Goal: Task Accomplishment & Management: Complete application form

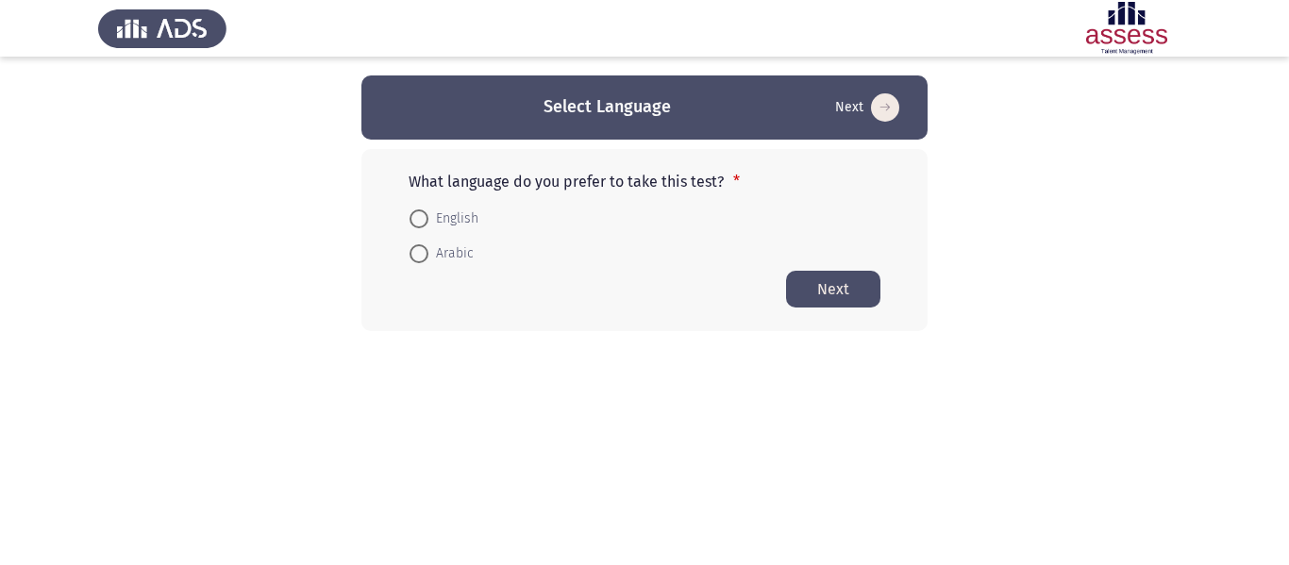
click at [464, 217] on span "English" at bounding box center [453, 219] width 50 height 23
click at [428, 217] on input "English" at bounding box center [419, 218] width 19 height 19
radio input "true"
click at [862, 284] on button "Next" at bounding box center [833, 288] width 94 height 37
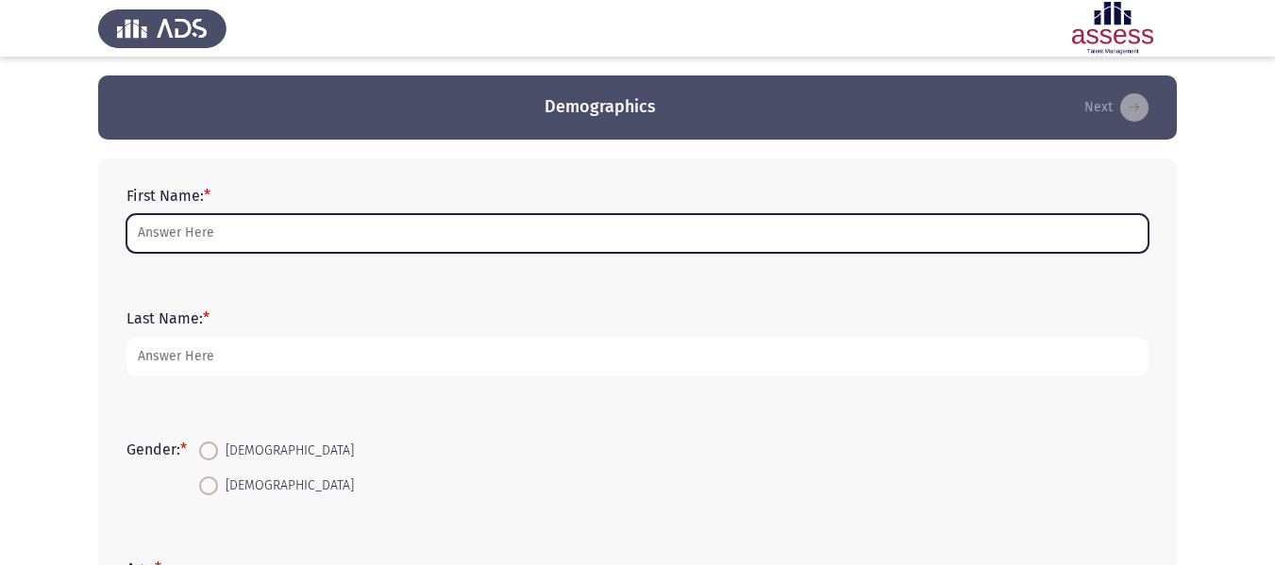
click at [368, 243] on input "First Name: *" at bounding box center [637, 233] width 1022 height 39
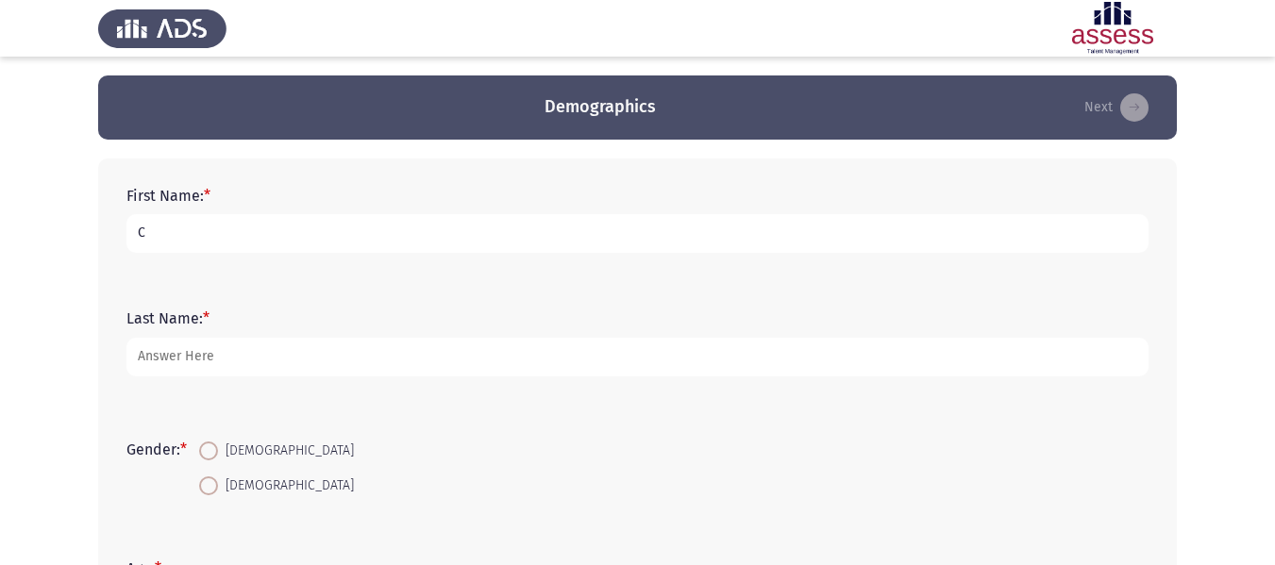
type input "C"
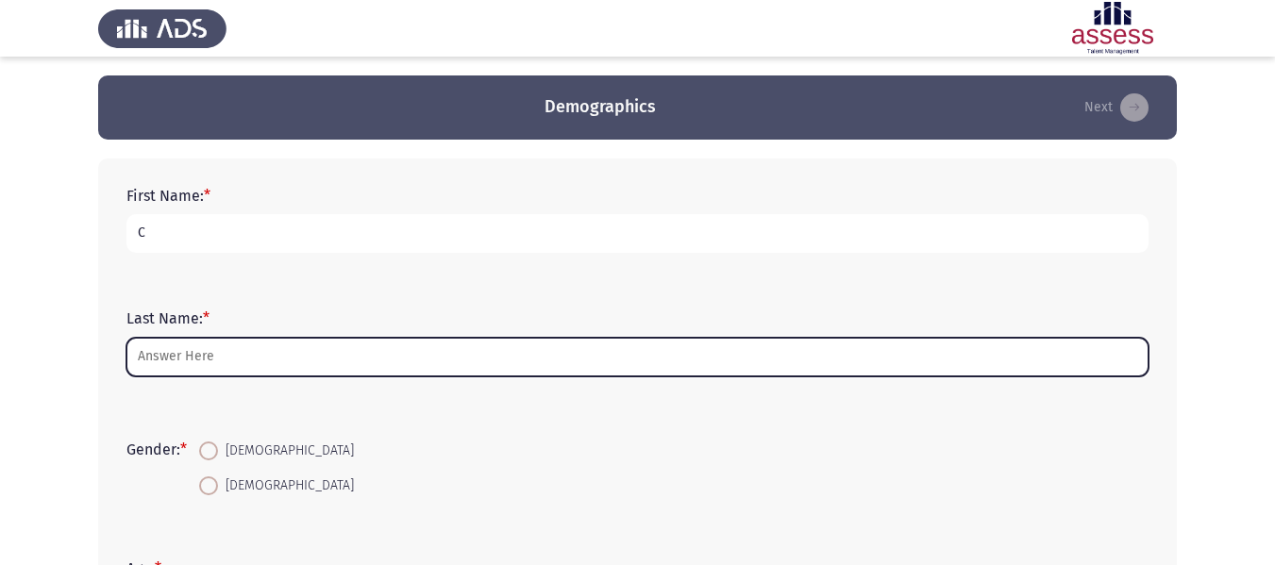
click at [337, 338] on input "Last Name: *" at bounding box center [637, 357] width 1022 height 39
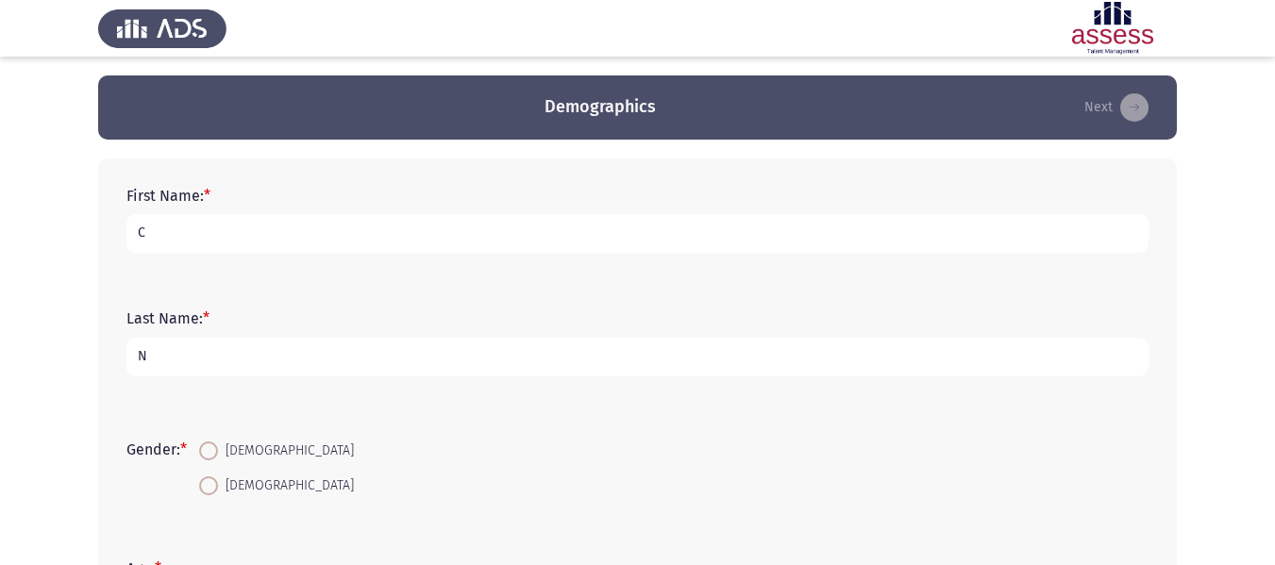
scroll to position [154, 0]
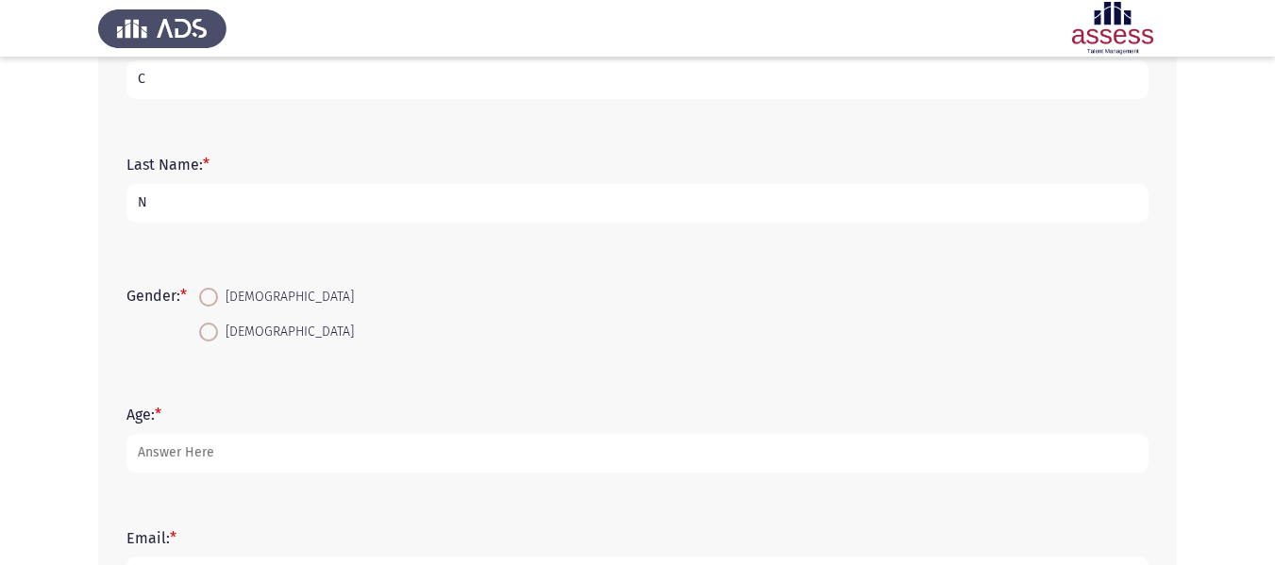
type input "N"
click at [267, 307] on span "[DEMOGRAPHIC_DATA]" at bounding box center [286, 297] width 136 height 23
click at [218, 307] on input "[DEMOGRAPHIC_DATA]" at bounding box center [208, 297] width 19 height 19
radio input "true"
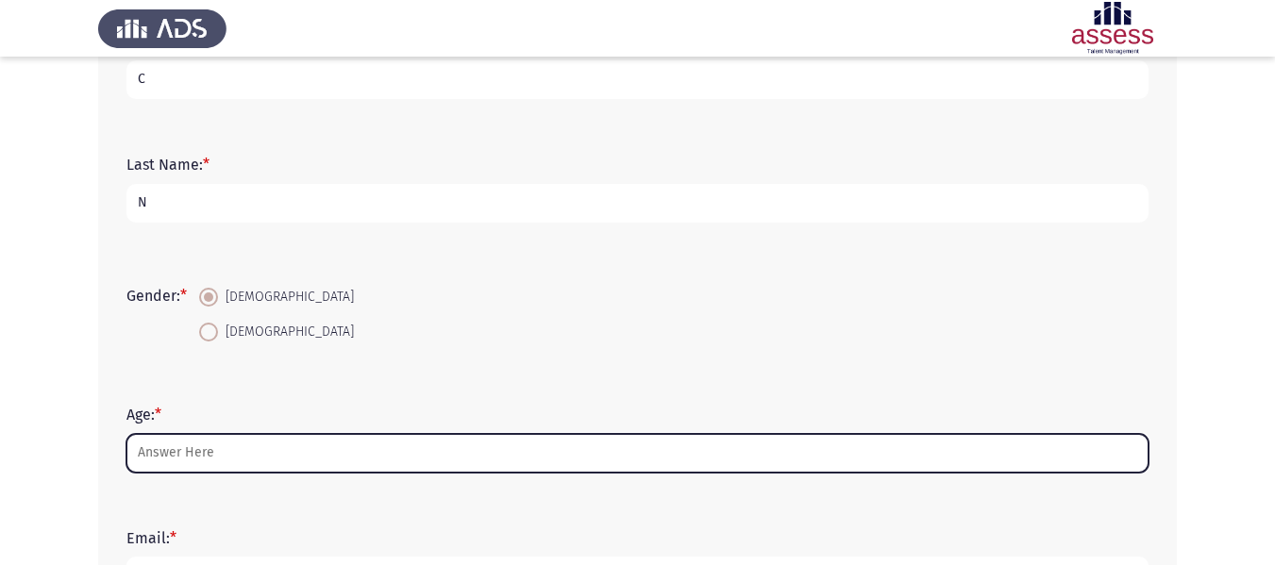
click at [208, 457] on input "Age: *" at bounding box center [637, 453] width 1022 height 39
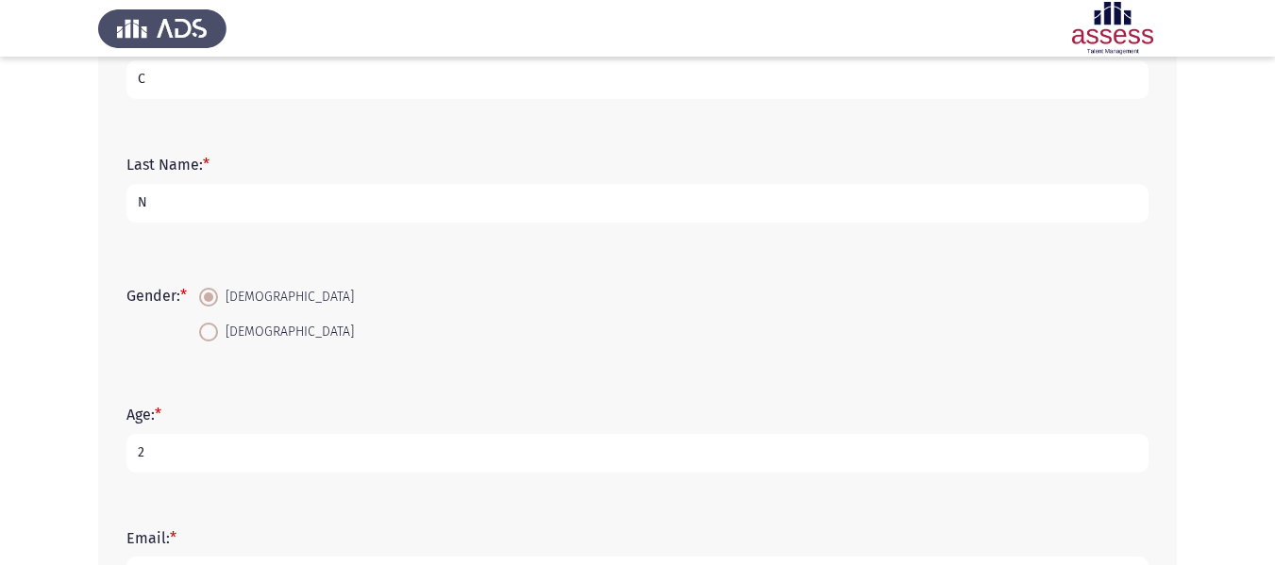
scroll to position [336, 0]
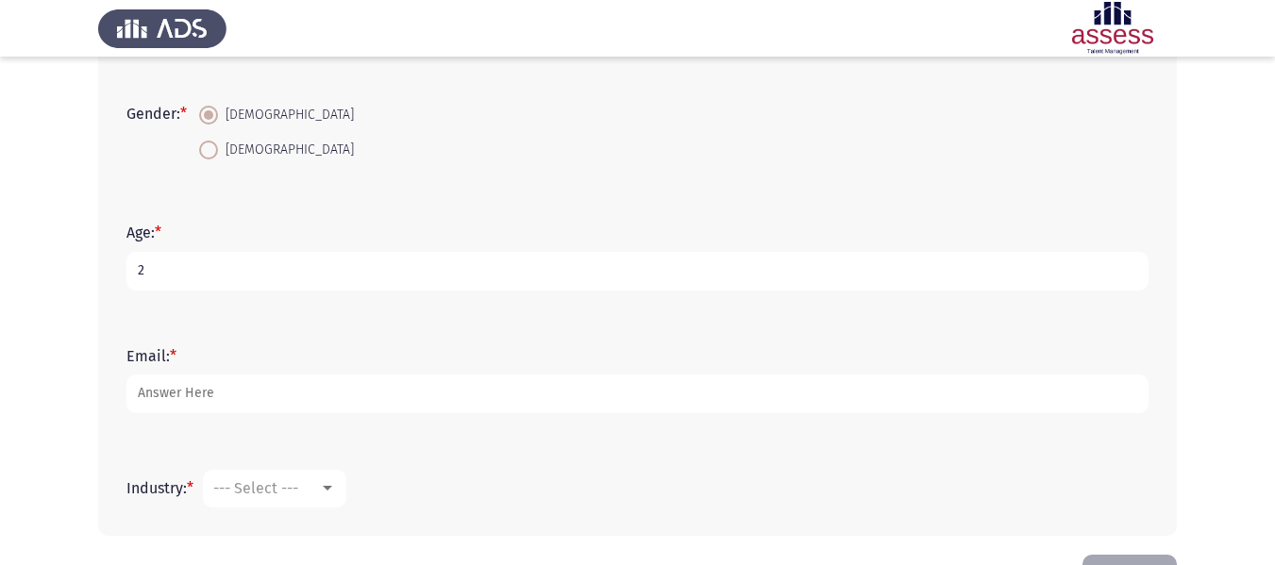
type input "2"
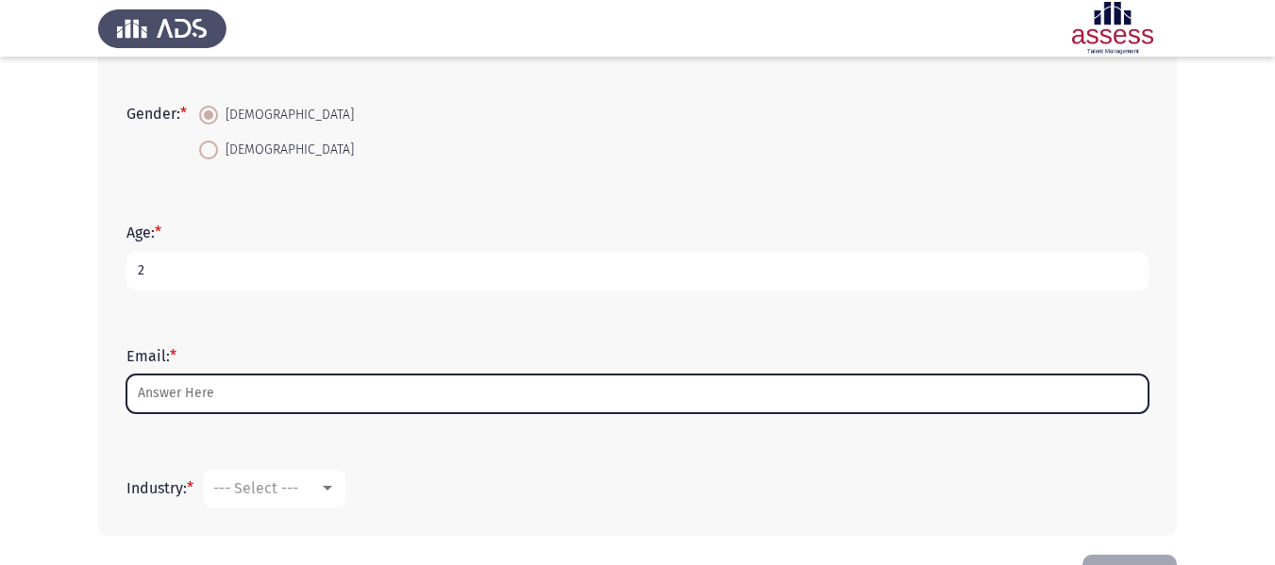
click at [188, 387] on input "Email: *" at bounding box center [637, 394] width 1022 height 39
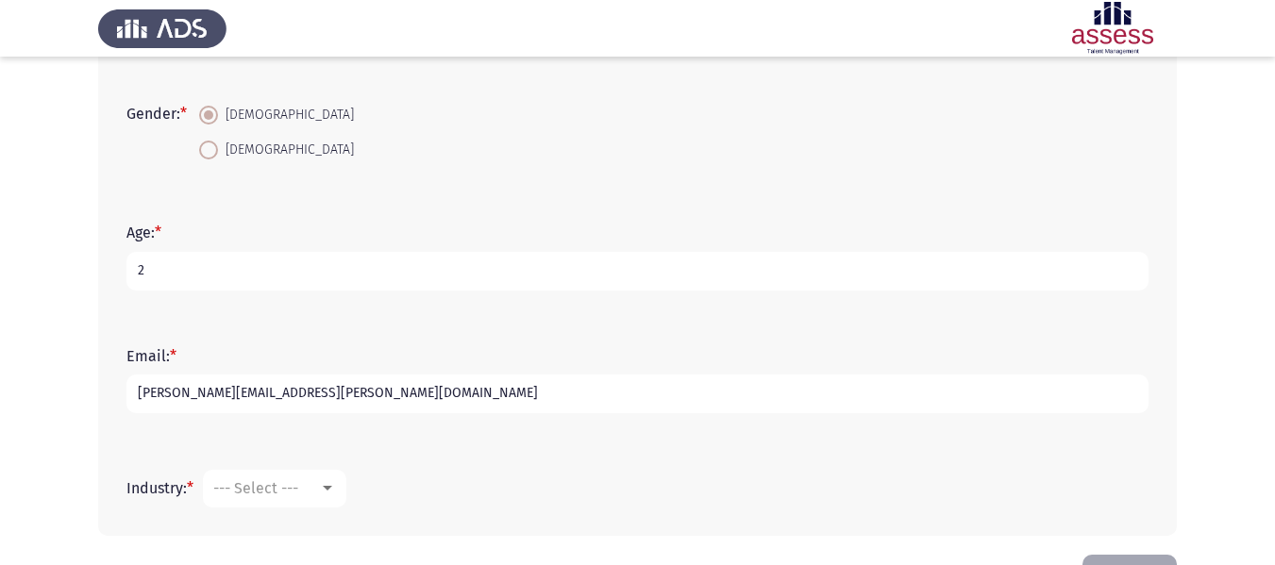
scroll to position [401, 0]
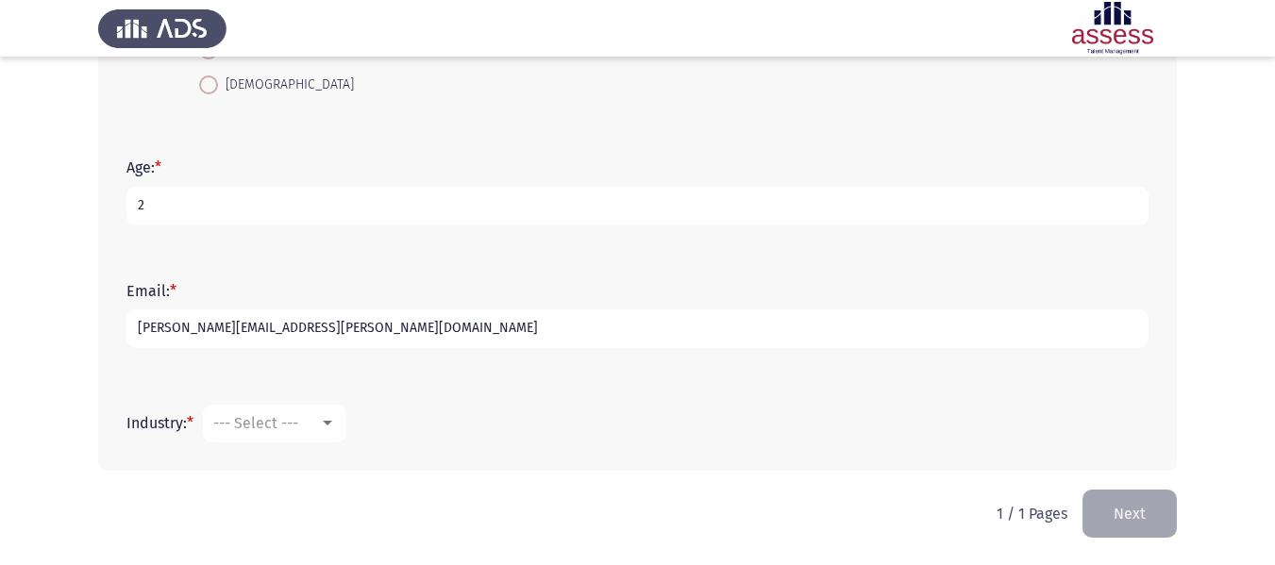
type input "[PERSON_NAME][EMAIL_ADDRESS][PERSON_NAME][DOMAIN_NAME]"
drag, startPoint x: 264, startPoint y: 400, endPoint x: 263, endPoint y: 426, distance: 25.5
click at [263, 426] on div "Industry: * --- Select ---" at bounding box center [637, 423] width 1041 height 57
click at [263, 426] on span "--- Select ---" at bounding box center [255, 423] width 85 height 18
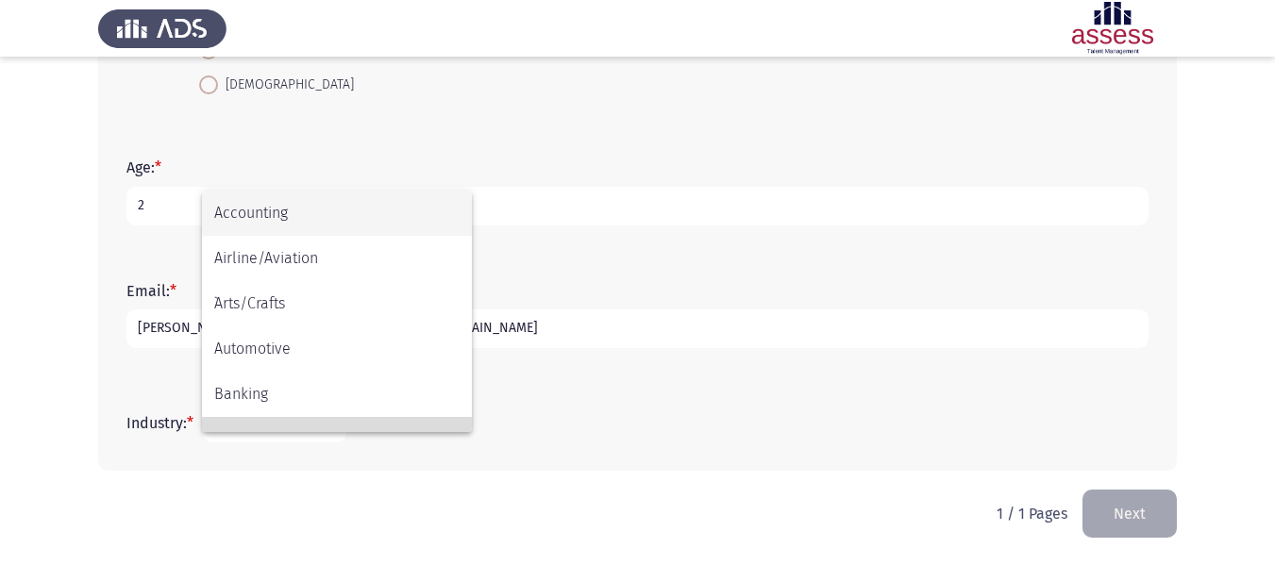
click at [263, 426] on span "Civil/Social Organization" at bounding box center [336, 439] width 245 height 45
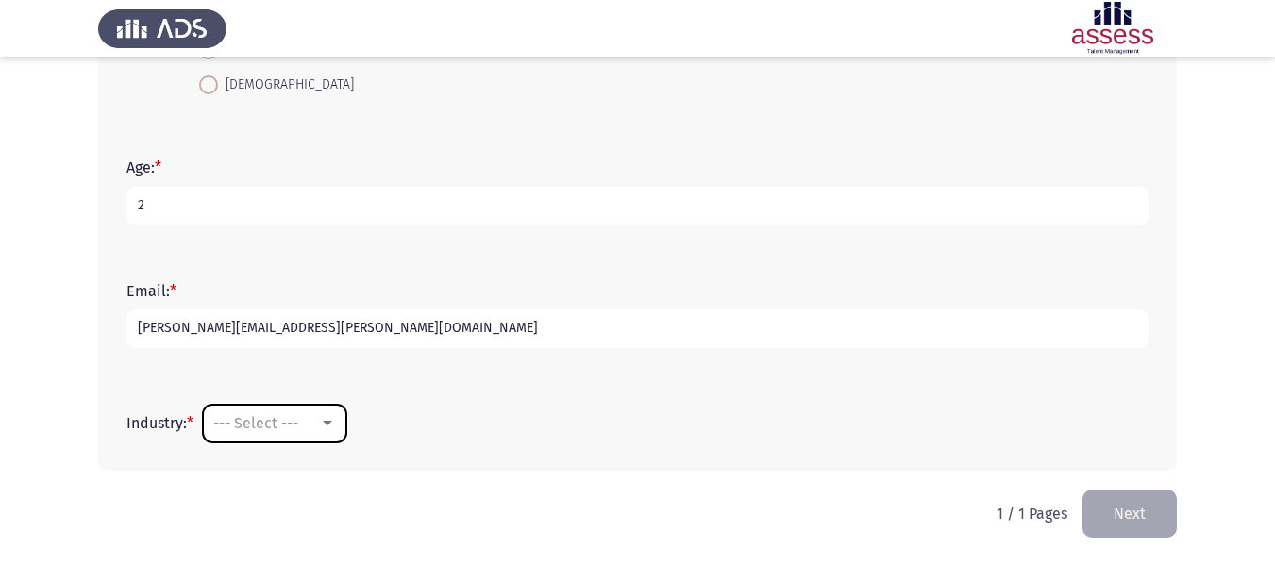
scroll to position [30, 0]
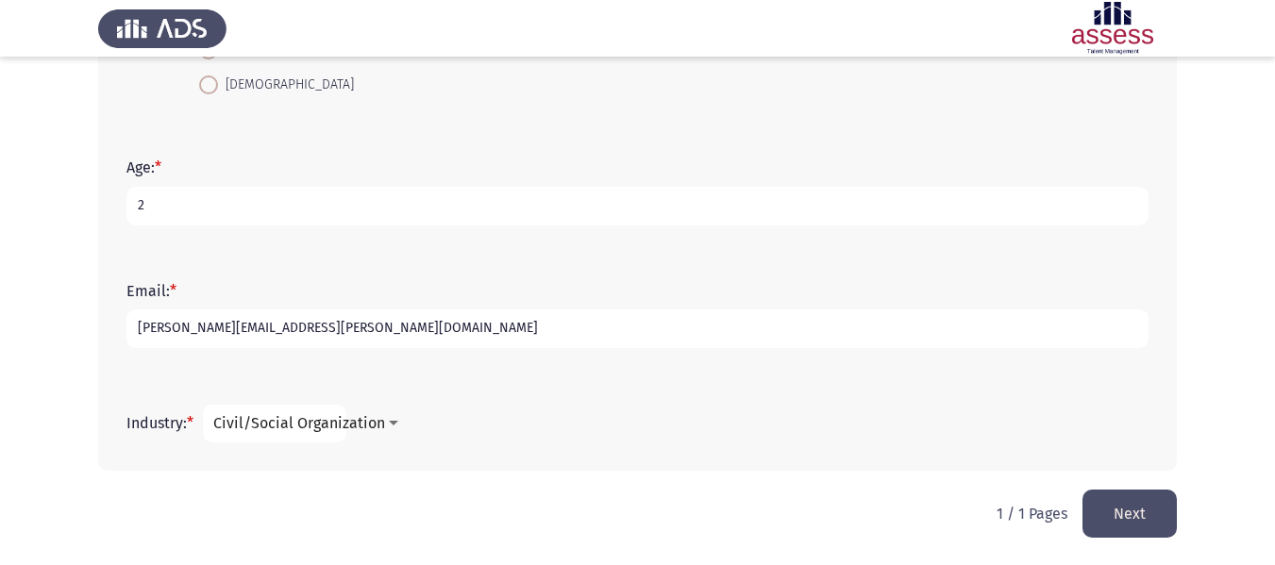
click at [1115, 503] on button "Next" at bounding box center [1129, 514] width 94 height 48
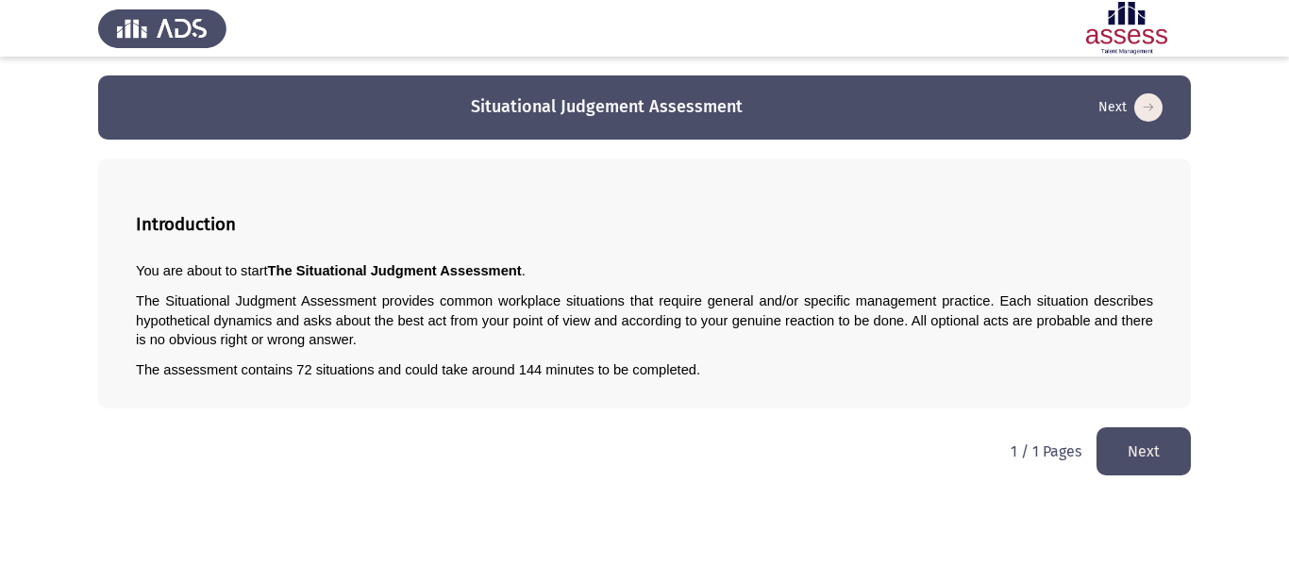
click at [1162, 452] on button "Next" at bounding box center [1143, 451] width 94 height 48
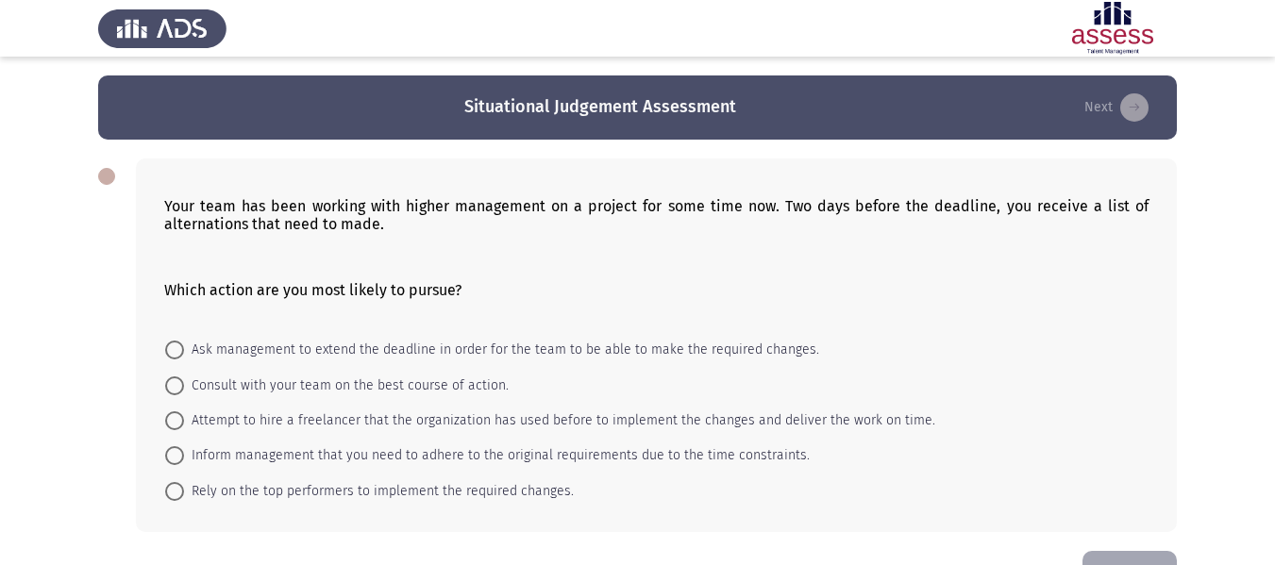
click at [309, 398] on mat-radio-button "Consult with your team on the best course of action." at bounding box center [337, 384] width 368 height 35
click at [298, 385] on span "Consult with your team on the best course of action." at bounding box center [346, 386] width 325 height 23
click at [184, 385] on input "Consult with your team on the best course of action." at bounding box center [174, 386] width 19 height 19
radio input "true"
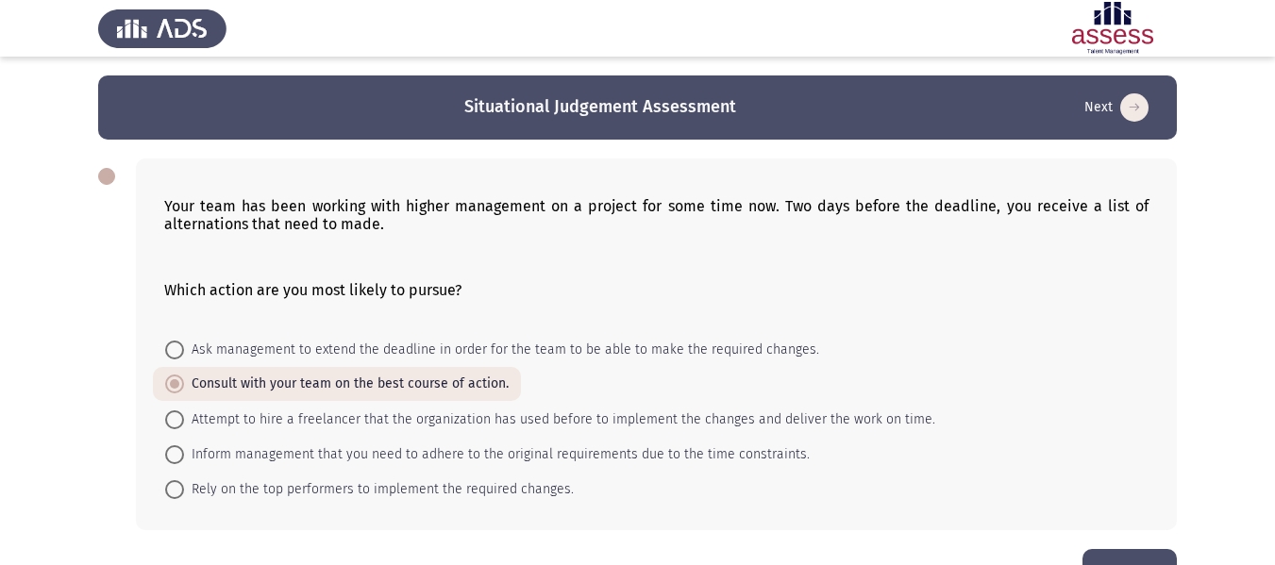
scroll to position [59, 0]
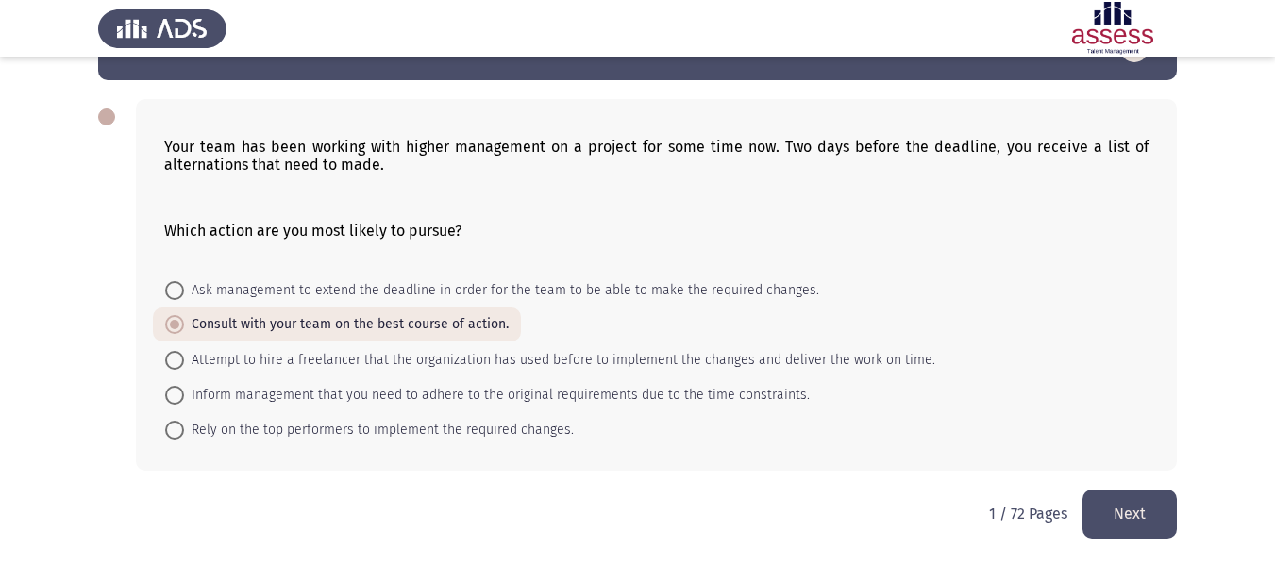
click at [1138, 526] on button "Next" at bounding box center [1129, 514] width 94 height 48
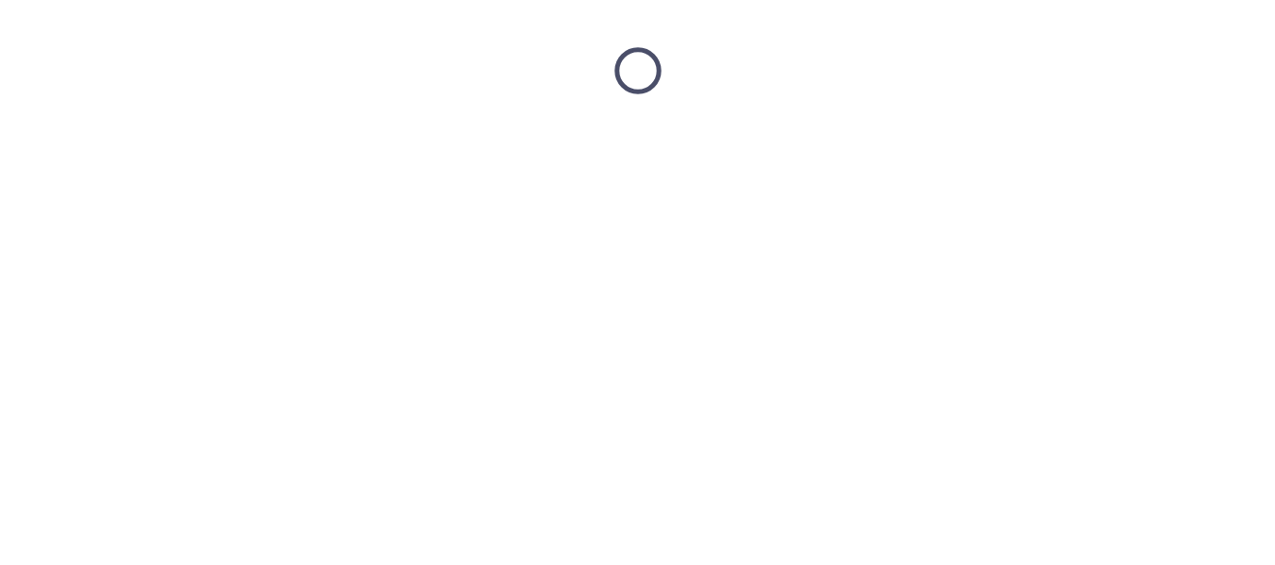
scroll to position [0, 0]
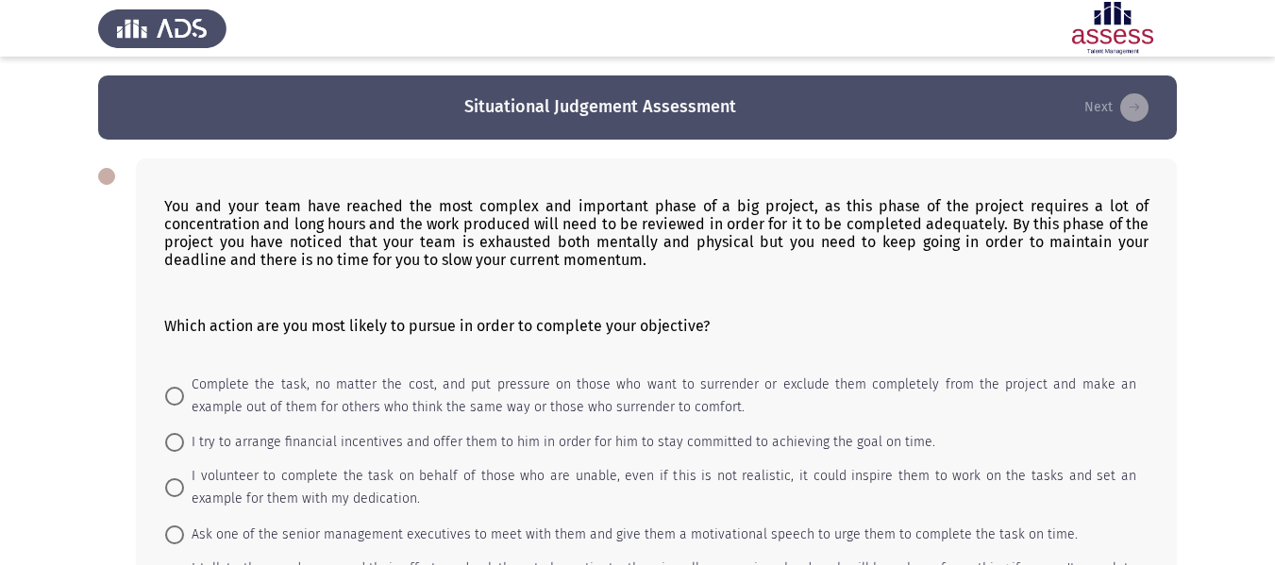
click at [378, 460] on mat-radio-button "I volunteer to complete the task on behalf of those who are unable, even if thi…" at bounding box center [651, 488] width 996 height 57
click at [368, 437] on span "I try to arrange financial incentives and offer them to him in order for him to…" at bounding box center [559, 442] width 751 height 23
click at [184, 437] on input "I try to arrange financial incentives and offer them to him in order for him to…" at bounding box center [174, 442] width 19 height 19
radio input "true"
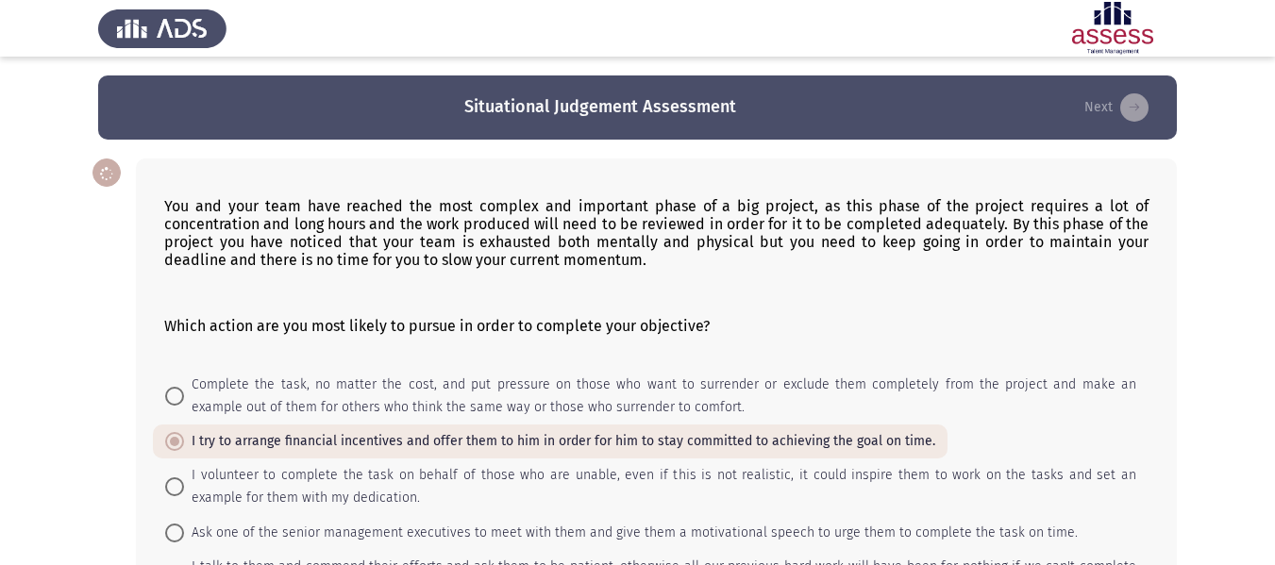
scroll to position [159, 0]
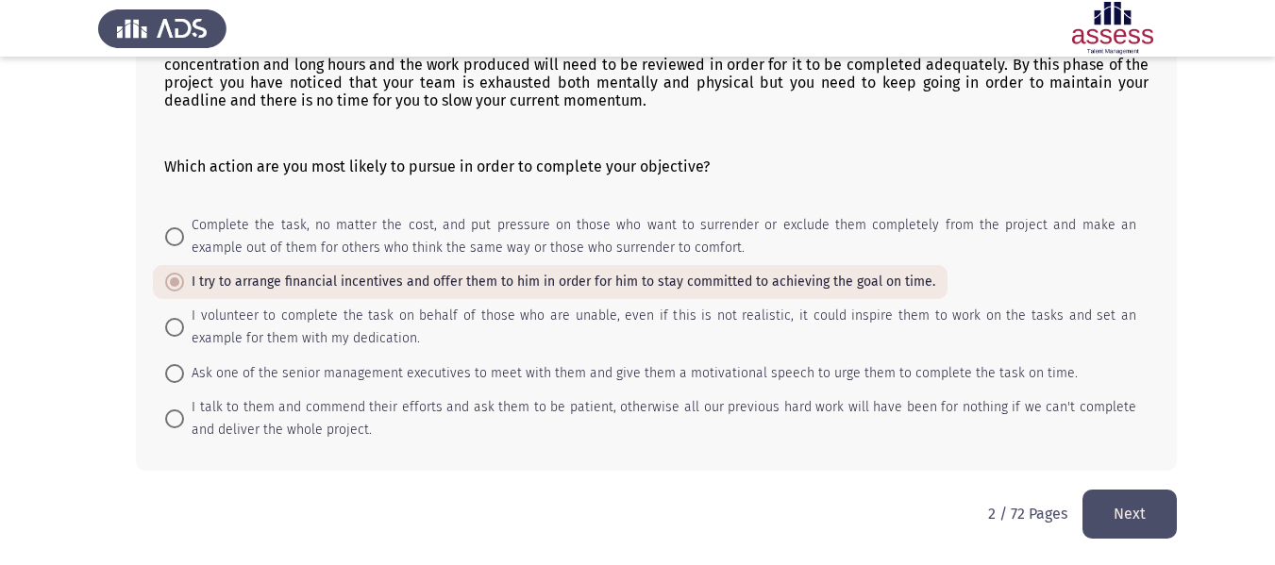
click at [1133, 526] on button "Next" at bounding box center [1129, 514] width 94 height 48
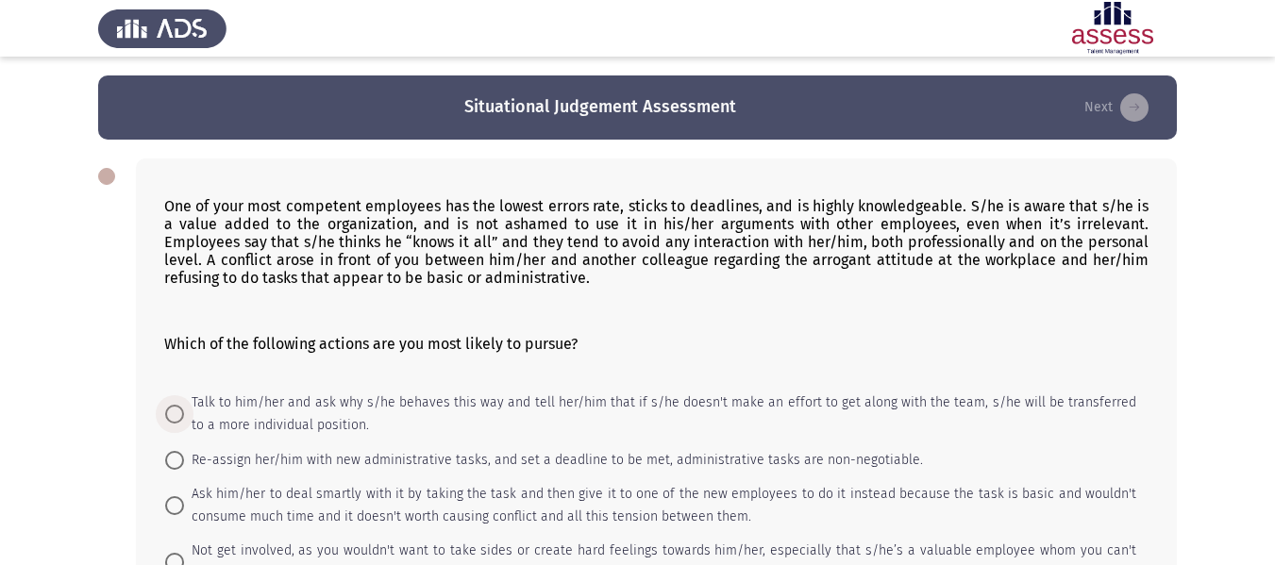
click at [494, 424] on span "Talk to him/her and ask why s/he behaves this way and tell her/him that if s/he…" at bounding box center [660, 414] width 952 height 45
click at [184, 424] on input "Talk to him/her and ask why s/he behaves this way and tell her/him that if s/he…" at bounding box center [174, 414] width 19 height 19
radio input "true"
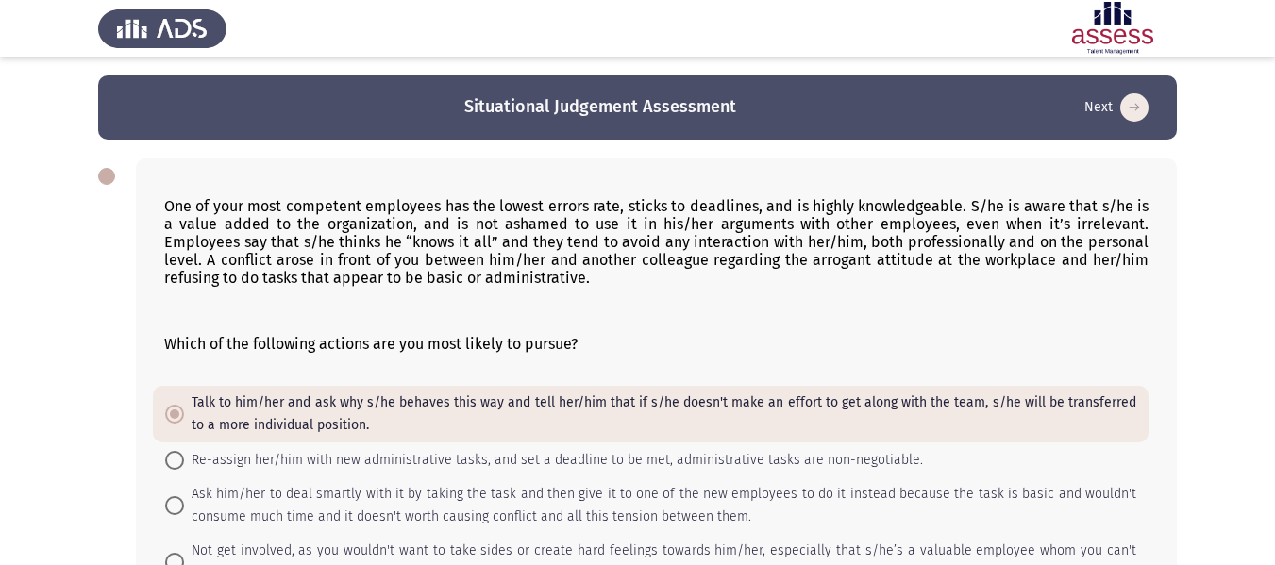
scroll to position [200, 0]
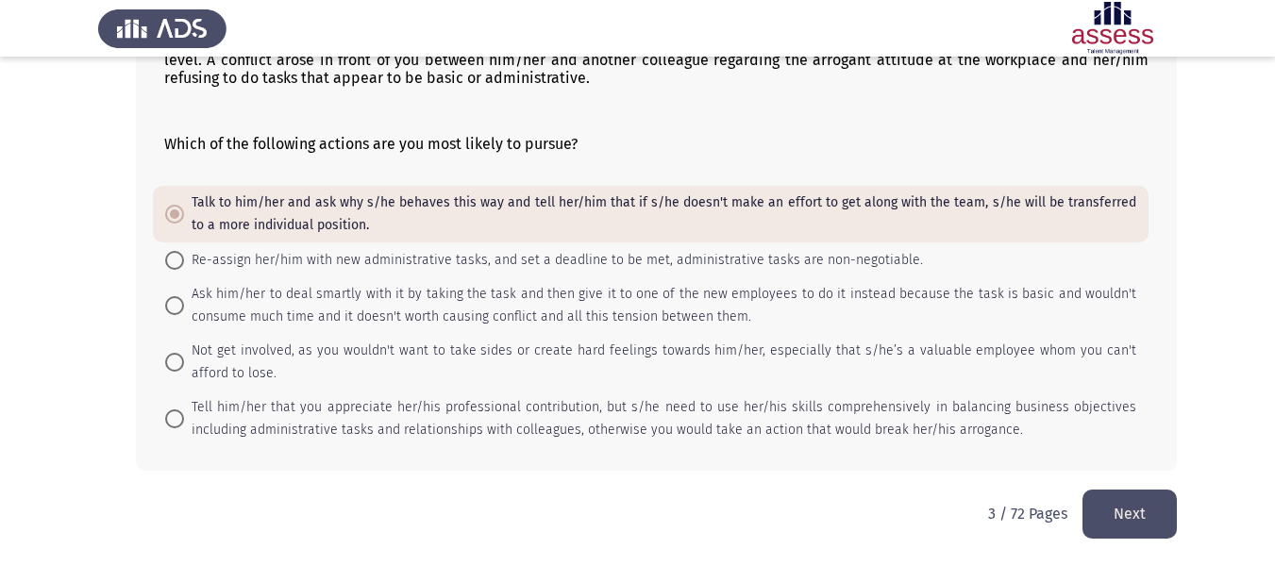
click at [1151, 508] on button "Next" at bounding box center [1129, 514] width 94 height 48
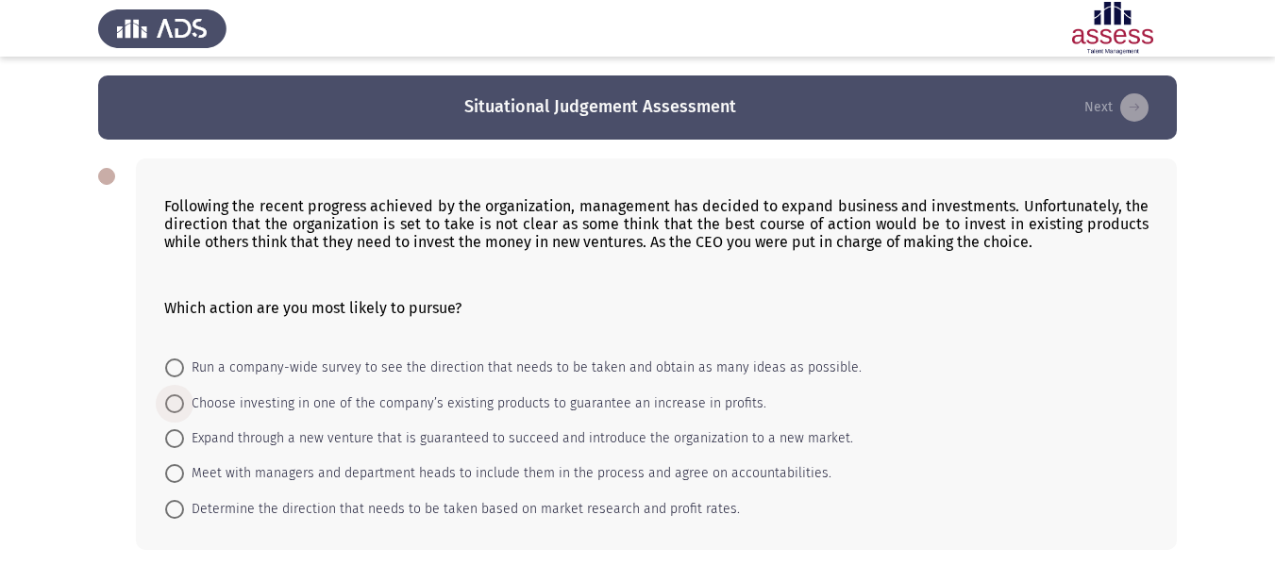
click at [490, 397] on span "Choose investing in one of the company’s existing products to guarantee an incr…" at bounding box center [475, 404] width 582 height 23
click at [184, 397] on input "Choose investing in one of the company’s existing products to guarantee an incr…" at bounding box center [174, 403] width 19 height 19
radio input "true"
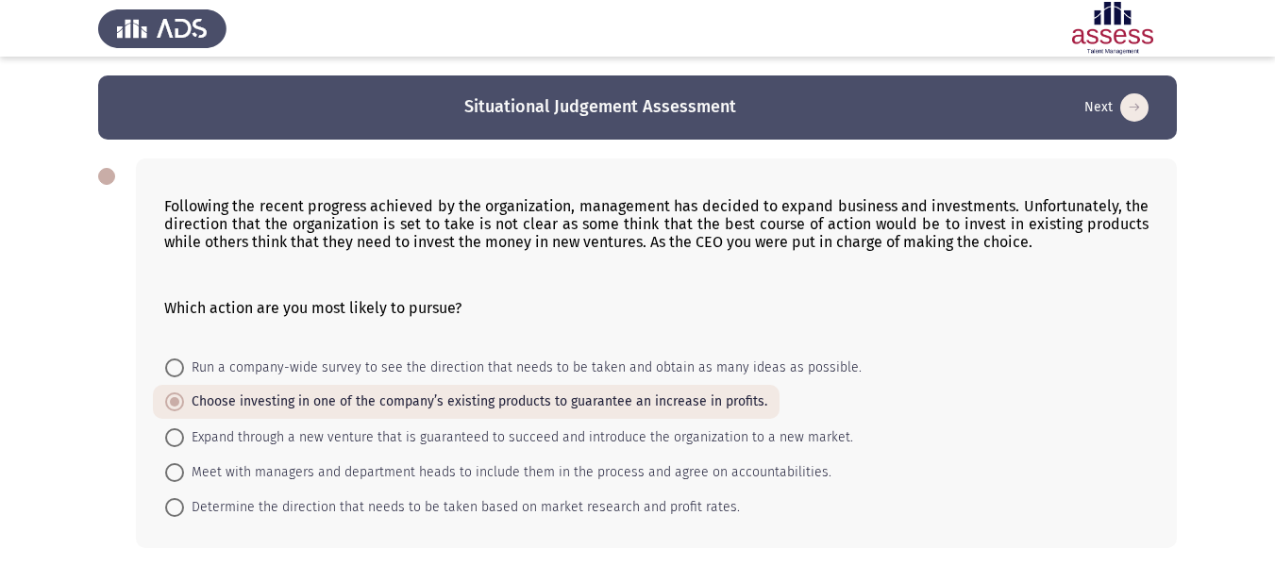
scroll to position [77, 0]
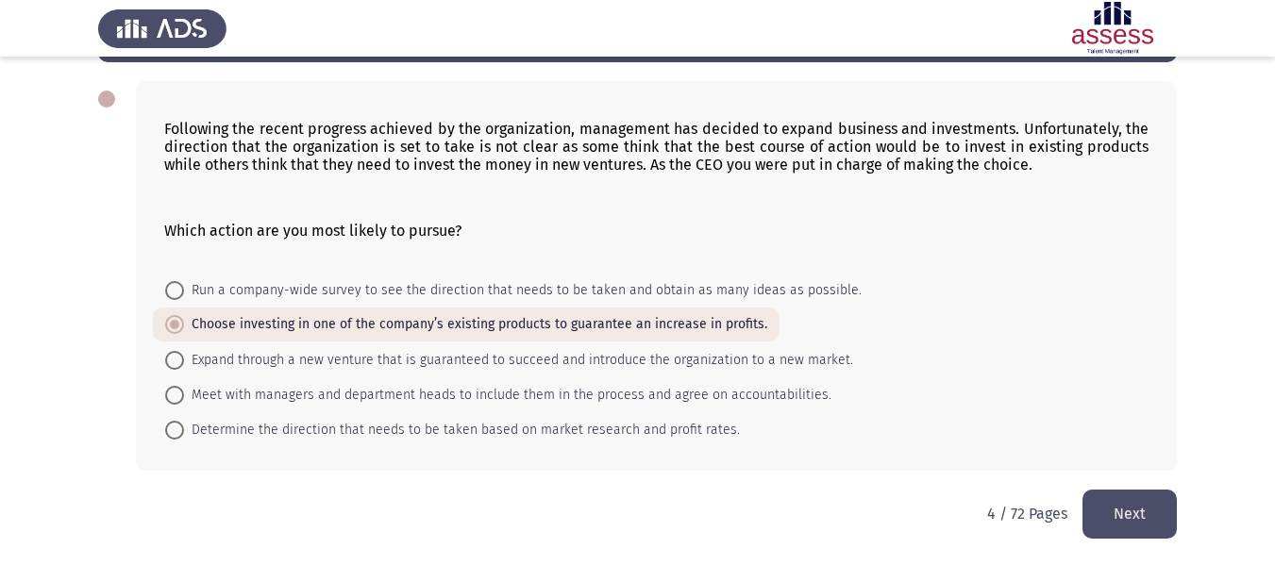
click at [1153, 524] on button "Next" at bounding box center [1129, 514] width 94 height 48
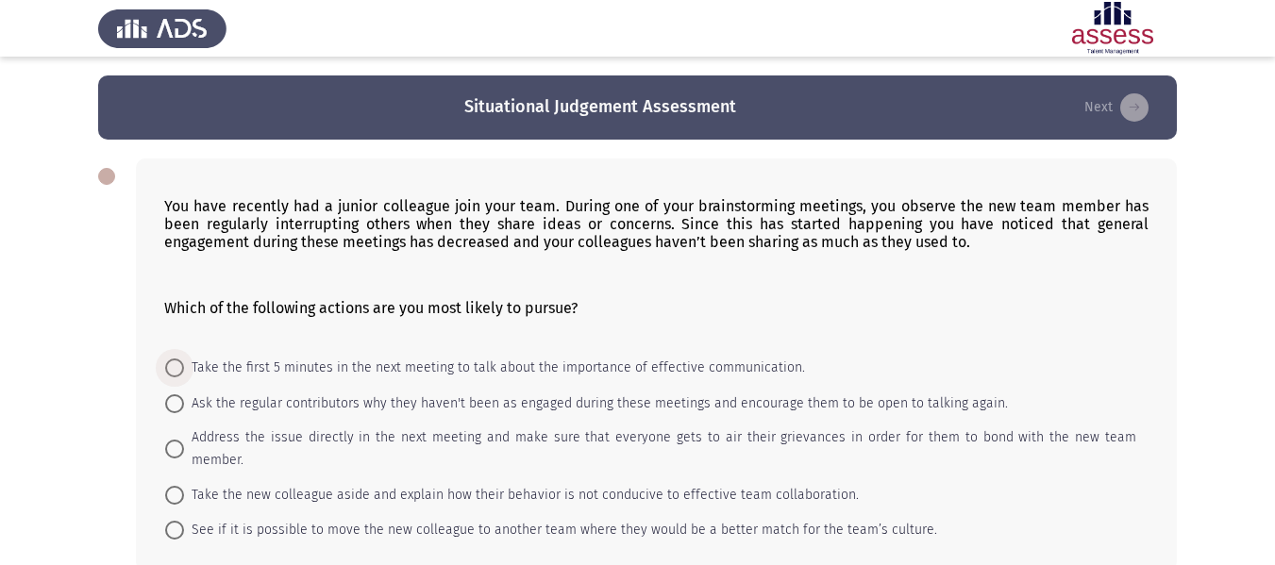
click at [561, 374] on span "Take the first 5 minutes in the next meeting to talk about the importance of ef…" at bounding box center [494, 368] width 621 height 23
click at [184, 374] on input "Take the first 5 minutes in the next meeting to talk about the importance of ef…" at bounding box center [174, 368] width 19 height 19
radio input "true"
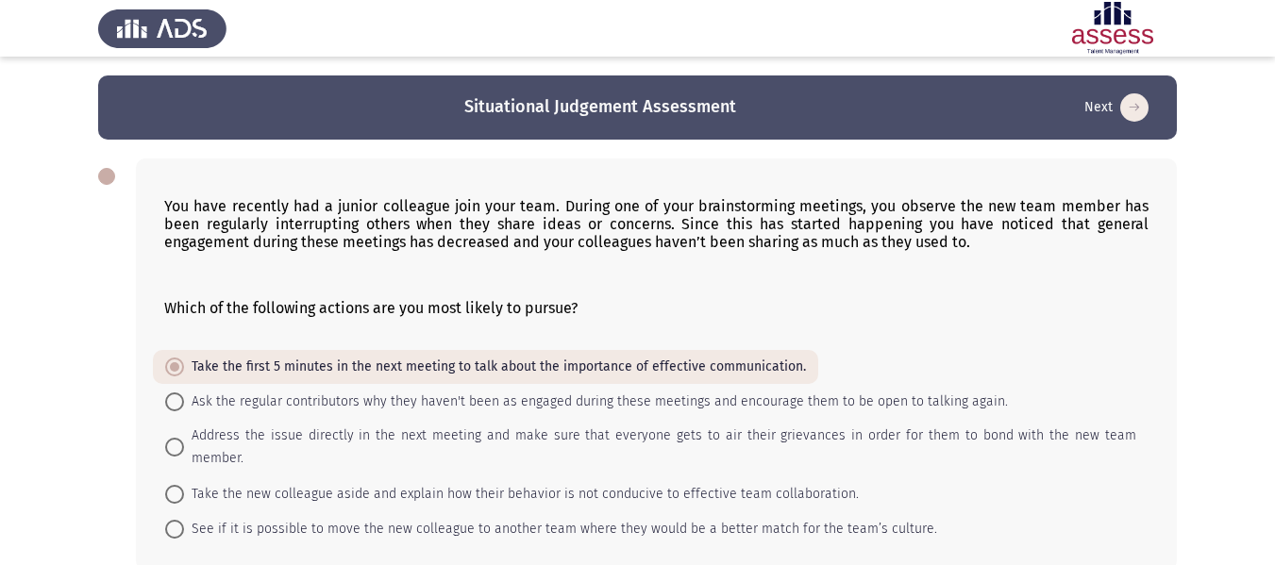
scroll to position [77, 0]
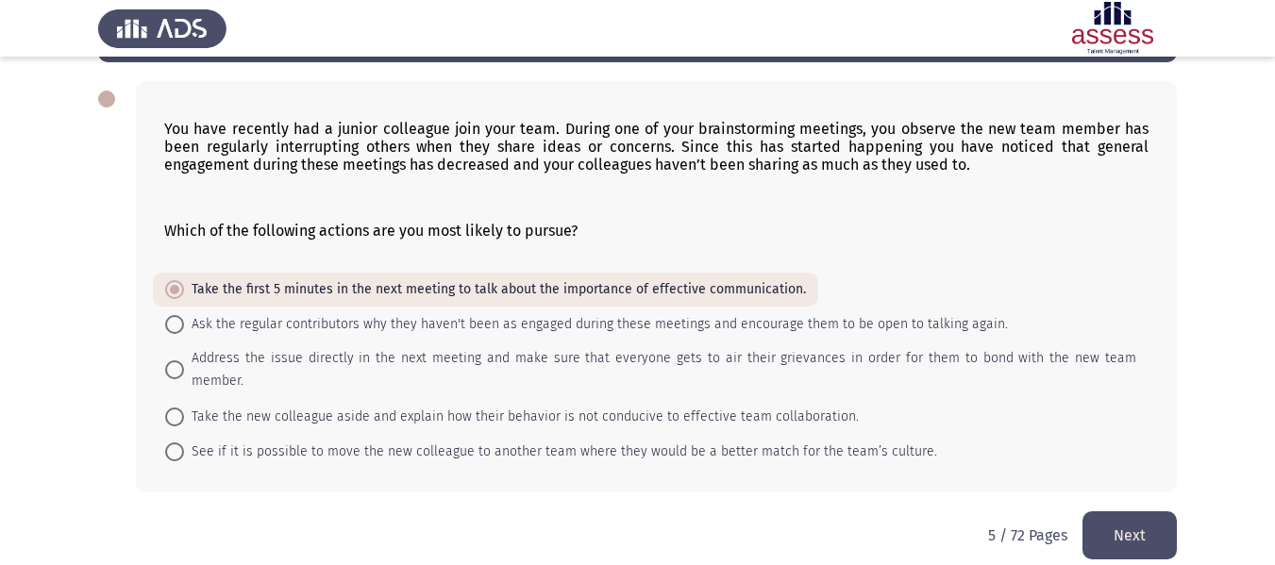
click at [1145, 513] on button "Next" at bounding box center [1129, 535] width 94 height 48
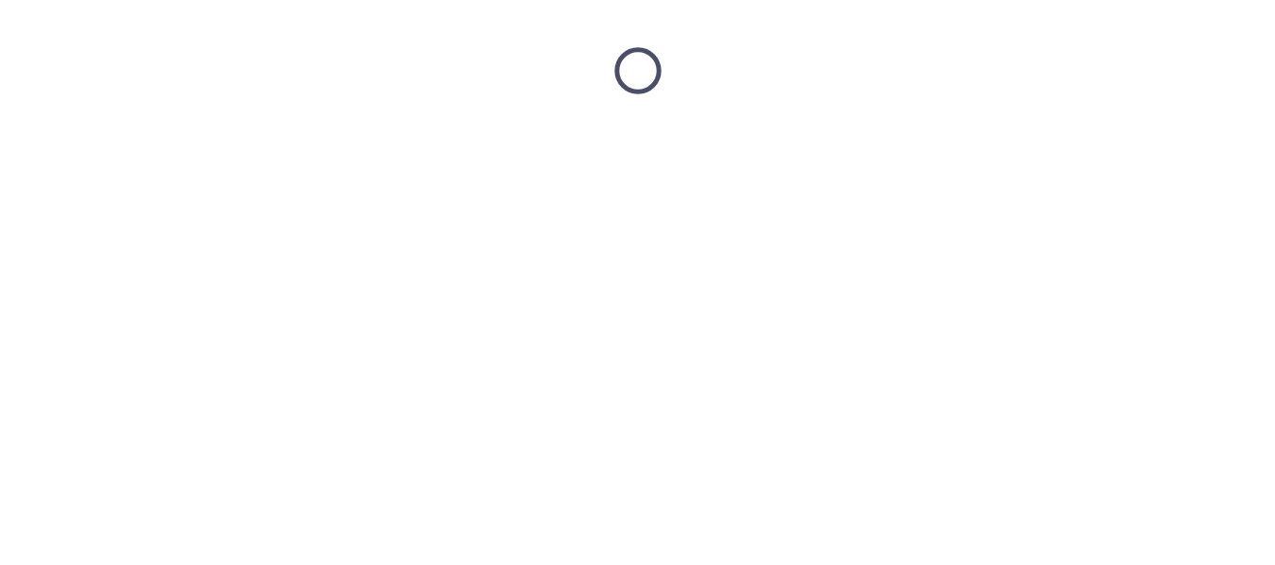
scroll to position [0, 0]
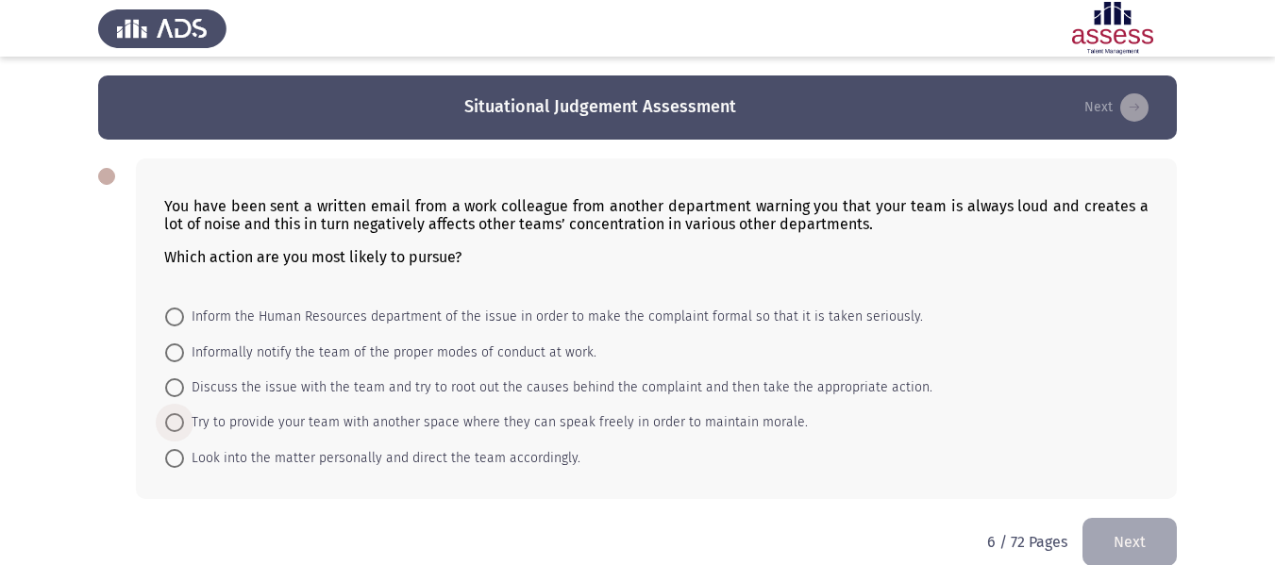
click at [528, 426] on span "Try to provide your team with another space where they can speak freely in orde…" at bounding box center [496, 422] width 624 height 23
click at [184, 426] on input "Try to provide your team with another space where they can speak freely in orde…" at bounding box center [174, 422] width 19 height 19
radio input "true"
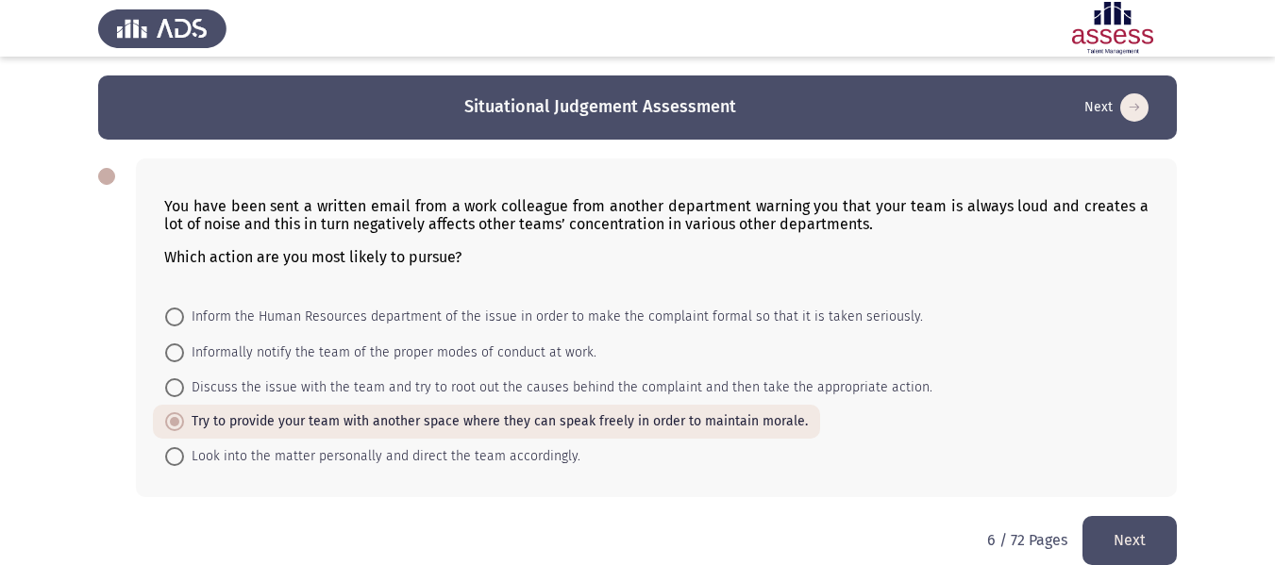
click at [1126, 538] on button "Next" at bounding box center [1129, 540] width 94 height 48
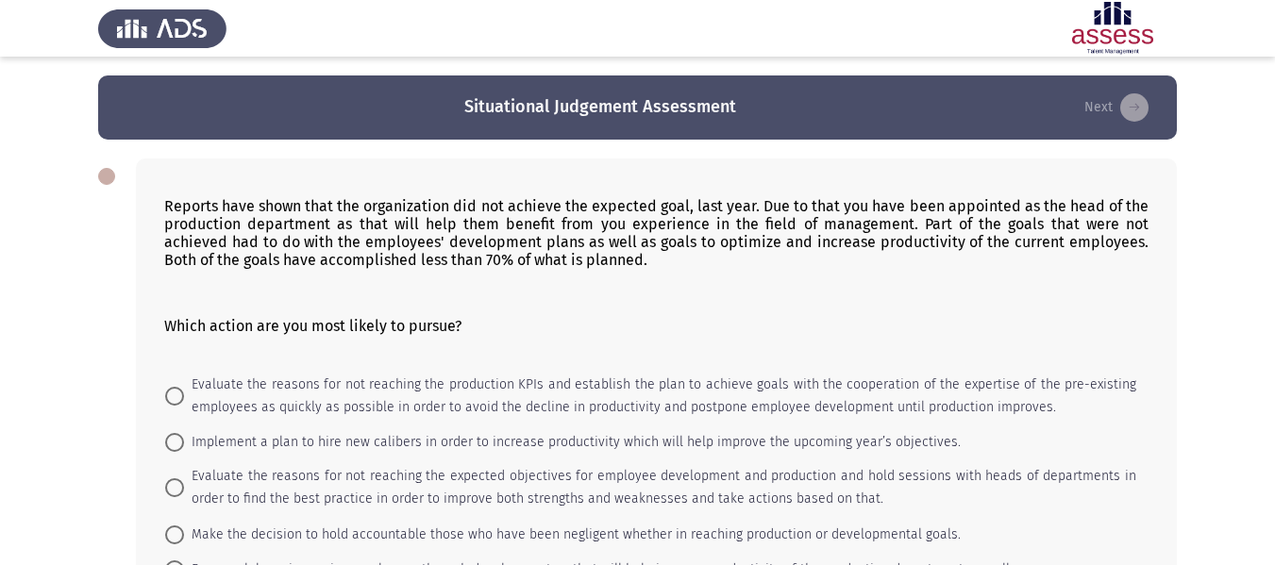
click at [520, 427] on mat-radio-button "Implement a plan to hire new calibers in order to increase productivity which w…" at bounding box center [563, 442] width 820 height 35
click at [498, 387] on span "Evaluate the reasons for not reaching the production KPIs and establish the pla…" at bounding box center [660, 396] width 952 height 45
click at [184, 387] on input "Evaluate the reasons for not reaching the production KPIs and establish the pla…" at bounding box center [174, 396] width 19 height 19
radio input "true"
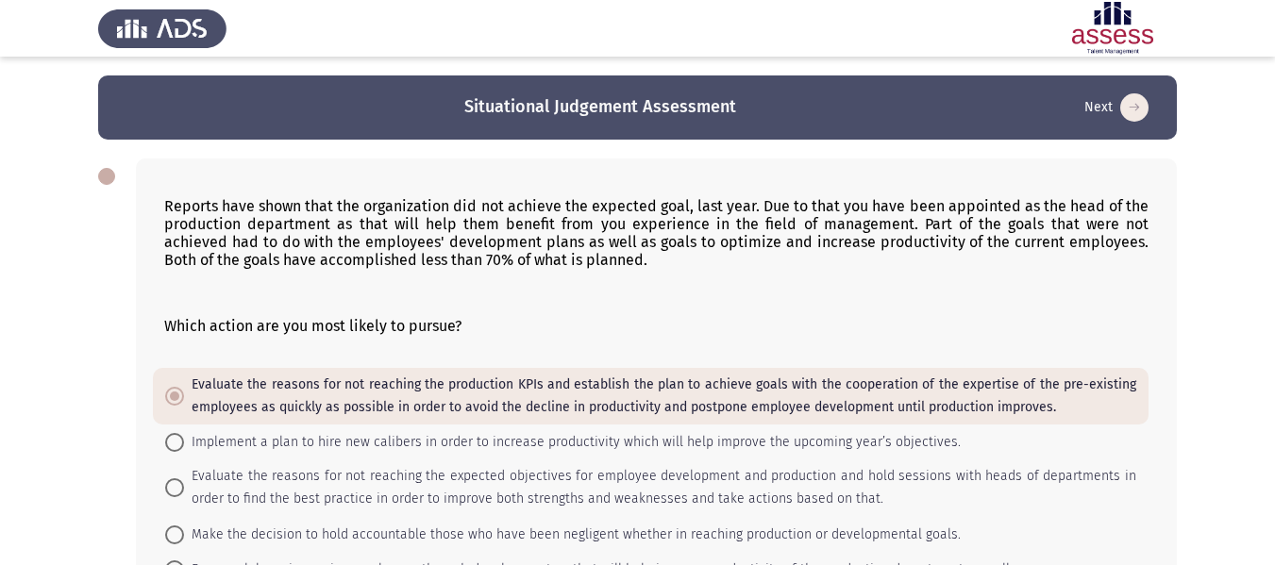
scroll to position [140, 0]
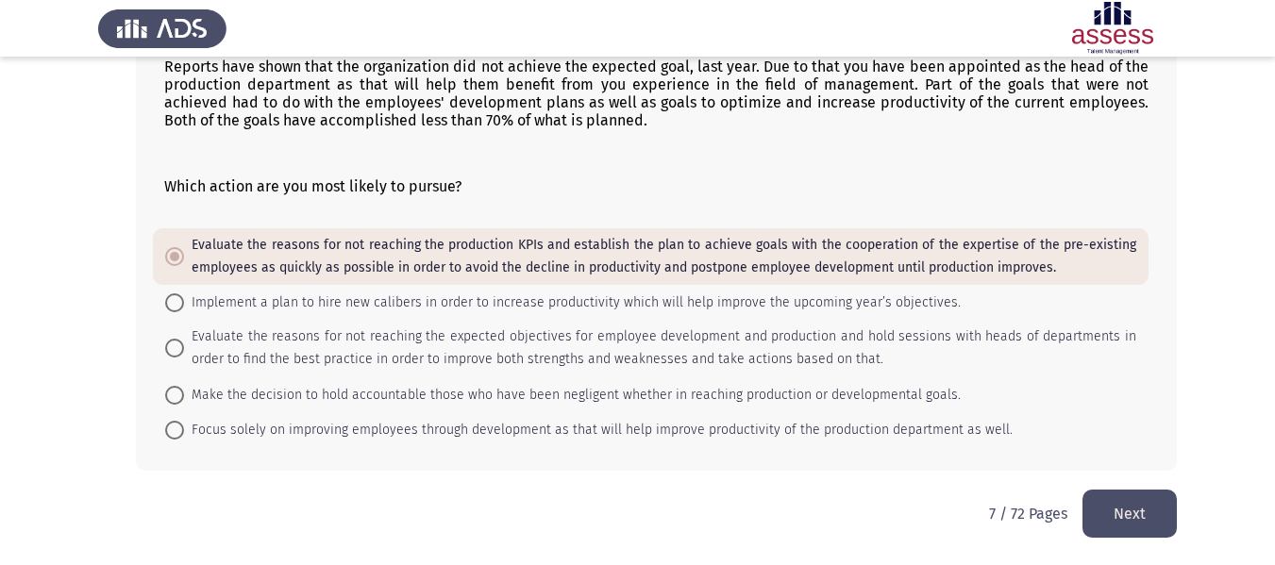
click at [1121, 504] on button "Next" at bounding box center [1129, 514] width 94 height 48
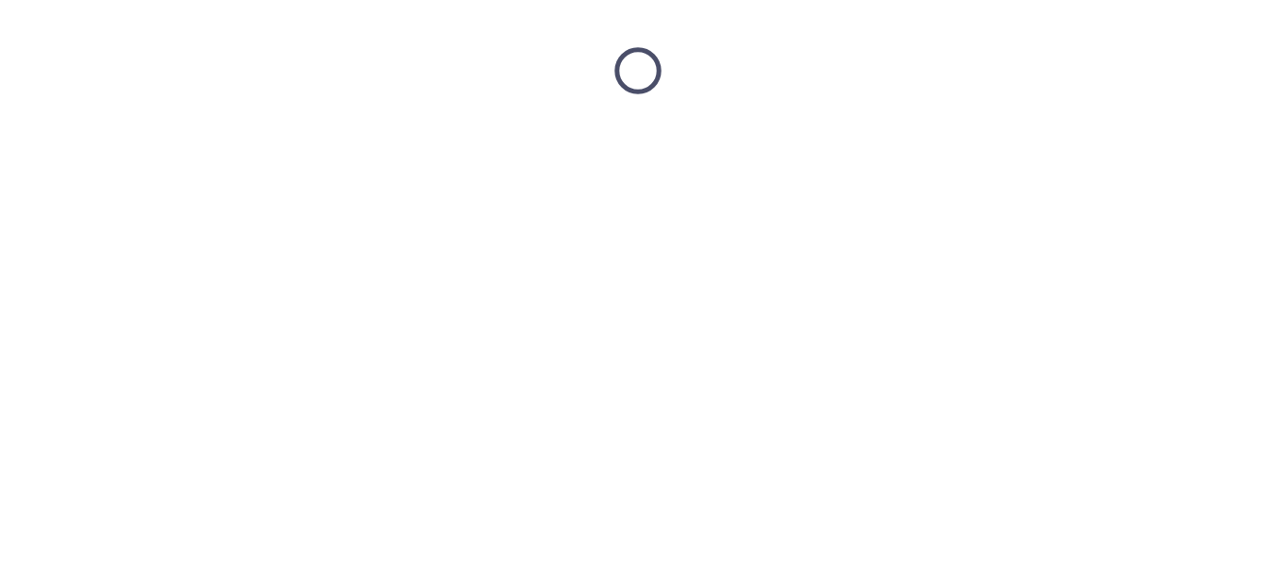
scroll to position [0, 0]
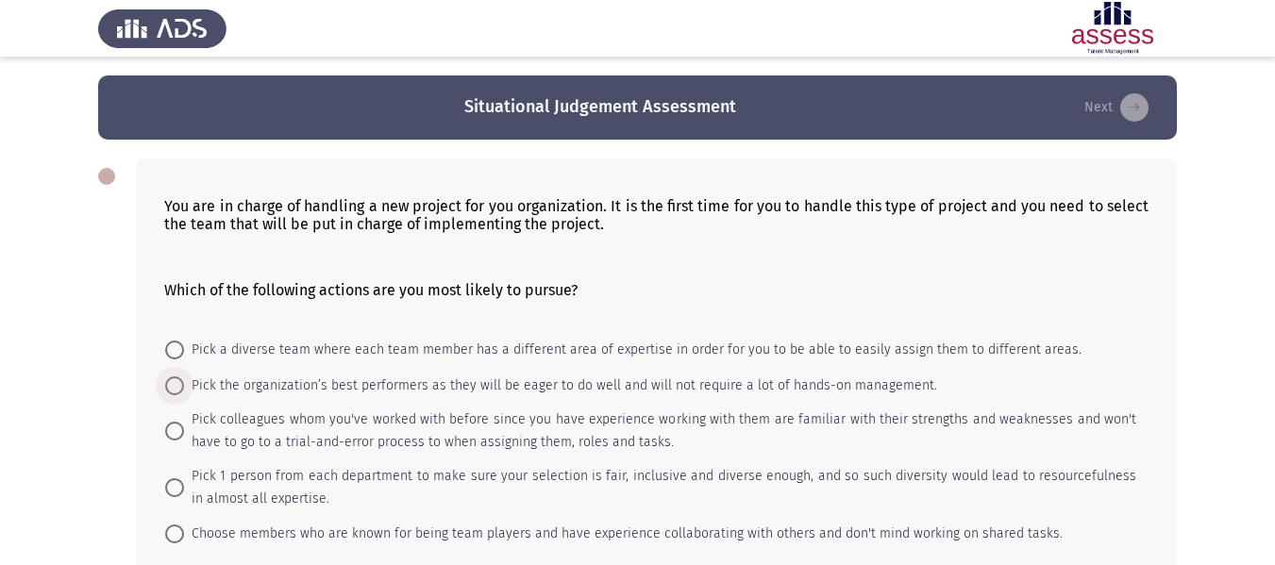
click at [581, 384] on span "Pick the organization’s best performers as they will be eager to do well and wi…" at bounding box center [560, 386] width 753 height 23
click at [184, 384] on input "Pick the organization’s best performers as they will be eager to do well and wi…" at bounding box center [174, 386] width 19 height 19
radio input "true"
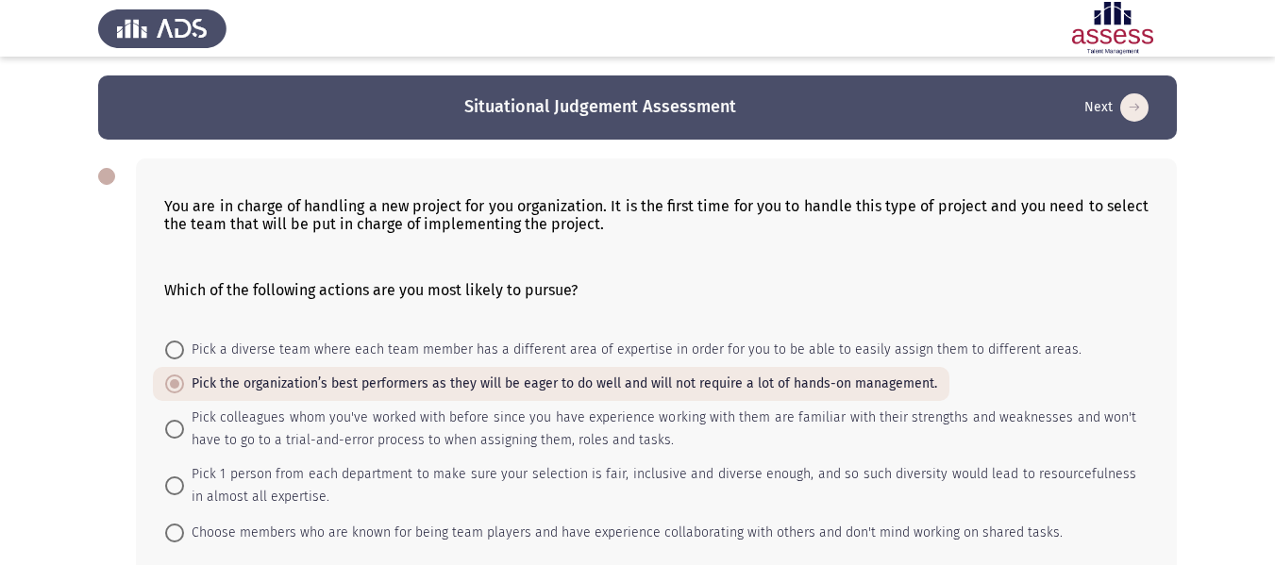
scroll to position [103, 0]
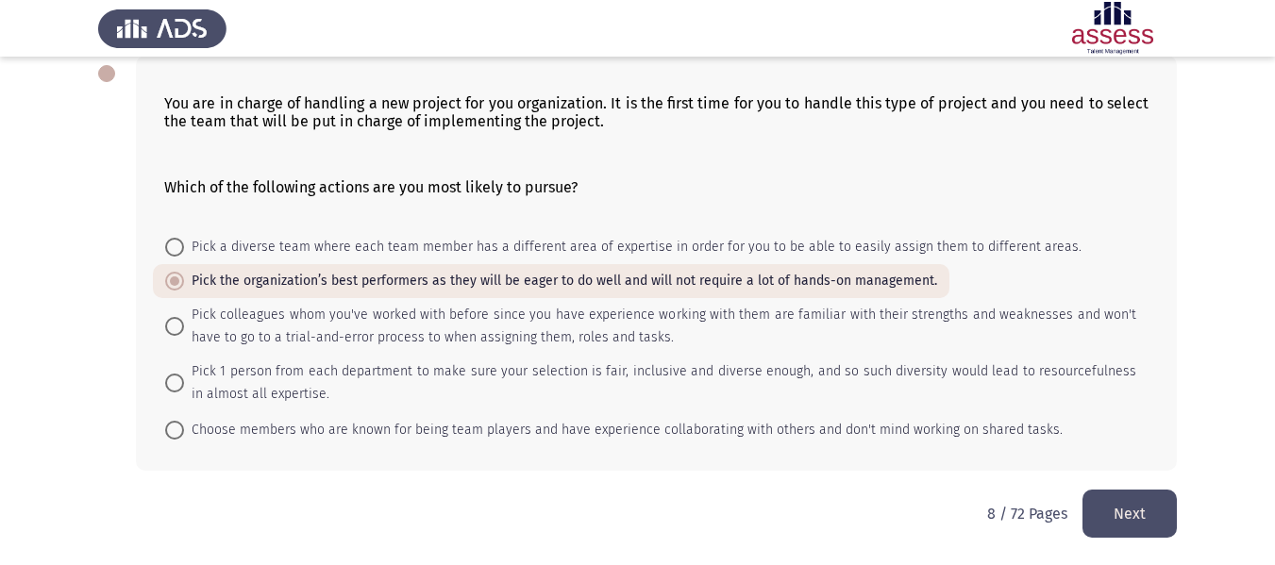
click at [1114, 511] on button "Next" at bounding box center [1129, 514] width 94 height 48
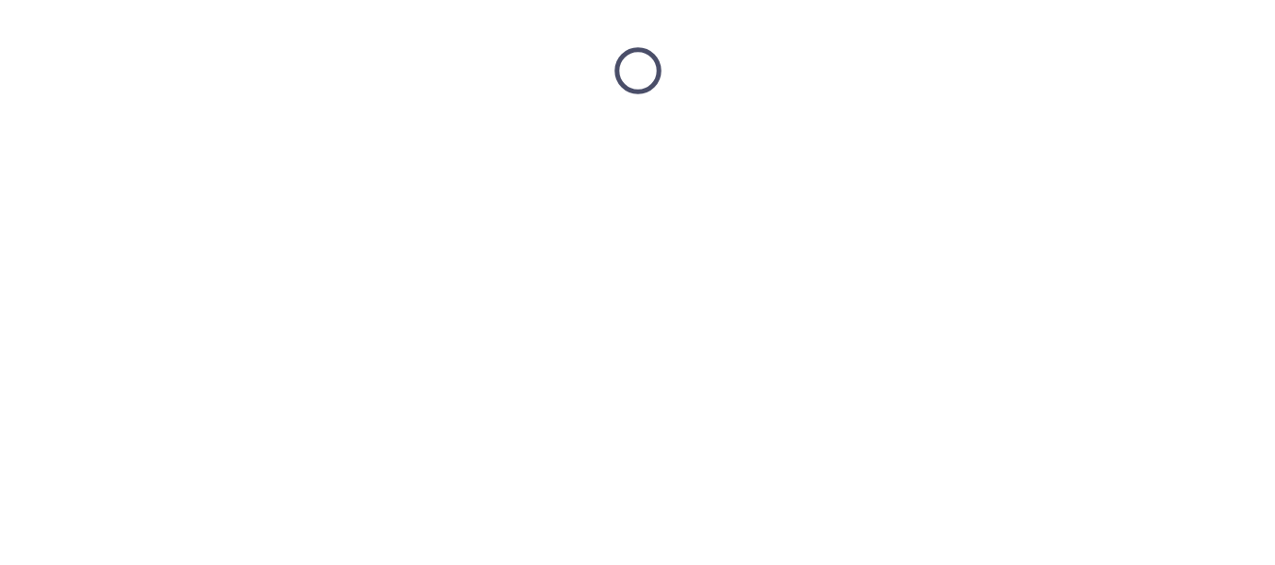
scroll to position [0, 0]
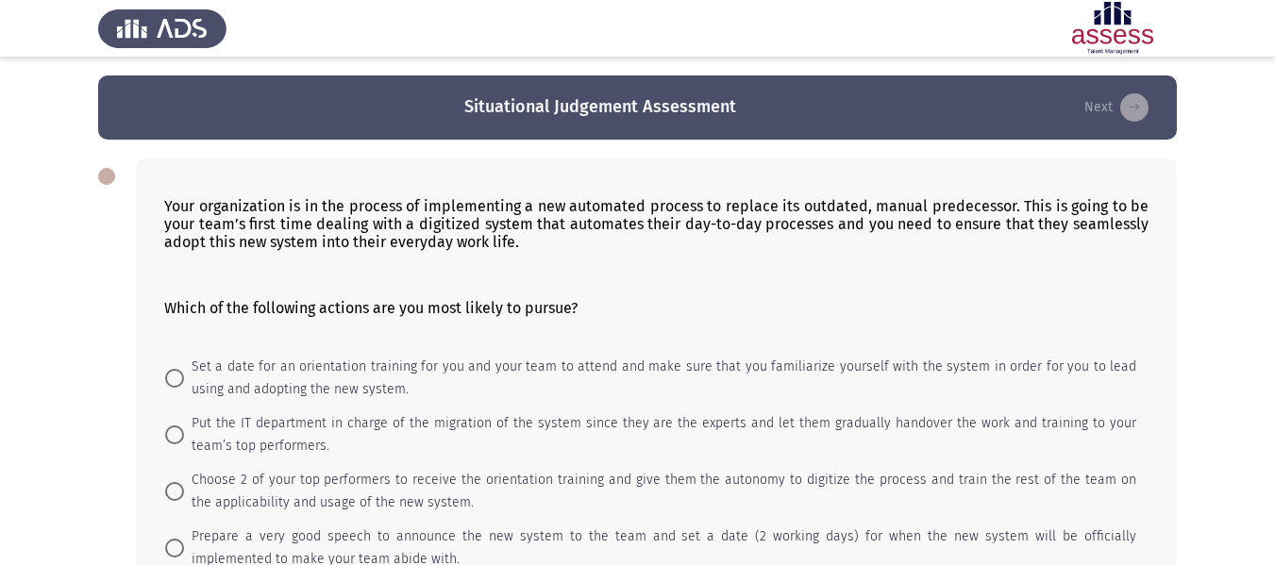
click at [482, 459] on mat-radio-button "Put the IT department in charge of the migration of the system since they are t…" at bounding box center [651, 435] width 996 height 57
click at [480, 467] on mat-radio-button "Choose 2 of your top performers to receive the orientation training and give th…" at bounding box center [651, 491] width 996 height 57
click at [477, 481] on span "Choose 2 of your top performers to receive the orientation training and give th…" at bounding box center [660, 491] width 952 height 45
click at [184, 482] on input "Choose 2 of your top performers to receive the orientation training and give th…" at bounding box center [174, 491] width 19 height 19
radio input "true"
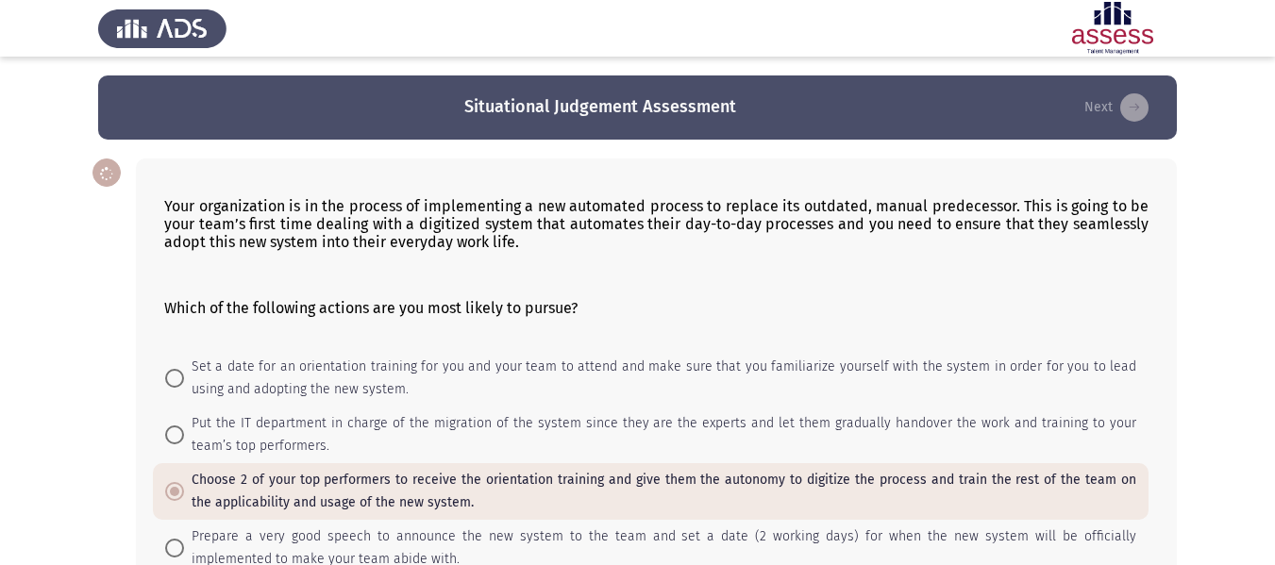
scroll to position [164, 0]
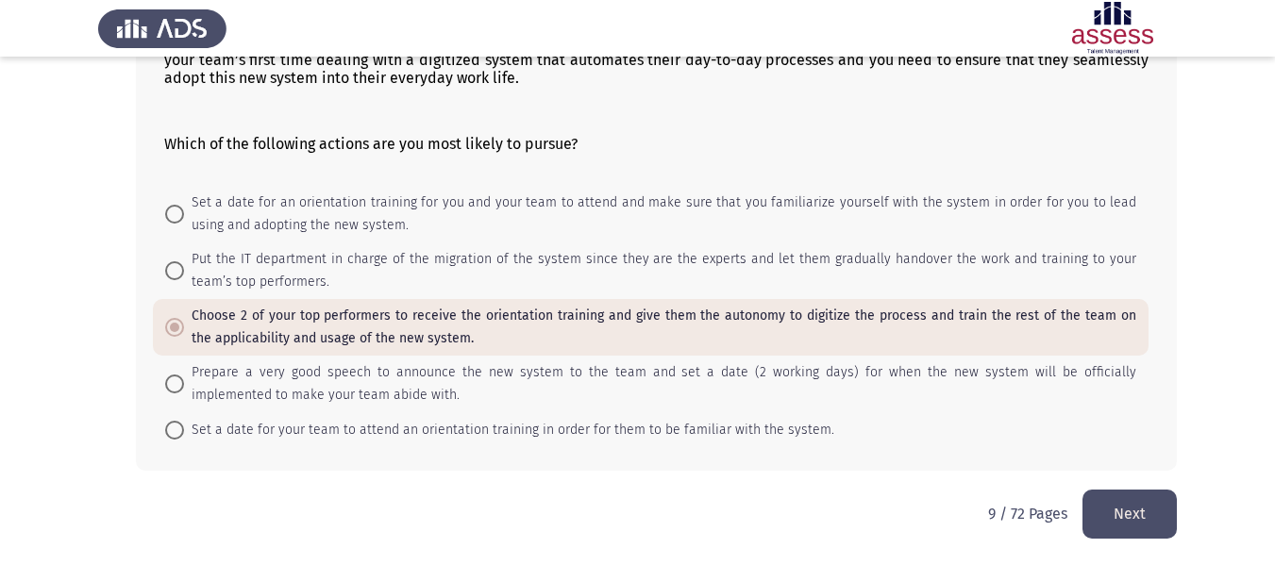
click at [1135, 514] on button "Next" at bounding box center [1129, 514] width 94 height 48
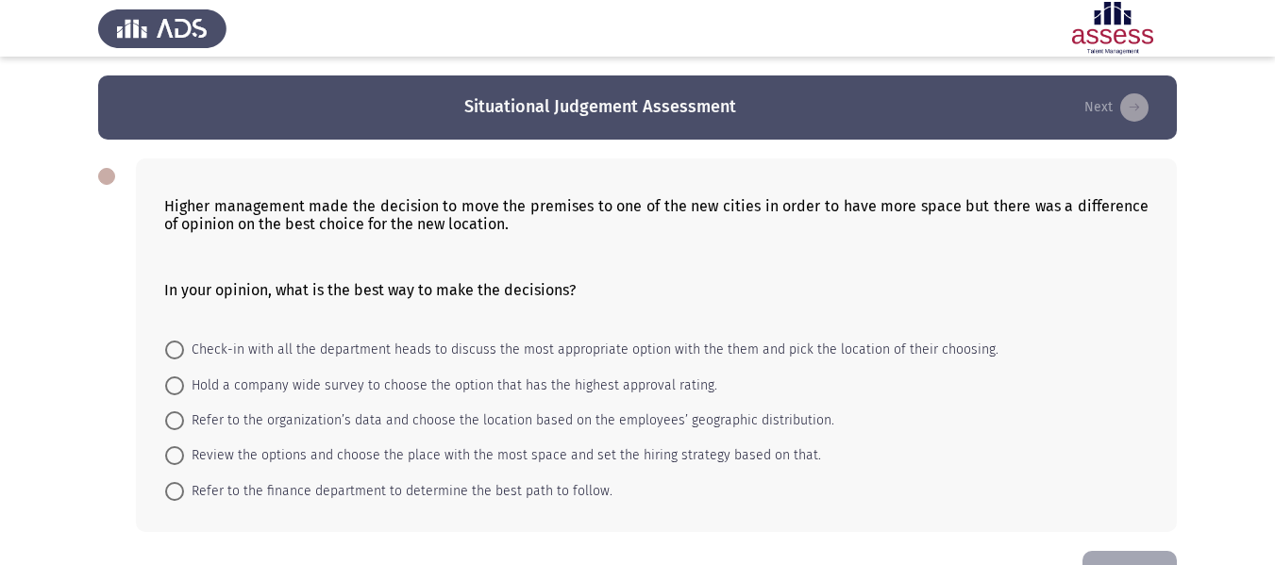
click at [584, 429] on span "Refer to the organization’s data and choose the location based on the employees…" at bounding box center [509, 421] width 650 height 23
click at [184, 429] on input "Refer to the organization’s data and choose the location based on the employees…" at bounding box center [174, 420] width 19 height 19
radio input "true"
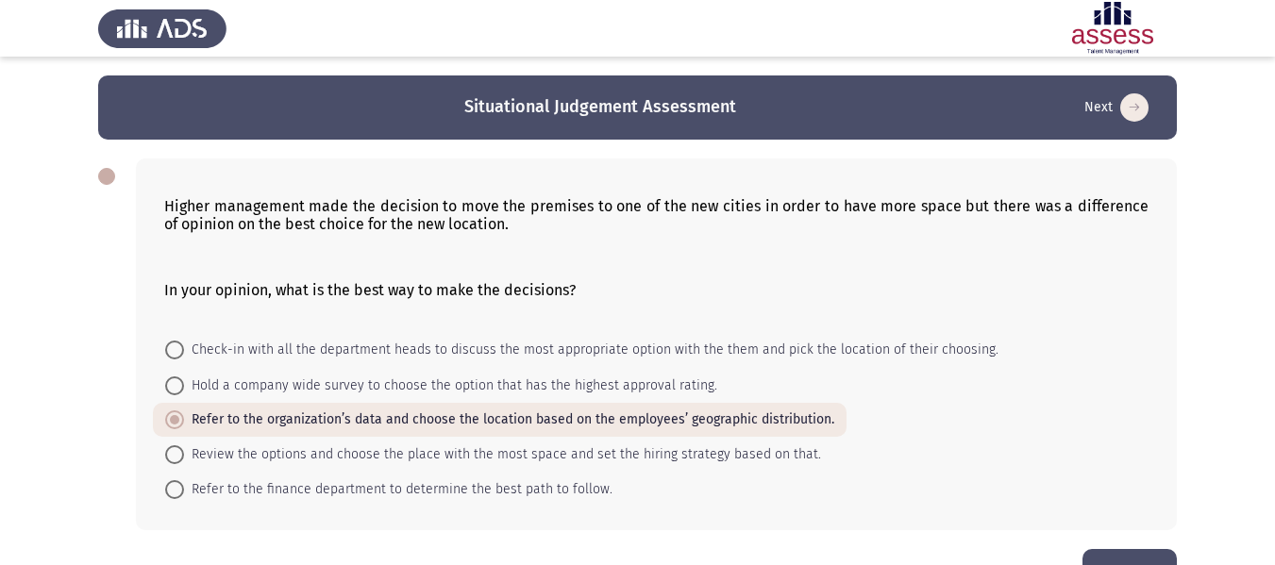
scroll to position [59, 0]
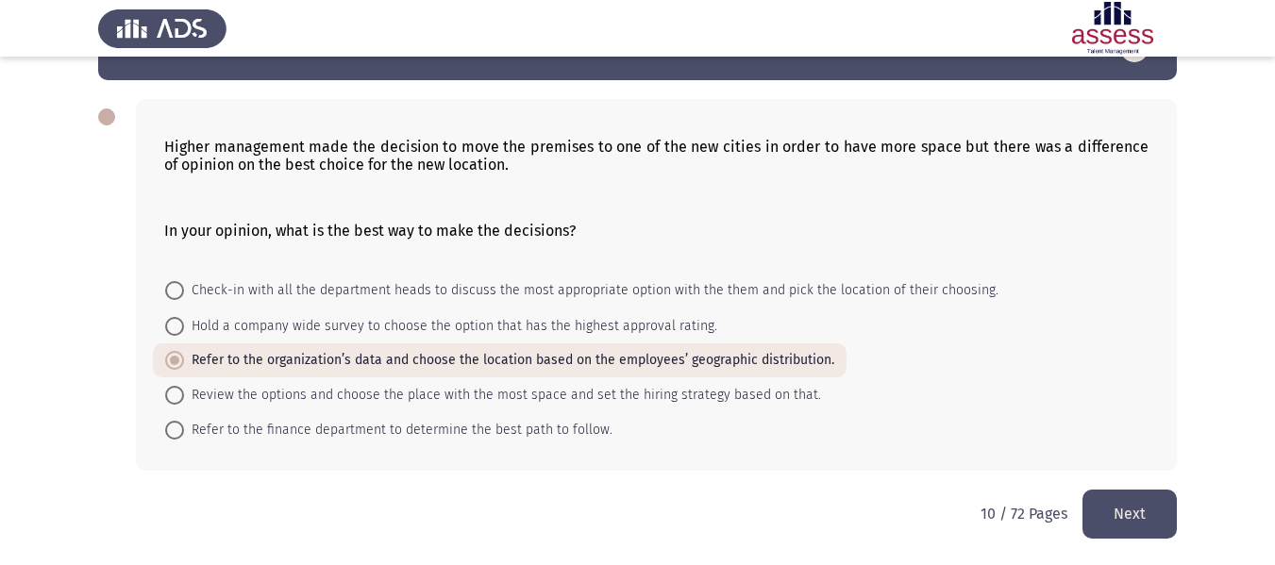
click at [1131, 492] on button "Next" at bounding box center [1129, 514] width 94 height 48
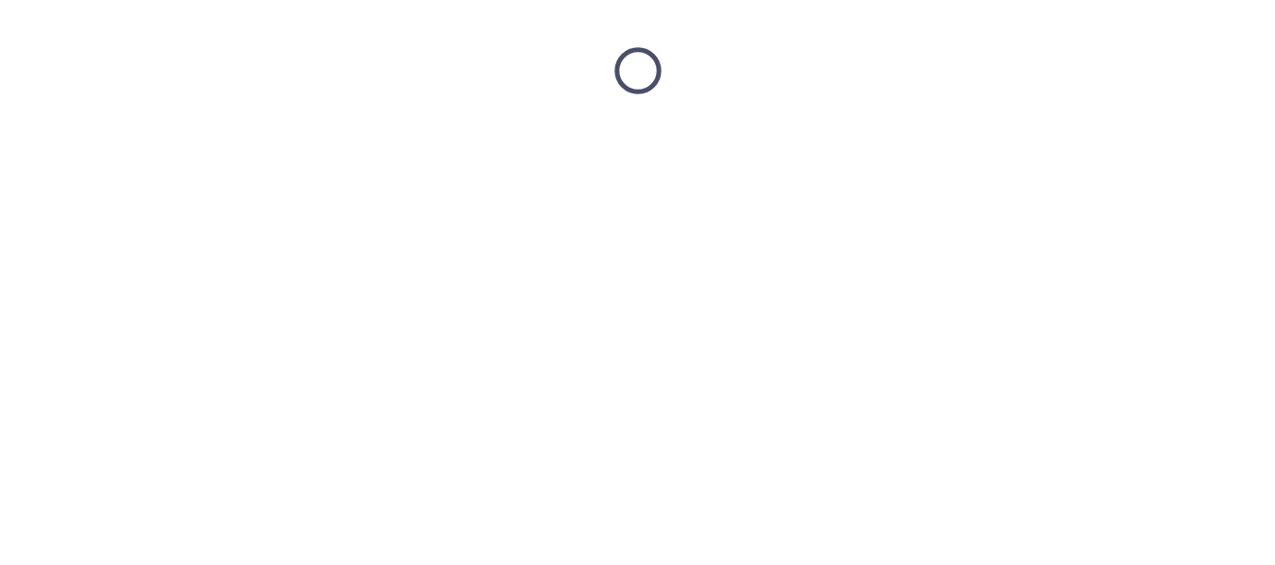
scroll to position [0, 0]
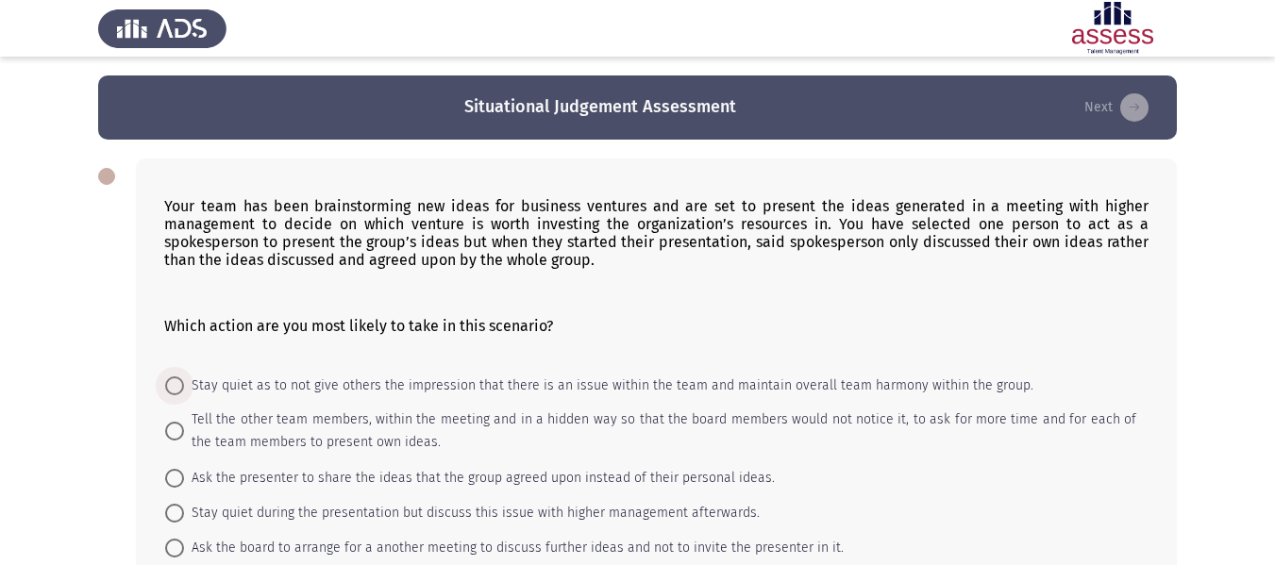
click at [473, 391] on span "Stay quiet as to not give others the impression that there is an issue within t…" at bounding box center [608, 386] width 849 height 23
click at [184, 391] on input "Stay quiet as to not give others the impression that there is an issue within t…" at bounding box center [174, 386] width 19 height 19
radio input "true"
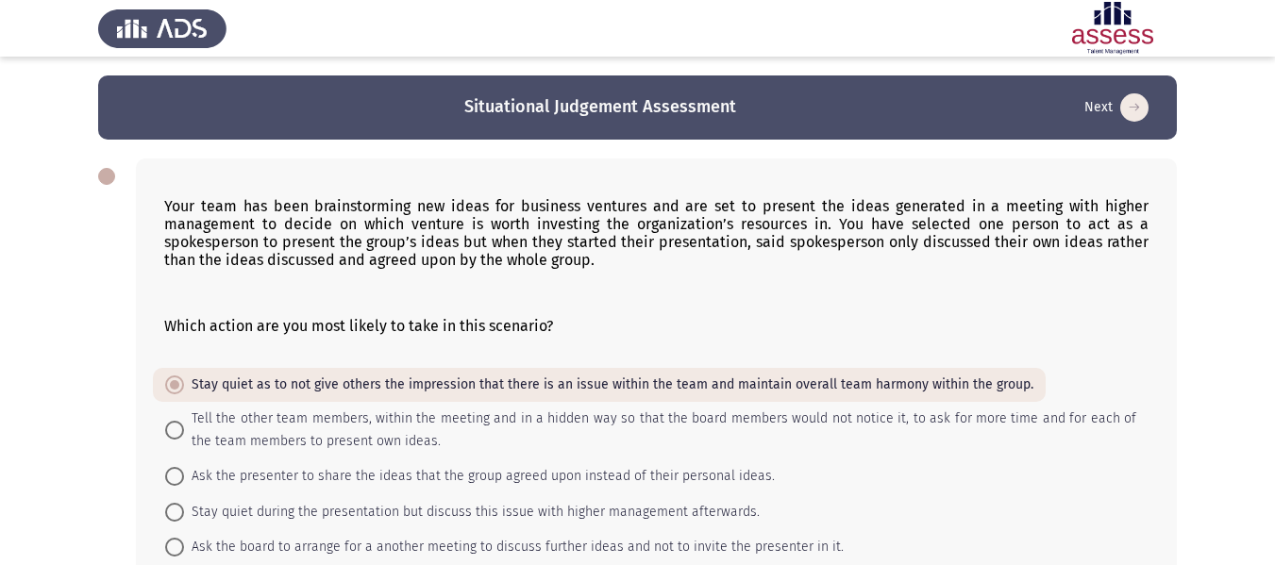
scroll to position [117, 0]
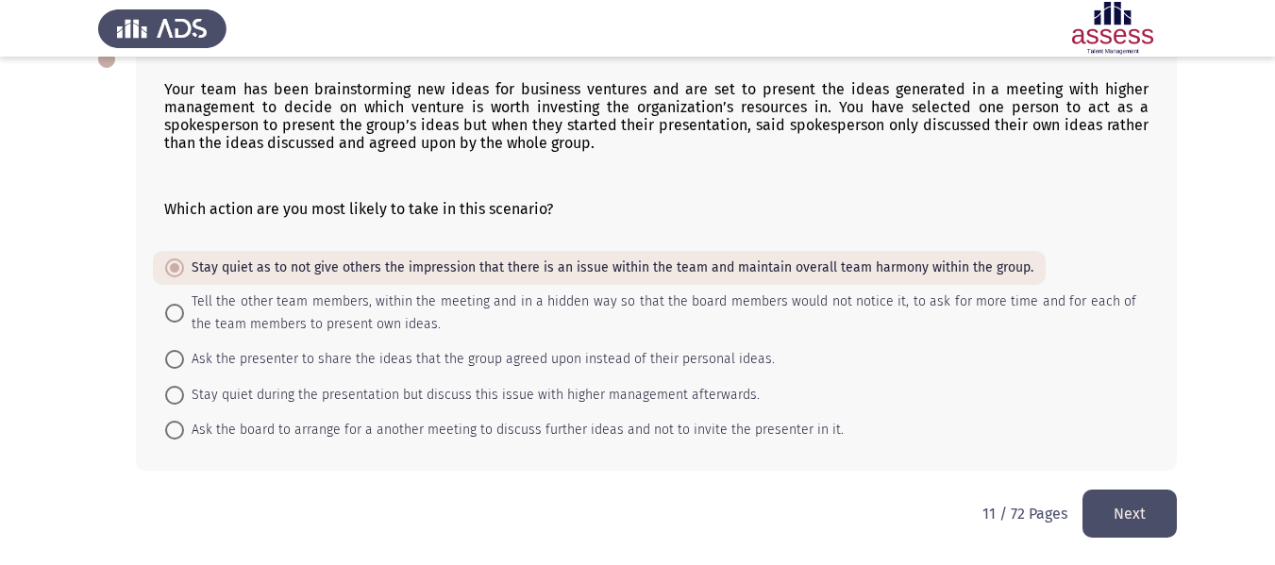
click at [1138, 516] on button "Next" at bounding box center [1129, 514] width 94 height 48
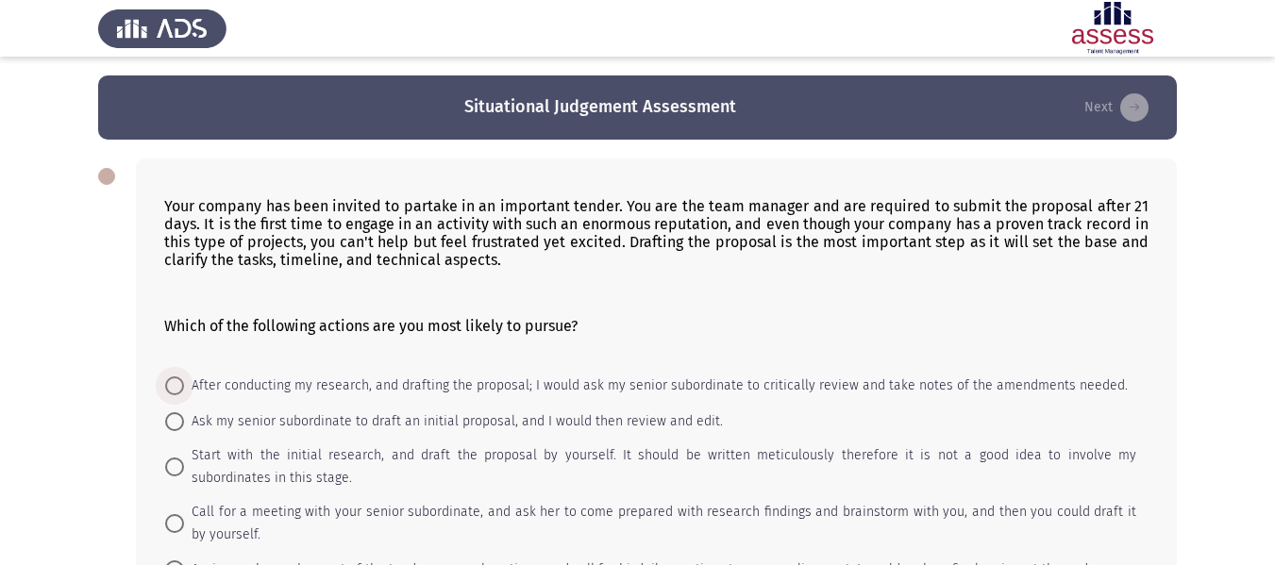
click at [510, 385] on span "After conducting my research, and drafting the proposal; I would ask my senior …" at bounding box center [656, 386] width 944 height 23
click at [184, 385] on input "After conducting my research, and drafting the proposal; I would ask my senior …" at bounding box center [174, 386] width 19 height 19
radio input "true"
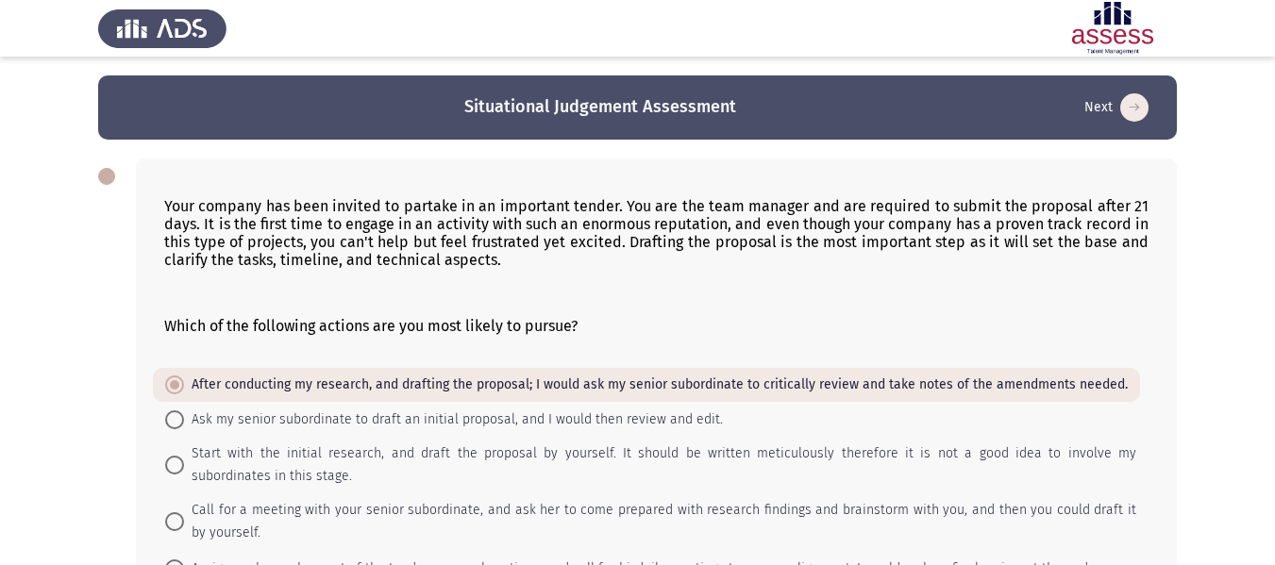
scroll to position [139, 0]
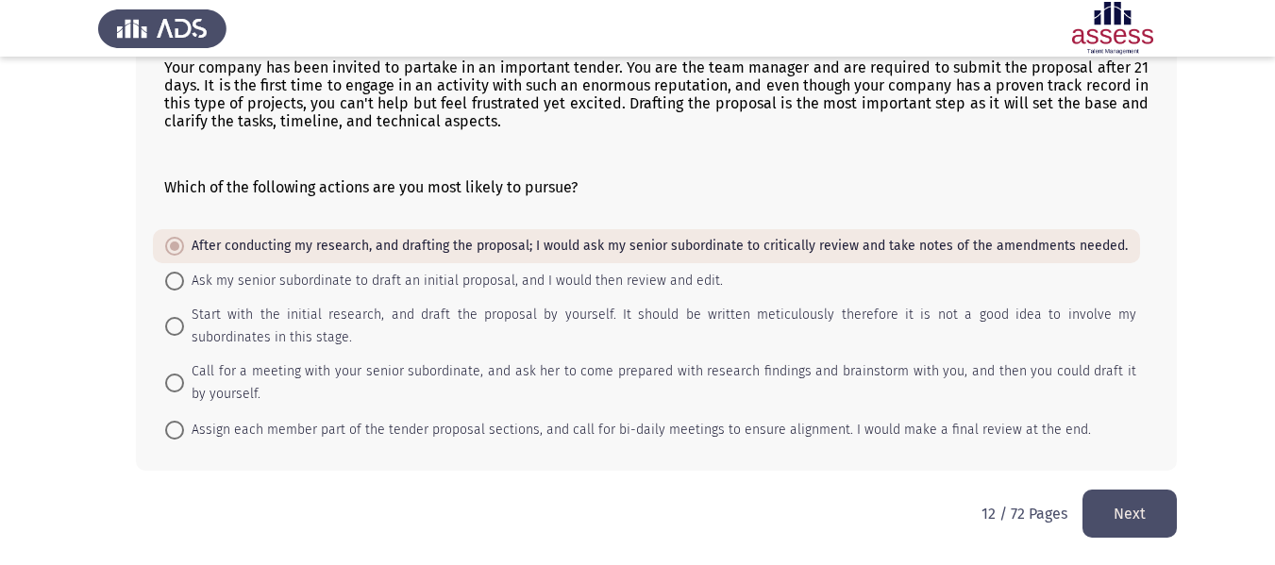
click at [1113, 522] on button "Next" at bounding box center [1129, 514] width 94 height 48
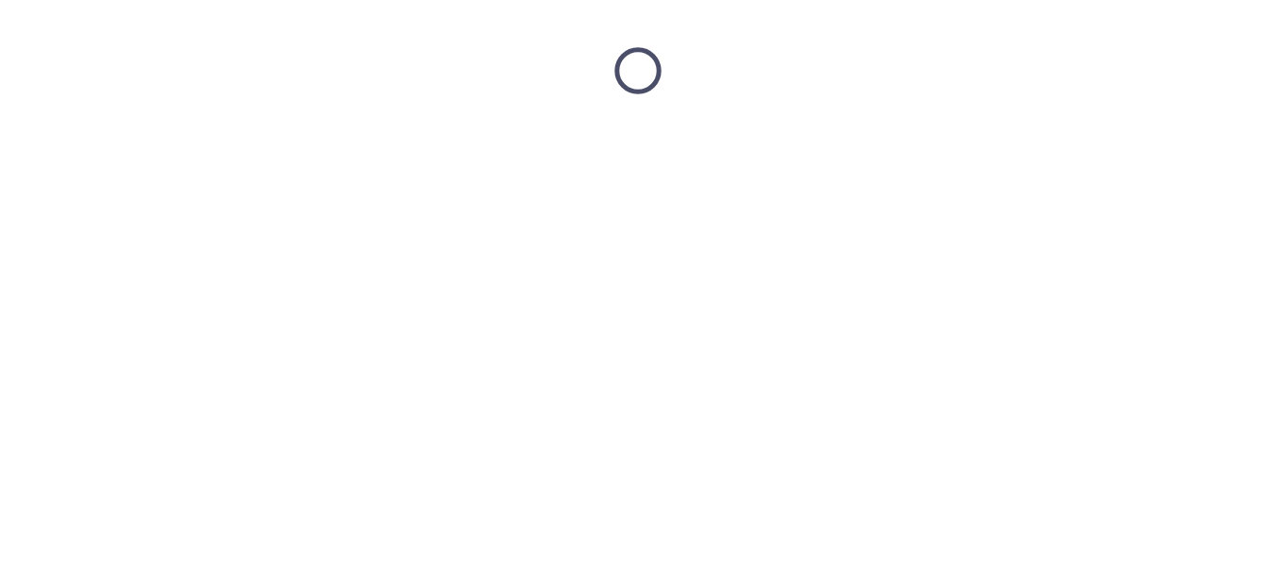
scroll to position [0, 0]
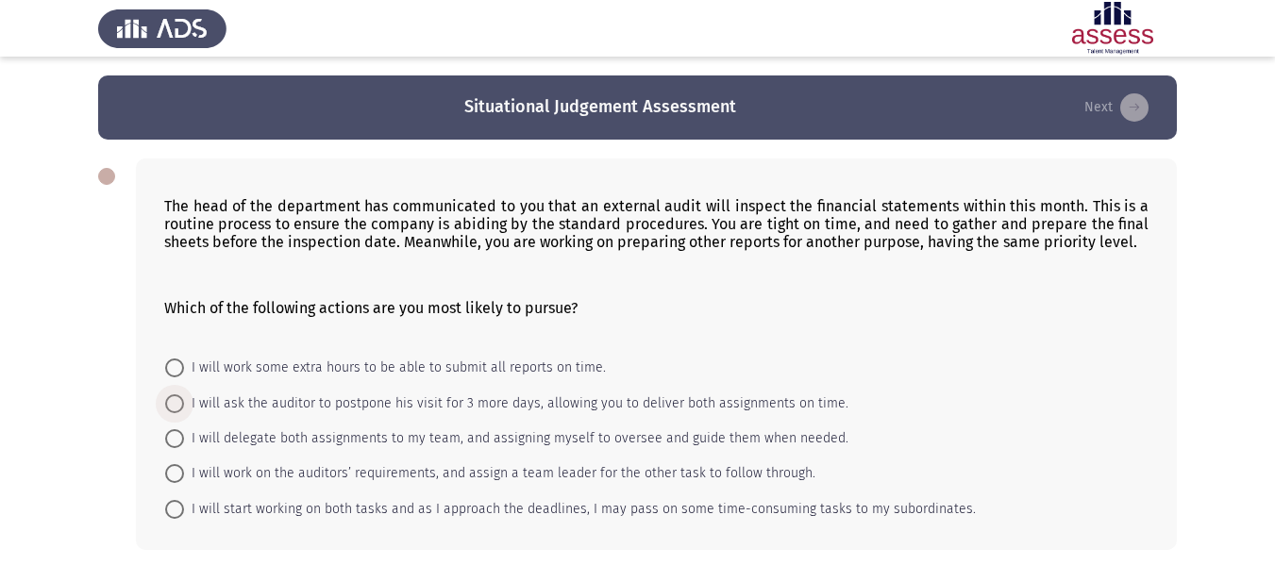
click at [537, 408] on span "I will ask the auditor to postpone his visit for 3 more days, allowing you to d…" at bounding box center [516, 404] width 664 height 23
click at [184, 408] on input "I will ask the auditor to postpone his visit for 3 more days, allowing you to d…" at bounding box center [174, 403] width 19 height 19
radio input "true"
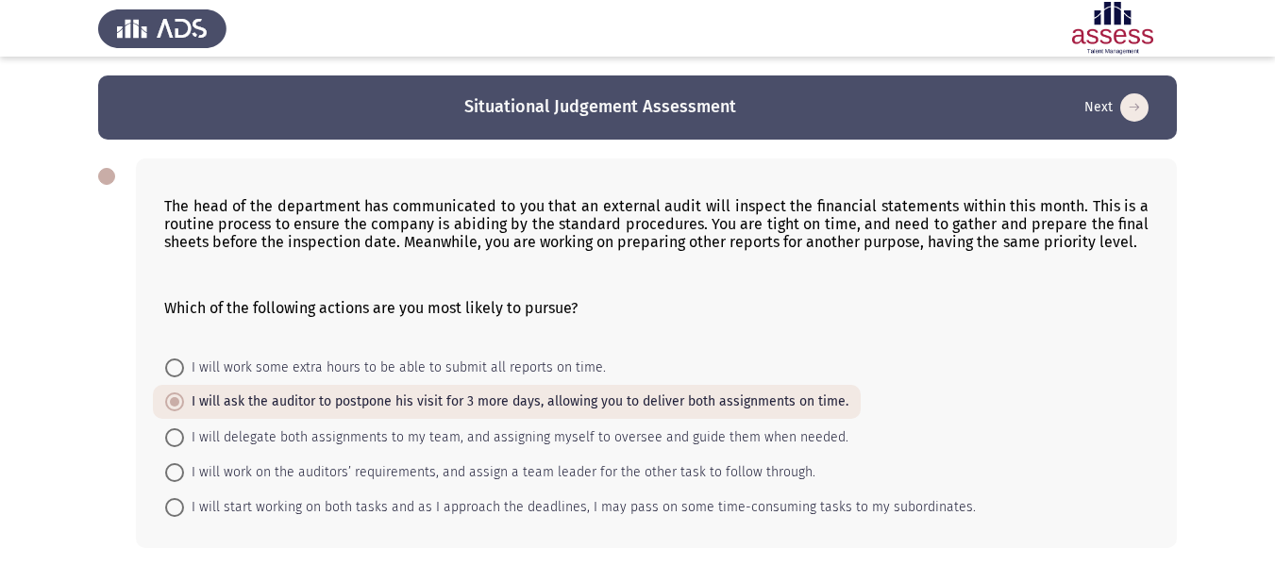
scroll to position [77, 0]
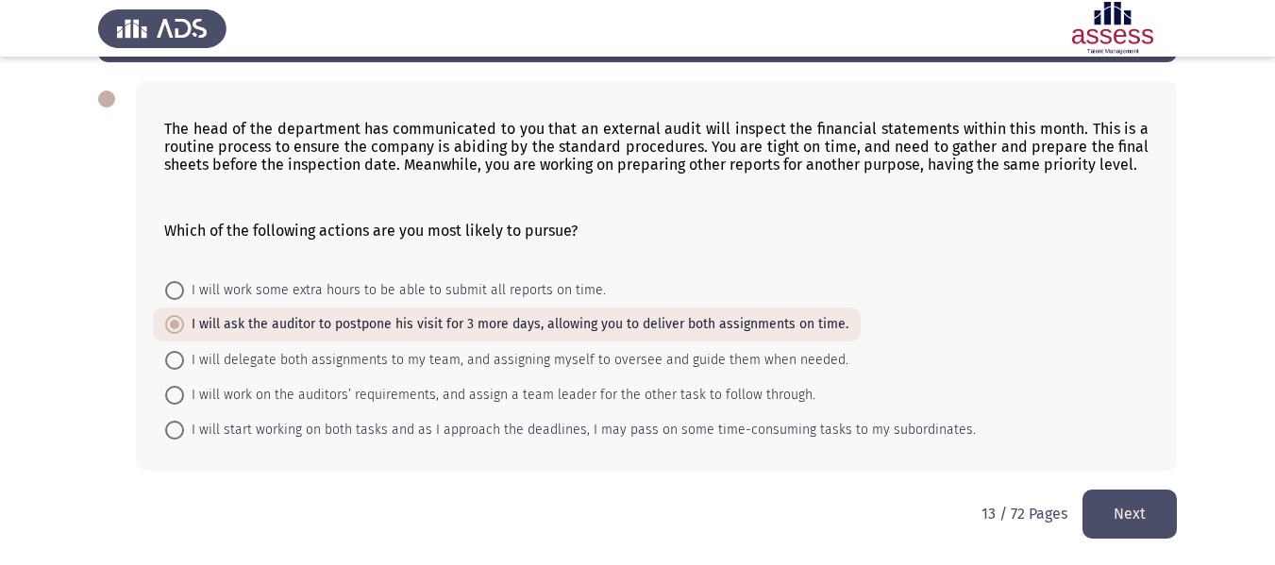
click at [1140, 509] on button "Next" at bounding box center [1129, 514] width 94 height 48
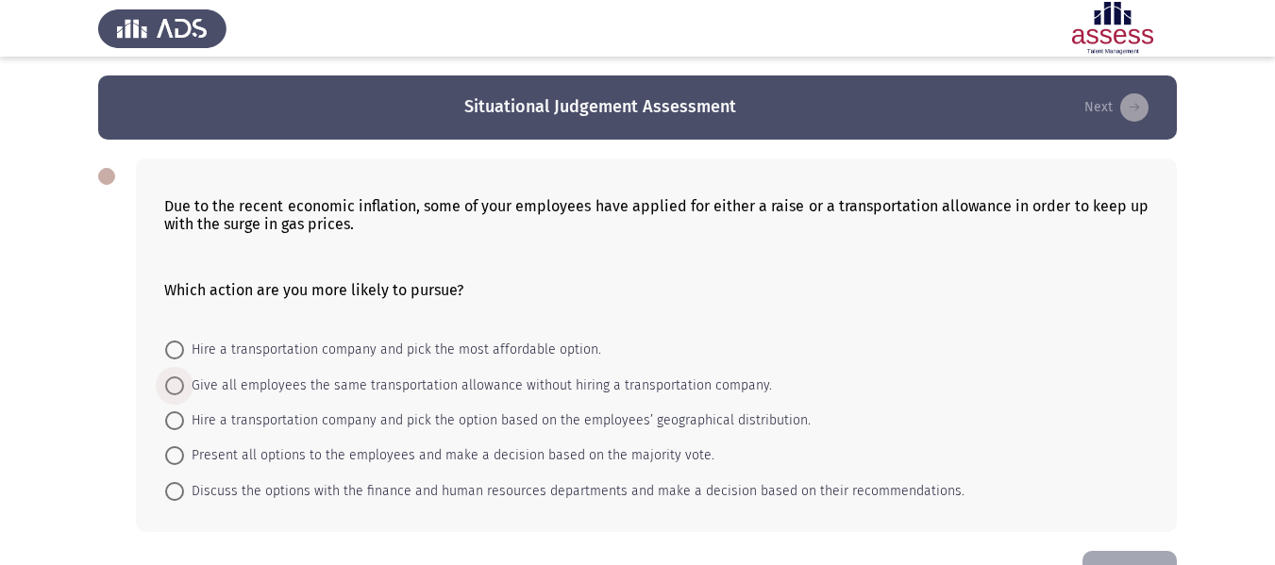
click at [581, 377] on span "Give all employees the same transportation allowance without hiring a transport…" at bounding box center [478, 386] width 588 height 23
click at [184, 377] on input "Give all employees the same transportation allowance without hiring a transport…" at bounding box center [174, 386] width 19 height 19
radio input "true"
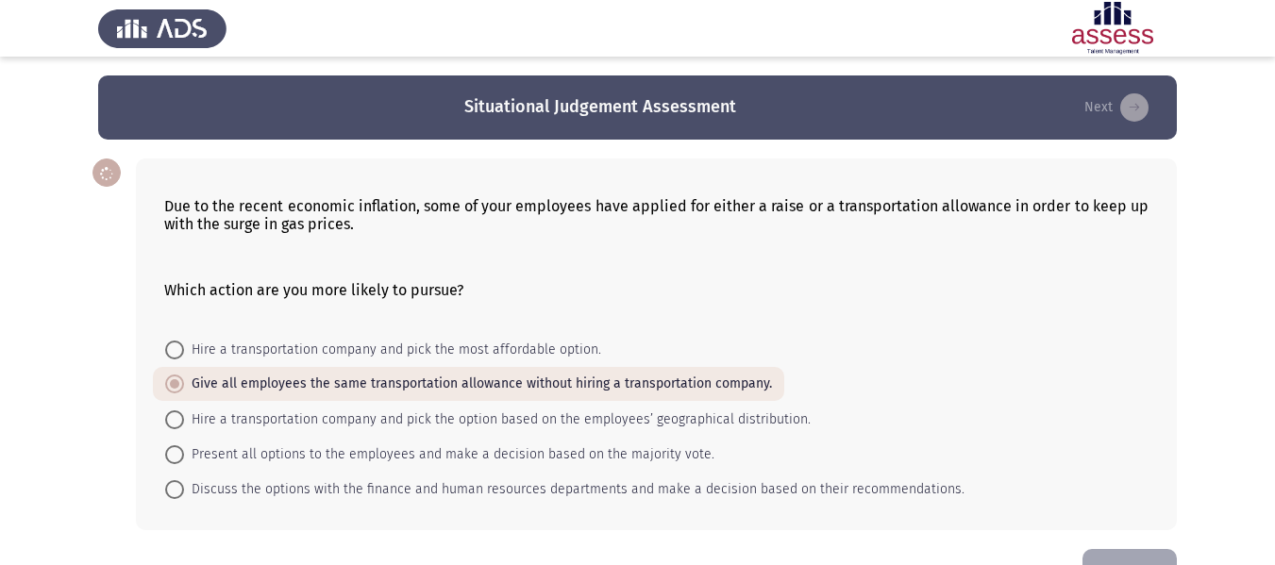
scroll to position [59, 0]
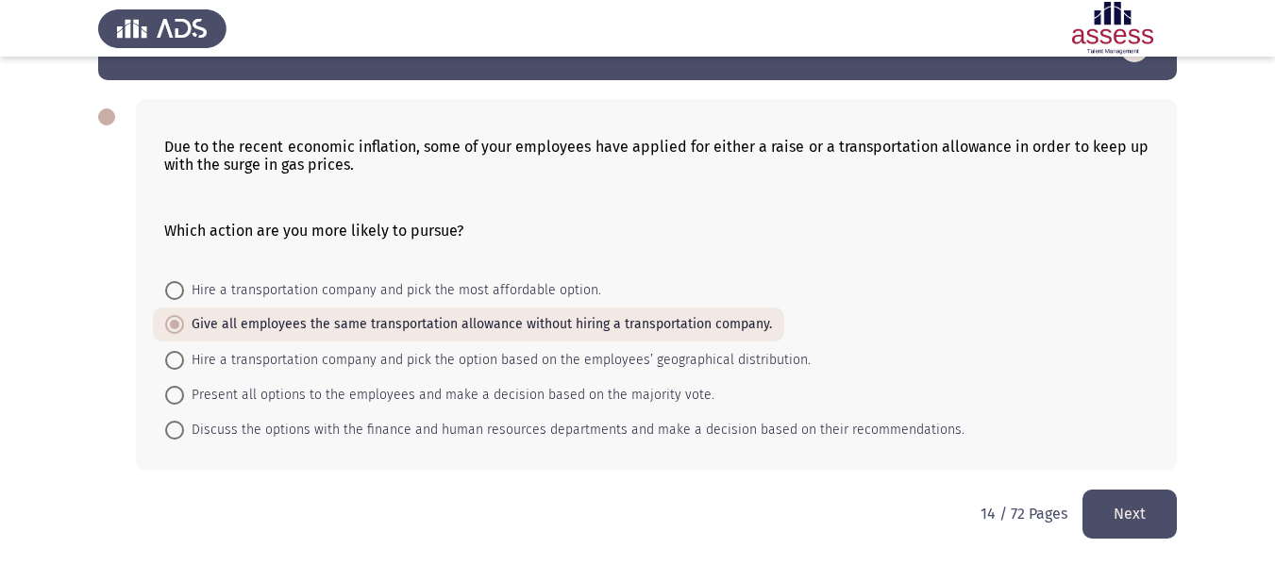
click at [1103, 515] on button "Next" at bounding box center [1129, 514] width 94 height 48
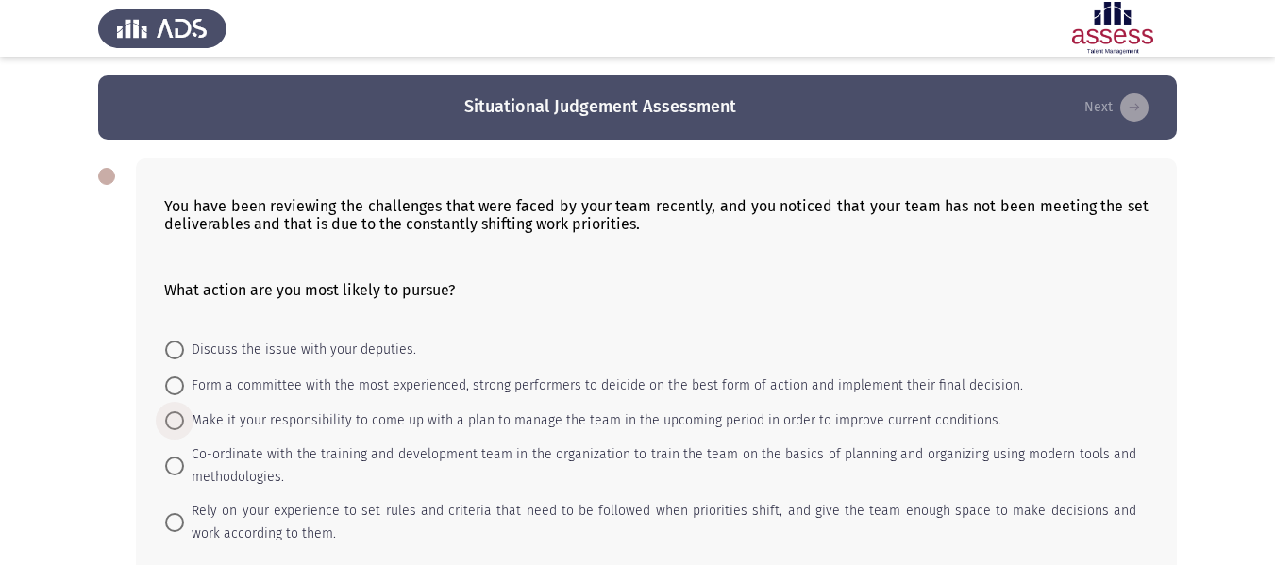
click at [405, 411] on span "Make it your responsibility to come up with a plan to manage the team in the up…" at bounding box center [592, 421] width 817 height 23
click at [184, 411] on input "Make it your responsibility to come up with a plan to manage the team in the up…" at bounding box center [174, 420] width 19 height 19
radio input "true"
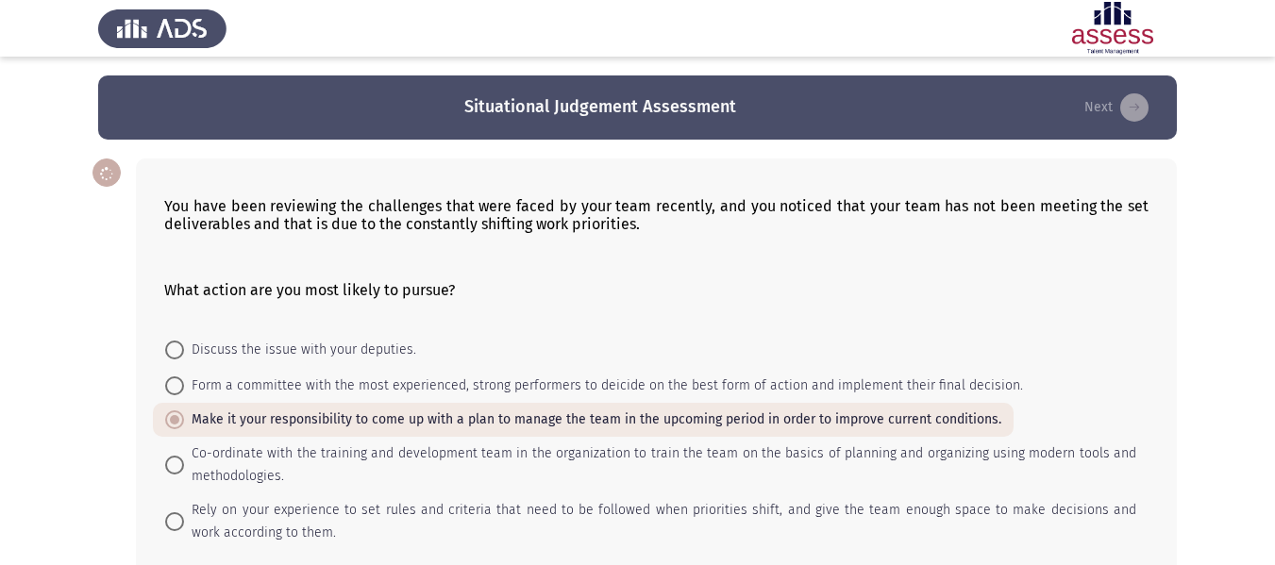
scroll to position [103, 0]
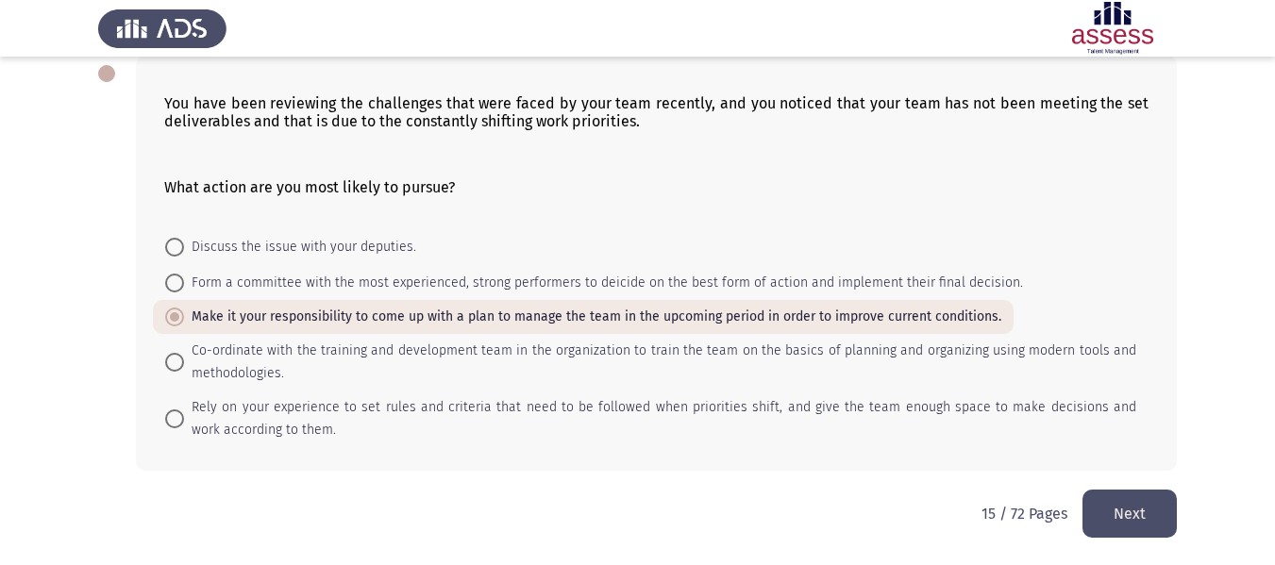
click at [1123, 516] on button "Next" at bounding box center [1129, 514] width 94 height 48
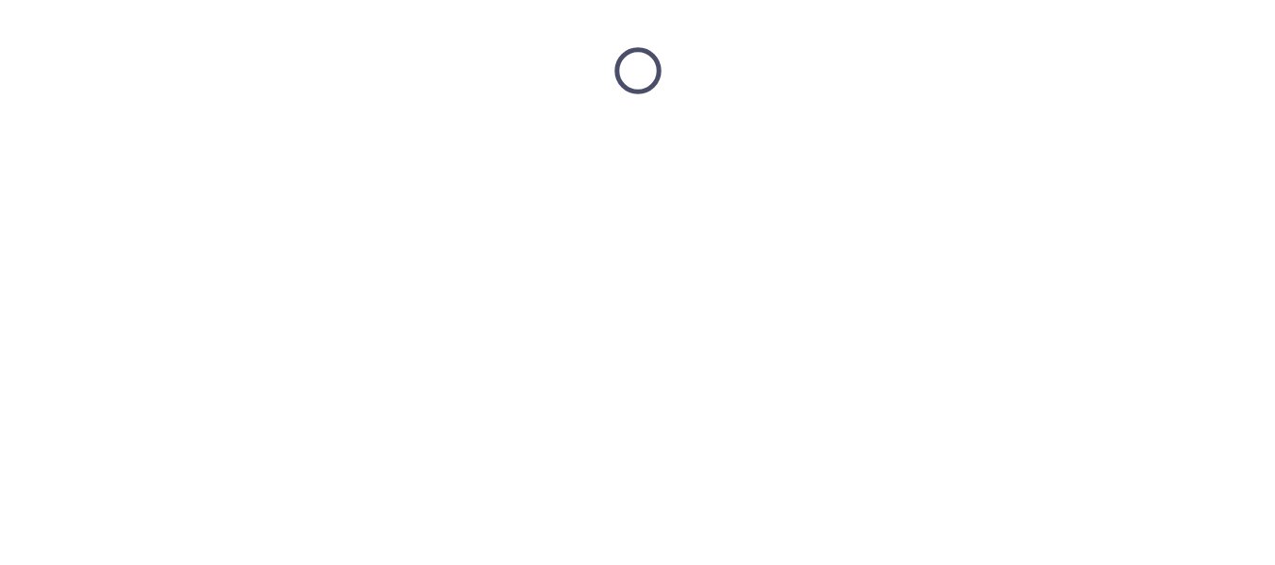
scroll to position [0, 0]
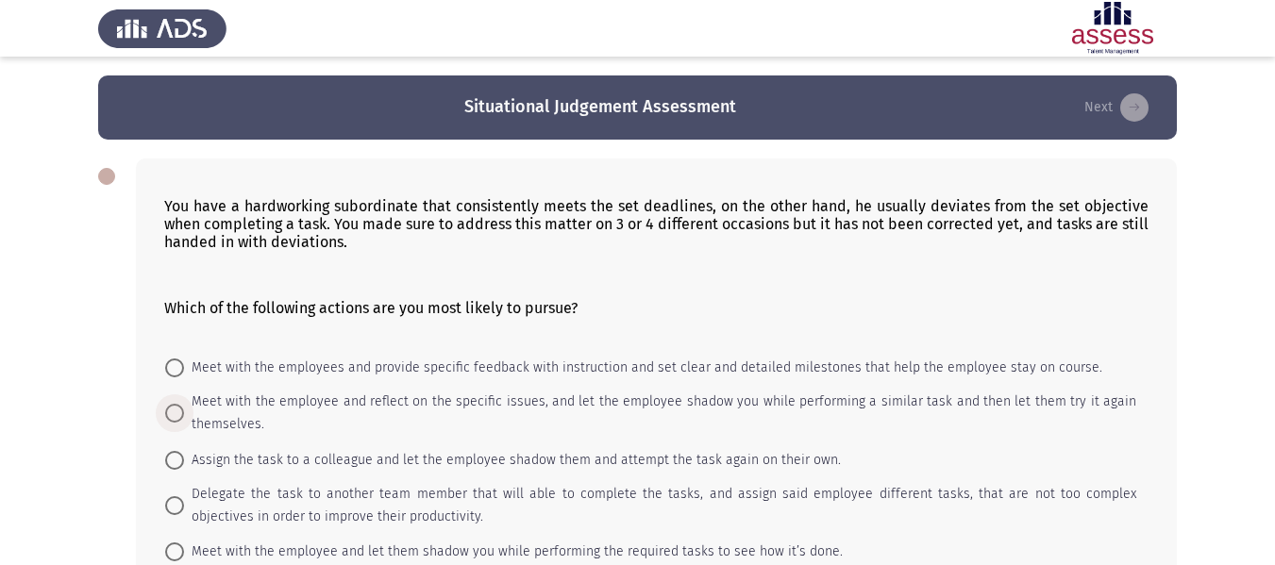
click at [429, 394] on span "Meet with the employee and reflect on the specific issues, and let the employee…" at bounding box center [660, 413] width 952 height 45
click at [184, 404] on input "Meet with the employee and reflect on the specific issues, and let the employee…" at bounding box center [174, 413] width 19 height 19
radio input "true"
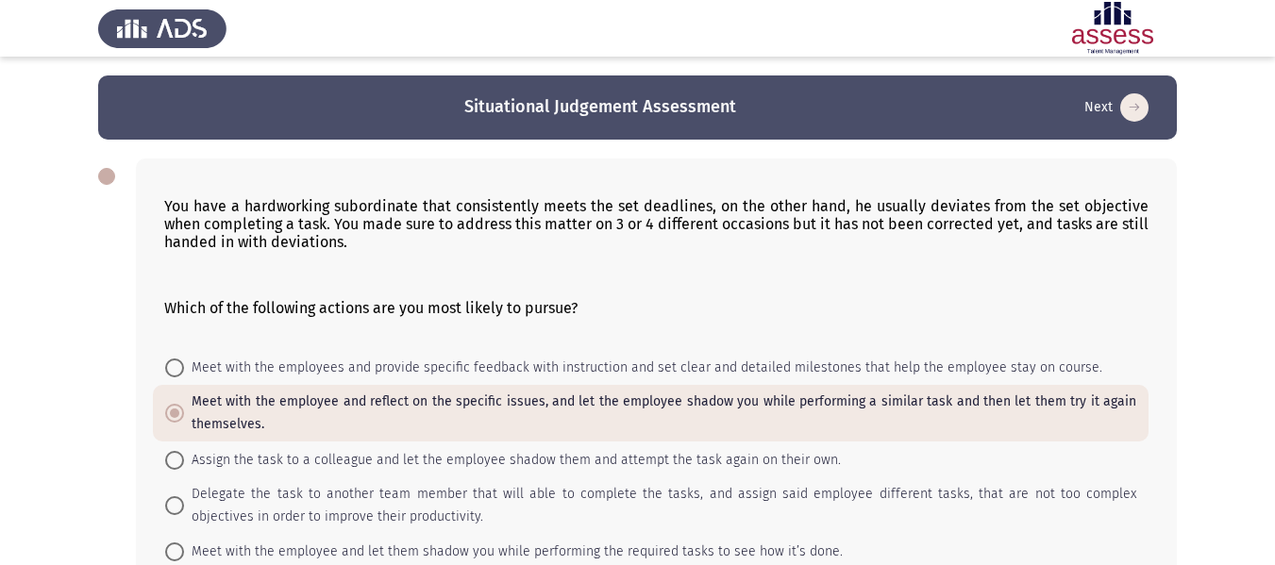
scroll to position [122, 0]
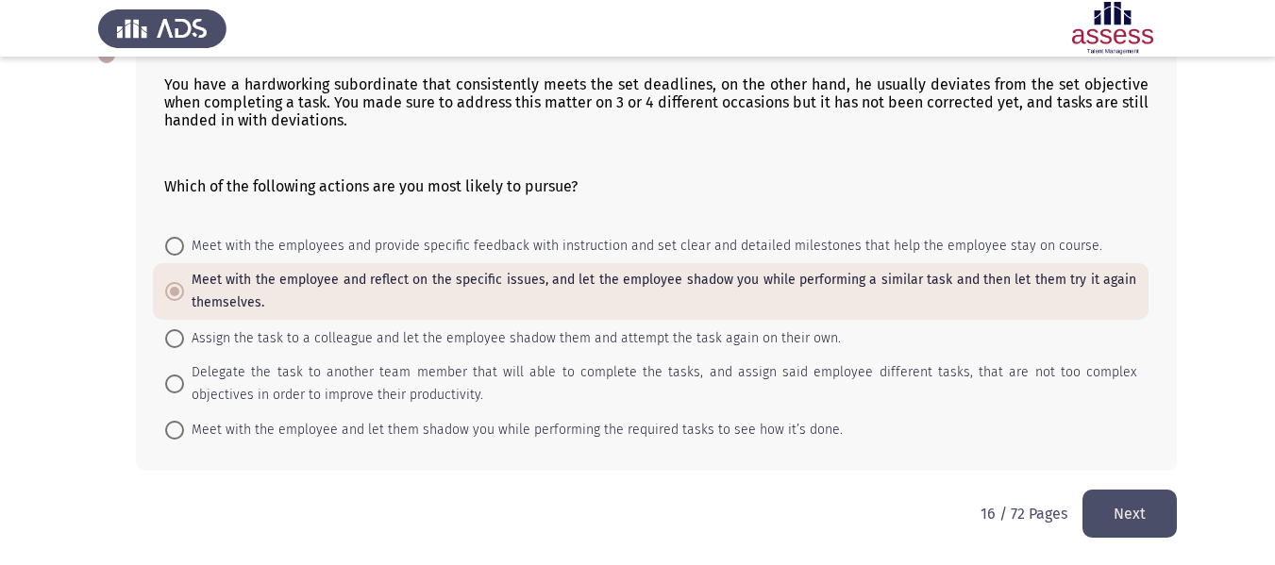
click at [1132, 495] on button "Next" at bounding box center [1129, 514] width 94 height 48
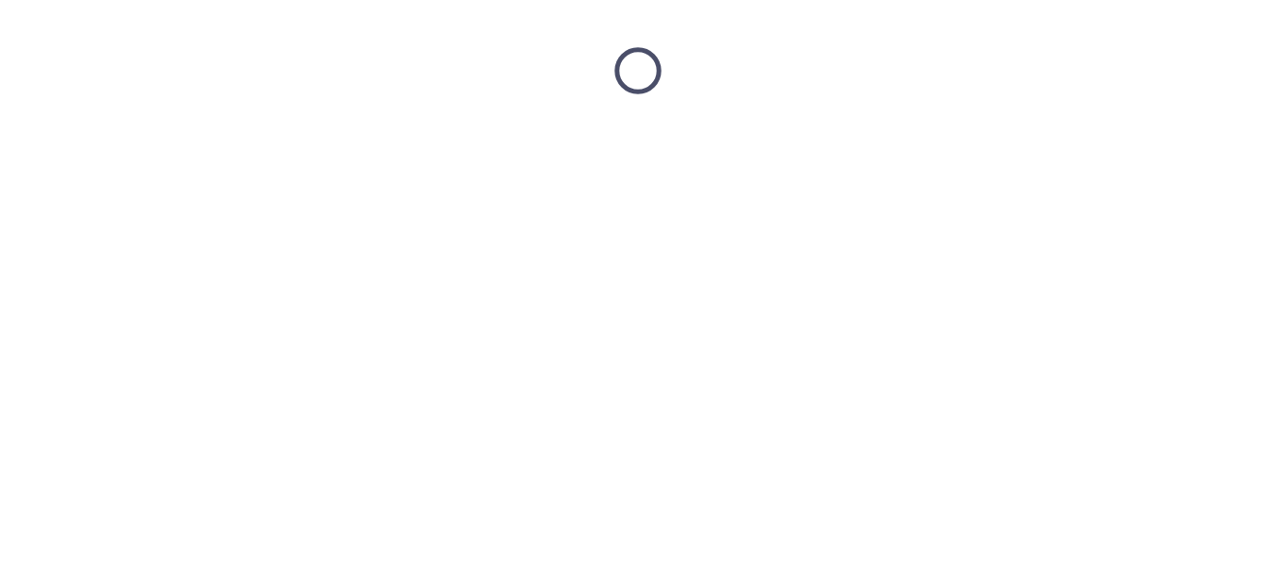
scroll to position [0, 0]
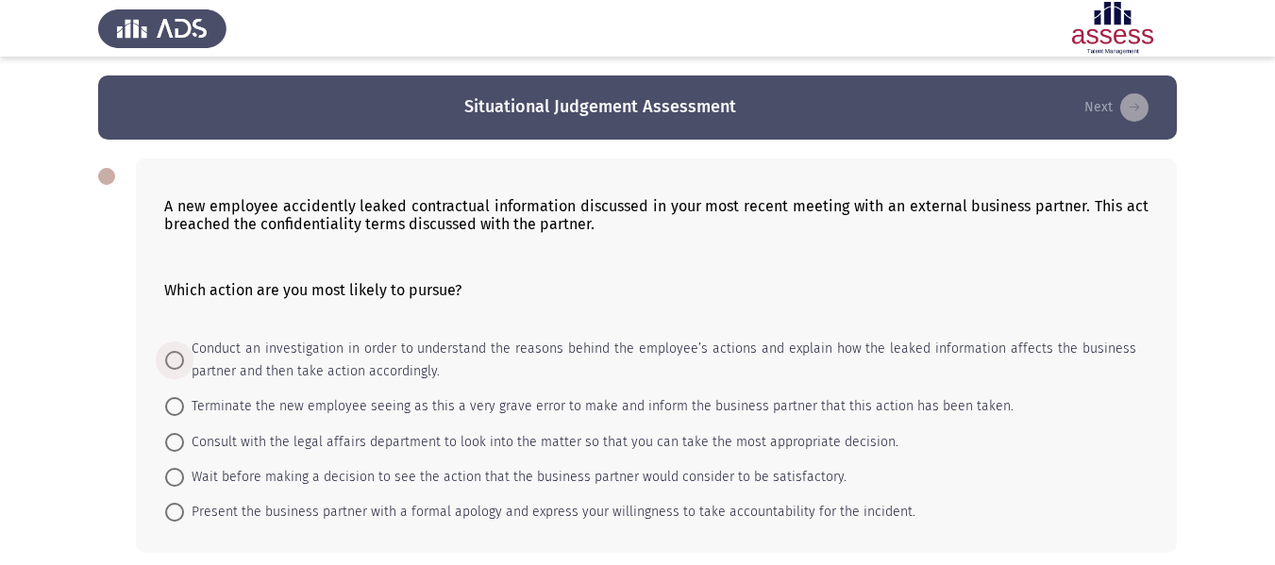
click at [444, 360] on span "Conduct an investigation in order to understand the reasons behind the employee…" at bounding box center [660, 360] width 952 height 45
click at [184, 360] on input "Conduct an investigation in order to understand the reasons behind the employee…" at bounding box center [174, 360] width 19 height 19
radio input "true"
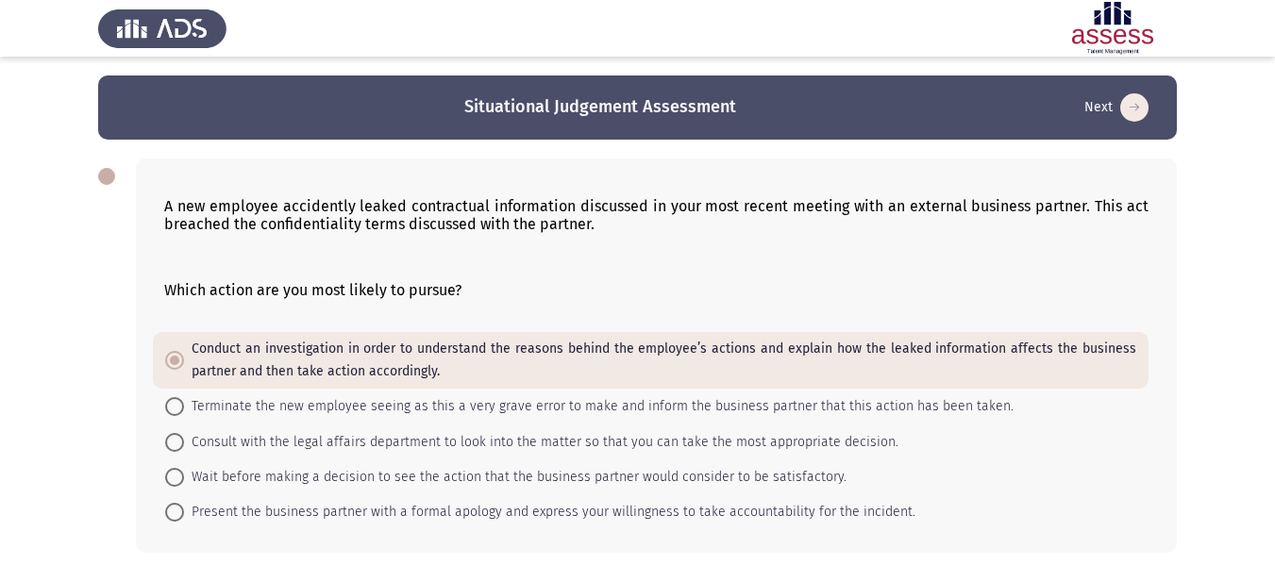
scroll to position [82, 0]
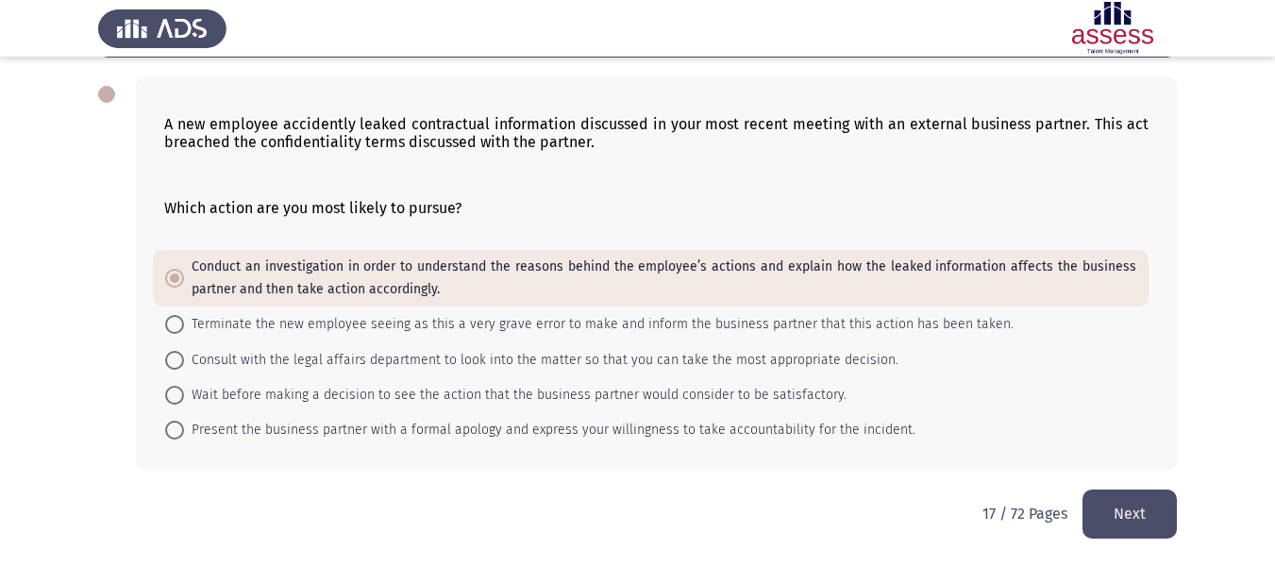
click at [1128, 516] on button "Next" at bounding box center [1129, 514] width 94 height 48
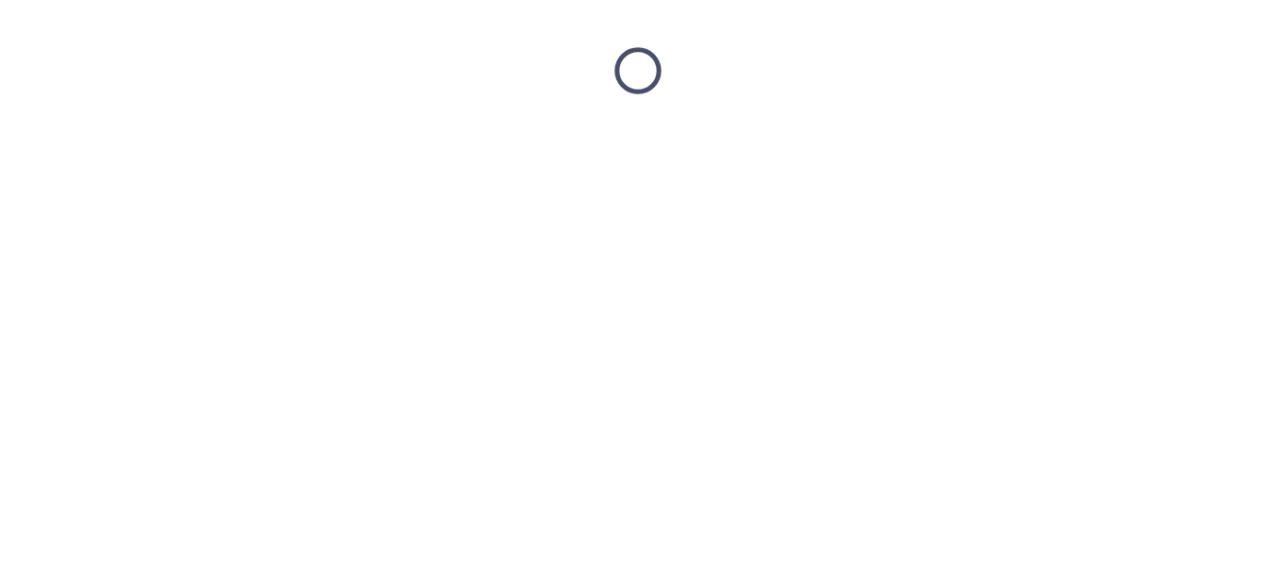
scroll to position [0, 0]
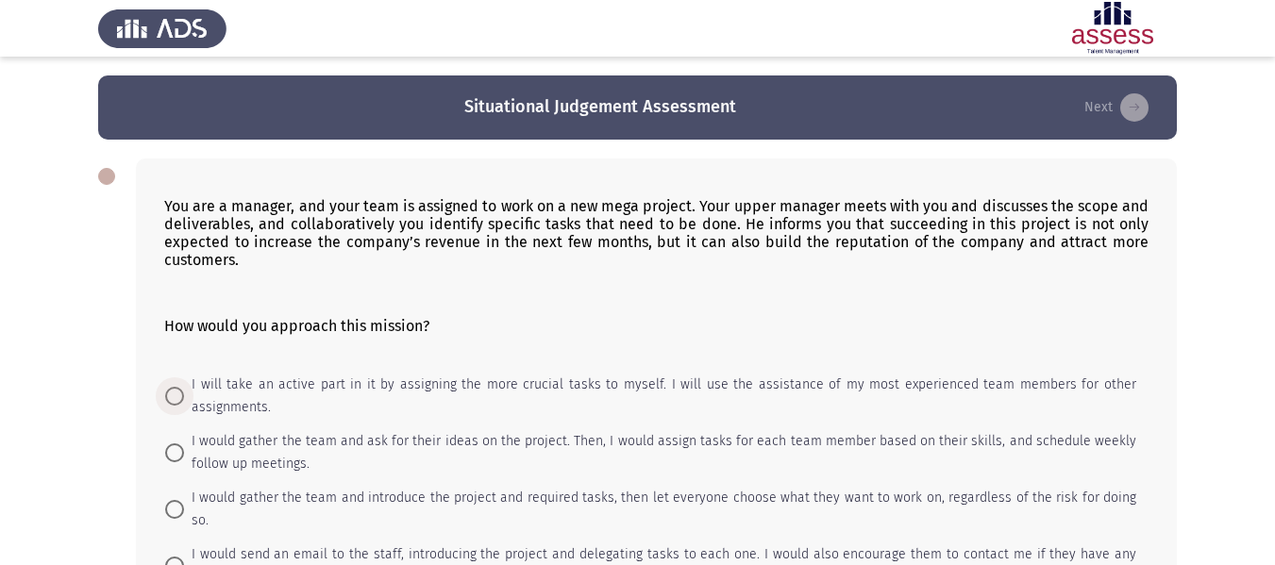
click at [460, 417] on span "I will take an active part in it by assigning the more crucial tasks to myself.…" at bounding box center [660, 396] width 952 height 45
click at [184, 406] on input "I will take an active part in it by assigning the more crucial tasks to myself.…" at bounding box center [174, 396] width 19 height 19
radio input "true"
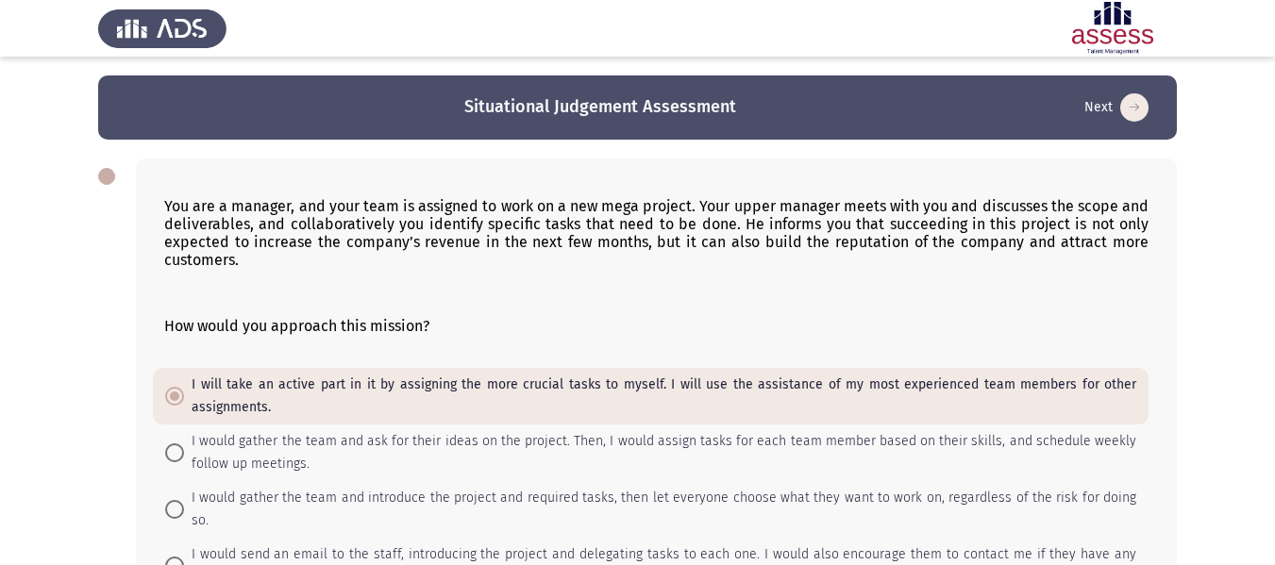
scroll to position [182, 0]
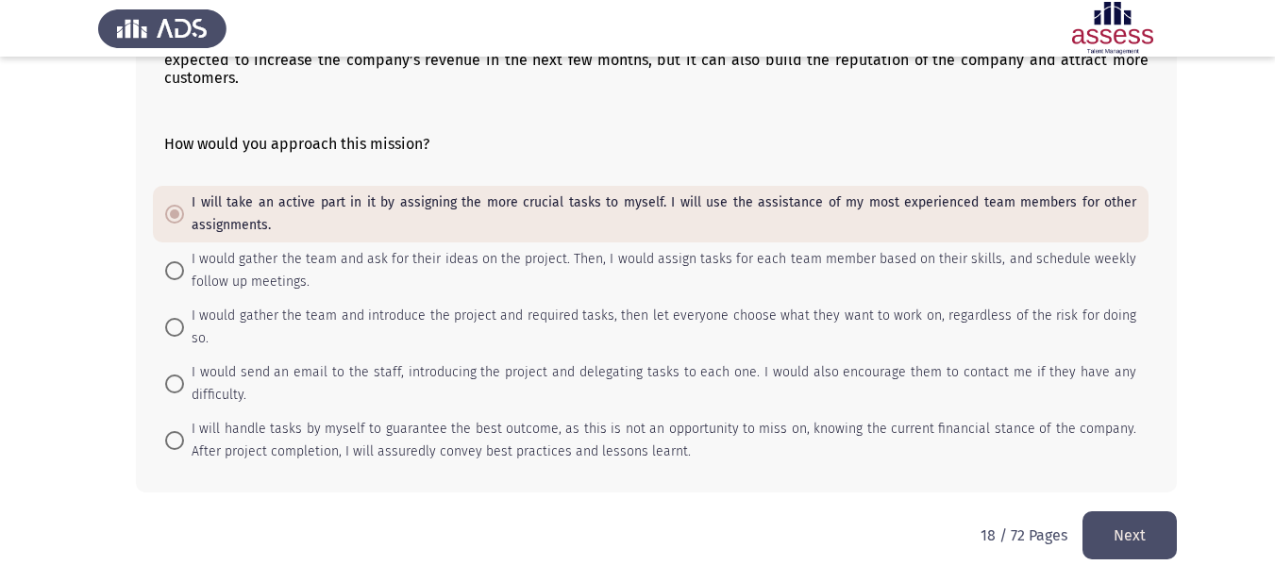
click at [1141, 521] on button "Next" at bounding box center [1129, 535] width 94 height 48
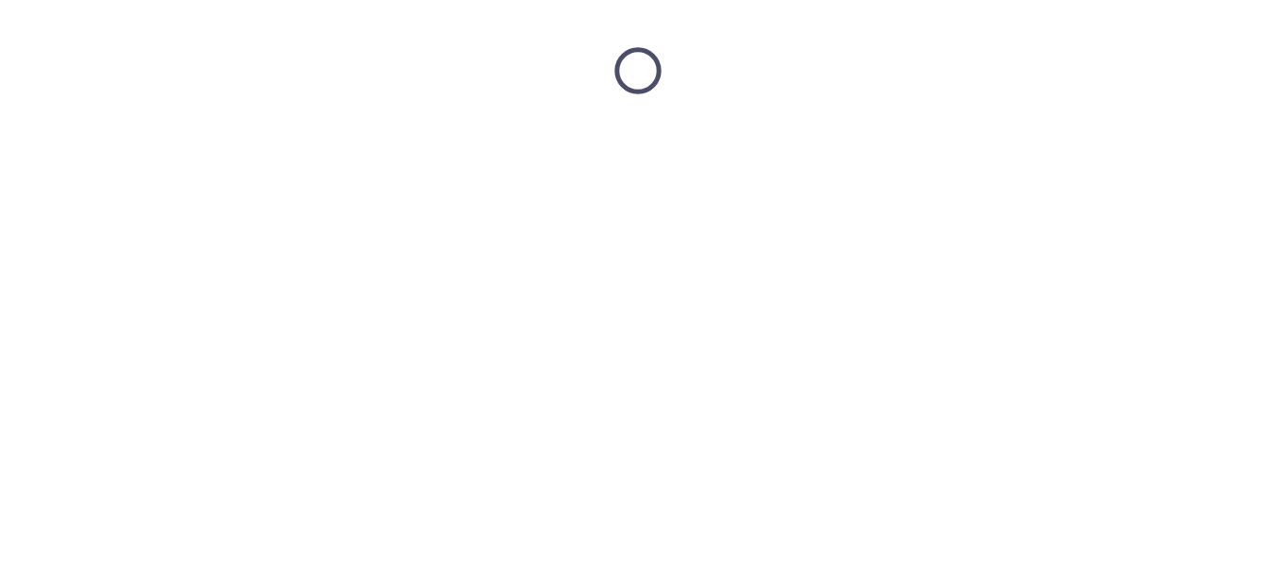
scroll to position [0, 0]
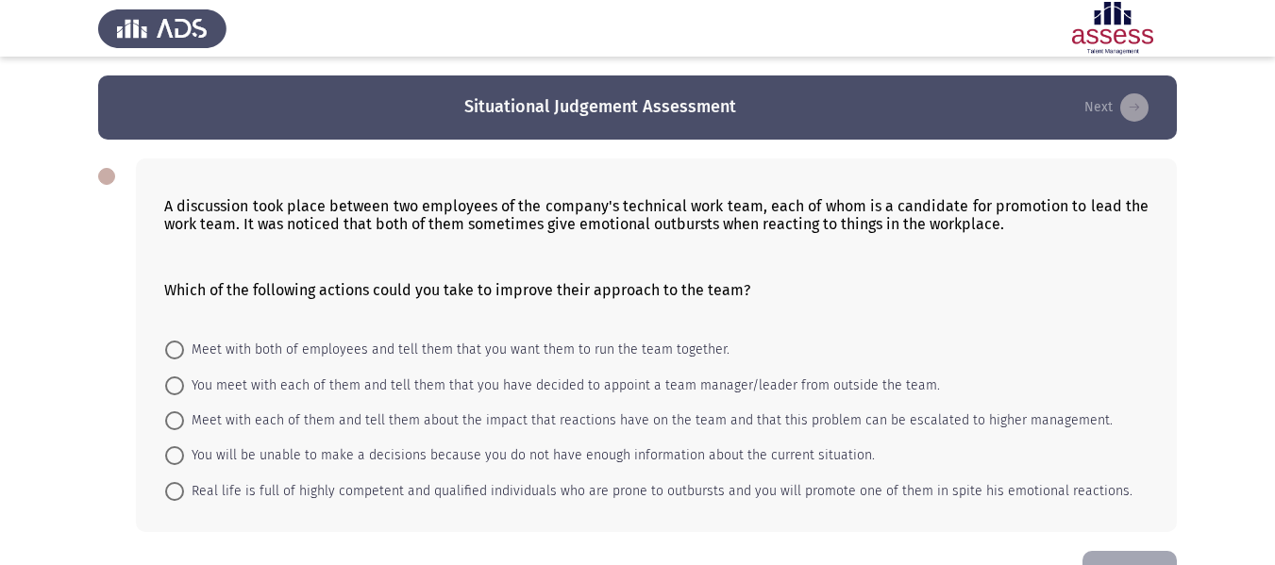
click at [471, 401] on mat-radio-button "You meet with each of them and tell them that you have decided to appoint a tea…" at bounding box center [552, 384] width 799 height 35
click at [468, 415] on span "Meet with each of them and tell them about the impact that reactions have on th…" at bounding box center [648, 421] width 929 height 23
click at [184, 415] on input "Meet with each of them and tell them about the impact that reactions have on th…" at bounding box center [174, 420] width 19 height 19
radio input "true"
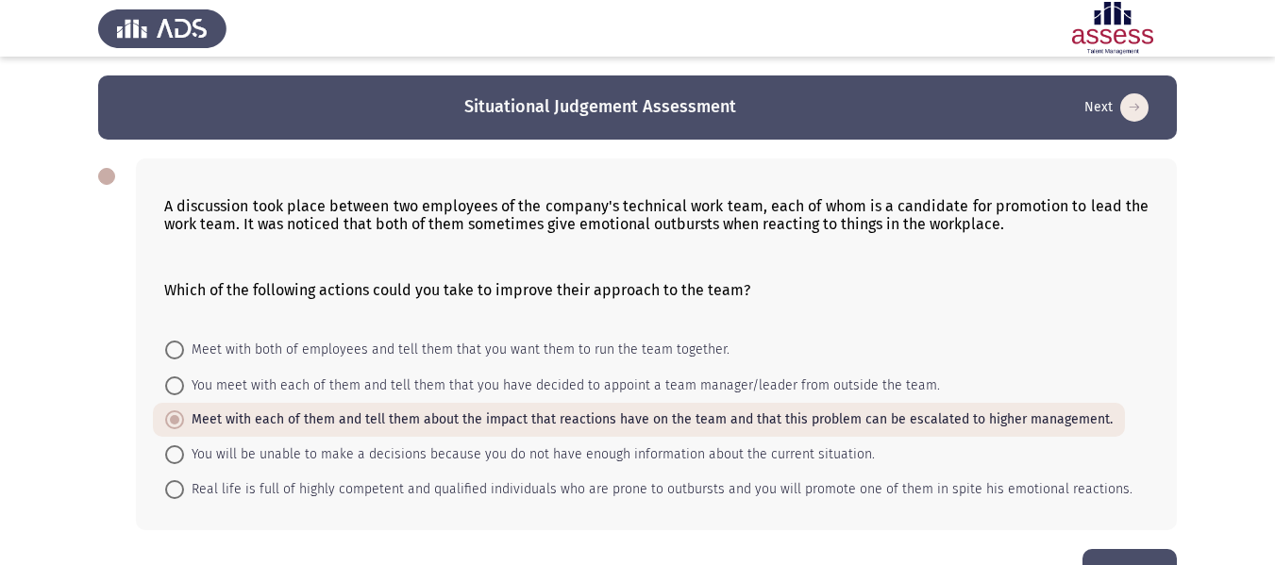
scroll to position [59, 0]
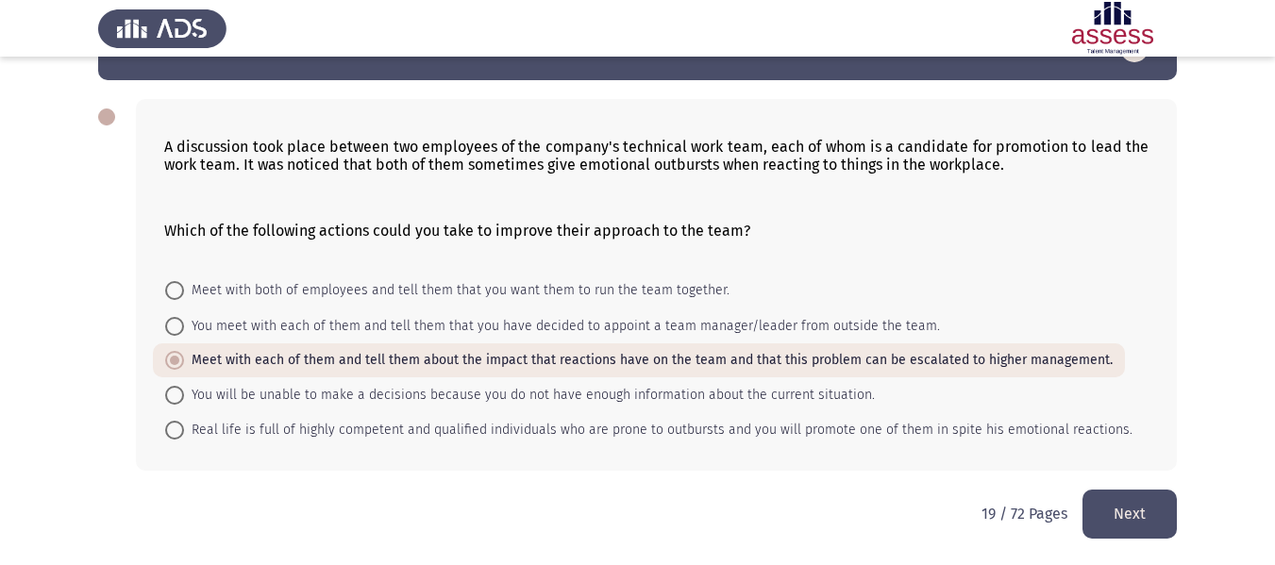
click at [1135, 538] on button "Next" at bounding box center [1129, 514] width 94 height 48
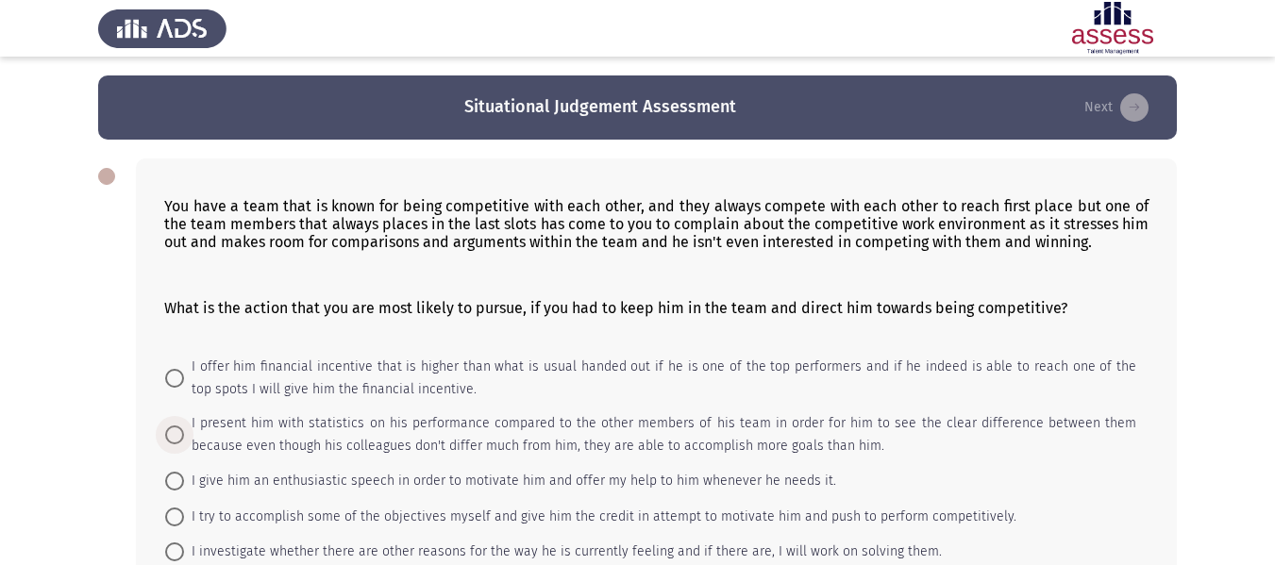
click at [595, 419] on span "I present him with statistics on his performance compared to the other members …" at bounding box center [660, 434] width 952 height 45
click at [184, 426] on input "I present him with statistics on his performance compared to the other members …" at bounding box center [174, 435] width 19 height 19
radio input "true"
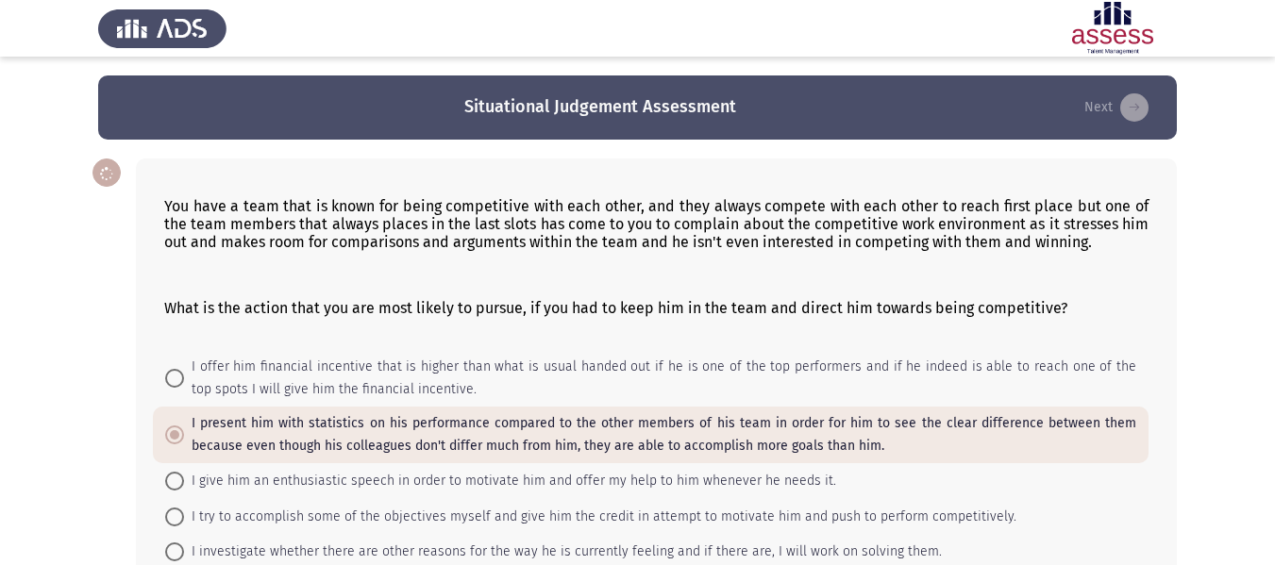
scroll to position [122, 0]
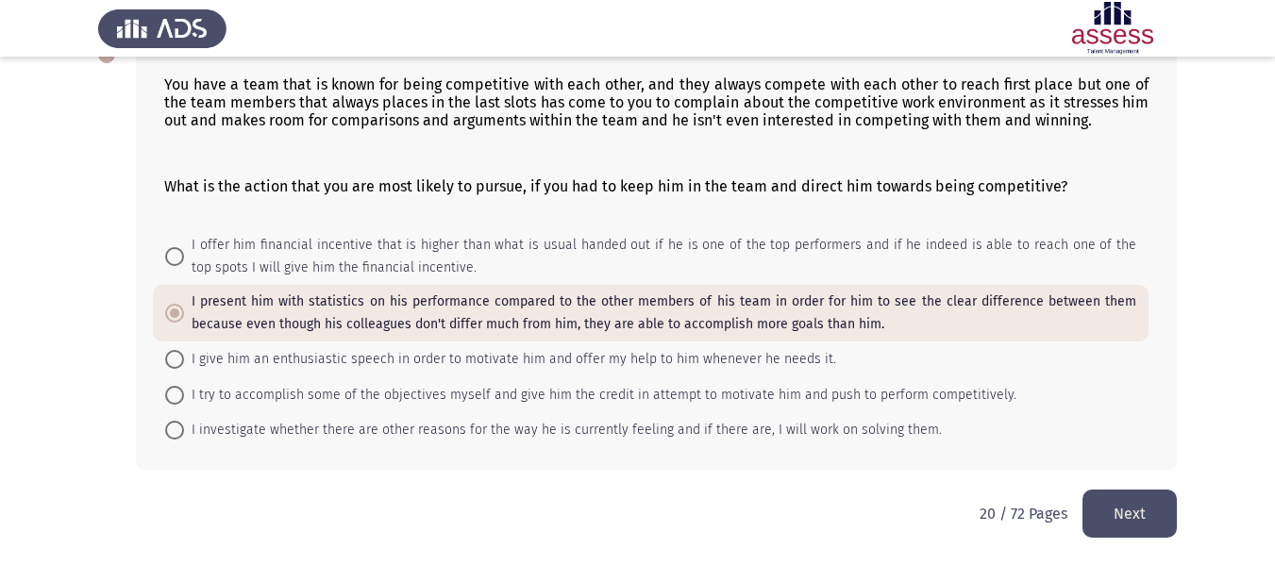
click at [1143, 510] on button "Next" at bounding box center [1129, 514] width 94 height 48
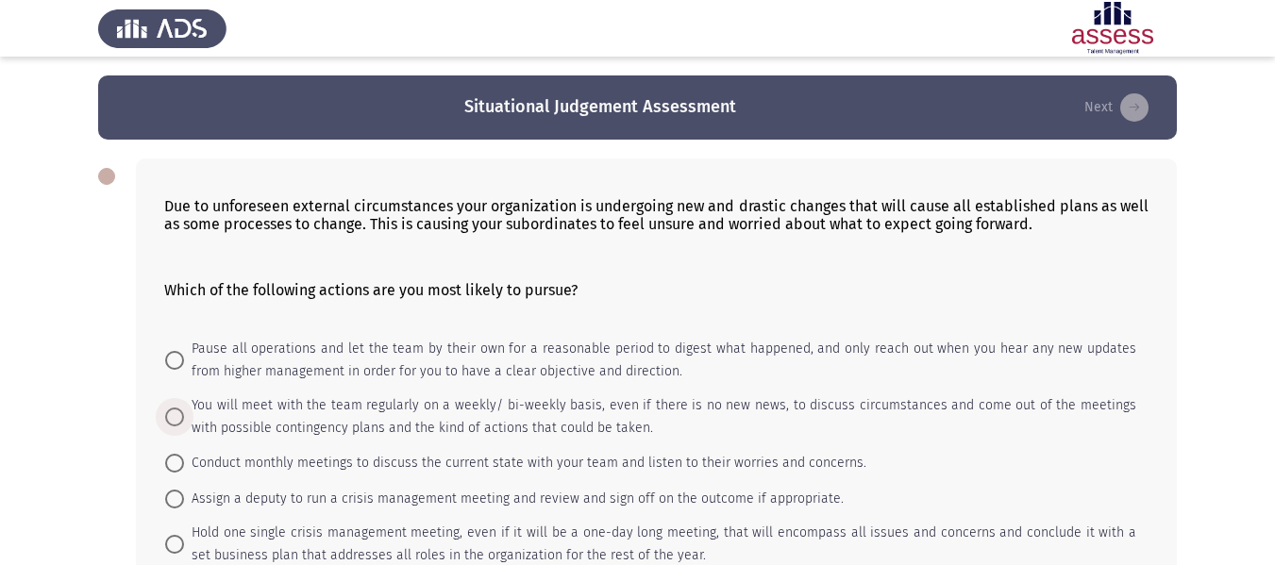
click at [528, 394] on span "You will meet with the team regularly on a weekly/ bi-weekly basis, even if the…" at bounding box center [660, 416] width 952 height 45
click at [184, 408] on input "You will meet with the team regularly on a weekly/ bi-weekly basis, even if the…" at bounding box center [174, 417] width 19 height 19
radio input "true"
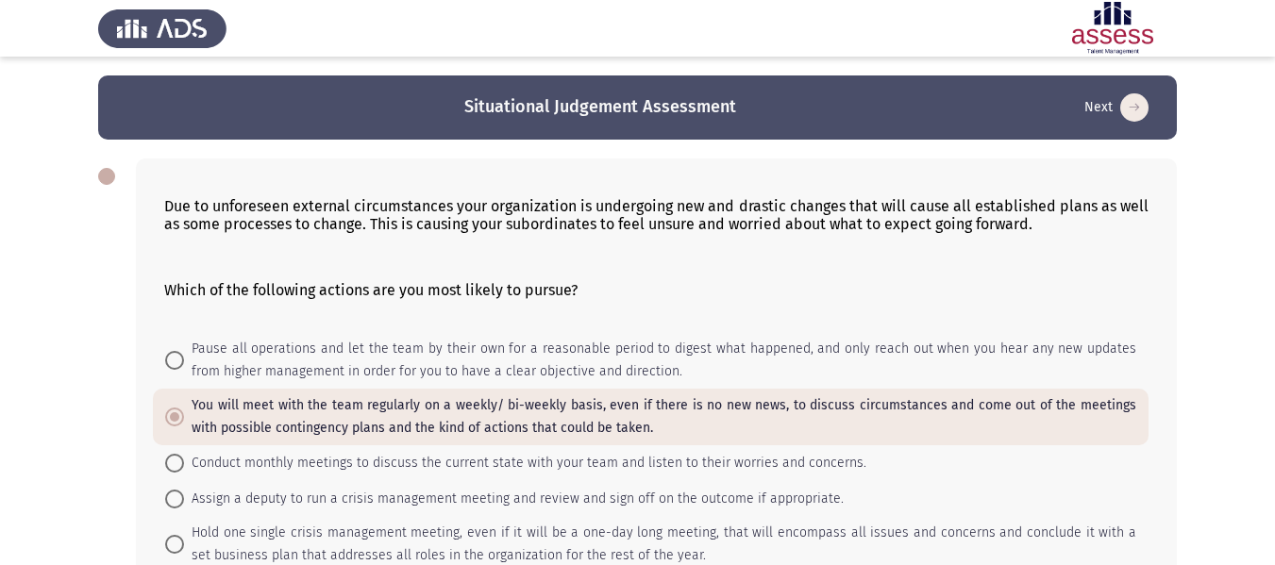
scroll to position [126, 0]
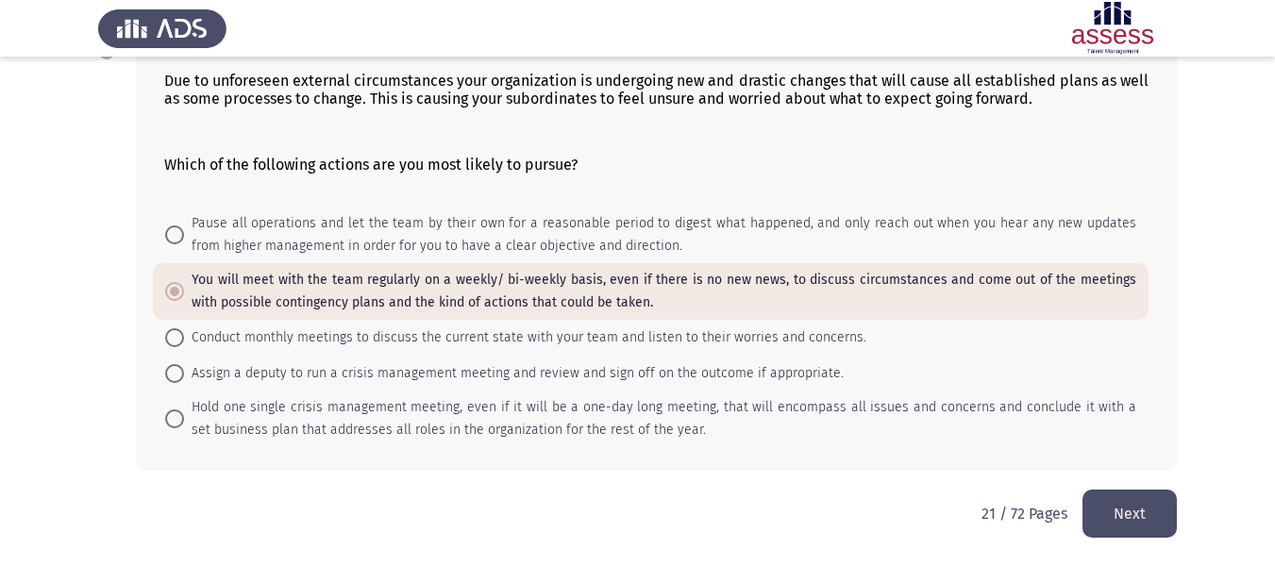
click at [1104, 495] on button "Next" at bounding box center [1129, 514] width 94 height 48
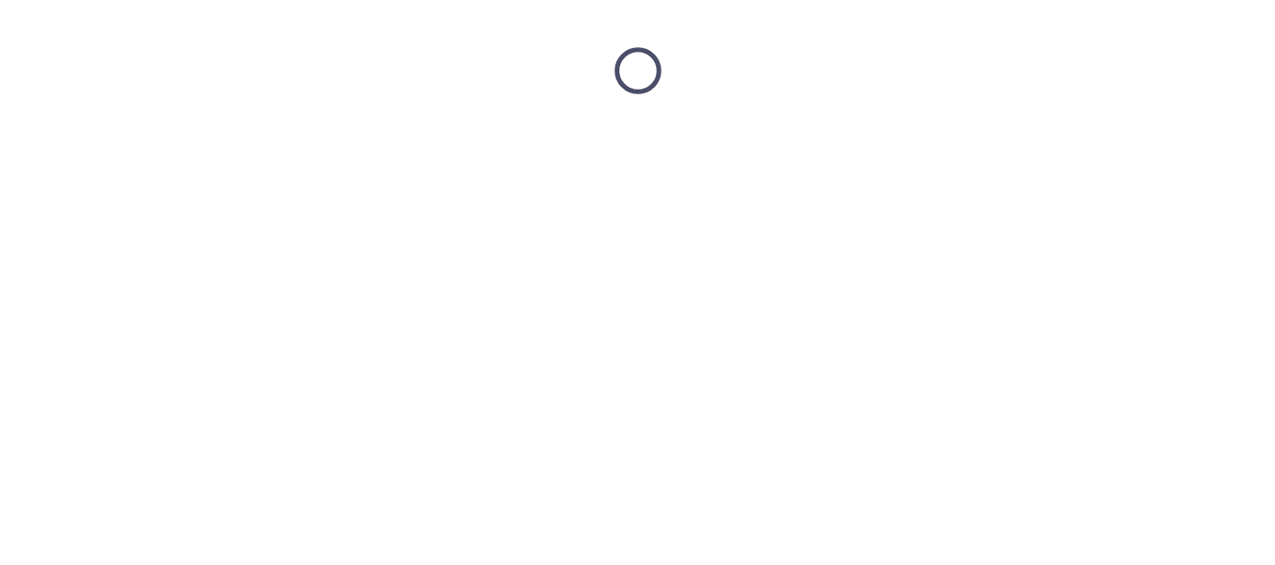
scroll to position [0, 0]
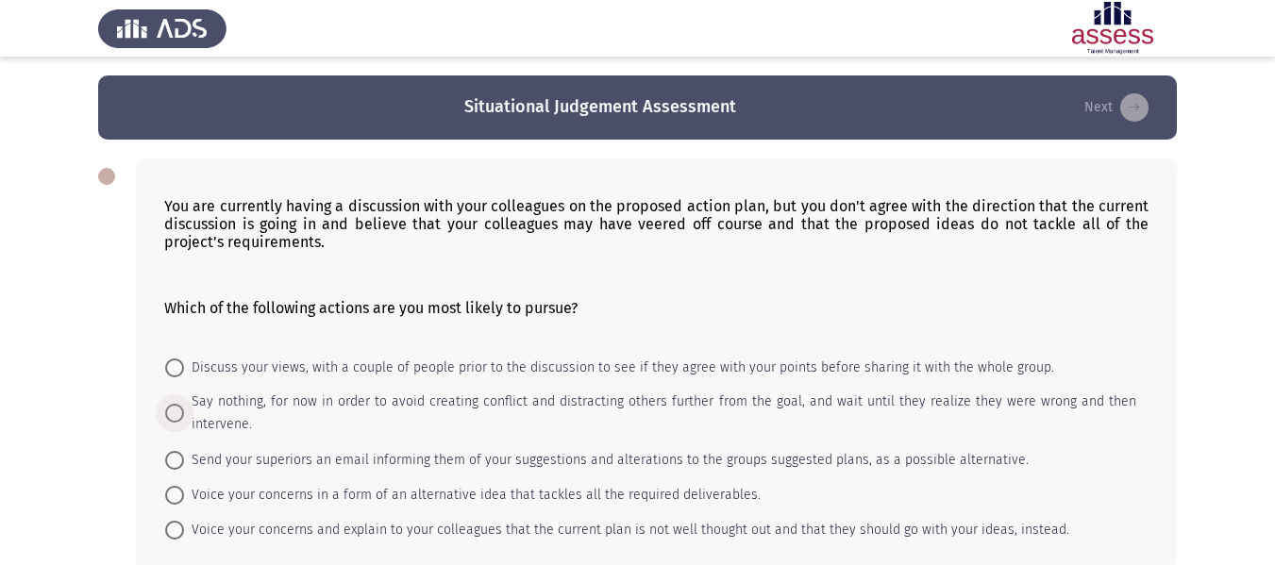
click at [920, 410] on span "Say nothing, for now in order to avoid creating conflict and distracting others…" at bounding box center [660, 413] width 952 height 45
click at [184, 410] on input "Say nothing, for now in order to avoid creating conflict and distracting others…" at bounding box center [174, 413] width 19 height 19
radio input "true"
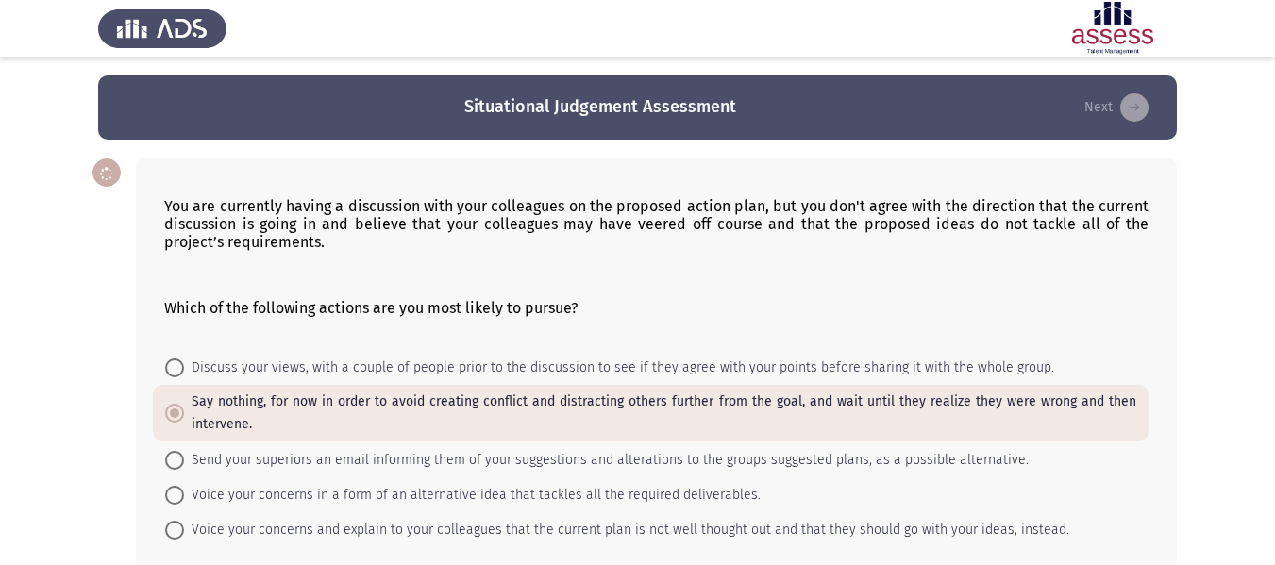
scroll to position [100, 0]
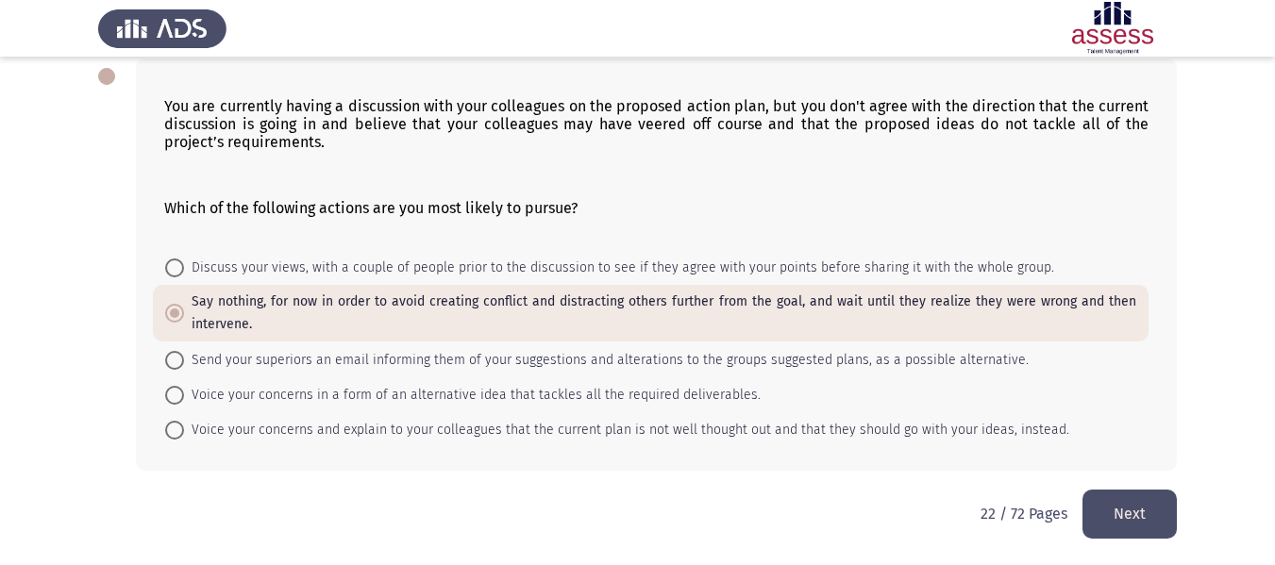
click at [1098, 522] on button "Next" at bounding box center [1129, 514] width 94 height 48
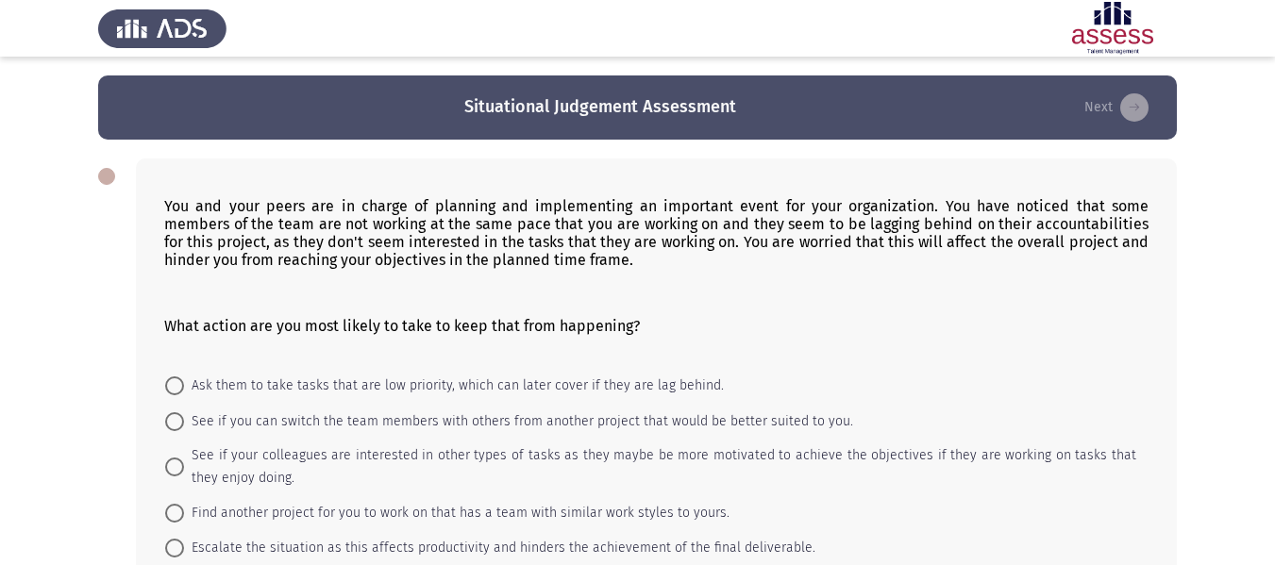
click at [465, 448] on span "See if your colleagues are interested in other types of tasks as they maybe be …" at bounding box center [660, 466] width 952 height 45
click at [184, 458] on input "See if your colleagues are interested in other types of tasks as they maybe be …" at bounding box center [174, 467] width 19 height 19
radio input "true"
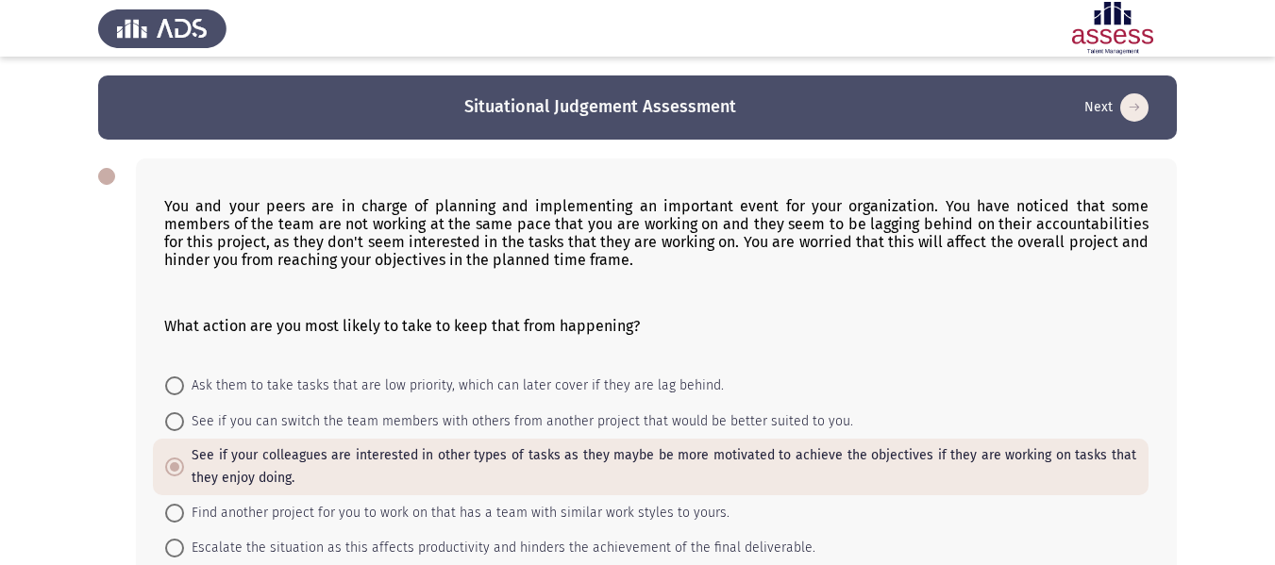
scroll to position [118, 0]
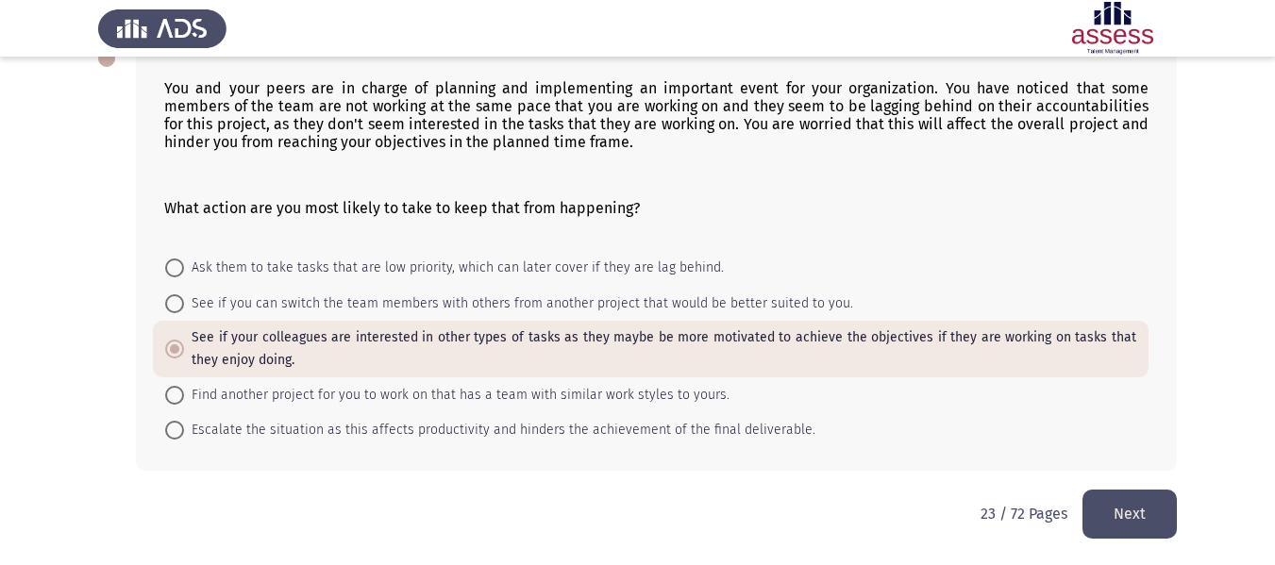
click at [1156, 511] on button "Next" at bounding box center [1129, 514] width 94 height 48
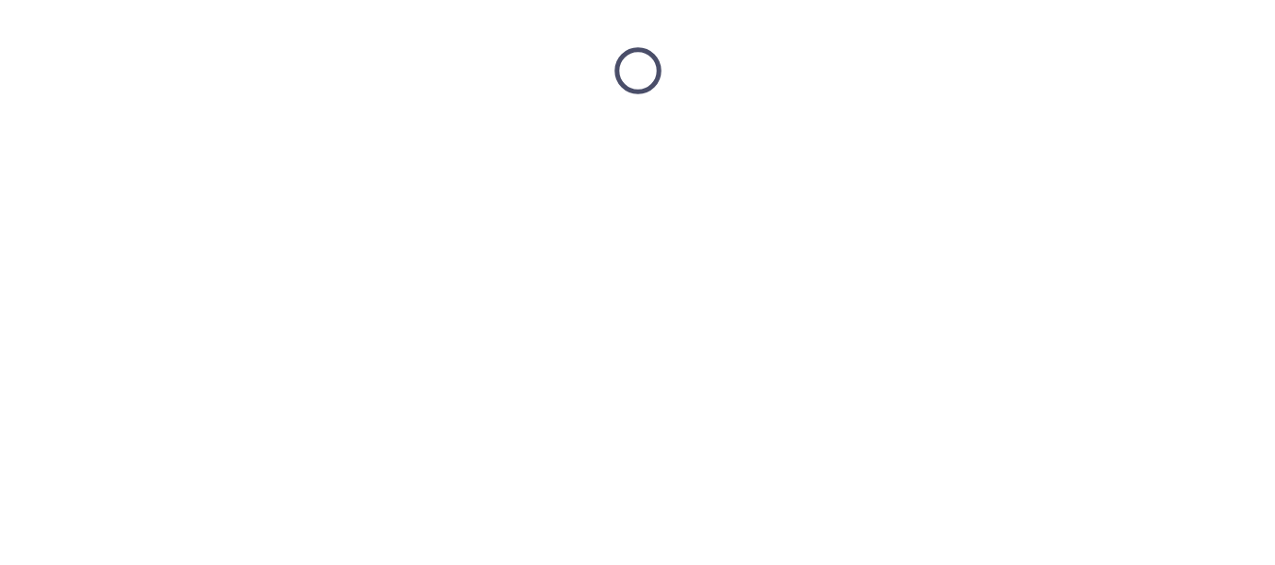
scroll to position [0, 0]
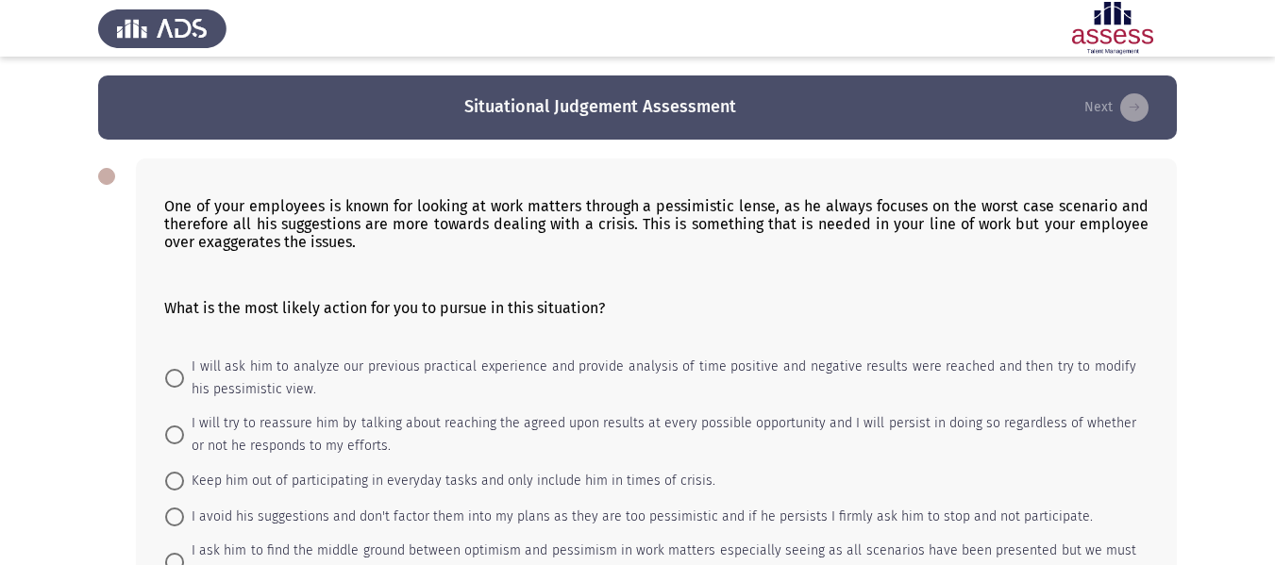
click at [539, 415] on span "I will try to reassure him by talking about reaching the agreed upon results at…" at bounding box center [660, 434] width 952 height 45
click at [184, 426] on input "I will try to reassure him by talking about reaching the agreed upon results at…" at bounding box center [174, 435] width 19 height 19
radio input "true"
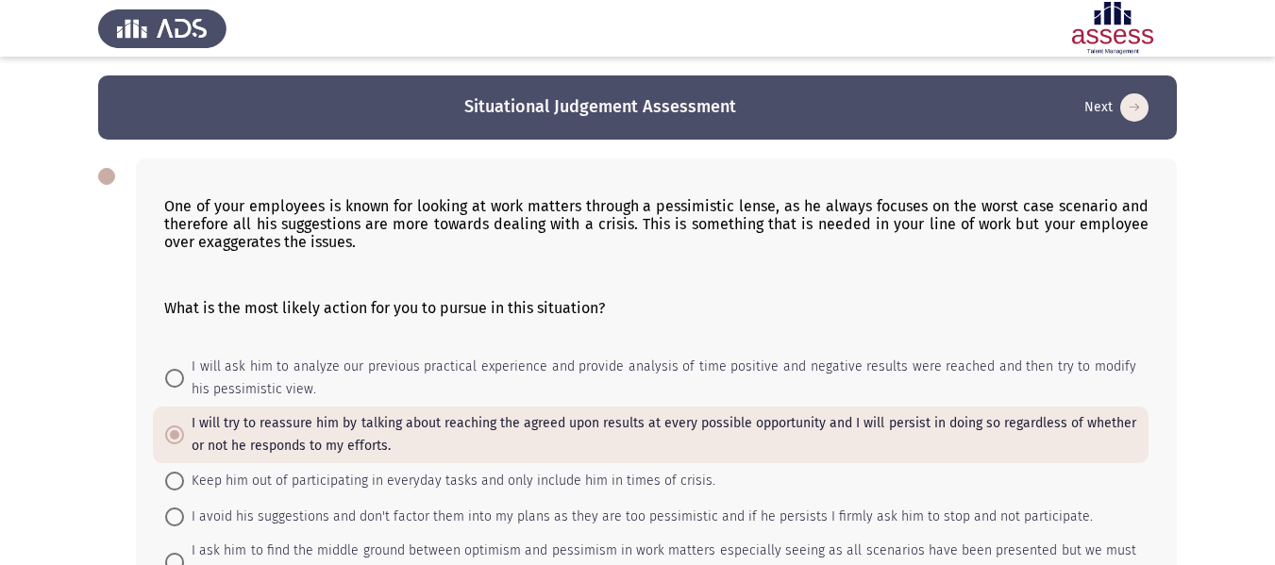
scroll to position [143, 0]
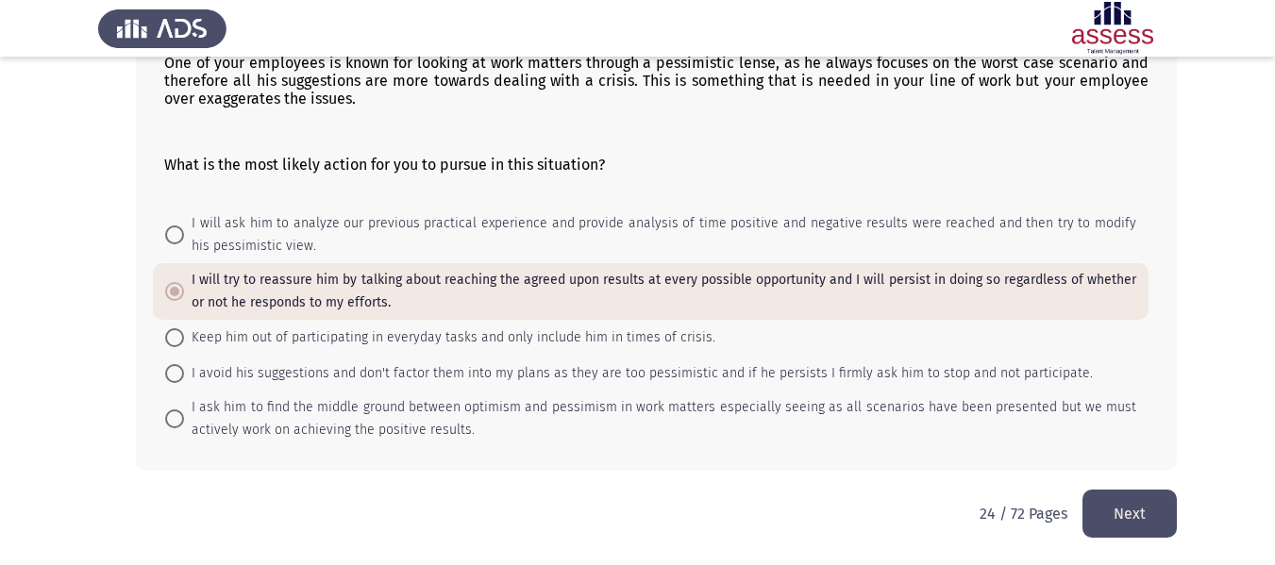
click at [1156, 494] on button "Next" at bounding box center [1129, 514] width 94 height 48
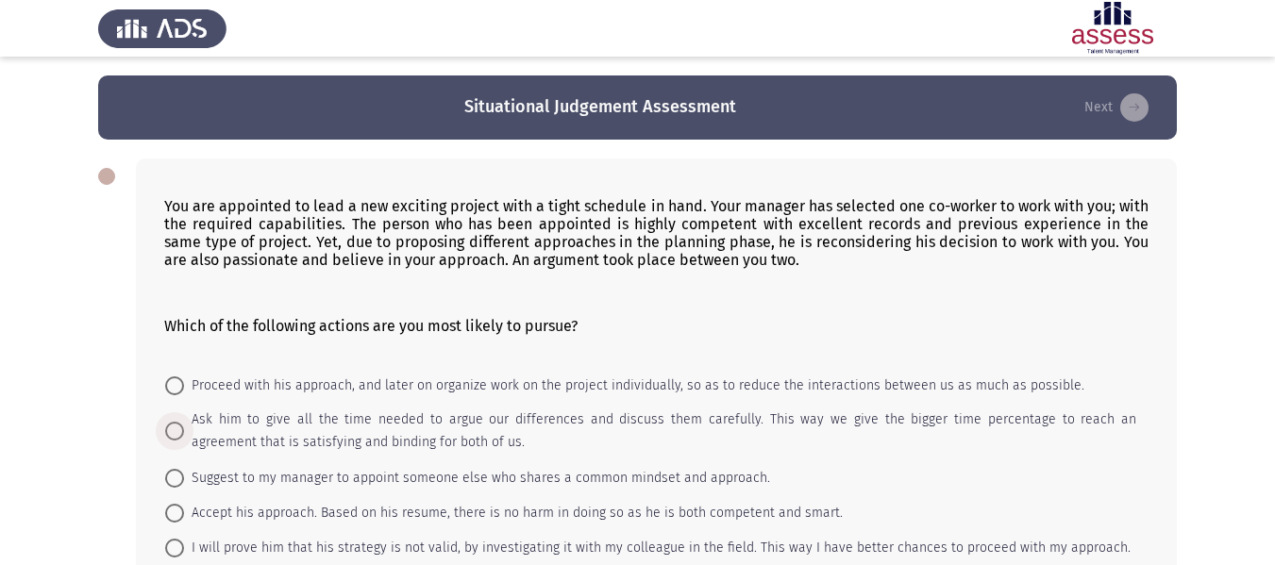
click at [513, 419] on span "Ask him to give all the time needed to argue our differences and discuss them c…" at bounding box center [660, 431] width 952 height 45
click at [184, 422] on input "Ask him to give all the time needed to argue our differences and discuss them c…" at bounding box center [174, 431] width 19 height 19
radio input "true"
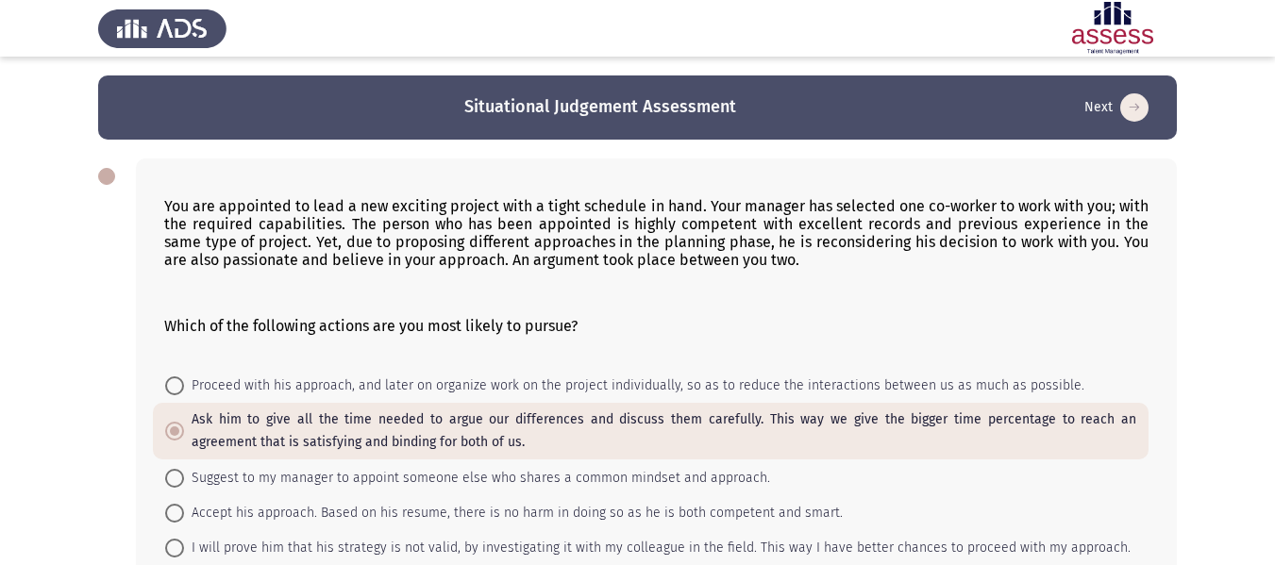
scroll to position [118, 0]
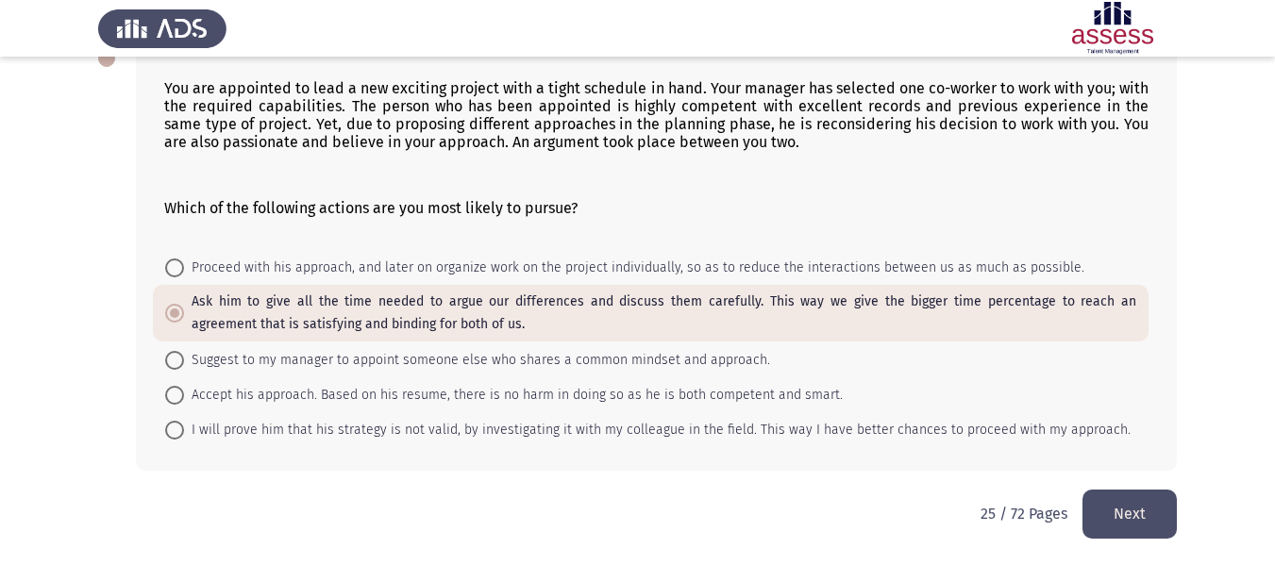
click at [1155, 517] on button "Next" at bounding box center [1129, 514] width 94 height 48
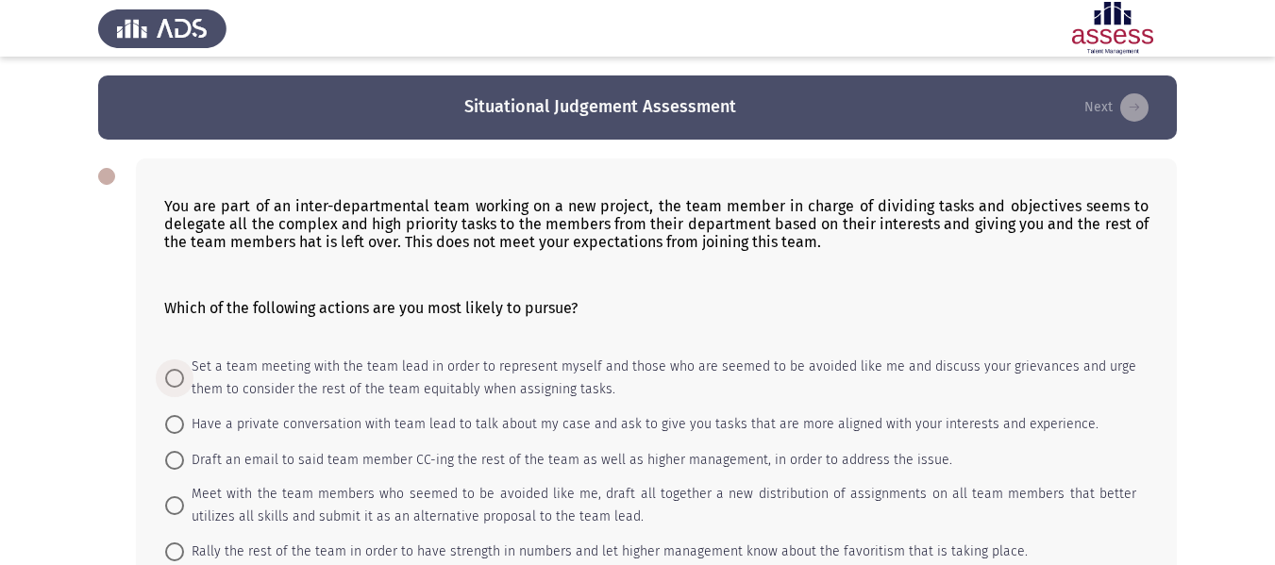
click at [550, 382] on span "Set a team meeting with the team lead in order to represent myself and those wh…" at bounding box center [660, 378] width 952 height 45
click at [184, 382] on input "Set a team meeting with the team lead in order to represent myself and those wh…" at bounding box center [174, 378] width 19 height 19
radio input "true"
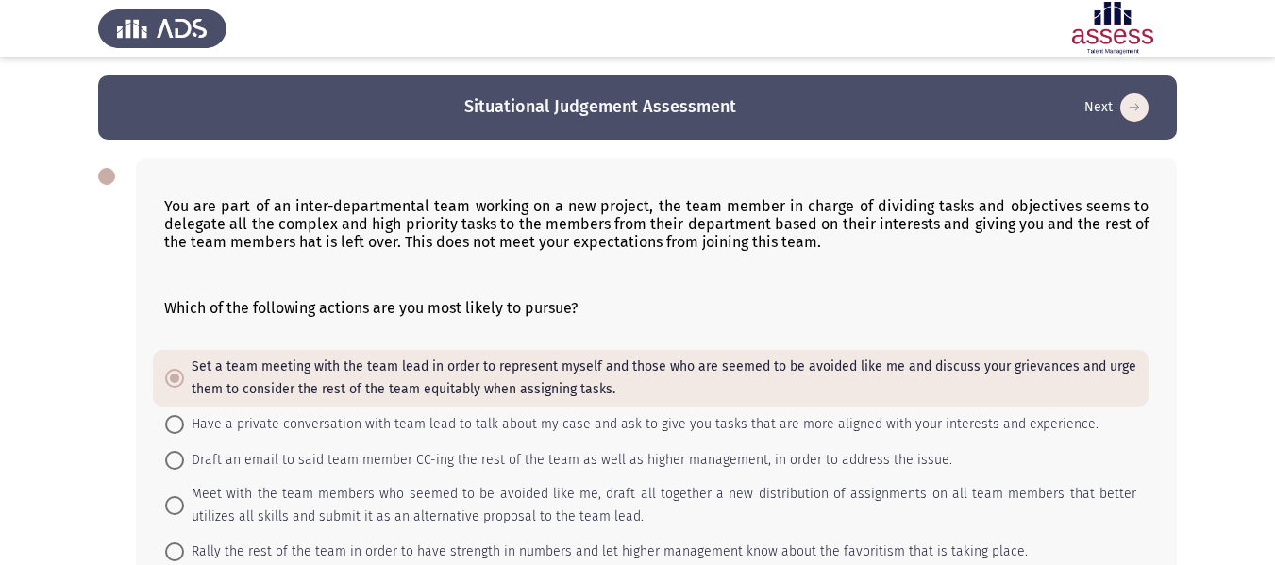
scroll to position [122, 0]
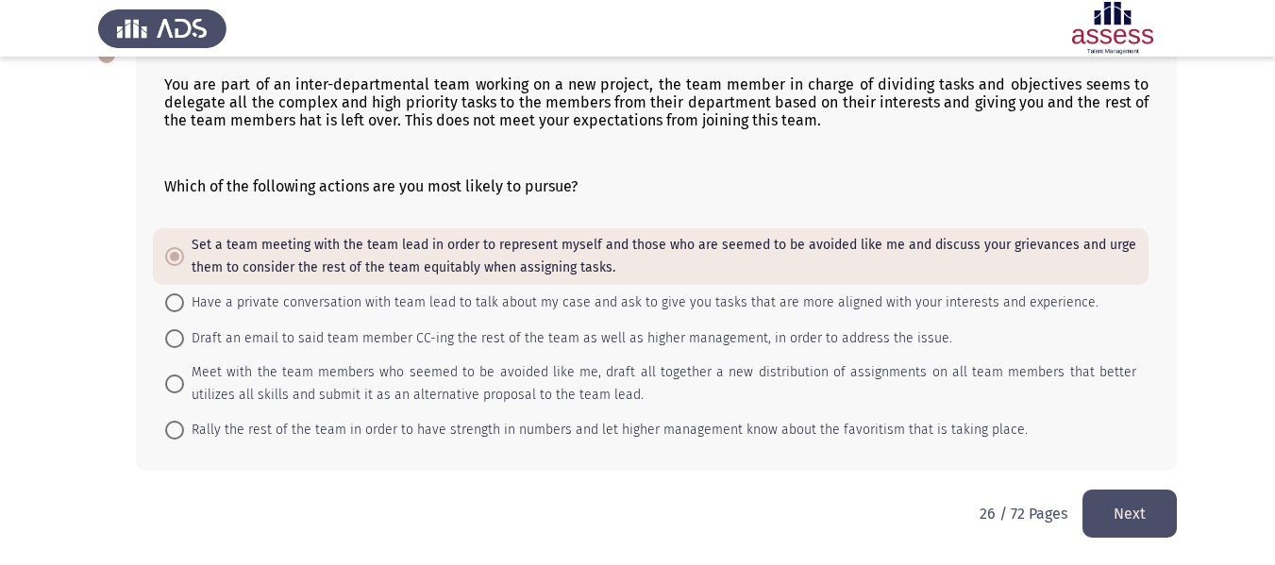
click at [1130, 489] on div "You are part of an inter-departmental team working on a new project, the team m…" at bounding box center [637, 254] width 1079 height 472
click at [1131, 514] on button "Next" at bounding box center [1129, 514] width 94 height 48
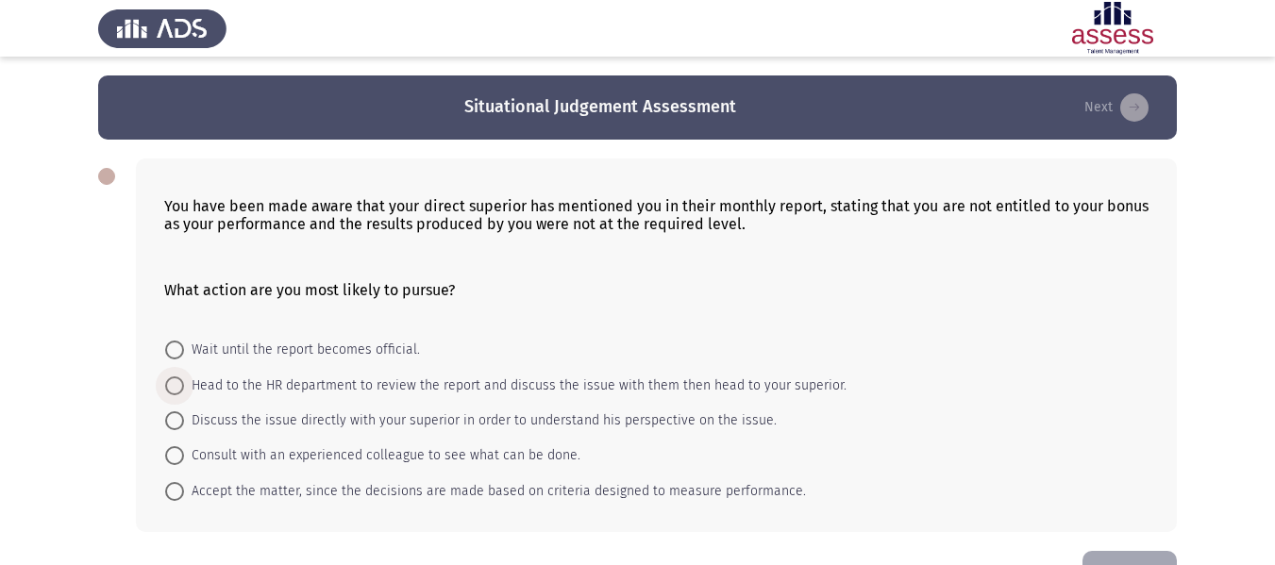
click at [532, 380] on span "Head to the HR department to review the report and discuss the issue with them …" at bounding box center [515, 386] width 662 height 23
click at [184, 380] on input "Head to the HR department to review the report and discuss the issue with them …" at bounding box center [174, 386] width 19 height 19
radio input "true"
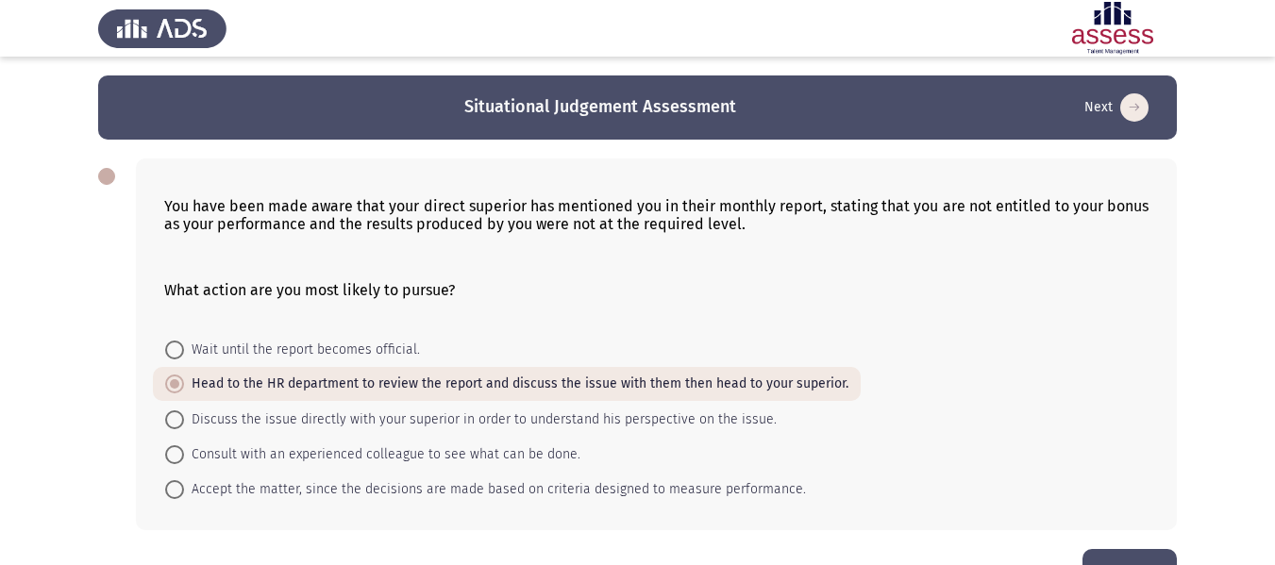
scroll to position [59, 0]
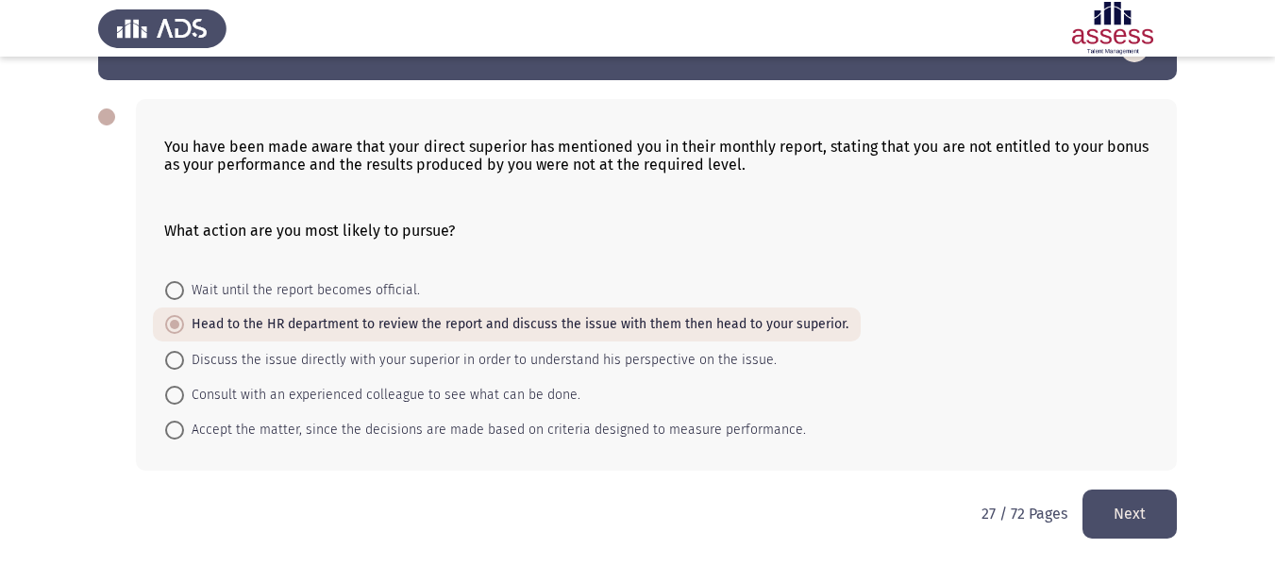
click at [1119, 528] on button "Next" at bounding box center [1129, 514] width 94 height 48
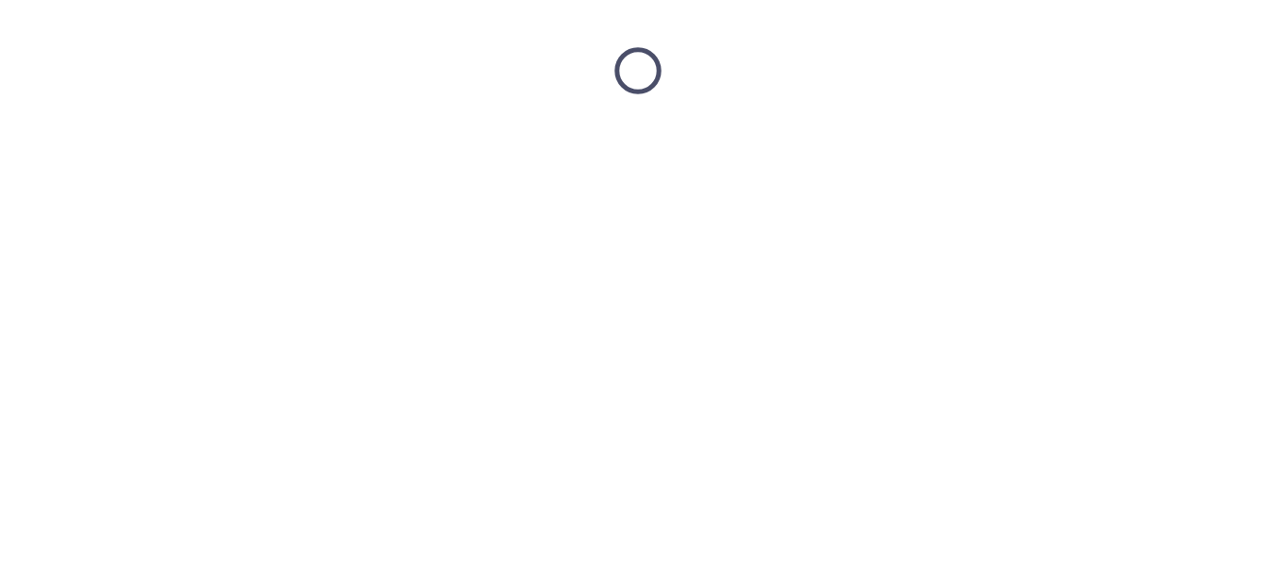
scroll to position [0, 0]
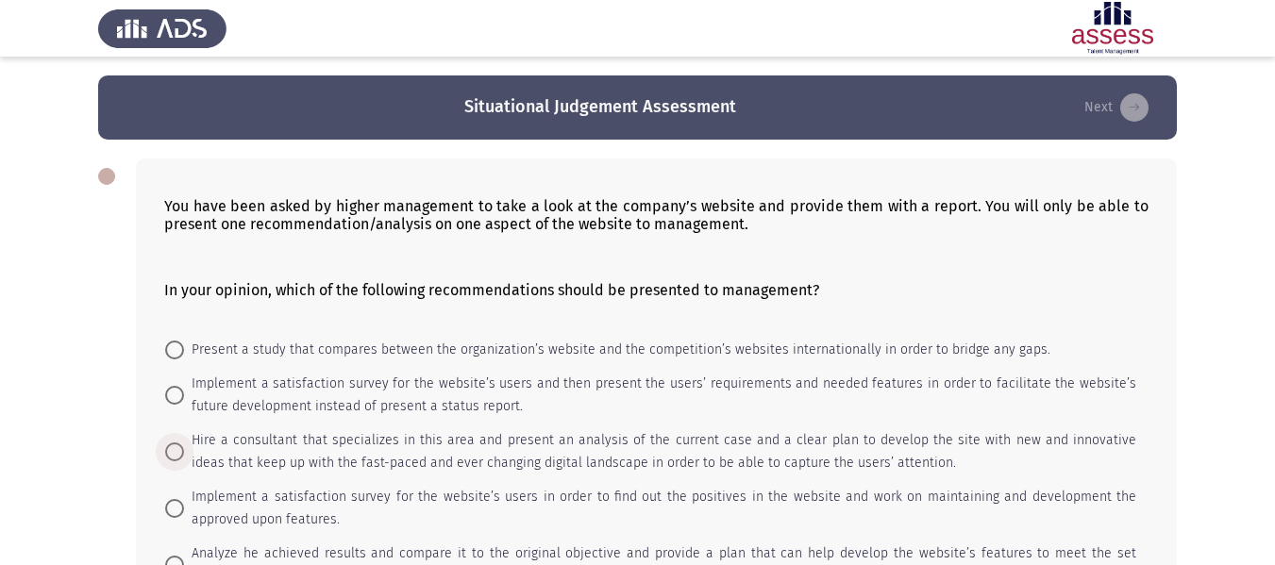
click at [513, 445] on span "Hire a consultant that specializes in this area and present an analysis of the …" at bounding box center [660, 451] width 952 height 45
click at [184, 445] on input "Hire a consultant that specializes in this area and present an analysis of the …" at bounding box center [174, 452] width 19 height 19
radio input "true"
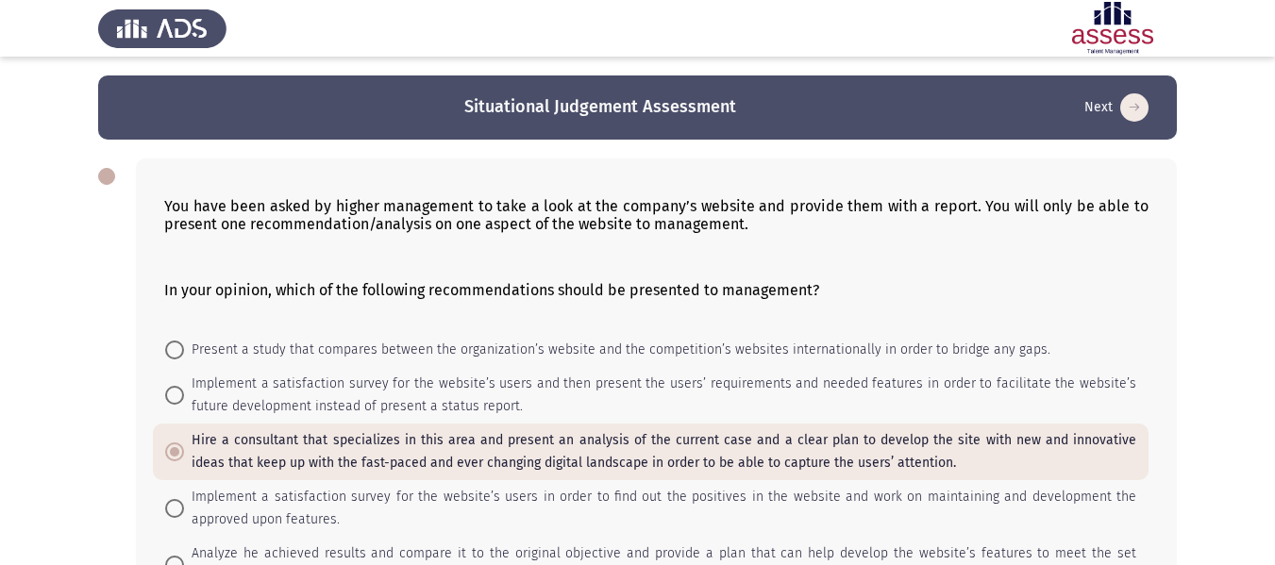
scroll to position [126, 0]
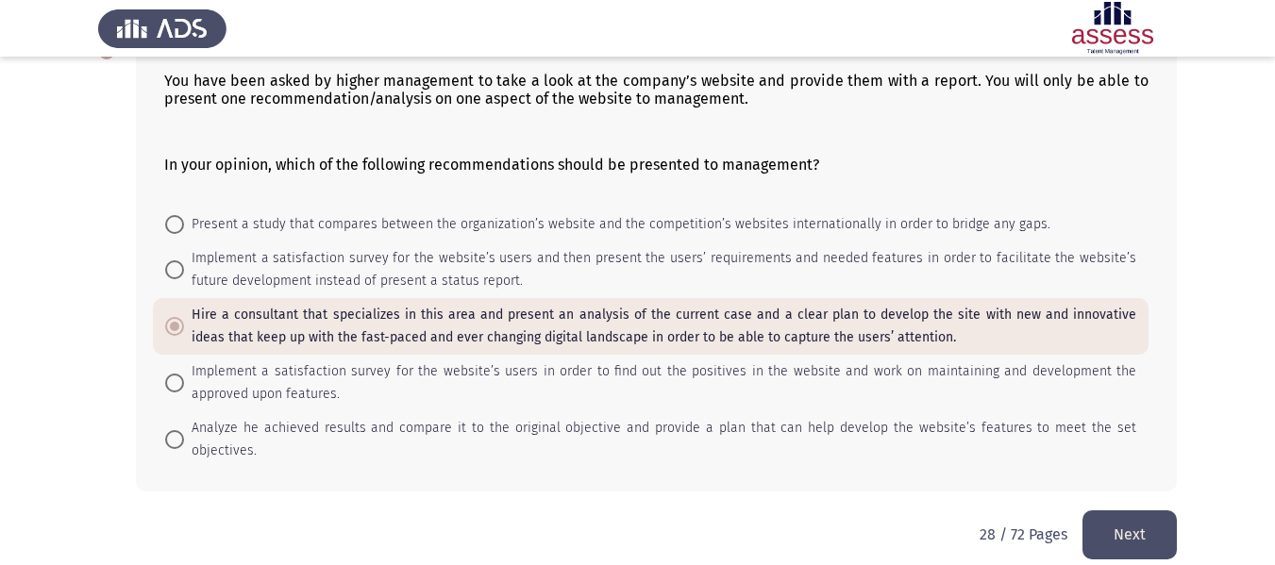
click at [1139, 511] on button "Next" at bounding box center [1129, 535] width 94 height 48
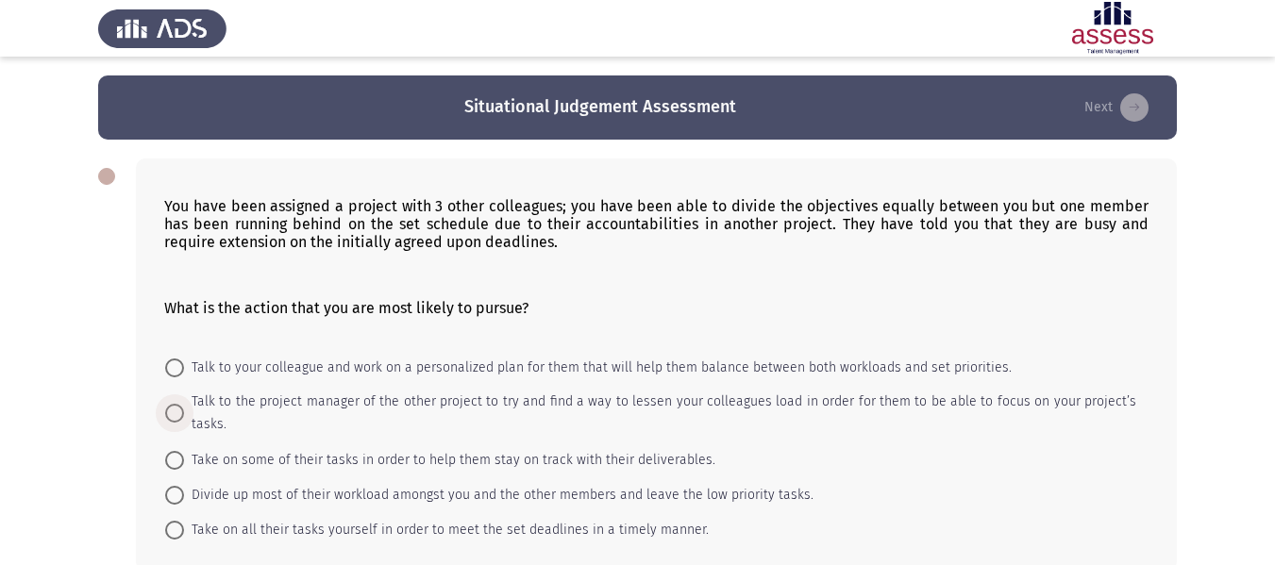
click at [540, 399] on span "Talk to the project manager of the other project to try and find a way to lesse…" at bounding box center [660, 413] width 952 height 45
click at [184, 404] on input "Talk to the project manager of the other project to try and find a way to lesse…" at bounding box center [174, 413] width 19 height 19
radio input "true"
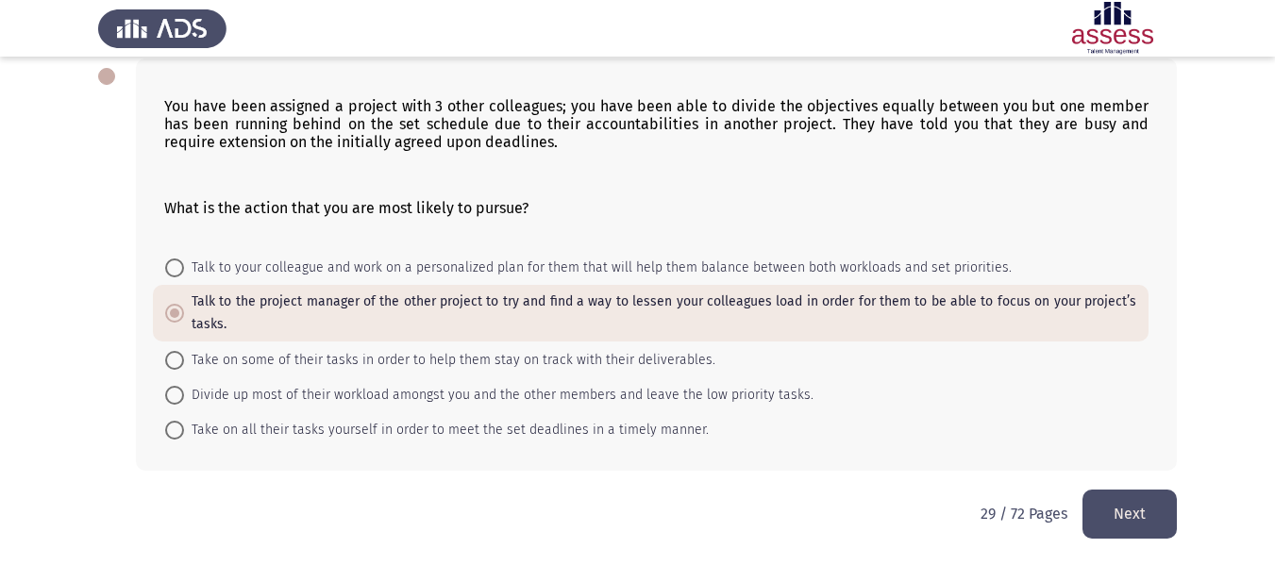
click at [1108, 513] on button "Next" at bounding box center [1129, 514] width 94 height 48
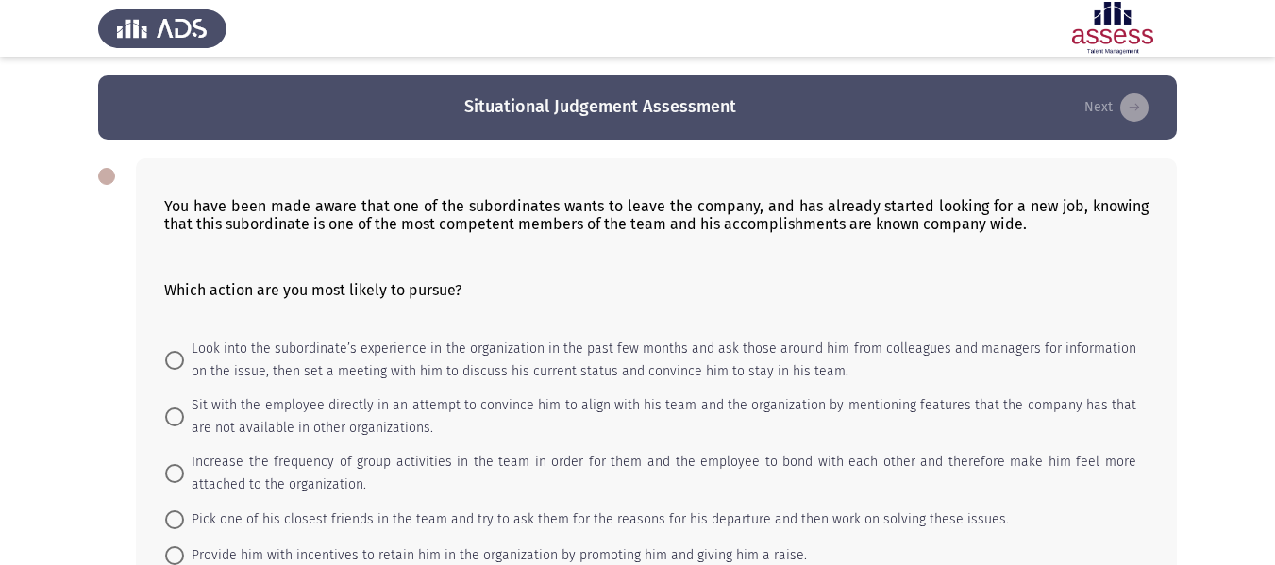
click at [571, 386] on mat-radio-button "Look into the subordinate’s experience in the organization in the past few mont…" at bounding box center [651, 360] width 996 height 57
click at [552, 363] on span "Look into the subordinate’s experience in the organization in the past few mont…" at bounding box center [660, 360] width 952 height 45
click at [184, 363] on input "Look into the subordinate’s experience in the organization in the past few mont…" at bounding box center [174, 360] width 19 height 19
radio input "true"
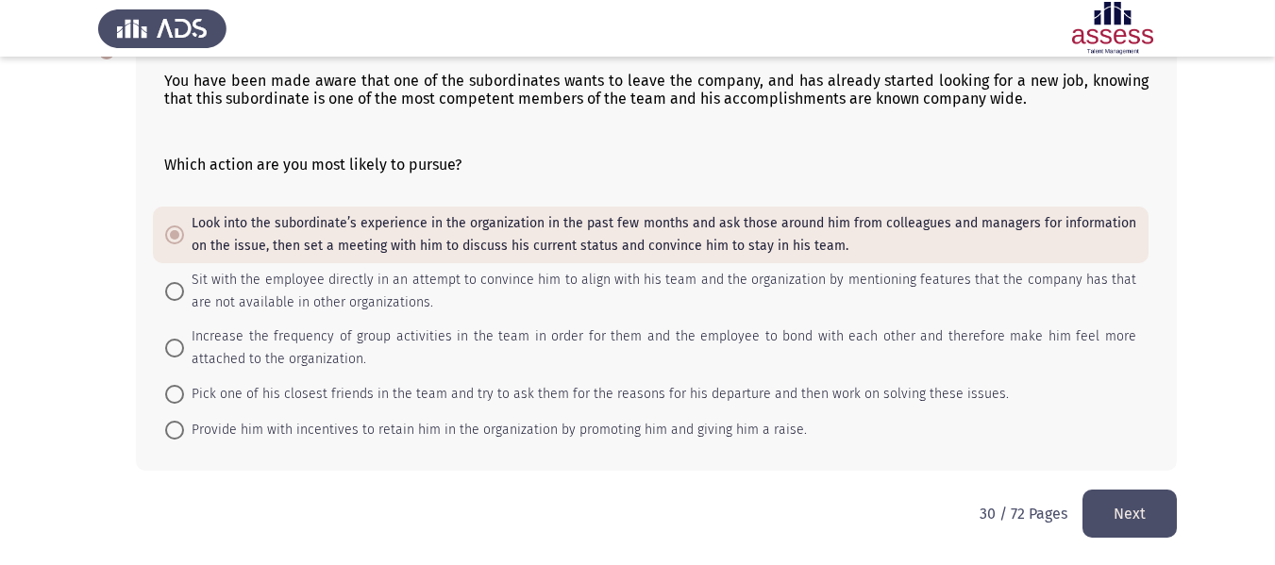
click at [1143, 511] on button "Next" at bounding box center [1129, 514] width 94 height 48
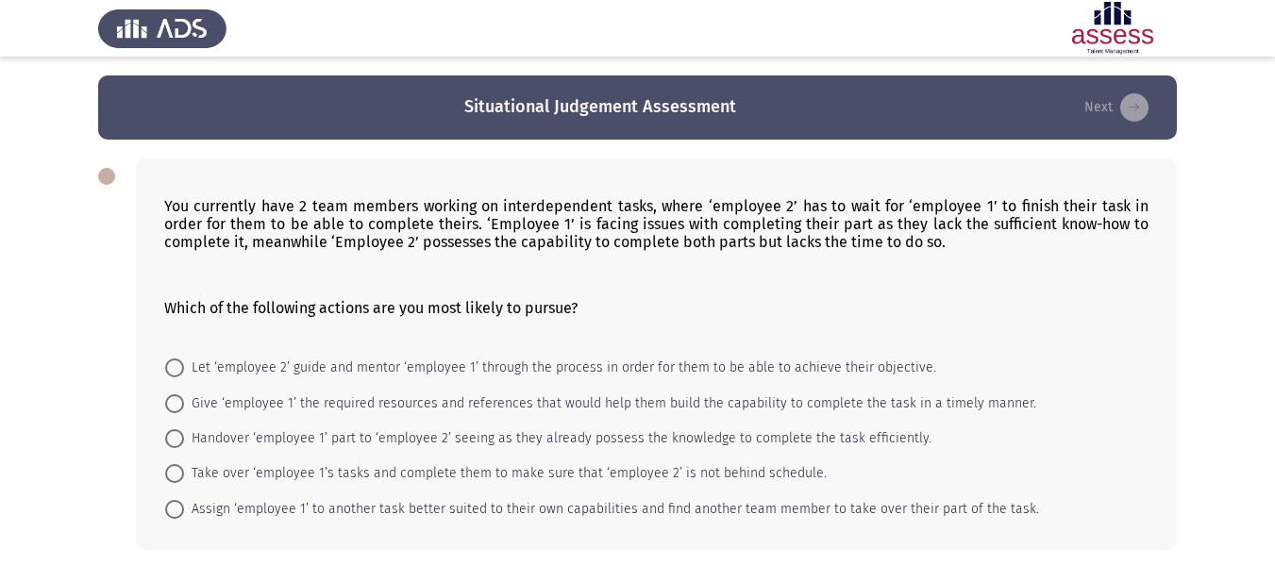
click at [563, 387] on mat-radio-button "Give ‘employee 1’ the required resources and references that would help them bu…" at bounding box center [600, 402] width 895 height 35
click at [562, 394] on span "Give ‘employee 1’ the required resources and references that would help them bu…" at bounding box center [610, 404] width 852 height 23
click at [184, 394] on input "Give ‘employee 1’ the required resources and references that would help them bu…" at bounding box center [174, 403] width 19 height 19
radio input "true"
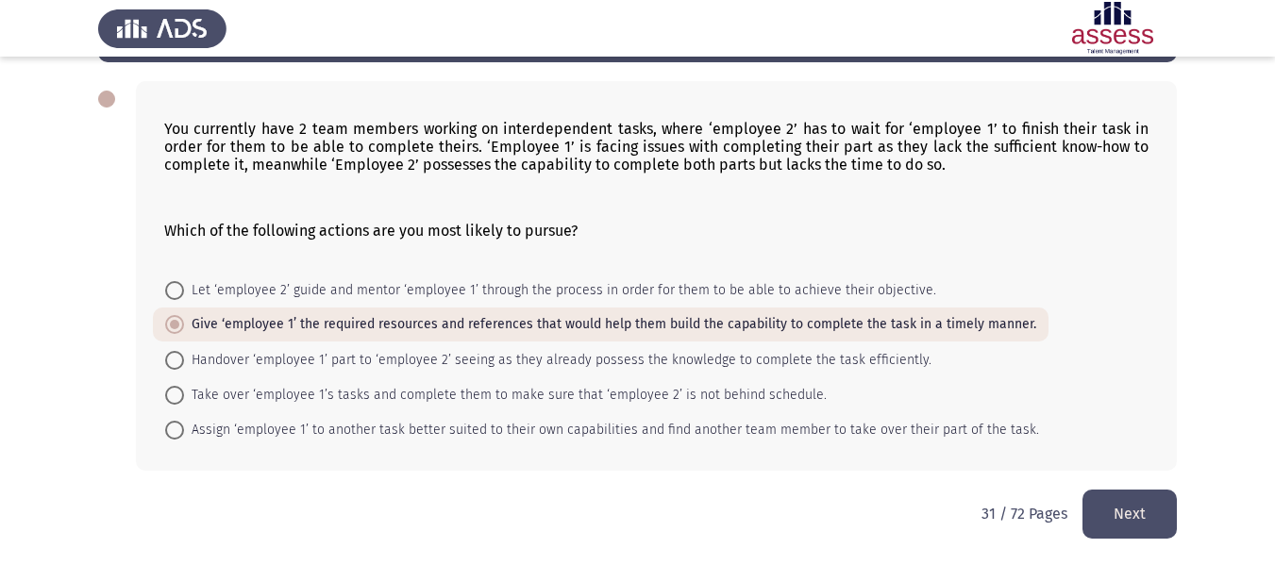
click at [1141, 513] on button "Next" at bounding box center [1129, 514] width 94 height 48
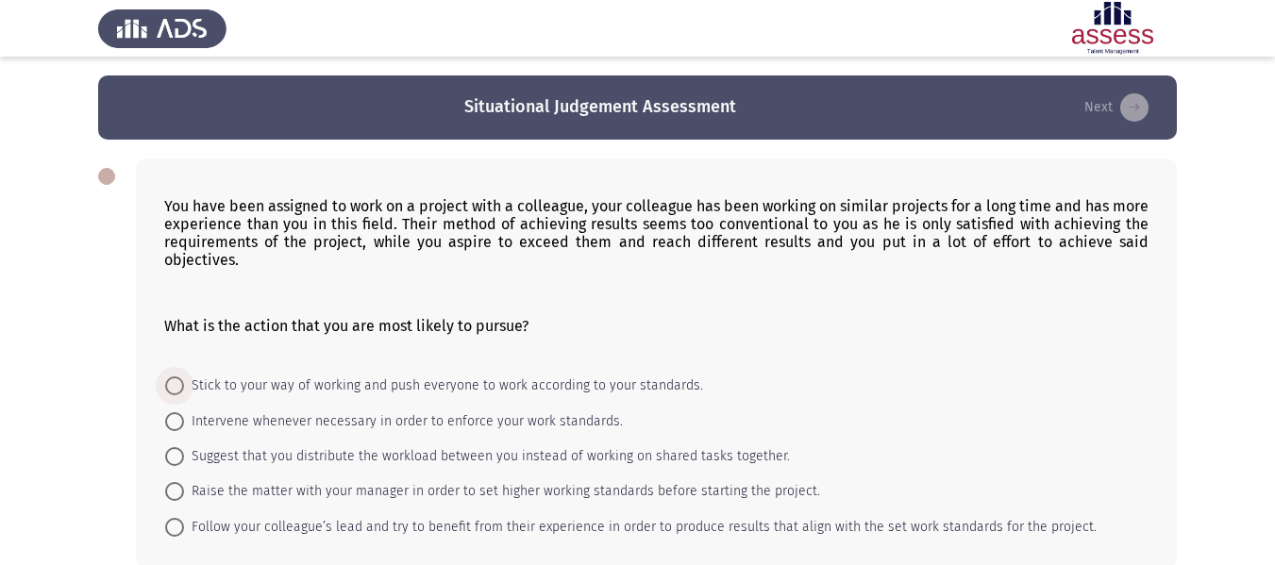
click at [541, 375] on span "Stick to your way of working and push everyone to work according to your standa…" at bounding box center [443, 386] width 519 height 23
click at [184, 377] on input "Stick to your way of working and push everyone to work according to your standa…" at bounding box center [174, 386] width 19 height 19
radio input "true"
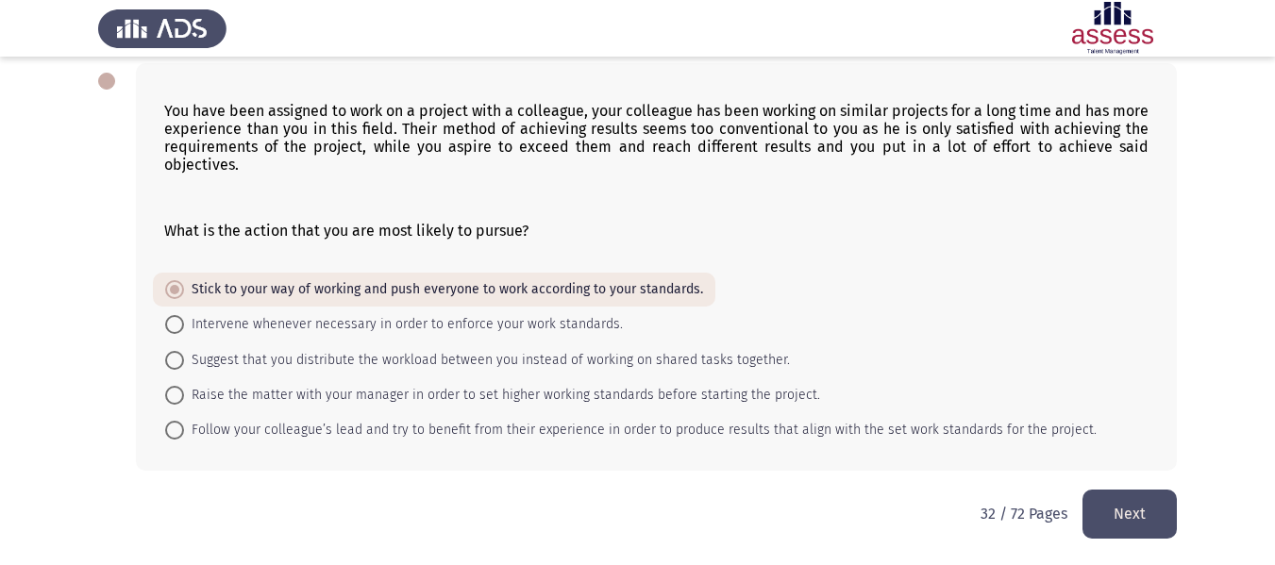
click at [1127, 533] on button "Next" at bounding box center [1129, 514] width 94 height 48
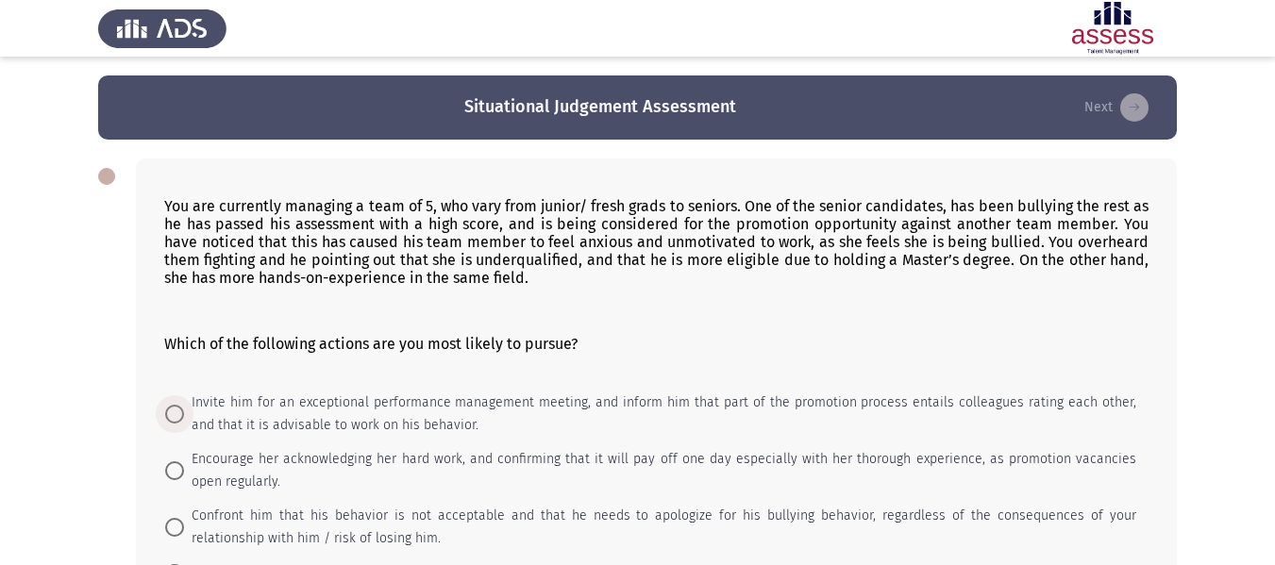
click at [580, 435] on span "Invite him for an exceptional performance management meeting, and inform him th…" at bounding box center [660, 414] width 952 height 45
click at [184, 424] on input "Invite him for an exceptional performance management meeting, and inform him th…" at bounding box center [174, 414] width 19 height 19
radio input "true"
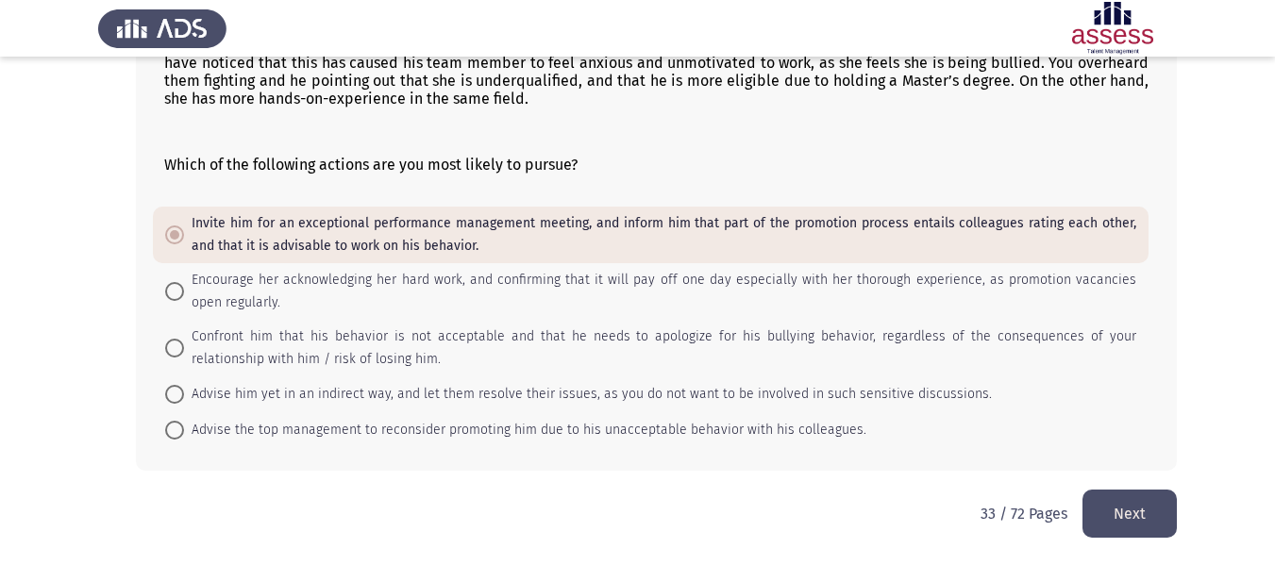
click at [1174, 519] on button "Next" at bounding box center [1129, 514] width 94 height 48
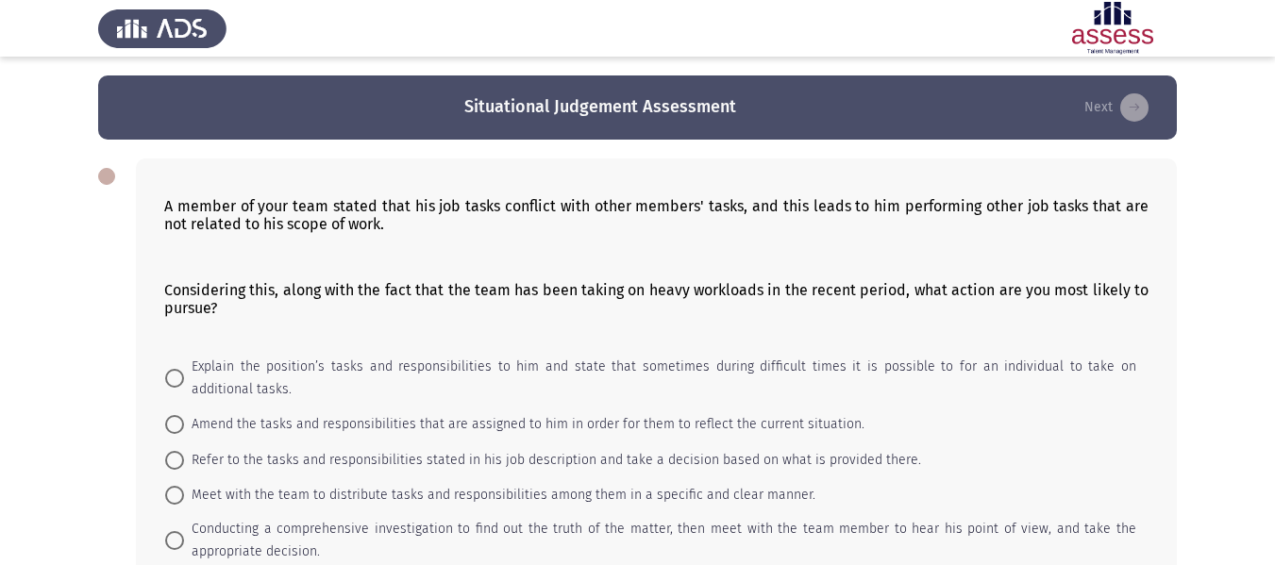
click at [649, 465] on span "Refer to the tasks and responsibilities stated in his job description and take …" at bounding box center [552, 460] width 737 height 23
click at [184, 465] on input "Refer to the tasks and responsibilities stated in his job description and take …" at bounding box center [174, 460] width 19 height 19
radio input "true"
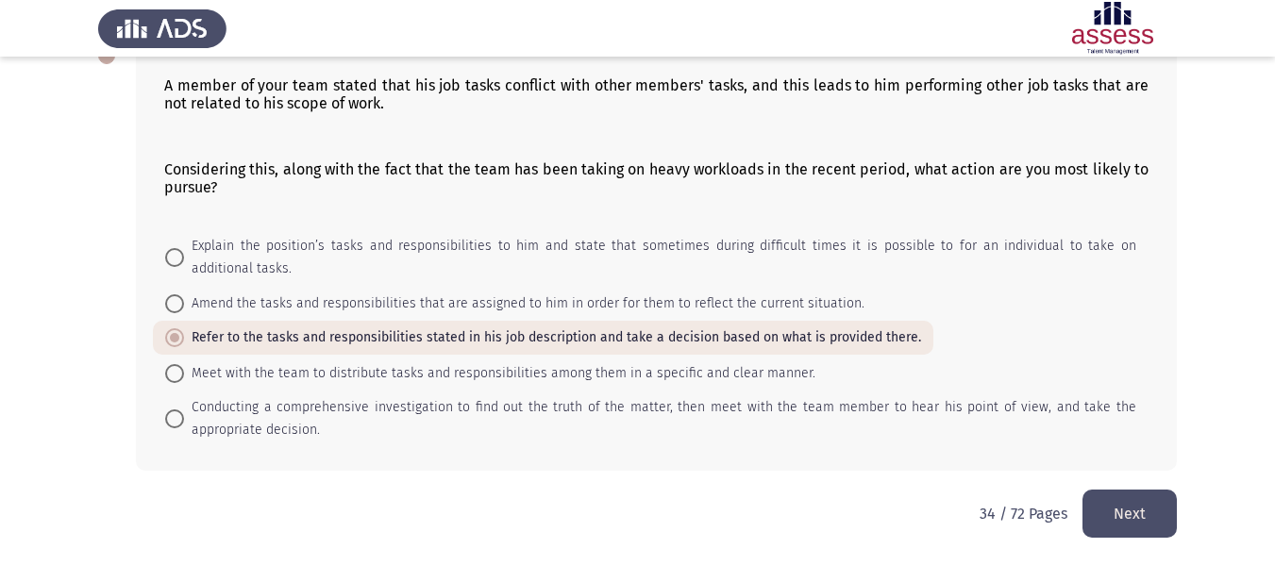
click at [1175, 503] on button "Next" at bounding box center [1129, 514] width 94 height 48
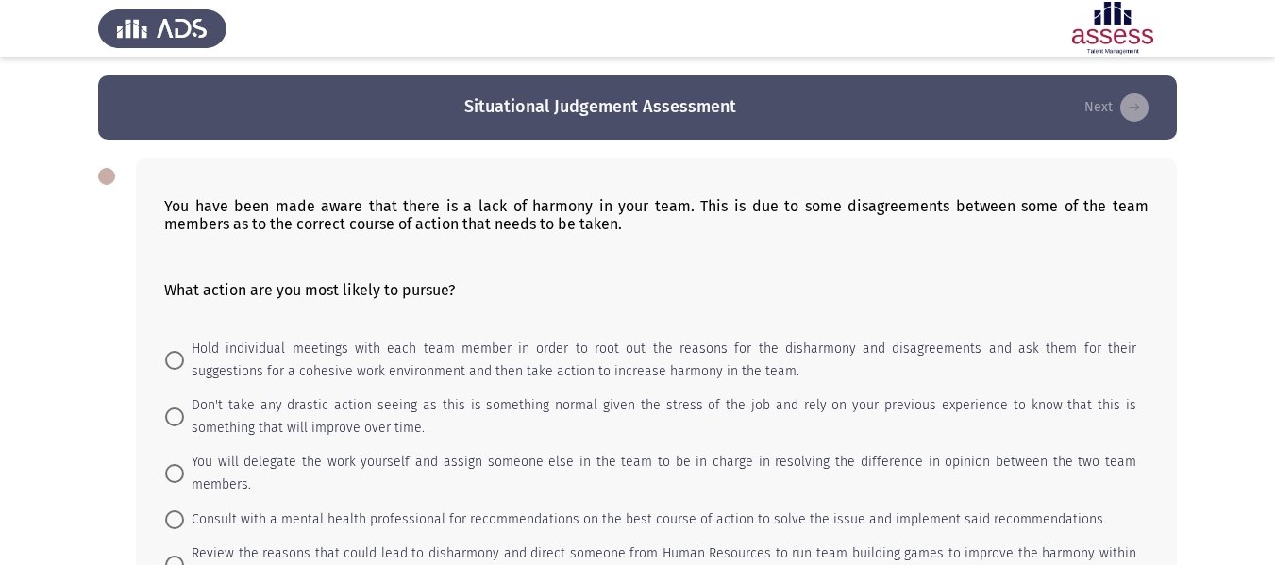
click at [670, 449] on mat-radio-button "You will delegate the work yourself and assign someone else in the team to be i…" at bounding box center [651, 473] width 996 height 57
click at [670, 454] on span "You will delegate the work yourself and assign someone else in the team to be i…" at bounding box center [660, 473] width 952 height 45
click at [184, 464] on input "You will delegate the work yourself and assign someone else in the team to be i…" at bounding box center [174, 473] width 19 height 19
radio input "true"
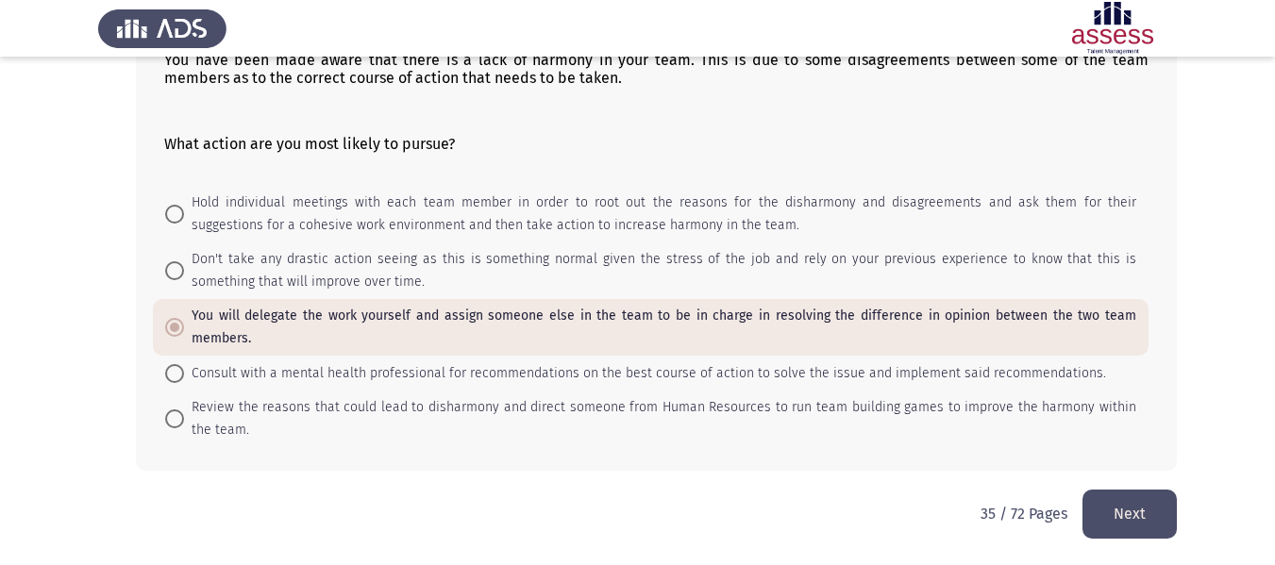
click at [1142, 493] on button "Next" at bounding box center [1129, 514] width 94 height 48
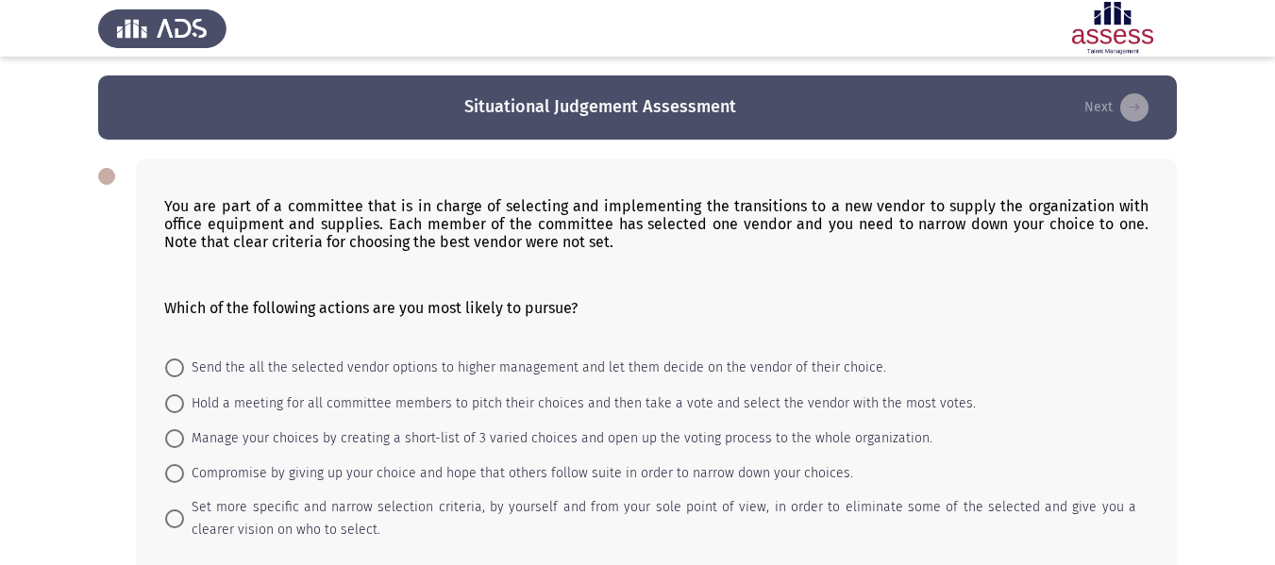
click at [571, 440] on span "Manage your choices by creating a short-list of 3 varied choices and open up th…" at bounding box center [558, 438] width 748 height 23
click at [184, 440] on input "Manage your choices by creating a short-list of 3 varied choices and open up th…" at bounding box center [174, 438] width 19 height 19
radio input "true"
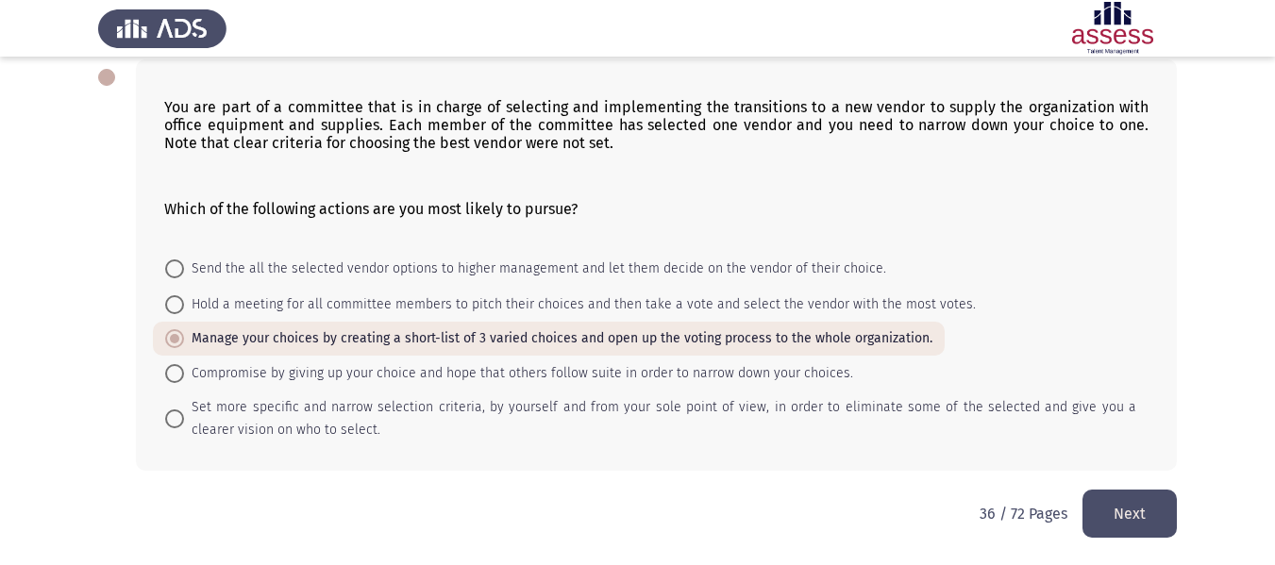
click at [1140, 530] on button "Next" at bounding box center [1129, 514] width 94 height 48
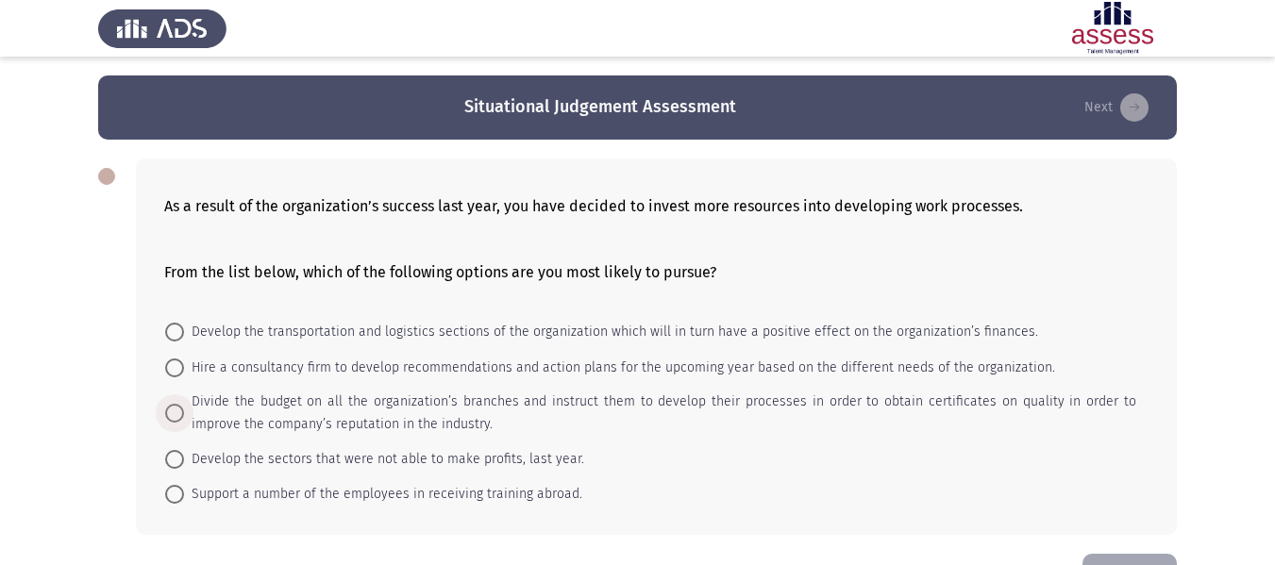
click at [570, 395] on span "Divide the budget on all the organization’s branches and instruct them to devel…" at bounding box center [660, 413] width 952 height 45
click at [184, 404] on input "Divide the budget on all the organization’s branches and instruct them to devel…" at bounding box center [174, 413] width 19 height 19
radio input "true"
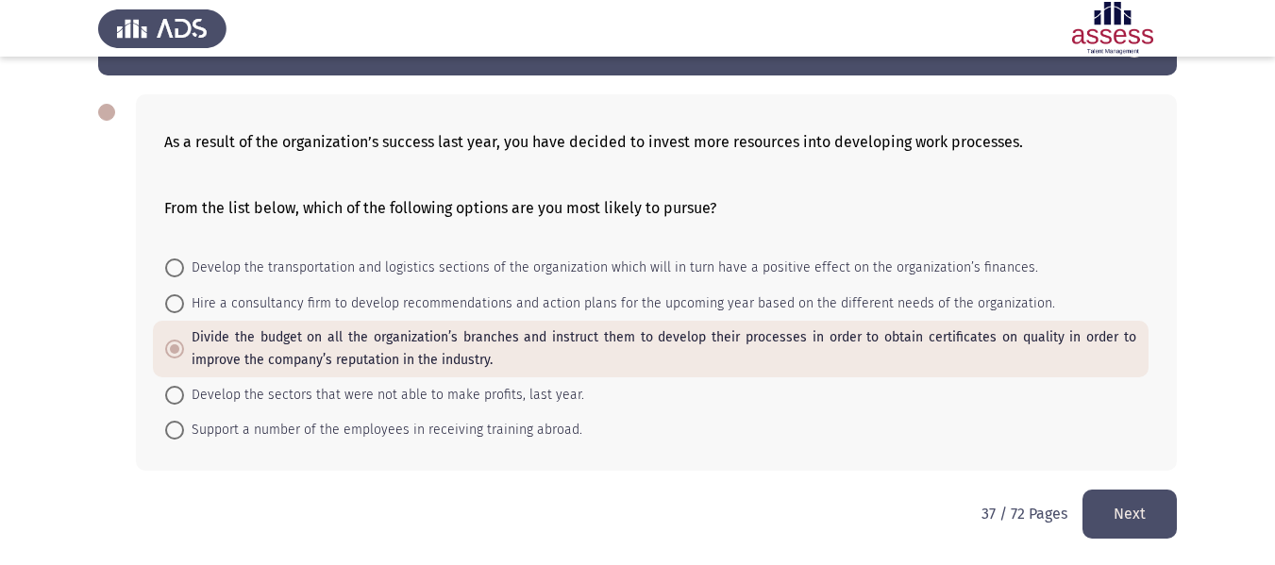
click at [1138, 511] on button "Next" at bounding box center [1129, 514] width 94 height 48
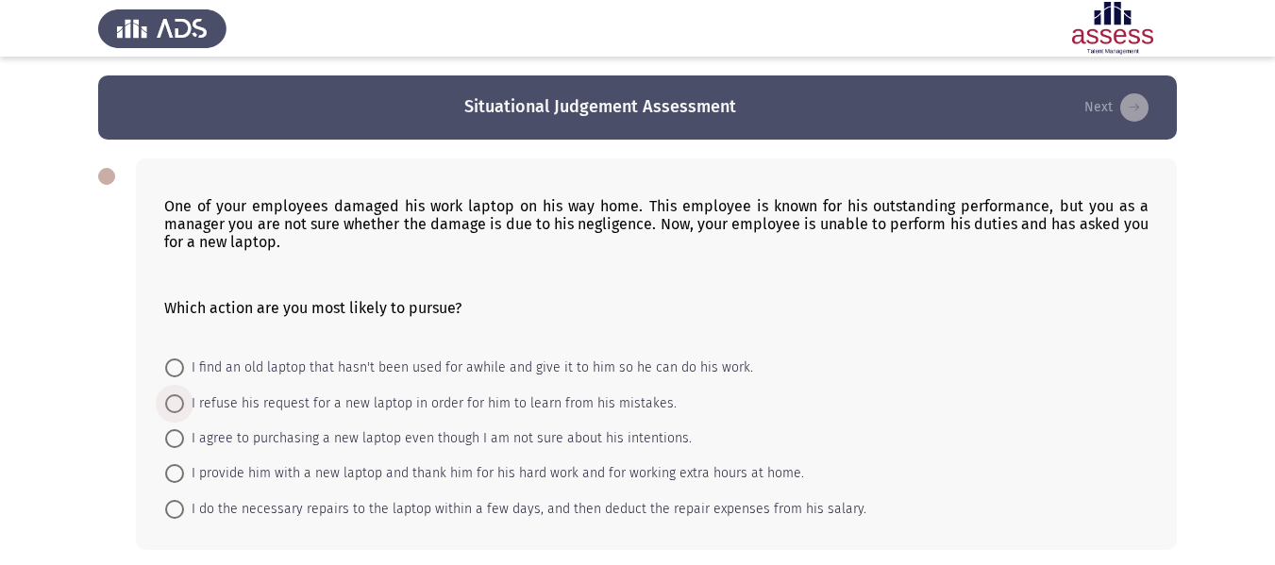
click at [613, 410] on span "I refuse his request for a new laptop in order for him to learn from his mistak…" at bounding box center [430, 404] width 493 height 23
click at [184, 410] on input "I refuse his request for a new laptop in order for him to learn from his mistak…" at bounding box center [174, 403] width 19 height 19
radio input "true"
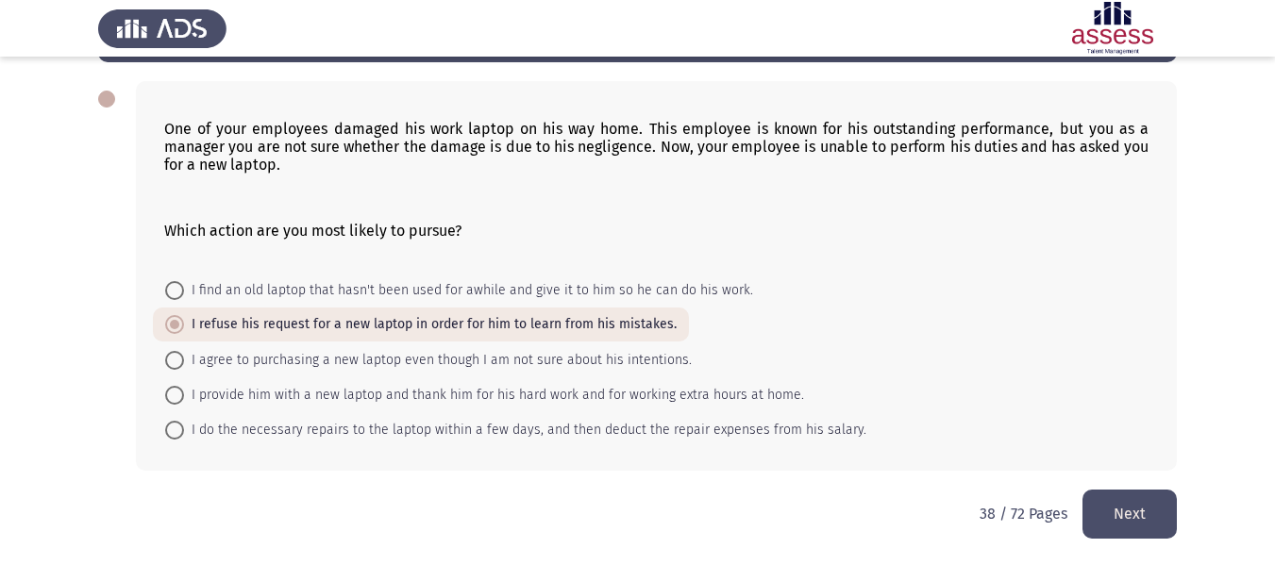
click at [1162, 509] on button "Next" at bounding box center [1129, 514] width 94 height 48
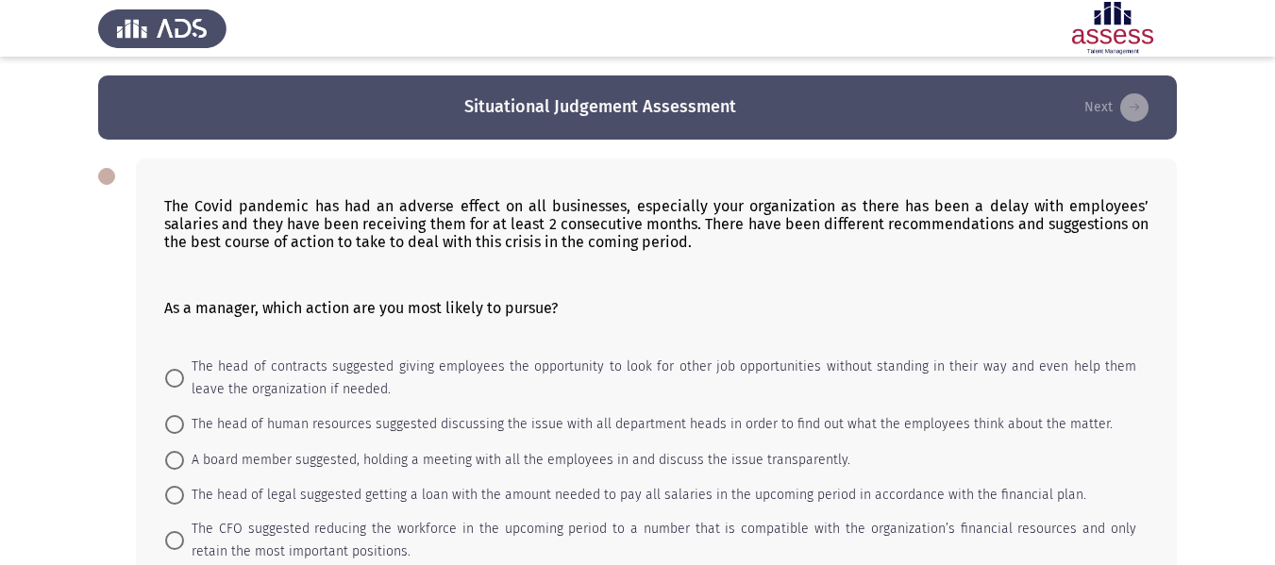
click at [578, 368] on span "The head of contracts suggested giving employees the opportunity to look for ot…" at bounding box center [660, 378] width 952 height 45
click at [184, 369] on input "The head of contracts suggested giving employees the opportunity to look for ot…" at bounding box center [174, 378] width 19 height 19
radio input "true"
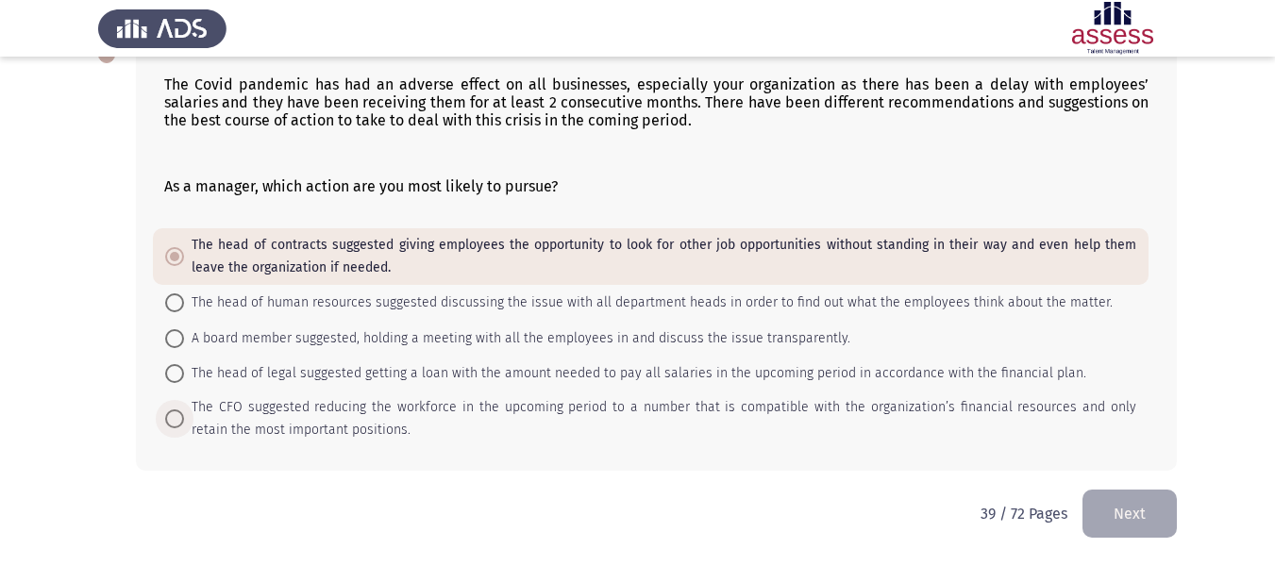
click at [578, 410] on span "The CFO suggested reducing the workforce in the upcoming period to a number tha…" at bounding box center [660, 418] width 952 height 45
click at [184, 410] on input "The CFO suggested reducing the workforce in the upcoming period to a number tha…" at bounding box center [174, 419] width 19 height 19
radio input "true"
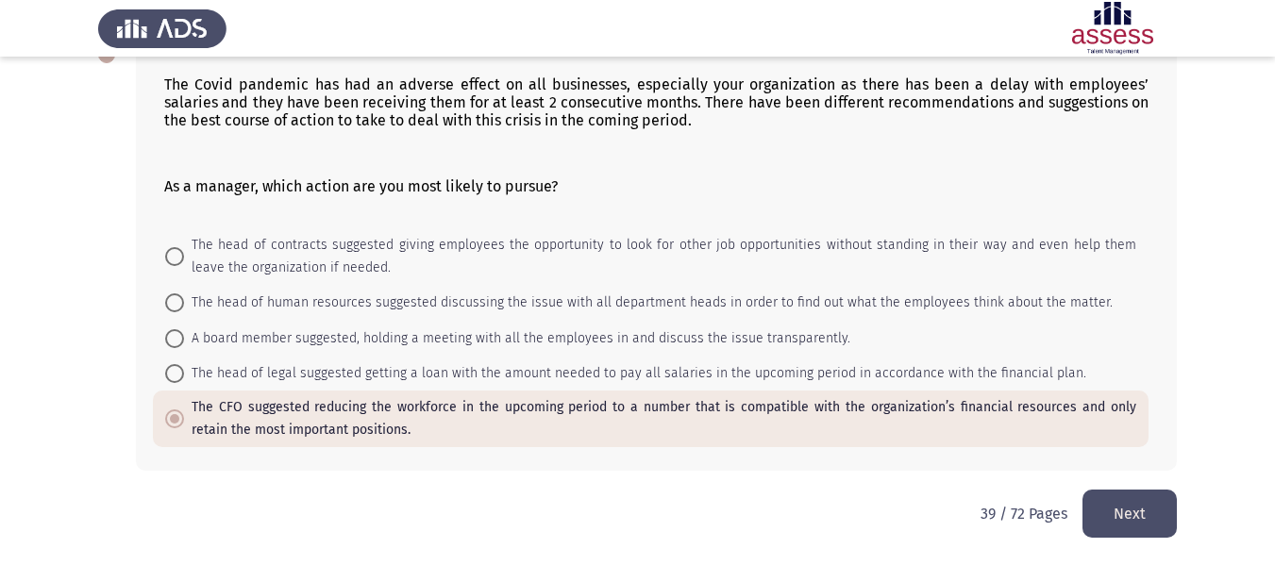
click at [1122, 527] on button "Next" at bounding box center [1129, 514] width 94 height 48
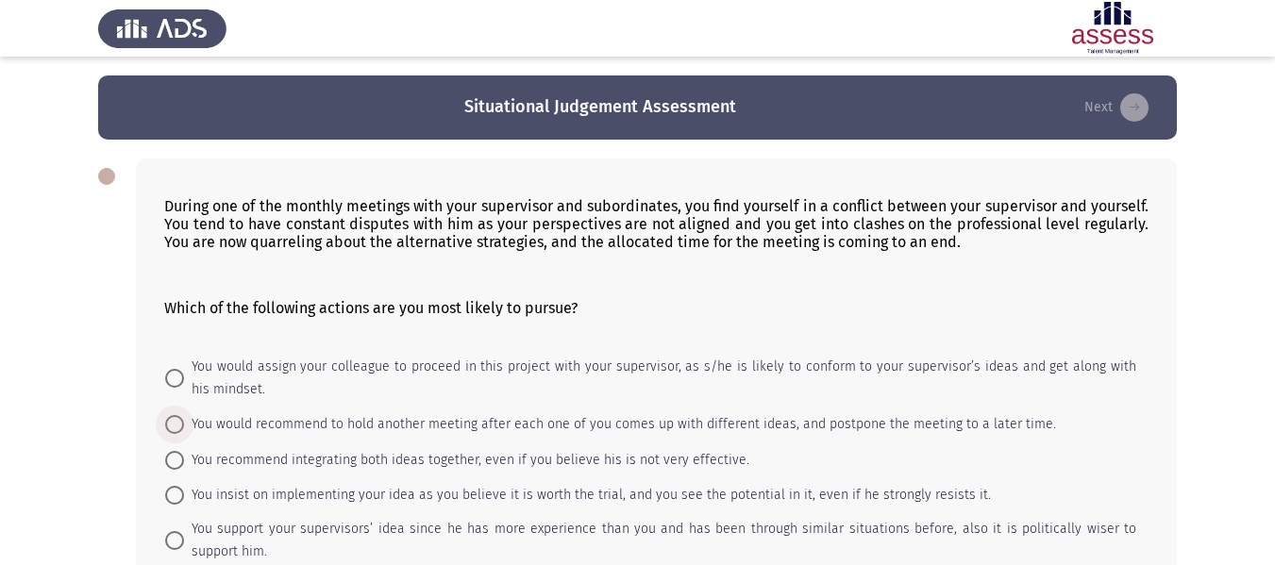
click at [603, 424] on span "You would recommend to hold another meeting after each one of you comes up with…" at bounding box center [620, 424] width 872 height 23
click at [184, 424] on input "You would recommend to hold another meeting after each one of you comes up with…" at bounding box center [174, 424] width 19 height 19
radio input "true"
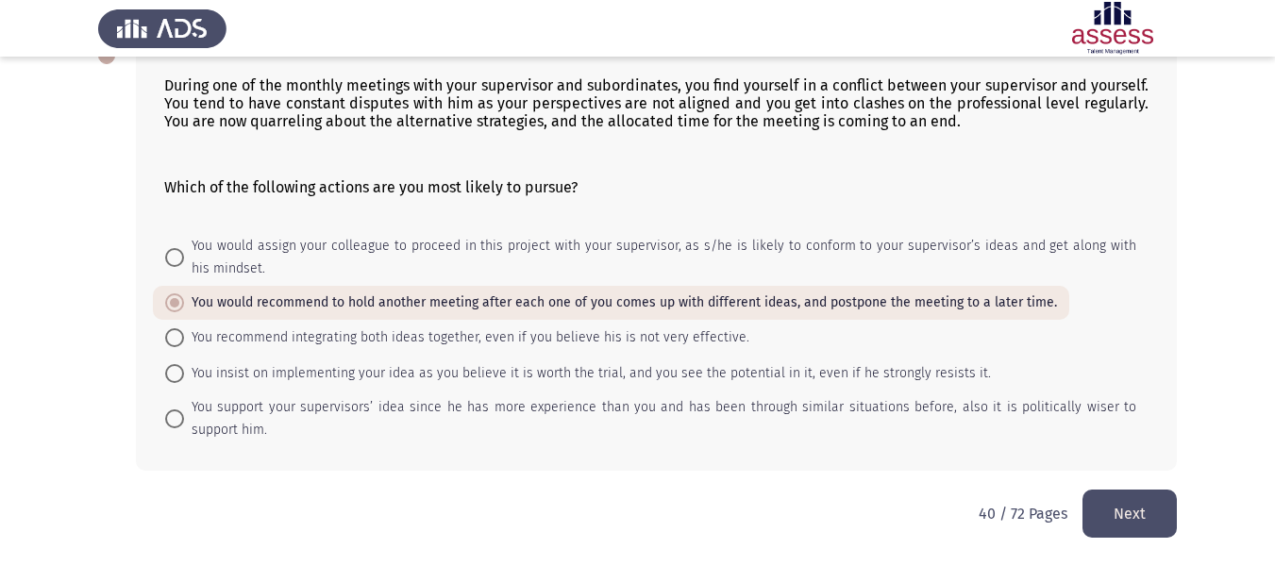
click at [1121, 507] on button "Next" at bounding box center [1129, 514] width 94 height 48
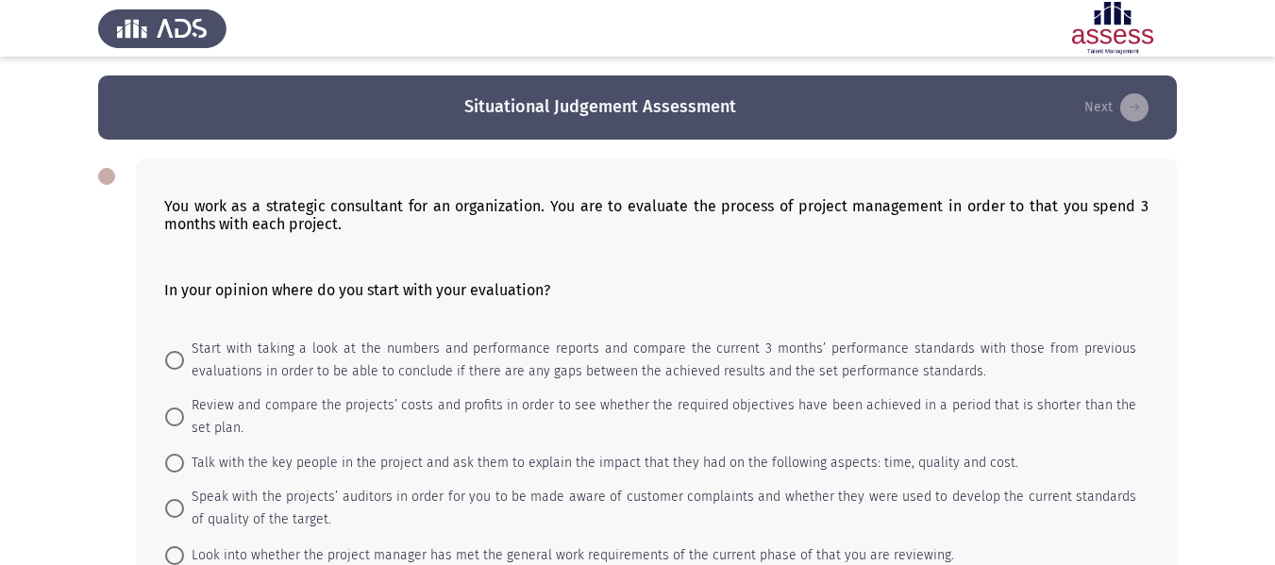
click at [692, 387] on mat-radio-button "Start with taking a look at the numbers and performance reports and compare the…" at bounding box center [651, 360] width 996 height 57
click at [679, 376] on span "Start with taking a look at the numbers and performance reports and compare the…" at bounding box center [660, 360] width 952 height 45
click at [184, 370] on input "Start with taking a look at the numbers and performance reports and compare the…" at bounding box center [174, 360] width 19 height 19
radio input "true"
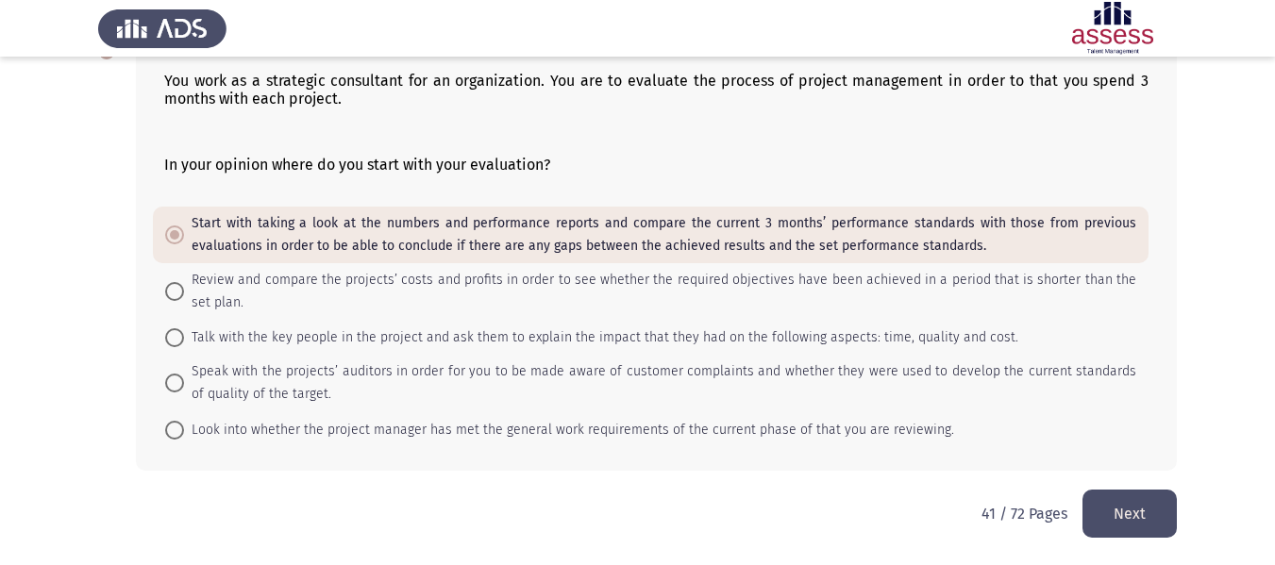
click at [1142, 515] on button "Next" at bounding box center [1129, 514] width 94 height 48
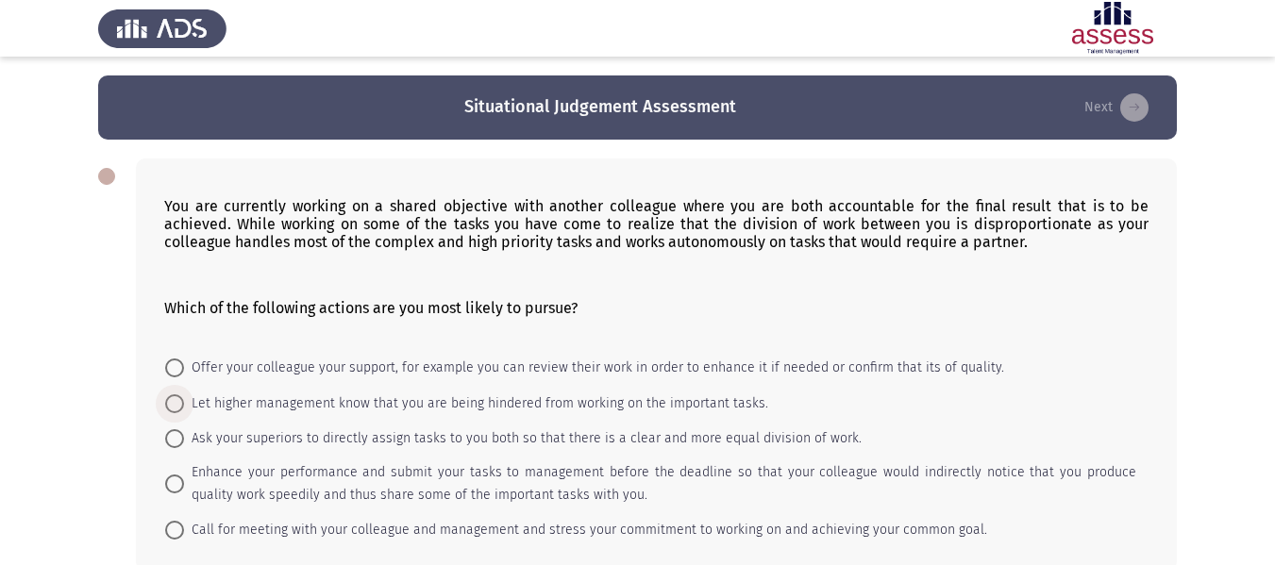
click at [534, 409] on span "Let higher management know that you are being hindered from working on the impo…" at bounding box center [476, 404] width 584 height 23
click at [184, 409] on input "Let higher management know that you are being hindered from working on the impo…" at bounding box center [174, 403] width 19 height 19
radio input "true"
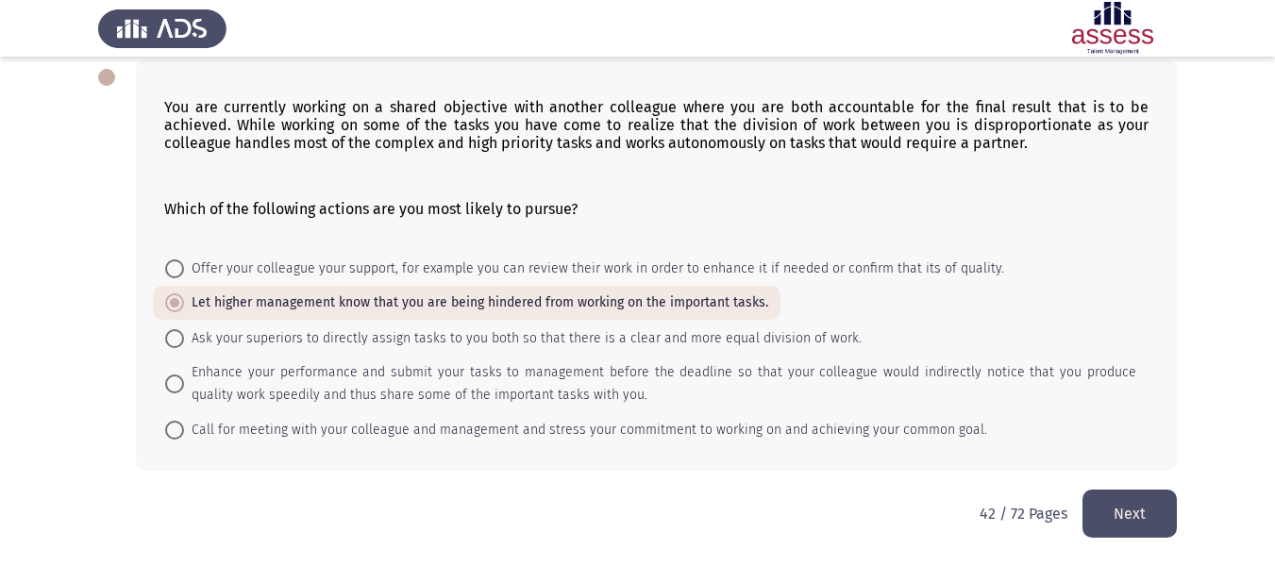
click at [1132, 498] on button "Next" at bounding box center [1129, 514] width 94 height 48
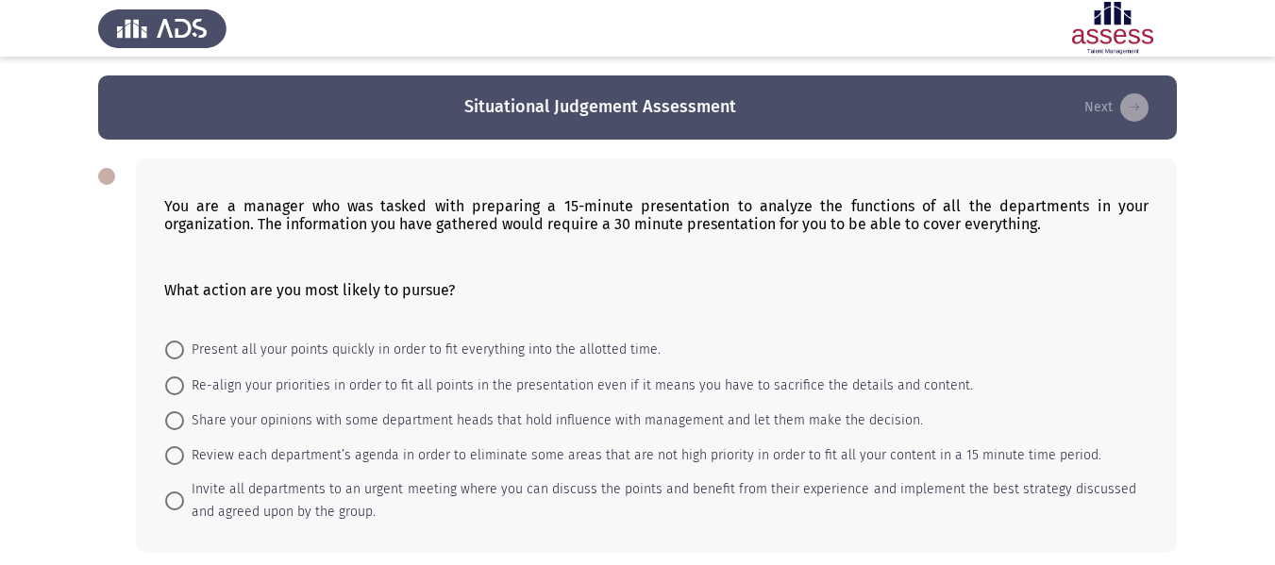
click at [1013, 475] on mat-radio-button "Invite all departments to an urgent meeting where you can discuss the points an…" at bounding box center [651, 501] width 996 height 57
click at [979, 442] on mat-radio-button "Review each department’s agenda in order to eliminate some areas that are not h…" at bounding box center [633, 455] width 961 height 35
click at [979, 452] on span "Review each department’s agenda in order to eliminate some areas that are not h…" at bounding box center [642, 455] width 917 height 23
click at [184, 452] on input "Review each department’s agenda in order to eliminate some areas that are not h…" at bounding box center [174, 455] width 19 height 19
radio input "true"
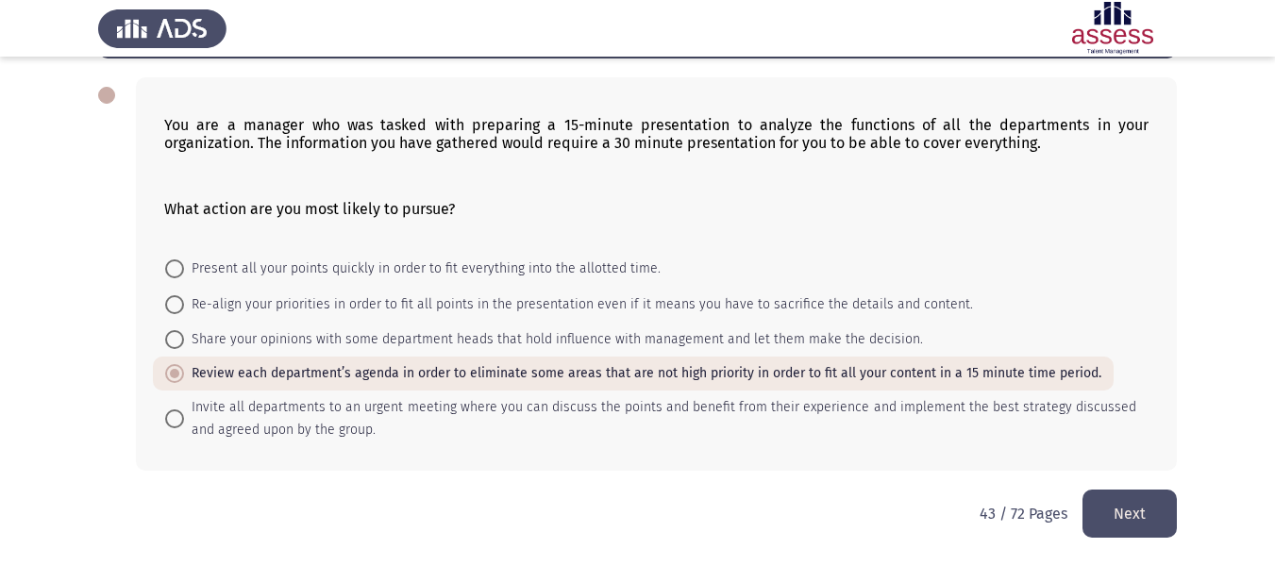
click at [1130, 504] on button "Next" at bounding box center [1129, 514] width 94 height 48
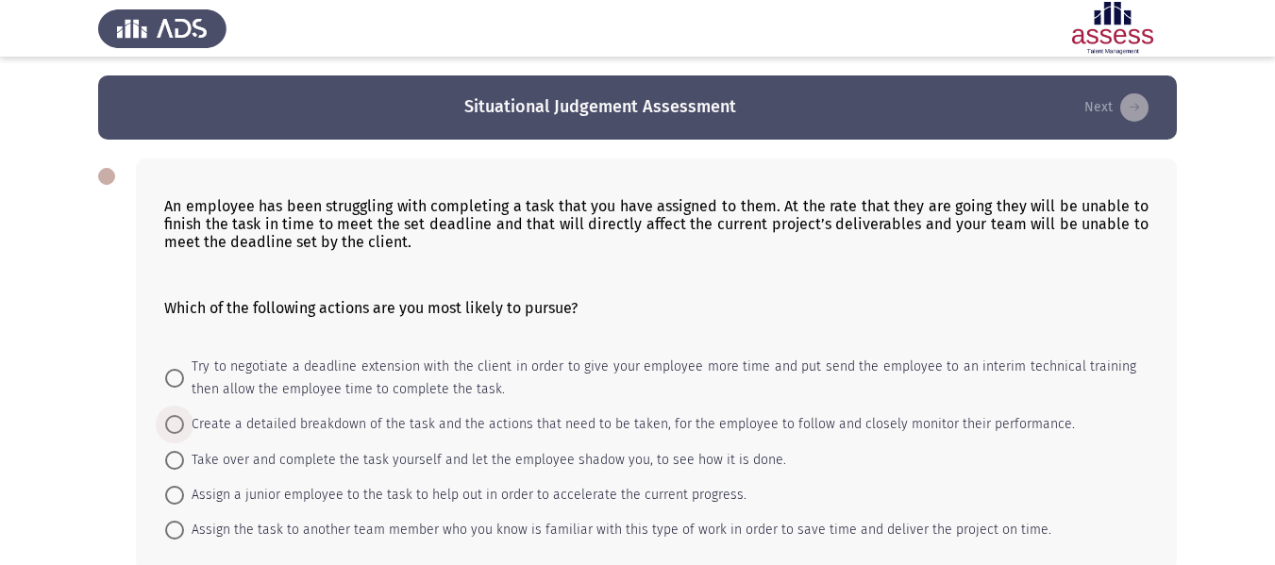
click at [576, 432] on span "Create a detailed breakdown of the task and the actions that need to be taken, …" at bounding box center [629, 424] width 891 height 23
click at [184, 432] on input "Create a detailed breakdown of the task and the actions that need to be taken, …" at bounding box center [174, 424] width 19 height 19
radio input "true"
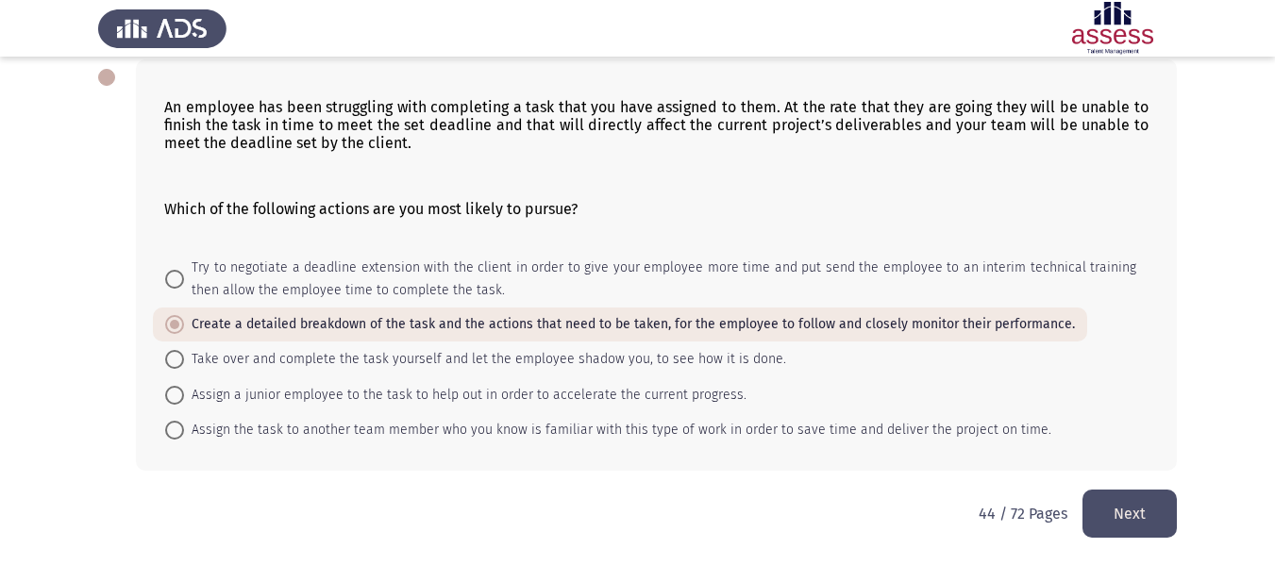
click at [1147, 516] on button "Next" at bounding box center [1129, 514] width 94 height 48
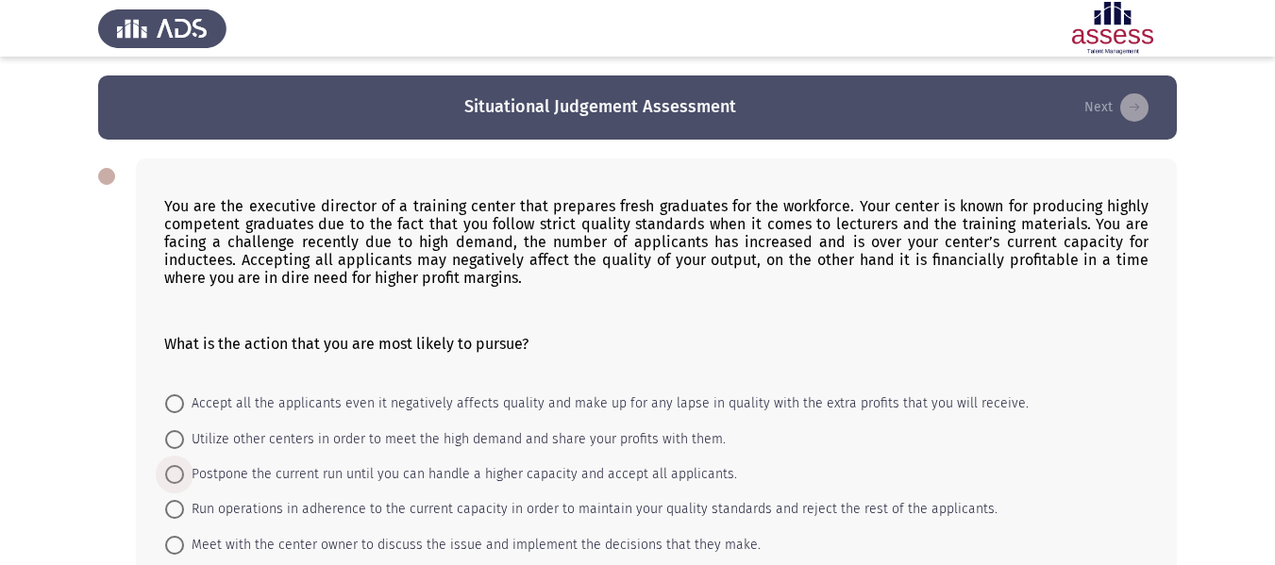
click at [618, 478] on span "Postpone the current run until you can handle a higher capacity and accept all …" at bounding box center [460, 474] width 553 height 23
click at [184, 478] on input "Postpone the current run until you can handle a higher capacity and accept all …" at bounding box center [174, 474] width 19 height 19
radio input "true"
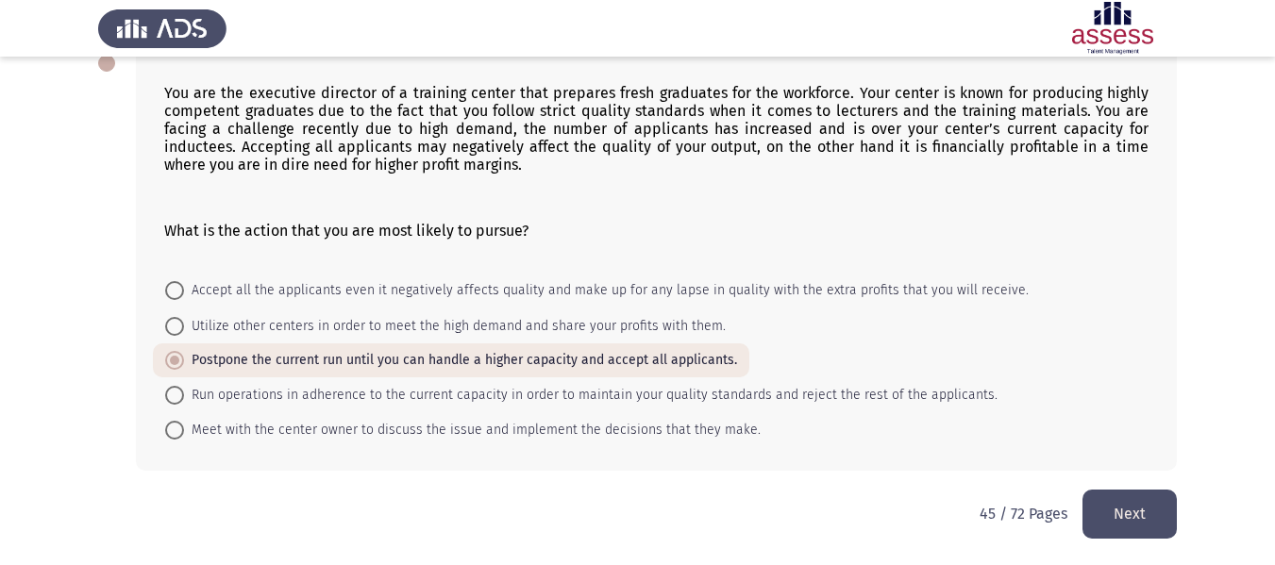
click at [1135, 503] on button "Next" at bounding box center [1129, 514] width 94 height 48
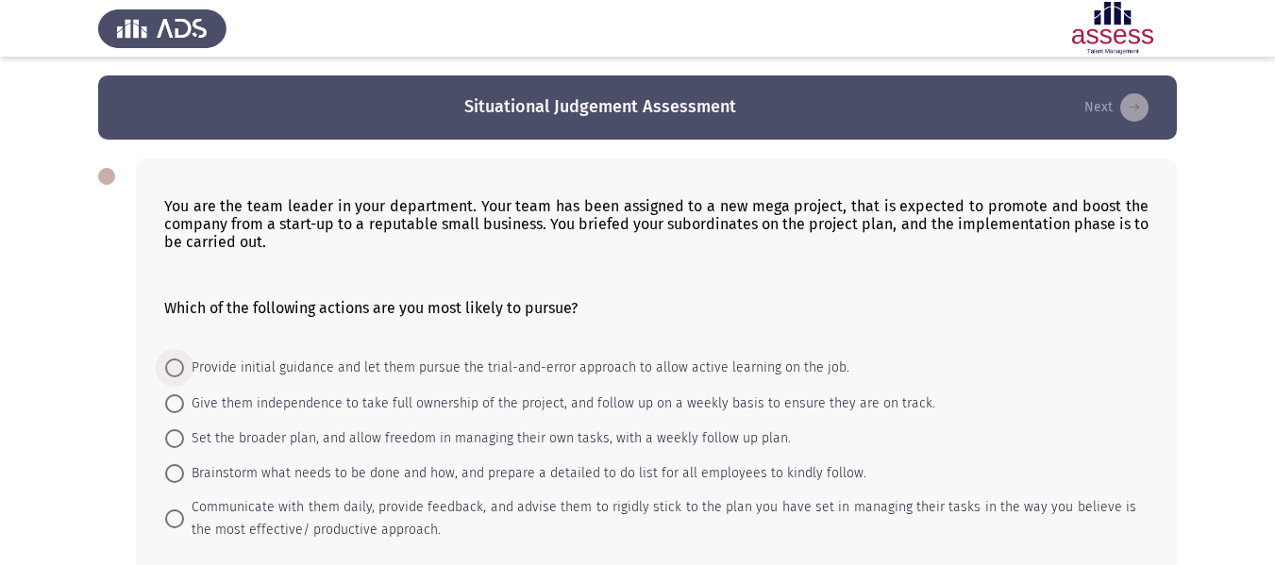
click at [547, 376] on span "Provide initial guidance and let them pursue the trial-and-error approach to al…" at bounding box center [516, 368] width 665 height 23
click at [184, 376] on input "Provide initial guidance and let them pursue the trial-and-error approach to al…" at bounding box center [174, 368] width 19 height 19
radio input "true"
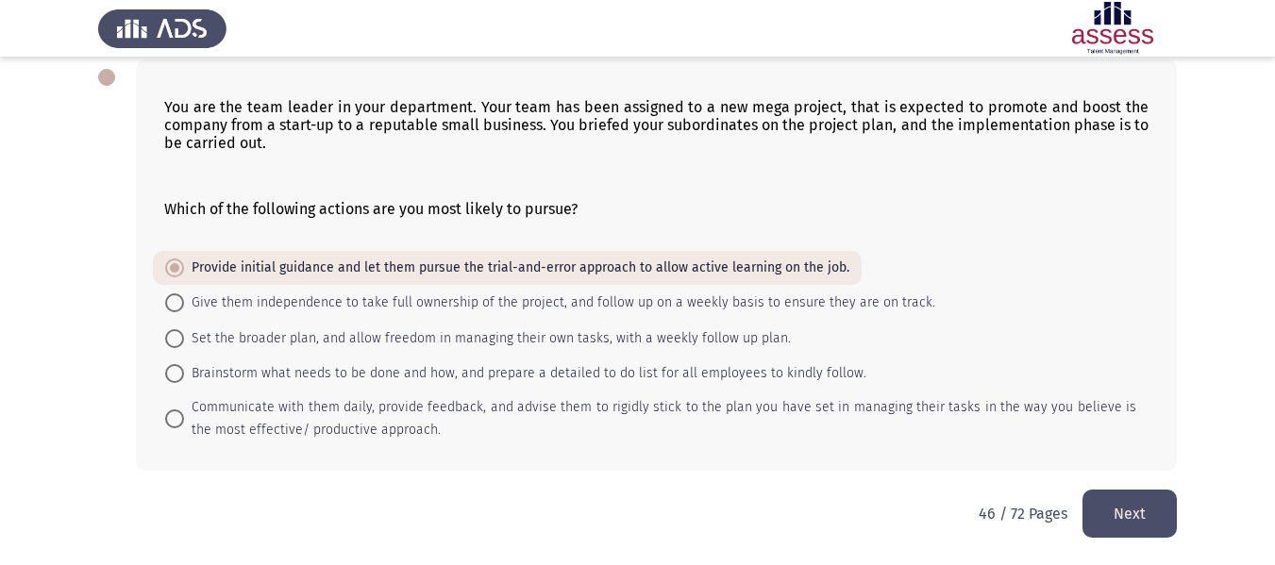
click at [1101, 503] on button "Next" at bounding box center [1129, 514] width 94 height 48
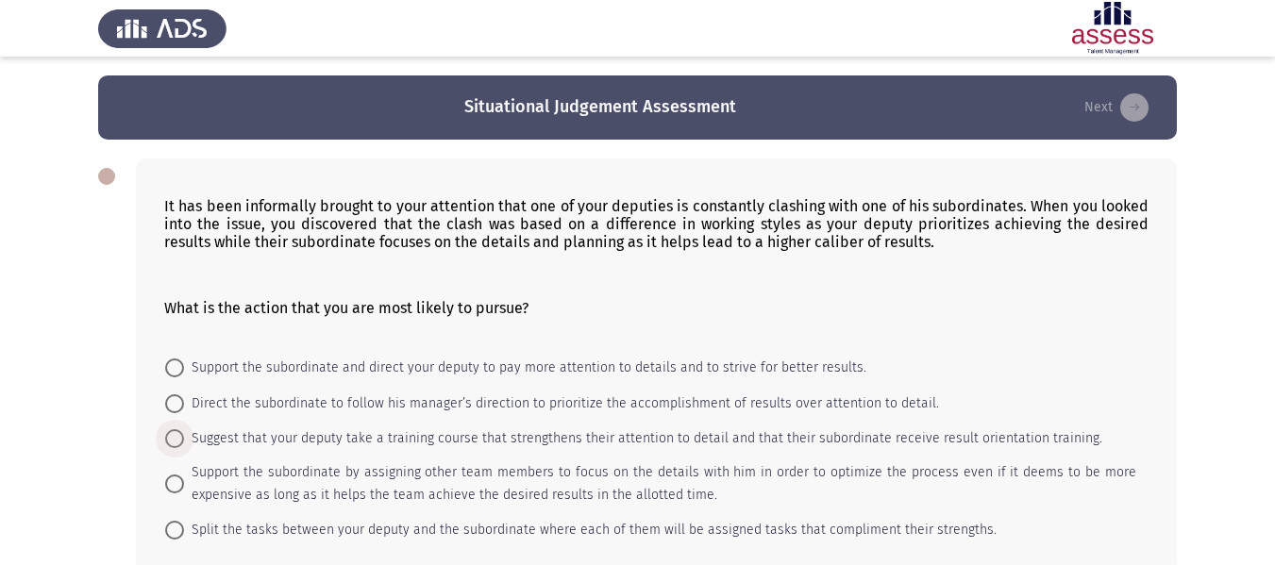
click at [544, 446] on span "Suggest that your deputy take a training course that strengthens their attentio…" at bounding box center [643, 438] width 918 height 23
click at [184, 446] on input "Suggest that your deputy take a training course that strengthens their attentio…" at bounding box center [174, 438] width 19 height 19
radio input "true"
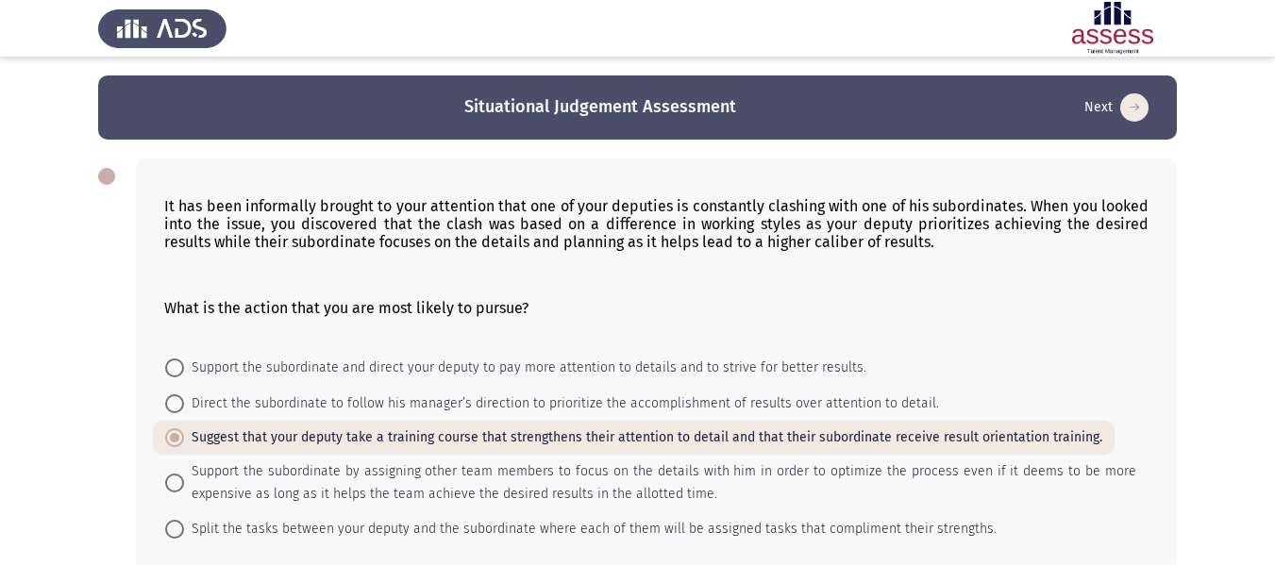
scroll to position [99, 0]
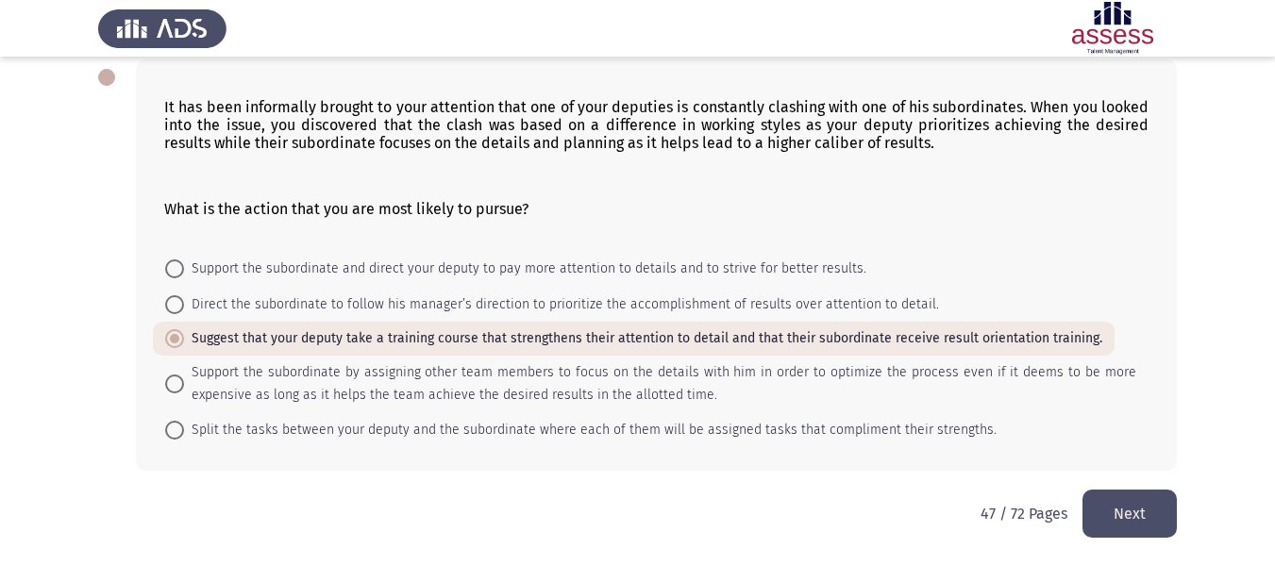
click at [1145, 520] on button "Next" at bounding box center [1129, 514] width 94 height 48
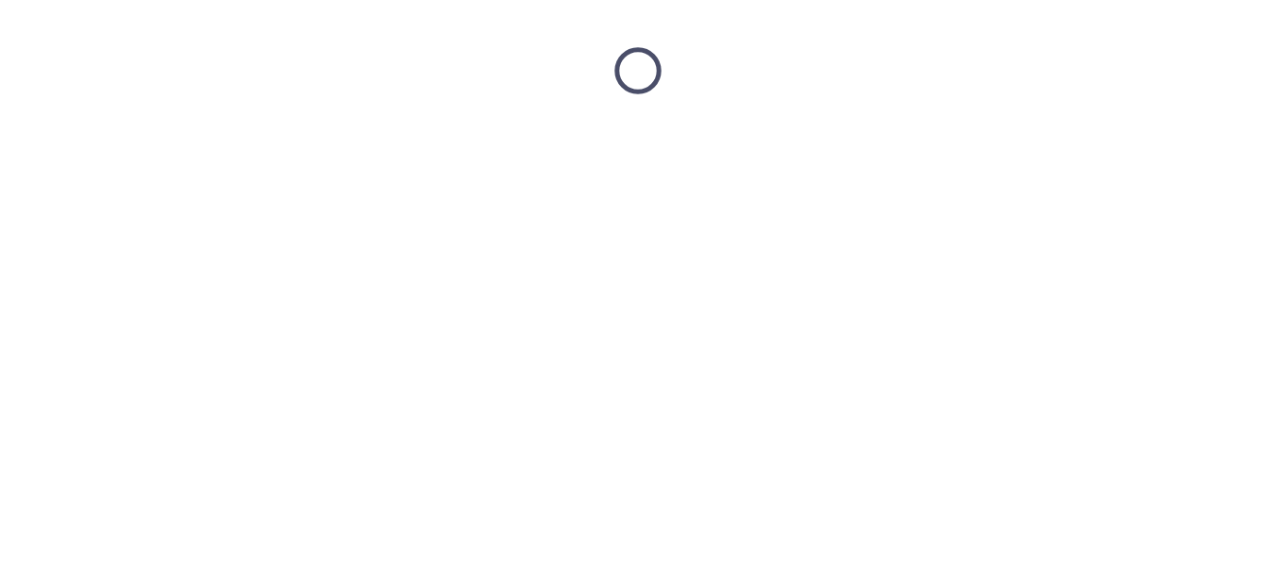
scroll to position [0, 0]
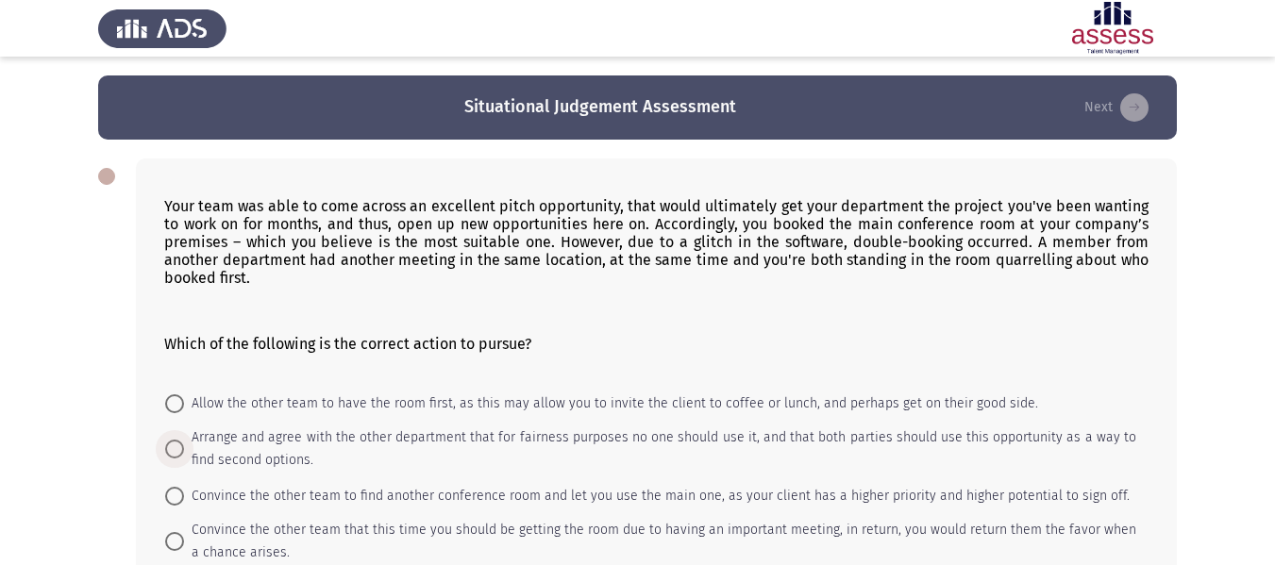
click at [745, 444] on span "Arrange and agree with the other department that for fairness purposes no one s…" at bounding box center [660, 449] width 952 height 45
click at [184, 444] on input "Arrange and agree with the other department that for fairness purposes no one s…" at bounding box center [174, 449] width 19 height 19
radio input "true"
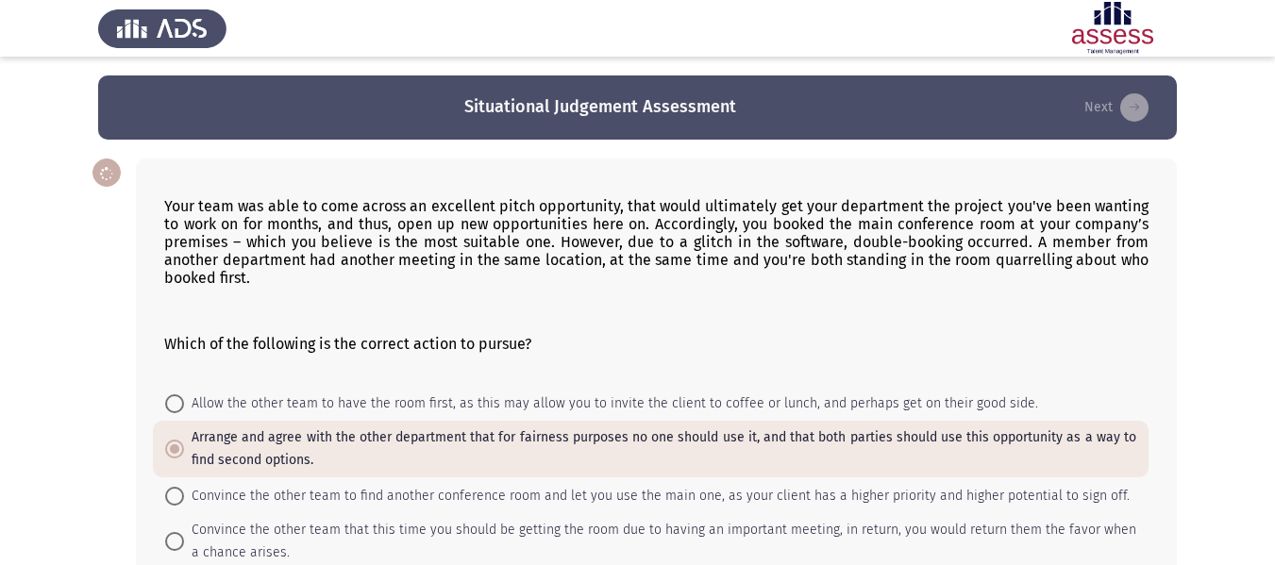
scroll to position [179, 0]
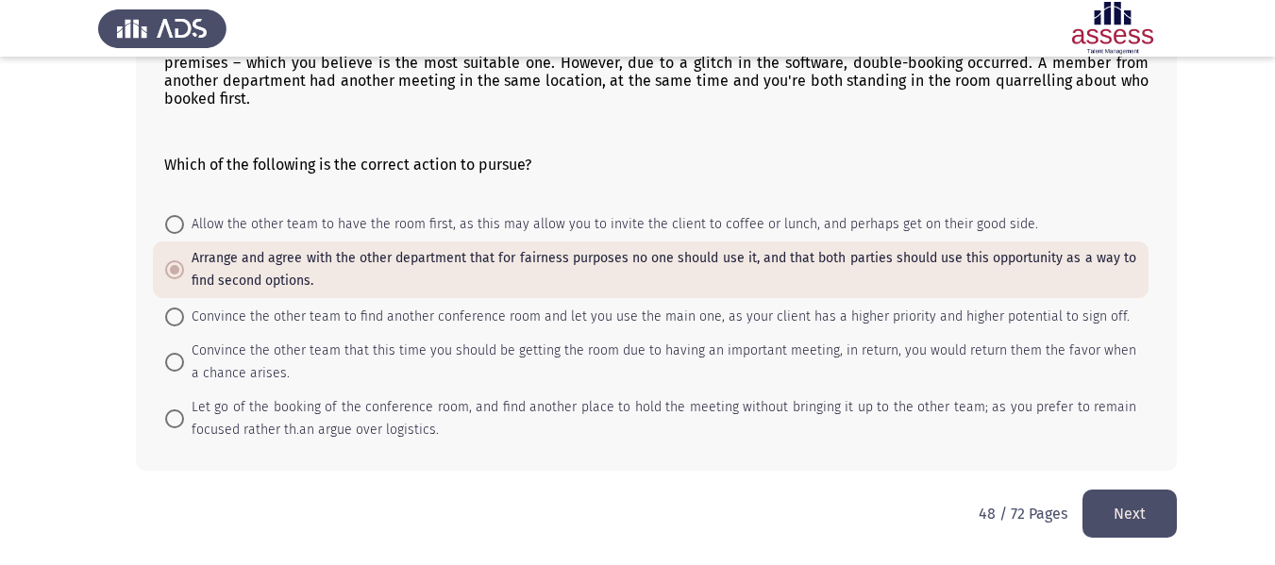
click at [1168, 510] on button "Next" at bounding box center [1129, 514] width 94 height 48
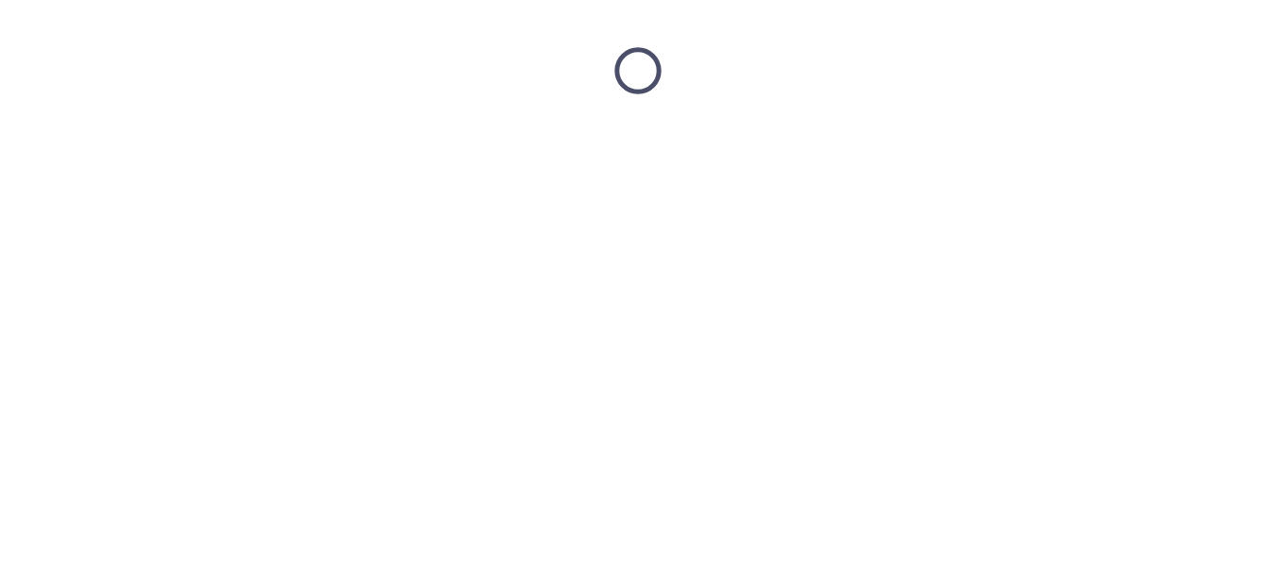
scroll to position [0, 0]
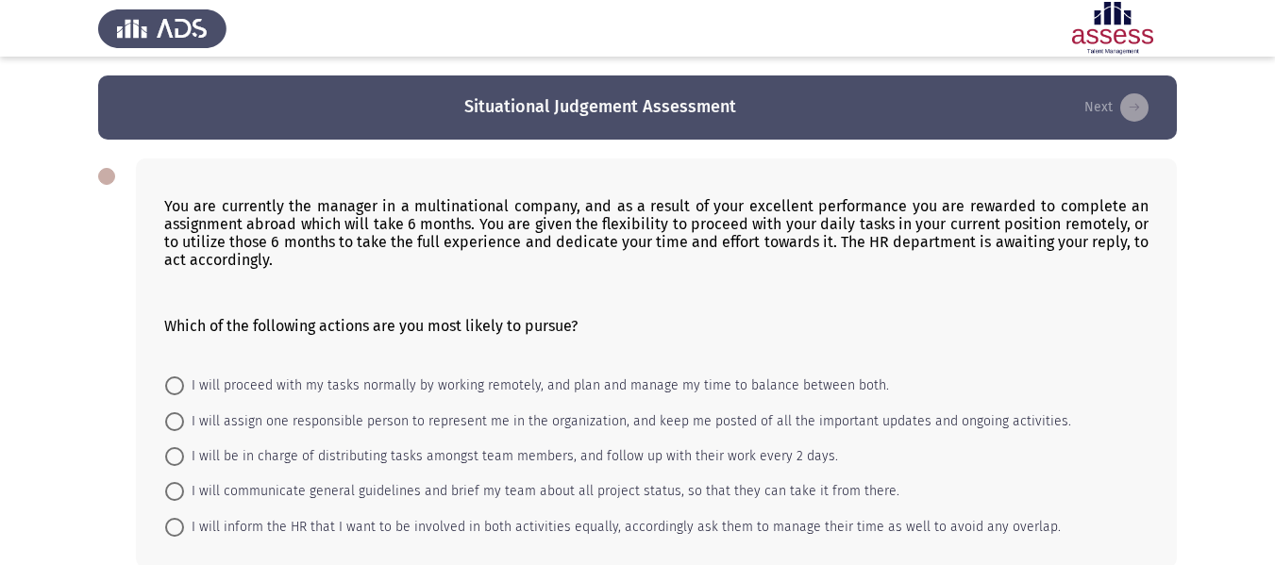
drag, startPoint x: 730, startPoint y: 443, endPoint x: 730, endPoint y: 454, distance: 11.3
click at [730, 454] on mat-radio-button "I will be in charge of distributing tasks amongst team members, and follow up w…" at bounding box center [501, 456] width 697 height 35
click at [730, 454] on span "I will be in charge of distributing tasks amongst team members, and follow up w…" at bounding box center [511, 456] width 654 height 23
click at [184, 454] on input "I will be in charge of distributing tasks amongst team members, and follow up w…" at bounding box center [174, 456] width 19 height 19
radio input "true"
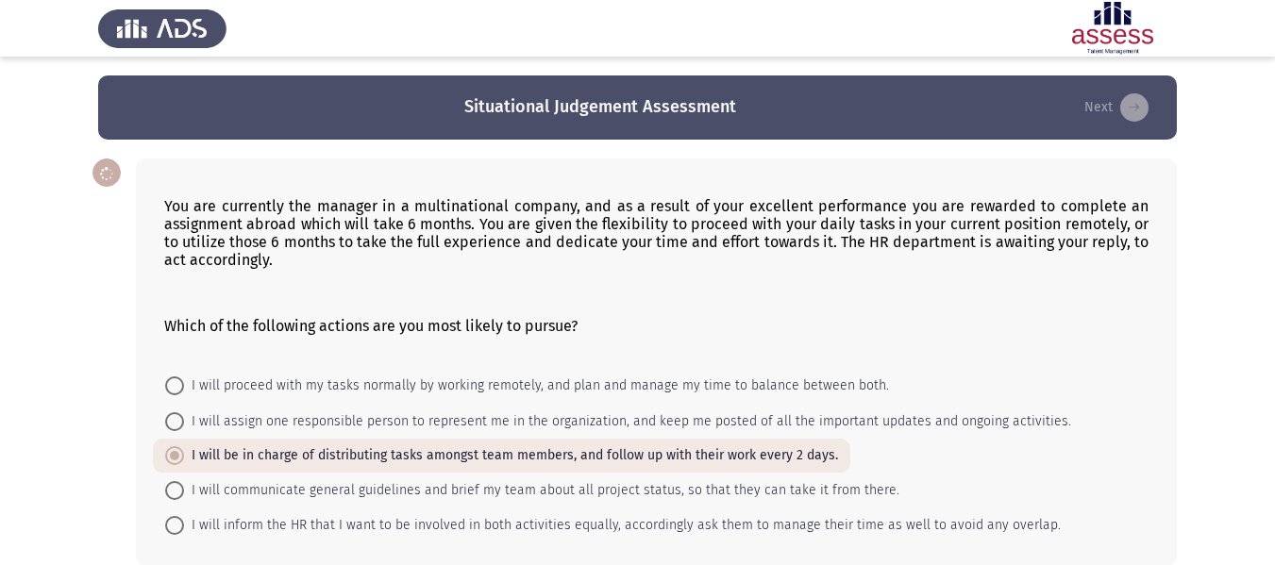
scroll to position [95, 0]
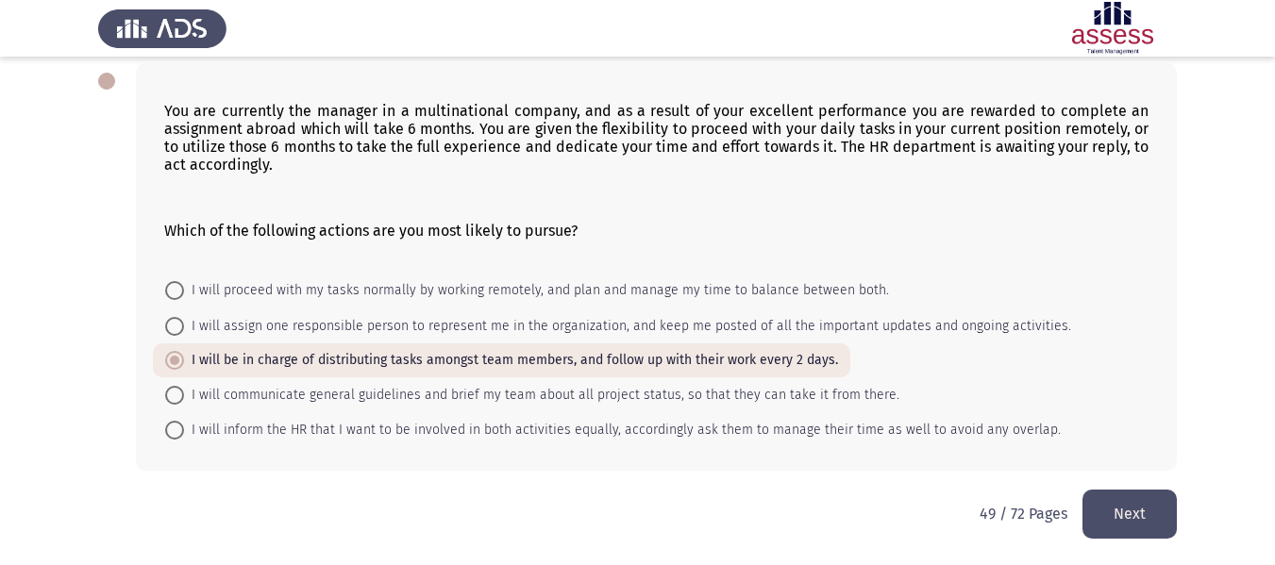
click at [1117, 495] on button "Next" at bounding box center [1129, 514] width 94 height 48
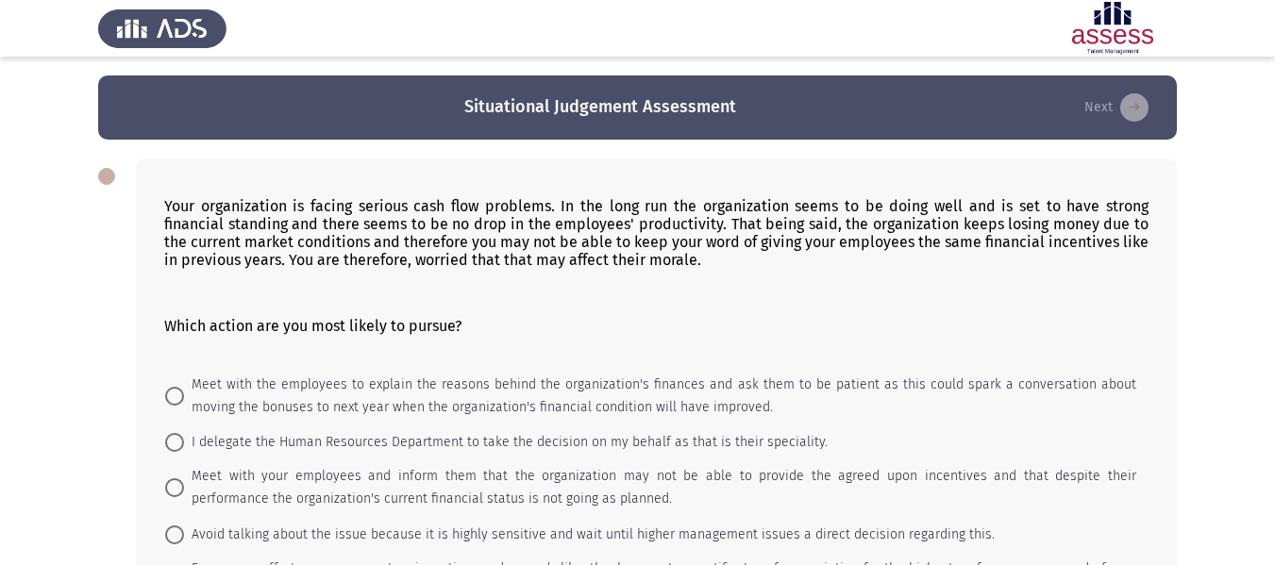
scroll to position [184, 0]
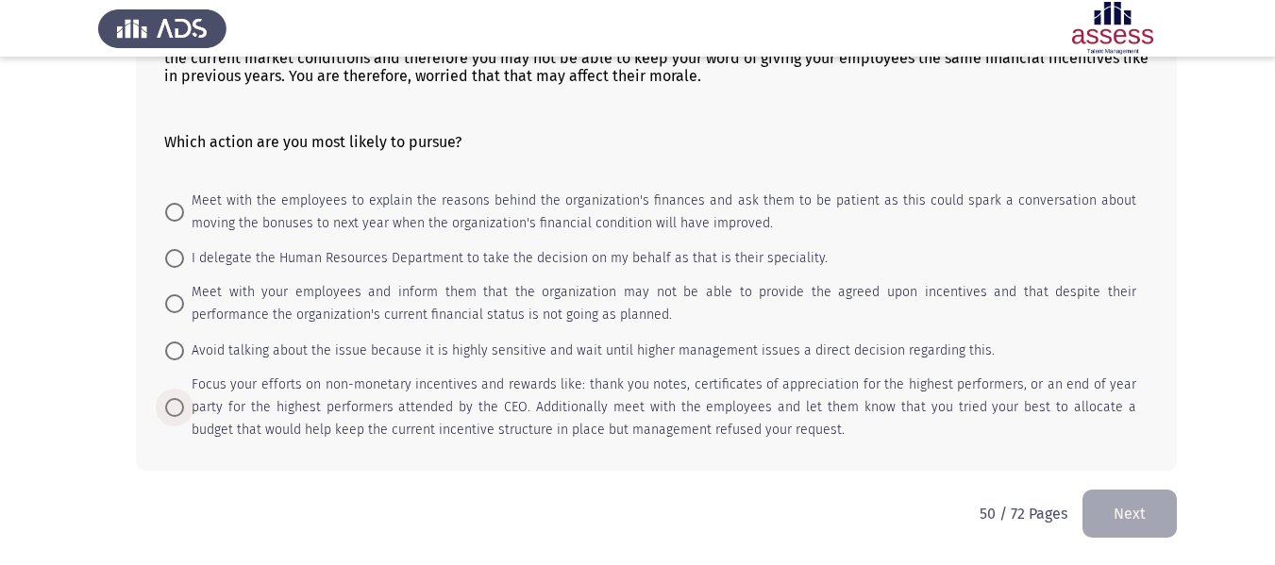
click at [587, 401] on span "Focus your efforts on non-monetary incentives and rewards like: thank you notes…" at bounding box center [660, 408] width 952 height 68
click at [184, 401] on input "Focus your efforts on non-monetary incentives and rewards like: thank you notes…" at bounding box center [174, 407] width 19 height 19
radio input "true"
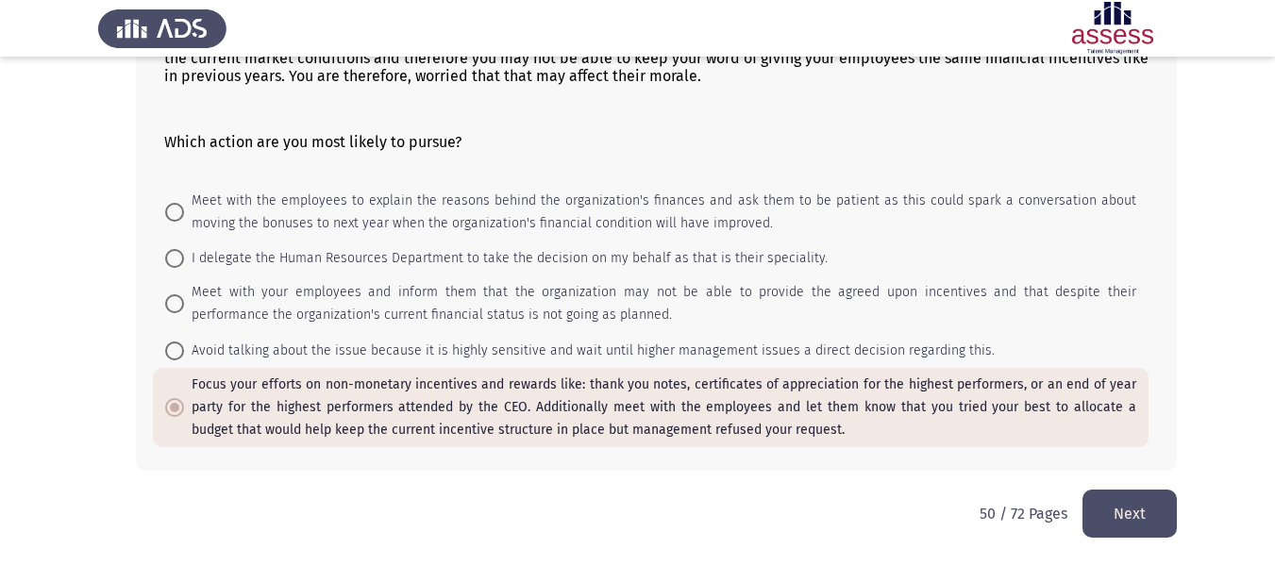
click at [1116, 510] on button "Next" at bounding box center [1129, 514] width 94 height 48
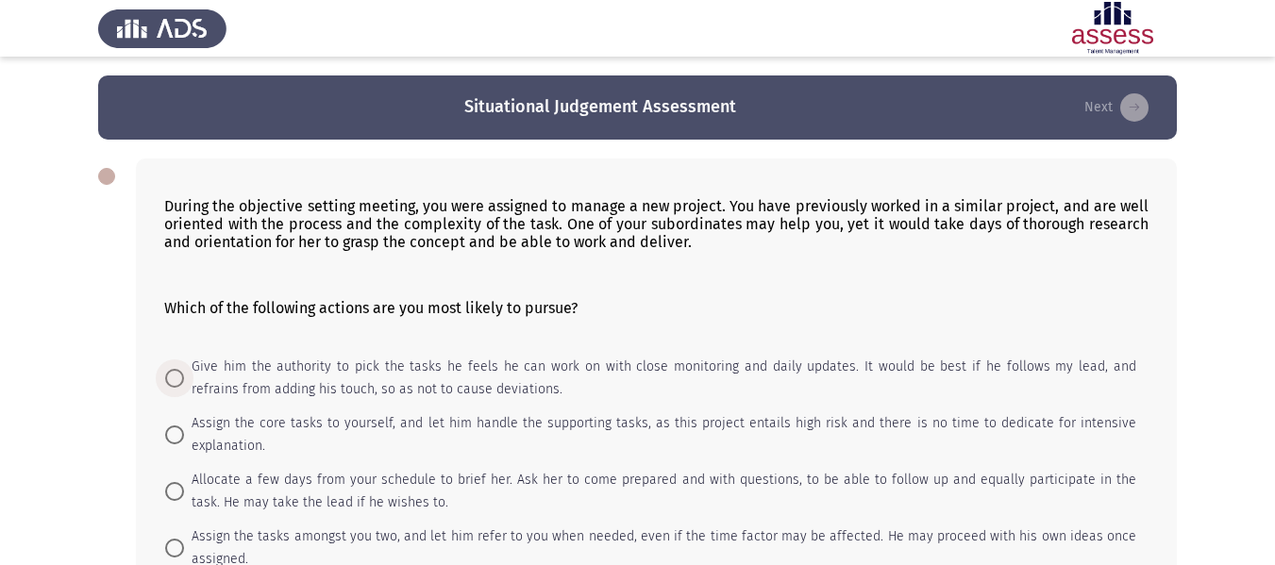
click at [579, 372] on span "Give him the authority to pick the tasks he feels he can work on with close mon…" at bounding box center [660, 378] width 952 height 45
click at [184, 372] on input "Give him the authority to pick the tasks he feels he can work on with close mon…" at bounding box center [174, 378] width 19 height 19
radio input "true"
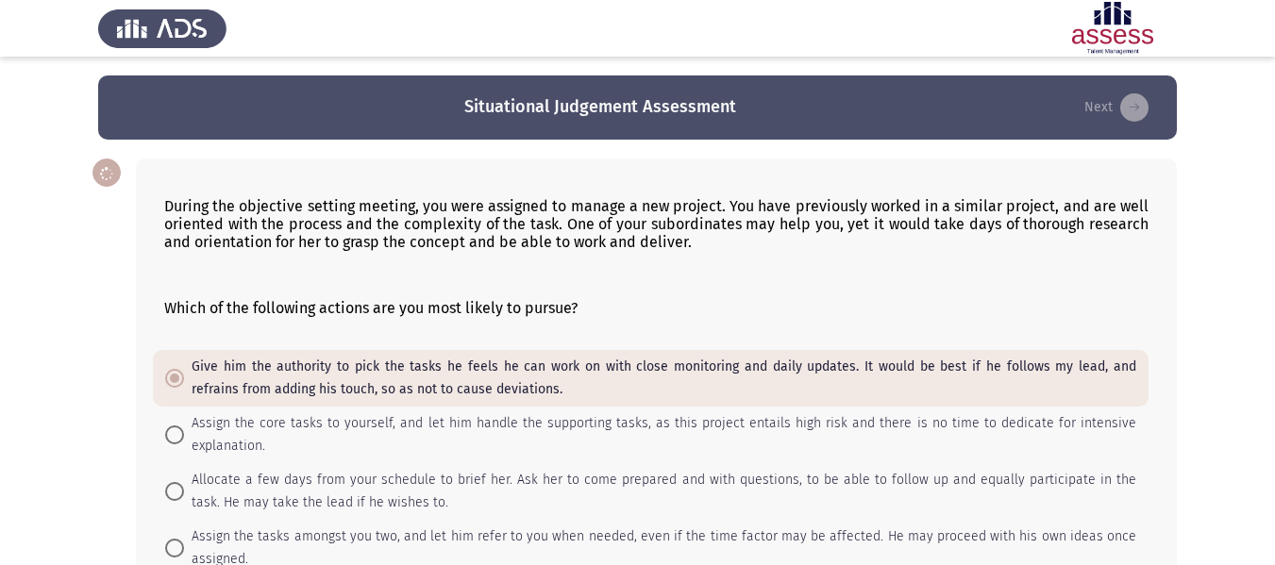
scroll to position [186, 0]
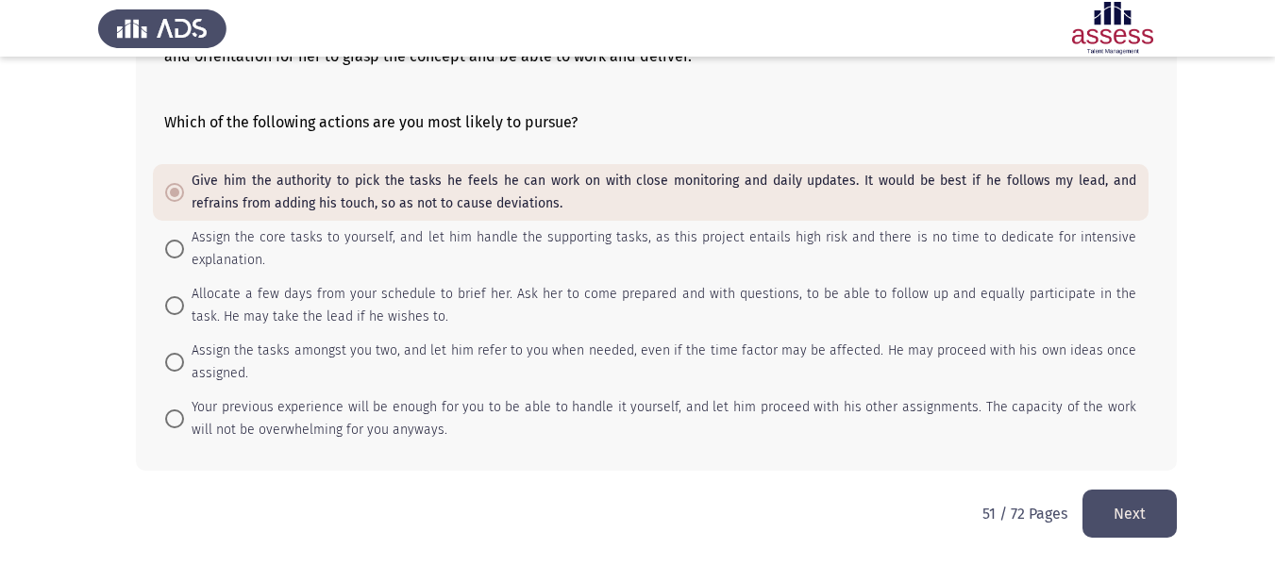
click at [1105, 514] on button "Next" at bounding box center [1129, 514] width 94 height 48
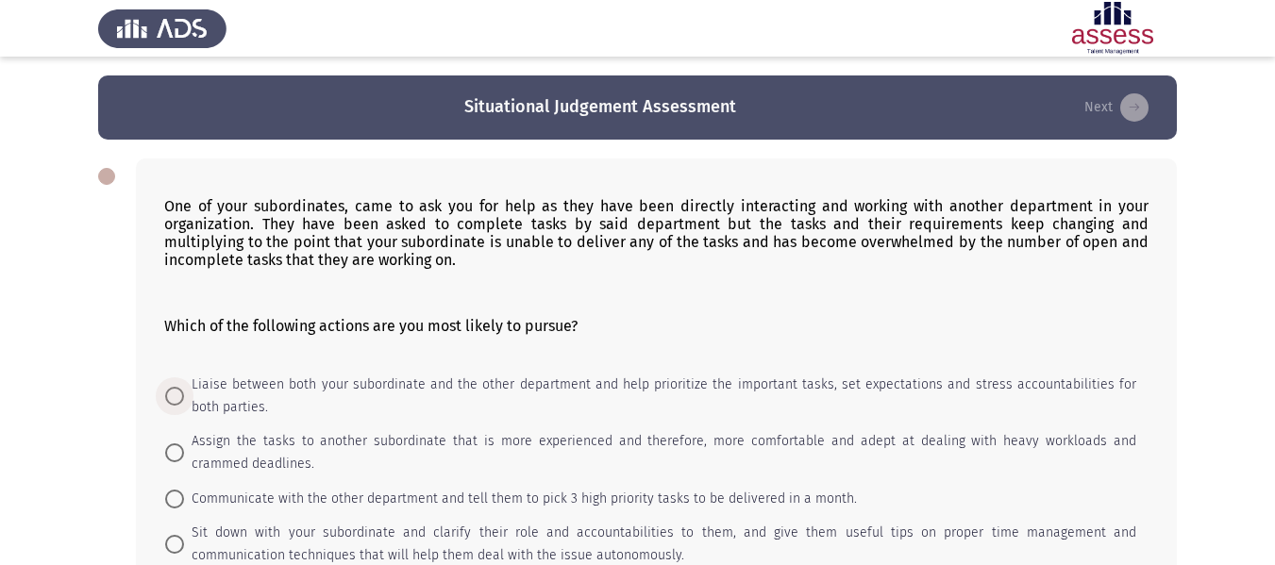
click at [557, 403] on span "Liaise between both your subordinate and the other department and help prioriti…" at bounding box center [660, 396] width 952 height 45
click at [184, 403] on input "Liaise between both your subordinate and the other department and help prioriti…" at bounding box center [174, 396] width 19 height 19
radio input "true"
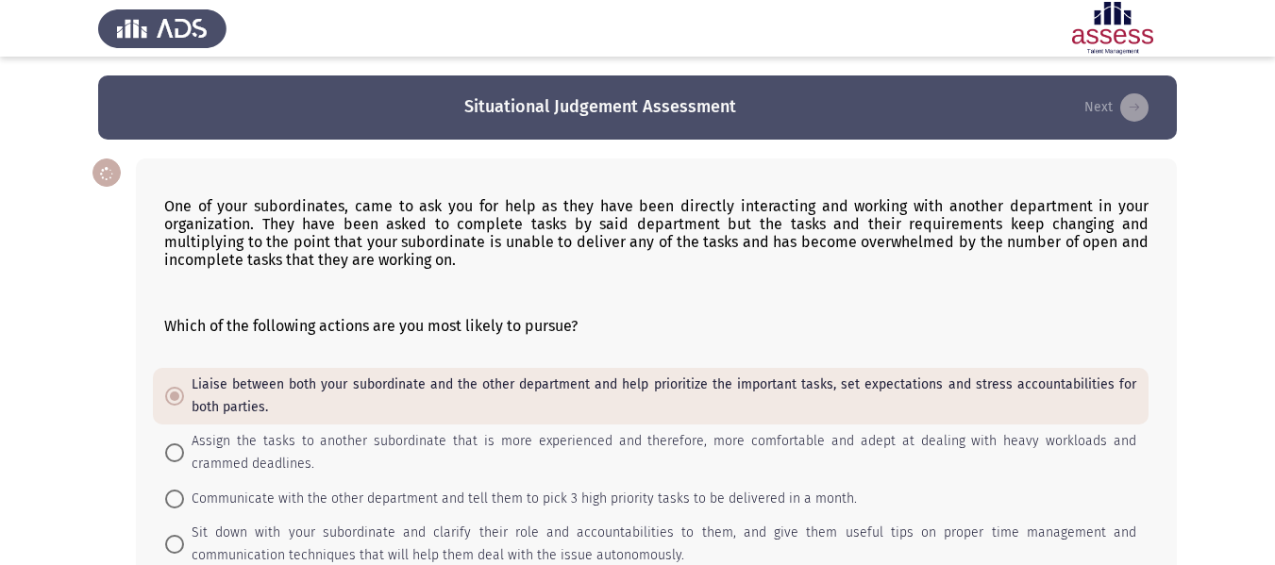
scroll to position [161, 0]
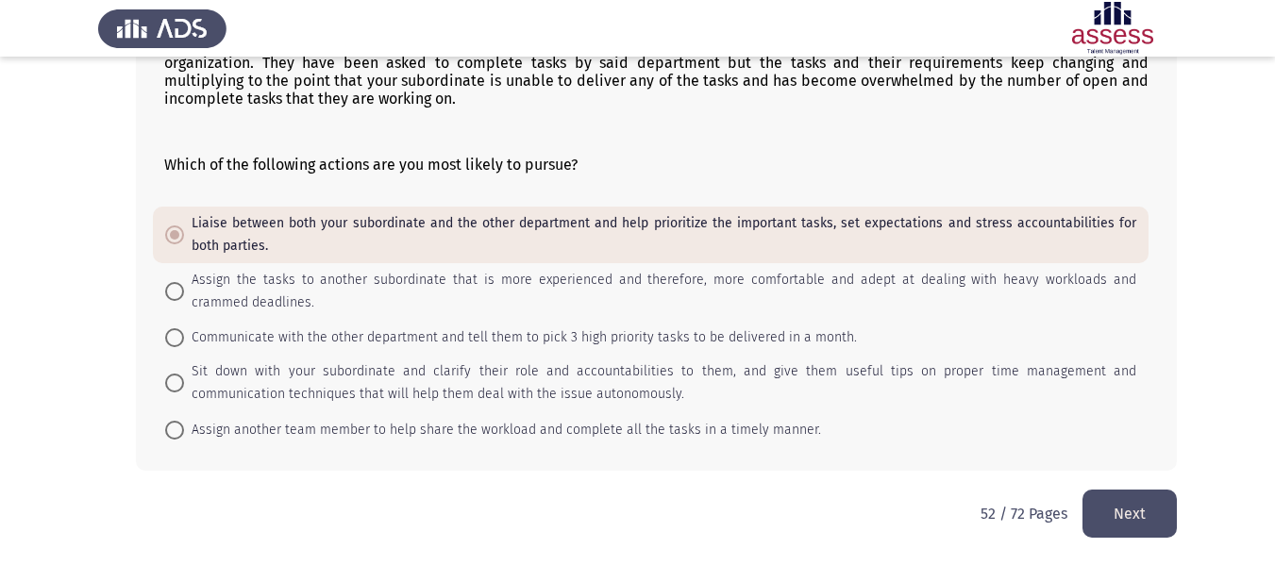
click at [1117, 489] on div "One of your subordinates, came to ask you for help as they have been directly i…" at bounding box center [637, 233] width 1079 height 511
click at [1117, 495] on button "Next" at bounding box center [1129, 514] width 94 height 48
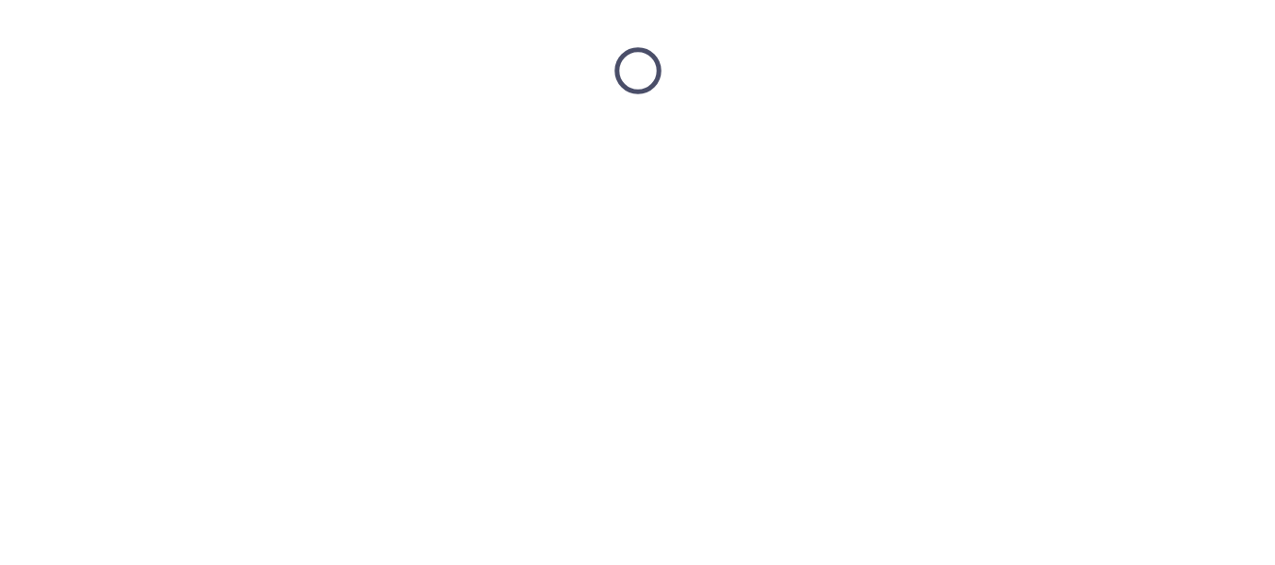
scroll to position [0, 0]
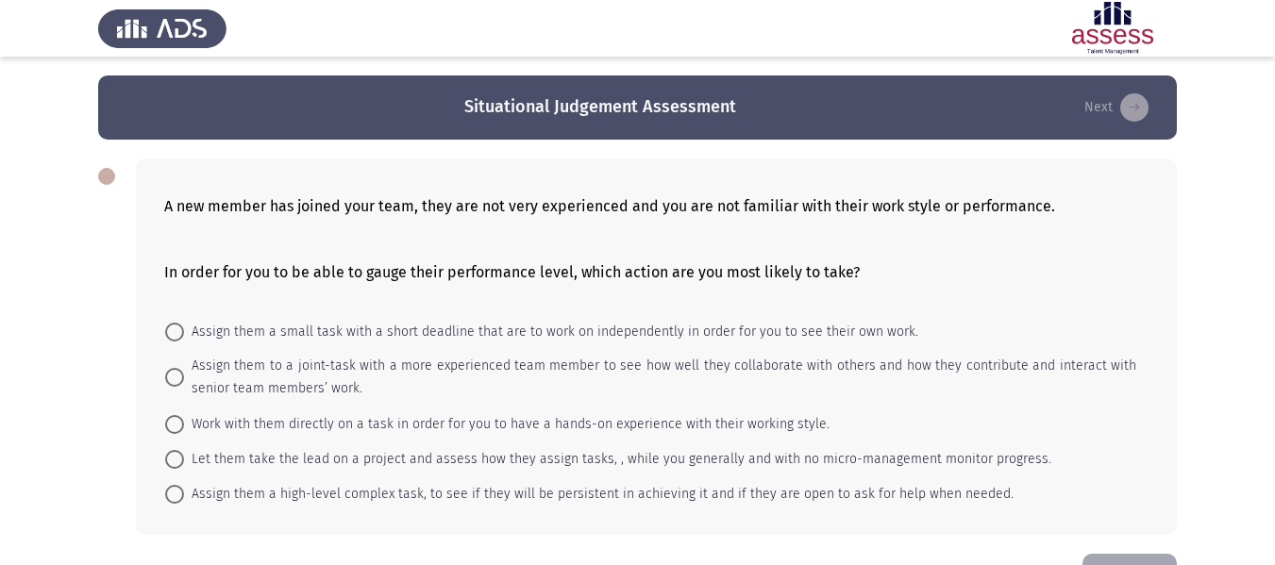
drag, startPoint x: 497, startPoint y: 411, endPoint x: 503, endPoint y: 436, distance: 25.2
click at [503, 436] on mat-radio-button "Work with them directly on a task in order for you to have a hands-on experienc…" at bounding box center [497, 423] width 689 height 35
click at [500, 429] on span "Work with them directly on a task in order for you to have a hands-on experienc…" at bounding box center [506, 424] width 645 height 23
click at [184, 429] on input "Work with them directly on a task in order for you to have a hands-on experienc…" at bounding box center [174, 424] width 19 height 19
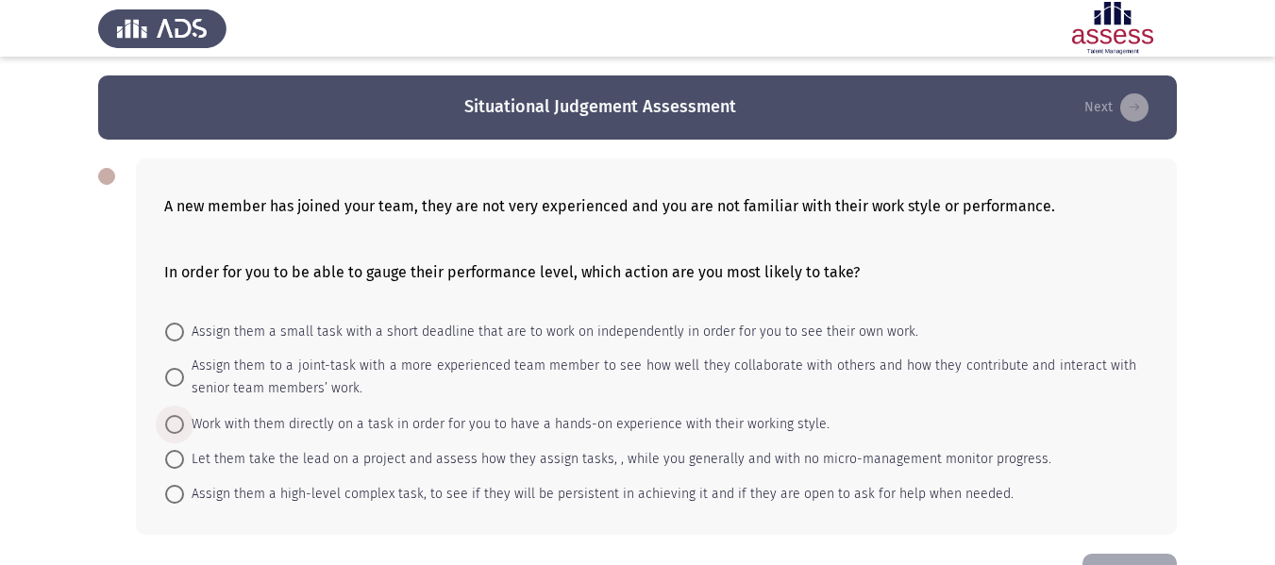
radio input "true"
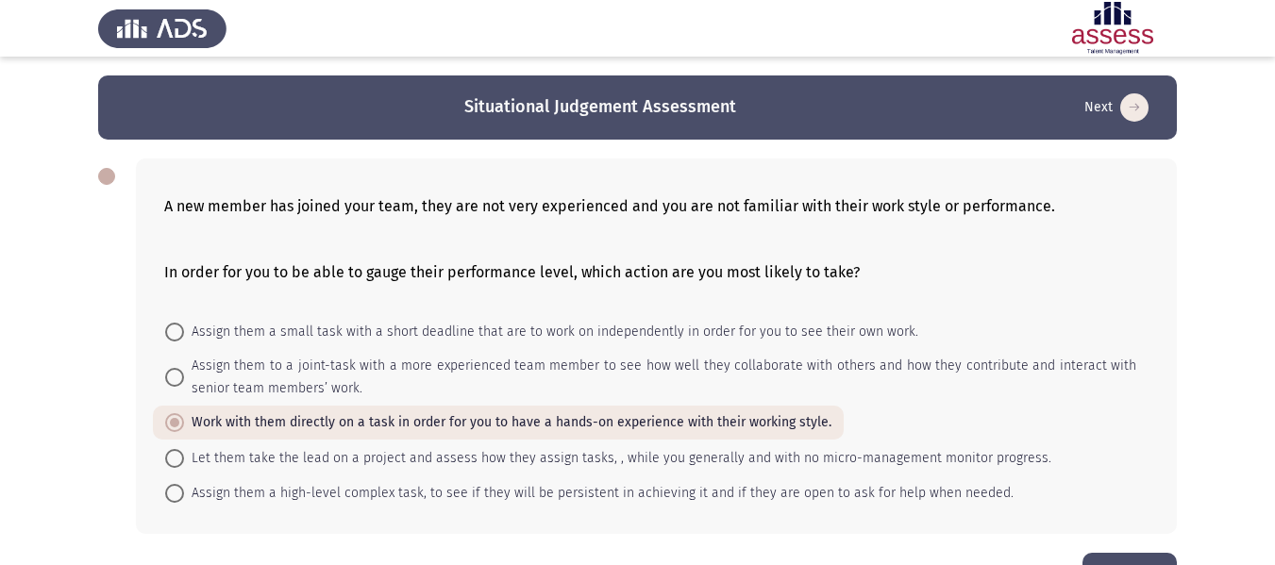
scroll to position [63, 0]
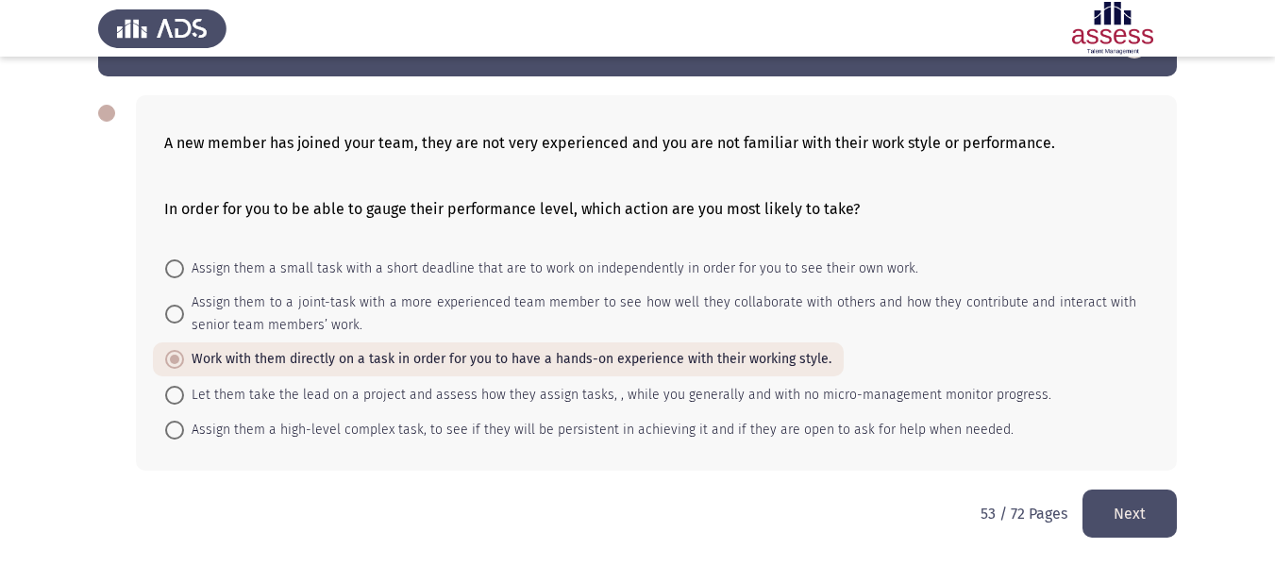
click at [1114, 500] on button "Next" at bounding box center [1129, 514] width 94 height 48
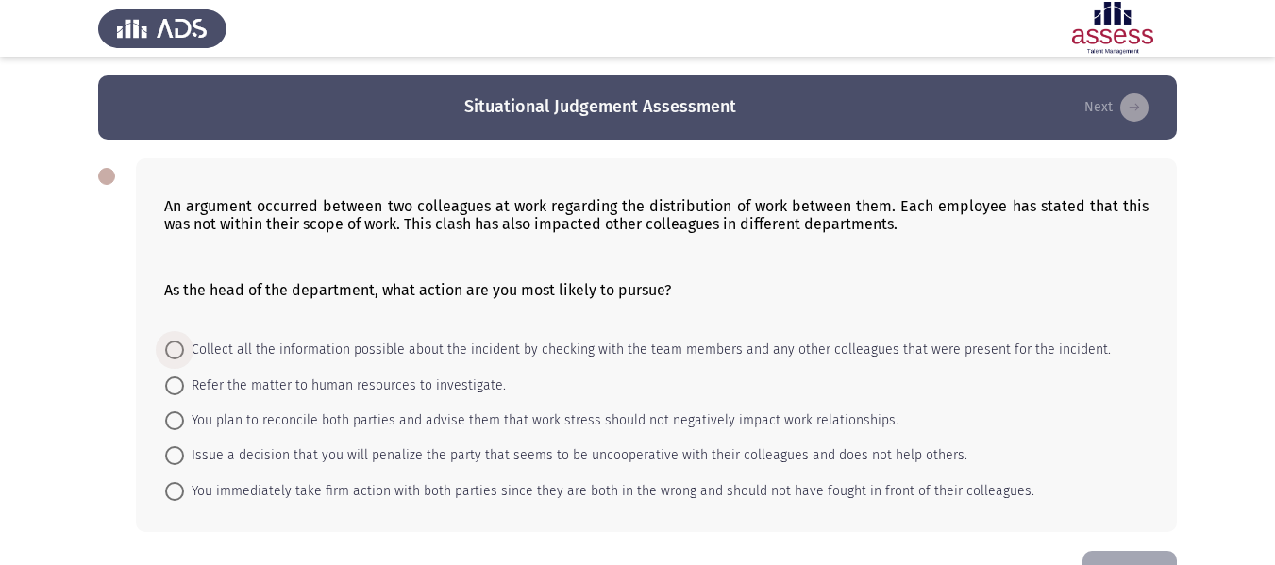
click at [487, 356] on span "Collect all the information possible about the incident by checking with the te…" at bounding box center [647, 350] width 927 height 23
click at [184, 356] on input "Collect all the information possible about the incident by checking with the te…" at bounding box center [174, 350] width 19 height 19
radio input "true"
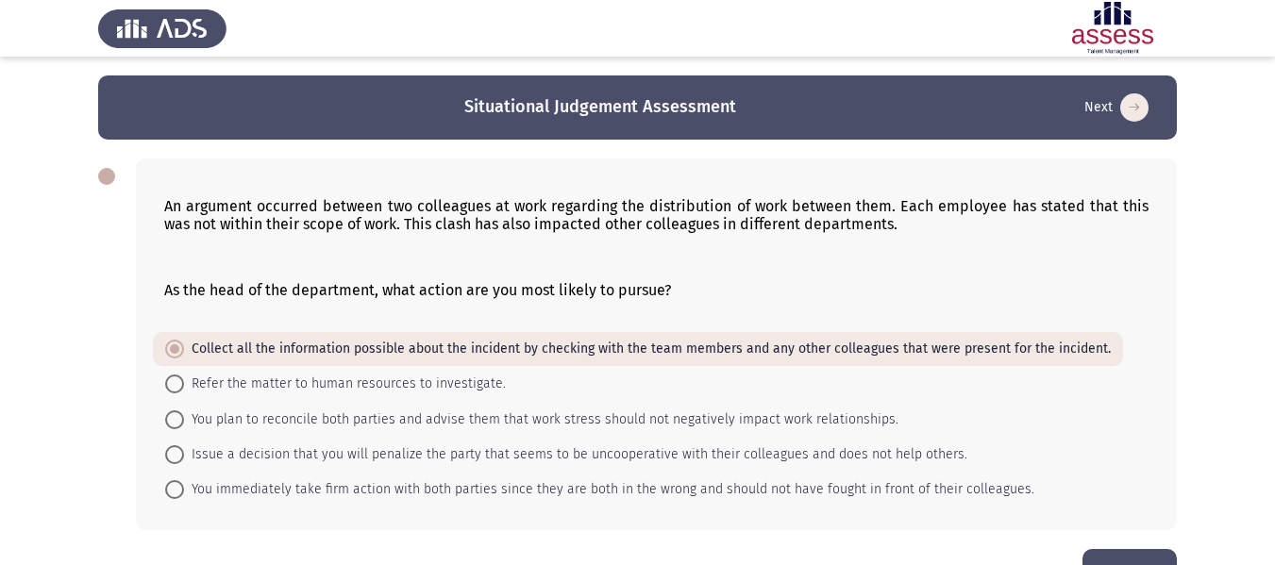
scroll to position [59, 0]
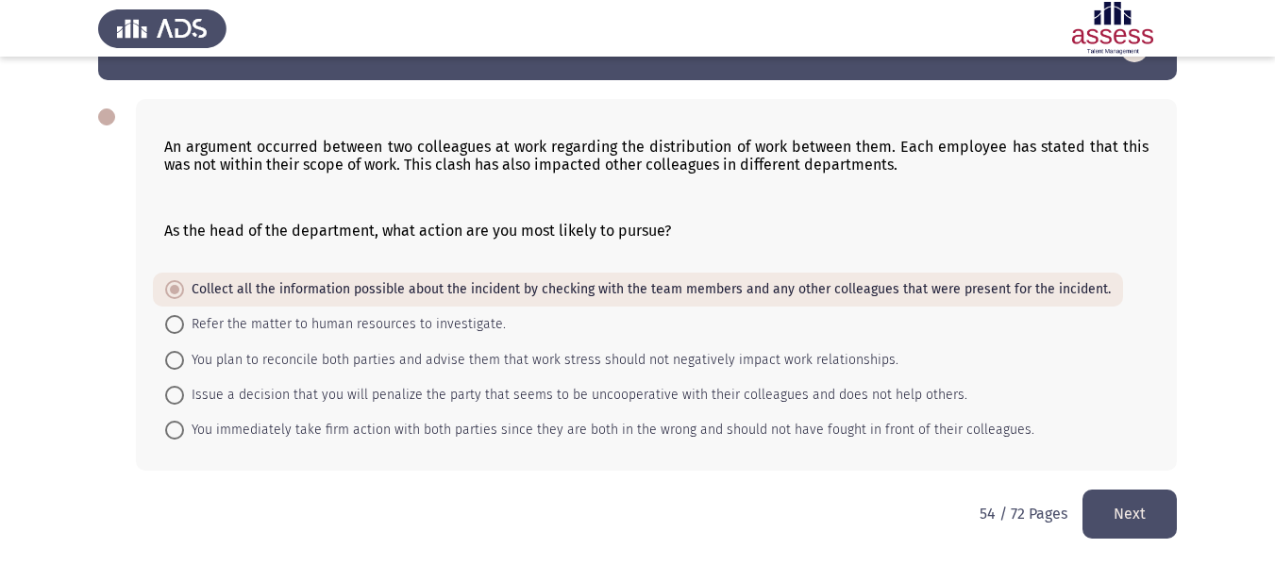
click at [1101, 514] on button "Next" at bounding box center [1129, 514] width 94 height 48
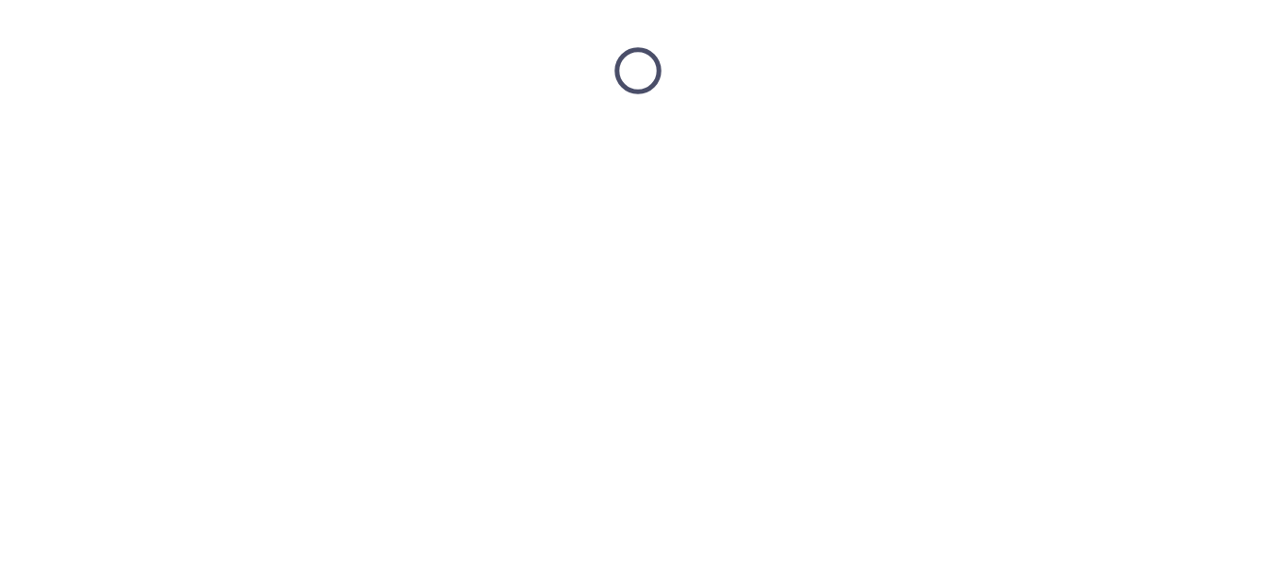
scroll to position [0, 0]
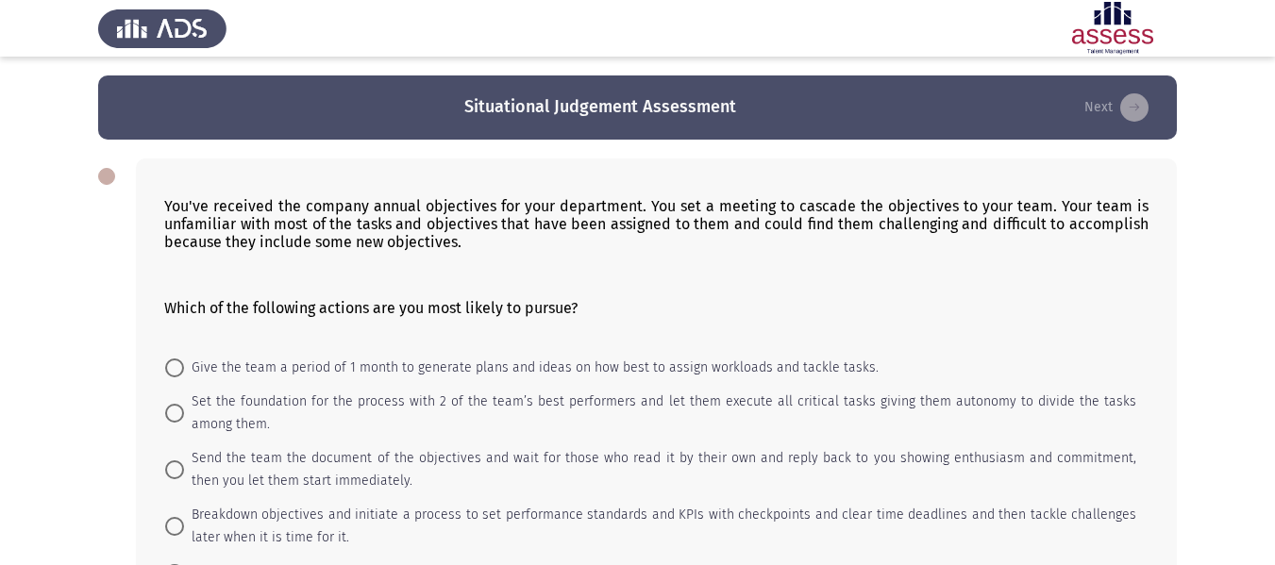
click at [472, 495] on mat-radio-button "Send the team the document of the objectives and wait for those who read it by …" at bounding box center [651, 470] width 996 height 57
click at [468, 510] on span "Breakdown objectives and initiate a process to set performance standards and KP…" at bounding box center [660, 526] width 952 height 45
click at [184, 517] on input "Breakdown objectives and initiate a process to set performance standards and KP…" at bounding box center [174, 526] width 19 height 19
radio input "true"
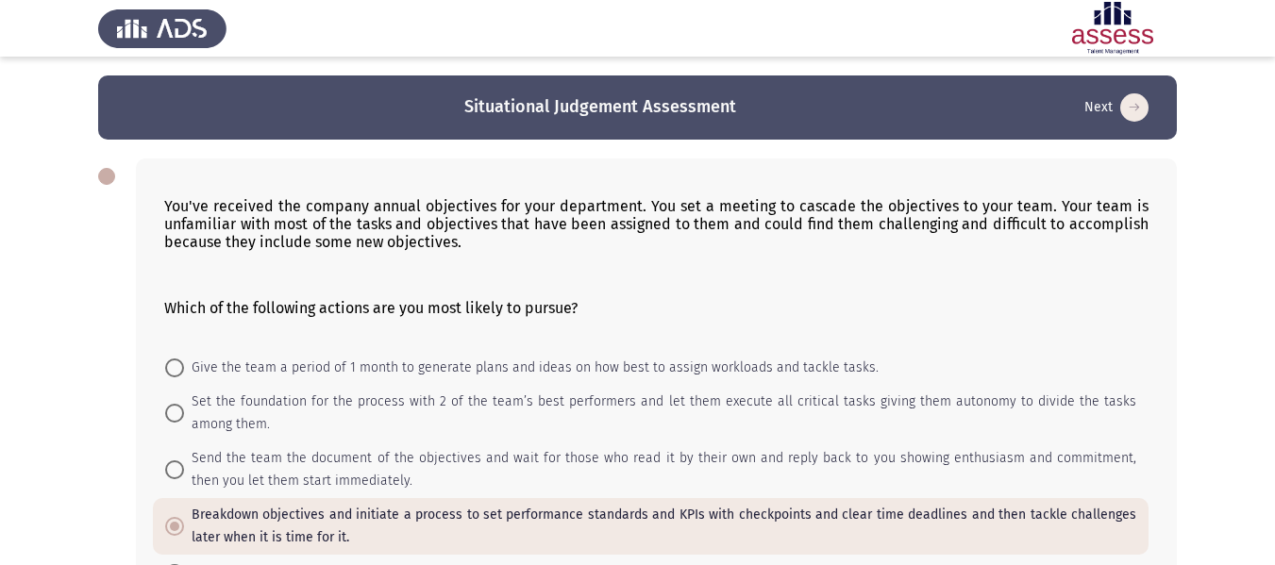
scroll to position [143, 0]
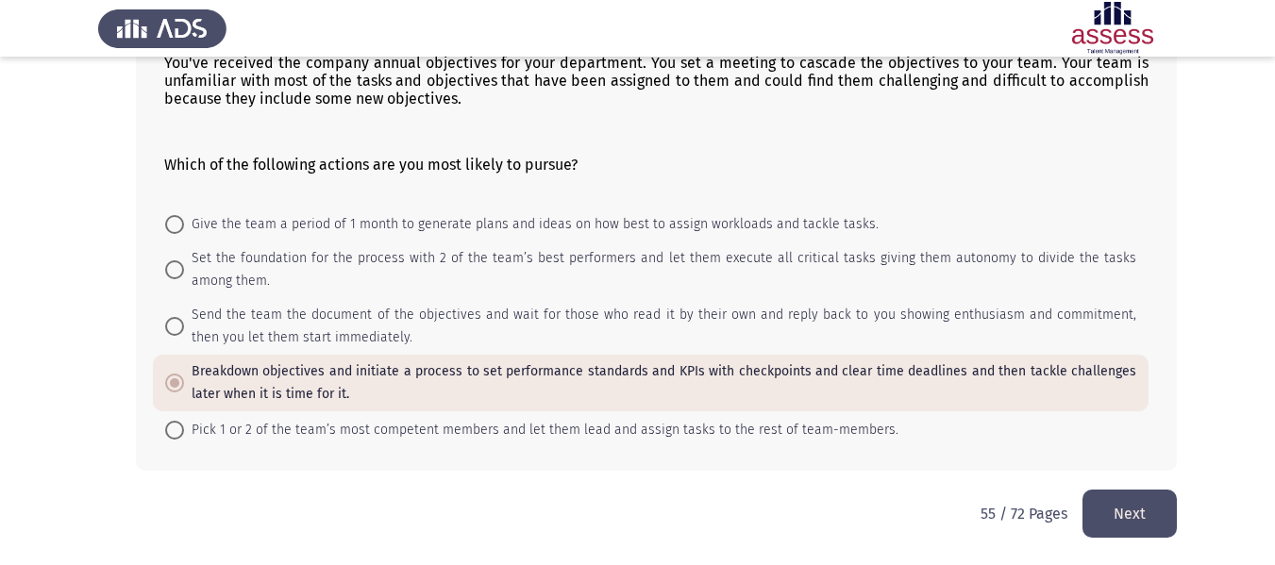
click at [1094, 502] on button "Next" at bounding box center [1129, 514] width 94 height 48
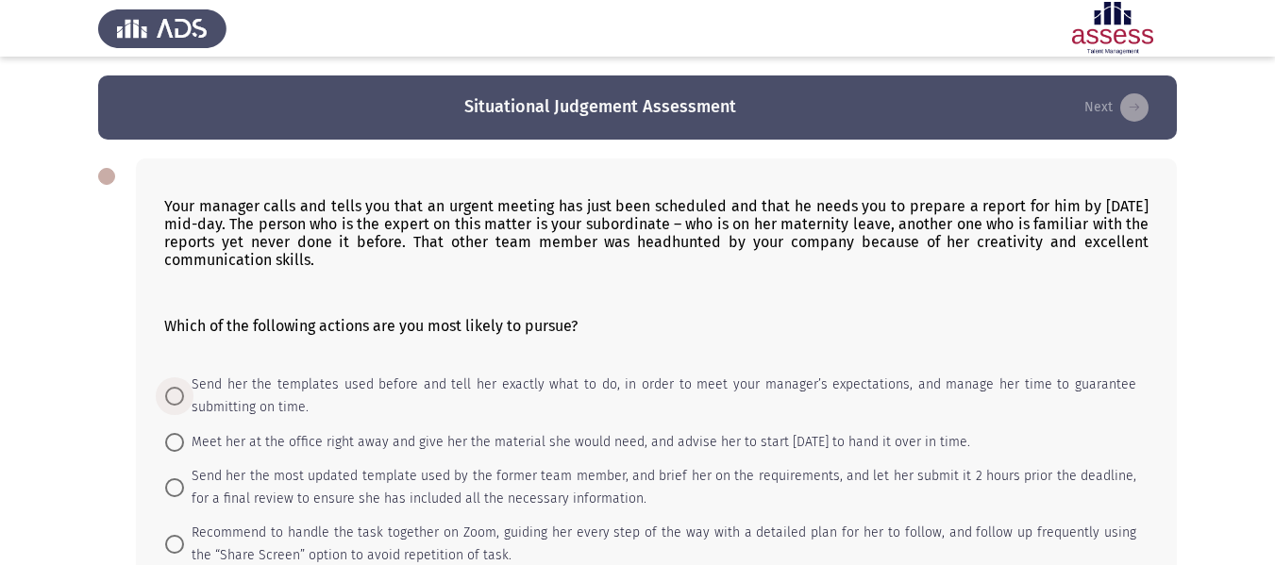
click at [511, 394] on span "Send her the templates used before and tell her exactly what to do, in order to…" at bounding box center [660, 396] width 952 height 45
click at [184, 394] on input "Send her the templates used before and tell her exactly what to do, in order to…" at bounding box center [174, 396] width 19 height 19
radio input "true"
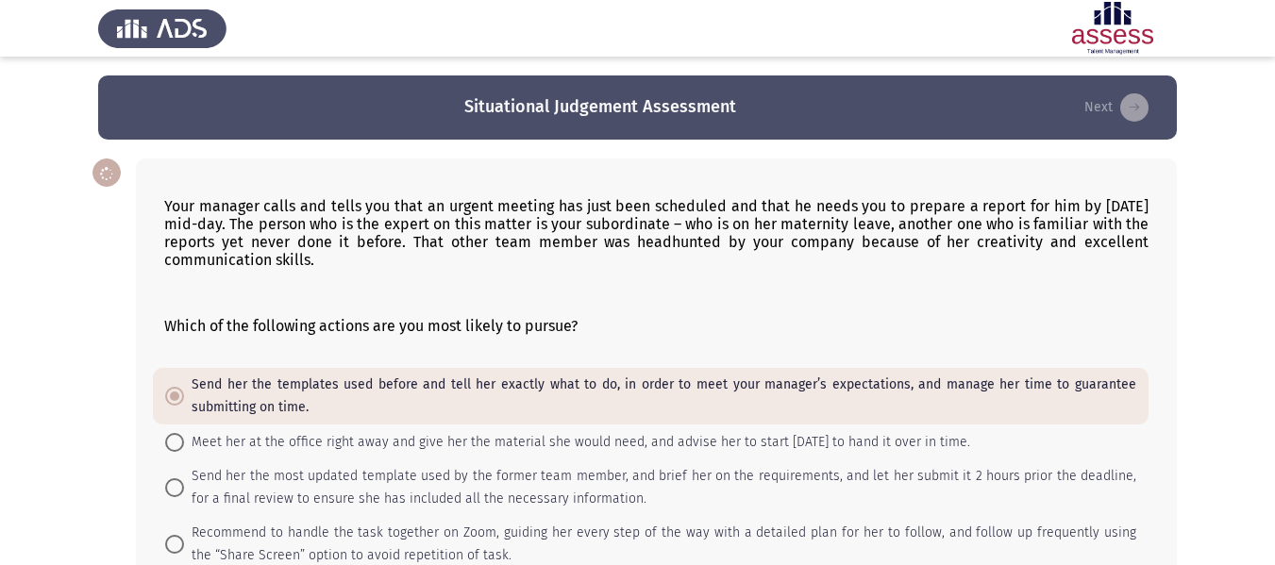
scroll to position [182, 0]
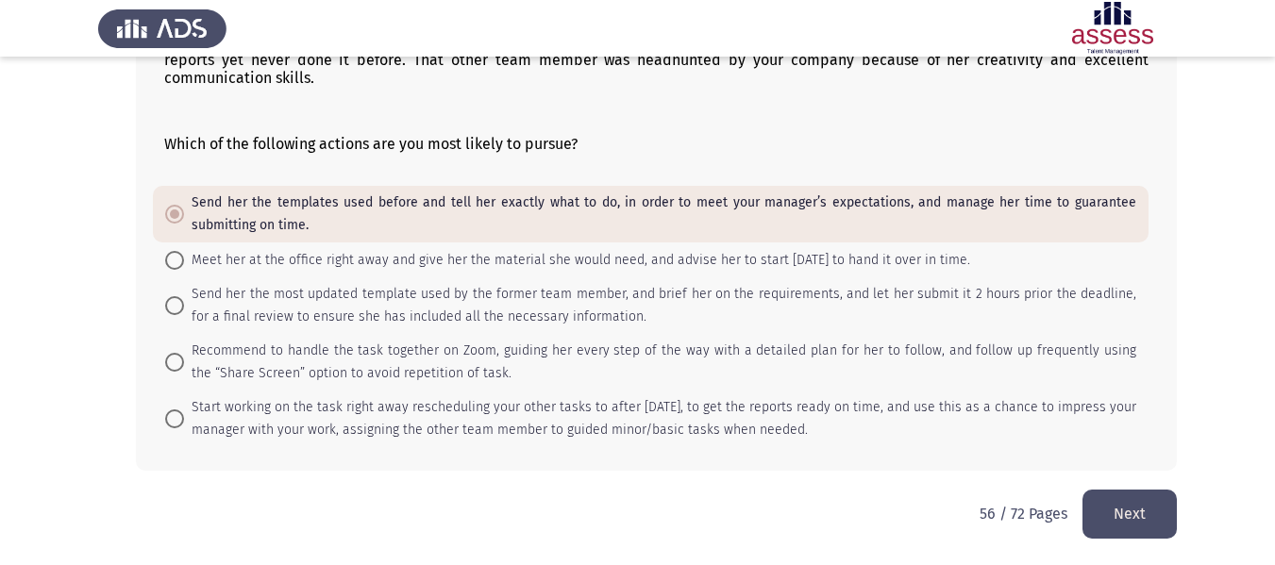
click at [1121, 502] on button "Next" at bounding box center [1129, 514] width 94 height 48
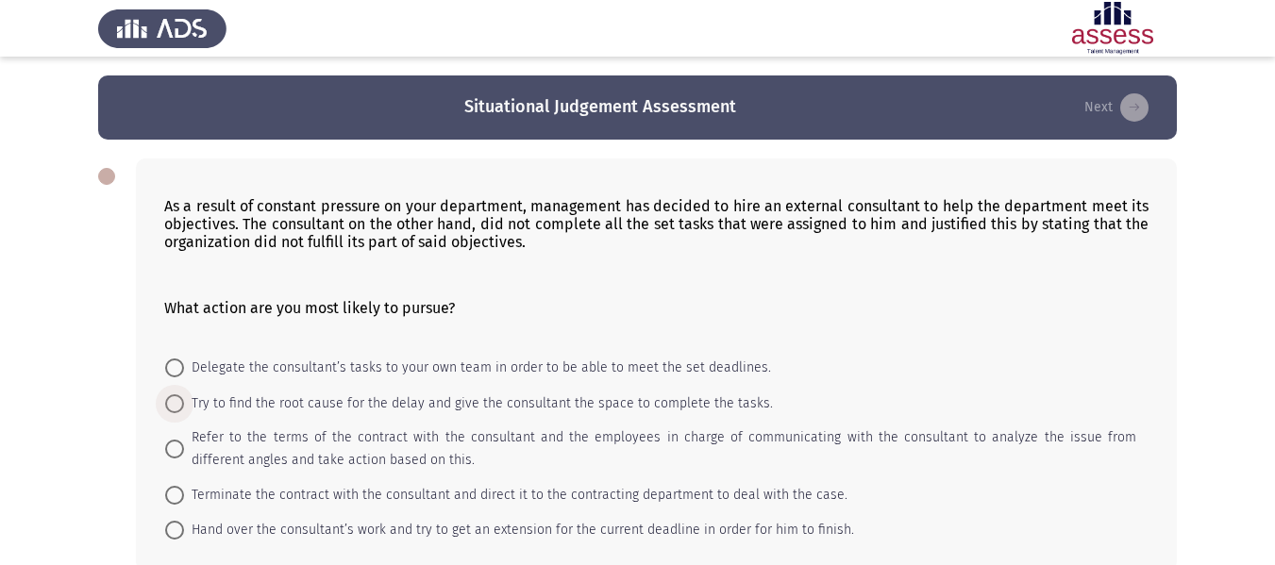
click at [447, 406] on span "Try to find the root cause for the delay and give the consultant the space to c…" at bounding box center [478, 404] width 589 height 23
click at [184, 406] on input "Try to find the root cause for the delay and give the consultant the space to c…" at bounding box center [174, 403] width 19 height 19
radio input "true"
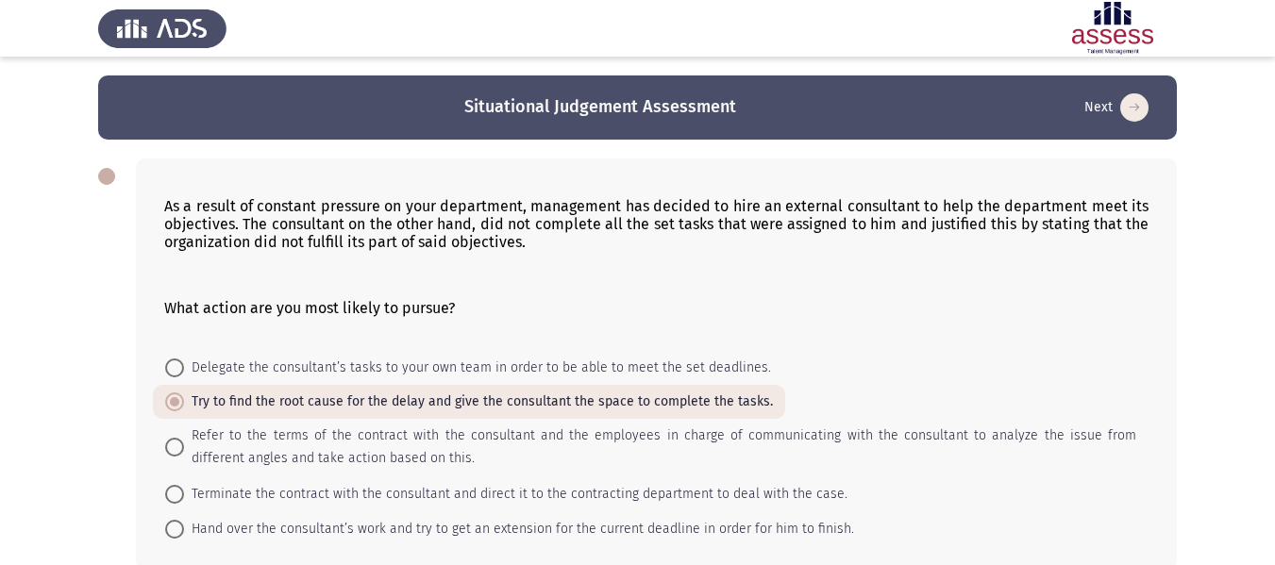
scroll to position [99, 0]
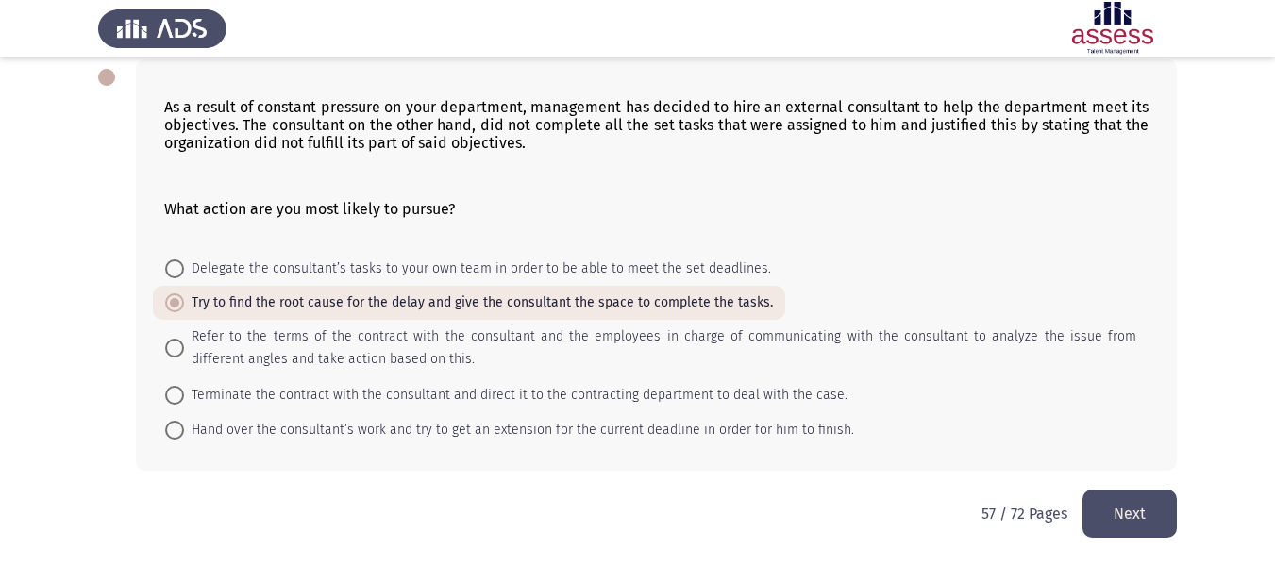
click at [1136, 513] on button "Next" at bounding box center [1129, 514] width 94 height 48
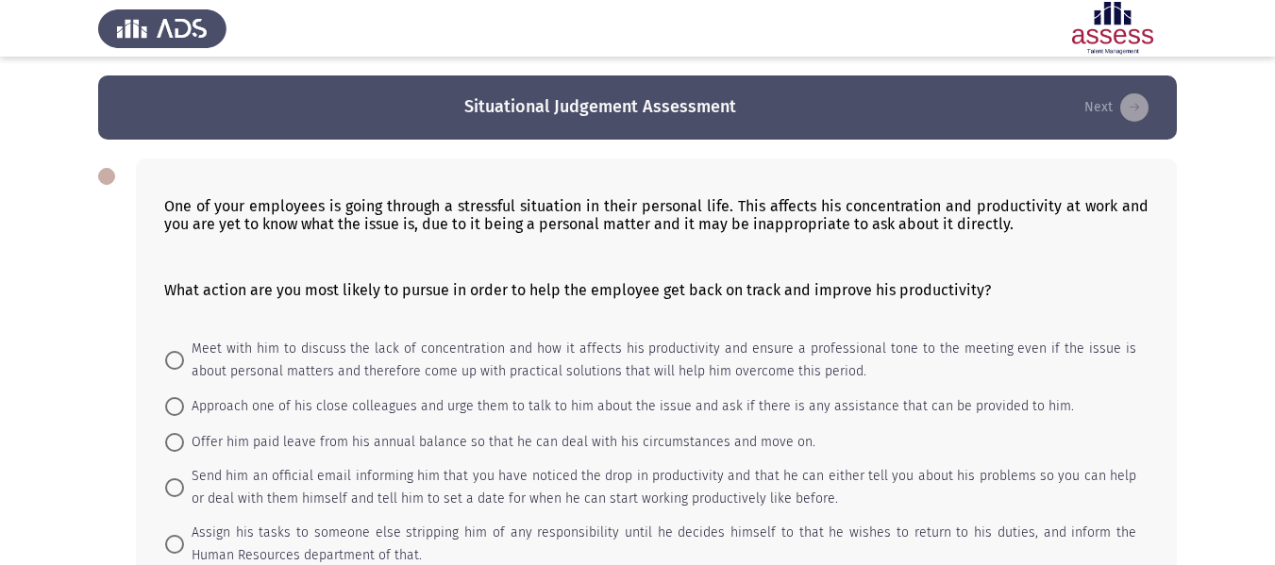
click at [438, 454] on mat-radio-button "Offer him paid leave from his annual balance so that he can deal with his circu…" at bounding box center [490, 441] width 675 height 35
click at [431, 440] on span "Offer him paid leave from his annual balance so that he can deal with his circu…" at bounding box center [499, 442] width 631 height 23
click at [184, 440] on input "Offer him paid leave from his annual balance so that he can deal with his circu…" at bounding box center [174, 442] width 19 height 19
radio input "true"
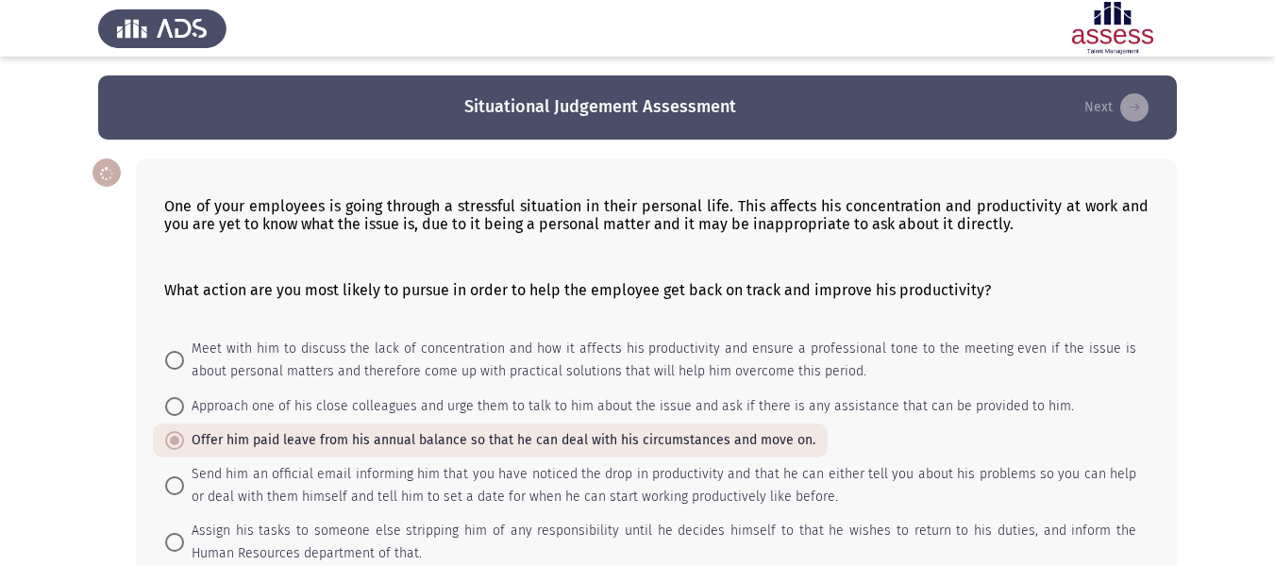
scroll to position [124, 0]
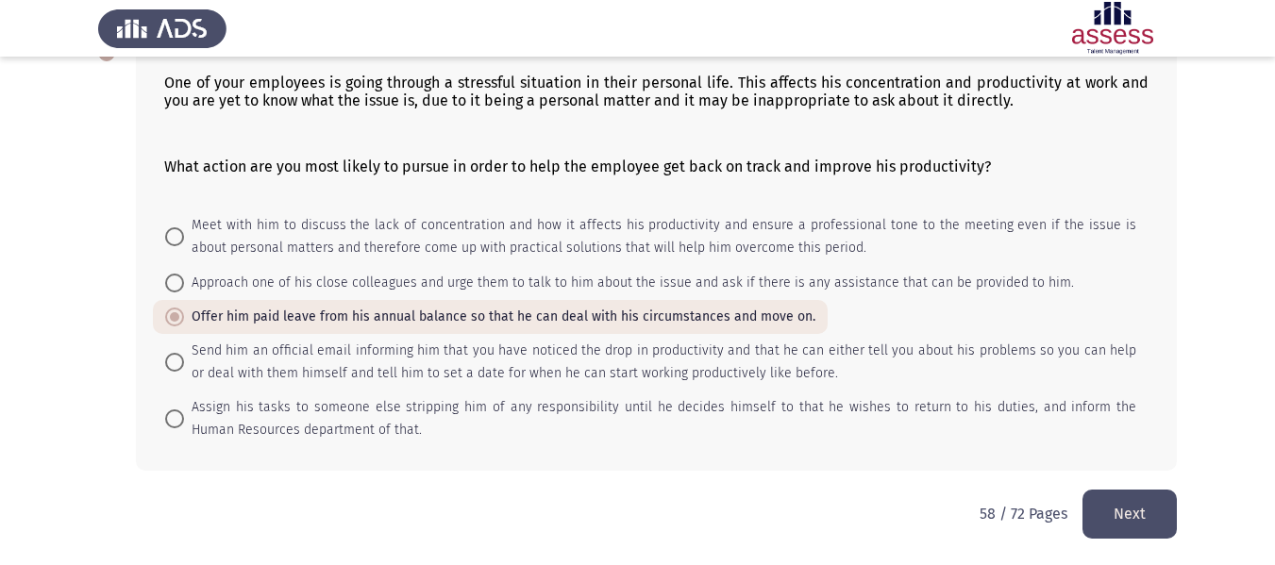
click at [1106, 511] on button "Next" at bounding box center [1129, 514] width 94 height 48
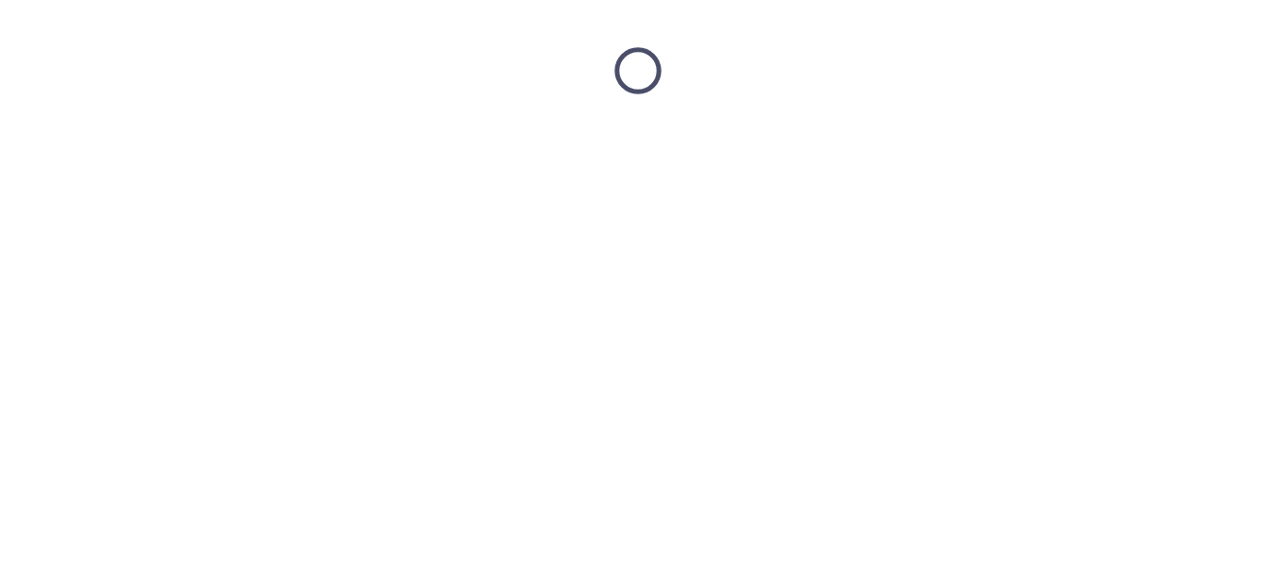
scroll to position [0, 0]
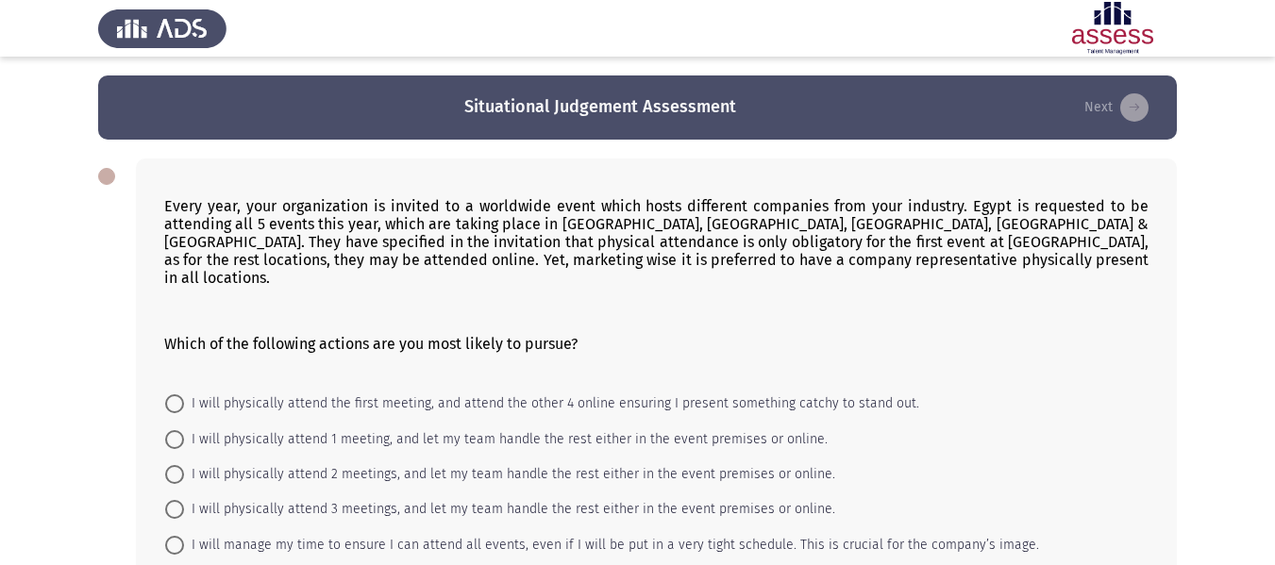
click at [536, 421] on mat-radio-button "I will physically attend 1 meeting, and let my team handle the rest either in t…" at bounding box center [496, 438] width 687 height 35
click at [535, 428] on span "I will physically attend 1 meeting, and let my team handle the rest either in t…" at bounding box center [506, 439] width 644 height 23
click at [184, 430] on input "I will physically attend 1 meeting, and let my team handle the rest either in t…" at bounding box center [174, 439] width 19 height 19
radio input "true"
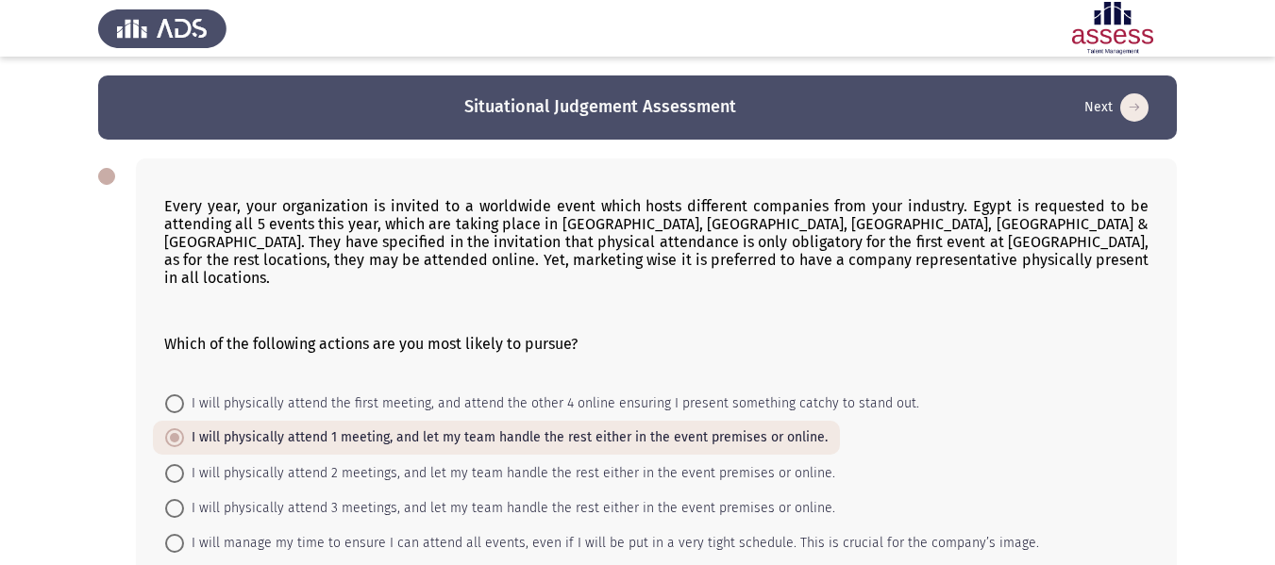
scroll to position [95, 0]
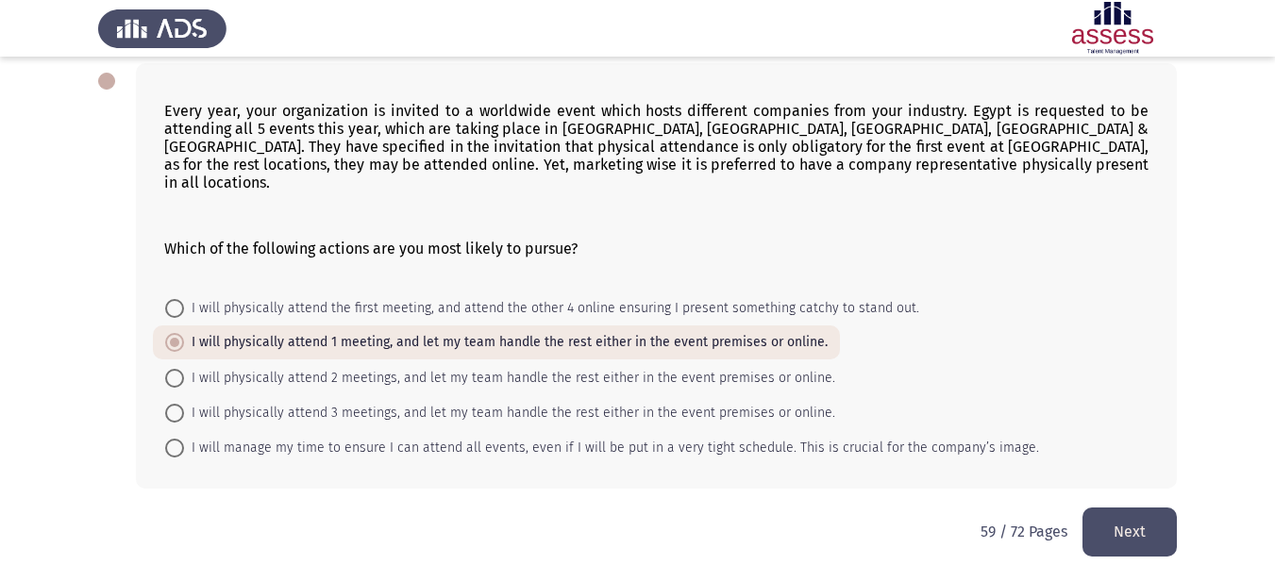
click at [1152, 513] on button "Next" at bounding box center [1129, 532] width 94 height 48
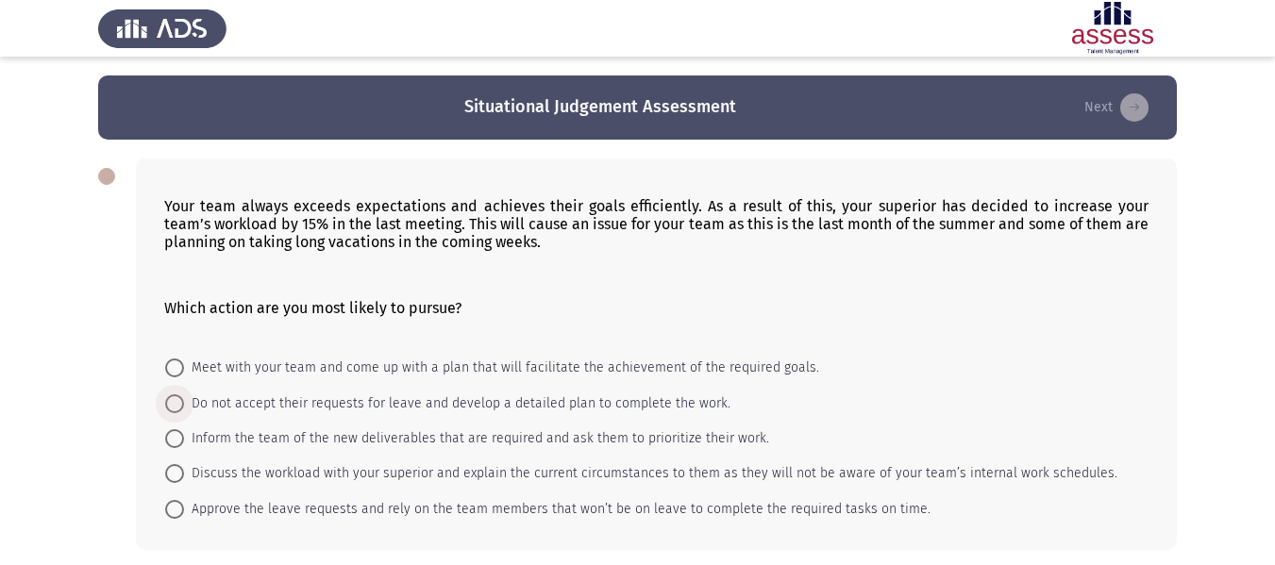
click at [552, 393] on span "Do not accept their requests for leave and develop a detailed plan to complete …" at bounding box center [457, 404] width 546 height 23
click at [184, 394] on input "Do not accept their requests for leave and develop a detailed plan to complete …" at bounding box center [174, 403] width 19 height 19
radio input "true"
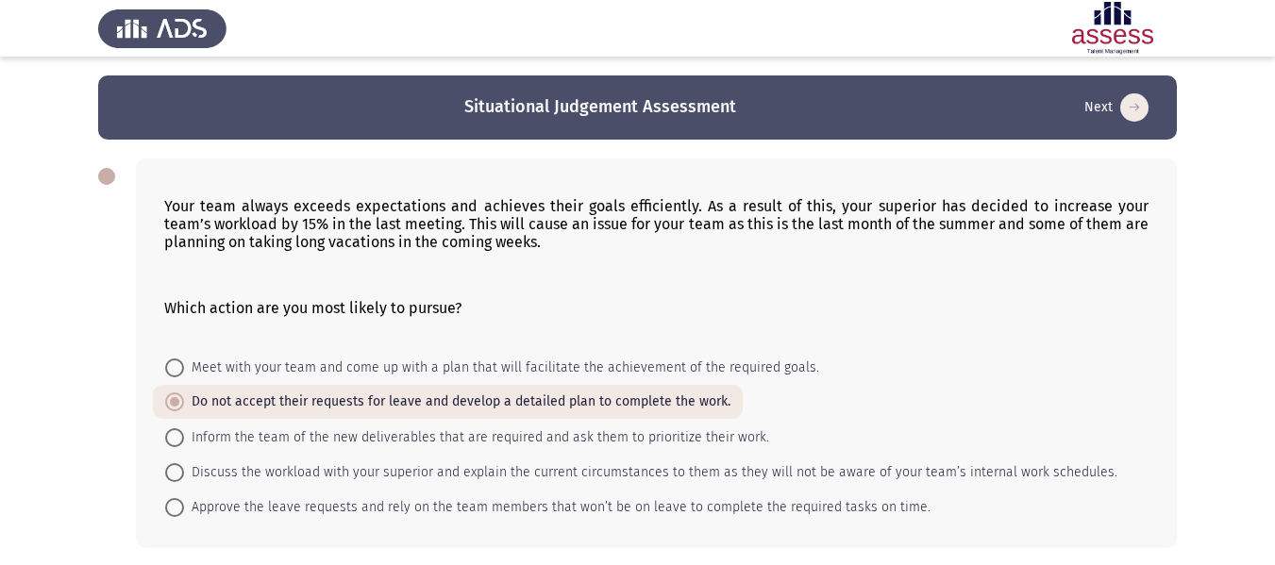
scroll to position [77, 0]
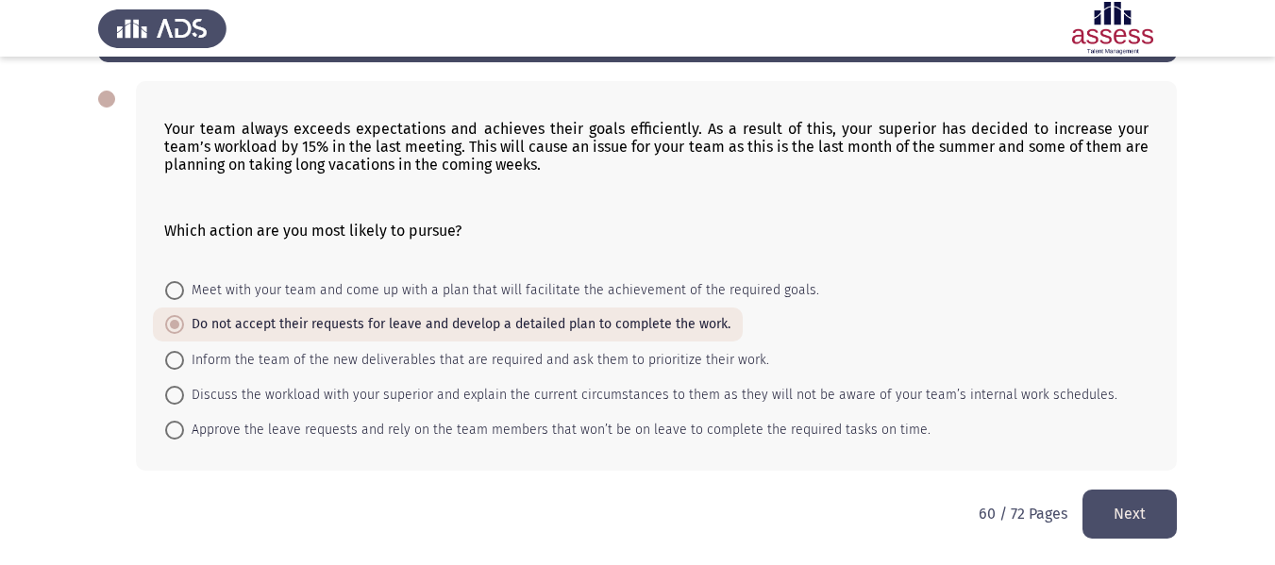
click at [1139, 515] on button "Next" at bounding box center [1129, 514] width 94 height 48
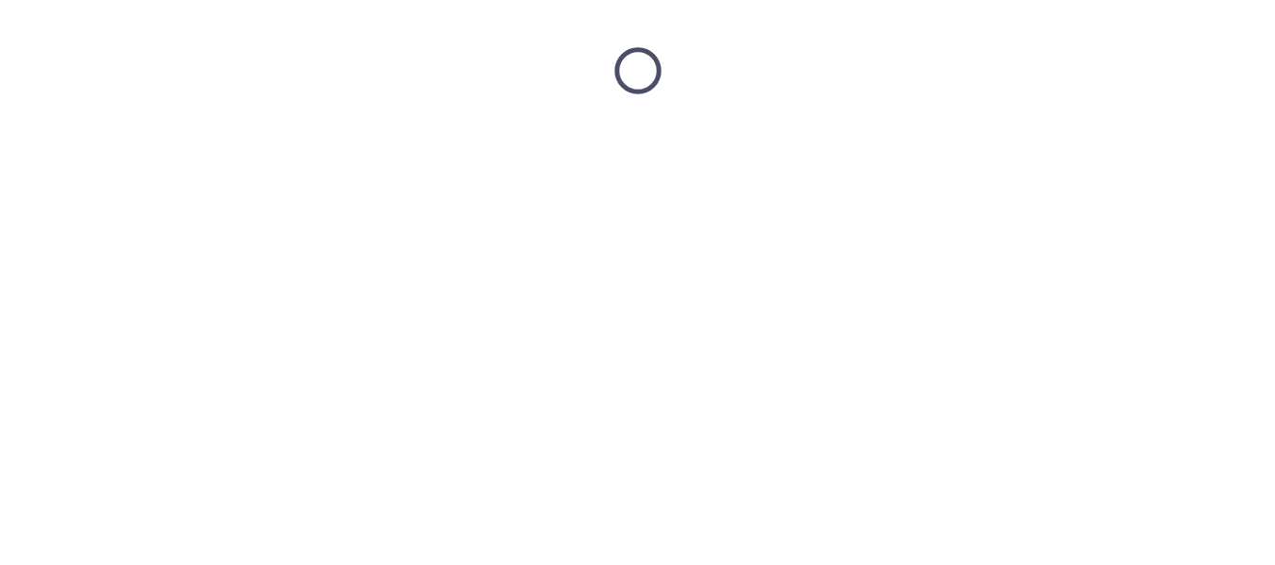
scroll to position [0, 0]
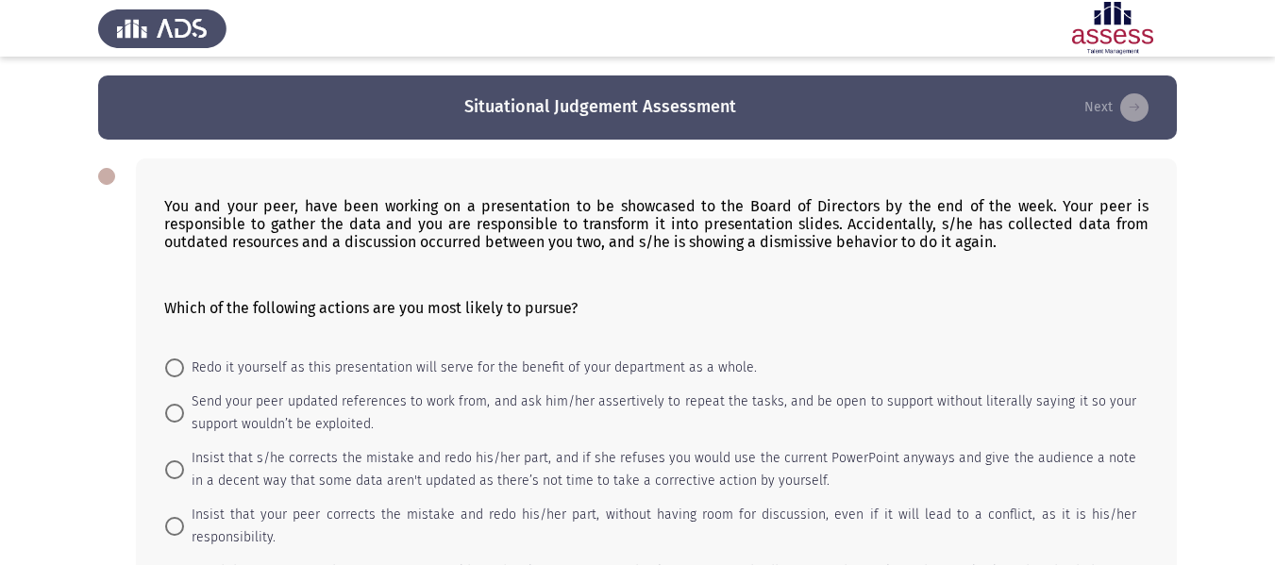
click at [508, 469] on span "Insist that s/he corrects the mistake and redo his/her part, and if she refuses…" at bounding box center [660, 469] width 952 height 45
click at [184, 469] on input "Insist that s/he corrects the mistake and redo his/her part, and if she refuses…" at bounding box center [174, 469] width 19 height 19
radio input "true"
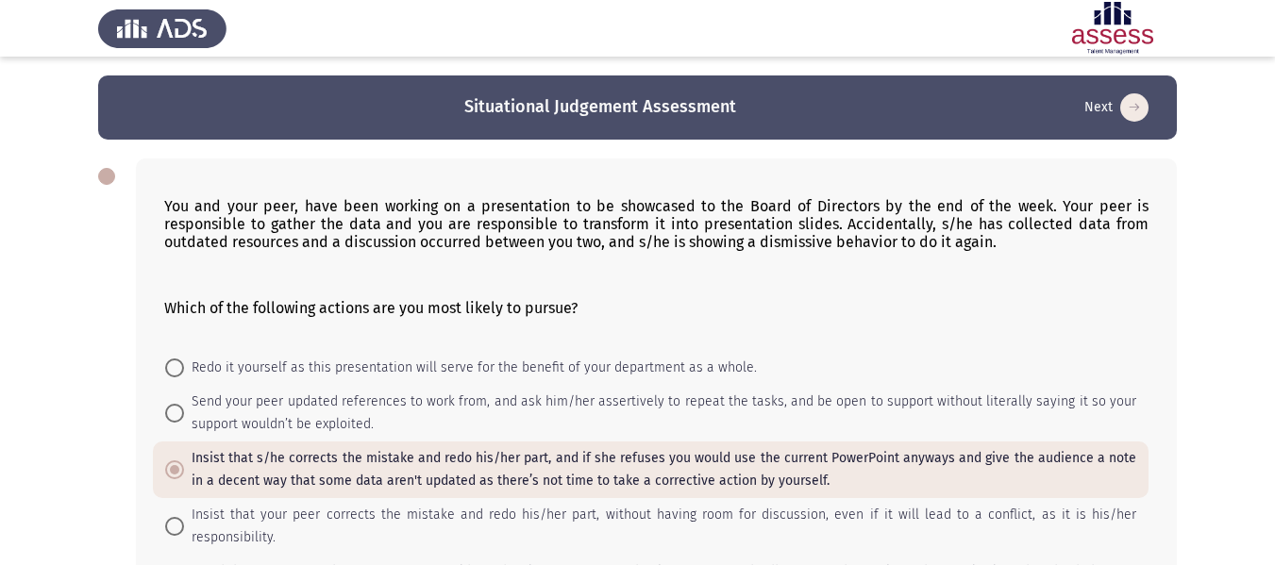
scroll to position [164, 0]
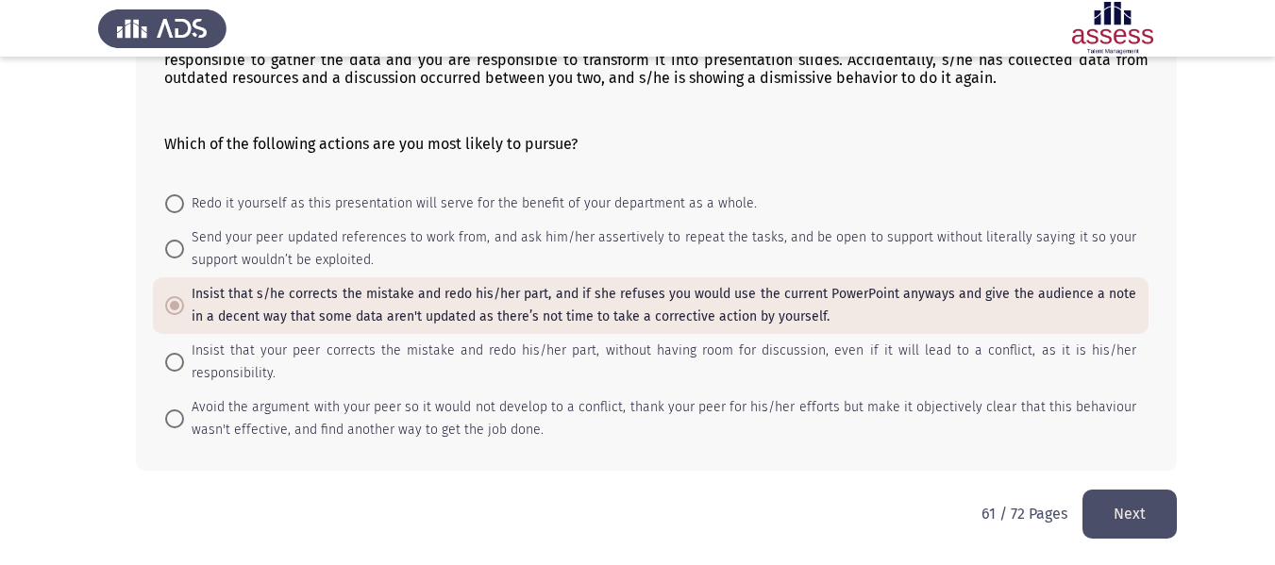
click at [1152, 515] on button "Next" at bounding box center [1129, 514] width 94 height 48
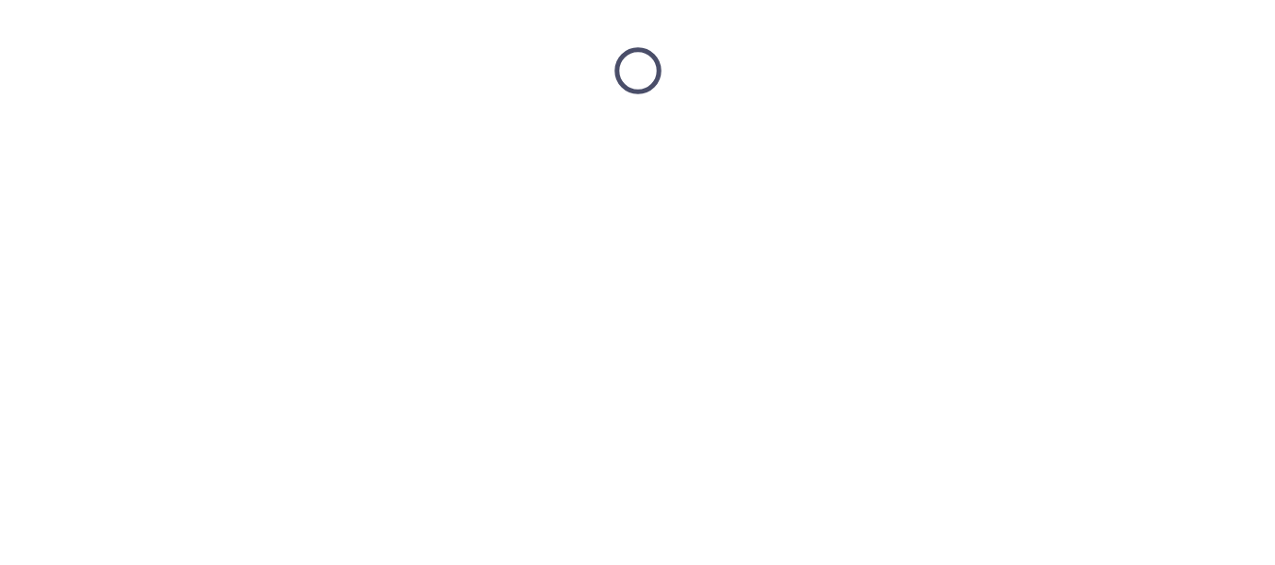
scroll to position [0, 0]
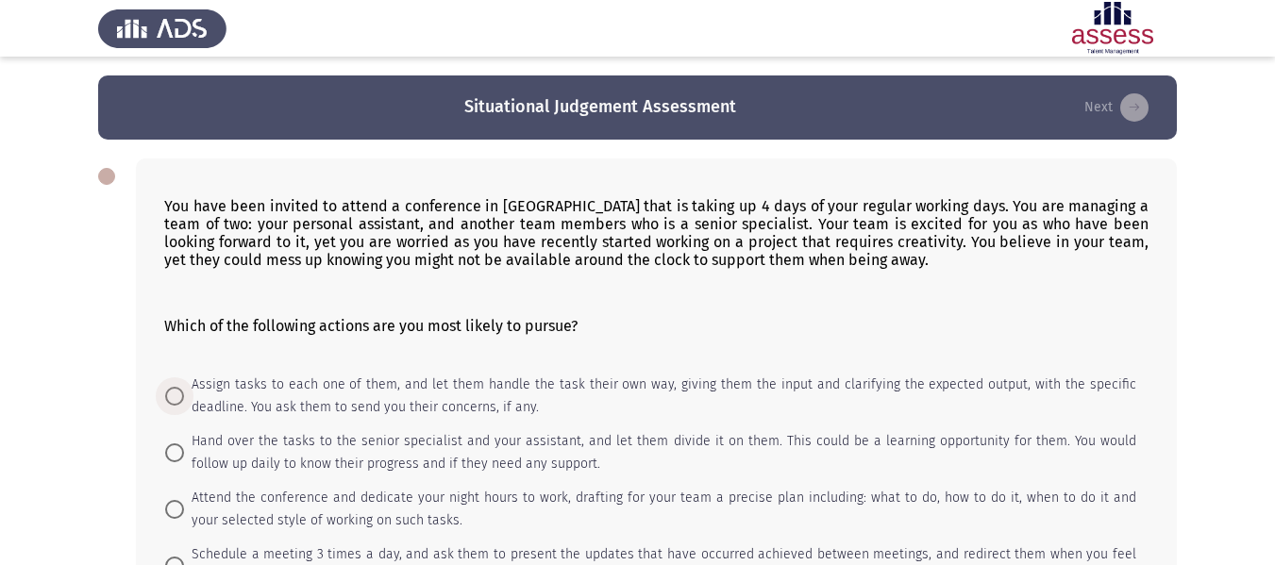
click at [606, 402] on span "Assign tasks to each one of them, and let them handle the task their own way, g…" at bounding box center [660, 396] width 952 height 45
click at [184, 402] on input "Assign tasks to each one of them, and let them handle the task their own way, g…" at bounding box center [174, 396] width 19 height 19
radio input "true"
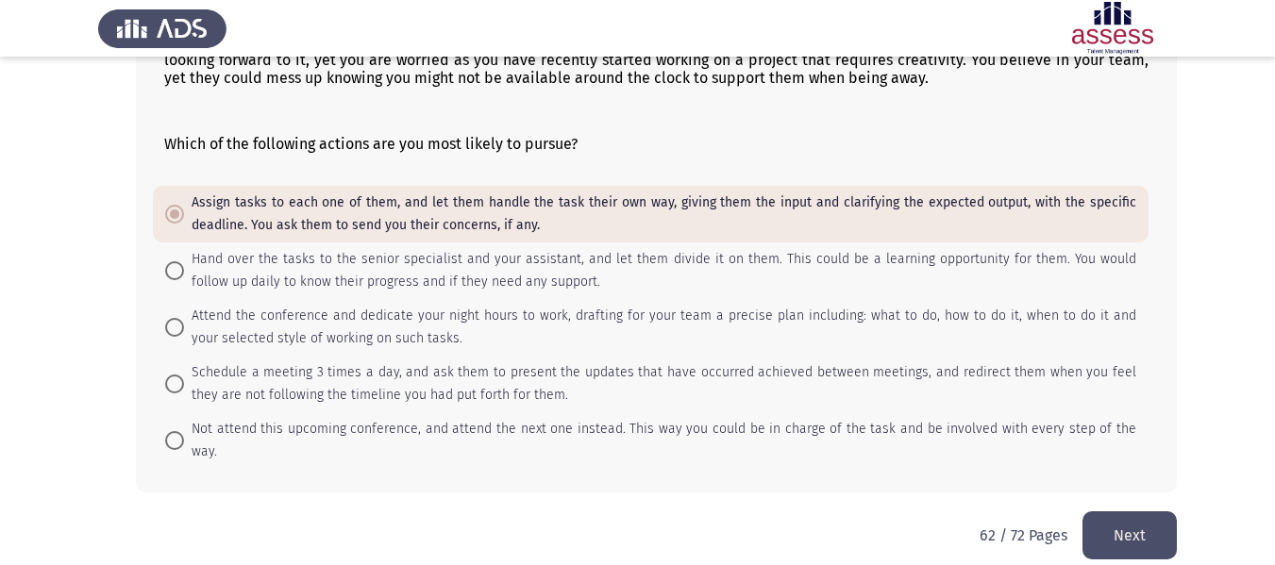
click at [1135, 511] on button "Next" at bounding box center [1129, 535] width 94 height 48
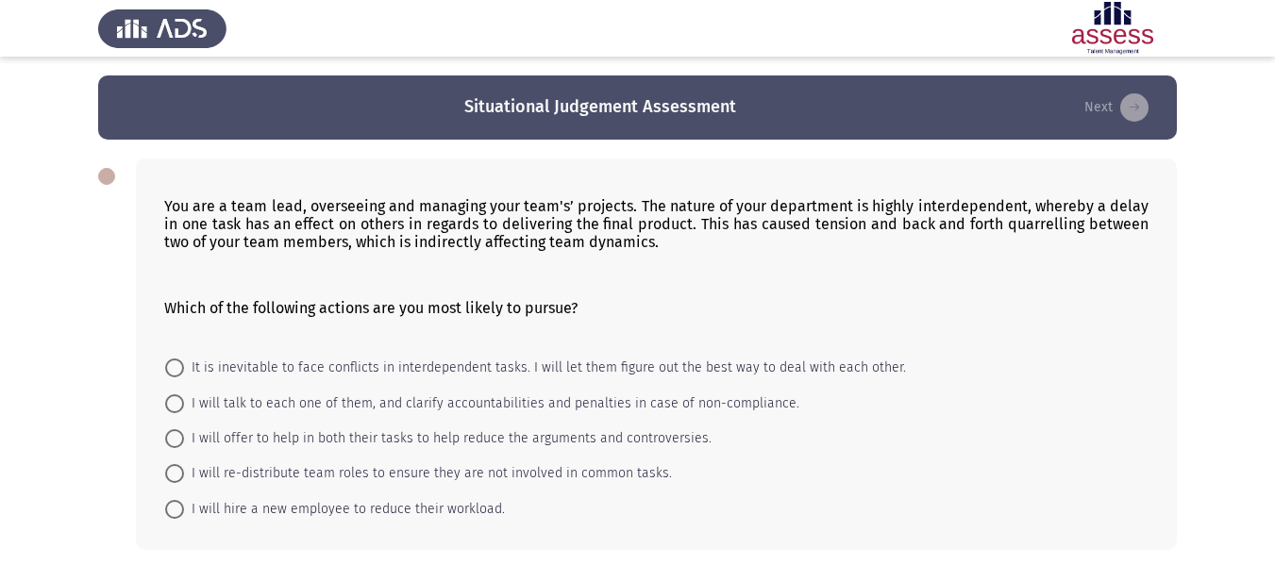
click at [585, 419] on mat-radio-button "I will talk to each one of them, and clarify accountabilities and penalties in …" at bounding box center [482, 402] width 659 height 35
click at [560, 400] on span "I will talk to each one of them, and clarify accountabilities and penalties in …" at bounding box center [491, 404] width 615 height 23
click at [184, 400] on input "I will talk to each one of them, and clarify accountabilities and penalties in …" at bounding box center [174, 403] width 19 height 19
radio input "true"
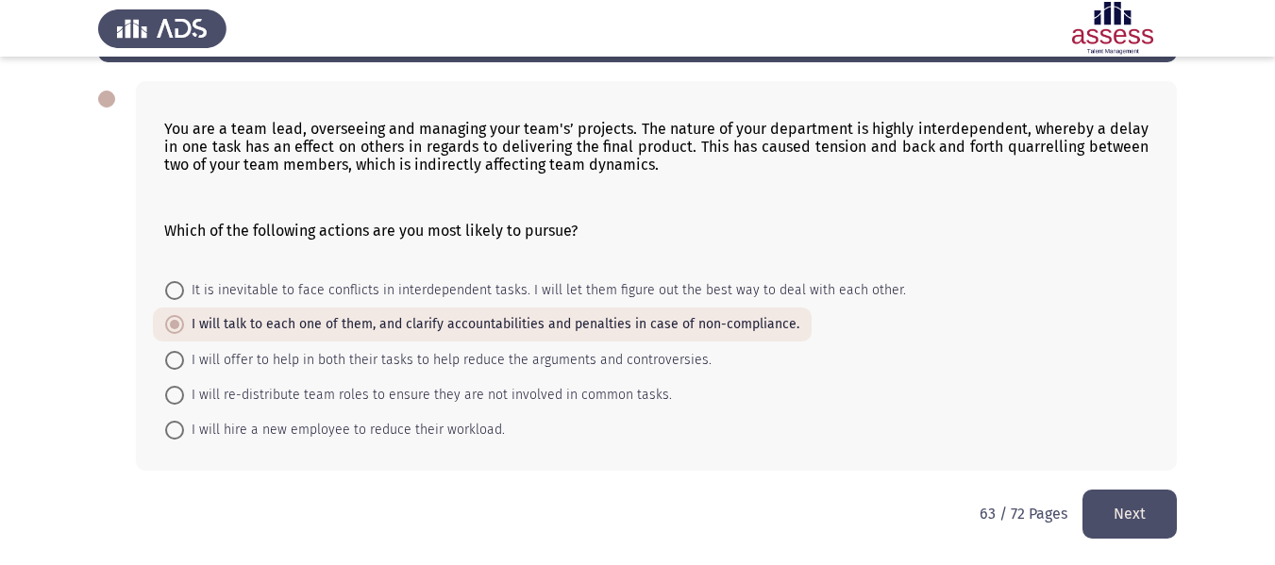
click at [1166, 512] on button "Next" at bounding box center [1129, 514] width 94 height 48
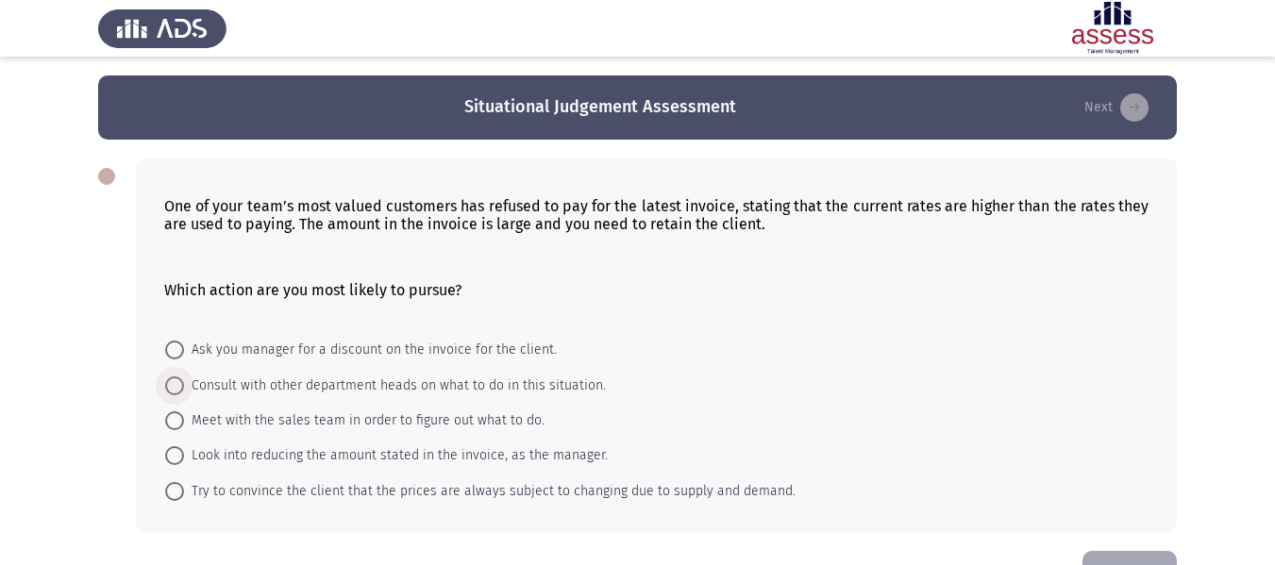
click at [507, 385] on span "Consult with other department heads on what to do in this situation." at bounding box center [395, 386] width 422 height 23
click at [184, 385] on input "Consult with other department heads on what to do in this situation." at bounding box center [174, 386] width 19 height 19
radio input "true"
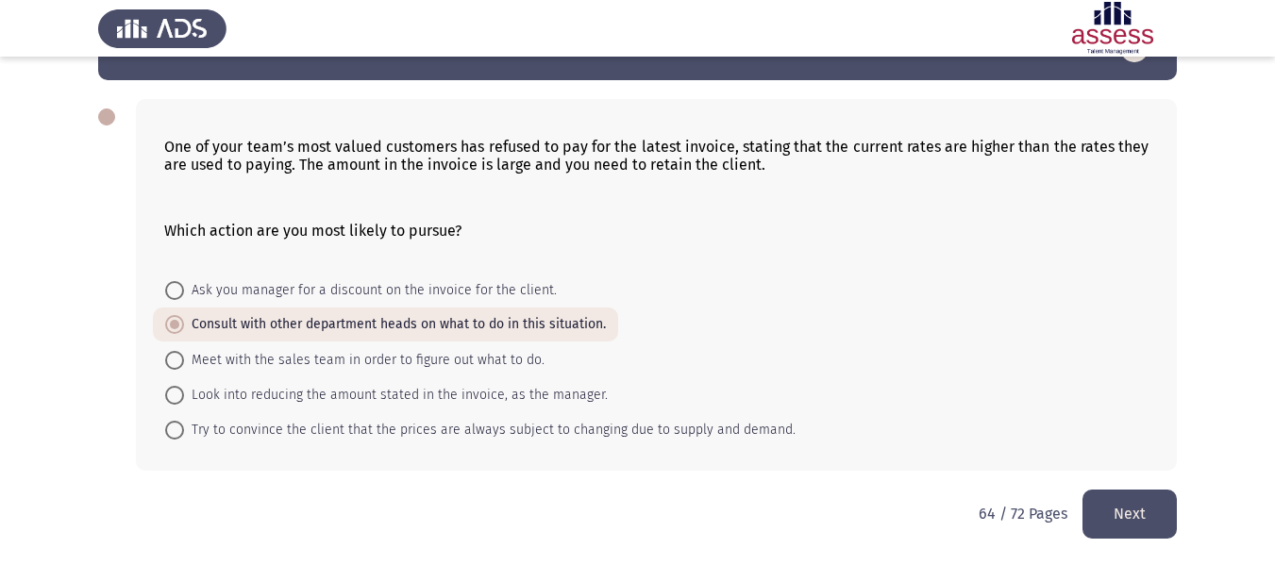
click at [1152, 532] on button "Next" at bounding box center [1129, 514] width 94 height 48
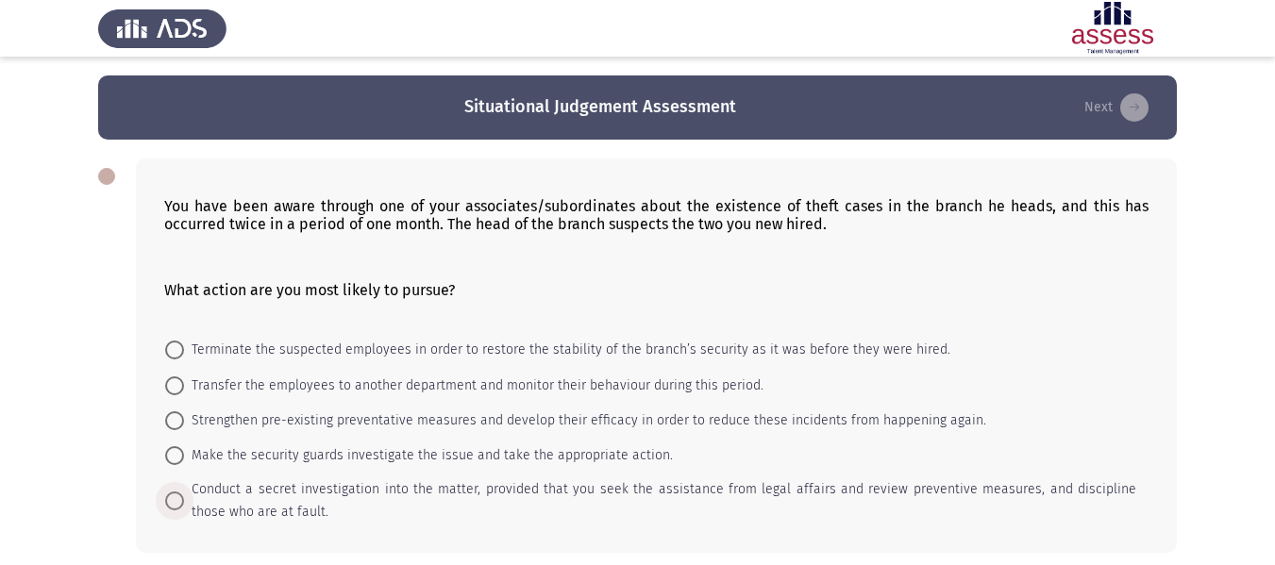
click at [501, 480] on span "Conduct a secret investigation into the matter, provided that you seek the assi…" at bounding box center [660, 500] width 952 height 45
click at [184, 492] on input "Conduct a secret investigation into the matter, provided that you seek the assi…" at bounding box center [174, 501] width 19 height 19
radio input "true"
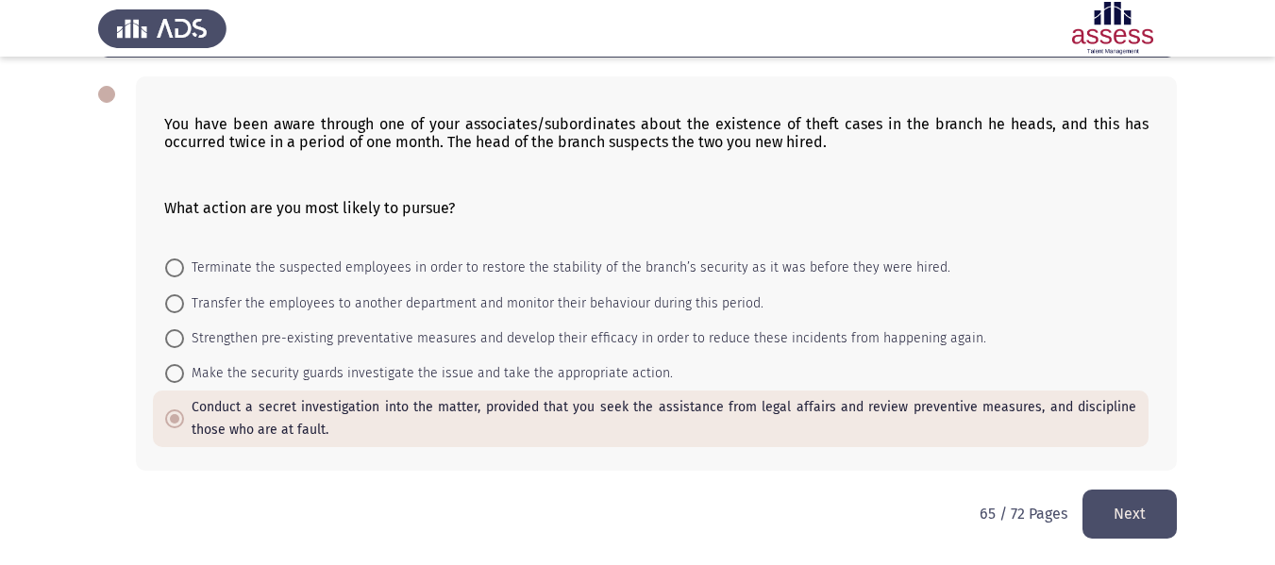
click at [1146, 519] on button "Next" at bounding box center [1129, 514] width 94 height 48
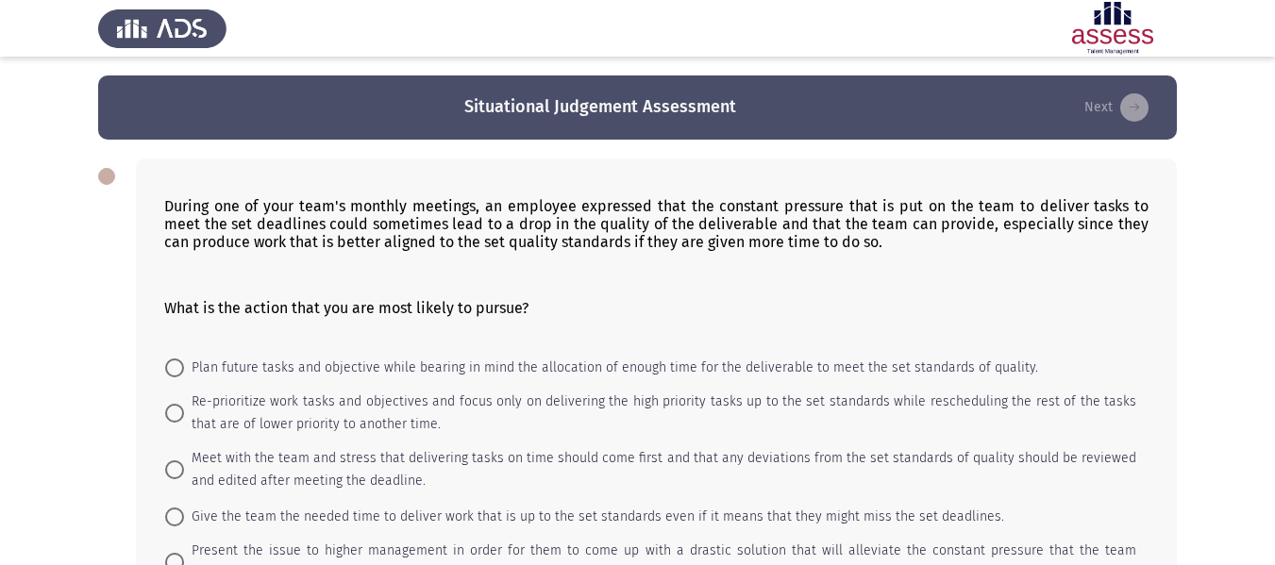
click at [497, 352] on mat-radio-button "Plan future tasks and objective while bearing in mind the allocation of enough …" at bounding box center [601, 367] width 897 height 35
click at [496, 375] on span "Plan future tasks and objective while bearing in mind the allocation of enough …" at bounding box center [611, 368] width 854 height 23
click at [184, 375] on input "Plan future tasks and objective while bearing in mind the allocation of enough …" at bounding box center [174, 368] width 19 height 19
radio input "true"
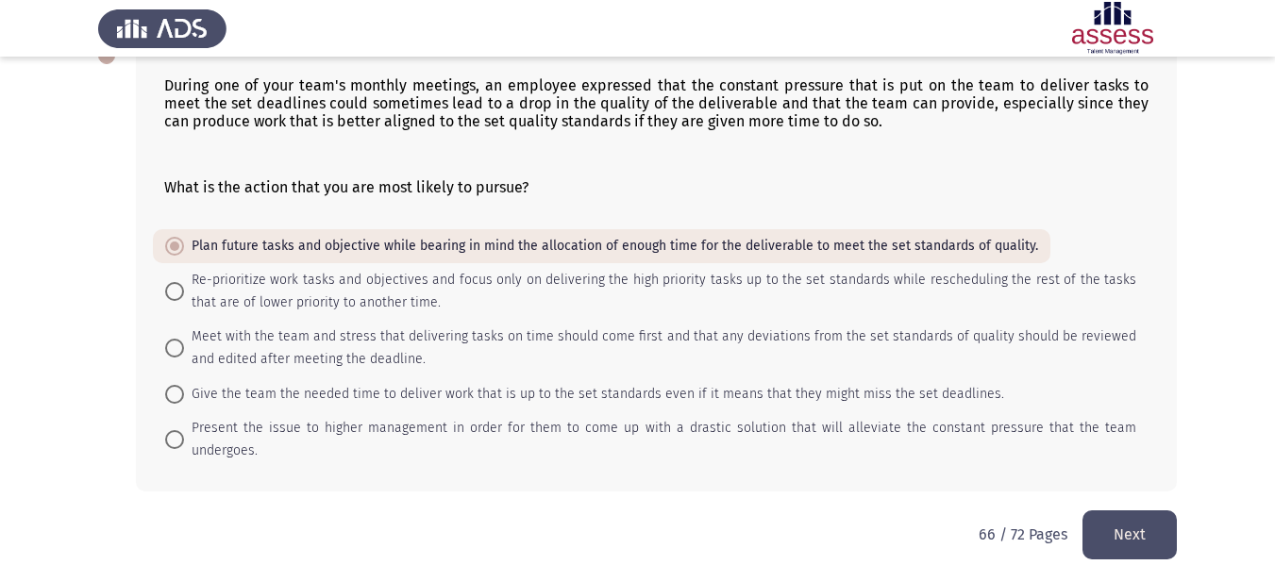
click at [1119, 511] on button "Next" at bounding box center [1129, 535] width 94 height 48
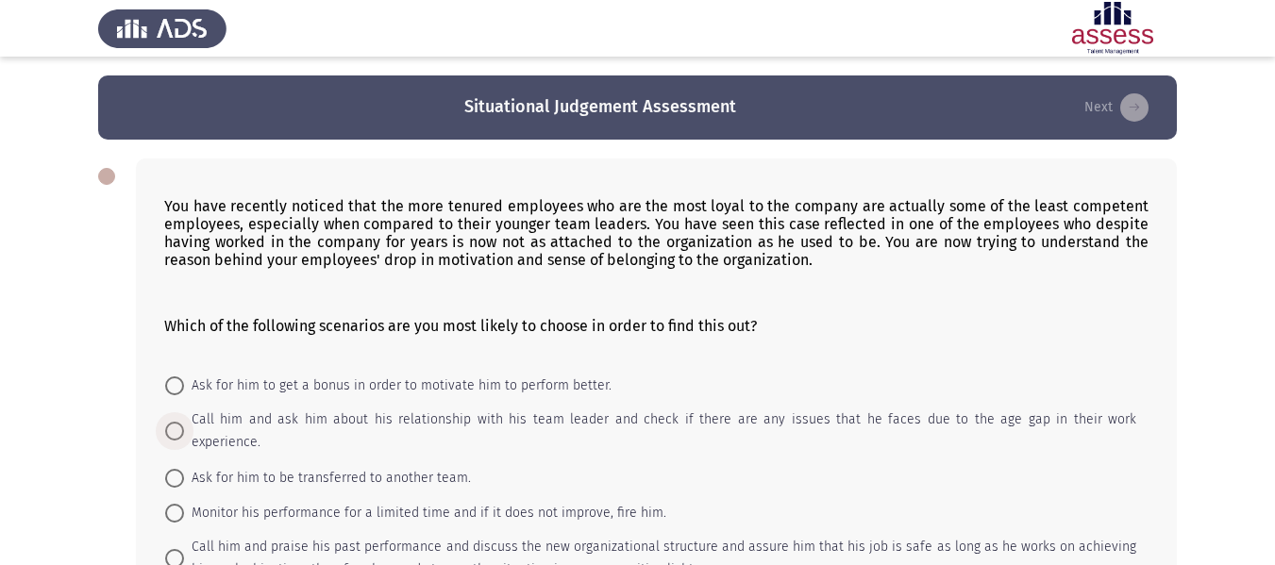
click at [609, 413] on span "Call him and ask him about his relationship with his team leader and check if t…" at bounding box center [660, 431] width 952 height 45
click at [184, 422] on input "Call him and ask him about his relationship with his team leader and check if t…" at bounding box center [174, 431] width 19 height 19
radio input "true"
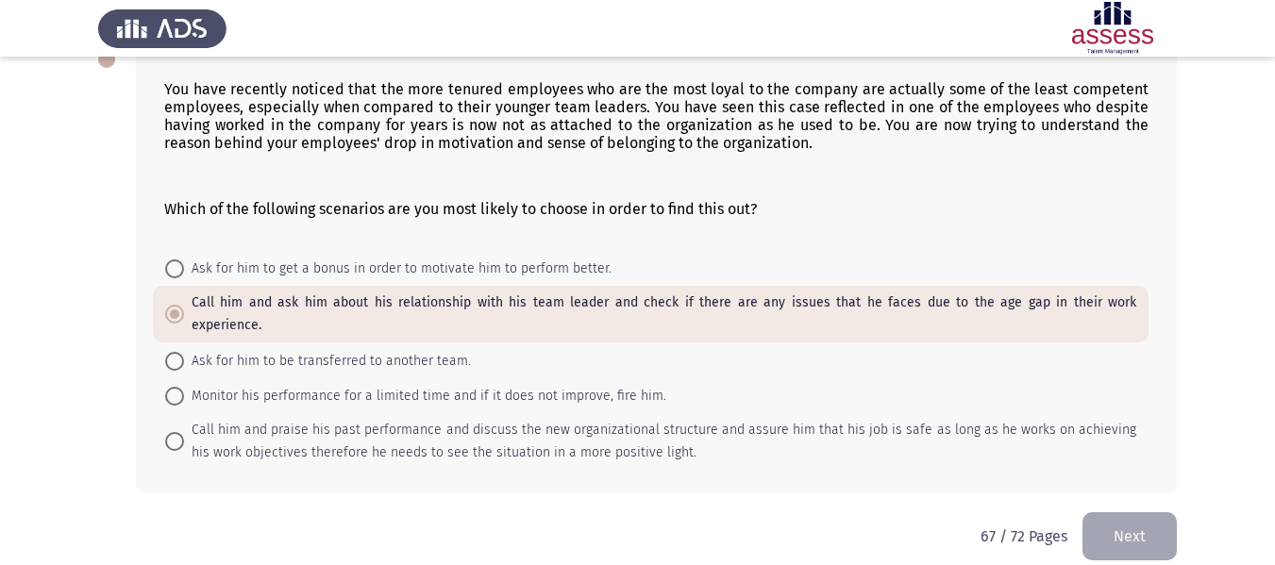
click at [510, 378] on mat-radio-button "Monitor his performance for a limited time and if it does not improve, fire him." at bounding box center [416, 395] width 526 height 35
click at [510, 385] on span "Monitor his performance for a limited time and if it does not improve, fire him." at bounding box center [425, 396] width 482 height 23
click at [184, 387] on input "Monitor his performance for a limited time and if it does not improve, fire him." at bounding box center [174, 396] width 19 height 19
radio input "true"
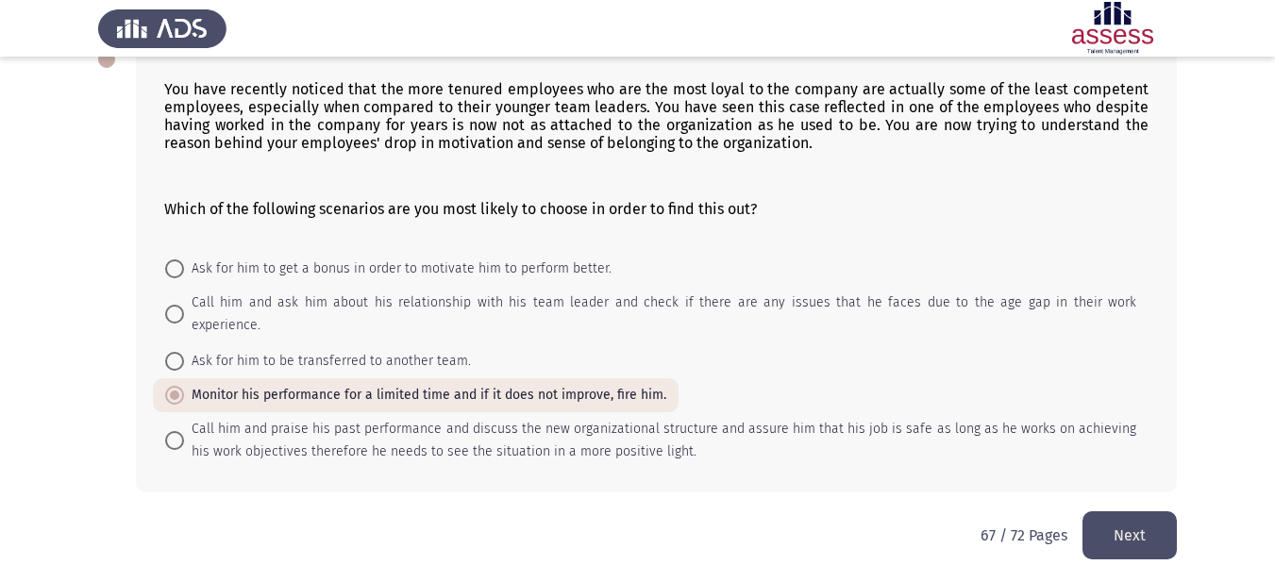
click at [1146, 511] on button "Next" at bounding box center [1129, 535] width 94 height 48
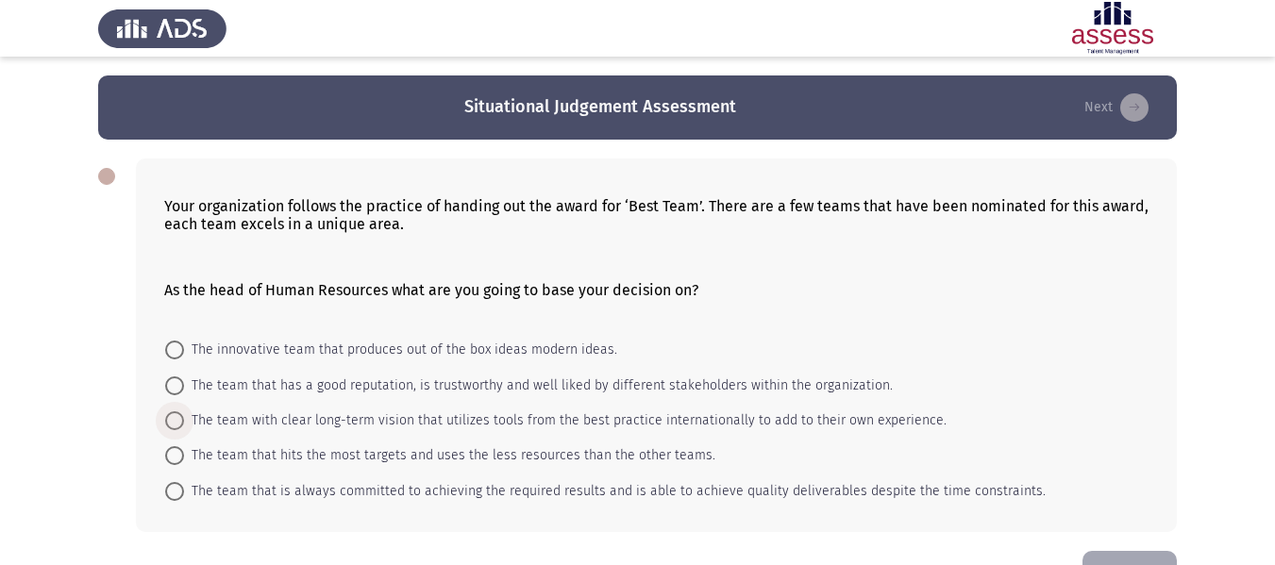
click at [612, 410] on span "The team with clear long-term vision that utilizes tools from the best practice…" at bounding box center [565, 421] width 762 height 23
click at [184, 411] on input "The team with clear long-term vision that utilizes tools from the best practice…" at bounding box center [174, 420] width 19 height 19
radio input "true"
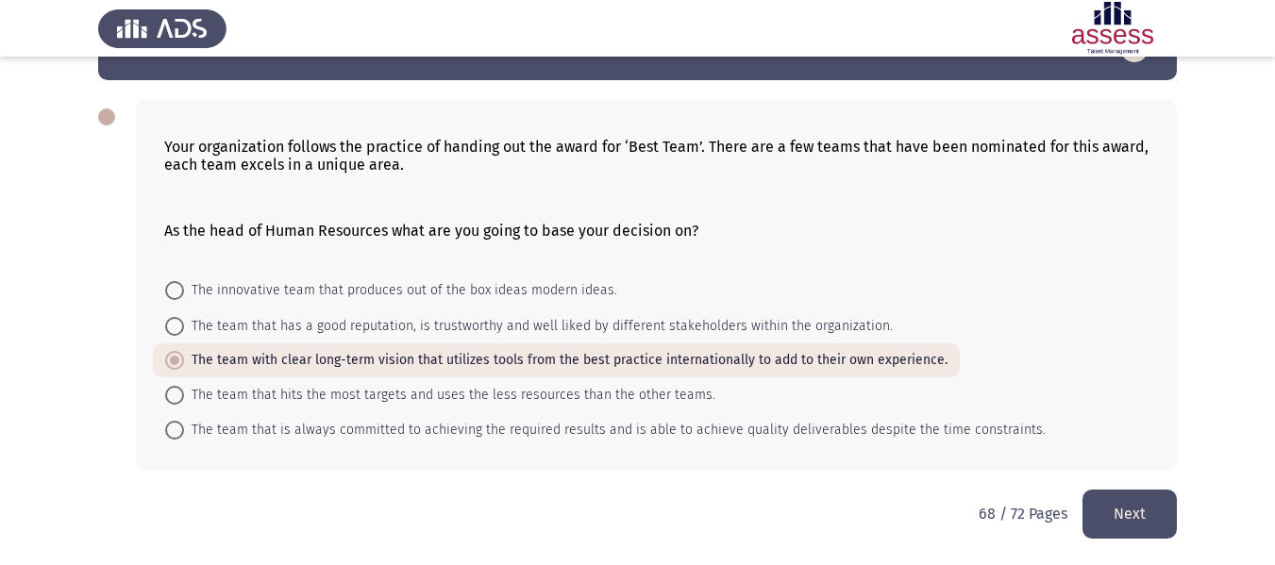
click at [1110, 505] on button "Next" at bounding box center [1129, 514] width 94 height 48
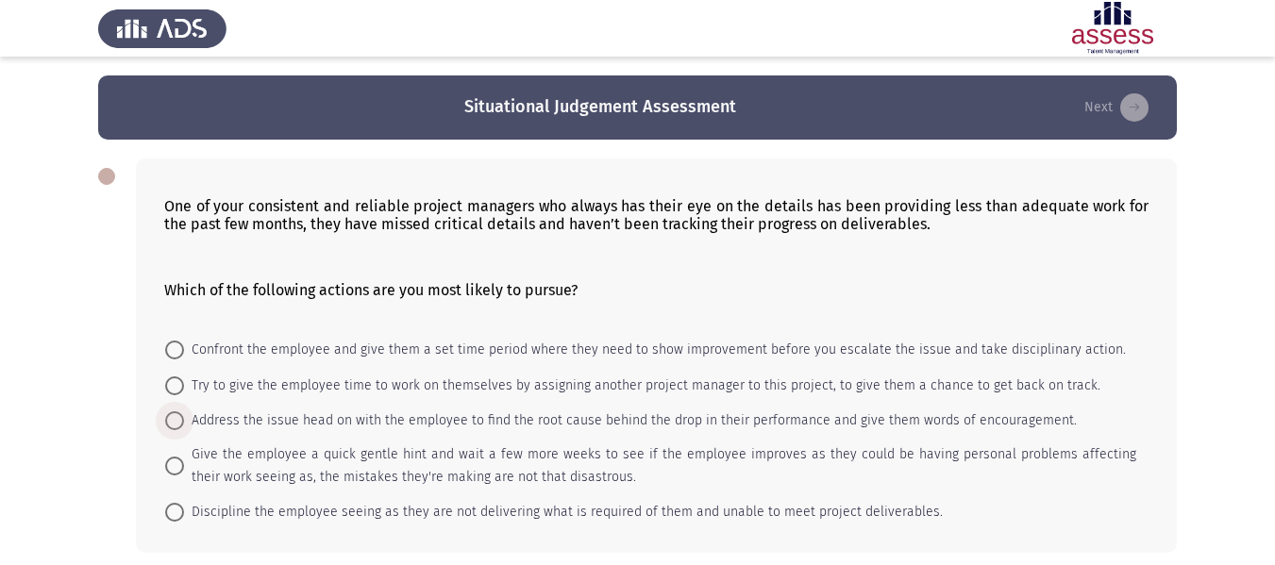
click at [509, 412] on span "Address the issue head on with the employee to find the root cause behind the d…" at bounding box center [630, 421] width 893 height 23
click at [184, 412] on input "Address the issue head on with the employee to find the root cause behind the d…" at bounding box center [174, 420] width 19 height 19
radio input "true"
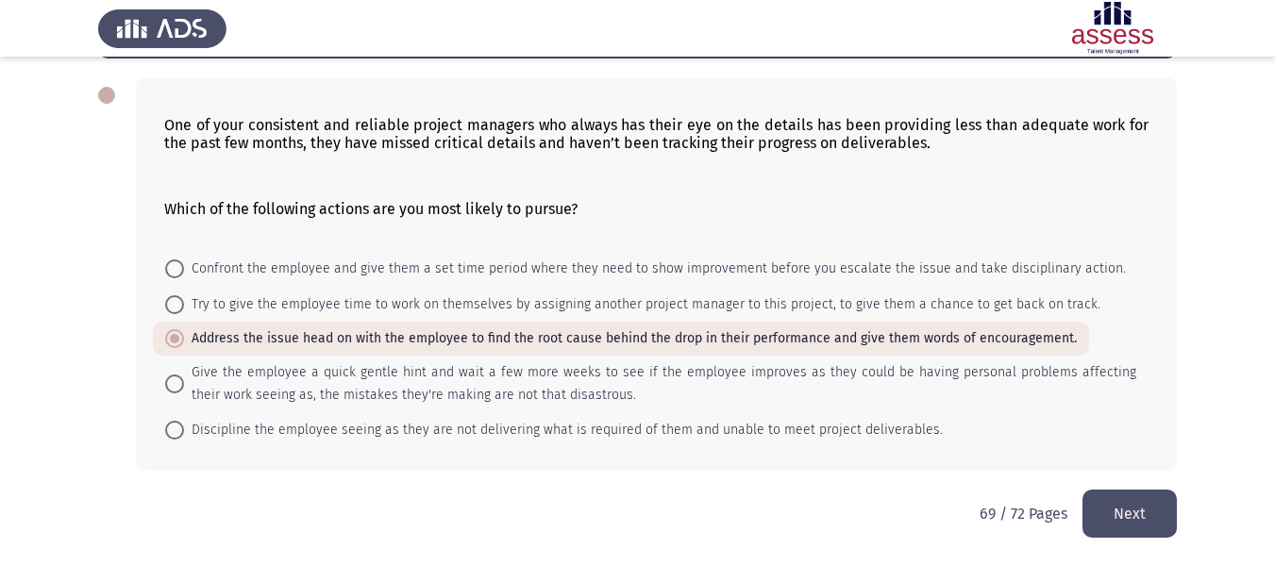
click at [1113, 511] on button "Next" at bounding box center [1129, 514] width 94 height 48
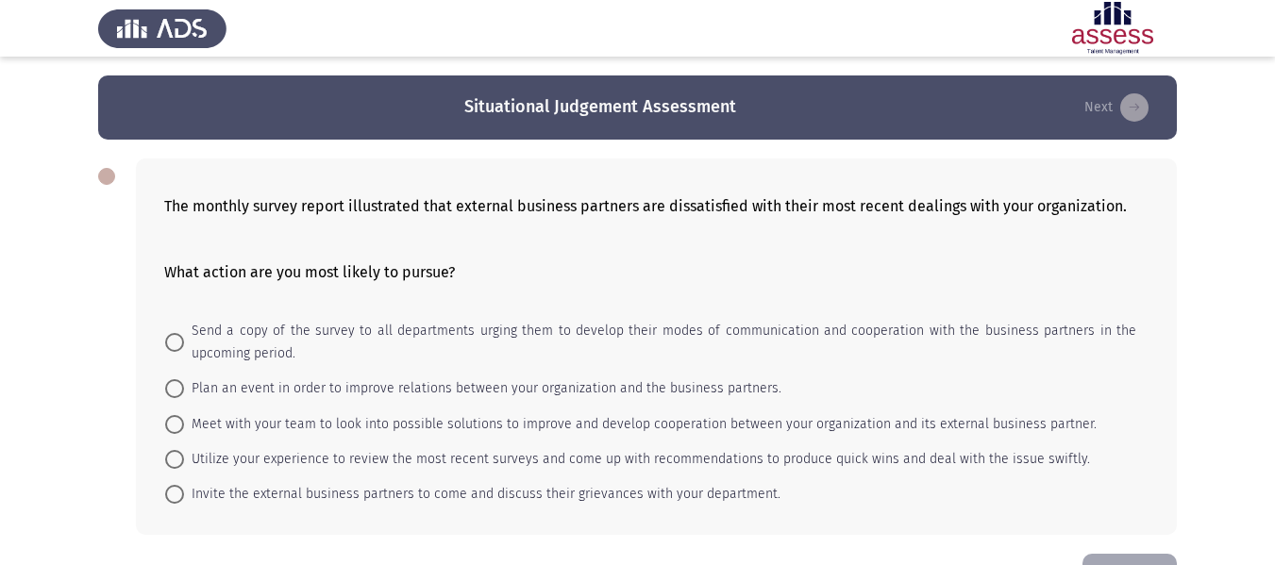
drag, startPoint x: 494, startPoint y: 387, endPoint x: 449, endPoint y: 381, distance: 45.6
click at [449, 381] on mat-radio-button "Plan an event in order to improve relations between your organization and the b…" at bounding box center [473, 388] width 641 height 35
click at [449, 381] on span "Plan an event in order to improve relations between your organization and the b…" at bounding box center [482, 388] width 597 height 23
click at [184, 381] on input "Plan an event in order to improve relations between your organization and the b…" at bounding box center [174, 388] width 19 height 19
radio input "true"
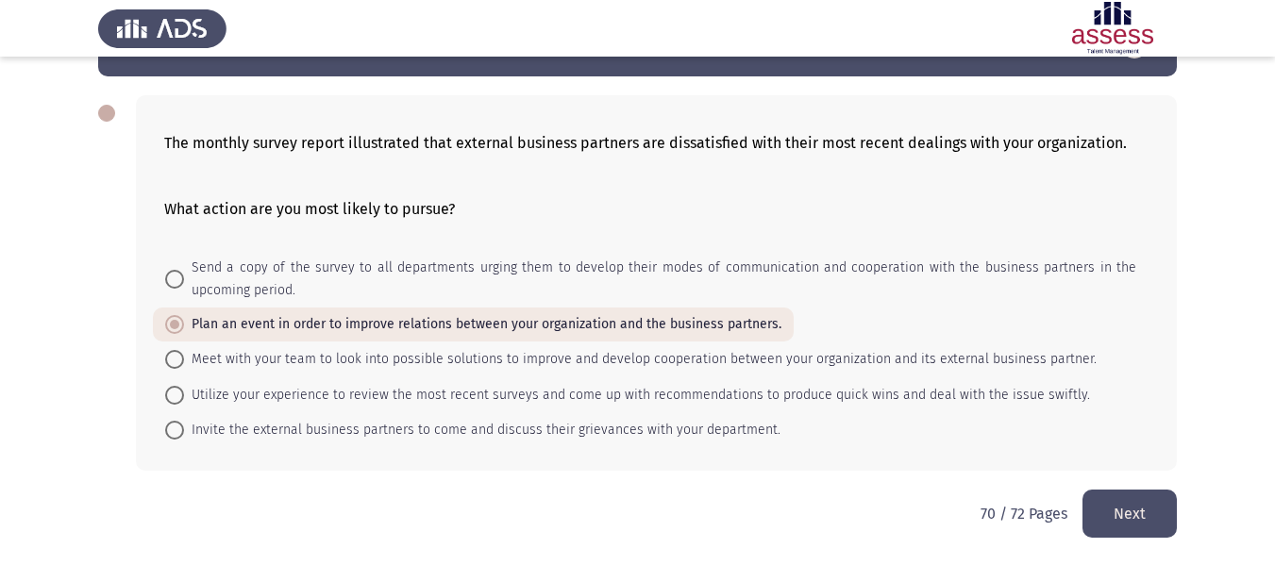
click at [1154, 504] on button "Next" at bounding box center [1129, 514] width 94 height 48
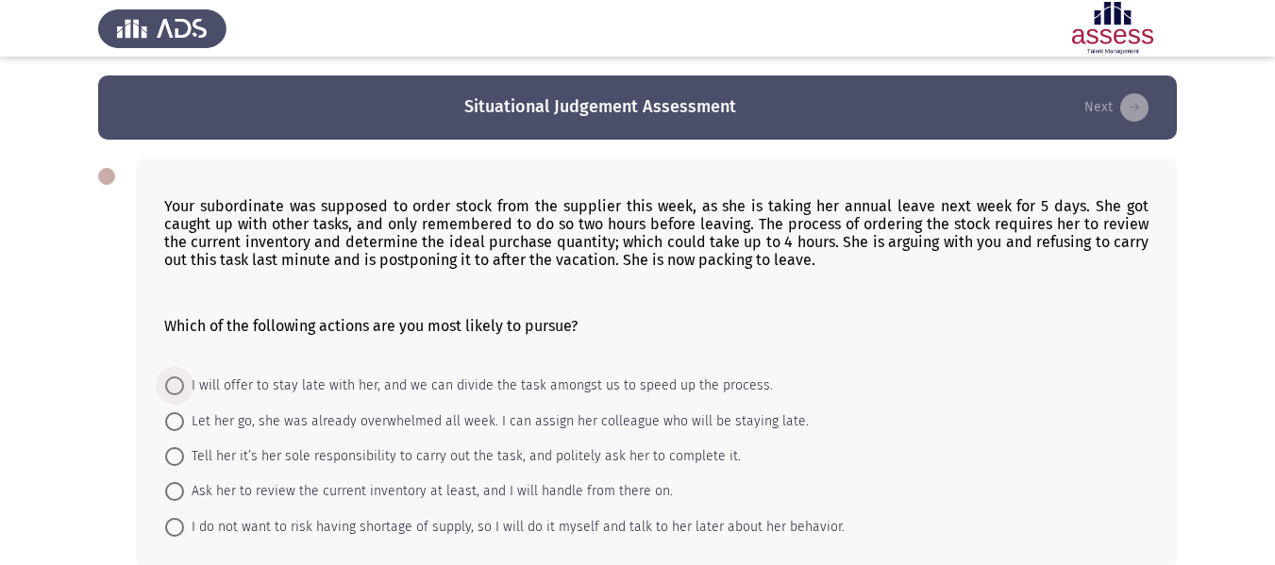
click at [617, 375] on span "I will offer to stay late with her, and we can divide the task amongst us to sp…" at bounding box center [478, 386] width 589 height 23
click at [184, 377] on input "I will offer to stay late with her, and we can divide the task amongst us to sp…" at bounding box center [174, 386] width 19 height 19
radio input "true"
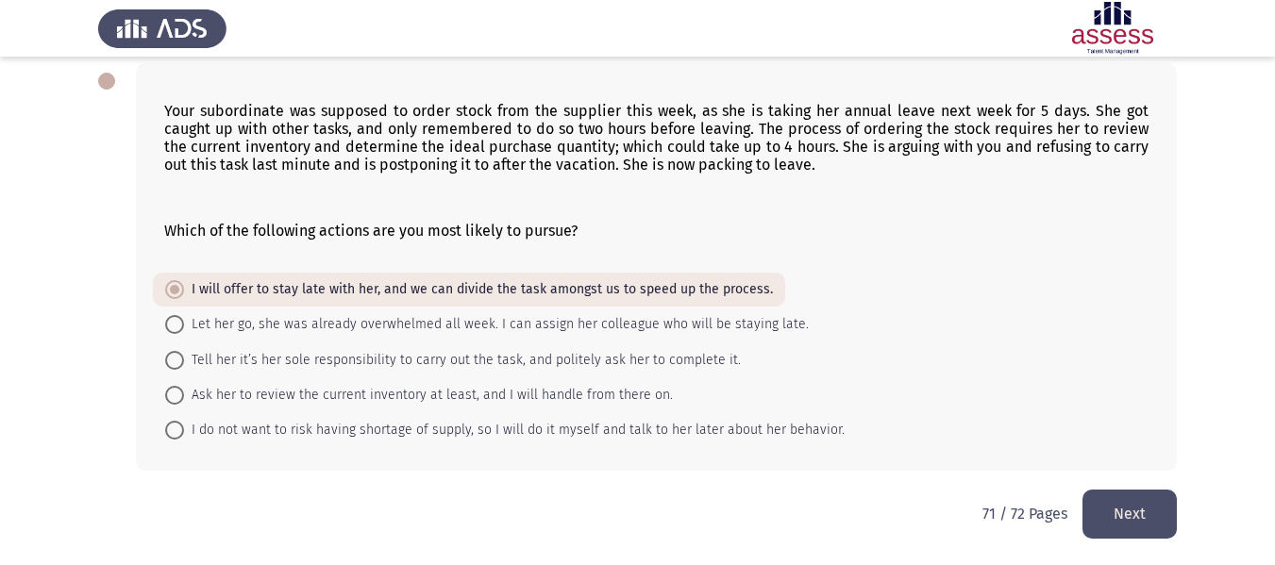
click at [1117, 511] on button "Next" at bounding box center [1129, 514] width 94 height 48
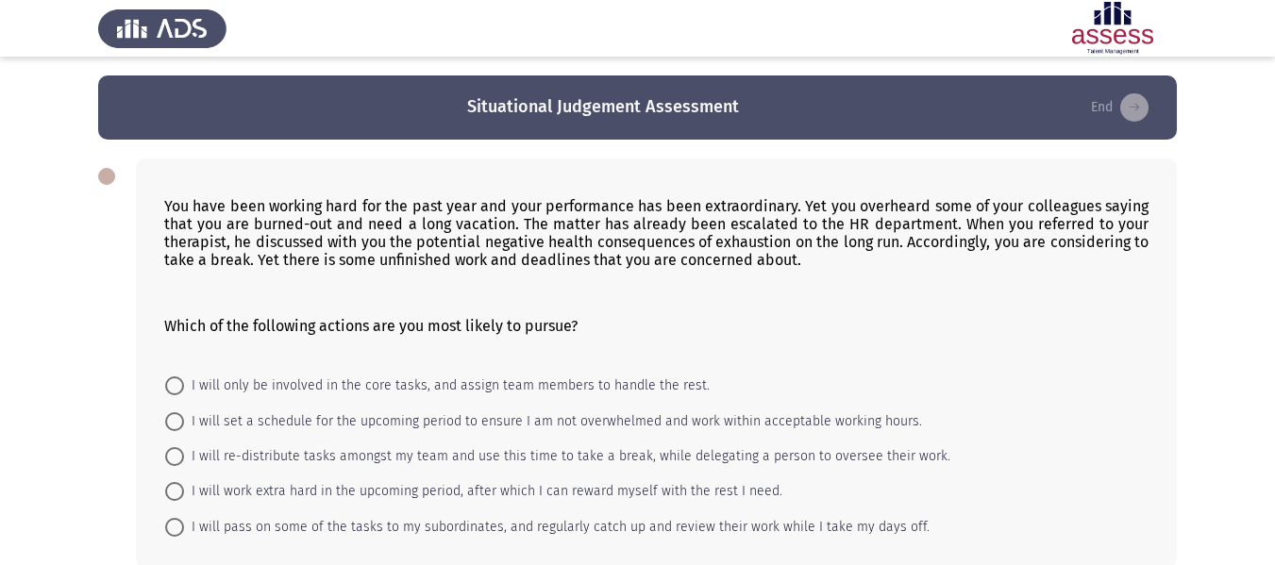
click at [497, 439] on mat-radio-button "I will re-distribute tasks amongst my team and use this time to take a break, w…" at bounding box center [558, 456] width 810 height 35
click at [494, 432] on span "I will set a schedule for the upcoming period to ensure I am not overwhelmed an…" at bounding box center [553, 421] width 738 height 23
click at [184, 431] on input "I will set a schedule for the upcoming period to ensure I am not overwhelmed an…" at bounding box center [174, 421] width 19 height 19
radio input "true"
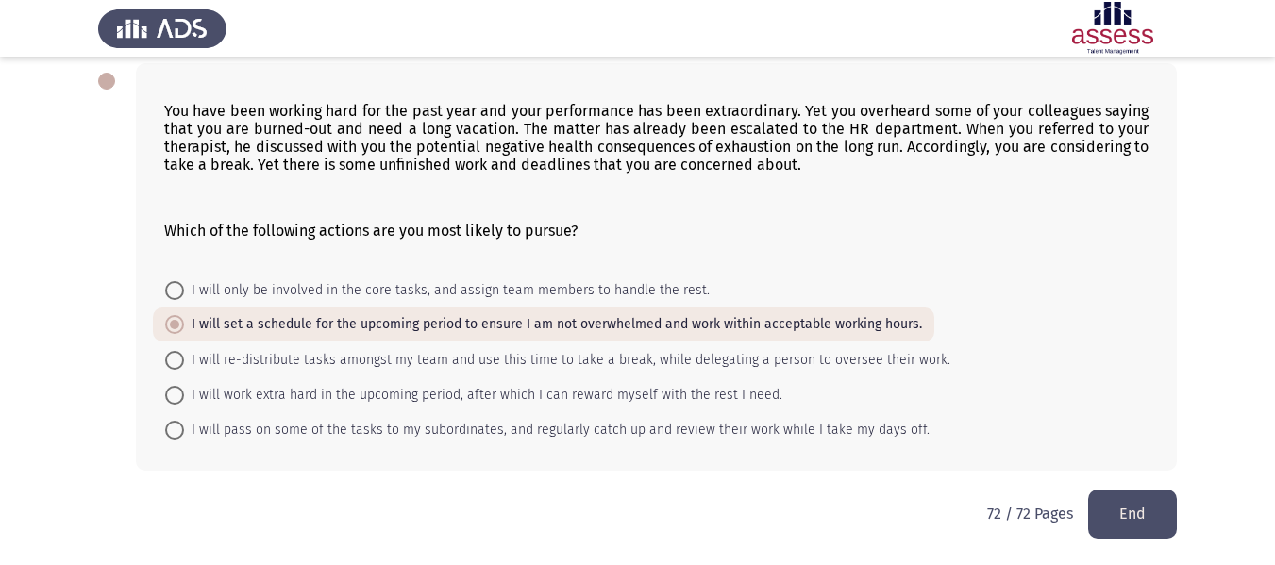
click at [1147, 518] on button "End" at bounding box center [1132, 514] width 89 height 48
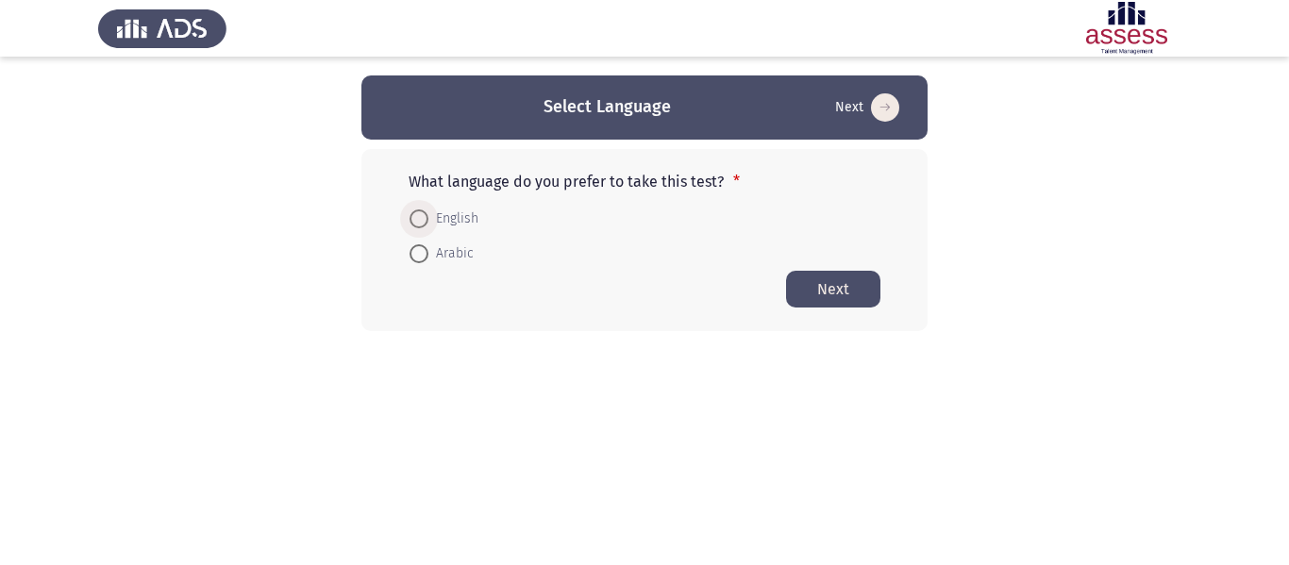
click at [457, 209] on span "English" at bounding box center [453, 219] width 50 height 23
click at [428, 209] on input "English" at bounding box center [419, 218] width 19 height 19
radio input "true"
click at [842, 279] on button "Next" at bounding box center [833, 288] width 94 height 37
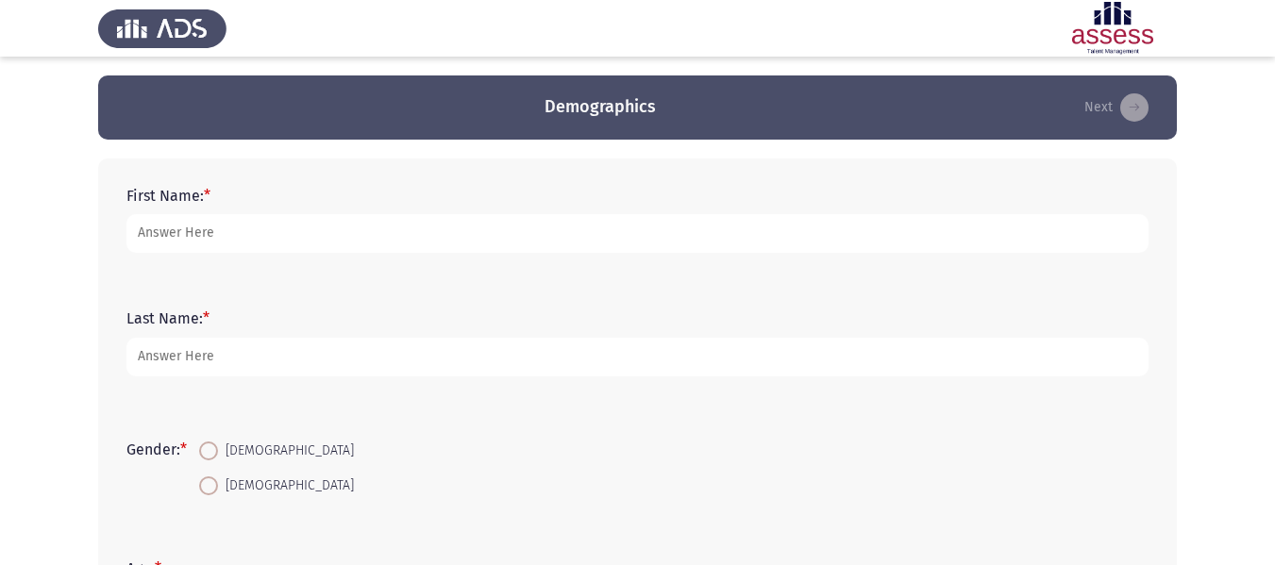
drag, startPoint x: 369, startPoint y: 196, endPoint x: 361, endPoint y: 239, distance: 43.1
click at [361, 239] on form "First Name: *" at bounding box center [637, 220] width 1022 height 66
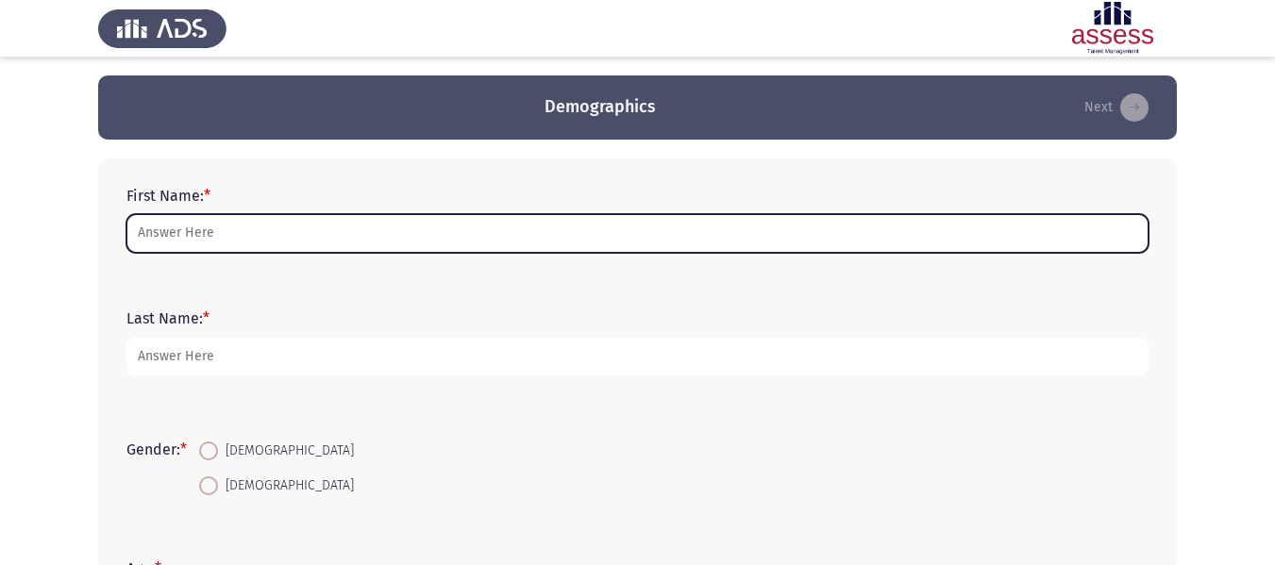
click at [361, 239] on input "First Name: *" at bounding box center [637, 233] width 1022 height 39
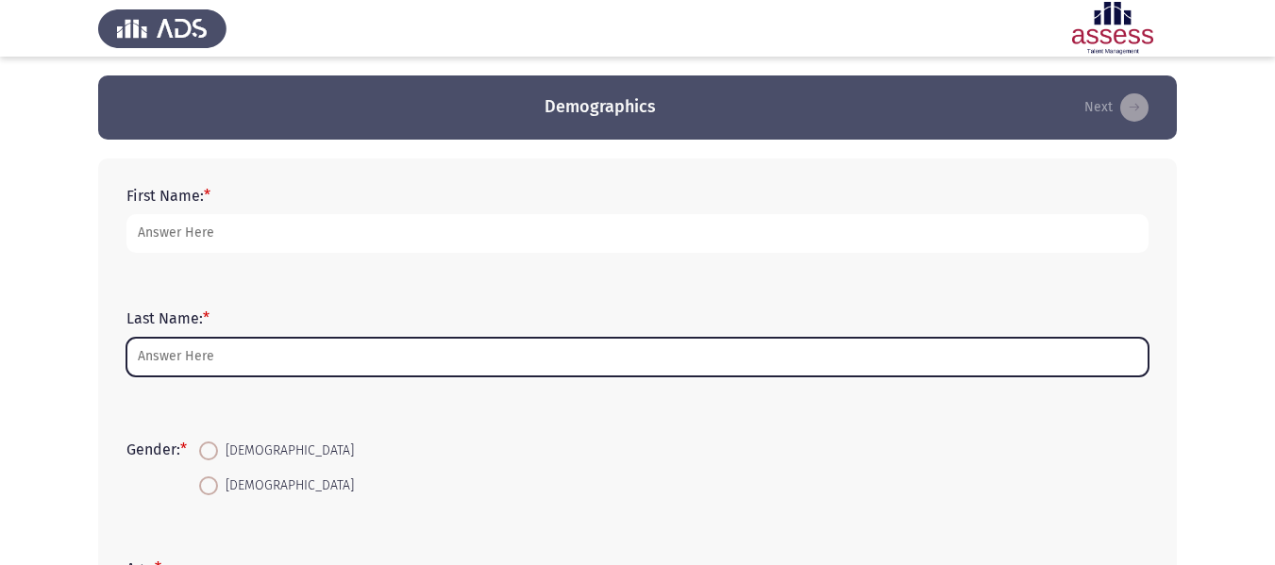
click at [285, 344] on input "Last Name: *" at bounding box center [637, 357] width 1022 height 39
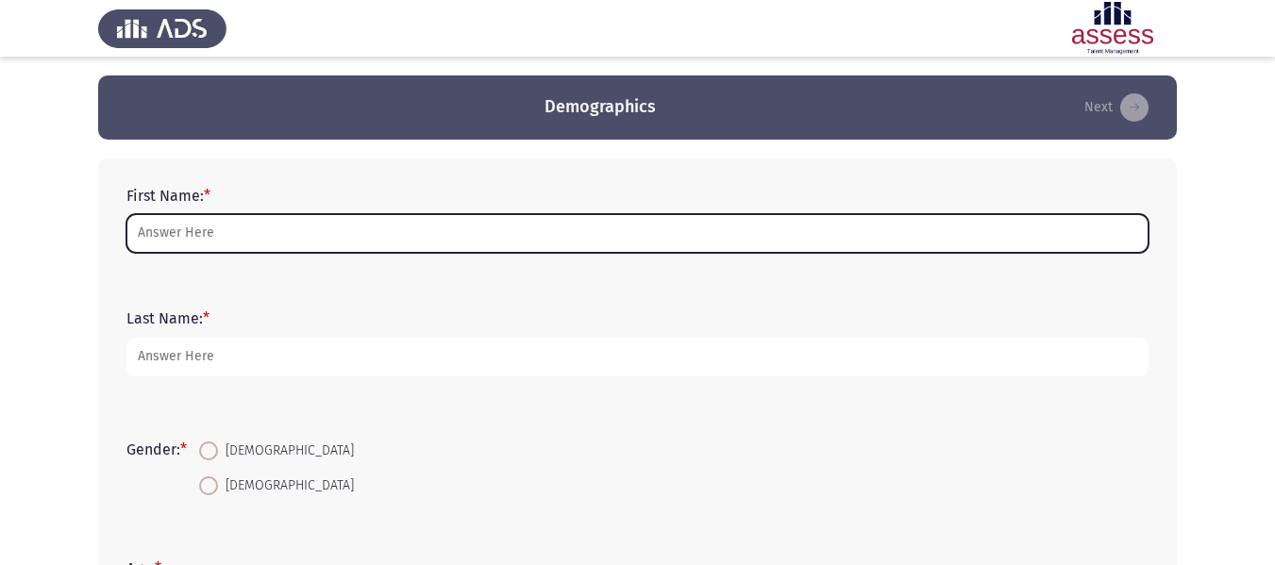
click at [259, 232] on input "First Name: *" at bounding box center [637, 233] width 1022 height 39
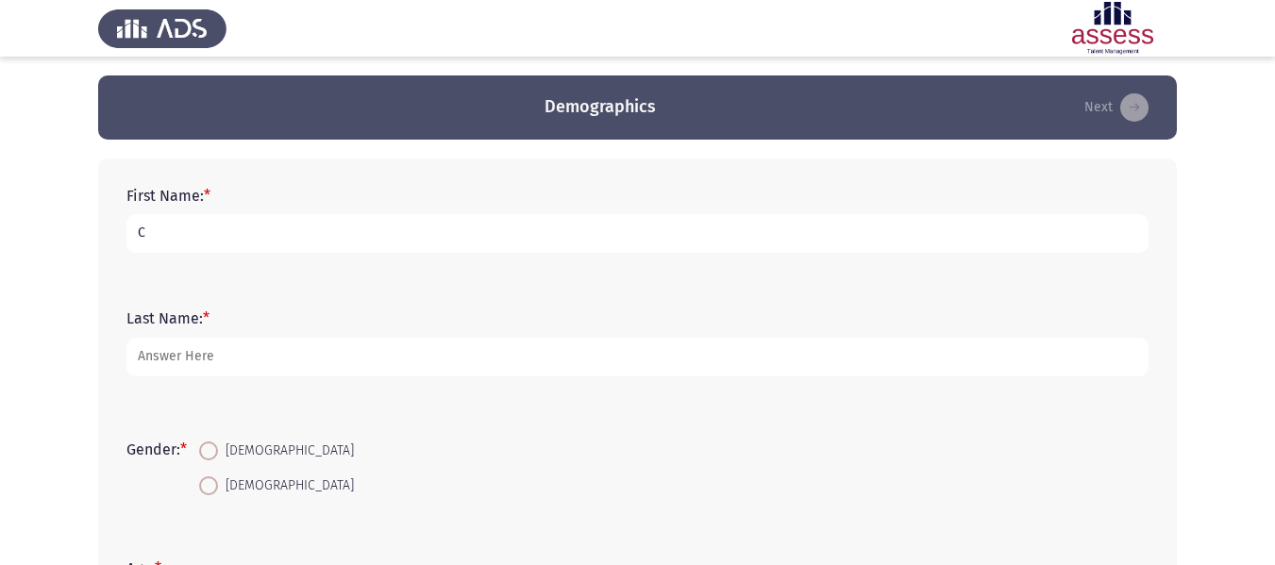
type input "C"
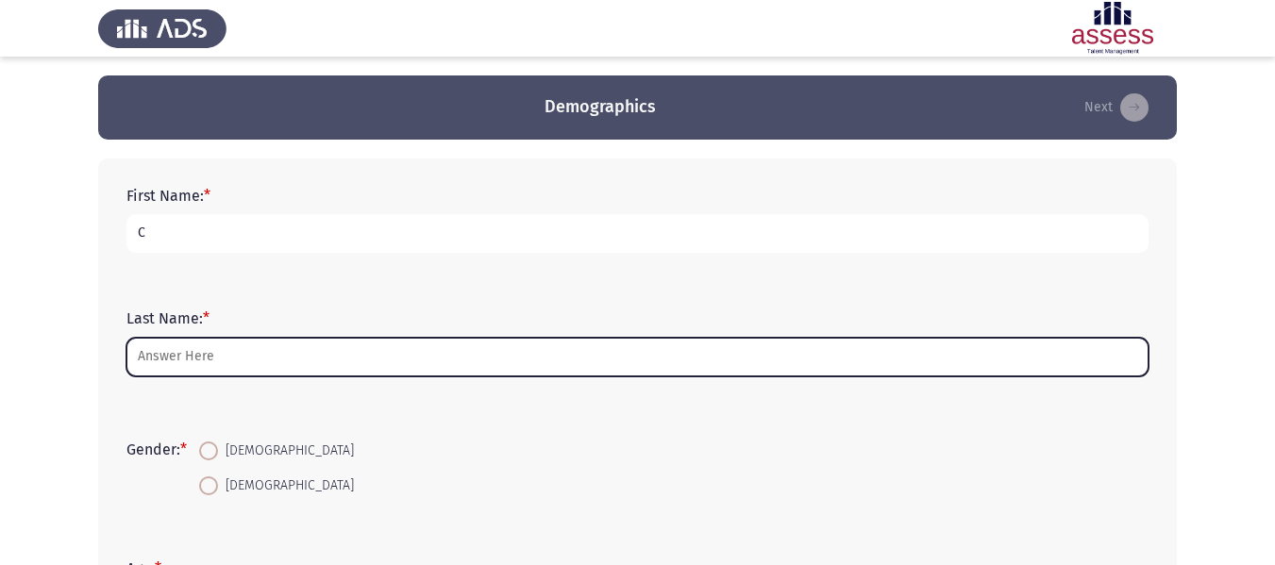
click at [195, 343] on input "Last Name: *" at bounding box center [637, 357] width 1022 height 39
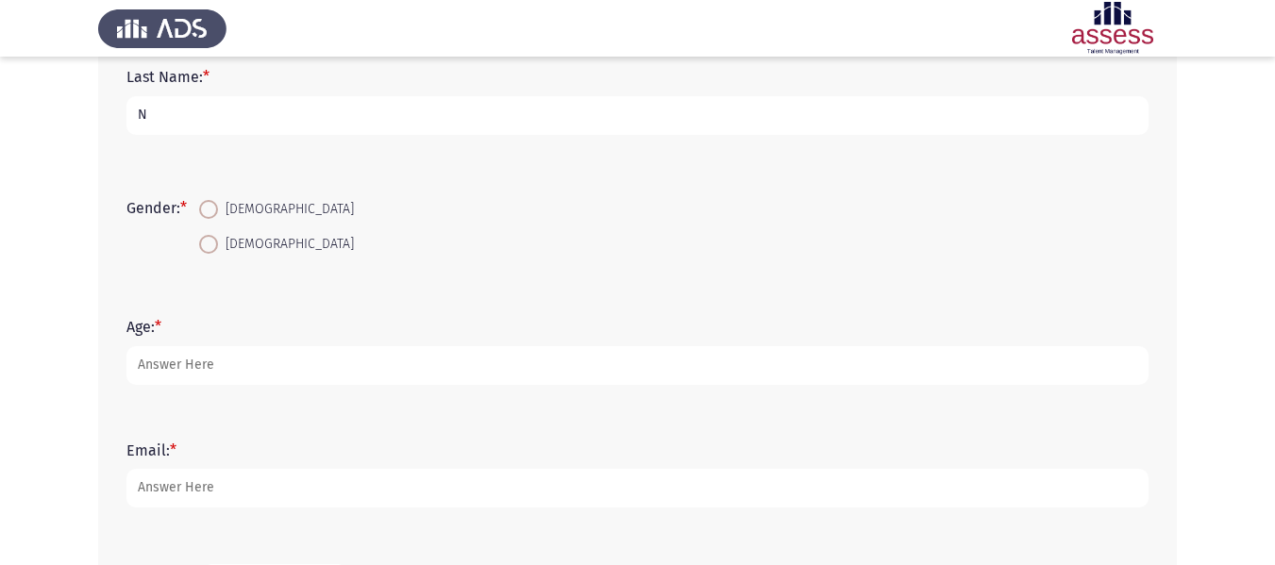
scroll to position [243, 0]
type input "N"
click at [202, 208] on span at bounding box center [208, 208] width 19 height 19
click at [202, 208] on input "[DEMOGRAPHIC_DATA]" at bounding box center [208, 208] width 19 height 19
radio input "true"
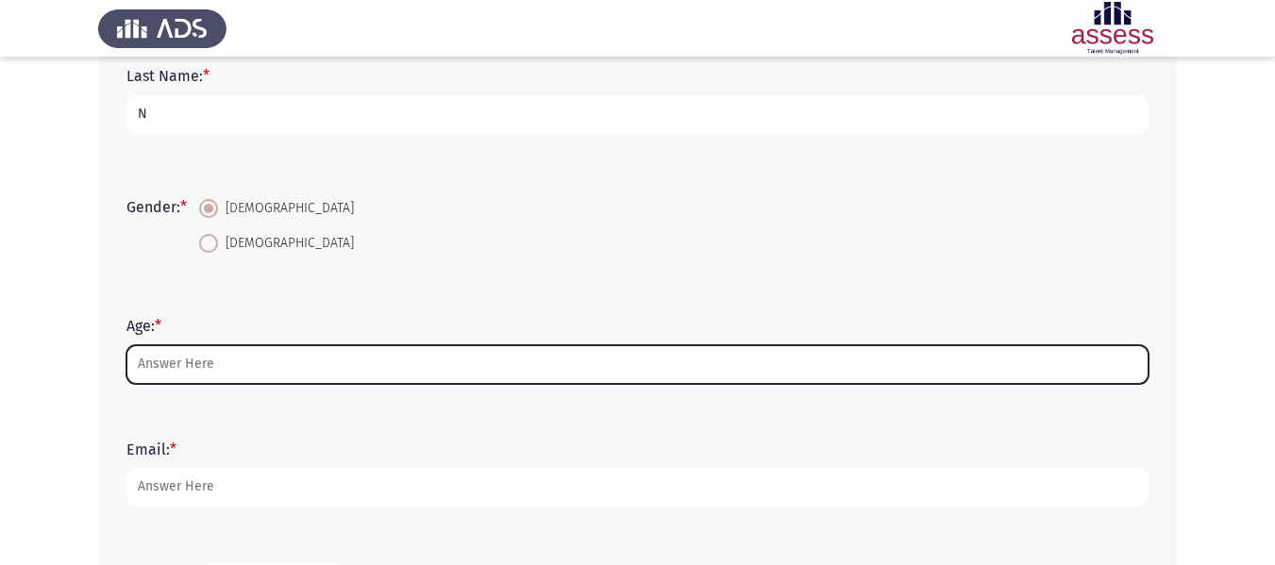
click at [174, 369] on input "Age: *" at bounding box center [637, 364] width 1022 height 39
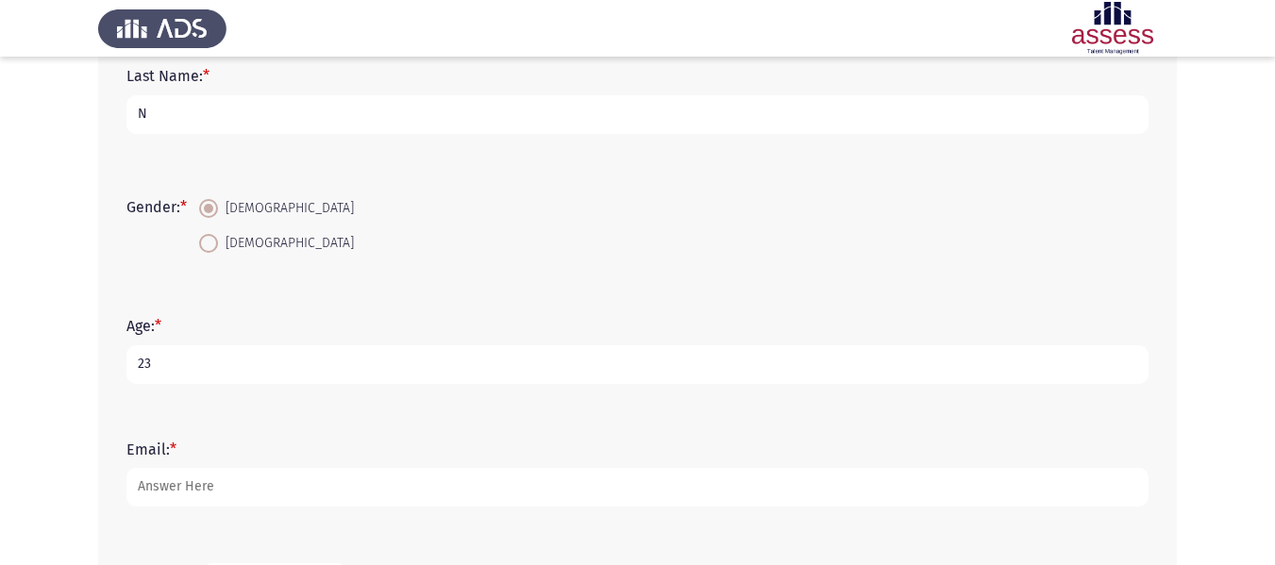
type input "2"
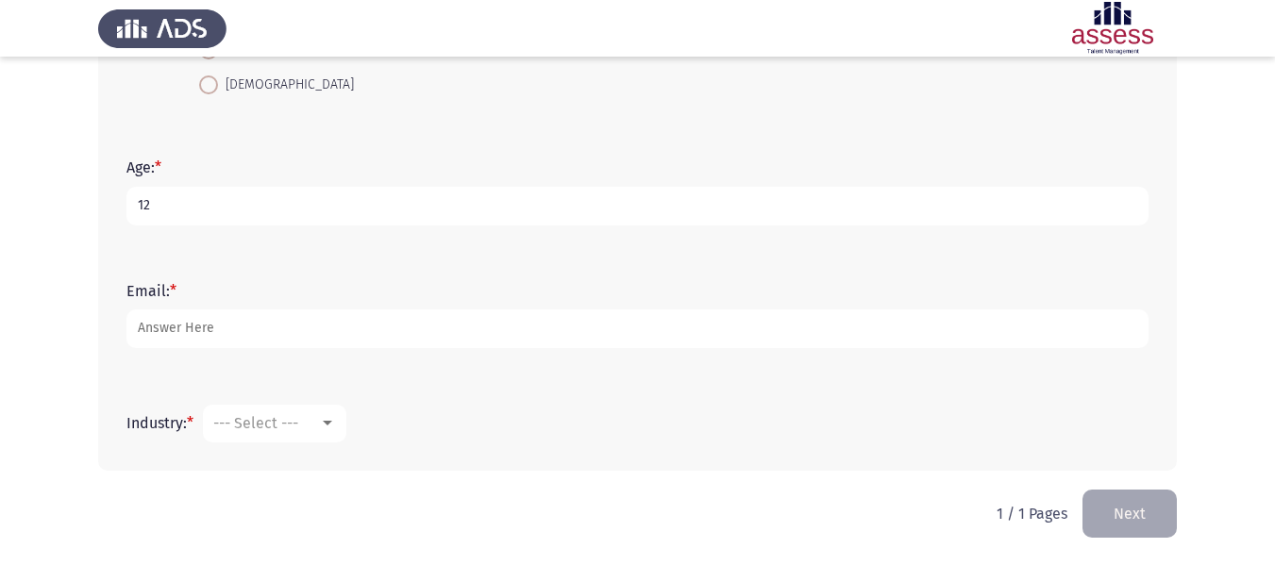
type input "12"
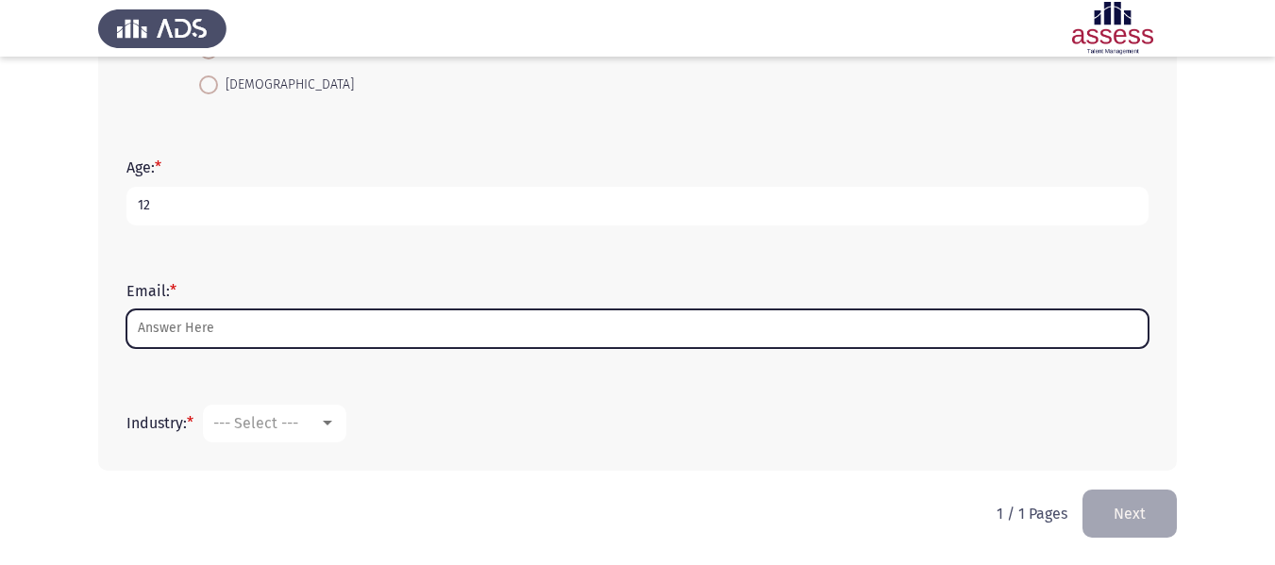
click at [208, 321] on input "Email: *" at bounding box center [637, 329] width 1022 height 39
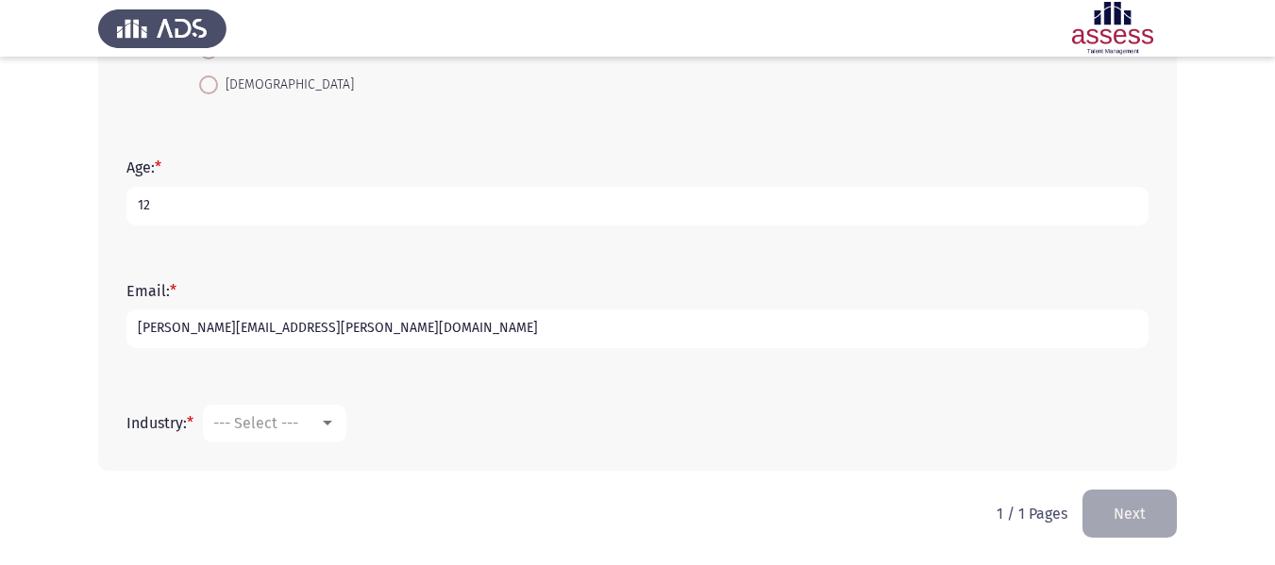
type input "[PERSON_NAME][EMAIL_ADDRESS][PERSON_NAME][DOMAIN_NAME]"
click at [259, 407] on mat-select "--- Select ---" at bounding box center [274, 424] width 143 height 38
click at [258, 419] on span "--- Select ---" at bounding box center [255, 423] width 85 height 18
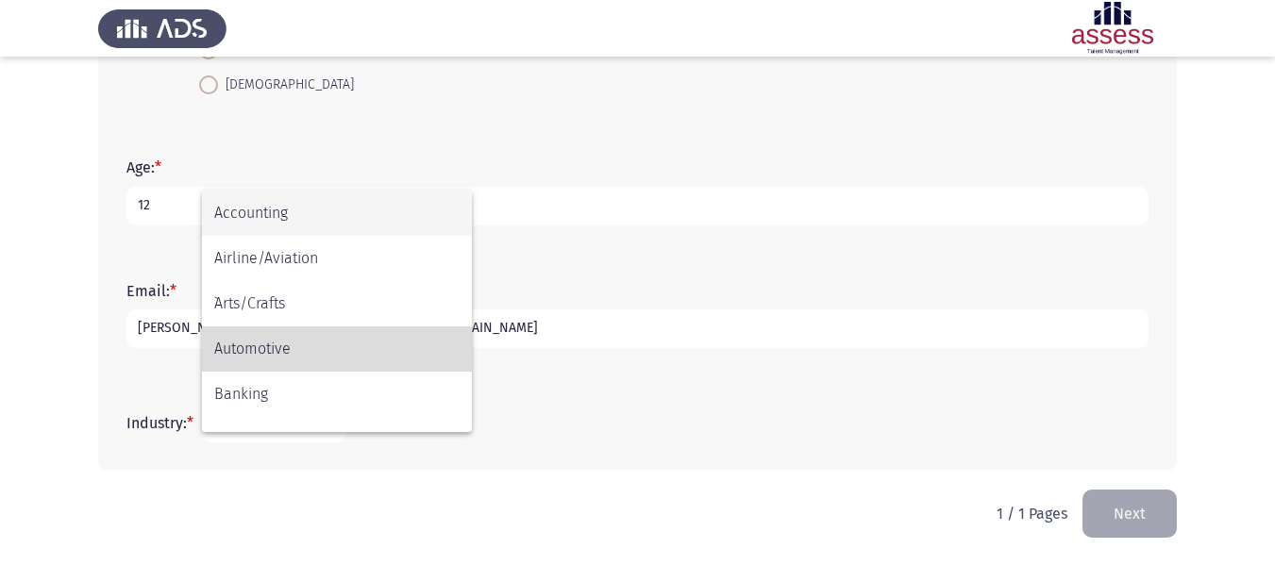
click at [250, 346] on span "Automotive" at bounding box center [336, 348] width 245 height 45
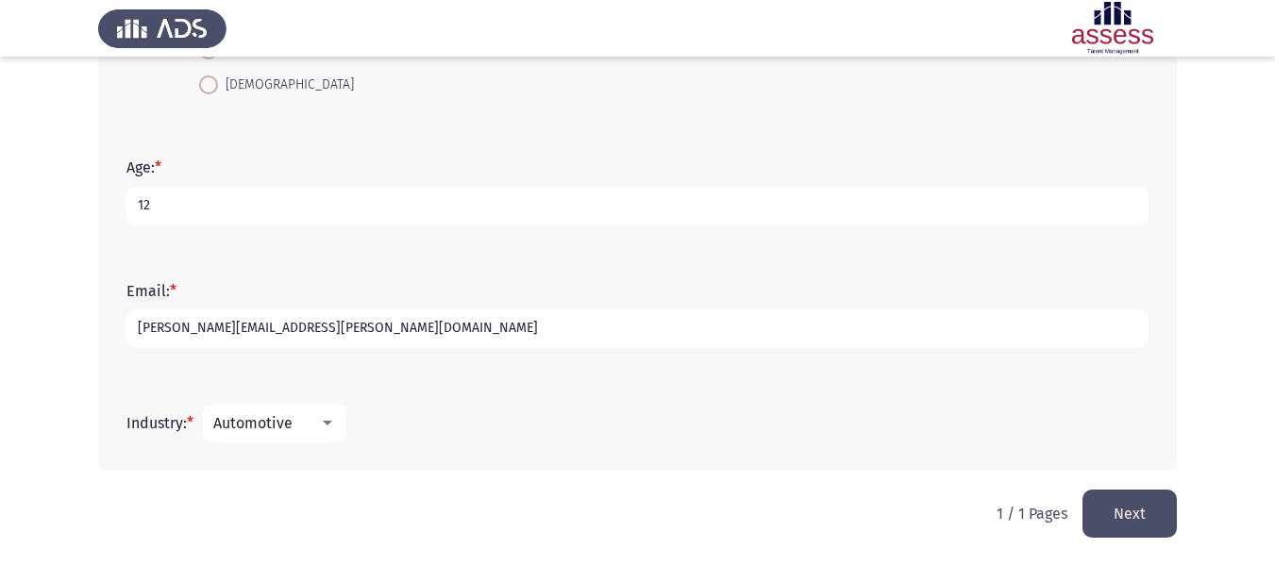
click at [1127, 515] on button "Next" at bounding box center [1129, 514] width 94 height 48
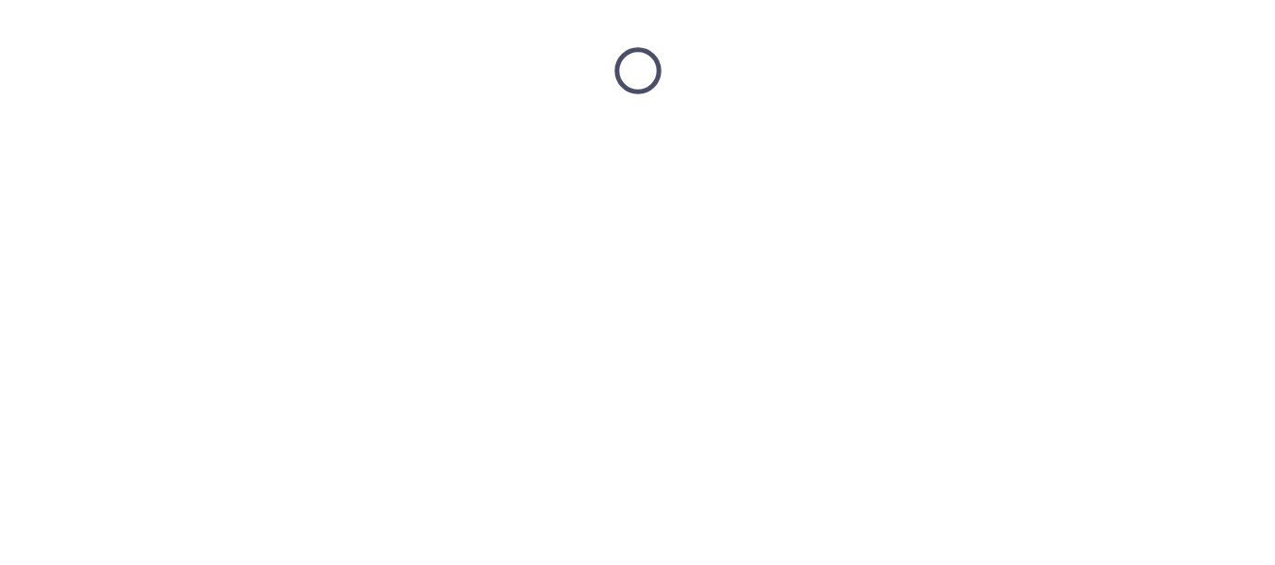
scroll to position [0, 0]
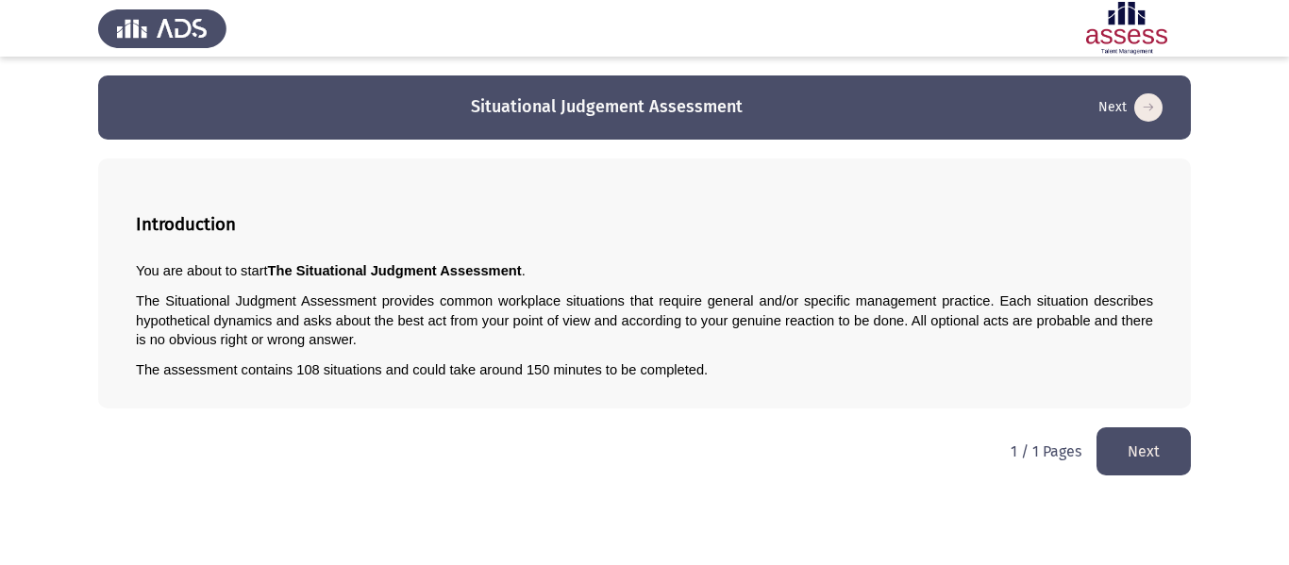
click at [1133, 458] on button "Next" at bounding box center [1143, 451] width 94 height 48
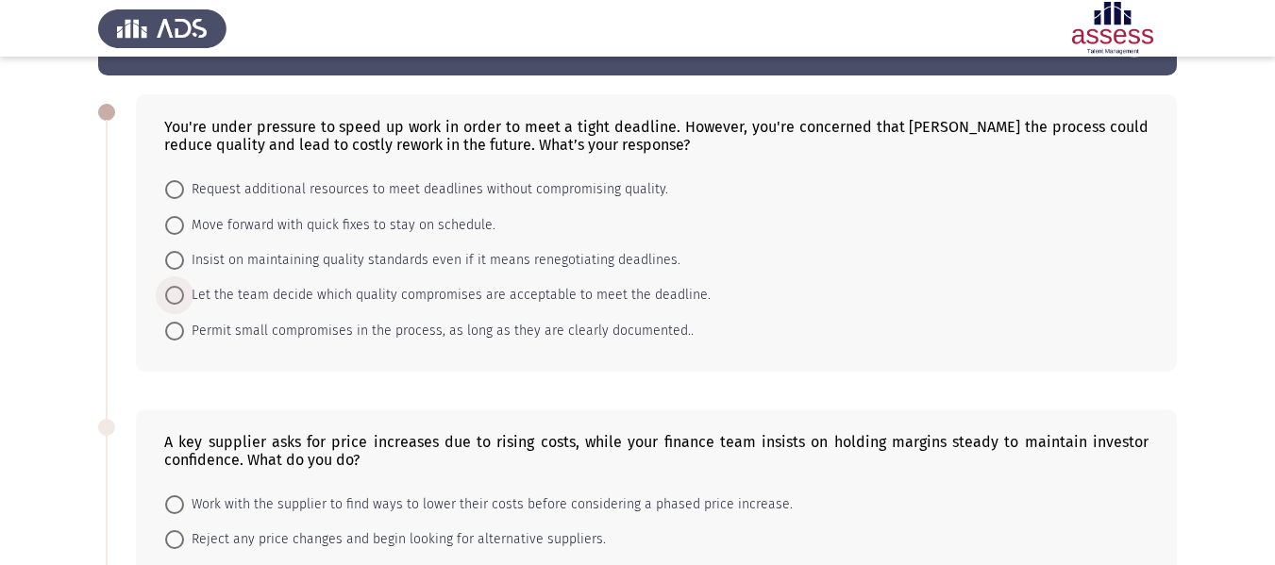
click at [358, 294] on span "Let the team decide which quality compromises are acceptable to meet the deadli…" at bounding box center [447, 295] width 527 height 23
click at [184, 294] on input "Let the team decide which quality compromises are acceptable to meet the deadli…" at bounding box center [174, 295] width 19 height 19
radio input "true"
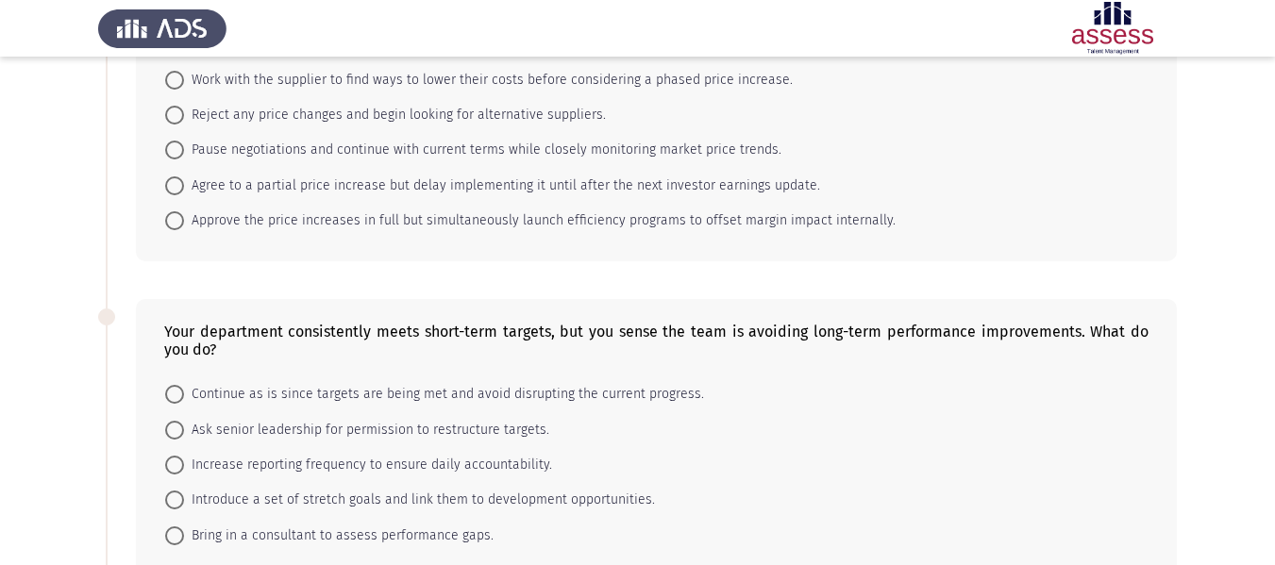
scroll to position [489, 0]
click at [330, 420] on span "Ask senior leadership for permission to restructure targets." at bounding box center [366, 429] width 365 height 23
click at [184, 420] on input "Ask senior leadership for permission to restructure targets." at bounding box center [174, 429] width 19 height 19
radio input "true"
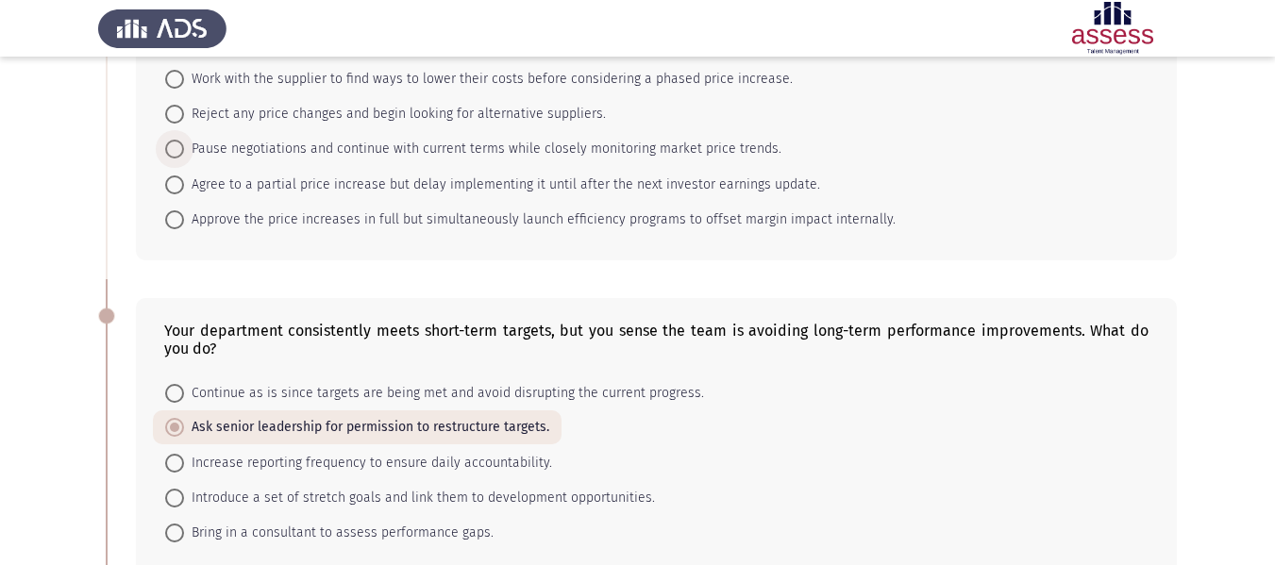
click at [295, 146] on span "Pause negotiations and continue with current terms while closely monitoring mar…" at bounding box center [482, 149] width 597 height 23
click at [184, 146] on input "Pause negotiations and continue with current terms while closely monitoring mar…" at bounding box center [174, 149] width 19 height 19
radio input "true"
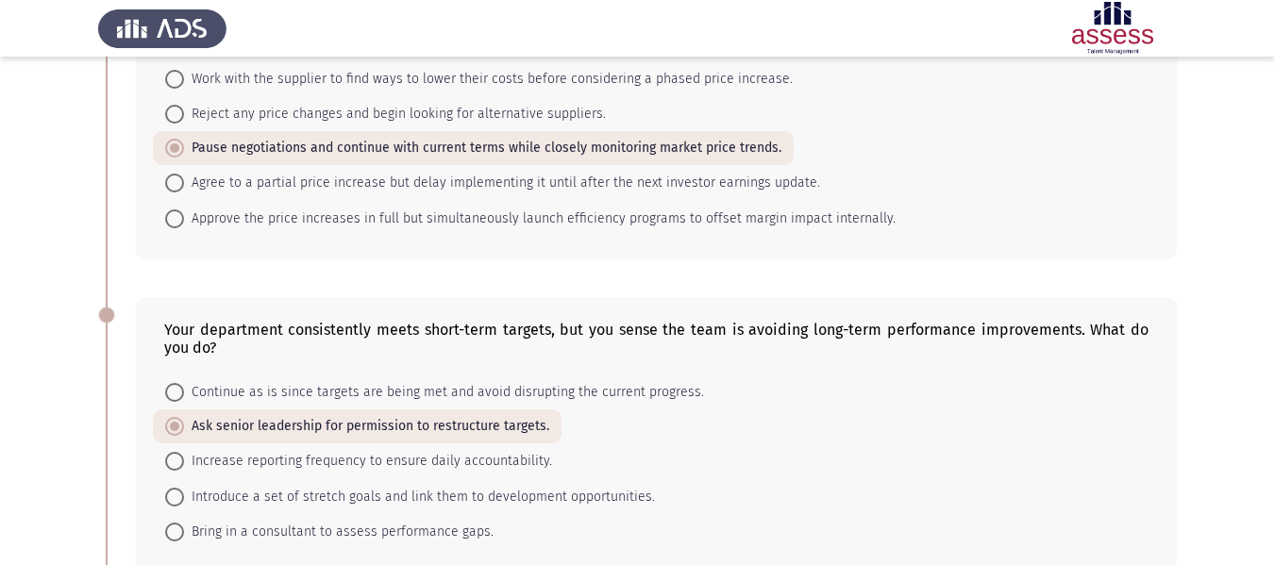
scroll to position [946, 0]
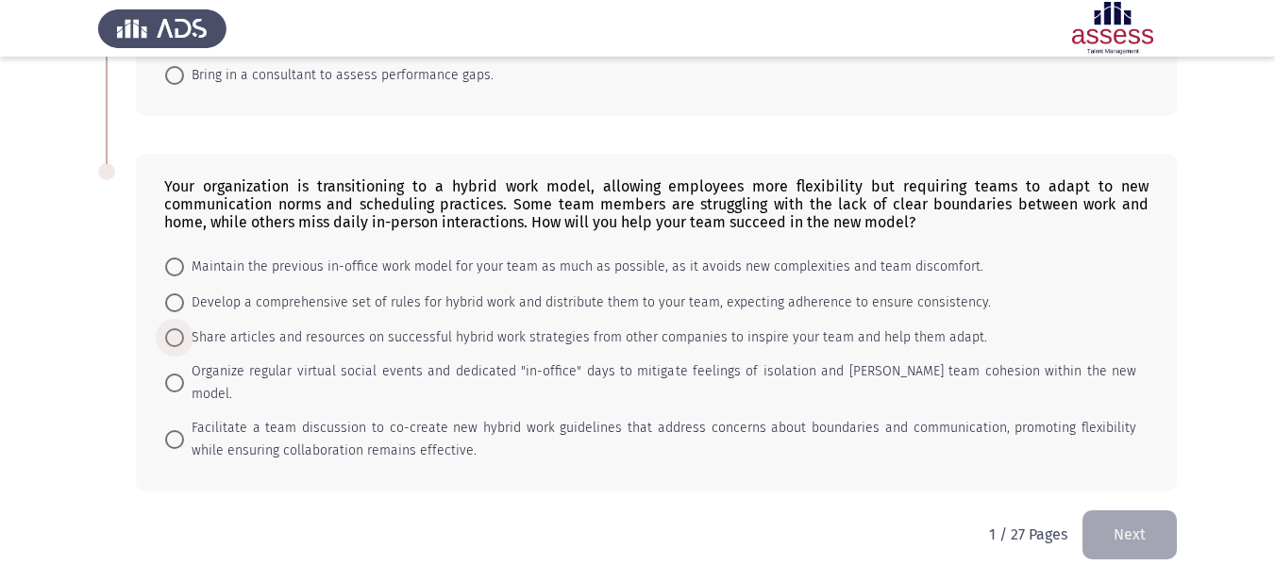
click at [753, 343] on span "Share articles and resources on successful hybrid work strategies from other co…" at bounding box center [585, 337] width 803 height 23
click at [184, 343] on input "Share articles and resources on successful hybrid work strategies from other co…" at bounding box center [174, 337] width 19 height 19
radio input "true"
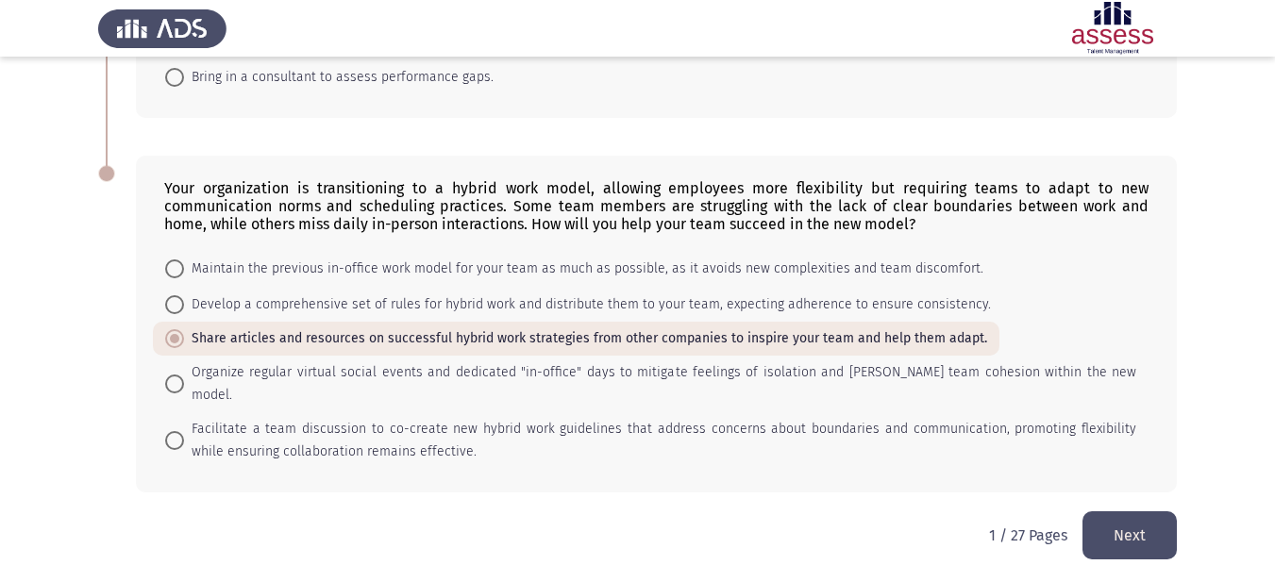
click at [1130, 511] on button "Next" at bounding box center [1129, 535] width 94 height 48
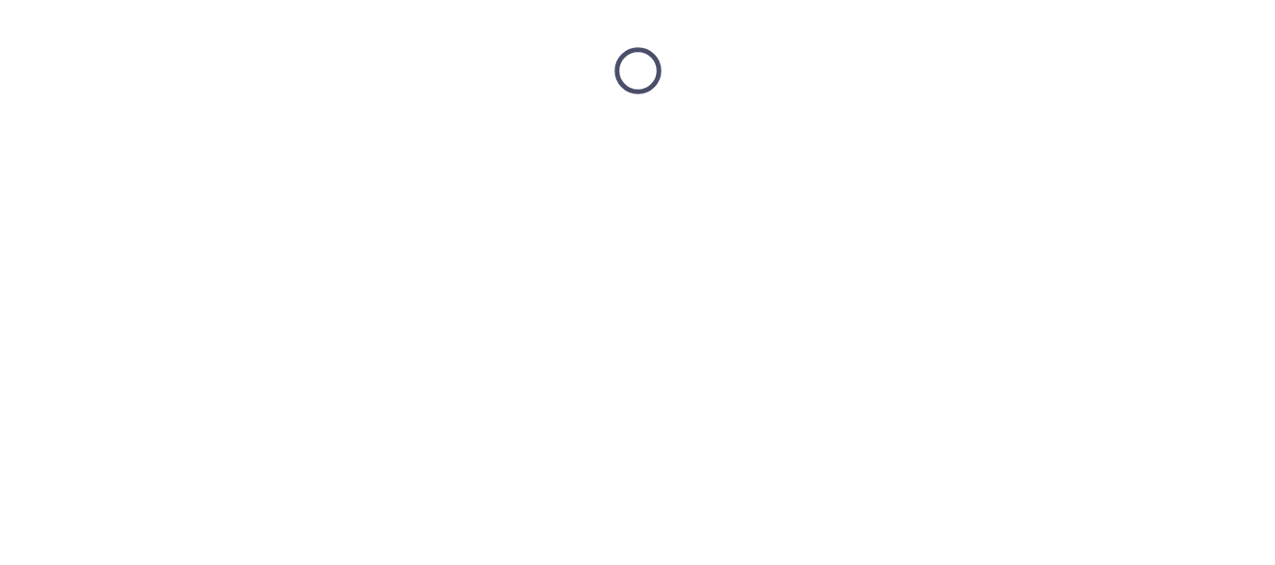
scroll to position [0, 0]
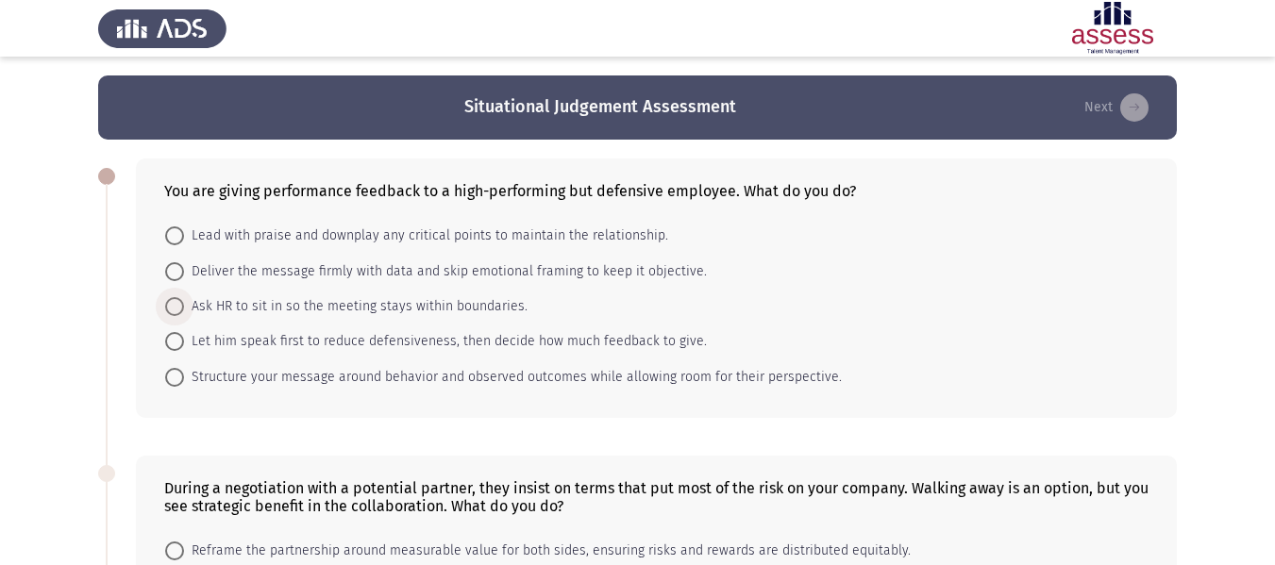
click at [352, 300] on span "Ask HR to sit in so the meeting stays within boundaries." at bounding box center [355, 306] width 343 height 23
click at [184, 300] on input "Ask HR to sit in so the meeting stays within boundaries." at bounding box center [174, 306] width 19 height 19
radio input "true"
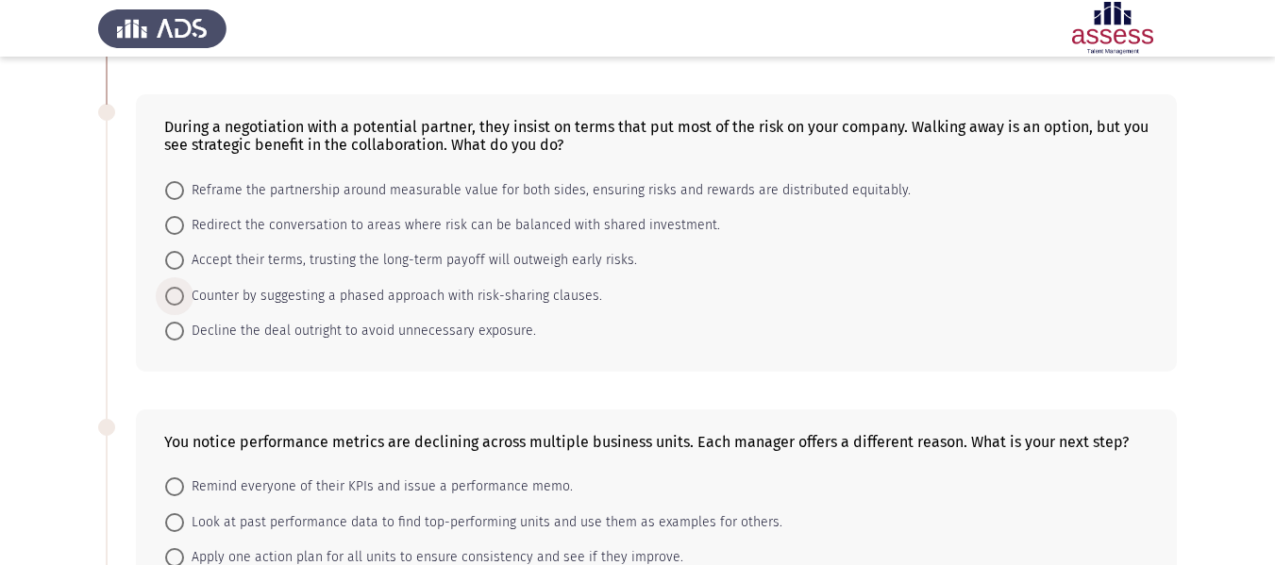
click at [352, 300] on span "Counter by suggesting a phased approach with risk-sharing clauses." at bounding box center [393, 296] width 418 height 23
click at [184, 300] on input "Counter by suggesting a phased approach with risk-sharing clauses." at bounding box center [174, 296] width 19 height 19
radio input "true"
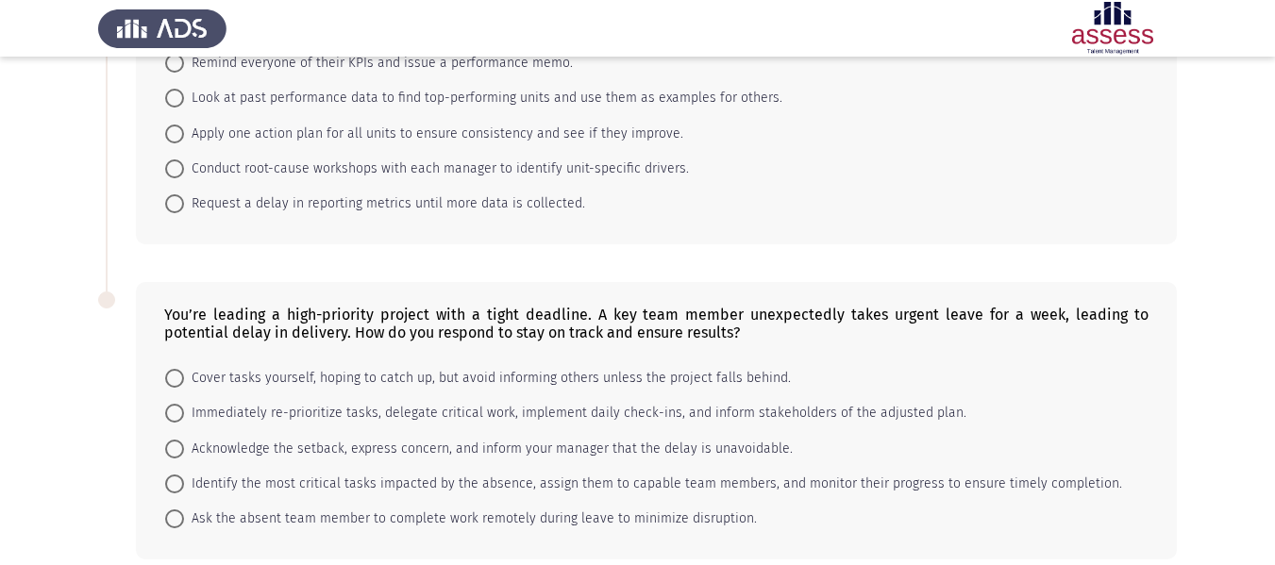
scroll to position [783, 0]
click at [352, 300] on div "You’re leading a high-priority project with a tight deadline. A key team member…" at bounding box center [656, 419] width 1041 height 277
click at [315, 156] on mat-radio-button "Conduct root-cause workshops with each manager to identify unit-specific driver…" at bounding box center [427, 167] width 548 height 35
click at [313, 171] on span "Conduct root-cause workshops with each manager to identify unit-specific driver…" at bounding box center [436, 168] width 505 height 23
click at [184, 171] on input "Conduct root-cause workshops with each manager to identify unit-specific driver…" at bounding box center [174, 168] width 19 height 19
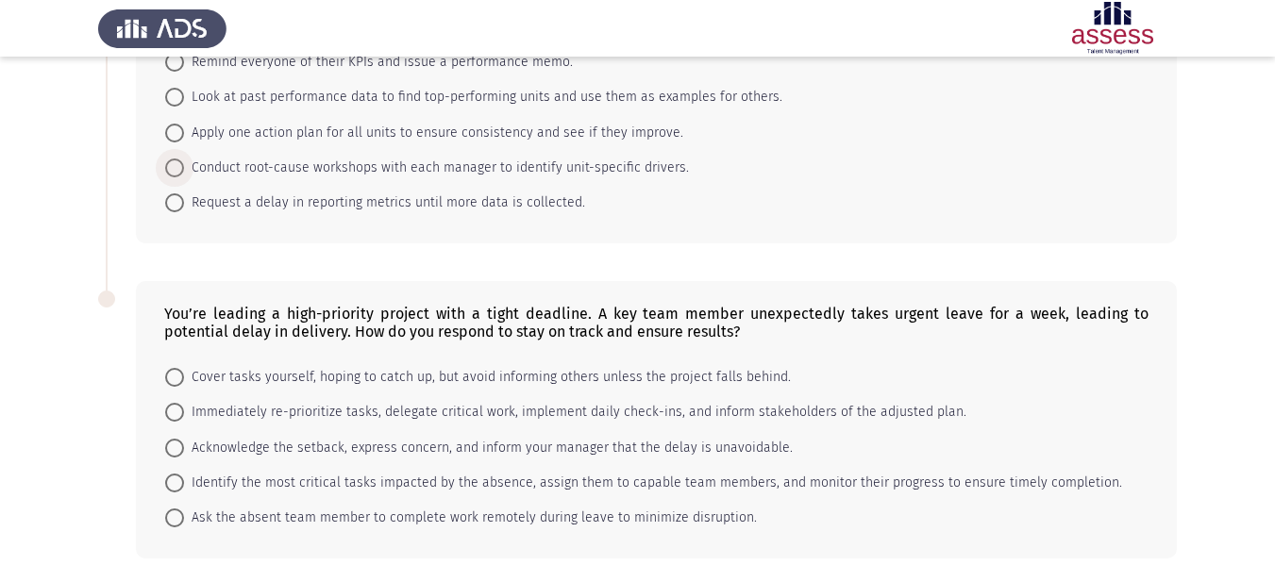
radio input "true"
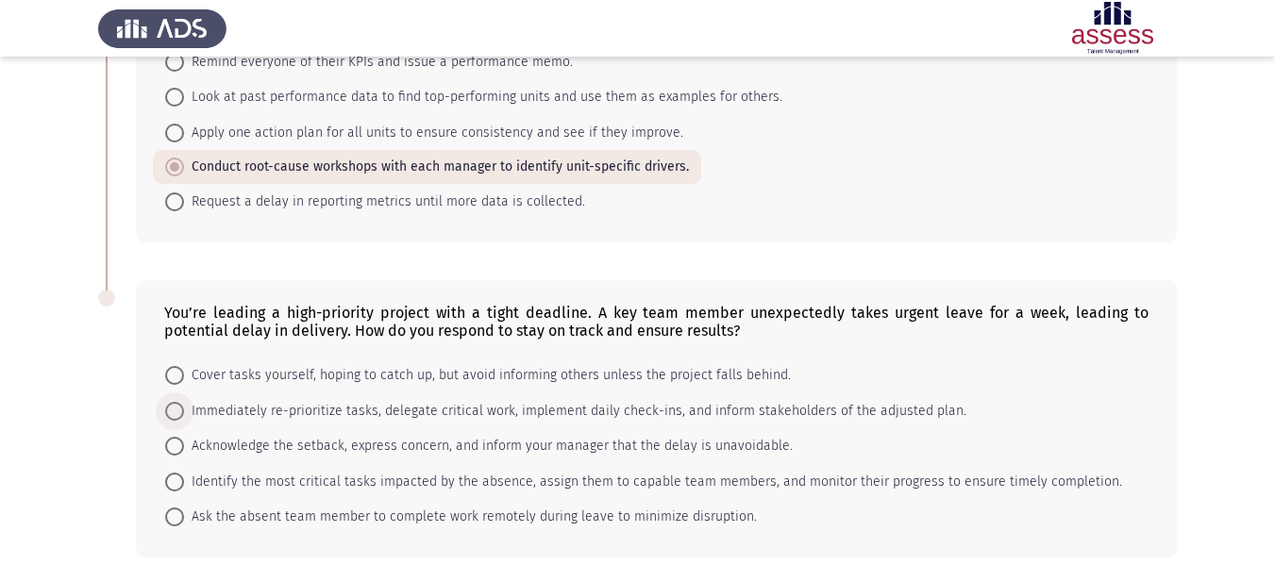
click at [315, 415] on span "Immediately re-prioritize tasks, delegate critical work, implement daily check-…" at bounding box center [575, 411] width 782 height 23
click at [184, 415] on input "Immediately re-prioritize tasks, delegate critical work, implement daily check-…" at bounding box center [174, 411] width 19 height 19
radio input "true"
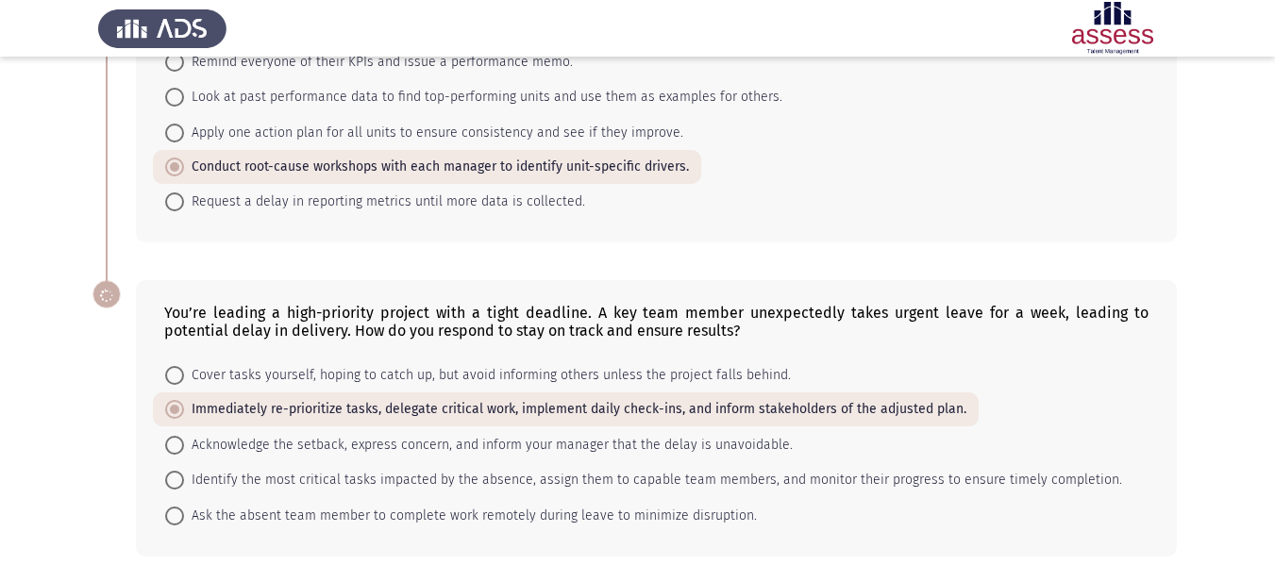
scroll to position [869, 0]
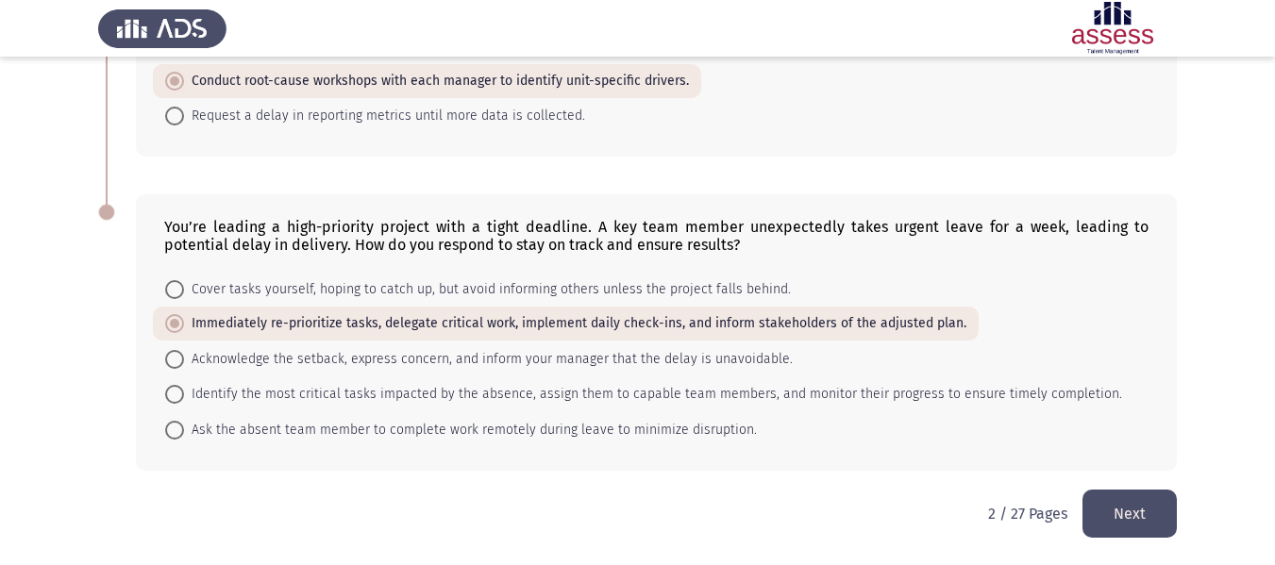
click at [1132, 510] on button "Next" at bounding box center [1129, 514] width 94 height 48
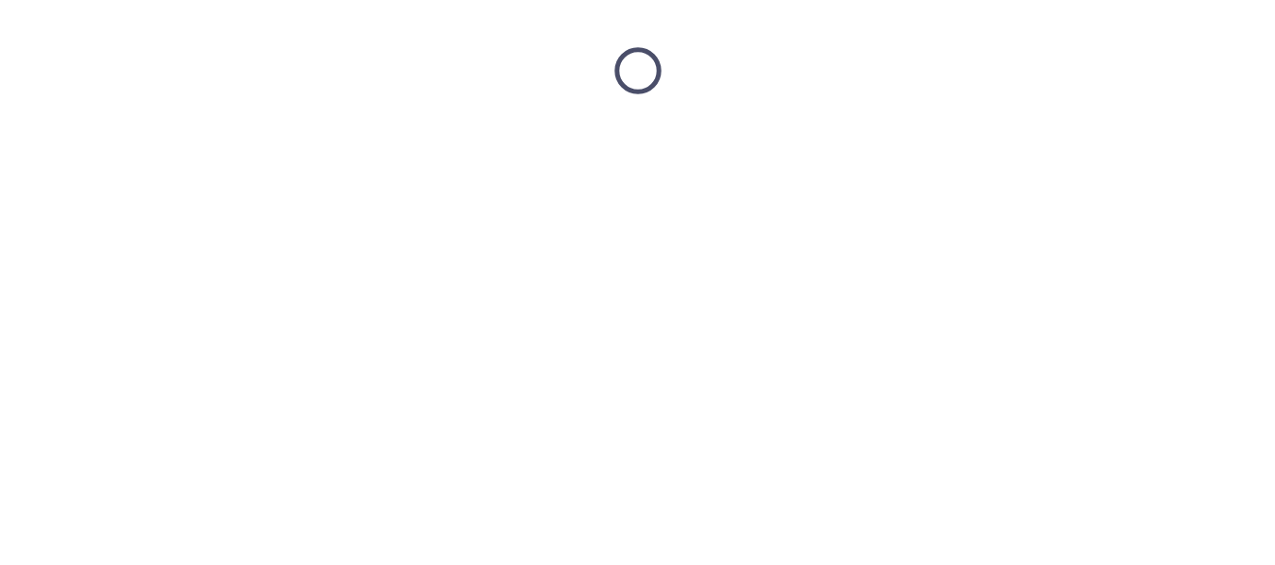
scroll to position [0, 0]
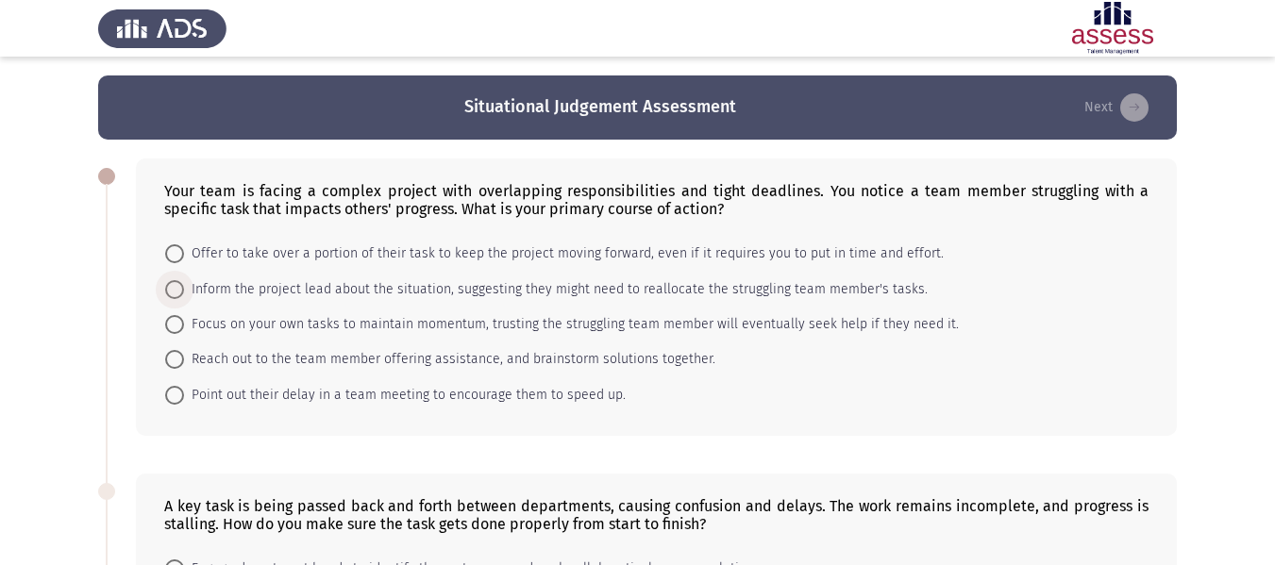
click at [456, 297] on span "Inform the project lead about the situation, suggesting they might need to real…" at bounding box center [556, 289] width 744 height 23
click at [184, 297] on input "Inform the project lead about the situation, suggesting they might need to real…" at bounding box center [174, 289] width 19 height 19
radio input "true"
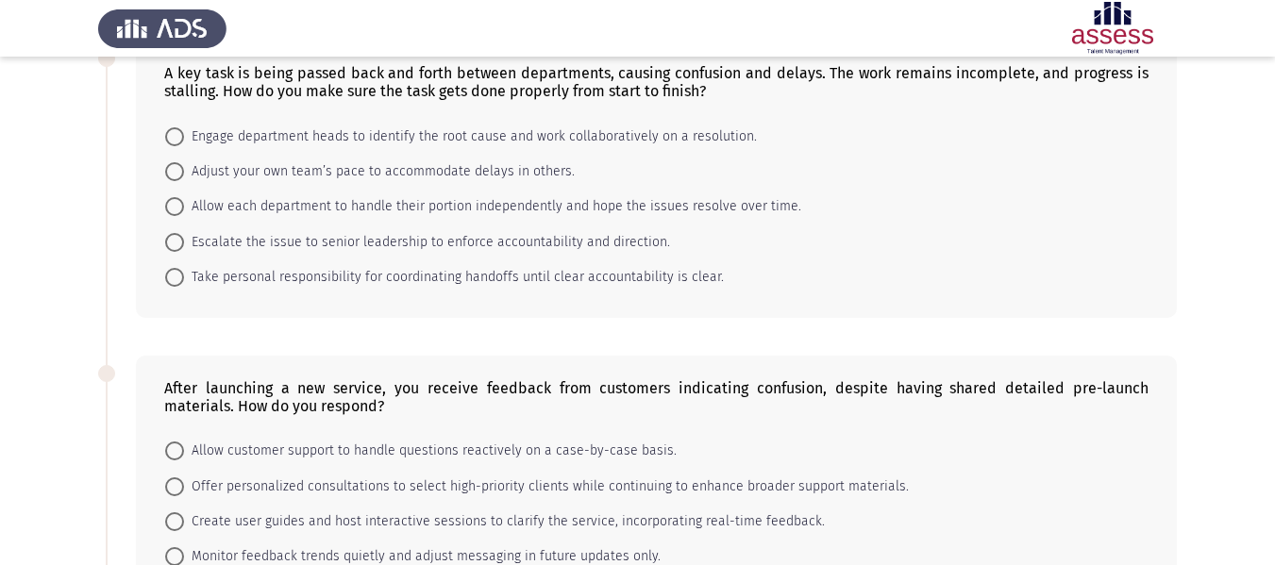
scroll to position [434, 0]
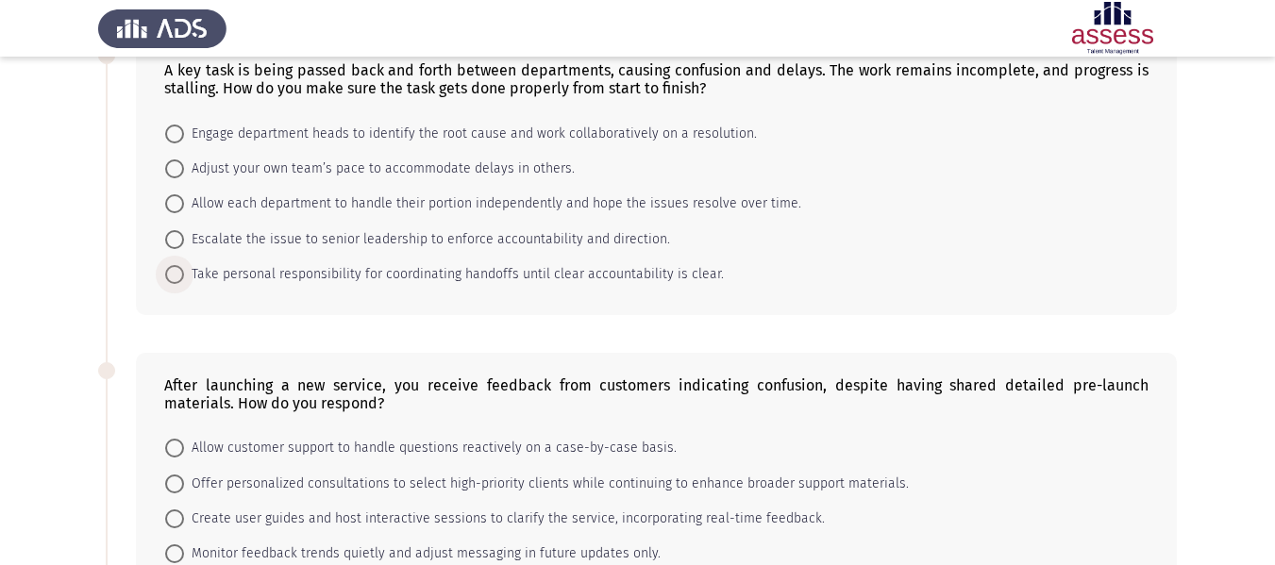
click at [434, 264] on span "Take personal responsibility for coordinating handoffs until clear accountabili…" at bounding box center [454, 274] width 540 height 23
click at [184, 265] on input "Take personal responsibility for coordinating handoffs until clear accountabili…" at bounding box center [174, 274] width 19 height 19
radio input "true"
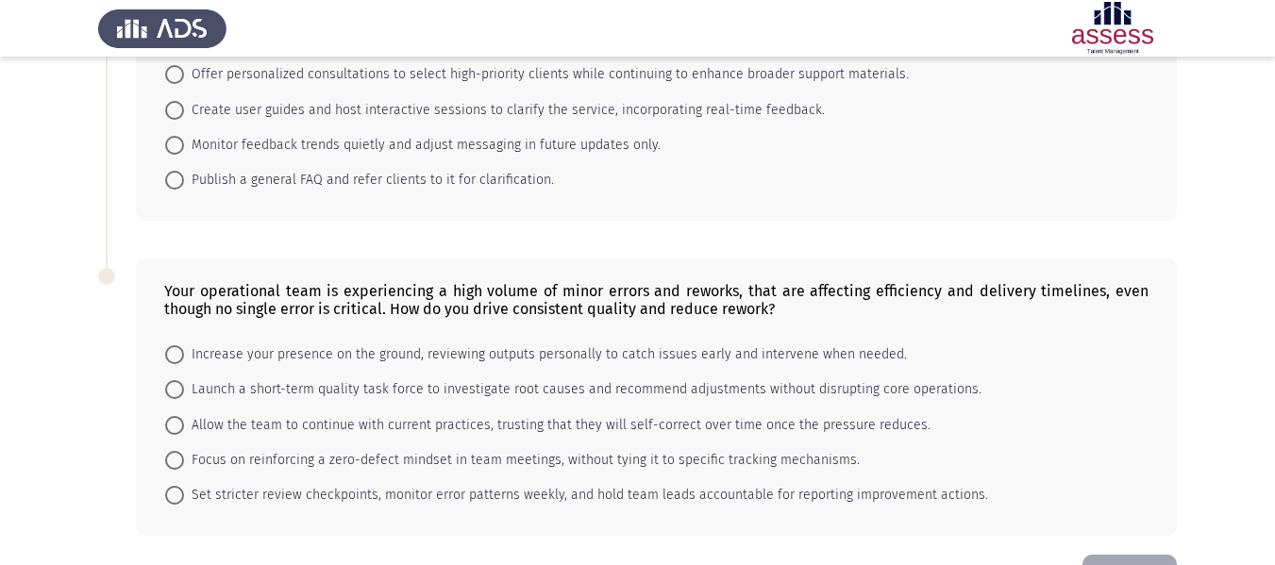
scroll to position [843, 0]
click at [410, 378] on span "Launch a short-term quality task force to investigate root causes and recommend…" at bounding box center [582, 388] width 797 height 23
click at [184, 379] on input "Launch a short-term quality task force to investigate root causes and recommend…" at bounding box center [174, 388] width 19 height 19
radio input "true"
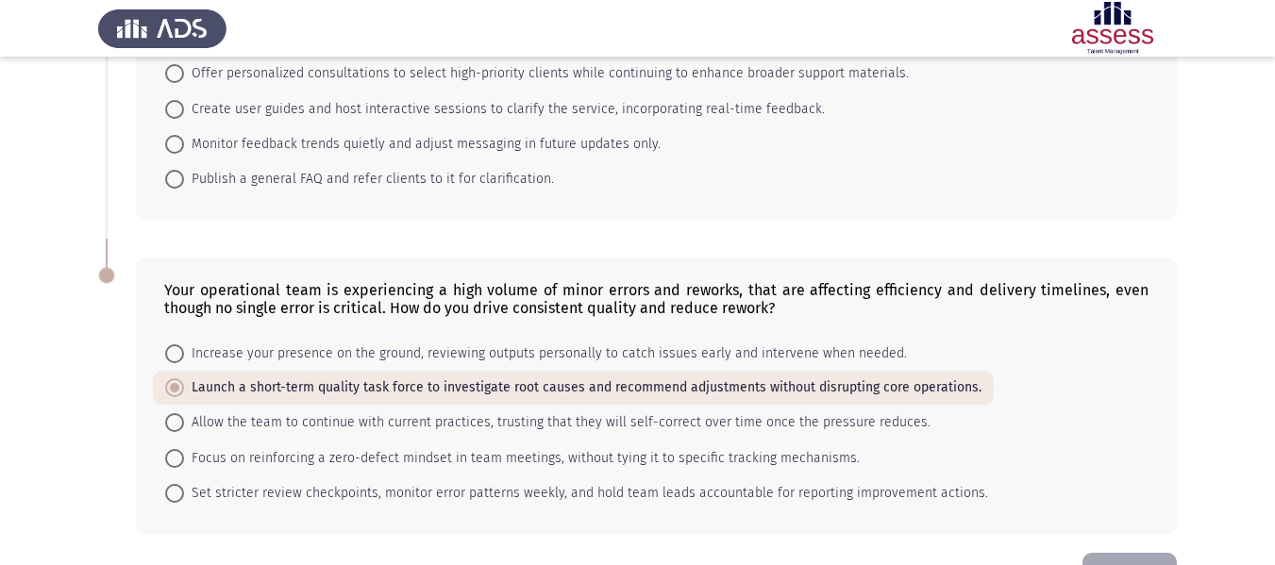
click at [393, 90] on mat-radio-button "Offer personalized consultations to select high-priority clients while continui…" at bounding box center [537, 73] width 768 height 35
click at [393, 110] on span "Create user guides and host interactive sessions to clarify the service, incorp…" at bounding box center [504, 109] width 641 height 23
click at [184, 110] on input "Create user guides and host interactive sessions to clarify the service, incorp…" at bounding box center [174, 109] width 19 height 19
radio input "true"
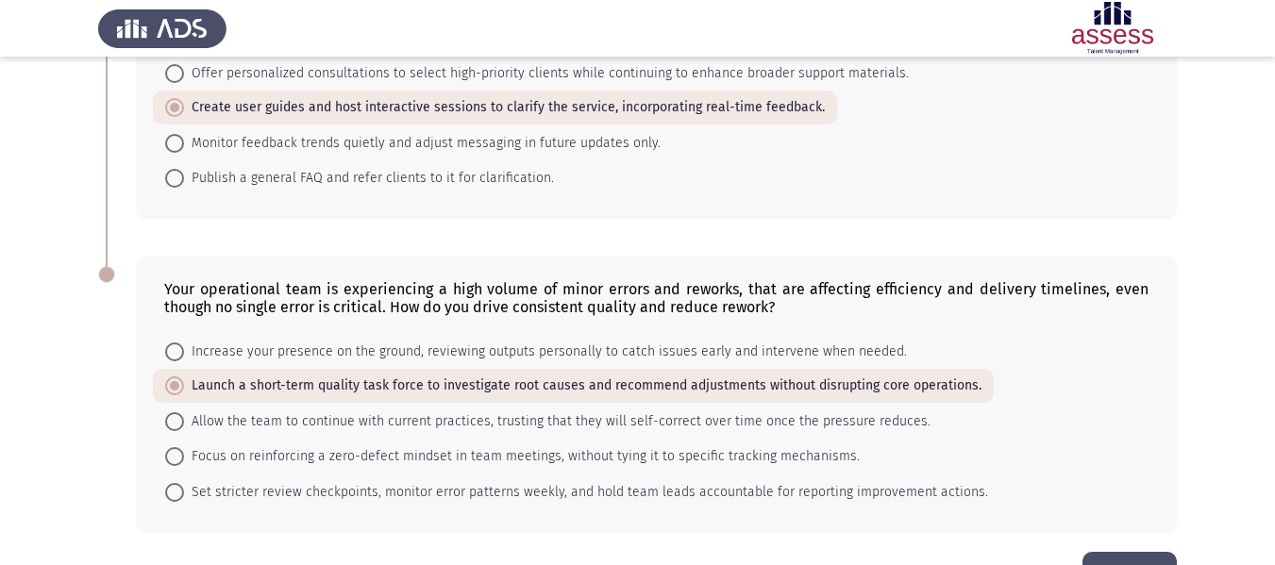
scroll to position [905, 0]
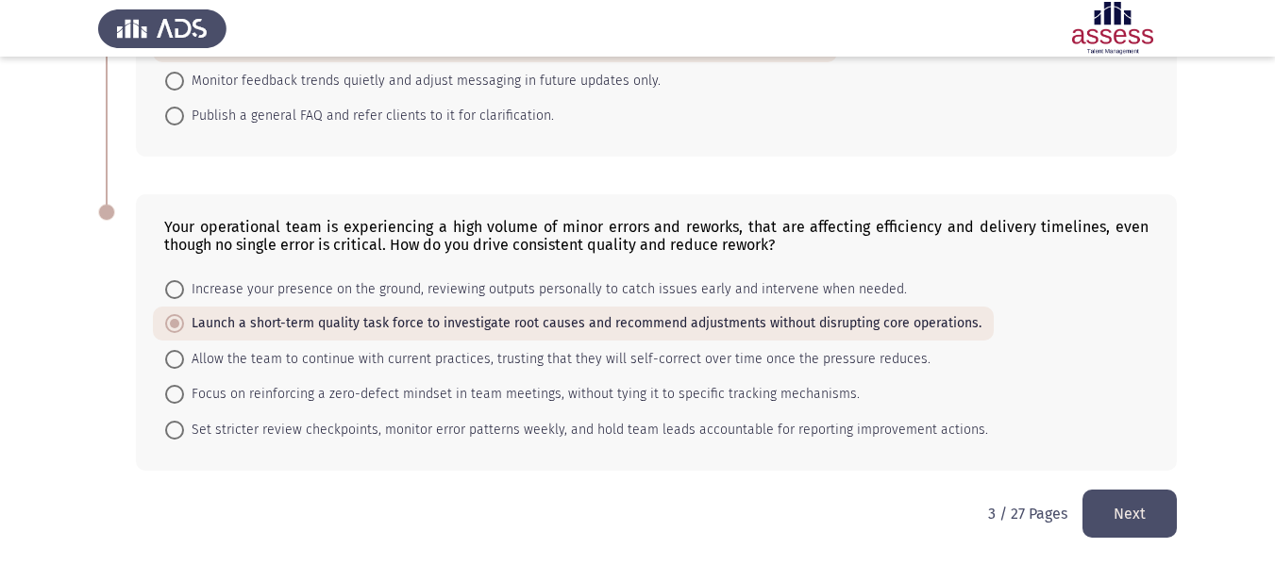
click at [1116, 499] on button "Next" at bounding box center [1129, 514] width 94 height 48
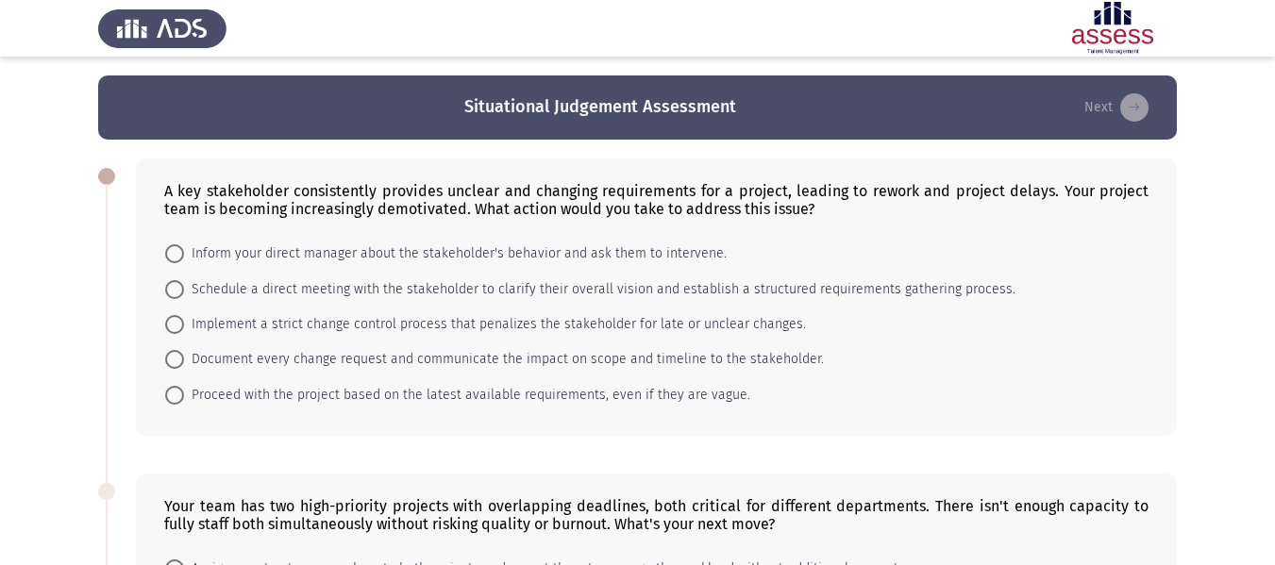
click at [410, 301] on mat-radio-button "Schedule a direct meeting with the stakeholder to clarify their overall vision …" at bounding box center [590, 288] width 875 height 35
click at [403, 292] on span "Schedule a direct meeting with the stakeholder to clarify their overall vision …" at bounding box center [599, 289] width 831 height 23
click at [184, 292] on input "Schedule a direct meeting with the stakeholder to clarify their overall vision …" at bounding box center [174, 289] width 19 height 19
radio input "true"
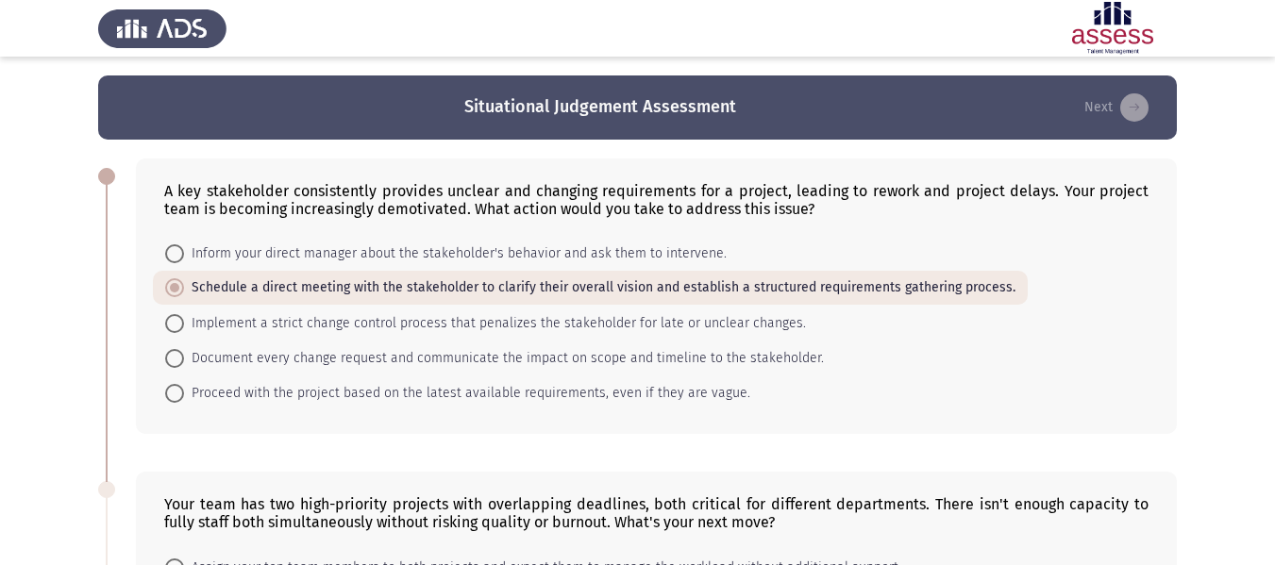
scroll to position [263, 0]
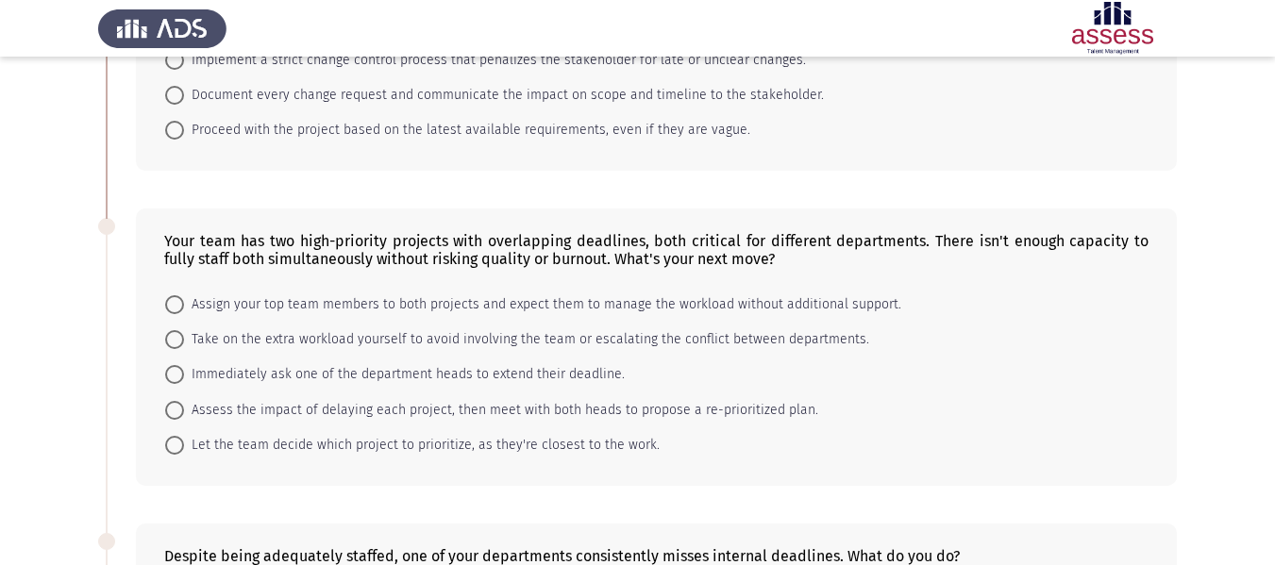
click at [404, 308] on span "Assign your top team members to both projects and expect them to manage the wor…" at bounding box center [542, 304] width 717 height 23
click at [184, 308] on input "Assign your top team members to both projects and expect them to manage the wor…" at bounding box center [174, 304] width 19 height 19
radio input "true"
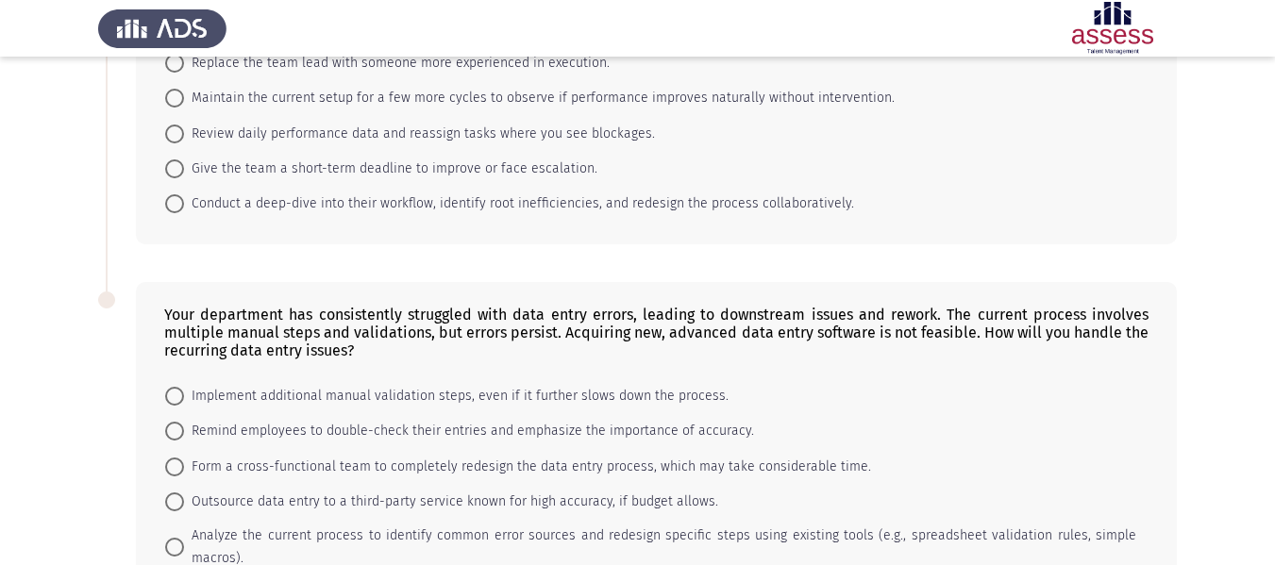
scroll to position [803, 0]
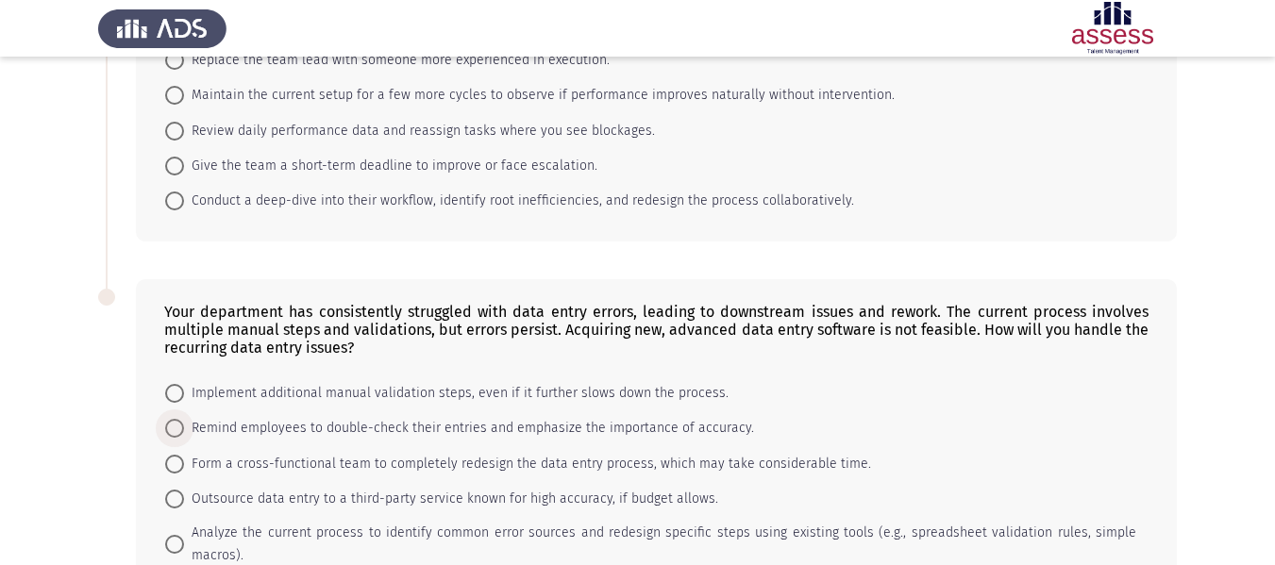
click at [377, 427] on span "Remind employees to double-check their entries and emphasize the importance of …" at bounding box center [469, 428] width 570 height 23
click at [184, 427] on input "Remind employees to double-check their entries and emphasize the importance of …" at bounding box center [174, 428] width 19 height 19
radio input "true"
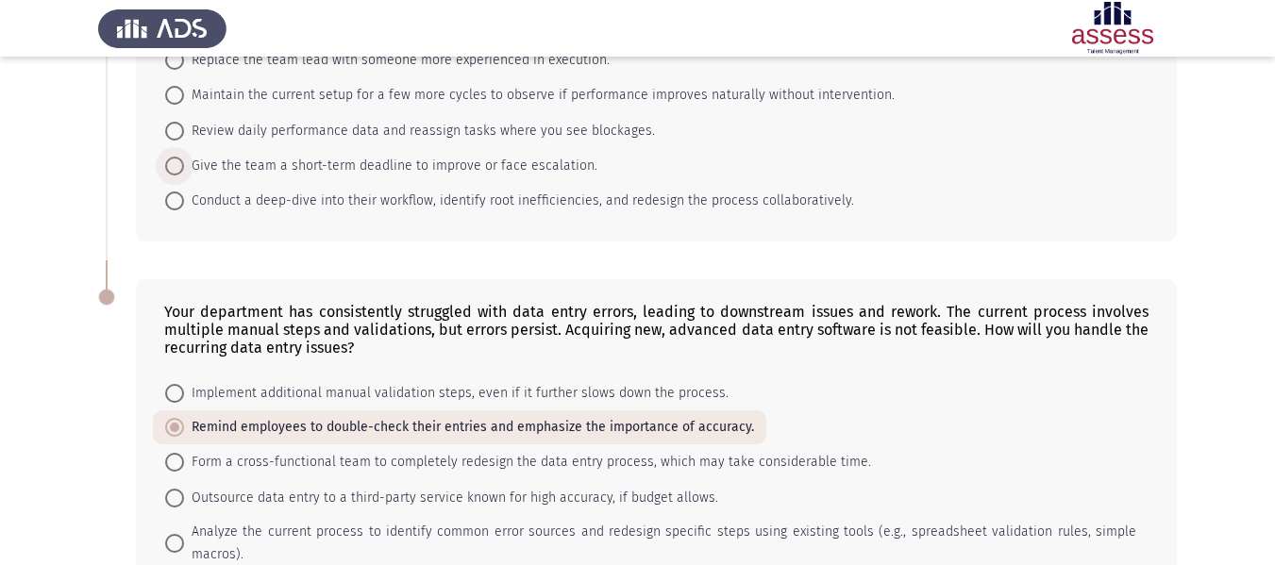
click at [341, 160] on span "Give the team a short-term deadline to improve or face escalation." at bounding box center [390, 166] width 413 height 23
click at [184, 160] on input "Give the team a short-term deadline to improve or face escalation." at bounding box center [174, 166] width 19 height 19
radio input "true"
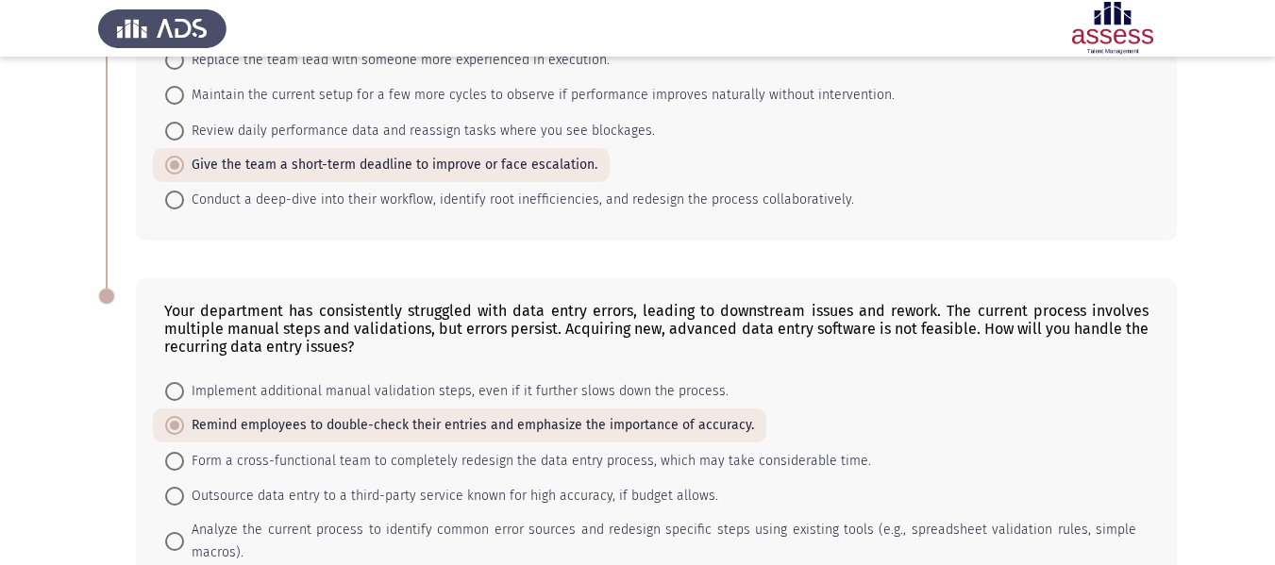
scroll to position [905, 0]
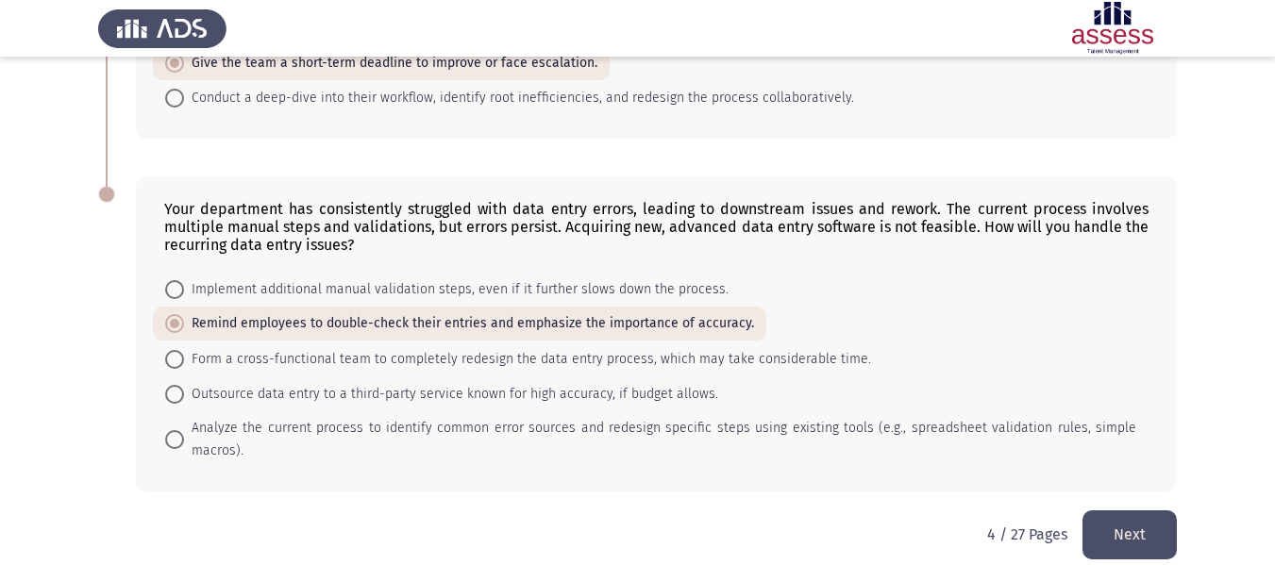
click at [1110, 511] on button "Next" at bounding box center [1129, 535] width 94 height 48
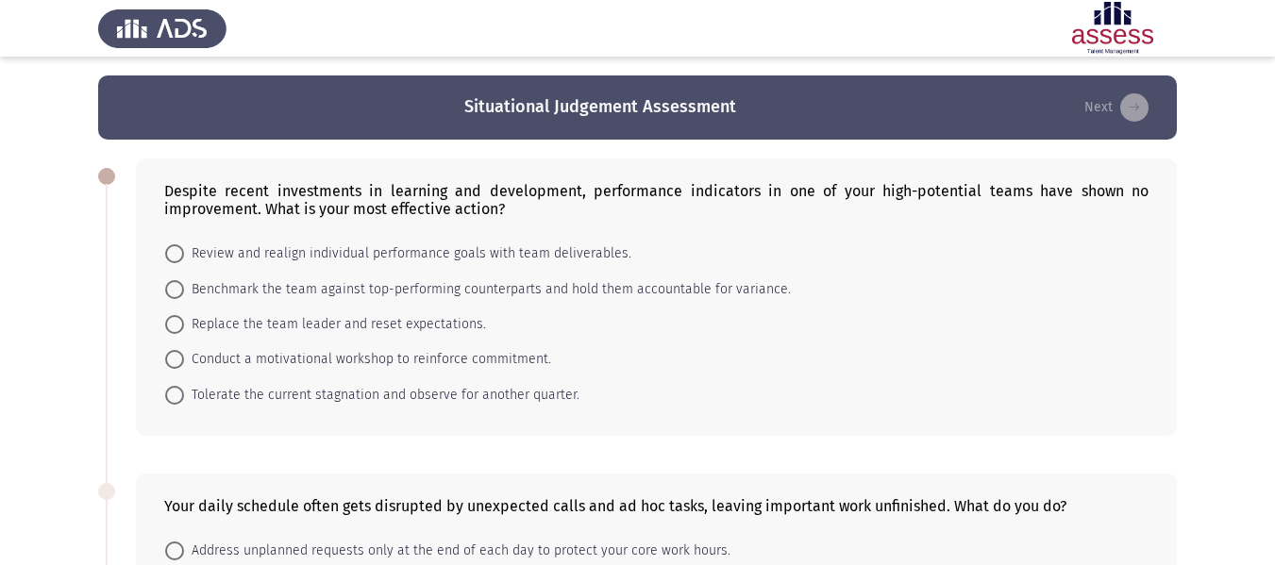
drag, startPoint x: 345, startPoint y: 266, endPoint x: 326, endPoint y: 244, distance: 29.4
click at [326, 244] on mat-radio-button "Review and realign individual performance goals with team deliverables." at bounding box center [398, 253] width 491 height 35
click at [326, 244] on span "Review and realign individual performance goals with team deliverables." at bounding box center [407, 254] width 447 height 23
click at [184, 244] on input "Review and realign individual performance goals with team deliverables." at bounding box center [174, 253] width 19 height 19
radio input "true"
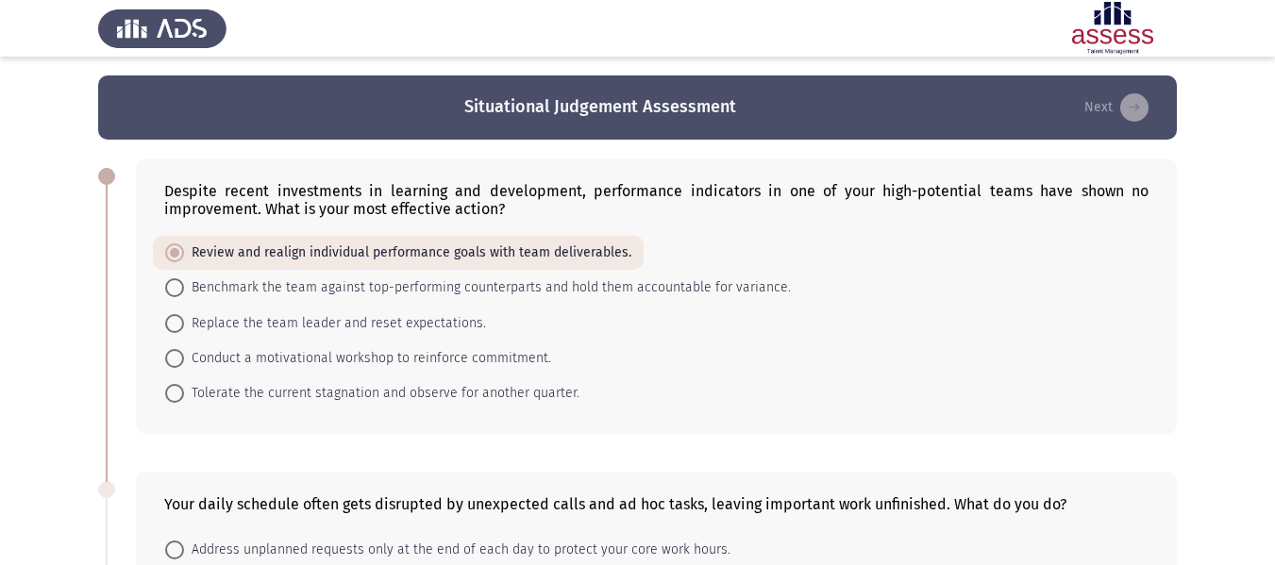
scroll to position [380, 0]
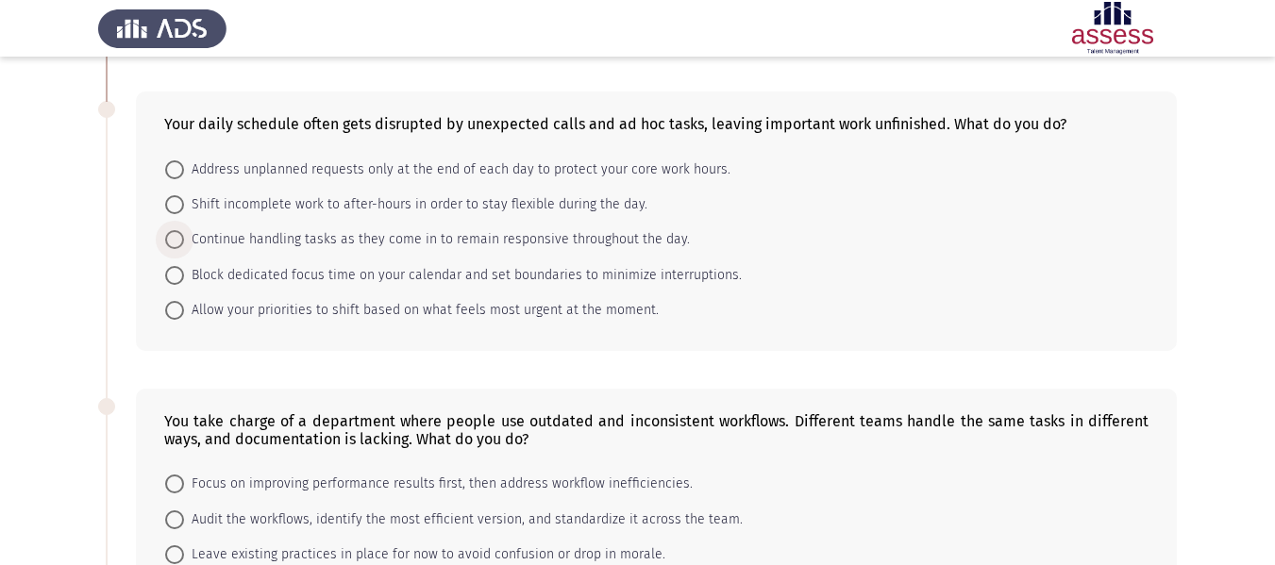
click at [326, 247] on span "Continue handling tasks as they come in to remain responsive throughout the day." at bounding box center [437, 239] width 506 height 23
click at [184, 247] on input "Continue handling tasks as they come in to remain responsive throughout the day." at bounding box center [174, 239] width 19 height 19
radio input "true"
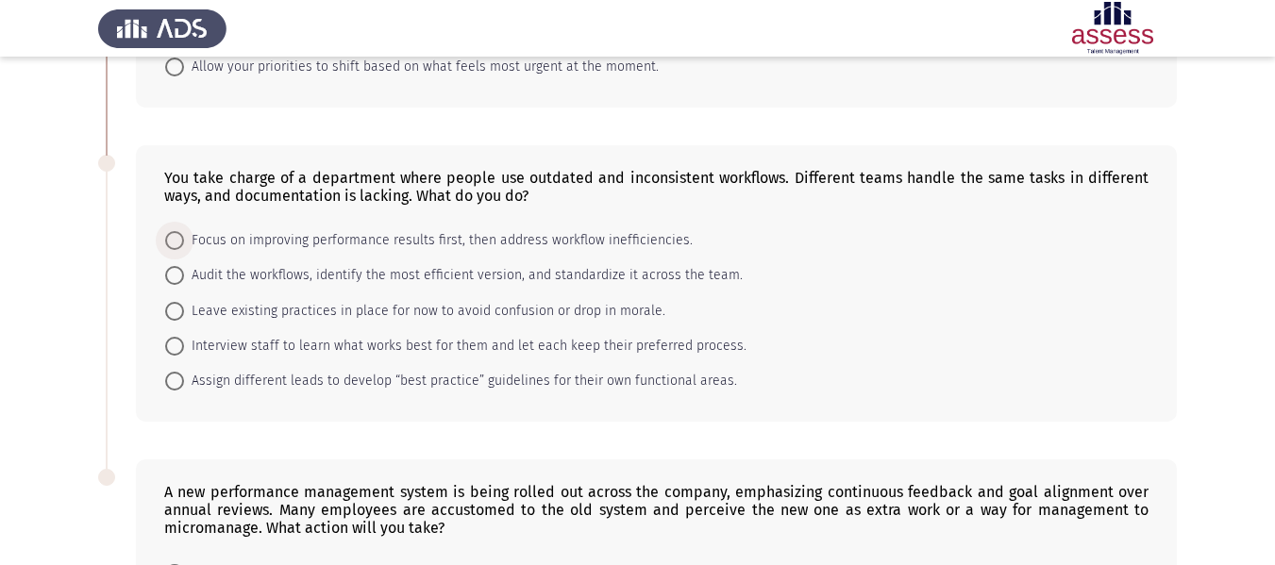
click at [326, 247] on span "Focus on improving performance results first, then address workflow inefficienc…" at bounding box center [438, 240] width 509 height 23
click at [184, 247] on input "Focus on improving performance results first, then address workflow inefficienc…" at bounding box center [174, 240] width 19 height 19
radio input "true"
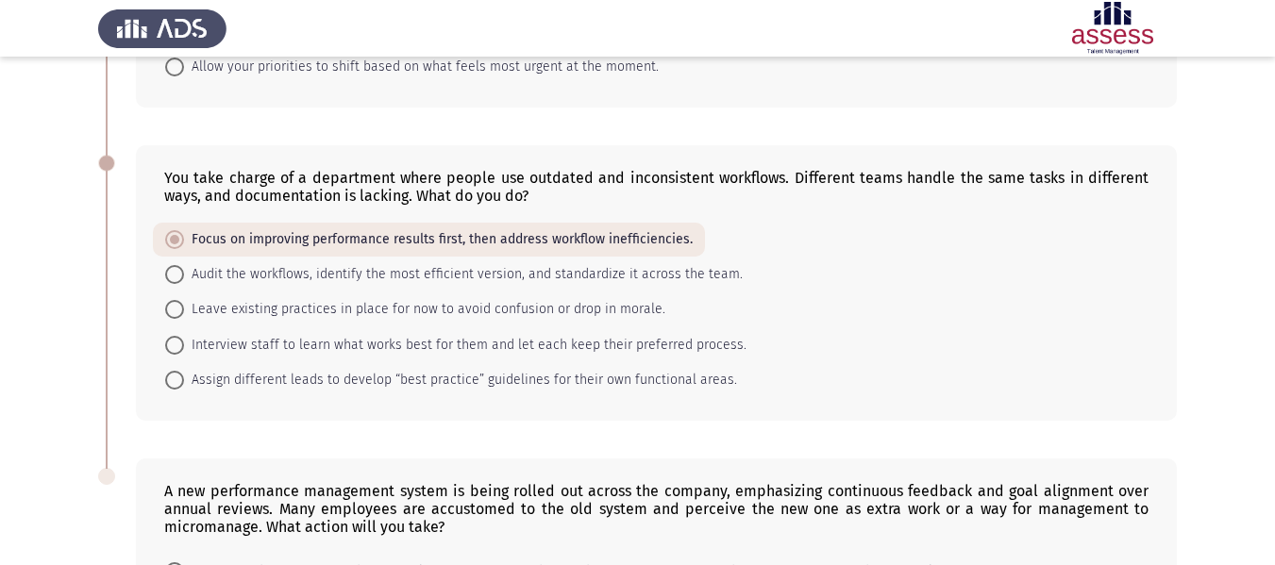
scroll to position [928, 0]
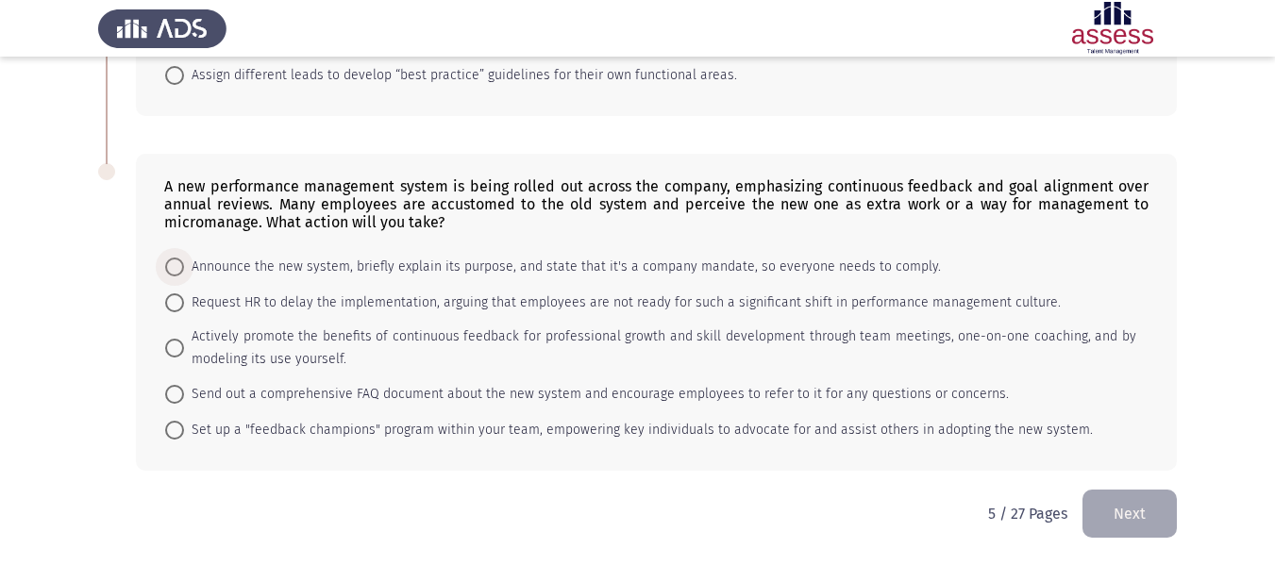
click at [322, 268] on span "Announce the new system, briefly explain its purpose, and state that it's a com…" at bounding box center [562, 267] width 757 height 23
click at [184, 268] on input "Announce the new system, briefly explain its purpose, and state that it's a com…" at bounding box center [174, 267] width 19 height 19
radio input "true"
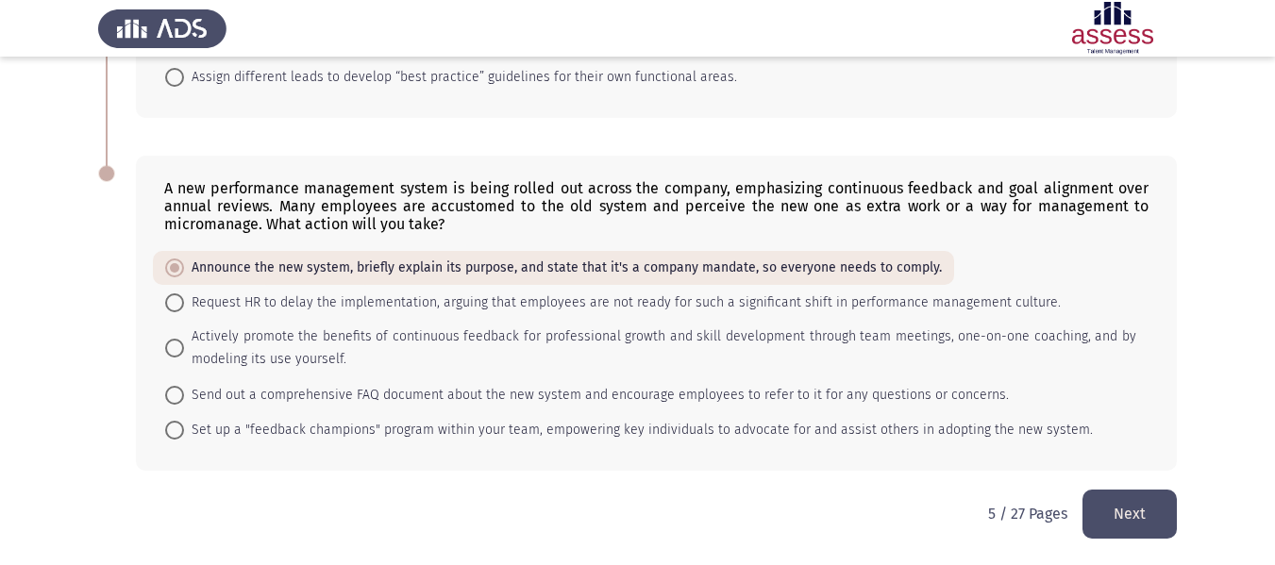
click at [1133, 524] on button "Next" at bounding box center [1129, 514] width 94 height 48
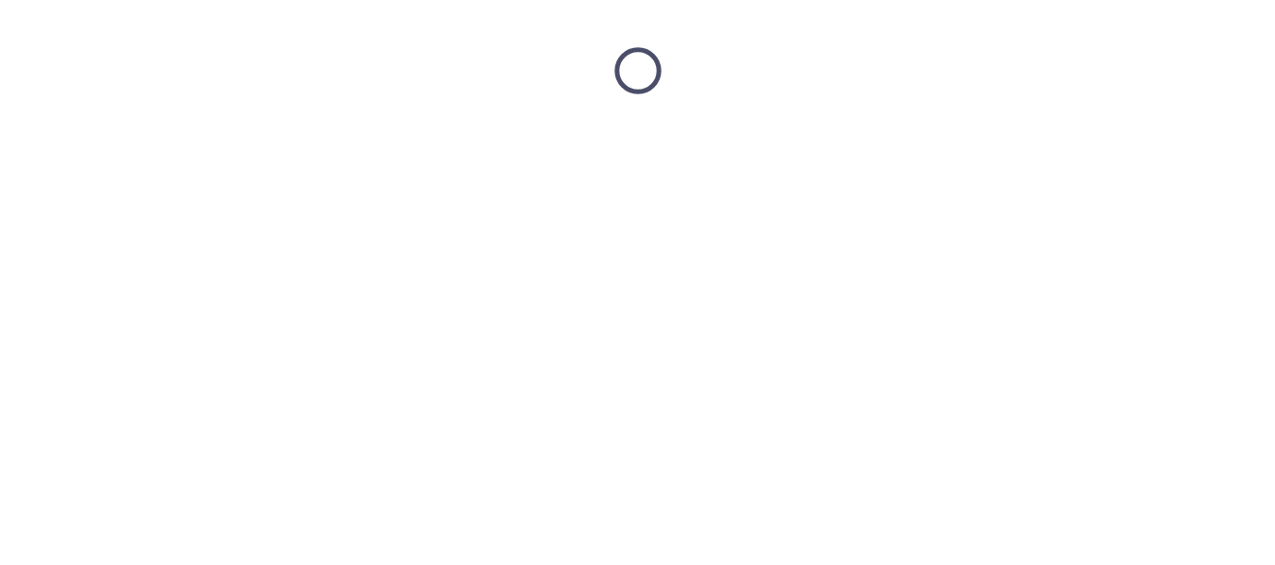
scroll to position [0, 0]
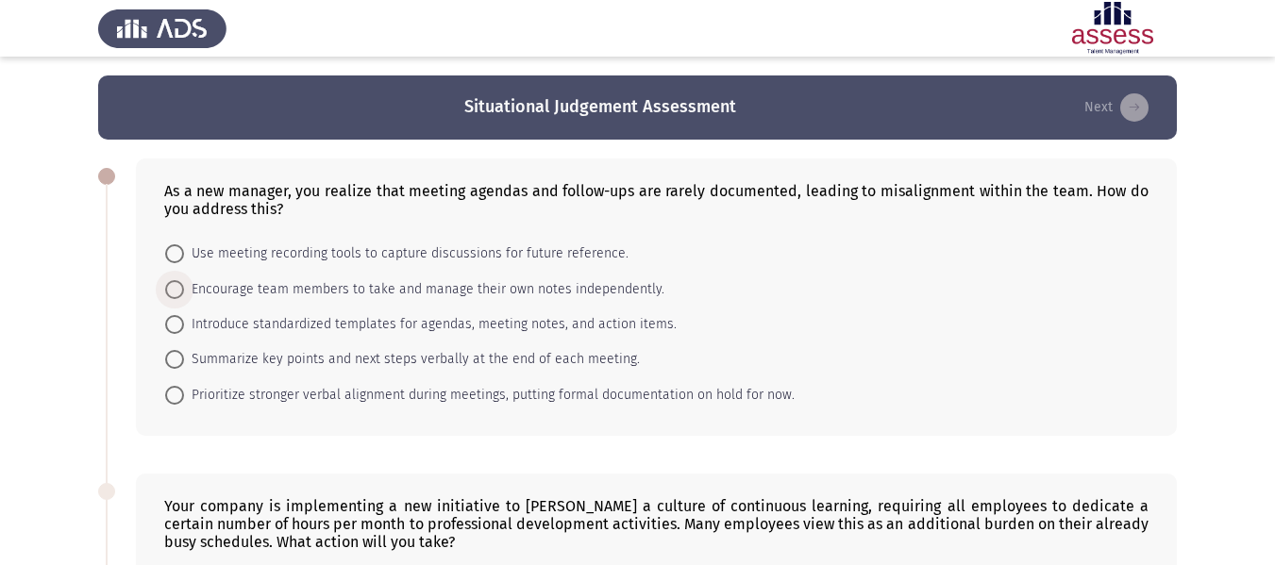
click at [369, 292] on span "Encourage team members to take and manage their own notes independently." at bounding box center [424, 289] width 480 height 23
click at [184, 292] on input "Encourage team members to take and manage their own notes independently." at bounding box center [174, 289] width 19 height 19
radio input "true"
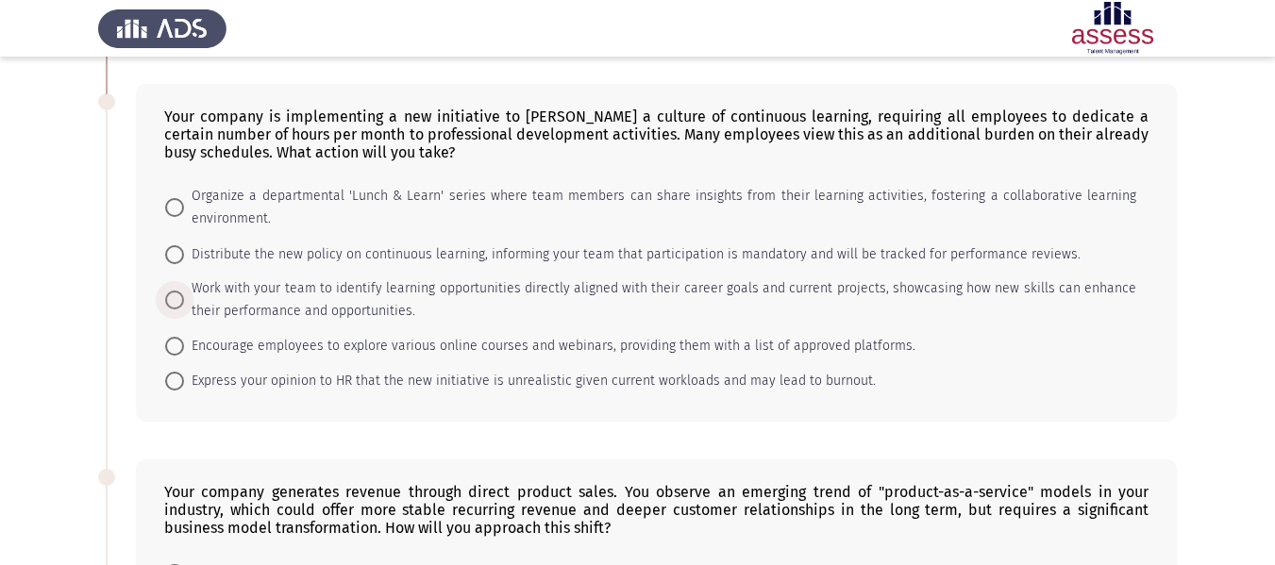
click at [298, 303] on span "Work with your team to identify learning opportunities directly aligned with th…" at bounding box center [660, 299] width 952 height 45
click at [184, 303] on input "Work with your team to identify learning opportunities directly aligned with th…" at bounding box center [174, 300] width 19 height 19
radio input "true"
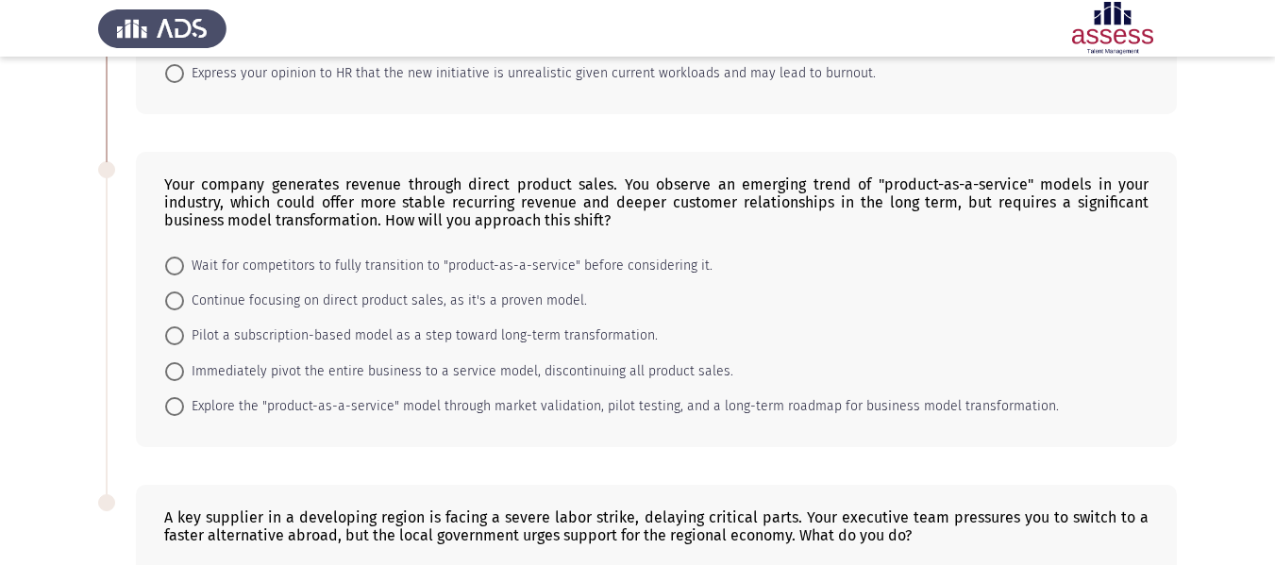
scroll to position [697, 0]
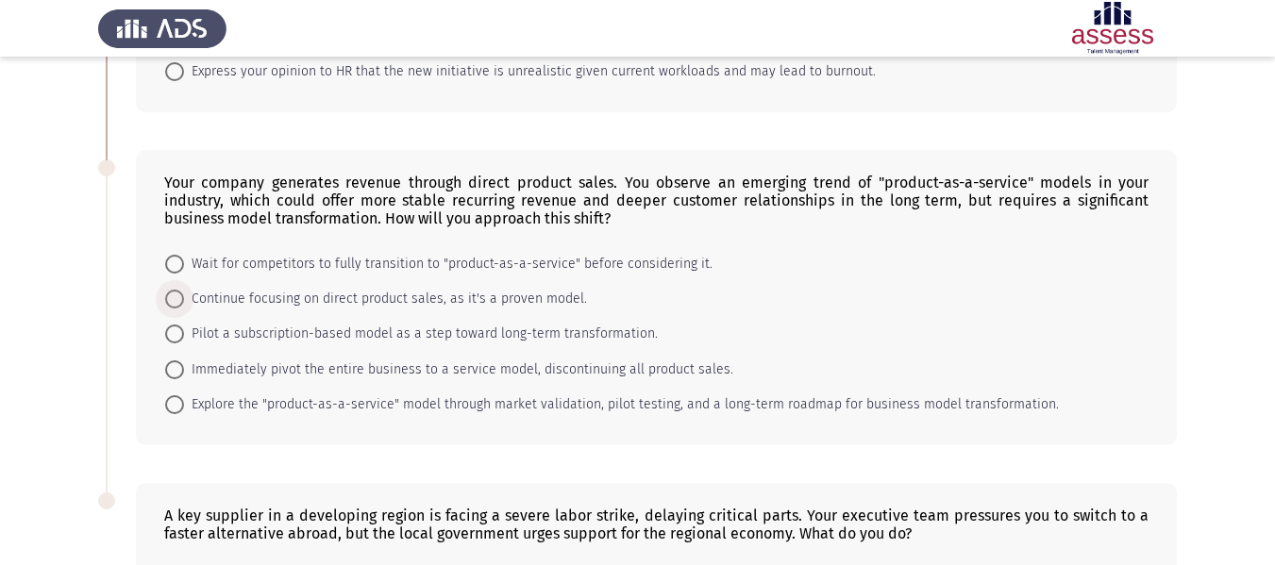
click at [297, 305] on span "Continue focusing on direct product sales, as it's a proven model." at bounding box center [385, 299] width 403 height 23
click at [184, 305] on input "Continue focusing on direct product sales, as it's a proven model." at bounding box center [174, 299] width 19 height 19
radio input "true"
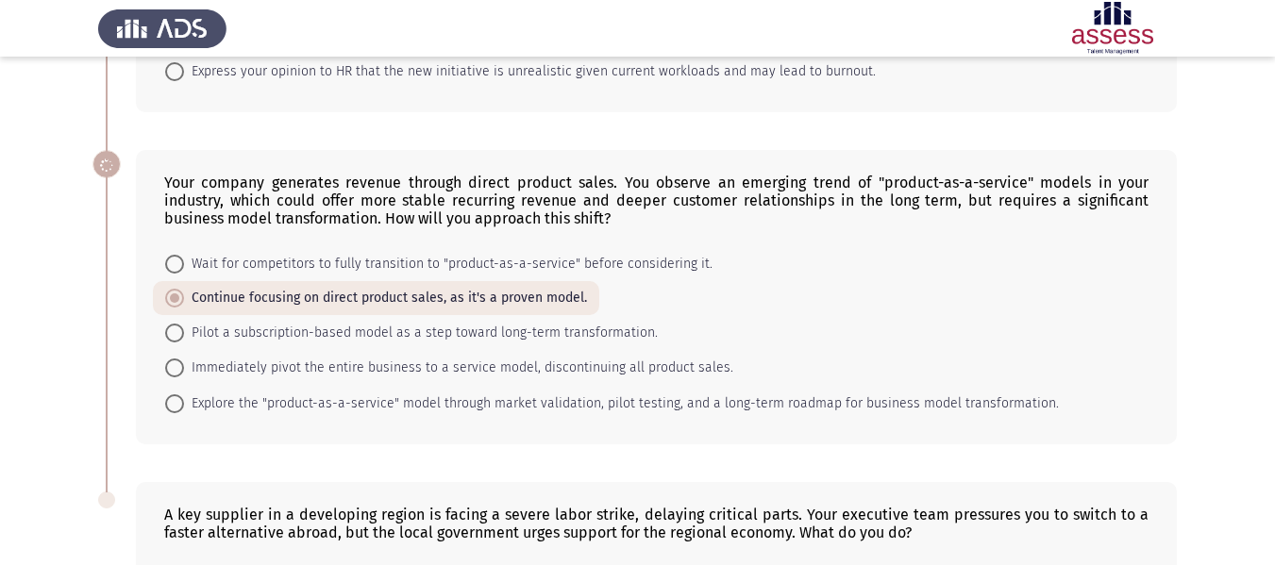
scroll to position [986, 0]
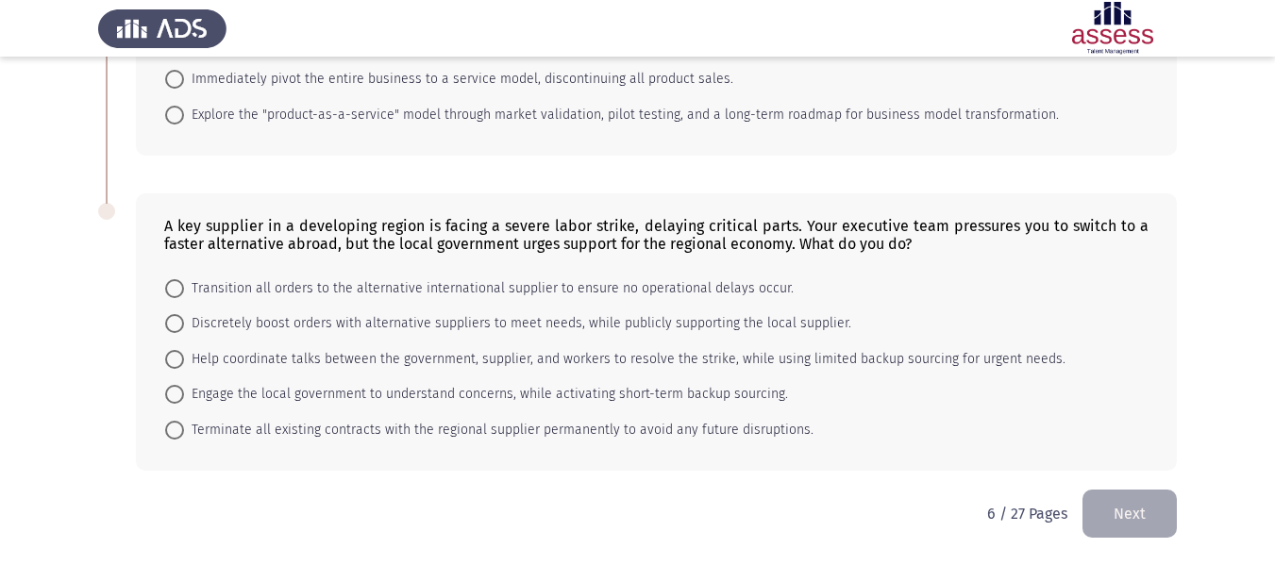
click at [297, 305] on mat-radio-button "Transition all orders to the alternative international supplier to ensure no op…" at bounding box center [479, 288] width 653 height 35
click at [296, 311] on mat-radio-button "Discretely boost orders with alternative suppliers to meet needs, while publicl…" at bounding box center [508, 323] width 711 height 35
click at [295, 324] on span "Discretely boost orders with alternative suppliers to meet needs, while publicl…" at bounding box center [517, 323] width 667 height 23
click at [184, 324] on input "Discretely boost orders with alternative suppliers to meet needs, while publicl…" at bounding box center [174, 323] width 19 height 19
radio input "true"
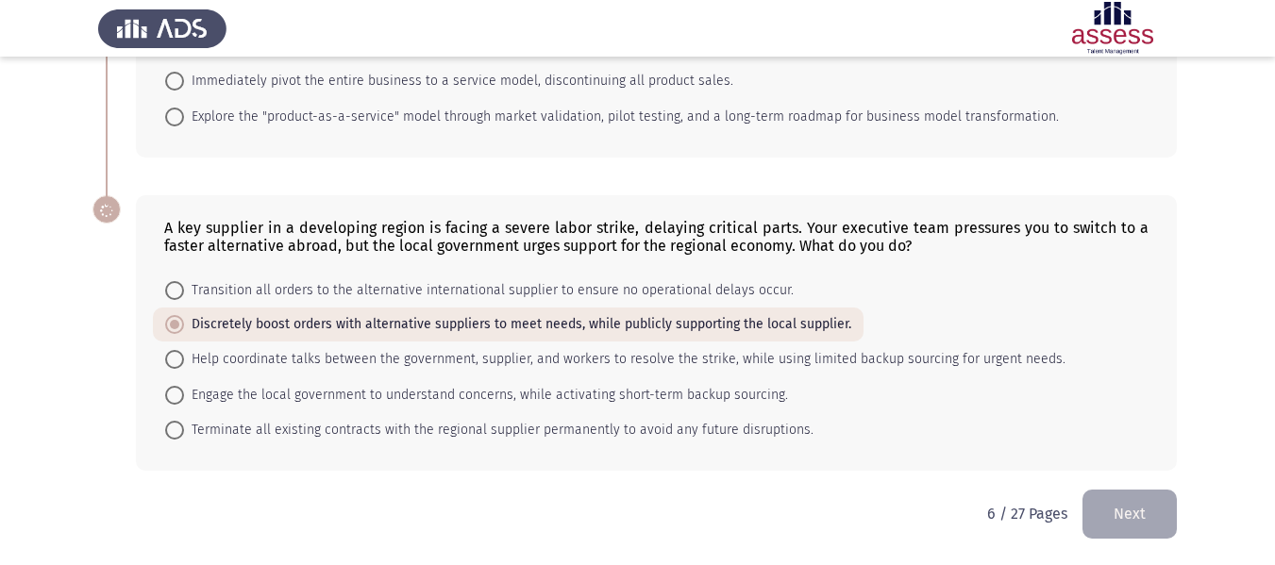
scroll to position [984, 0]
click at [1157, 520] on button "Next" at bounding box center [1129, 514] width 94 height 48
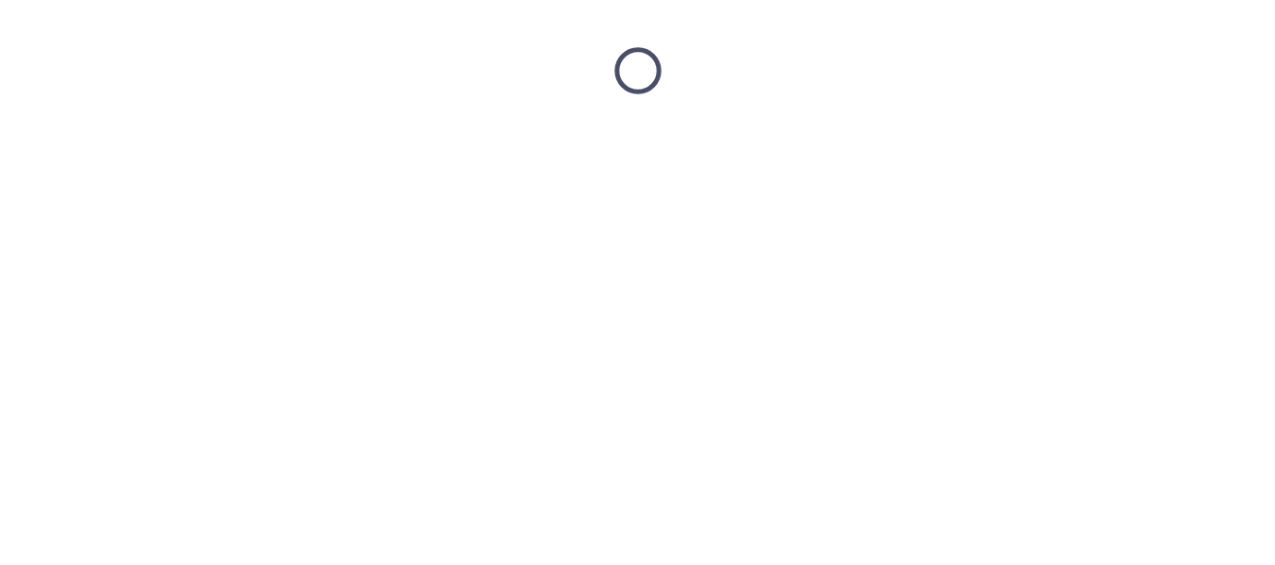
scroll to position [0, 0]
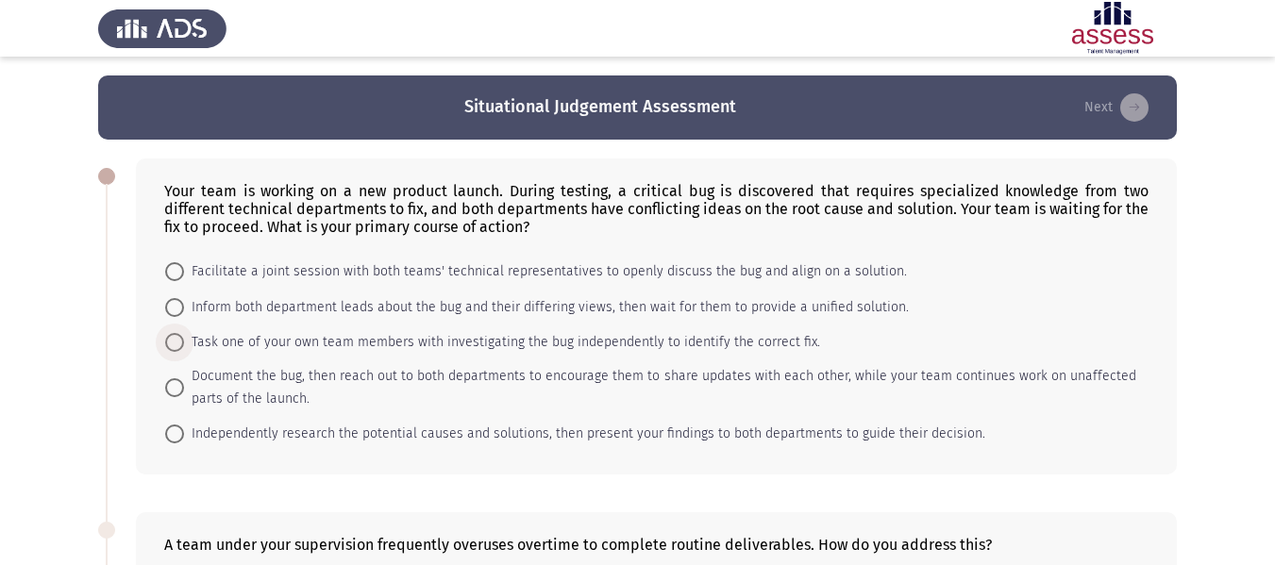
click at [346, 335] on span "Task one of your own team members with investigating the bug independently to i…" at bounding box center [502, 342] width 636 height 23
click at [184, 335] on input "Task one of your own team members with investigating the bug independently to i…" at bounding box center [174, 342] width 19 height 19
radio input "true"
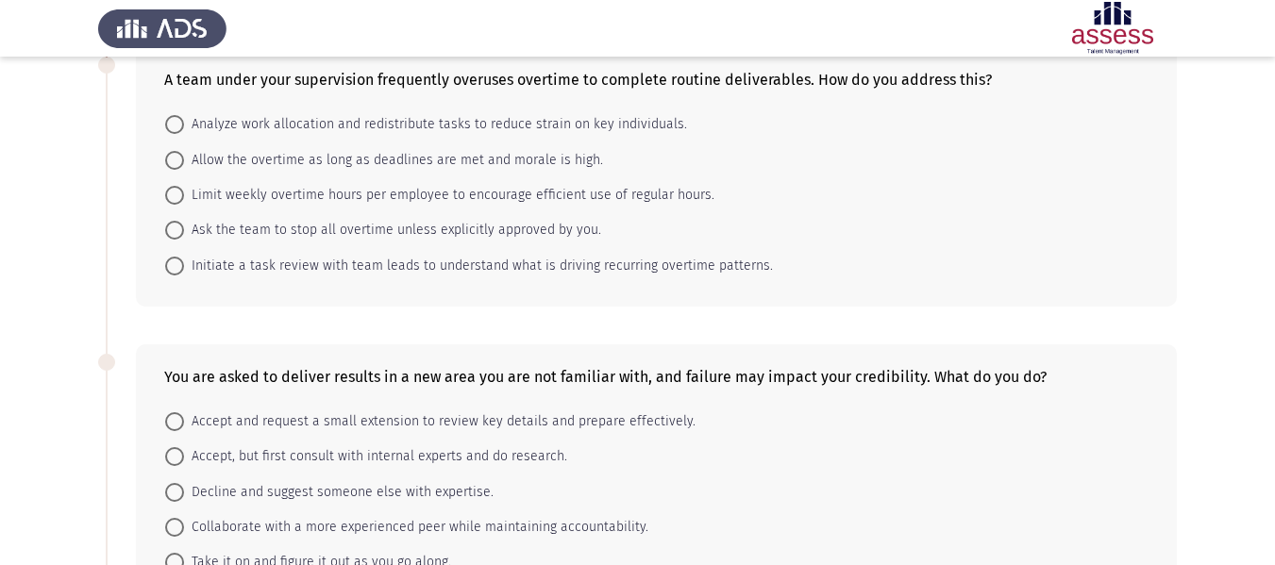
scroll to position [475, 0]
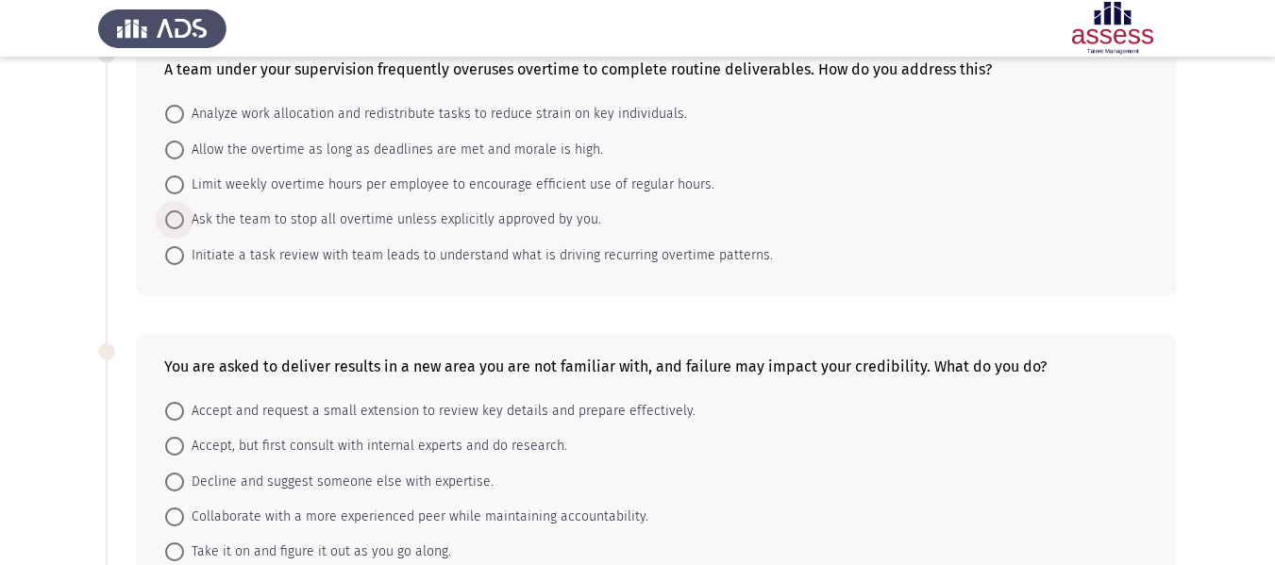
click at [309, 210] on span "Ask the team to stop all overtime unless explicitly approved by you." at bounding box center [392, 220] width 417 height 23
click at [184, 210] on input "Ask the team to stop all overtime unless explicitly approved by you." at bounding box center [174, 219] width 19 height 19
radio input "true"
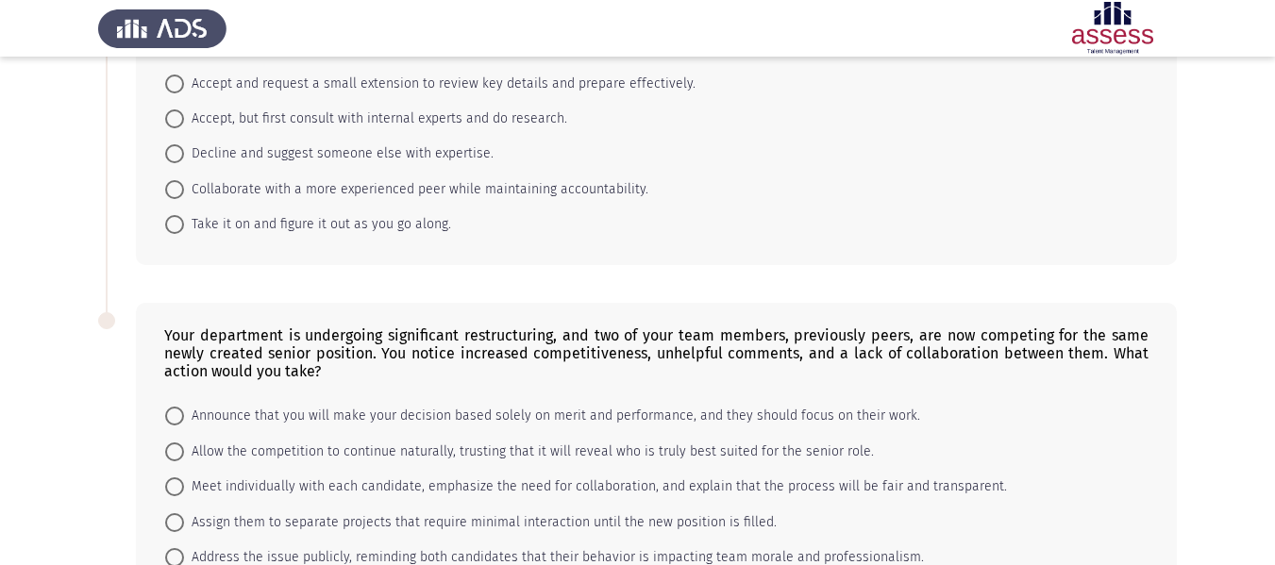
scroll to position [803, 0]
click at [309, 210] on mat-radio-button "Take it on and figure it out as you go along." at bounding box center [308, 222] width 310 height 35
click at [305, 225] on span "Take it on and figure it out as you go along." at bounding box center [317, 222] width 267 height 23
click at [184, 225] on input "Take it on and figure it out as you go along." at bounding box center [174, 222] width 19 height 19
radio input "true"
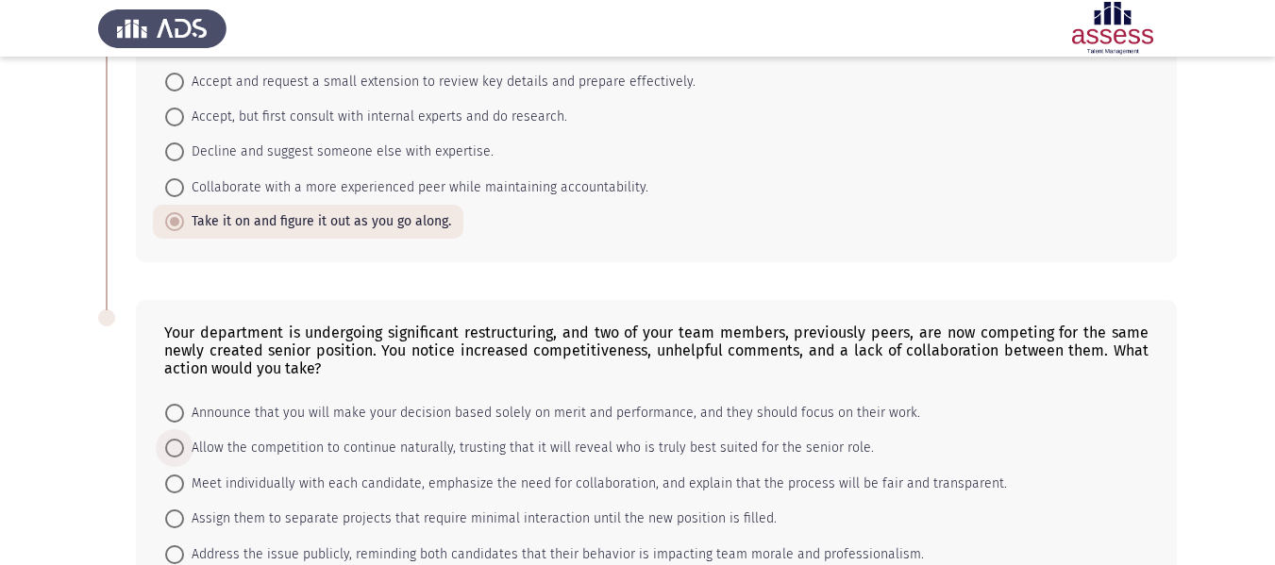
click at [282, 443] on span "Allow the competition to continue naturally, trusting that it will reveal who i…" at bounding box center [529, 448] width 690 height 23
click at [184, 443] on input "Allow the competition to continue naturally, trusting that it will reveal who i…" at bounding box center [174, 448] width 19 height 19
radio input "true"
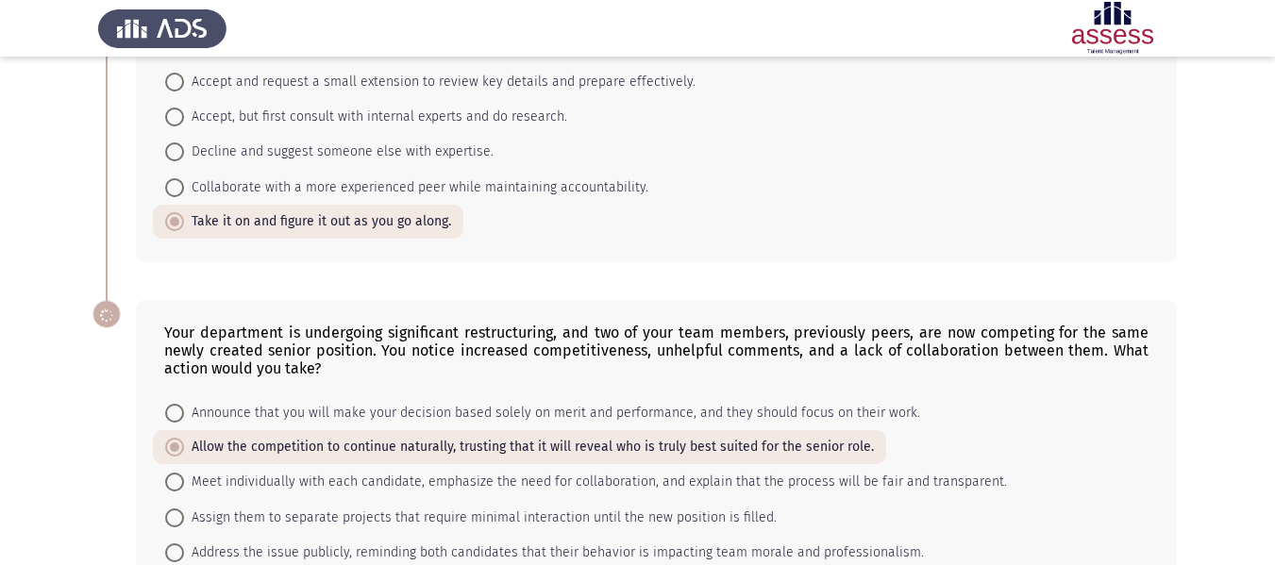
scroll to position [926, 0]
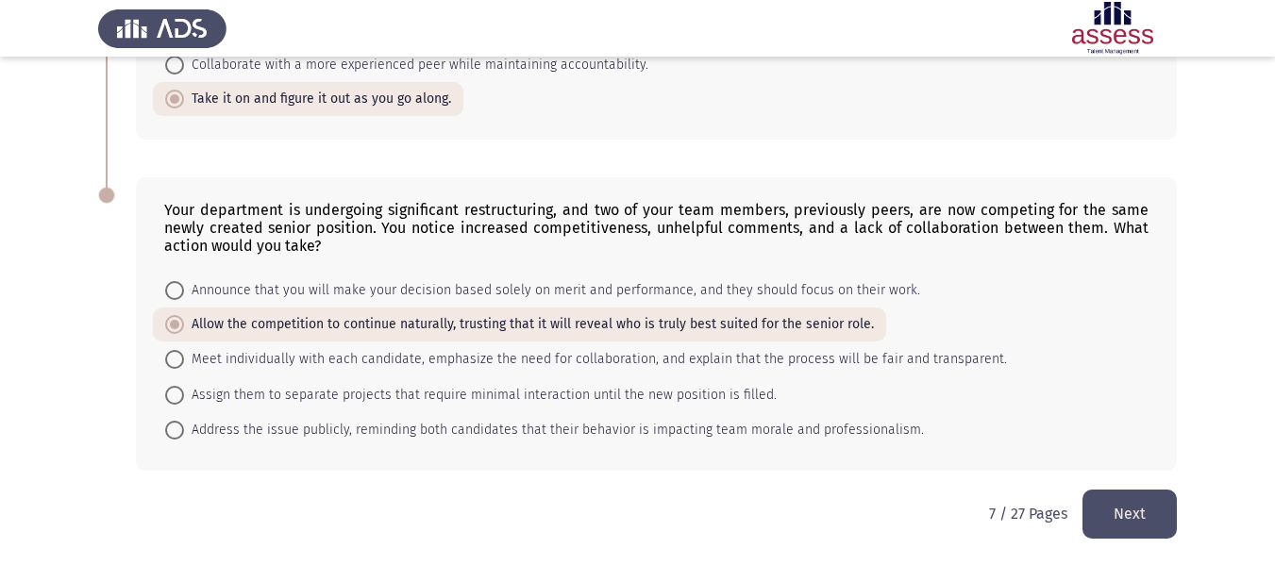
click at [1140, 495] on button "Next" at bounding box center [1129, 514] width 94 height 48
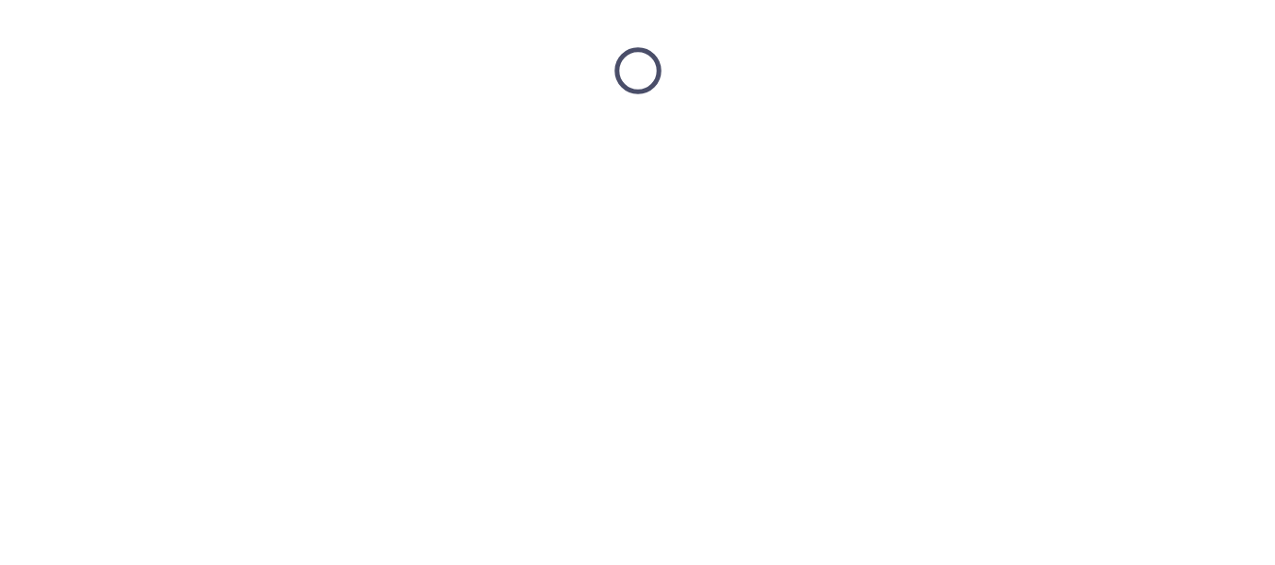
scroll to position [0, 0]
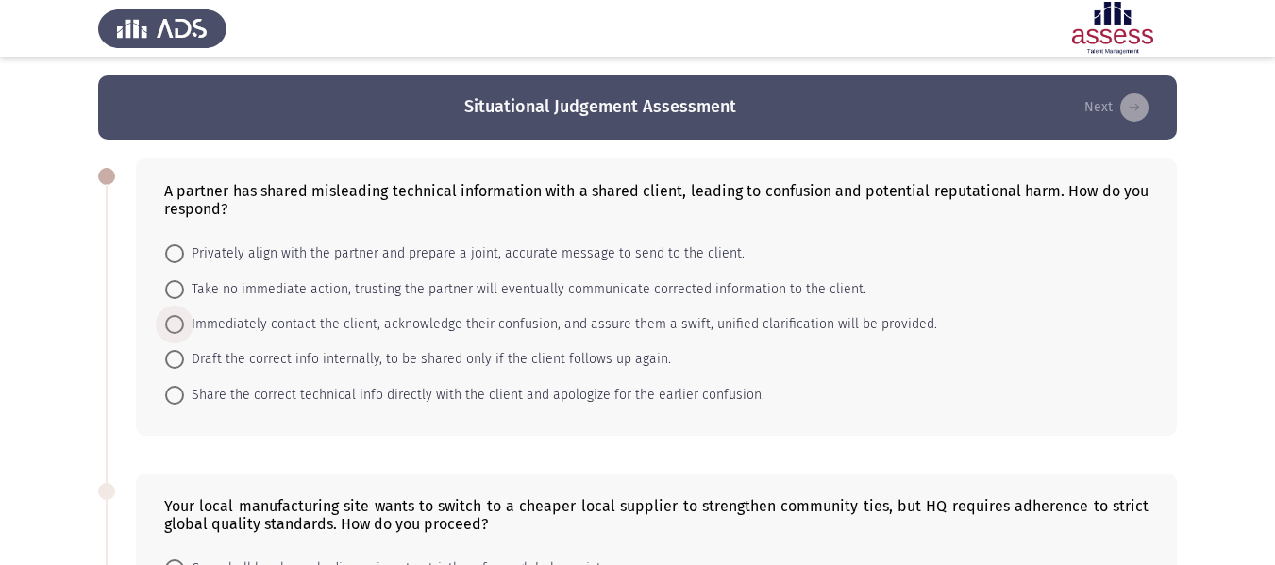
click at [333, 328] on span "Immediately contact the client, acknowledge their confusion, and assure them a …" at bounding box center [560, 324] width 753 height 23
click at [184, 328] on input "Immediately contact the client, acknowledge their confusion, and assure them a …" at bounding box center [174, 324] width 19 height 19
radio input "true"
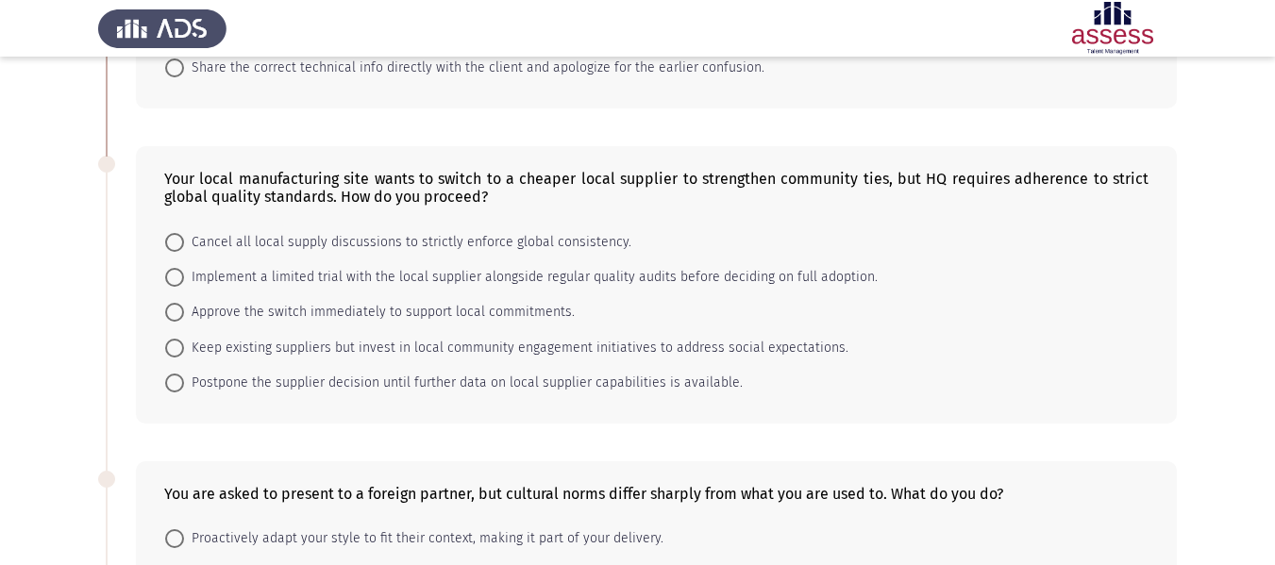
scroll to position [328, 0]
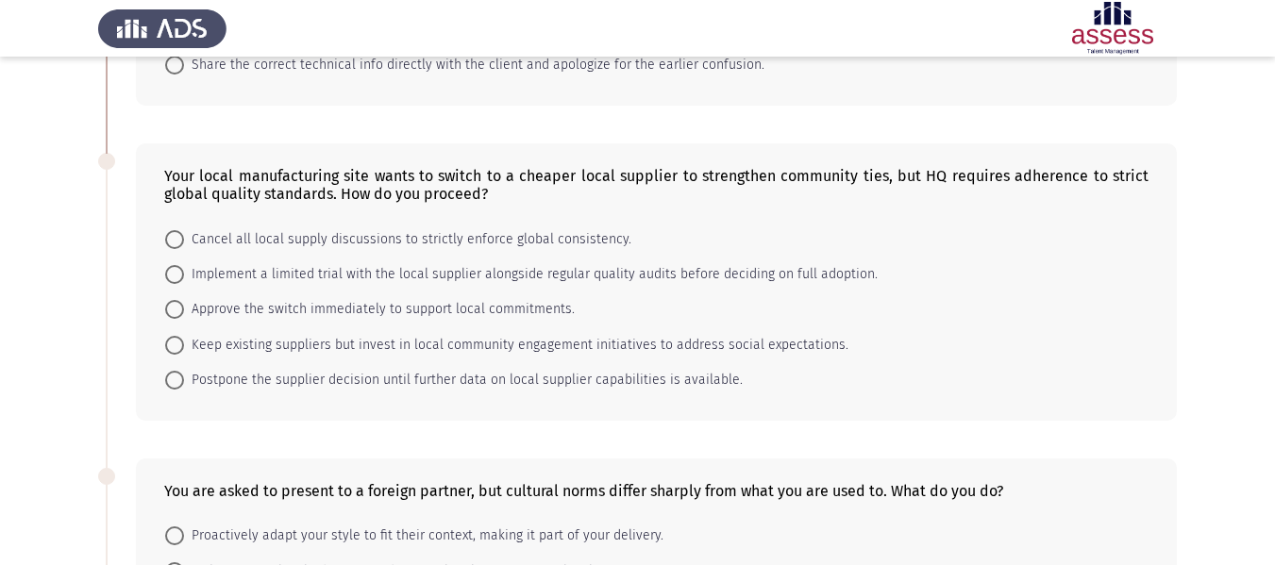
drag, startPoint x: 333, startPoint y: 328, endPoint x: 312, endPoint y: 298, distance: 36.6
click at [312, 221] on mat-radio-group "Cancel all local supply discussions to strictly enforce global consistency. Imp…" at bounding box center [651, 221] width 996 height 0
click at [312, 298] on span "Approve the switch immediately to support local commitments." at bounding box center [379, 309] width 391 height 23
click at [184, 300] on input "Approve the switch immediately to support local commitments." at bounding box center [174, 309] width 19 height 19
radio input "true"
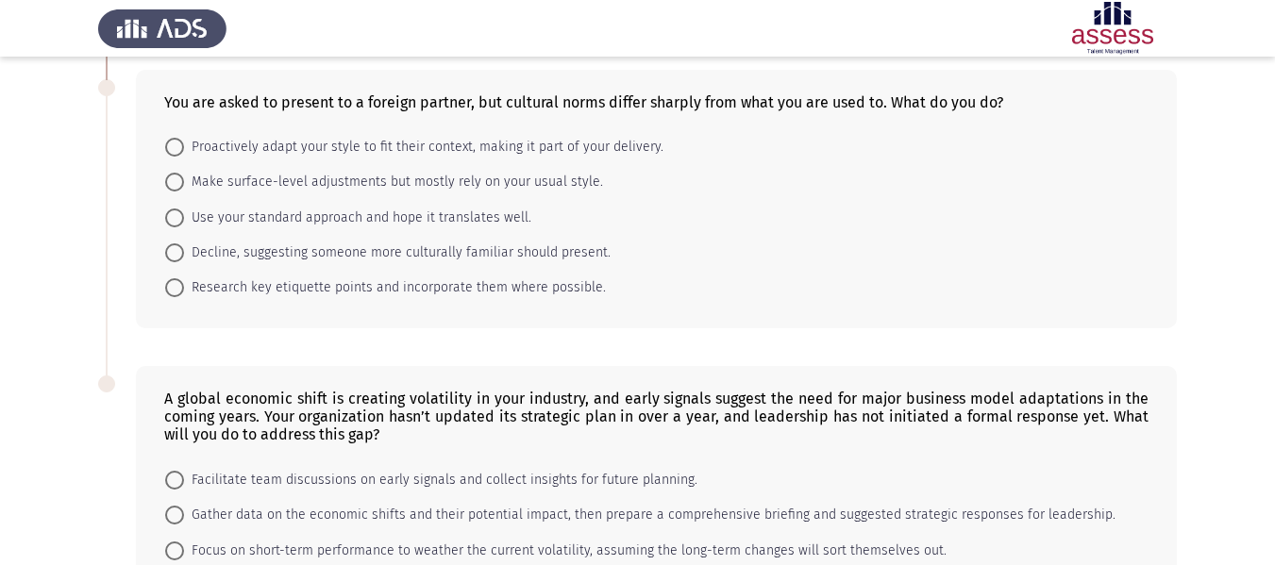
scroll to position [717, 0]
click at [293, 268] on mat-radio-button "Decline, suggesting someone more culturally familiar should present." at bounding box center [388, 251] width 470 height 35
click at [287, 259] on span "Decline, suggesting someone more culturally familiar should present." at bounding box center [397, 252] width 427 height 23
click at [184, 259] on input "Decline, suggesting someone more culturally familiar should present." at bounding box center [174, 252] width 19 height 19
radio input "true"
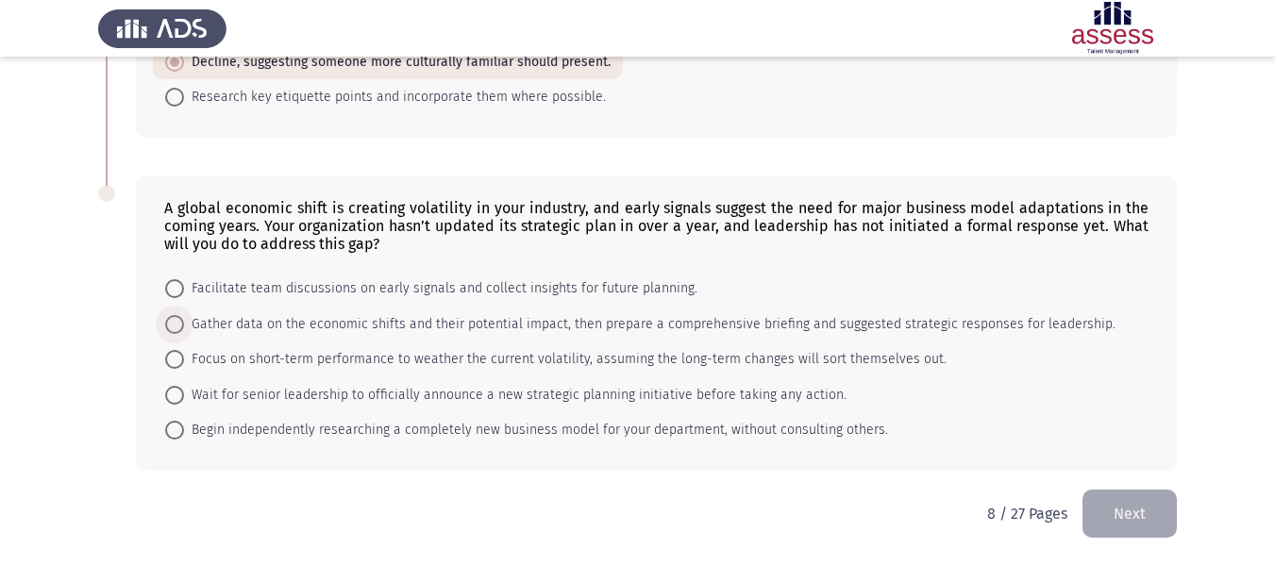
click at [270, 326] on span "Gather data on the economic shifts and their potential impact, then prepare a c…" at bounding box center [649, 324] width 931 height 23
click at [184, 326] on input "Gather data on the economic shifts and their potential impact, then prepare a c…" at bounding box center [174, 324] width 19 height 19
radio input "true"
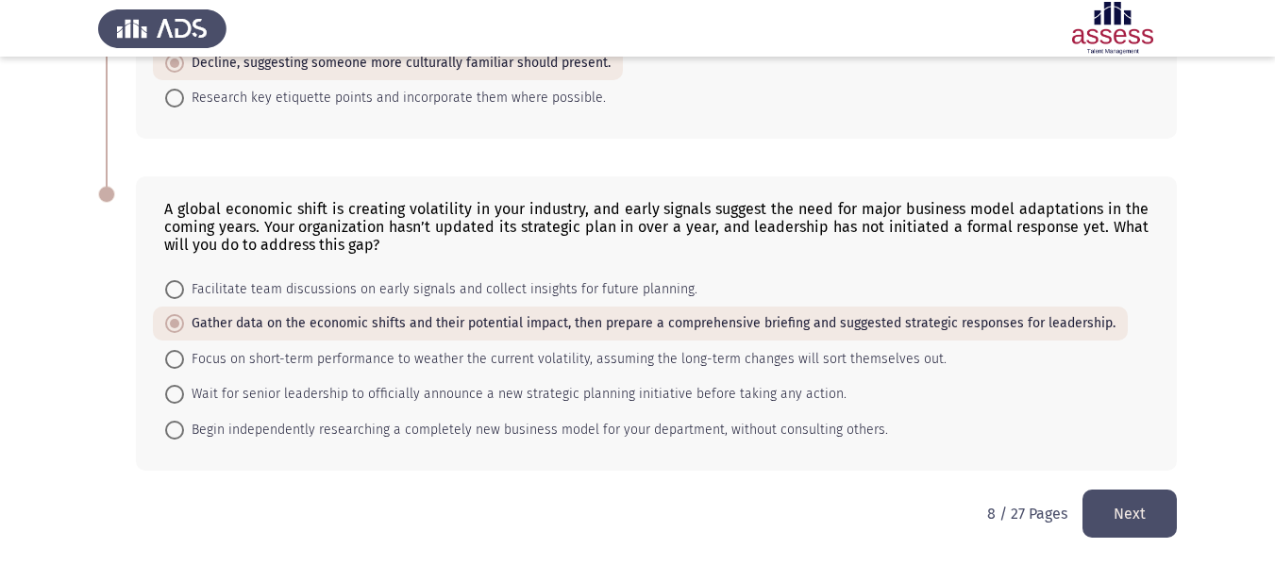
click at [1127, 500] on button "Next" at bounding box center [1129, 514] width 94 height 48
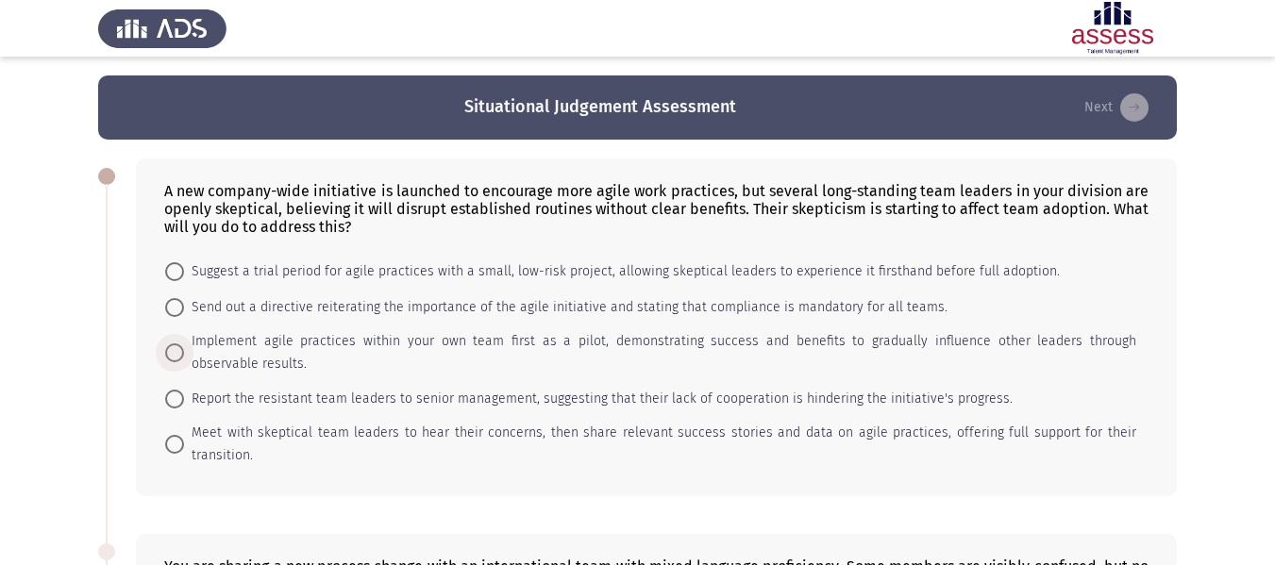
click at [426, 332] on span "Implement agile practices within your own team first as a pilot, demonstrating …" at bounding box center [660, 352] width 952 height 45
click at [184, 343] on input "Implement agile practices within your own team first as a pilot, demonstrating …" at bounding box center [174, 352] width 19 height 19
radio input "true"
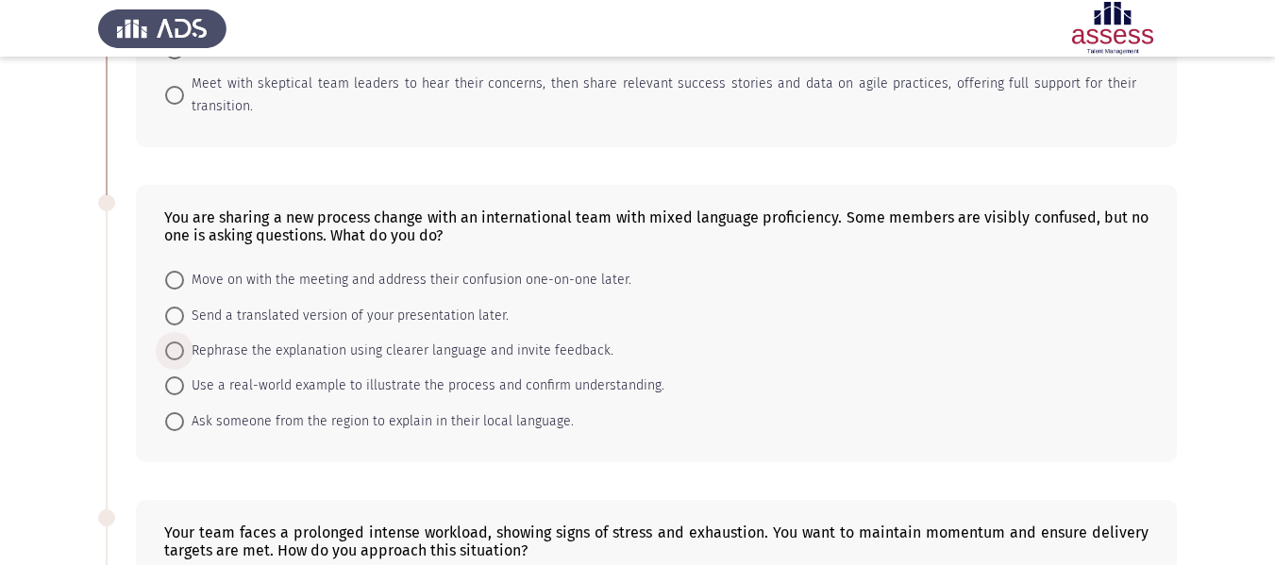
click at [426, 340] on span "Rephrase the explanation using clearer language and invite feedback." at bounding box center [398, 351] width 429 height 23
click at [184, 342] on input "Rephrase the explanation using clearer language and invite feedback." at bounding box center [174, 351] width 19 height 19
radio input "true"
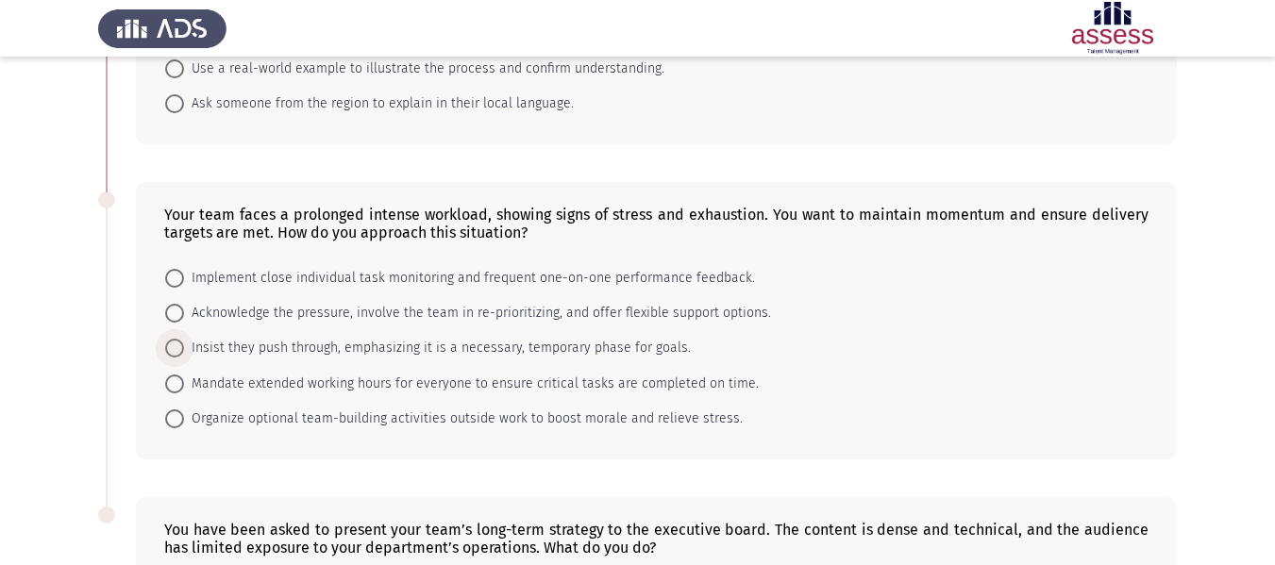
click at [426, 337] on span "Insist they push through, emphasizing it is a necessary, temporary phase for go…" at bounding box center [437, 348] width 507 height 23
click at [184, 339] on input "Insist they push through, emphasizing it is a necessary, temporary phase for go…" at bounding box center [174, 348] width 19 height 19
radio input "true"
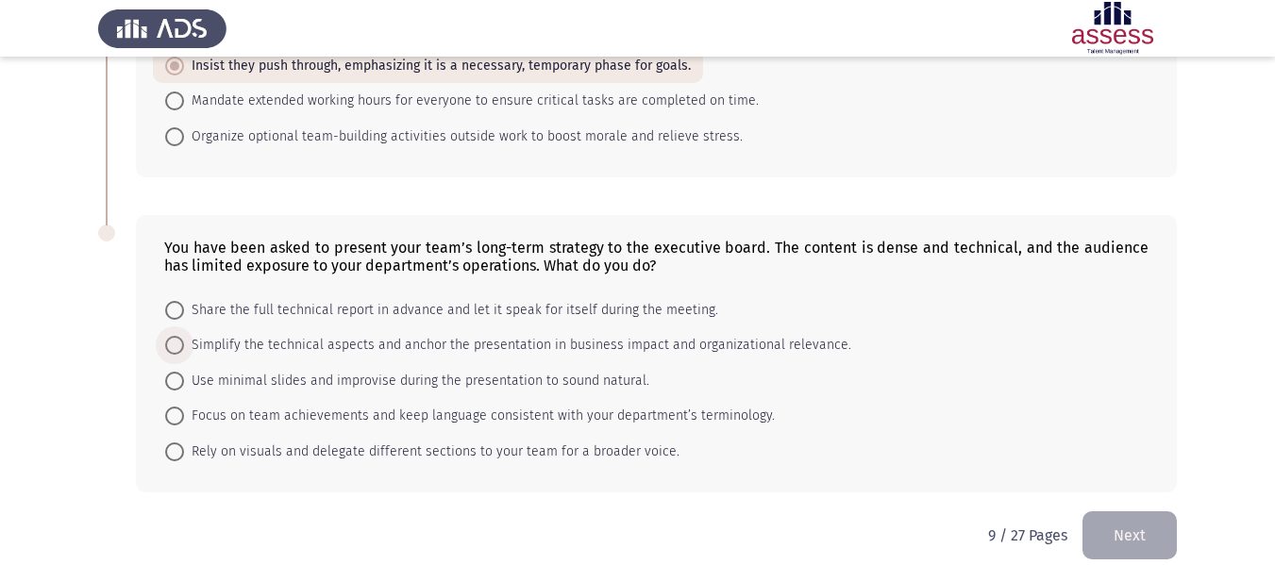
click at [426, 334] on span "Simplify the technical aspects and anchor the presentation in business impact a…" at bounding box center [517, 345] width 667 height 23
click at [184, 336] on input "Simplify the technical aspects and anchor the presentation in business impact a…" at bounding box center [174, 345] width 19 height 19
radio input "true"
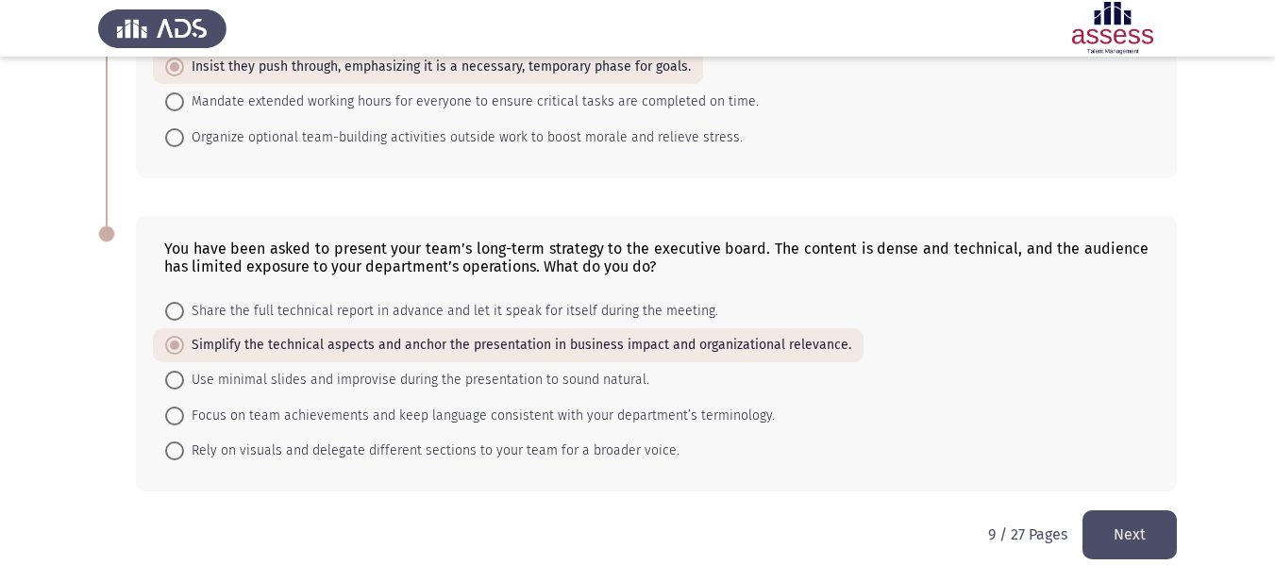
click at [1088, 511] on button "Next" at bounding box center [1129, 535] width 94 height 48
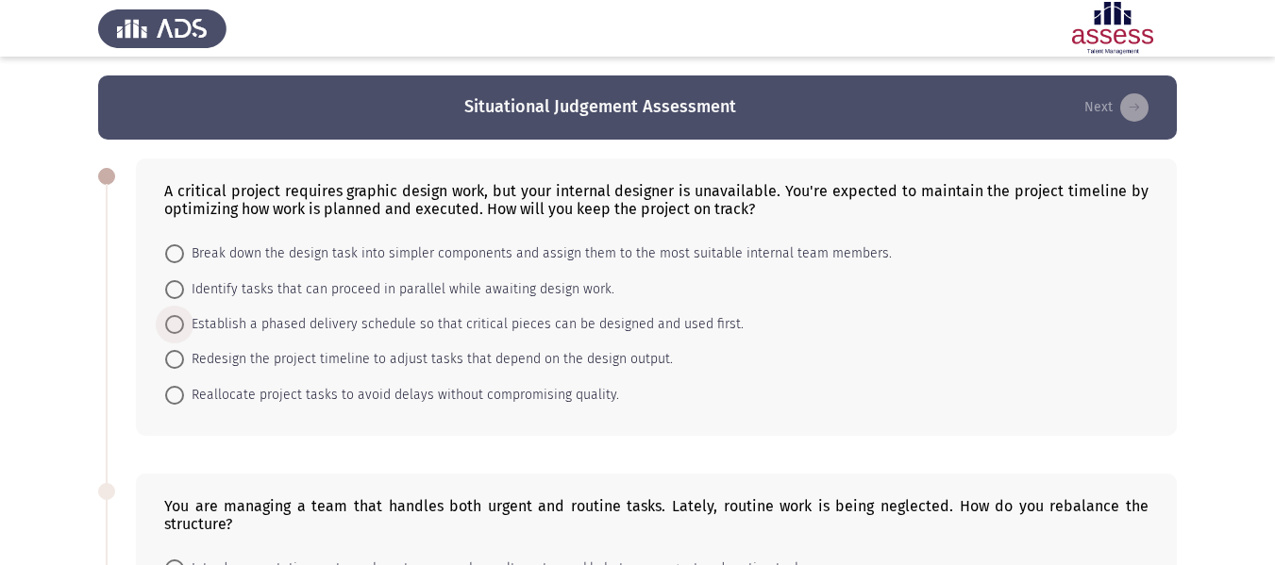
click at [389, 330] on span "Establish a phased delivery schedule so that critical pieces can be designed an…" at bounding box center [464, 324] width 560 height 23
click at [184, 330] on input "Establish a phased delivery schedule so that critical pieces can be designed an…" at bounding box center [174, 324] width 19 height 19
radio input "true"
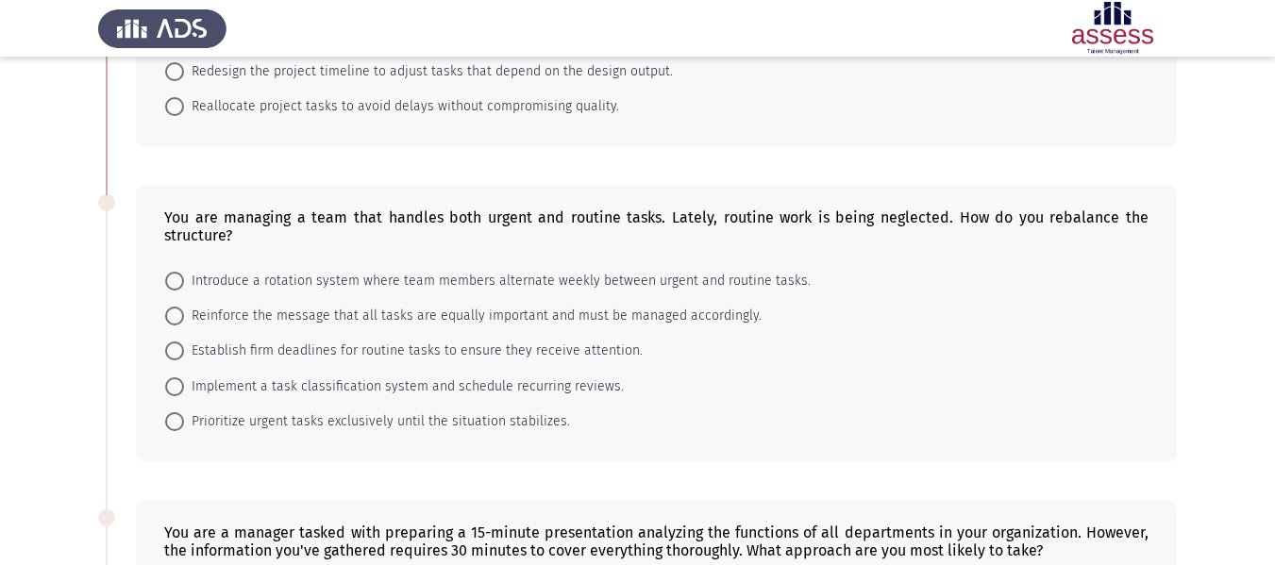
click at [389, 330] on mat-radio-button "Reinforce the message that all tasks are equally important and must be managed …" at bounding box center [463, 315] width 621 height 35
click at [372, 301] on mat-radio-button "Reinforce the message that all tasks are equally important and must be managed …" at bounding box center [463, 315] width 621 height 35
click at [367, 310] on span "Reinforce the message that all tasks are equally important and must be managed …" at bounding box center [472, 316] width 577 height 23
click at [184, 310] on input "Reinforce the message that all tasks are equally important and must be managed …" at bounding box center [174, 316] width 19 height 19
radio input "true"
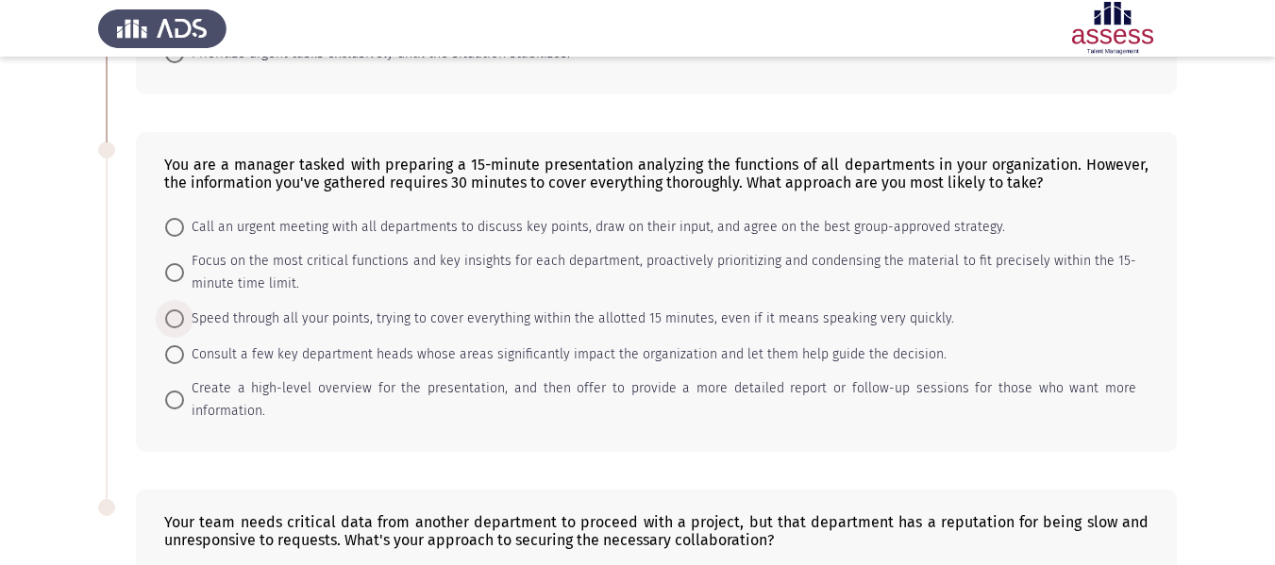
click at [367, 310] on span "Speed through all your points, trying to cover everything within the allotted 1…" at bounding box center [569, 319] width 770 height 23
click at [184, 310] on input "Speed through all your points, trying to cover everything within the allotted 1…" at bounding box center [174, 319] width 19 height 19
radio input "true"
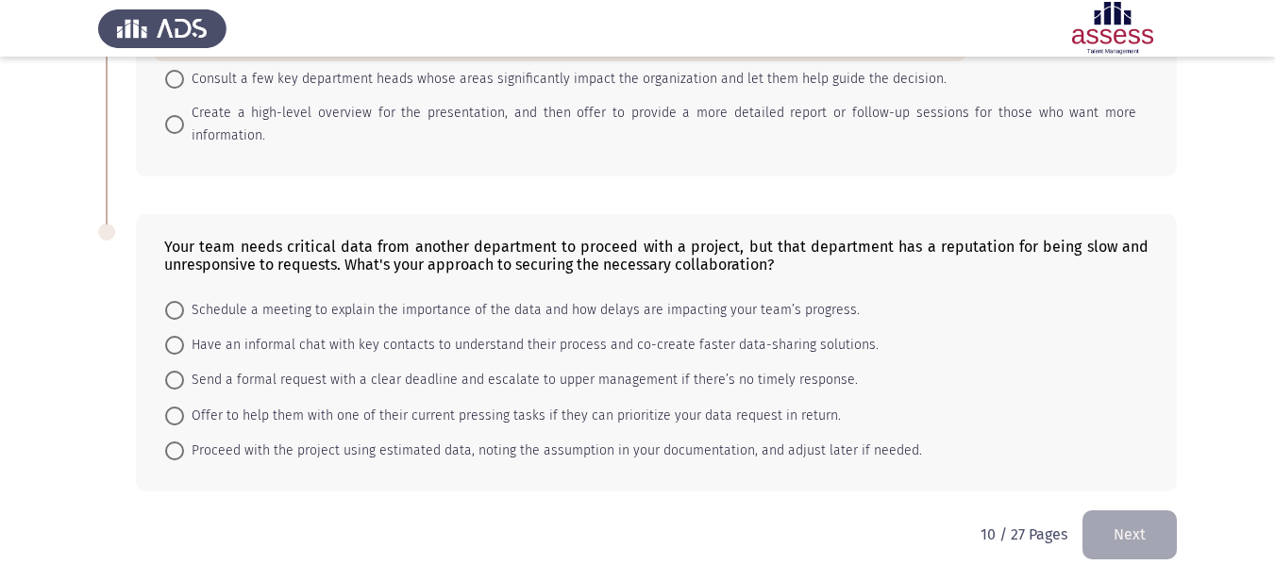
click at [367, 327] on mat-radio-button "Have an informal chat with key contacts to understand their process and co-crea…" at bounding box center [522, 344] width 738 height 35
click at [364, 334] on span "Have an informal chat with key contacts to understand their process and co-crea…" at bounding box center [531, 345] width 695 height 23
click at [184, 336] on input "Have an informal chat with key contacts to understand their process and co-crea…" at bounding box center [174, 345] width 19 height 19
radio input "true"
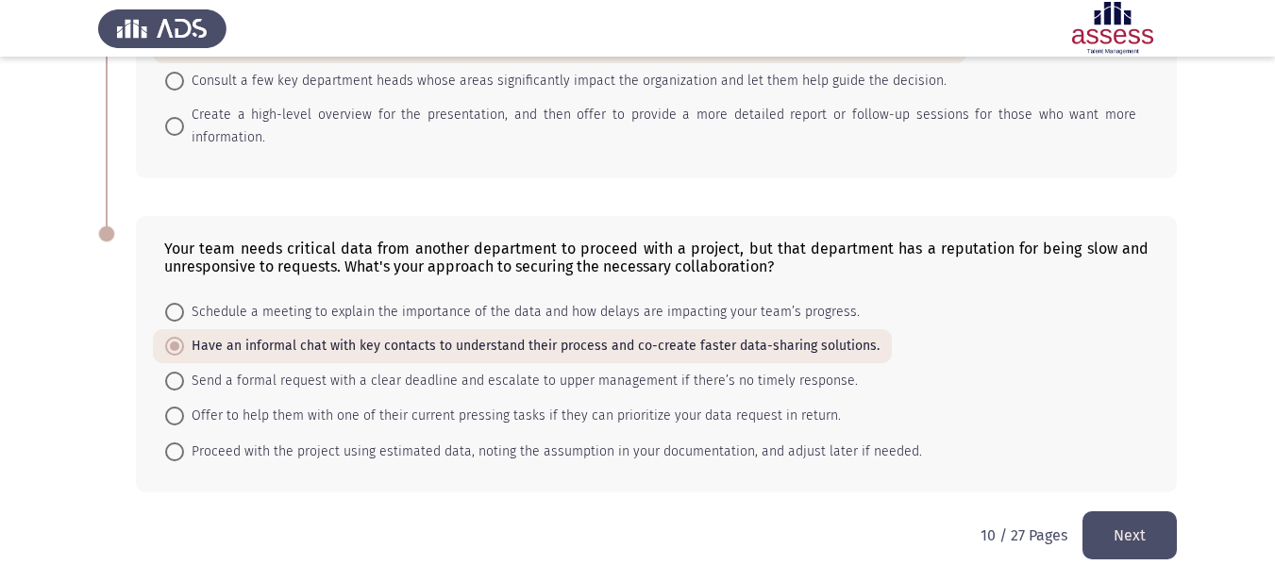
click at [1130, 514] on button "Next" at bounding box center [1129, 535] width 94 height 48
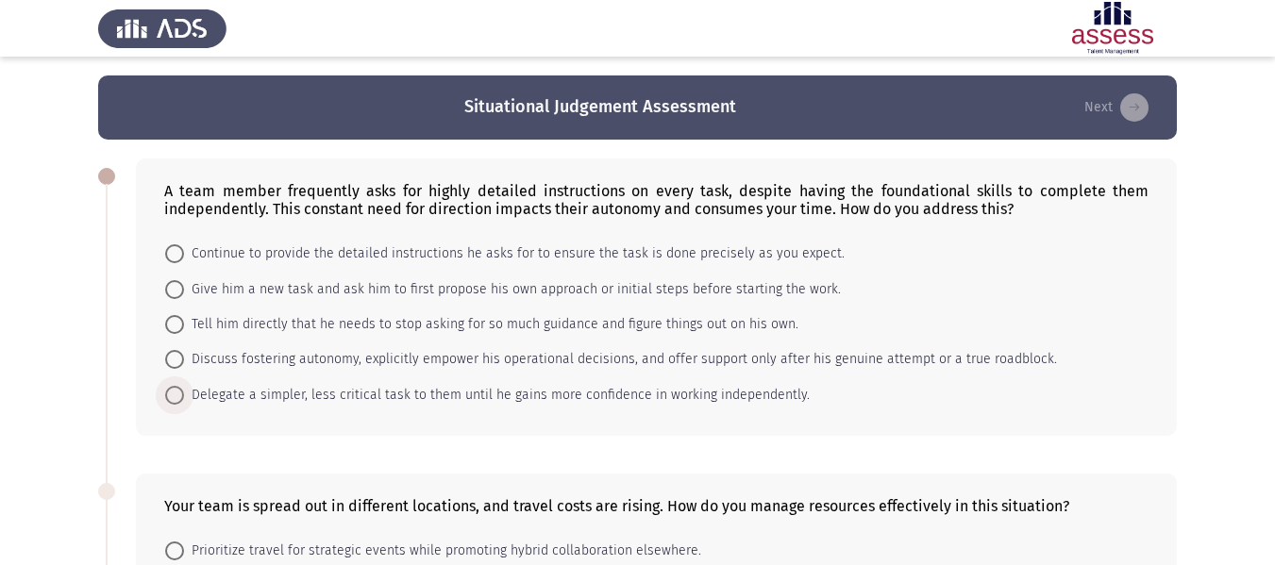
click at [651, 392] on span "Delegate a simpler, less critical task to them until he gains more confidence i…" at bounding box center [497, 395] width 626 height 23
click at [184, 392] on input "Delegate a simpler, less critical task to them until he gains more confidence i…" at bounding box center [174, 395] width 19 height 19
radio input "true"
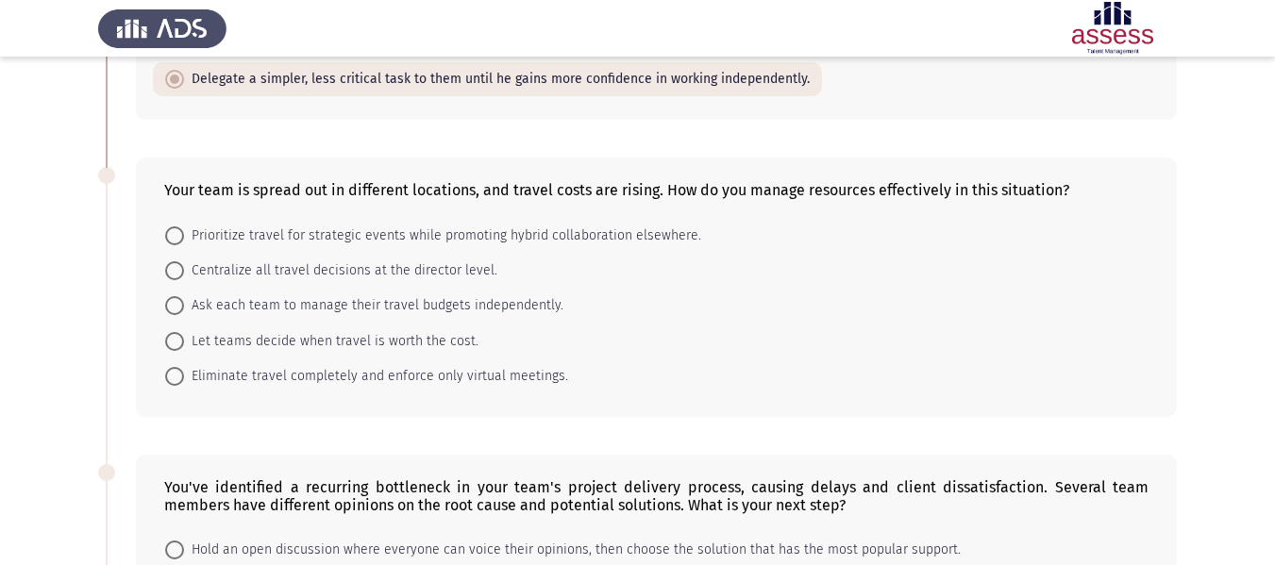
drag, startPoint x: 651, startPoint y: 392, endPoint x: 540, endPoint y: 369, distance: 113.6
click at [540, 369] on form "Prioritize travel for strategic events while promoting hybrid collaboration els…" at bounding box center [656, 305] width 984 height 176
click at [540, 369] on span "Eliminate travel completely and enforce only virtual meetings." at bounding box center [376, 376] width 384 height 23
click at [184, 369] on input "Eliminate travel completely and enforce only virtual meetings." at bounding box center [174, 376] width 19 height 19
radio input "true"
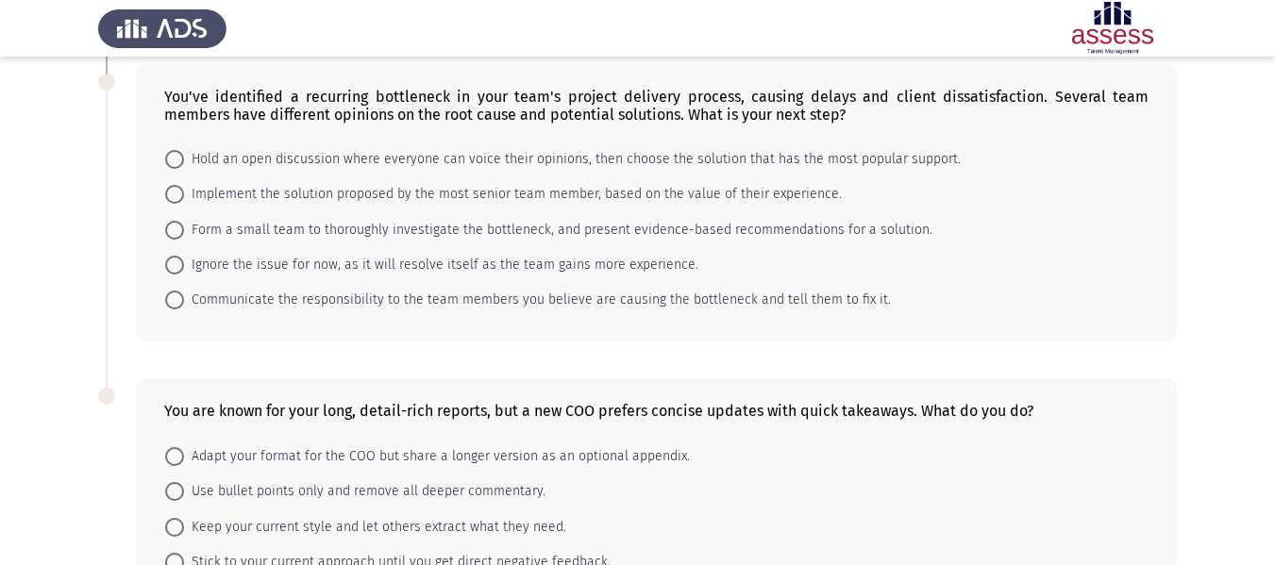
drag, startPoint x: 494, startPoint y: 281, endPoint x: 480, endPoint y: 257, distance: 27.9
click at [480, 257] on mat-radio-button "Ignore the issue for now, as it will resolve itself as the team gains more expe…" at bounding box center [432, 264] width 558 height 35
click at [480, 257] on span "Ignore the issue for now, as it will resolve itself as the team gains more expe…" at bounding box center [441, 265] width 514 height 23
click at [184, 257] on input "Ignore the issue for now, as it will resolve itself as the team gains more expe…" at bounding box center [174, 265] width 19 height 19
radio input "true"
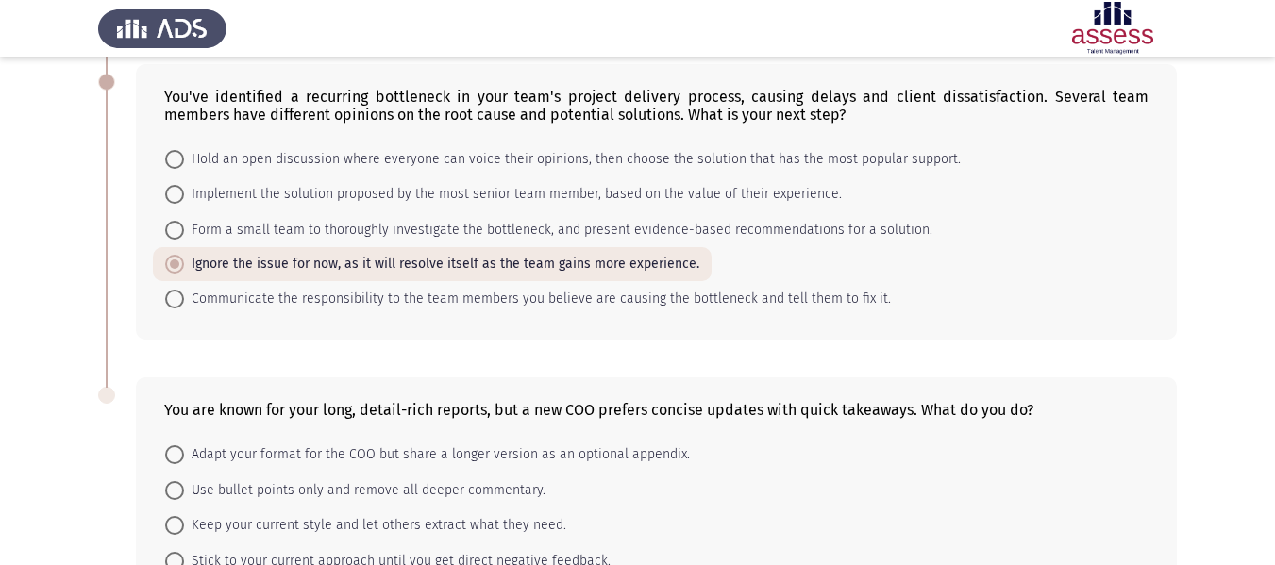
click at [415, 487] on span "Use bullet points only and remove all deeper commentary." at bounding box center [364, 490] width 361 height 23
click at [184, 487] on input "Use bullet points only and remove all deeper commentary." at bounding box center [174, 490] width 19 height 19
radio input "true"
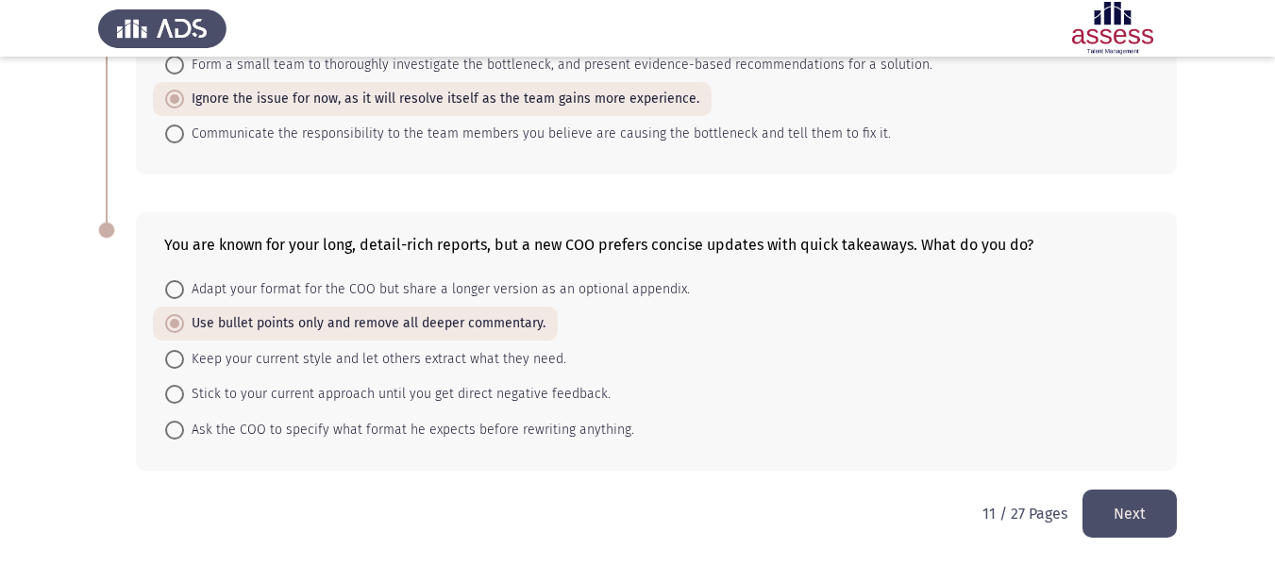
click at [1110, 531] on button "Next" at bounding box center [1129, 514] width 94 height 48
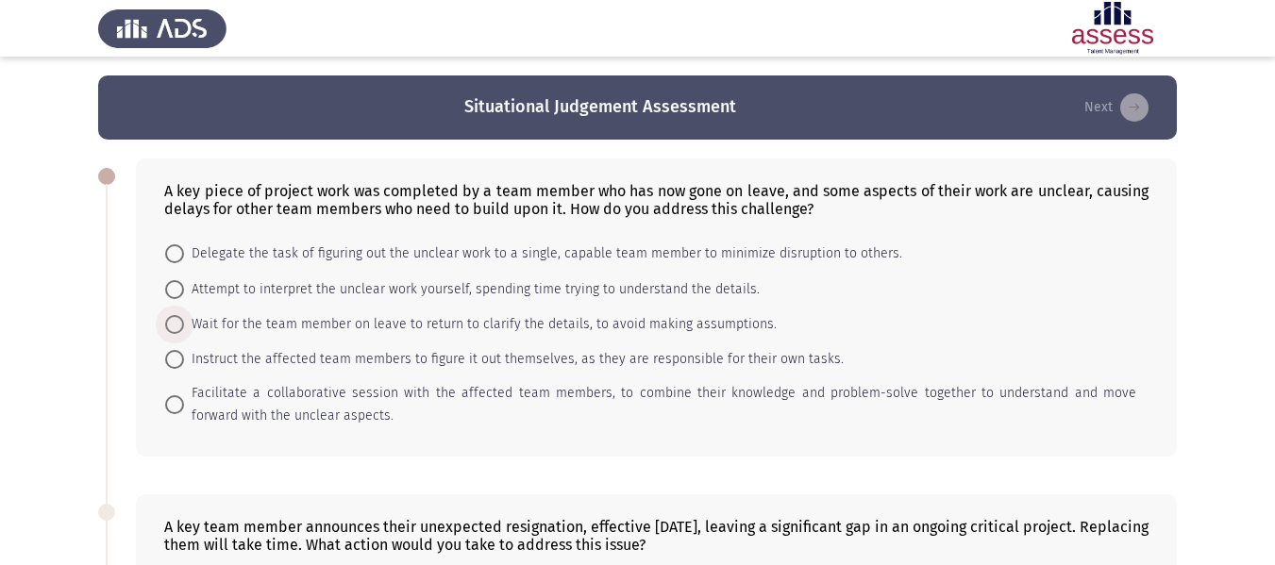
click at [313, 326] on span "Wait for the team member on leave to return to clarify the details, to avoid ma…" at bounding box center [480, 324] width 593 height 23
click at [184, 326] on input "Wait for the team member on leave to return to clarify the details, to avoid ma…" at bounding box center [174, 324] width 19 height 19
radio input "true"
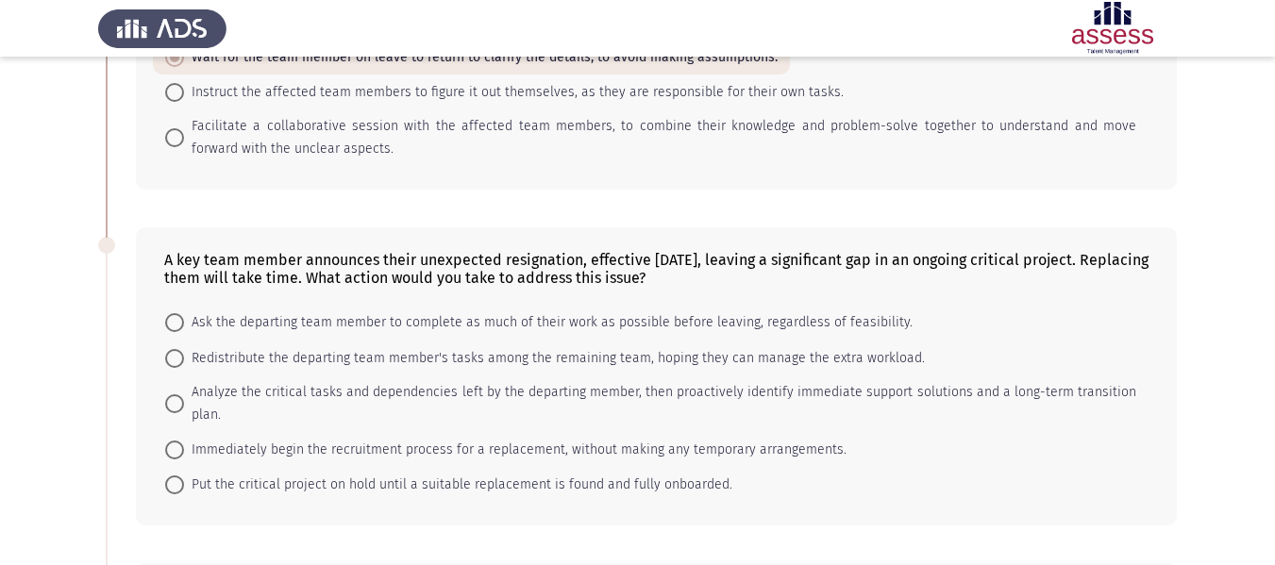
click at [313, 326] on span "Ask the departing team member to complete as much of their work as possible bef…" at bounding box center [548, 322] width 728 height 23
click at [184, 326] on input "Ask the departing team member to complete as much of their work as possible bef…" at bounding box center [174, 322] width 19 height 19
radio input "true"
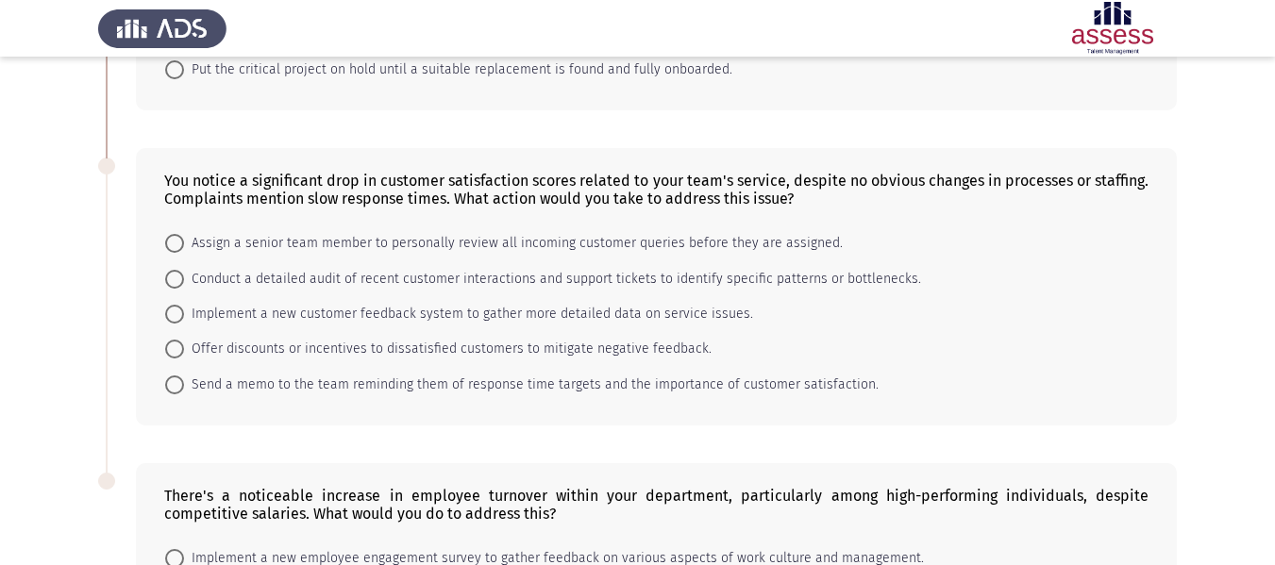
click at [313, 326] on mat-radio-button "Implement a new customer feedback system to gather more detailed data on servic…" at bounding box center [459, 313] width 612 height 35
click at [303, 315] on span "Implement a new customer feedback system to gather more detailed data on servic…" at bounding box center [468, 314] width 569 height 23
click at [184, 315] on input "Implement a new customer feedback system to gather more detailed data on servic…" at bounding box center [174, 314] width 19 height 19
radio input "true"
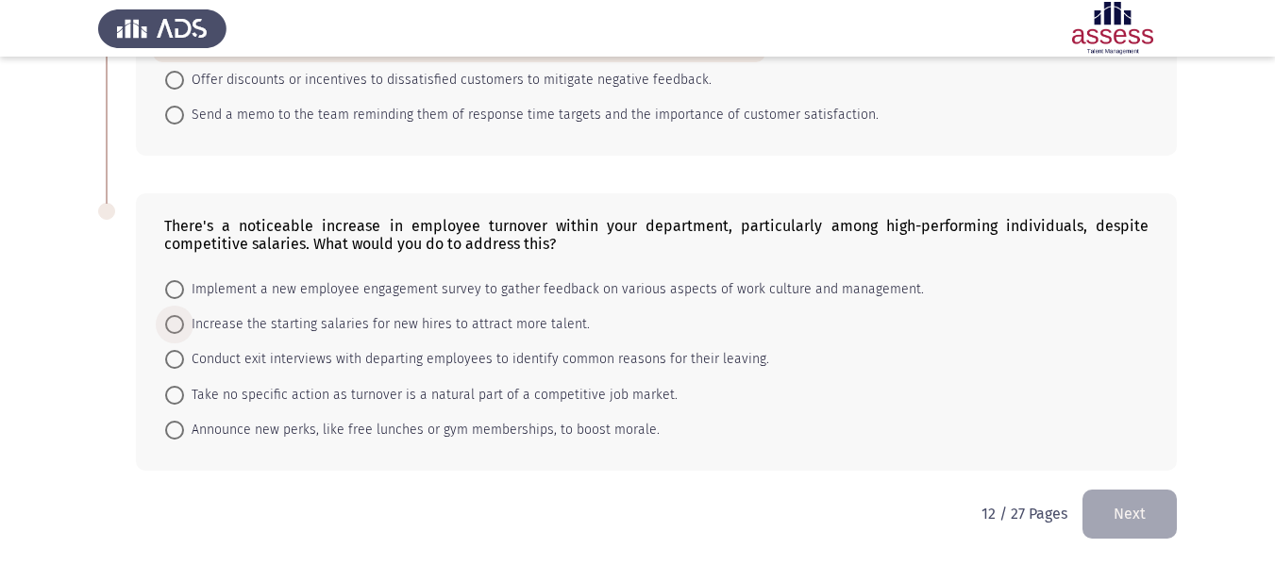
click at [303, 315] on span "Increase the starting salaries for new hires to attract more talent." at bounding box center [387, 324] width 406 height 23
click at [184, 315] on input "Increase the starting salaries for new hires to attract more talent." at bounding box center [174, 324] width 19 height 19
radio input "true"
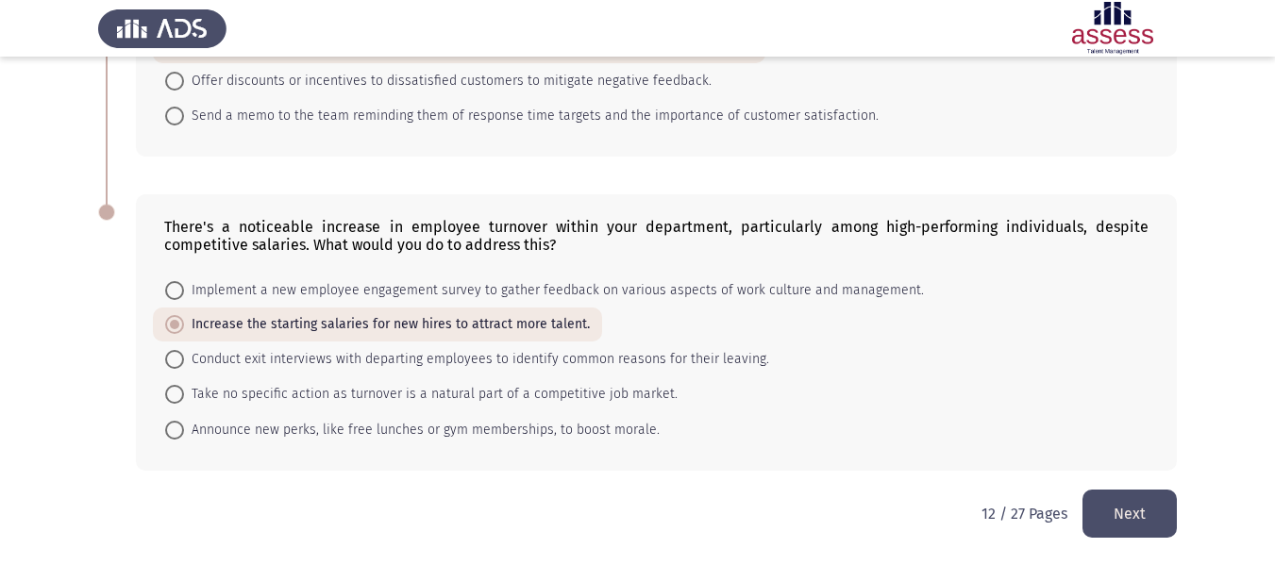
click at [1114, 523] on button "Next" at bounding box center [1129, 514] width 94 height 48
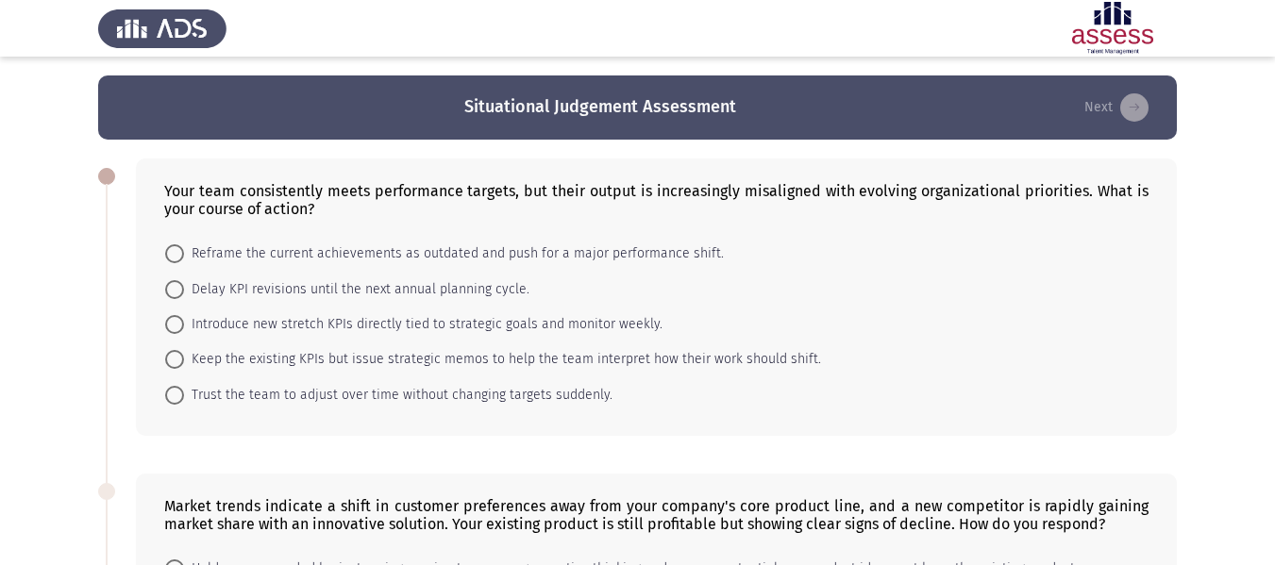
drag, startPoint x: 303, startPoint y: 341, endPoint x: 298, endPoint y: 331, distance: 10.6
click at [298, 331] on mat-radio-button "Introduce new stretch KPIs directly tied to strategic goals and monitor weekly." at bounding box center [414, 324] width 522 height 35
click at [298, 331] on span "Introduce new stretch KPIs directly tied to strategic goals and monitor weekly." at bounding box center [423, 324] width 478 height 23
click at [184, 331] on input "Introduce new stretch KPIs directly tied to strategic goals and monitor weekly." at bounding box center [174, 324] width 19 height 19
radio input "true"
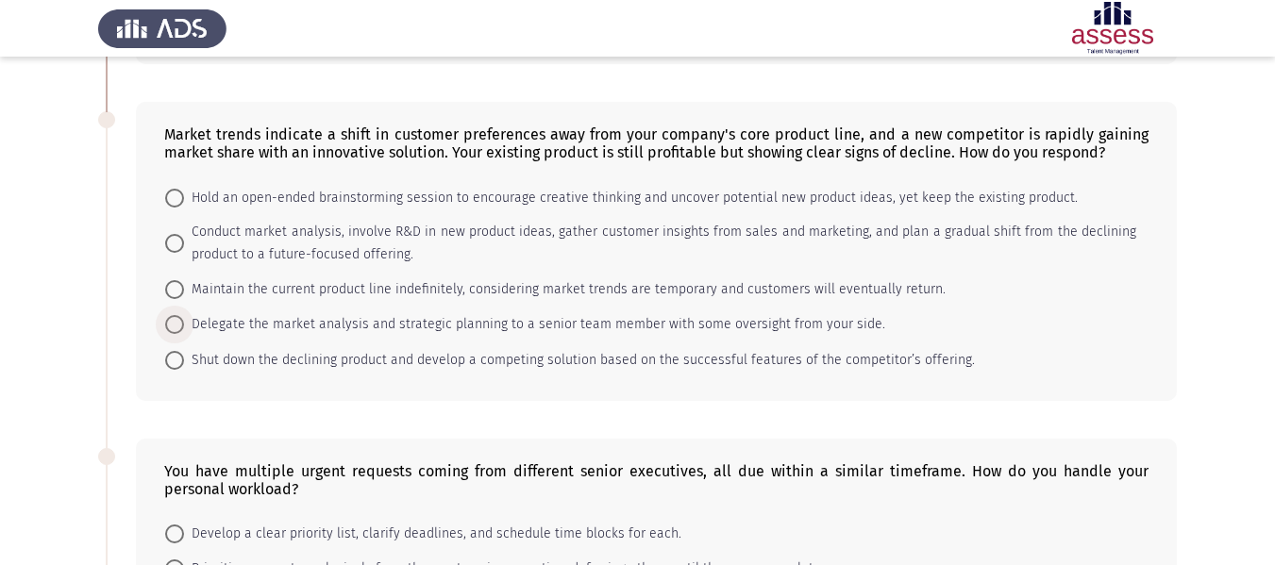
click at [275, 313] on span "Delegate the market analysis and strategic planning to a senior team member wit…" at bounding box center [534, 324] width 701 height 23
click at [184, 315] on input "Delegate the market analysis and strategic planning to a senior team member wit…" at bounding box center [174, 324] width 19 height 19
radio input "true"
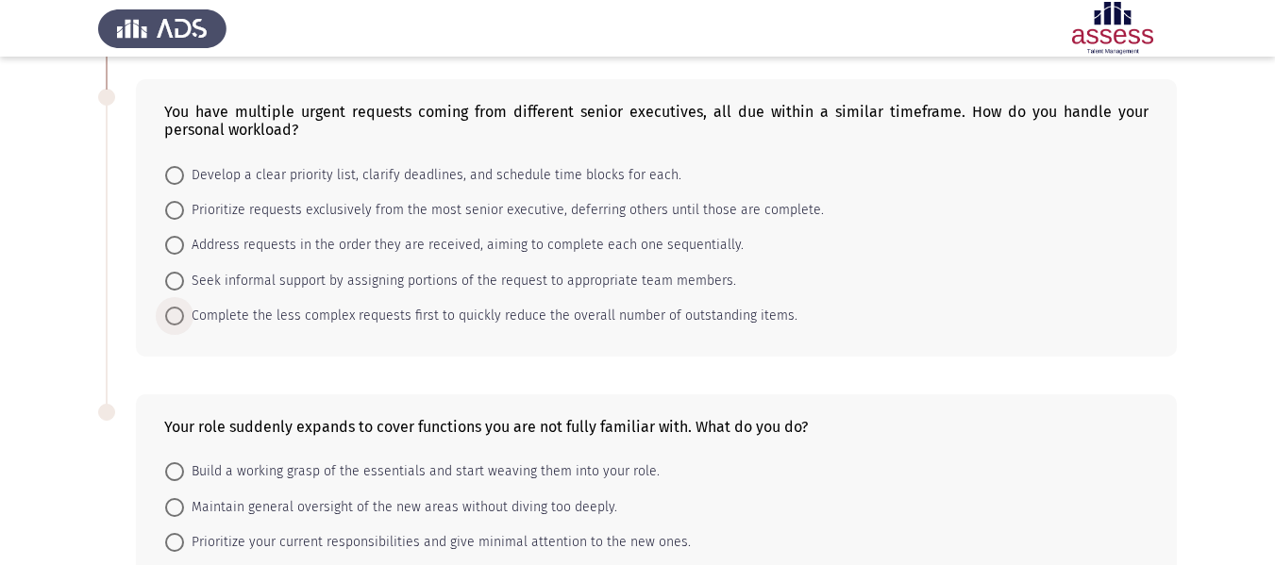
click at [275, 313] on span "Complete the less complex requests first to quickly reduce the overall number o…" at bounding box center [490, 316] width 613 height 23
click at [184, 313] on input "Complete the less complex requests first to quickly reduce the overall number o…" at bounding box center [174, 316] width 19 height 19
radio input "true"
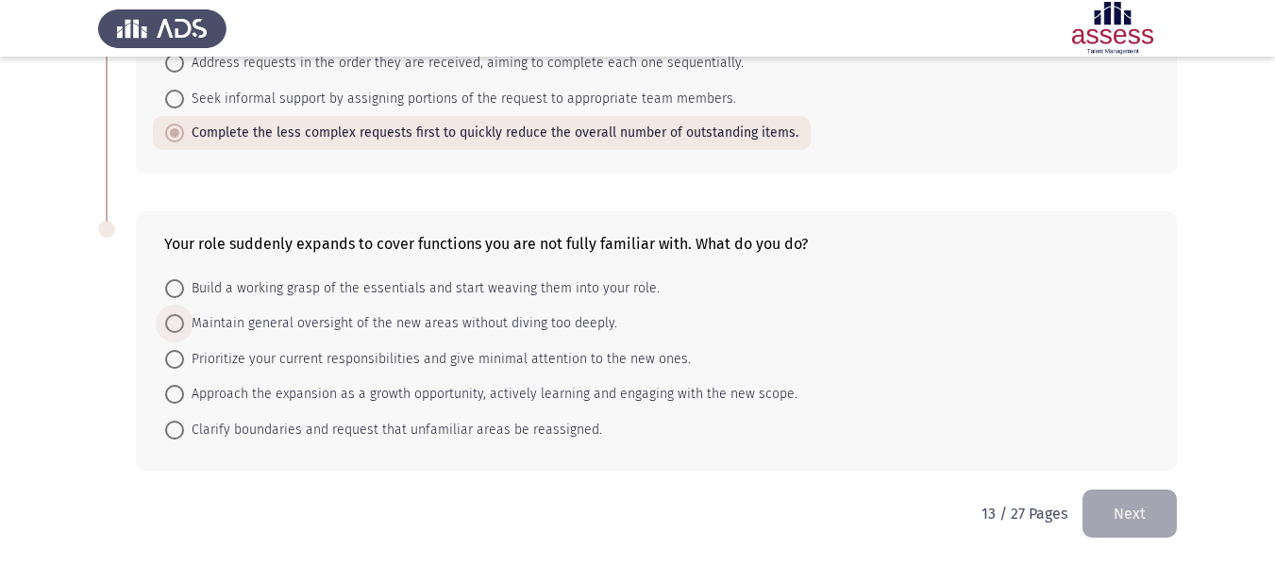
click at [275, 313] on span "Maintain general oversight of the new areas without diving too deeply." at bounding box center [400, 323] width 433 height 23
click at [184, 314] on input "Maintain general oversight of the new areas without diving too deeply." at bounding box center [174, 323] width 19 height 19
radio input "true"
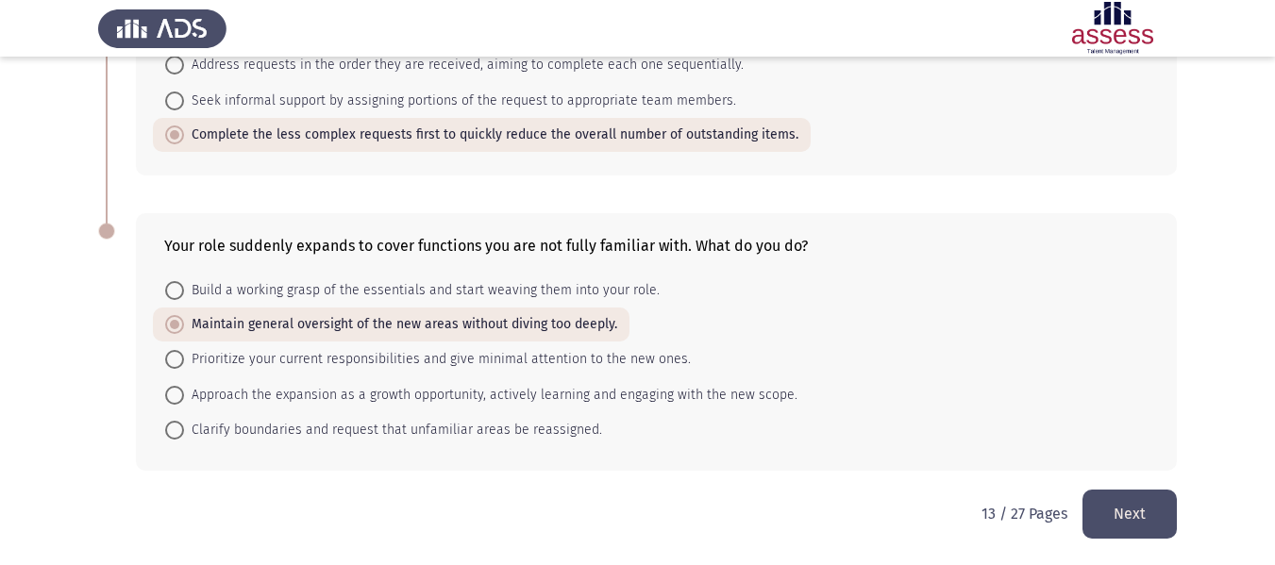
click at [1150, 494] on button "Next" at bounding box center [1129, 514] width 94 height 48
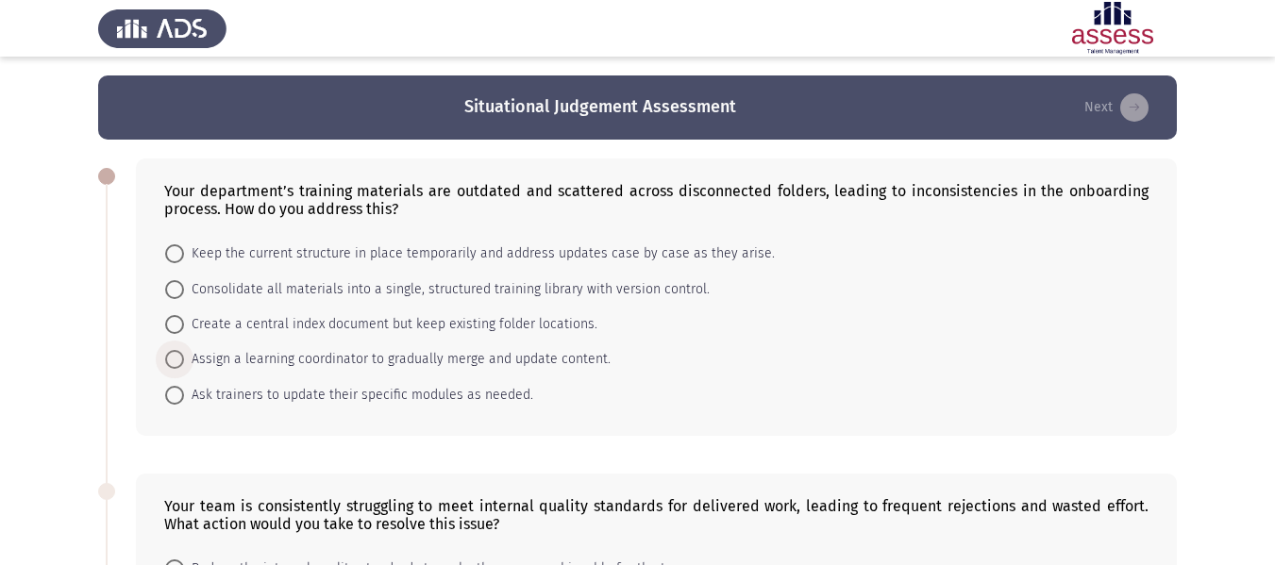
click at [327, 359] on span "Assign a learning coordinator to gradually merge and update content." at bounding box center [397, 359] width 427 height 23
click at [184, 359] on input "Assign a learning coordinator to gradually merge and update content." at bounding box center [174, 359] width 19 height 19
radio input "true"
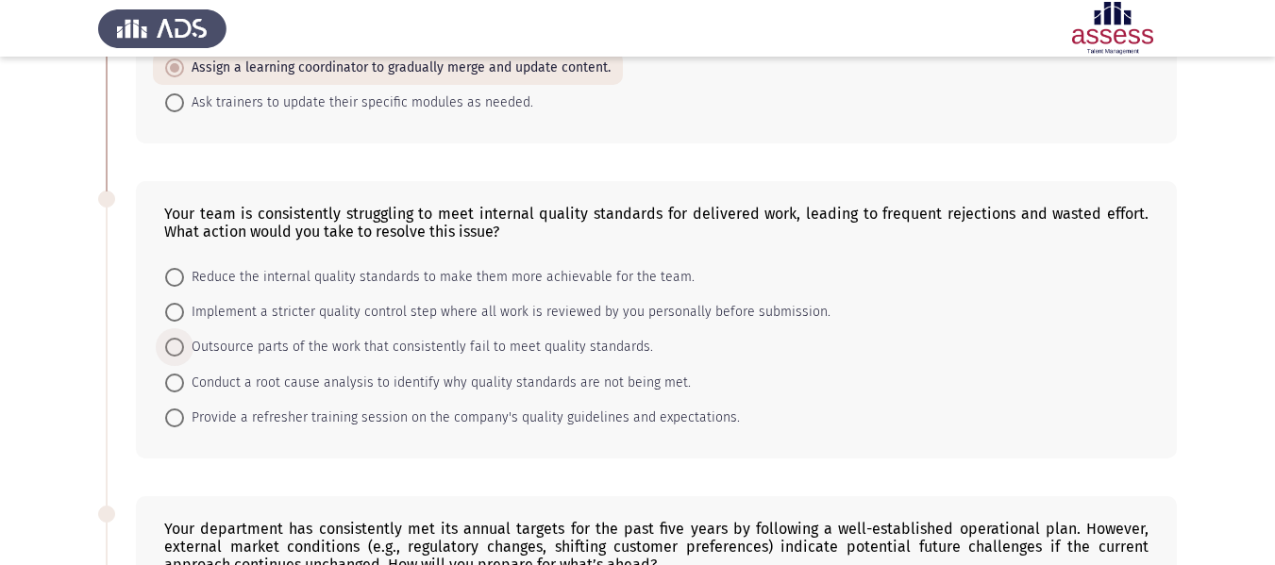
click at [327, 359] on span "Outsource parts of the work that consistently fail to meet quality standards." at bounding box center [418, 347] width 469 height 23
click at [184, 357] on input "Outsource parts of the work that consistently fail to meet quality standards." at bounding box center [174, 347] width 19 height 19
radio input "true"
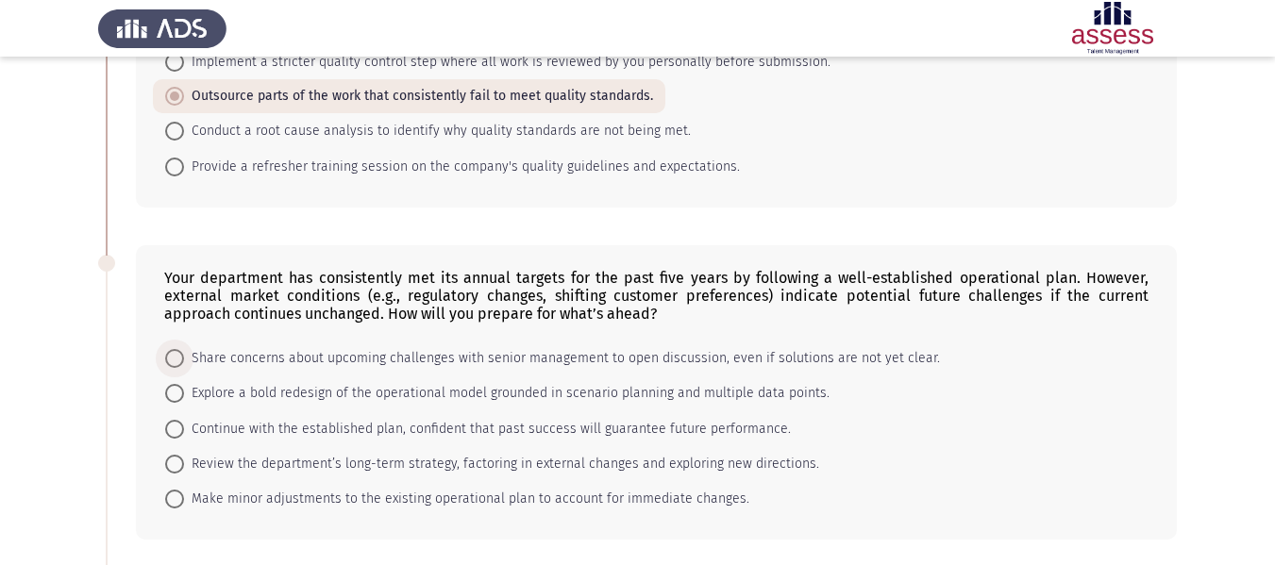
click at [327, 359] on span "Share concerns about upcoming challenges with senior management to open discuss…" at bounding box center [562, 358] width 756 height 23
click at [184, 359] on input "Share concerns about upcoming challenges with senior management to open discuss…" at bounding box center [174, 358] width 19 height 19
radio input "true"
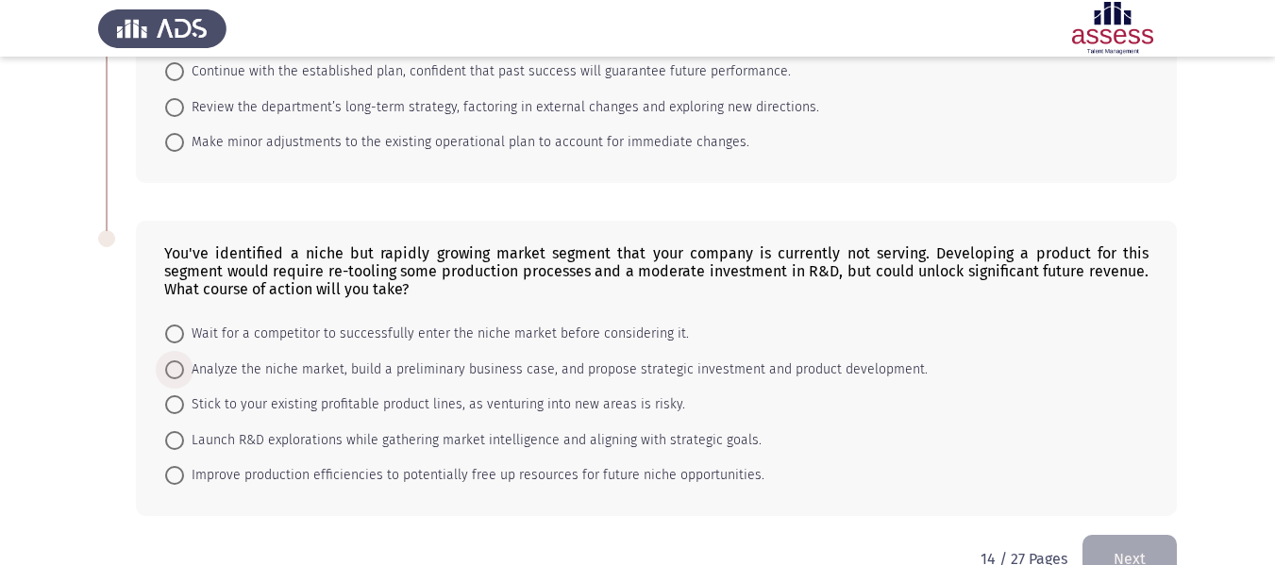
click at [327, 359] on span "Analyze the niche market, build a preliminary business case, and propose strate…" at bounding box center [556, 370] width 744 height 23
click at [184, 360] on input "Analyze the niche market, build a preliminary business case, and propose strate…" at bounding box center [174, 369] width 19 height 19
radio input "true"
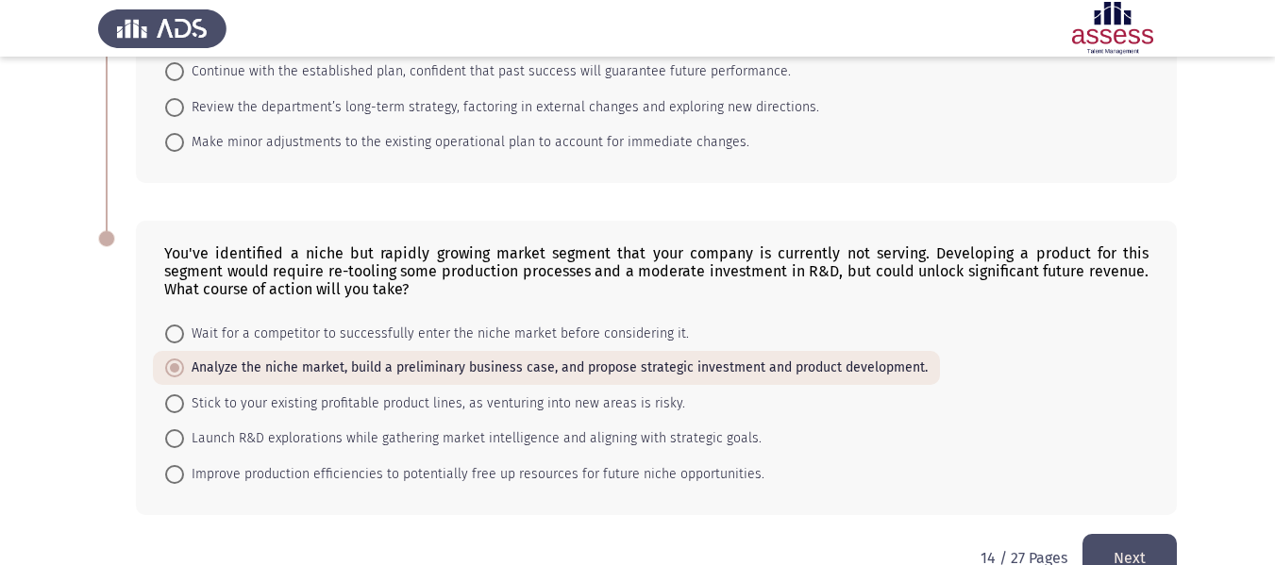
click at [1124, 554] on button "Next" at bounding box center [1129, 558] width 94 height 48
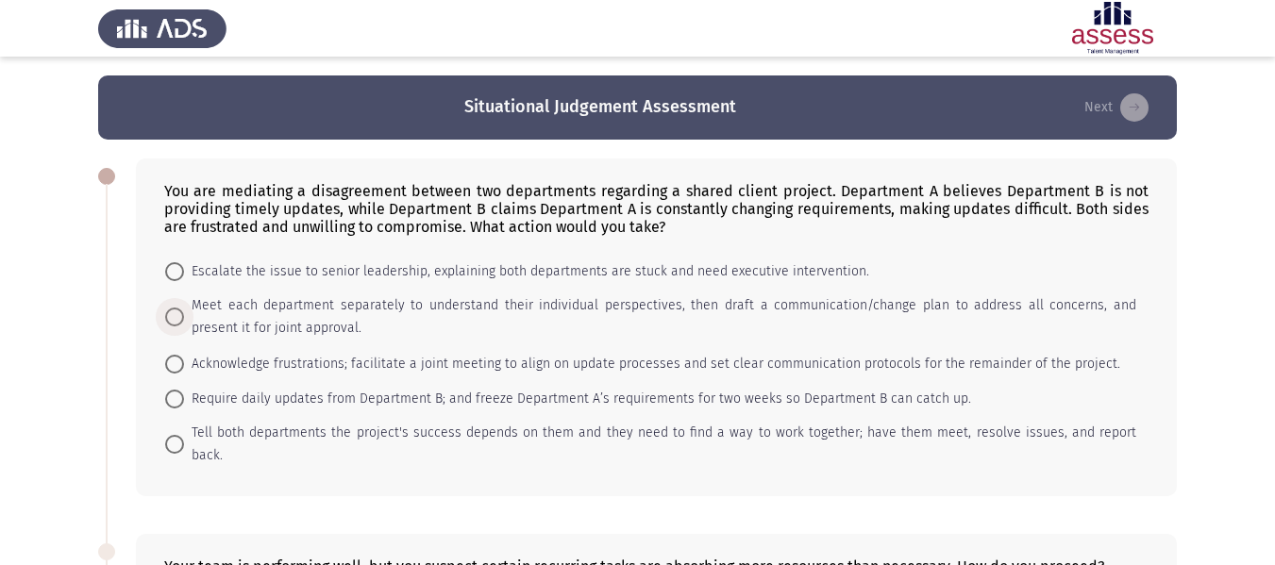
click at [304, 334] on span "Meet each department separately to understand their individual perspectives, th…" at bounding box center [660, 316] width 952 height 45
click at [184, 326] on input "Meet each department separately to understand their individual perspectives, th…" at bounding box center [174, 317] width 19 height 19
radio input "true"
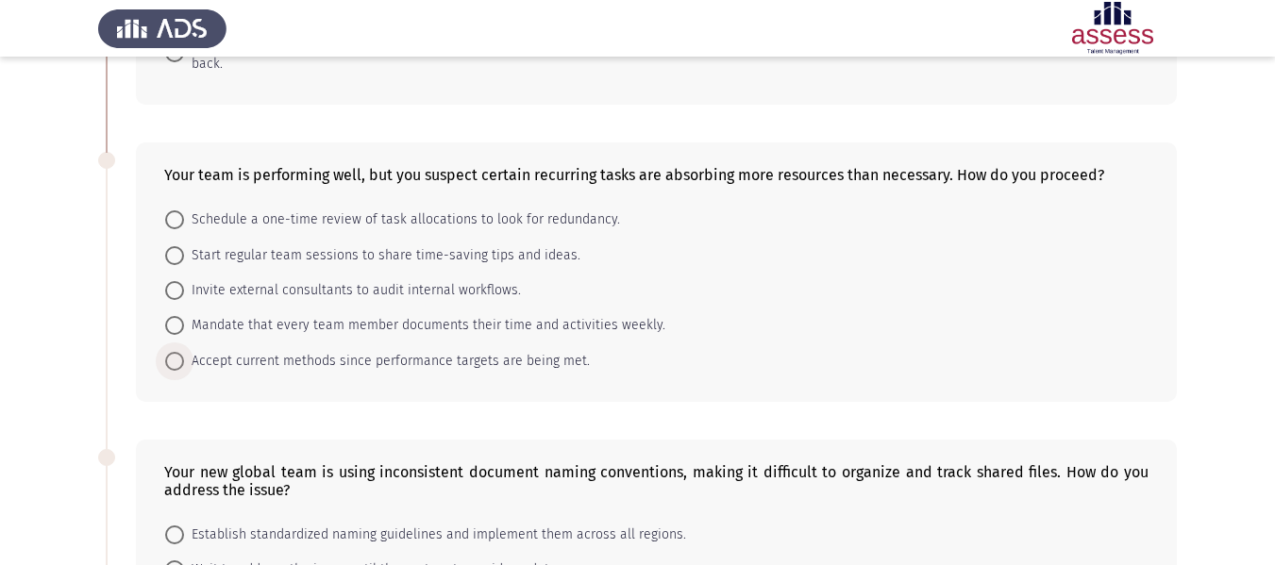
click at [304, 350] on span "Accept current methods since performance targets are being met." at bounding box center [387, 361] width 406 height 23
click at [184, 352] on input "Accept current methods since performance targets are being met." at bounding box center [174, 361] width 19 height 19
radio input "true"
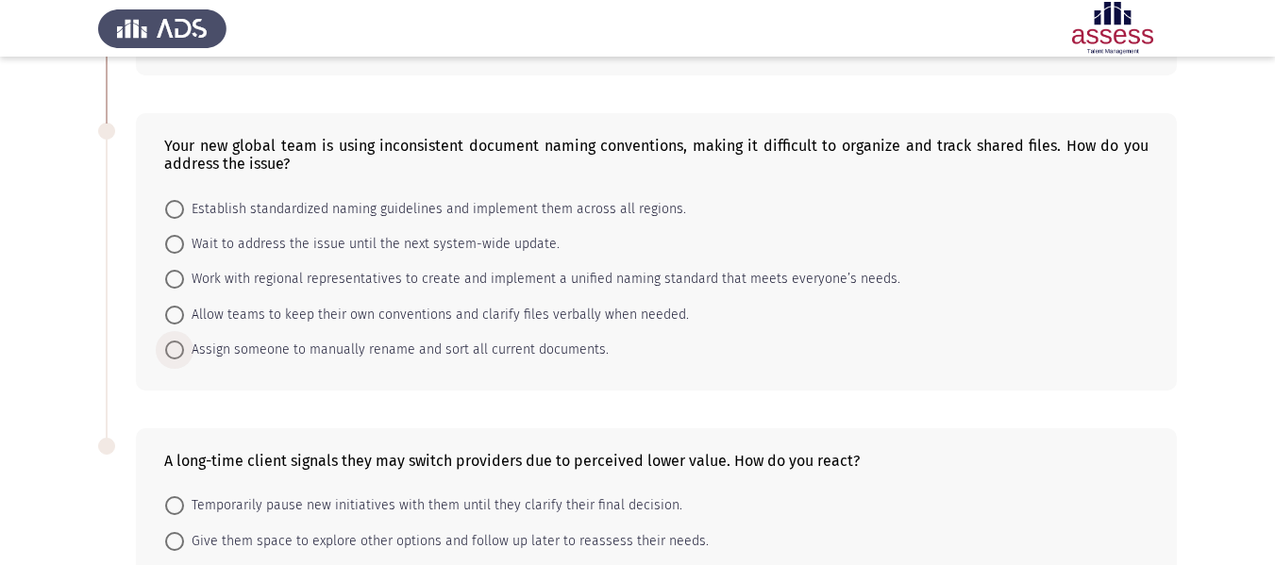
click at [304, 339] on span "Assign someone to manually rename and sort all current documents." at bounding box center [396, 350] width 425 height 23
click at [184, 341] on input "Assign someone to manually rename and sort all current documents." at bounding box center [174, 350] width 19 height 19
radio input "true"
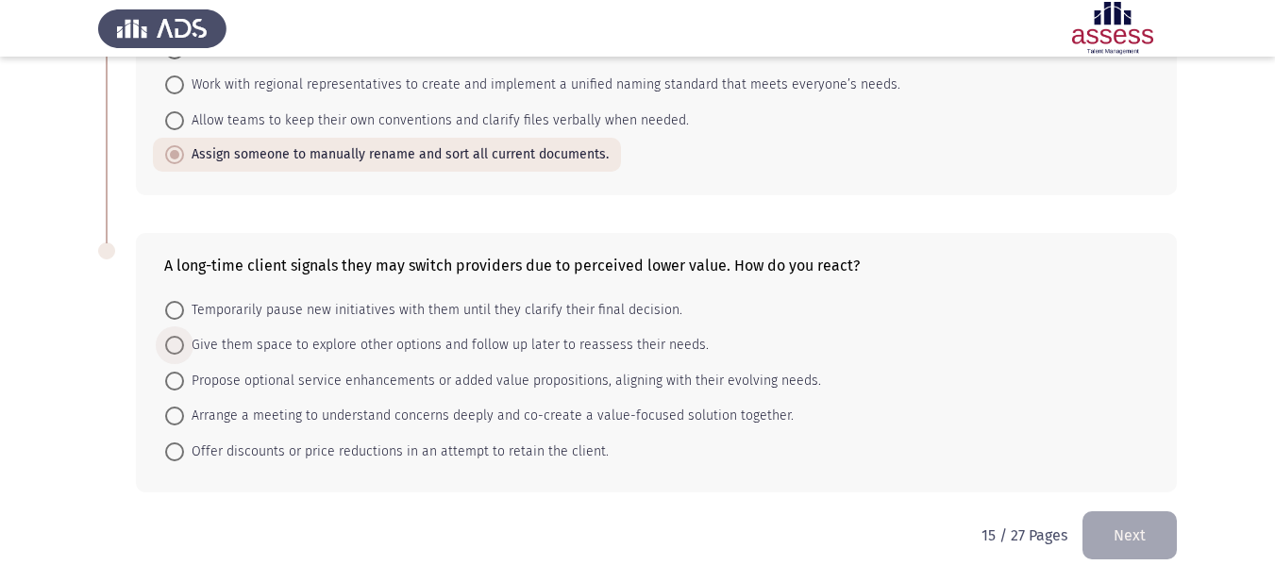
click at [304, 334] on span "Give them space to explore other options and follow up later to reassess their …" at bounding box center [446, 345] width 525 height 23
click at [184, 336] on input "Give them space to explore other options and follow up later to reassess their …" at bounding box center [174, 345] width 19 height 19
radio input "true"
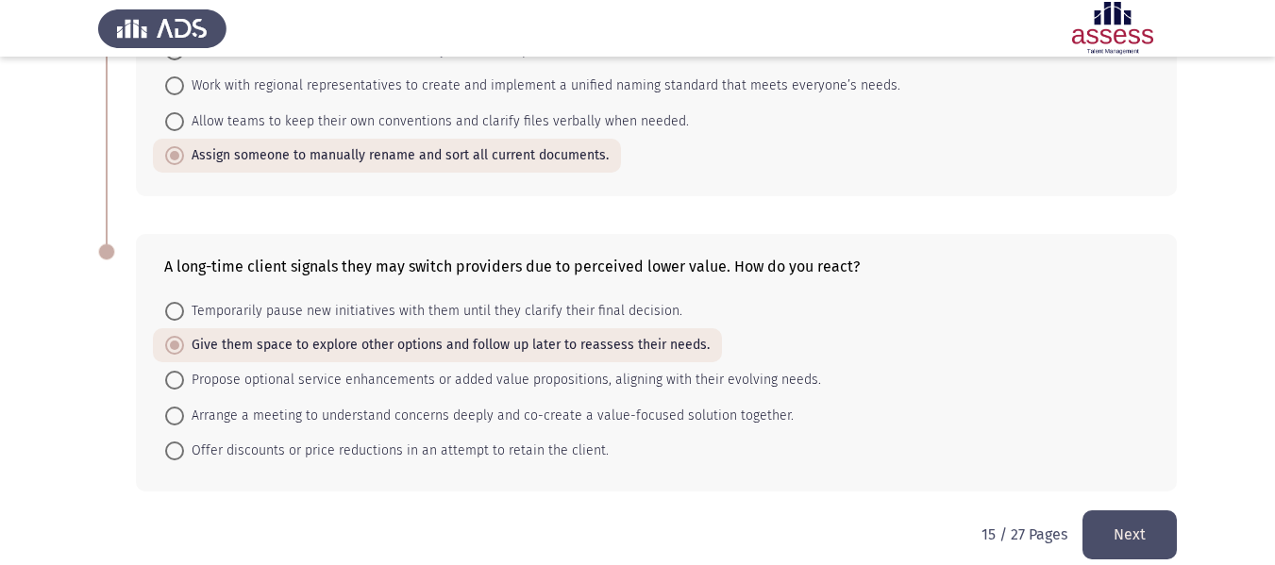
click at [1102, 523] on button "Next" at bounding box center [1129, 535] width 94 height 48
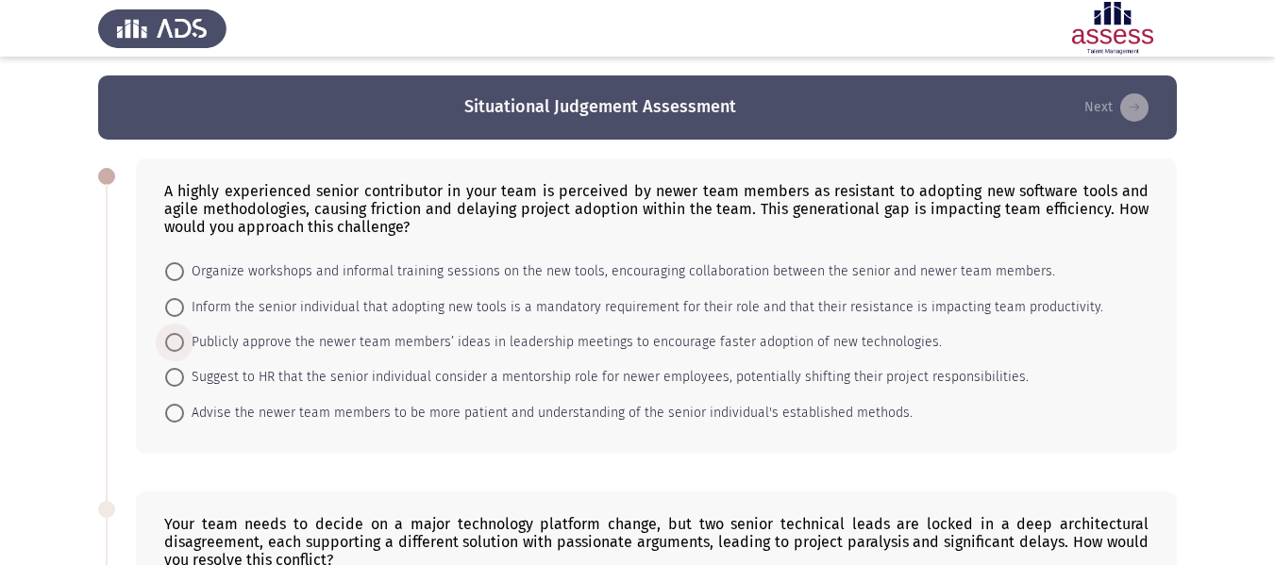
click at [327, 349] on span "Publicly approve the newer team members’ ideas in leadership meetings to encour…" at bounding box center [563, 342] width 758 height 23
click at [184, 349] on input "Publicly approve the newer team members’ ideas in leadership meetings to encour…" at bounding box center [174, 342] width 19 height 19
radio input "true"
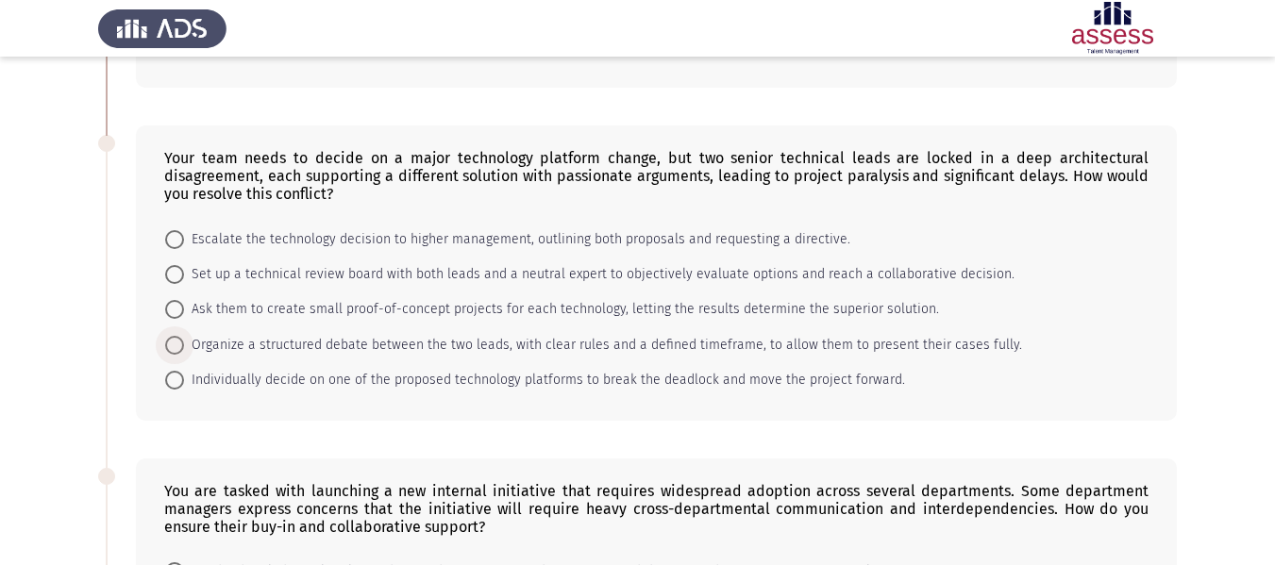
click at [327, 349] on span "Organize a structured debate between the two leads, with clear rules and a defi…" at bounding box center [603, 345] width 838 height 23
click at [184, 349] on input "Organize a structured debate between the two leads, with clear rules and a defi…" at bounding box center [174, 345] width 19 height 19
radio input "true"
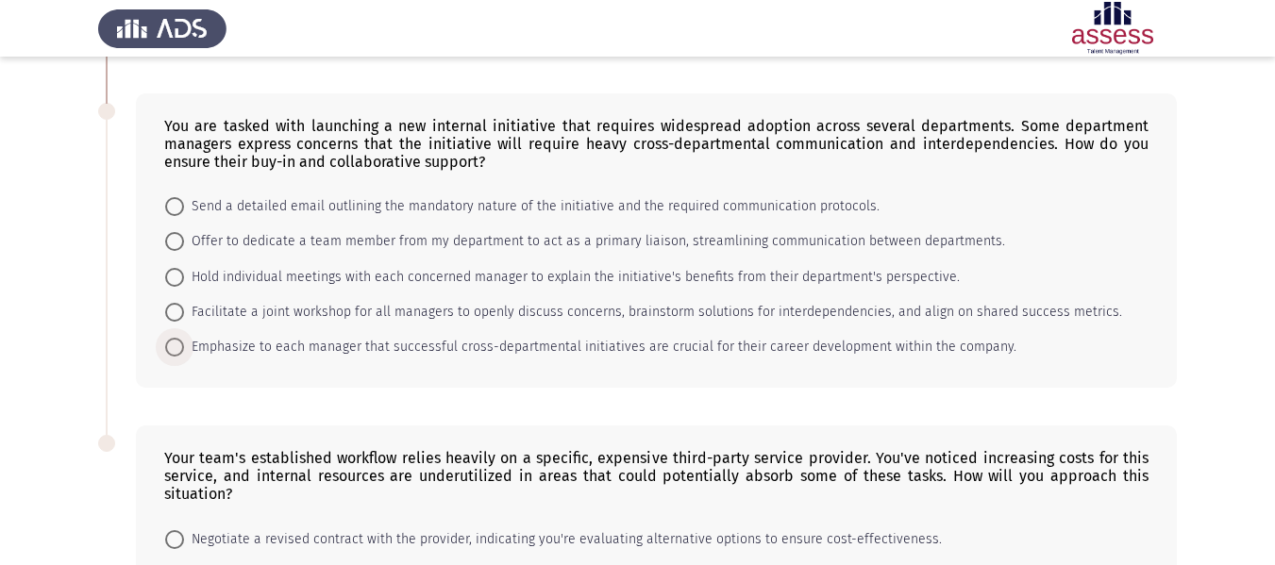
click at [327, 349] on span "Emphasize to each manager that successful cross-departmental initiatives are cr…" at bounding box center [600, 347] width 832 height 23
click at [184, 349] on input "Emphasize to each manager that successful cross-departmental initiatives are cr…" at bounding box center [174, 347] width 19 height 19
radio input "true"
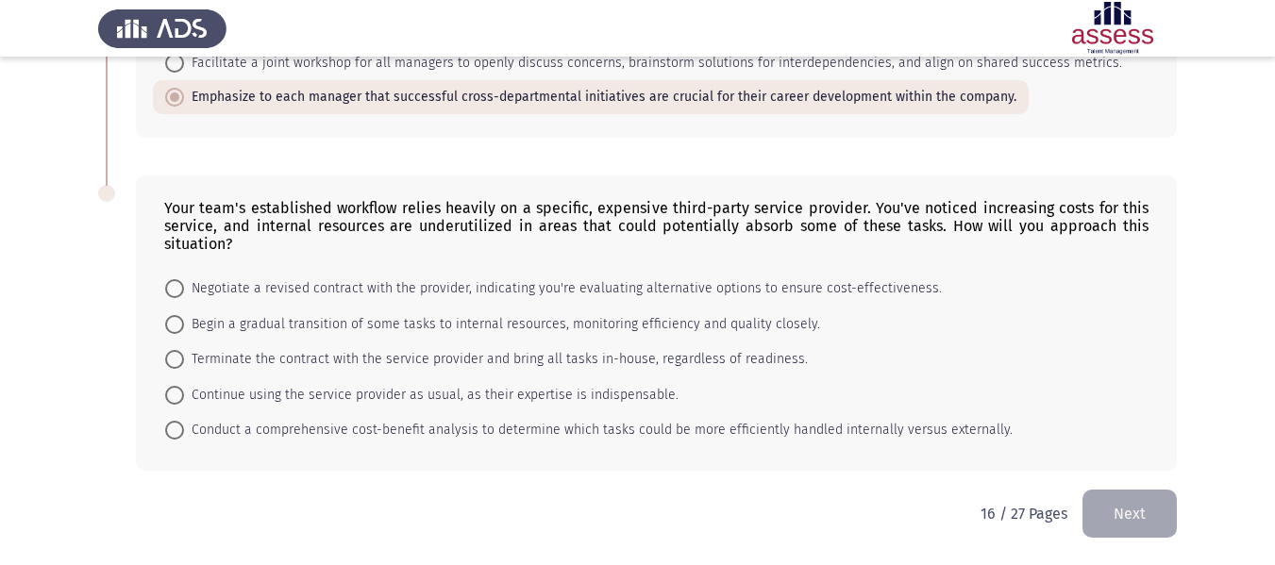
click at [327, 349] on span "Terminate the contract with the service provider and bring all tasks in-house, …" at bounding box center [496, 359] width 624 height 23
click at [184, 350] on input "Terminate the contract with the service provider and bring all tasks in-house, …" at bounding box center [174, 359] width 19 height 19
radio input "true"
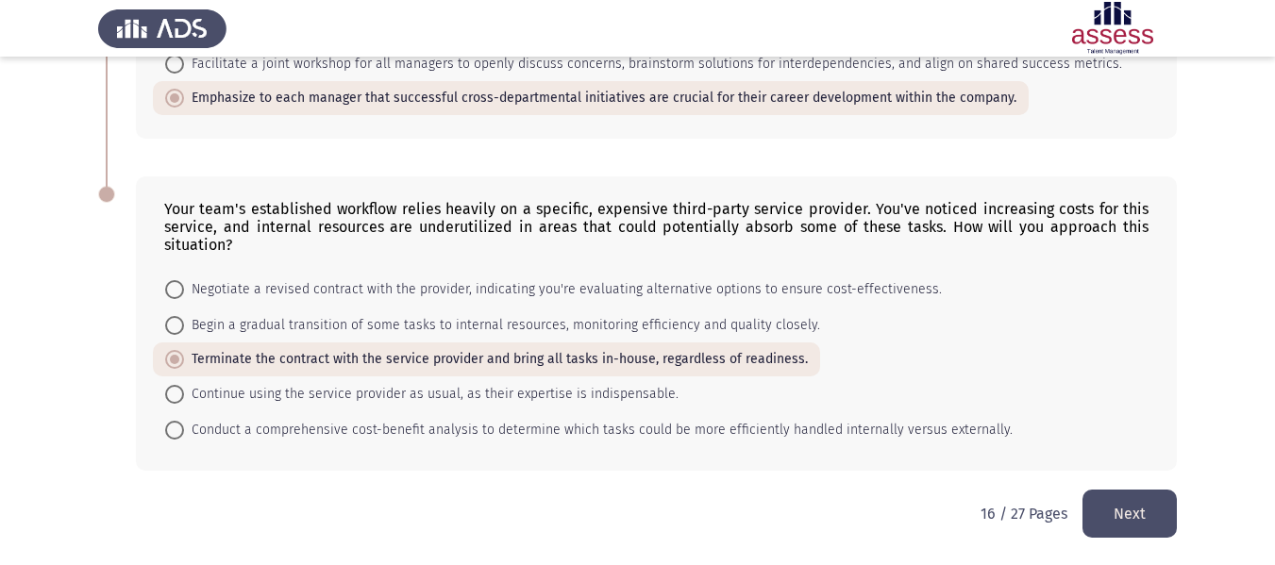
click at [1105, 512] on button "Next" at bounding box center [1129, 514] width 94 height 48
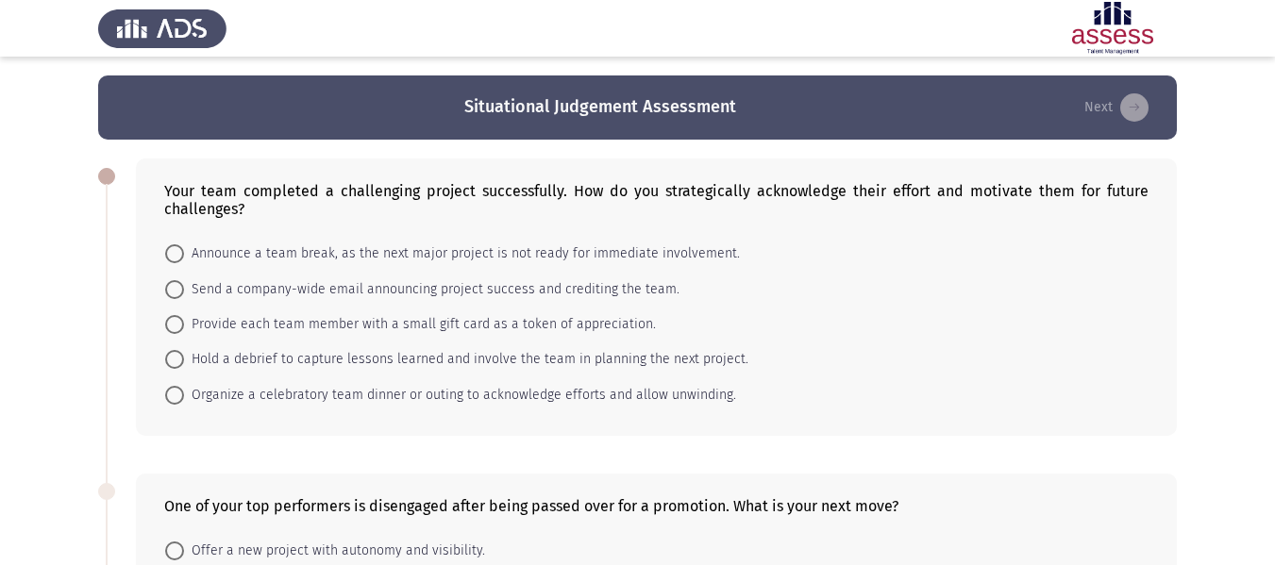
click at [371, 302] on mat-radio-button "Send a company-wide email announcing project success and crediting the team." at bounding box center [422, 288] width 539 height 35
click at [364, 293] on span "Send a company-wide email announcing project success and crediting the team." at bounding box center [431, 289] width 495 height 23
click at [184, 293] on input "Send a company-wide email announcing project success and crediting the team." at bounding box center [174, 289] width 19 height 19
radio input "true"
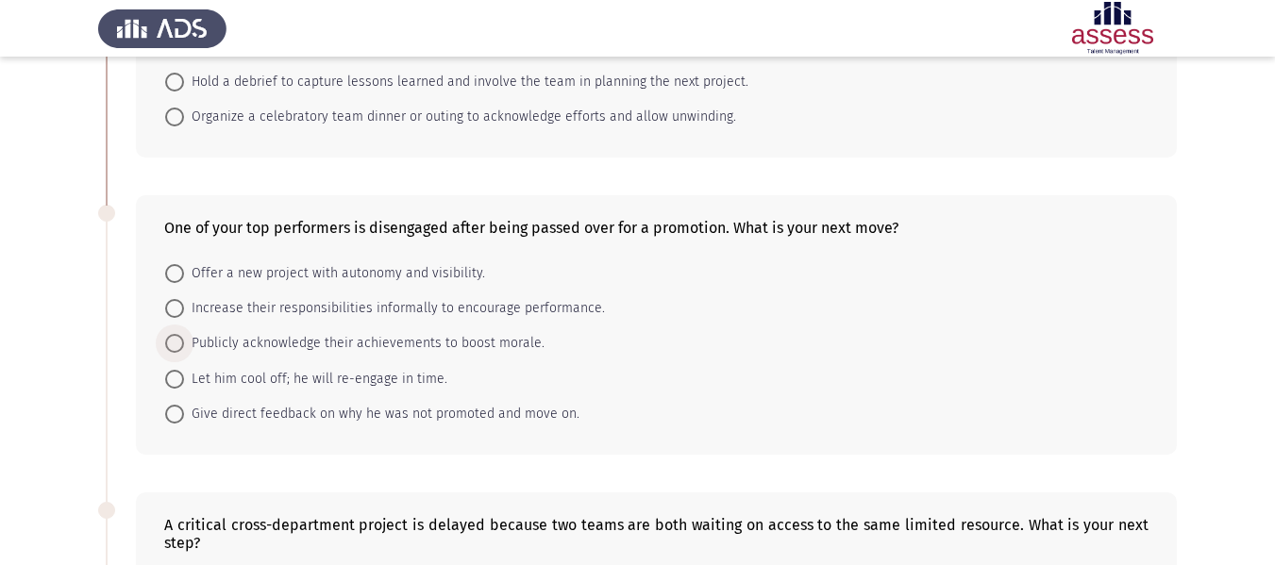
click at [304, 334] on span "Publicly acknowledge their achievements to boost morale." at bounding box center [364, 343] width 360 height 23
click at [184, 334] on input "Publicly acknowledge their achievements to boost morale." at bounding box center [174, 343] width 19 height 19
radio input "true"
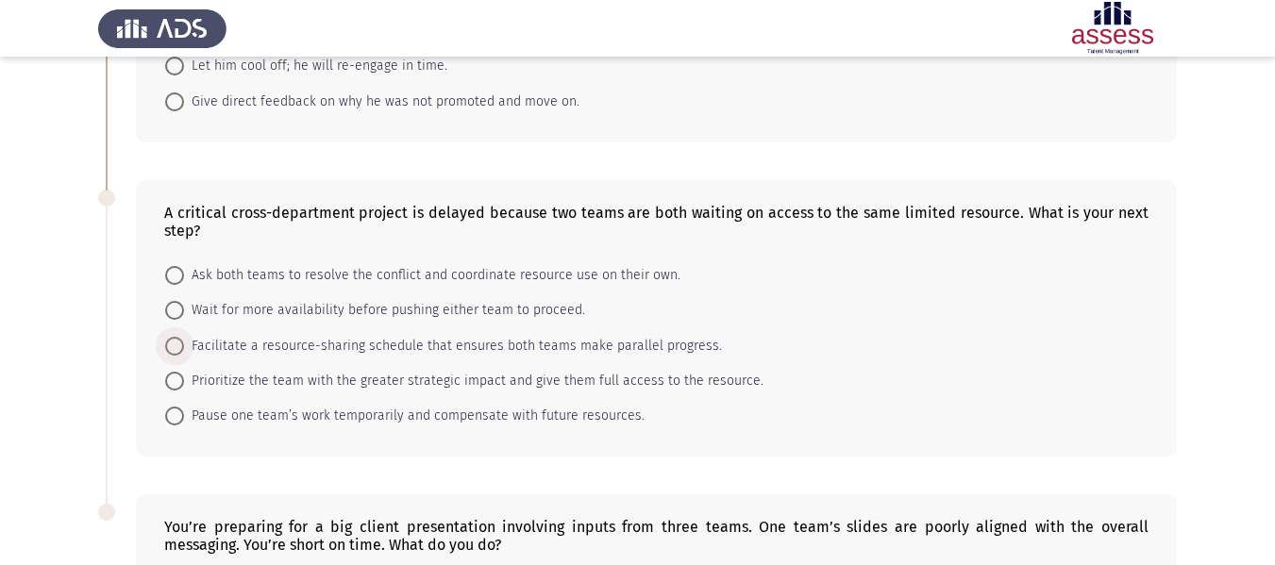
click at [304, 335] on span "Facilitate a resource-sharing schedule that ensures both teams make parallel pr…" at bounding box center [453, 346] width 538 height 23
click at [184, 337] on input "Facilitate a resource-sharing schedule that ensures both teams make parallel pr…" at bounding box center [174, 346] width 19 height 19
radio input "true"
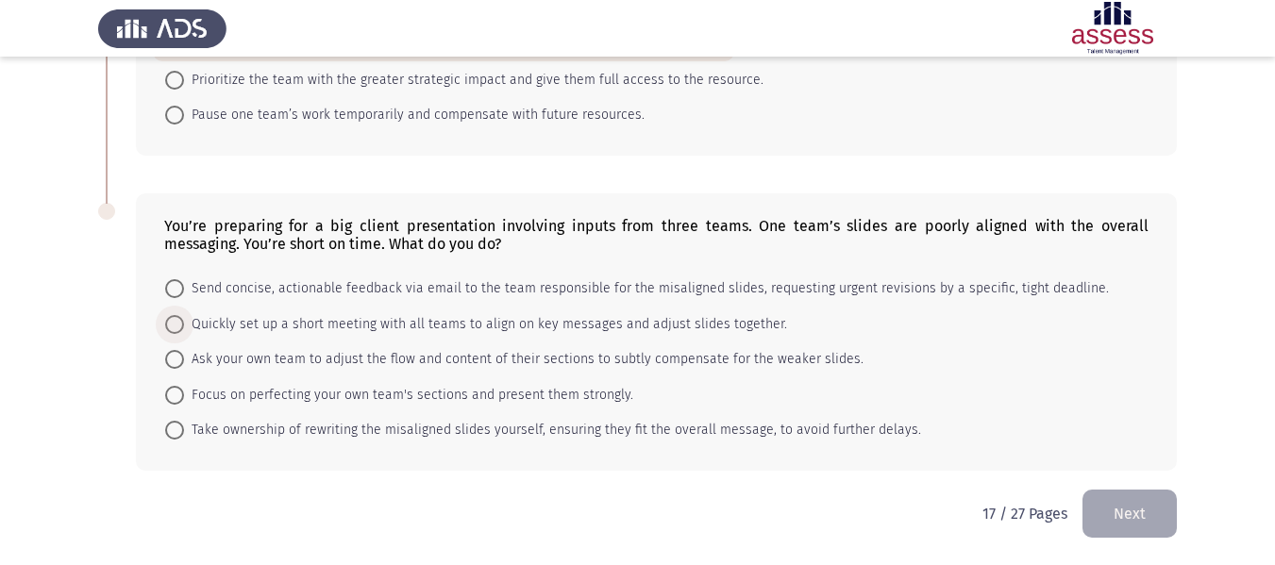
click at [304, 334] on span "Quickly set up a short meeting with all teams to align on key messages and adju…" at bounding box center [485, 324] width 603 height 23
click at [184, 334] on input "Quickly set up a short meeting with all teams to align on key messages and adju…" at bounding box center [174, 324] width 19 height 19
radio input "true"
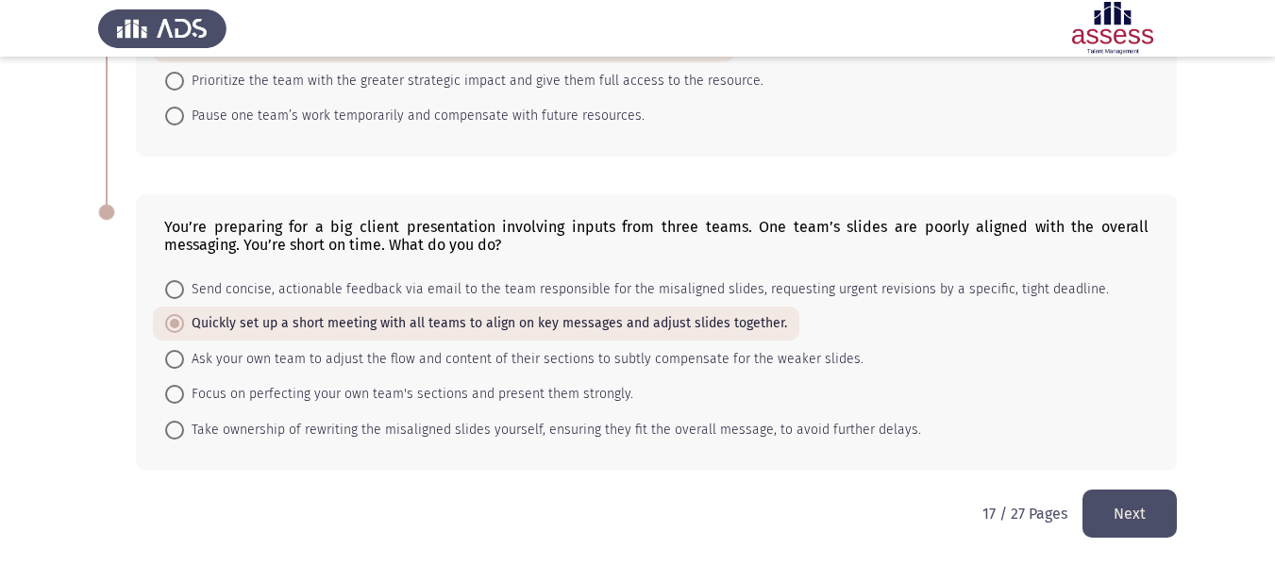
click at [1115, 497] on button "Next" at bounding box center [1129, 514] width 94 height 48
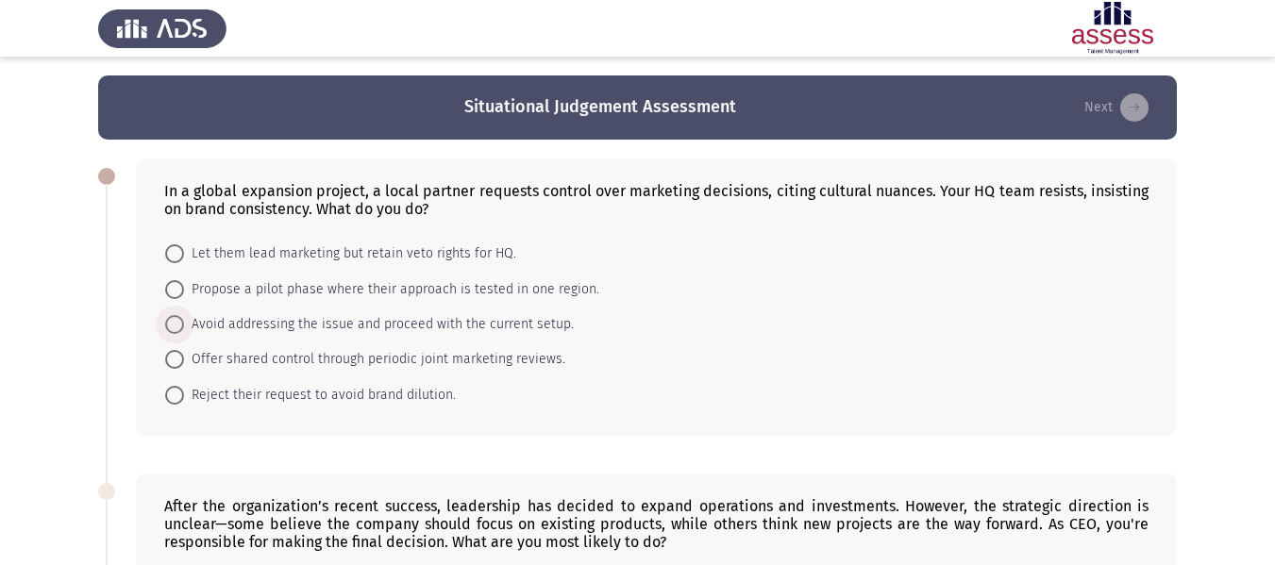
click at [296, 319] on span "Avoid addressing the issue and proceed with the current setup." at bounding box center [379, 324] width 390 height 23
click at [184, 319] on input "Avoid addressing the issue and proceed with the current setup." at bounding box center [174, 324] width 19 height 19
radio input "true"
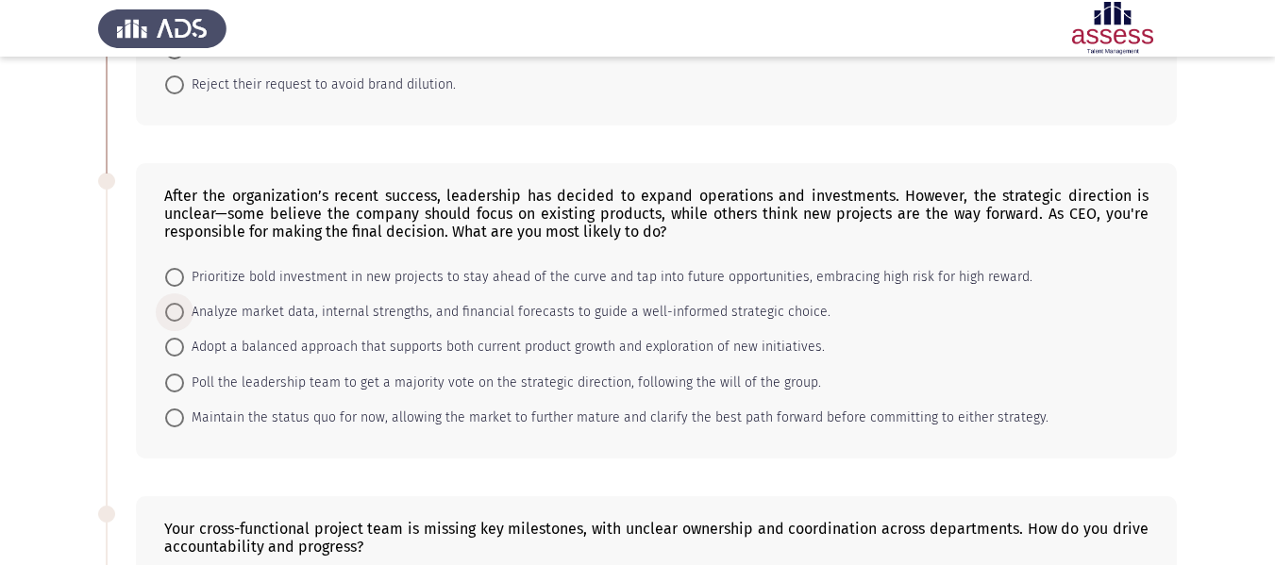
click at [296, 319] on span "Analyze market data, internal strengths, and financial forecasts to guide a wel…" at bounding box center [507, 312] width 646 height 23
click at [184, 319] on input "Analyze market data, internal strengths, and financial forecasts to guide a wel…" at bounding box center [174, 312] width 19 height 19
radio input "true"
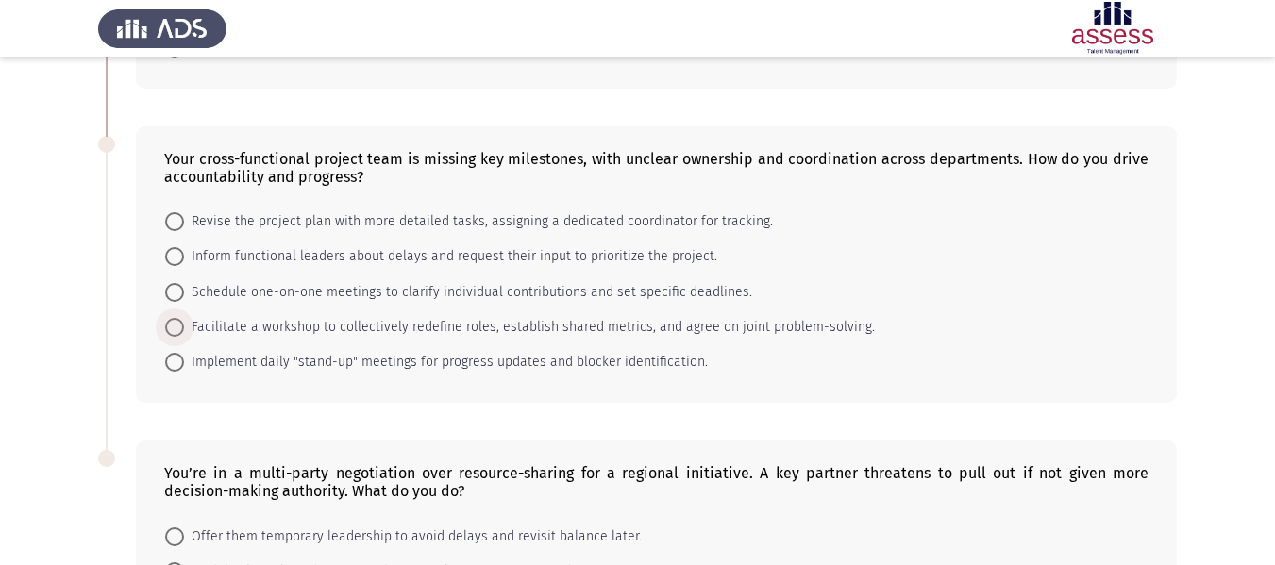
click at [296, 319] on span "Facilitate a workshop to collectively redefine roles, establish shared metrics,…" at bounding box center [529, 327] width 691 height 23
click at [184, 319] on input "Facilitate a workshop to collectively redefine roles, establish shared metrics,…" at bounding box center [174, 327] width 19 height 19
radio input "true"
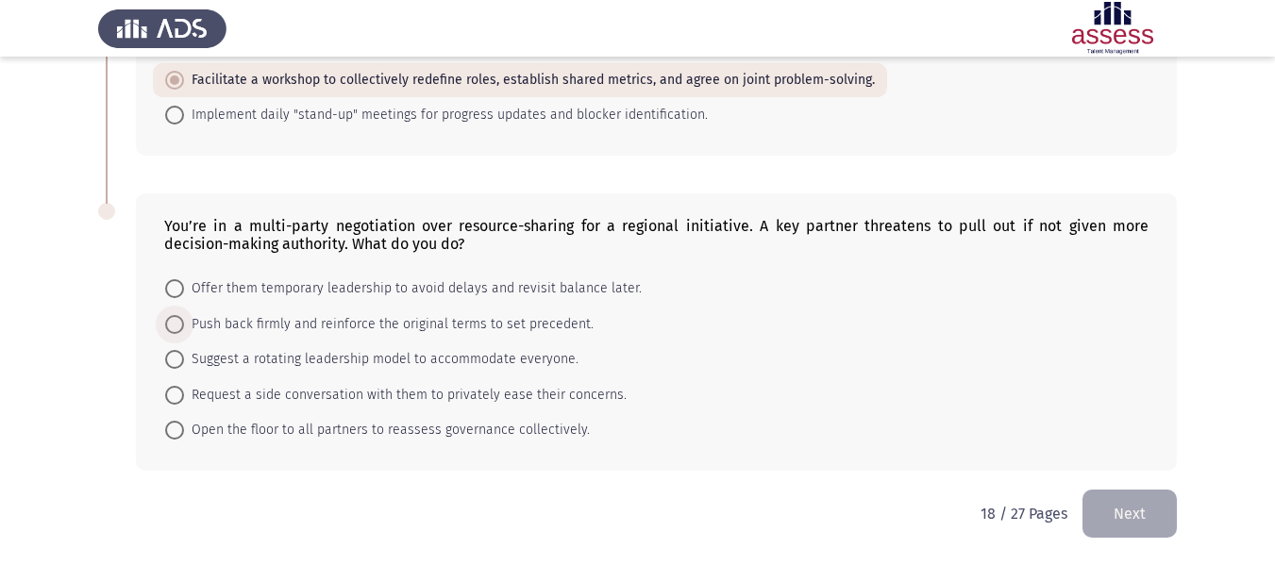
click at [296, 319] on span "Push back firmly and reinforce the original terms to set precedent." at bounding box center [389, 324] width 410 height 23
click at [184, 319] on input "Push back firmly and reinforce the original terms to set precedent." at bounding box center [174, 324] width 19 height 19
radio input "true"
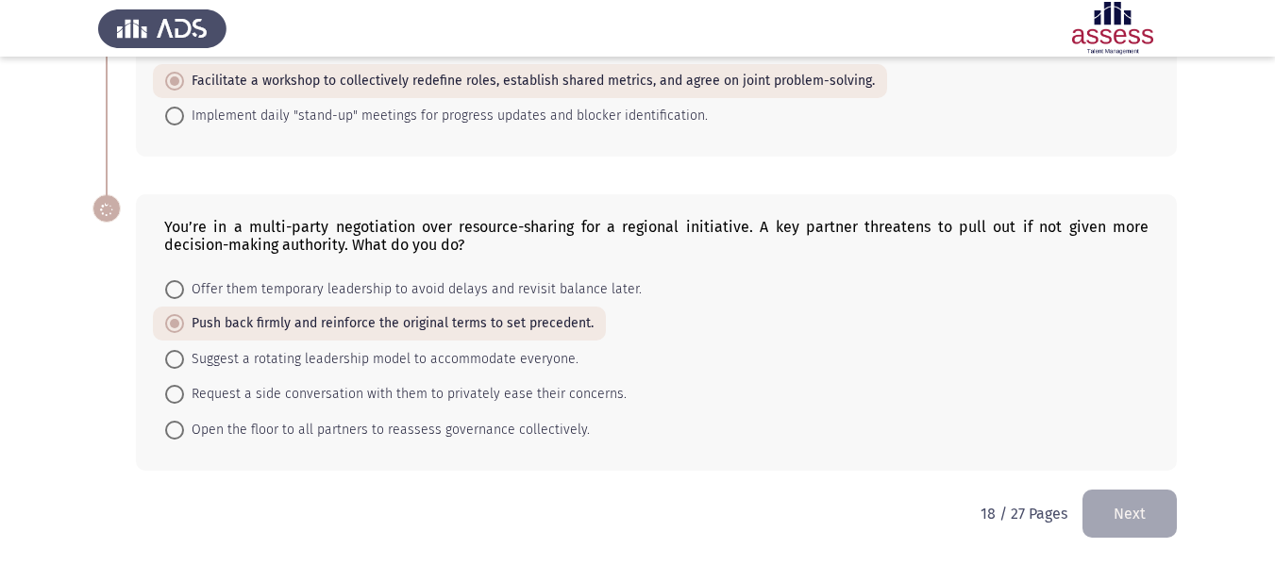
scroll to position [923, 0]
click at [1164, 504] on button "Next" at bounding box center [1129, 514] width 94 height 48
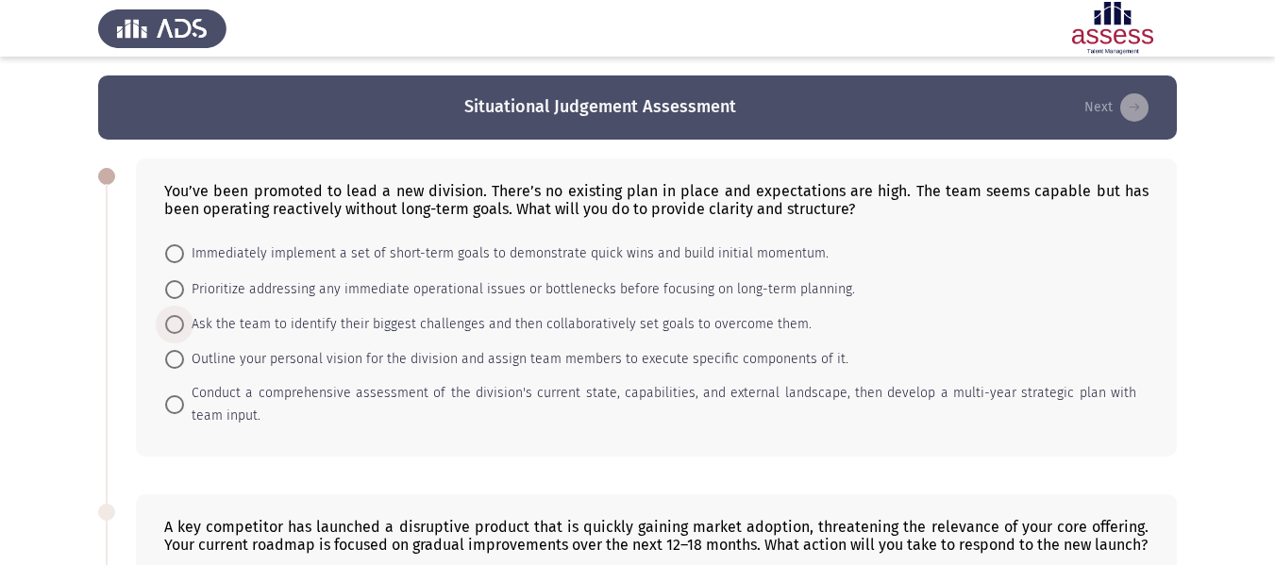
click at [322, 323] on span "Ask the team to identify their biggest challenges and then collaboratively set …" at bounding box center [498, 324] width 628 height 23
click at [184, 323] on input "Ask the team to identify their biggest challenges and then collaboratively set …" at bounding box center [174, 324] width 19 height 19
radio input "true"
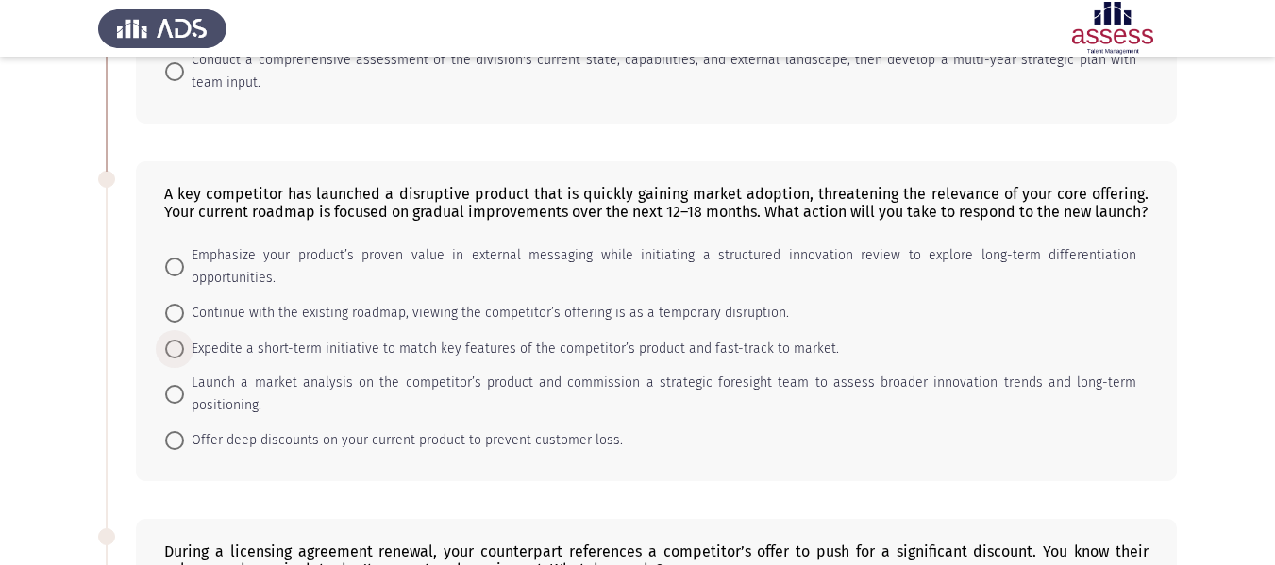
click at [322, 338] on span "Expedite a short-term initiative to match key features of the competitor’s prod…" at bounding box center [511, 349] width 655 height 23
click at [184, 340] on input "Expedite a short-term initiative to match key features of the competitor’s prod…" at bounding box center [174, 349] width 19 height 19
radio input "true"
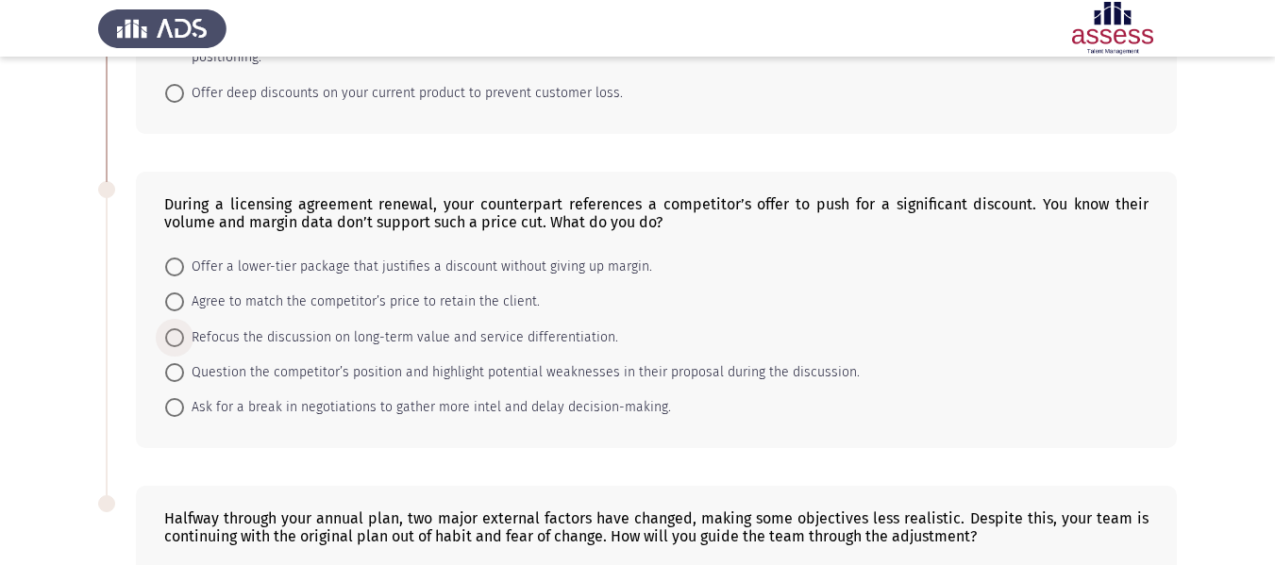
click at [322, 326] on span "Refocus the discussion on long-term value and service differentiation." at bounding box center [401, 337] width 434 height 23
click at [184, 328] on input "Refocus the discussion on long-term value and service differentiation." at bounding box center [174, 337] width 19 height 19
radio input "true"
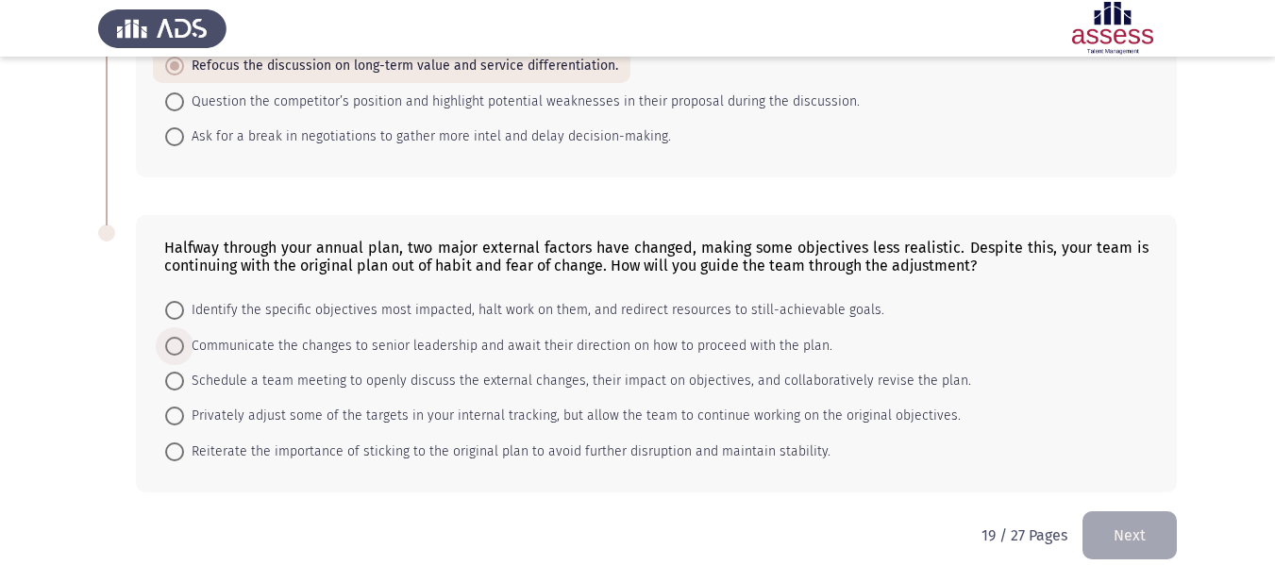
click at [322, 335] on span "Communicate the changes to senior leadership and await their direction on how t…" at bounding box center [508, 346] width 648 height 23
click at [184, 337] on input "Communicate the changes to senior leadership and await their direction on how t…" at bounding box center [174, 346] width 19 height 19
radio input "true"
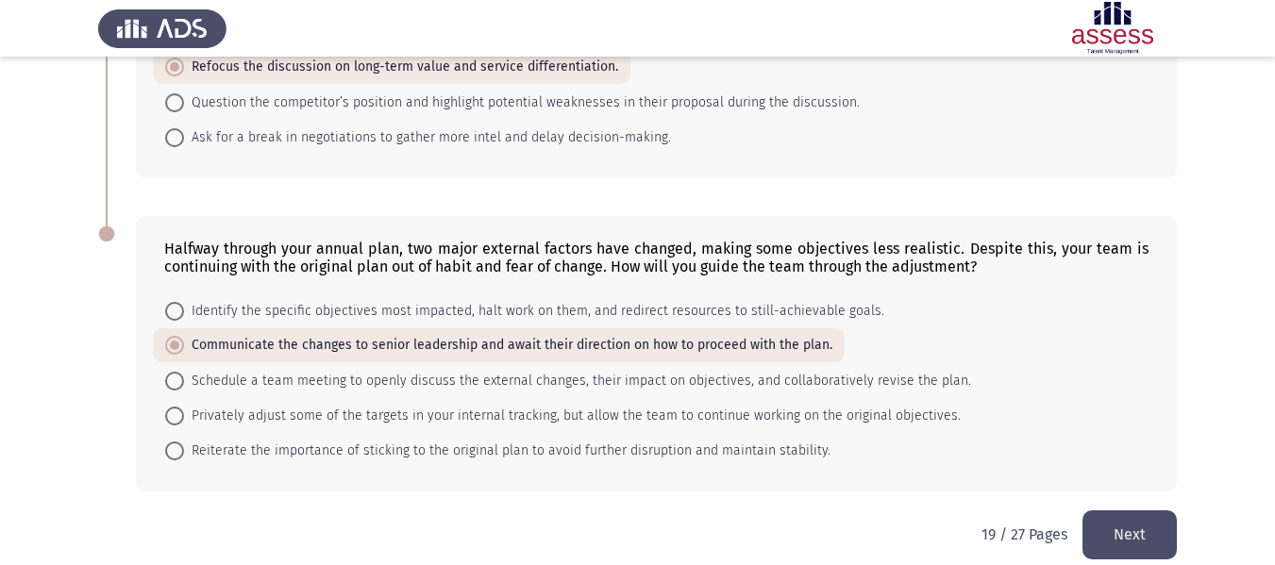
click at [1130, 524] on button "Next" at bounding box center [1129, 535] width 94 height 48
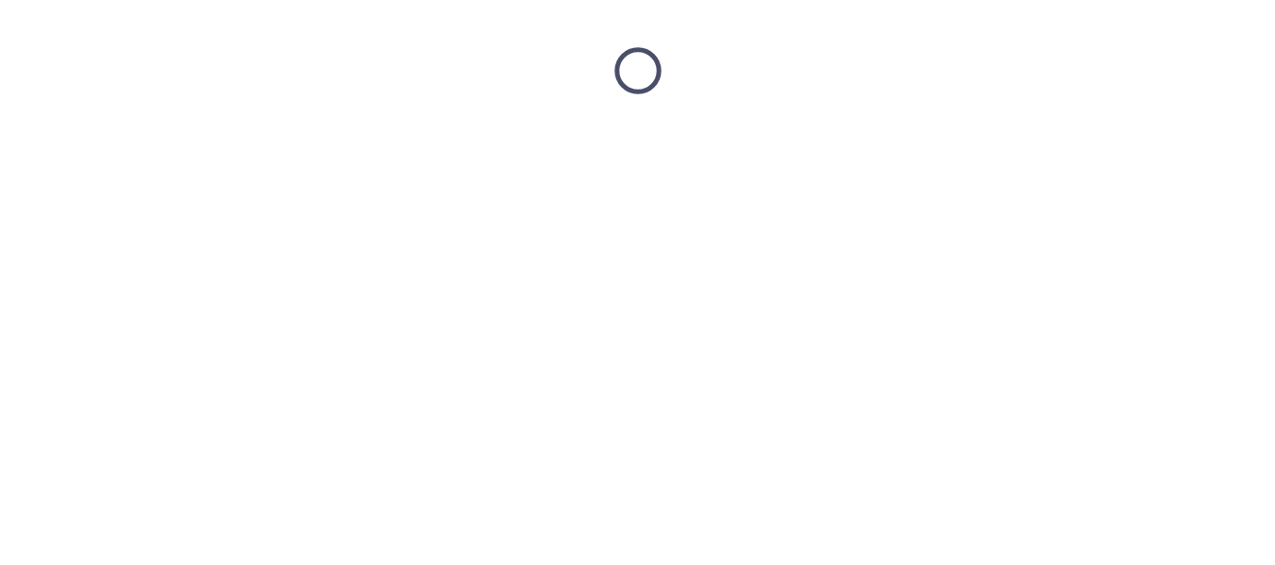
scroll to position [0, 0]
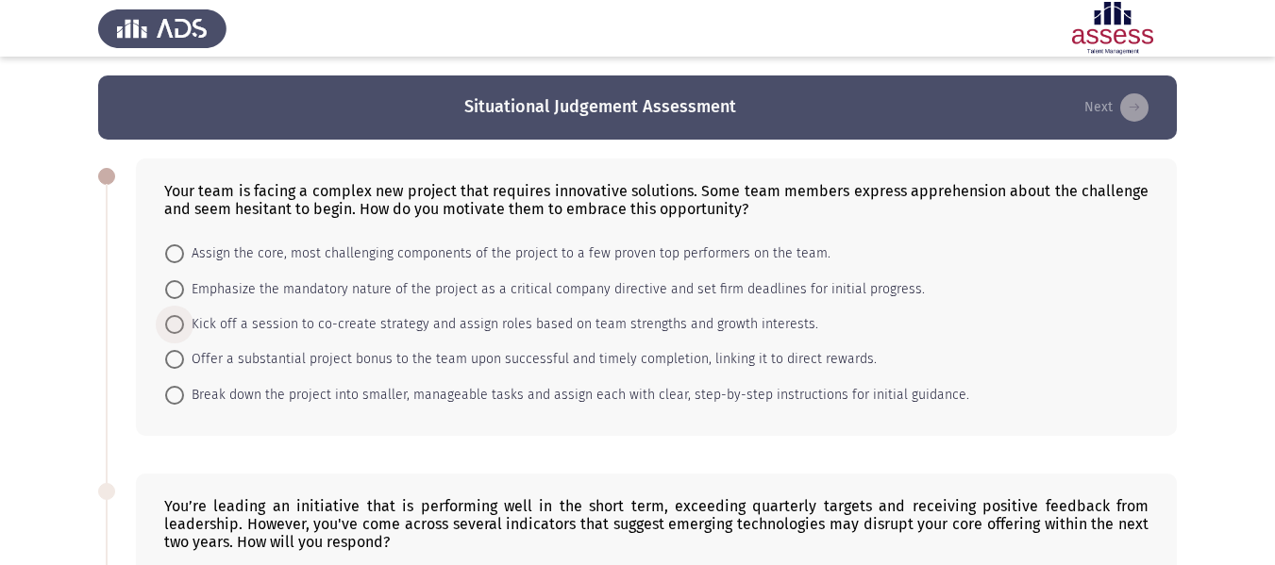
click at [296, 320] on span "Kick off a session to co-create strategy and assign roles based on team strengt…" at bounding box center [501, 324] width 634 height 23
click at [184, 320] on input "Kick off a session to co-create strategy and assign roles based on team strengt…" at bounding box center [174, 324] width 19 height 19
radio input "true"
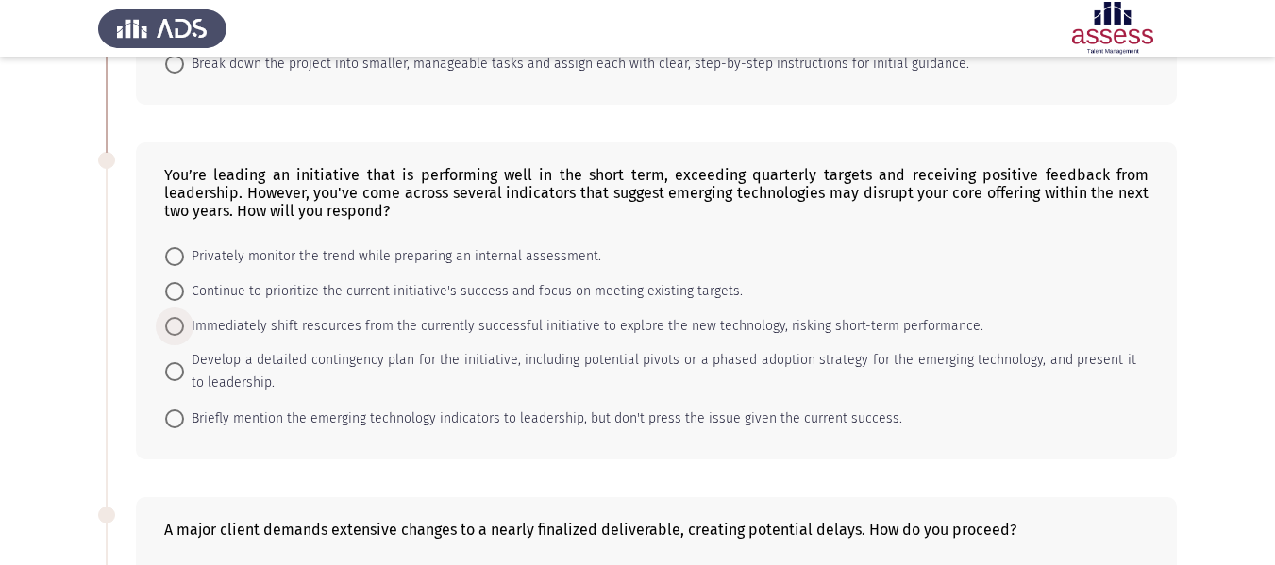
click at [296, 320] on span "Immediately shift resources from the currently successful initiative to explore…" at bounding box center [583, 326] width 799 height 23
click at [184, 320] on input "Immediately shift resources from the currently successful initiative to explore…" at bounding box center [174, 326] width 19 height 19
radio input "true"
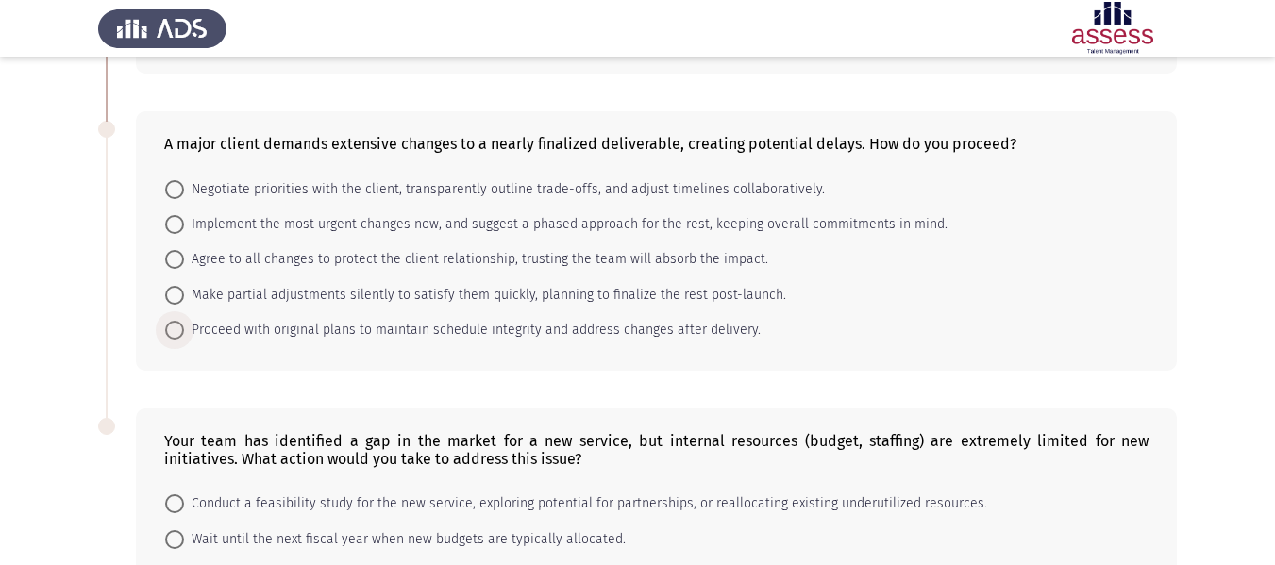
click at [296, 320] on span "Proceed with original plans to maintain schedule integrity and address changes …" at bounding box center [472, 330] width 577 height 23
click at [184, 321] on input "Proceed with original plans to maintain schedule integrity and address changes …" at bounding box center [174, 330] width 19 height 19
radio input "true"
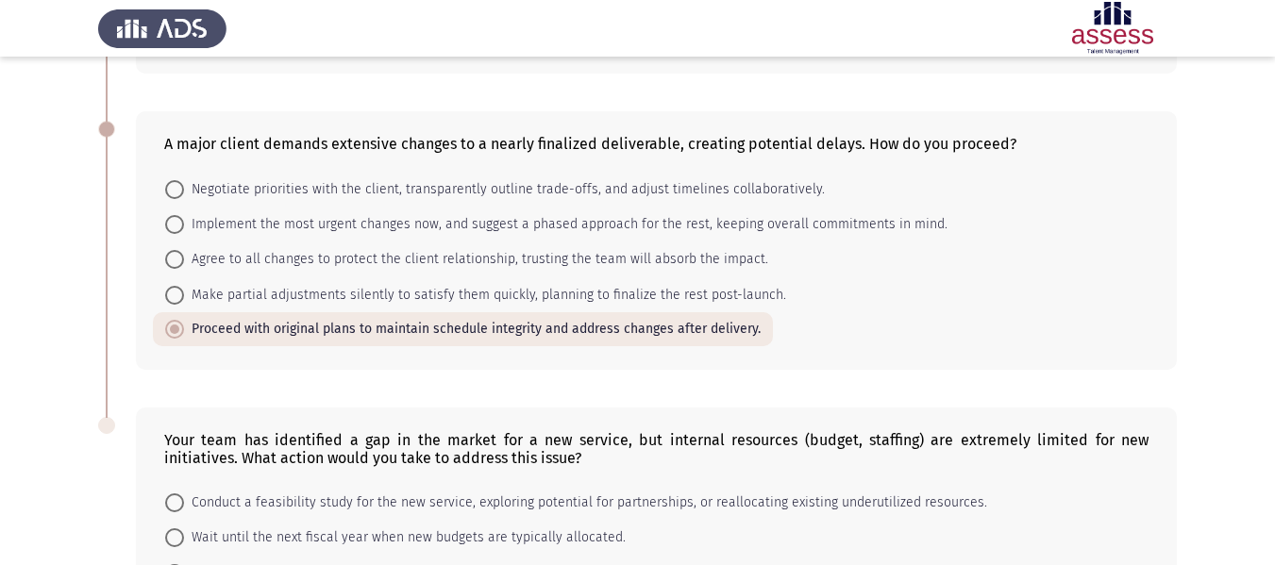
scroll to position [928, 0]
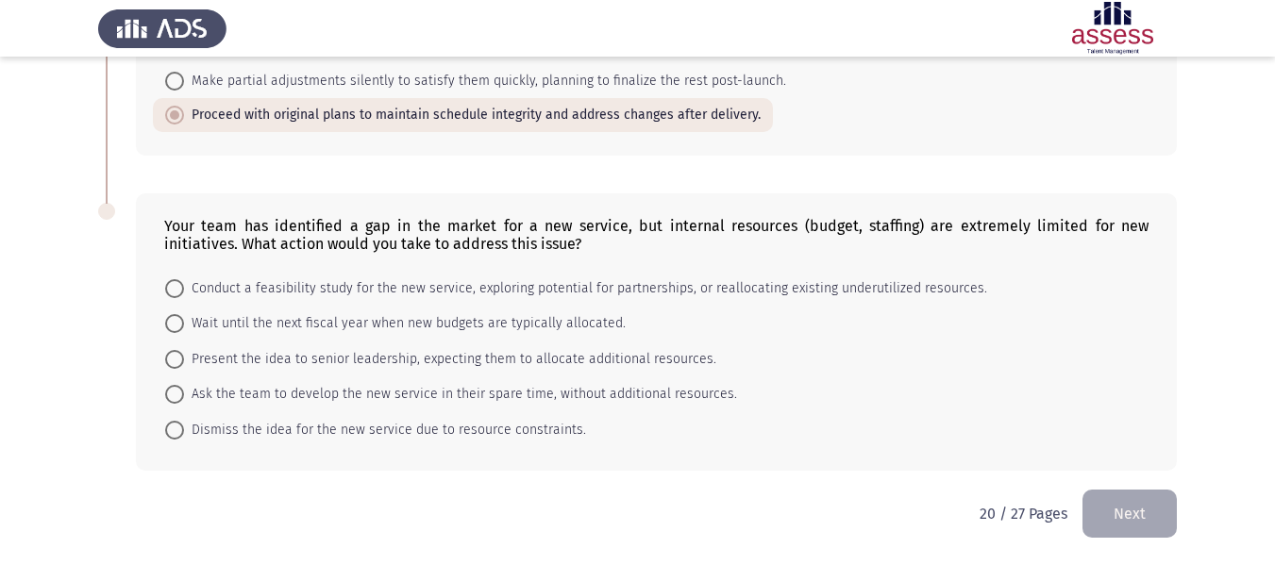
click at [655, 335] on form "Conduct a feasibility study for the new service, exploring potential for partne…" at bounding box center [656, 359] width 984 height 176
click at [644, 360] on span "Present the idea to senior leadership, expecting them to allocate additional re…" at bounding box center [450, 359] width 532 height 23
click at [184, 360] on input "Present the idea to senior leadership, expecting them to allocate additional re…" at bounding box center [174, 359] width 19 height 19
radio input "true"
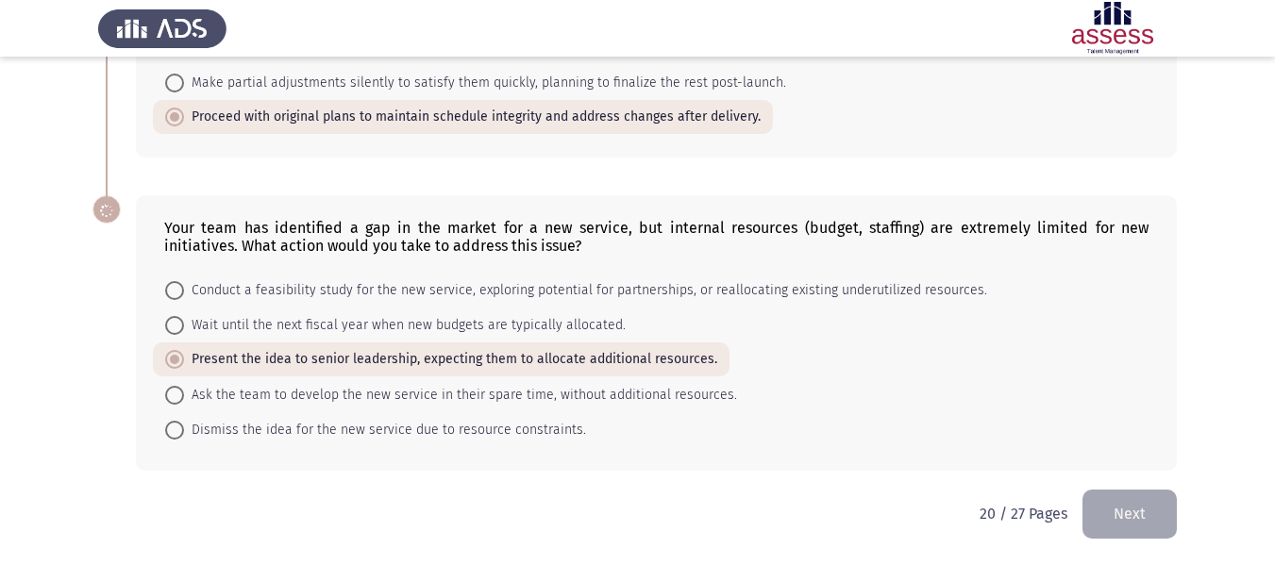
scroll to position [926, 0]
click at [1122, 488] on div "Your team has identified a gap in the market for a new service, but internal re…" at bounding box center [637, 332] width 1079 height 313
click at [1112, 518] on button "Next" at bounding box center [1129, 514] width 94 height 48
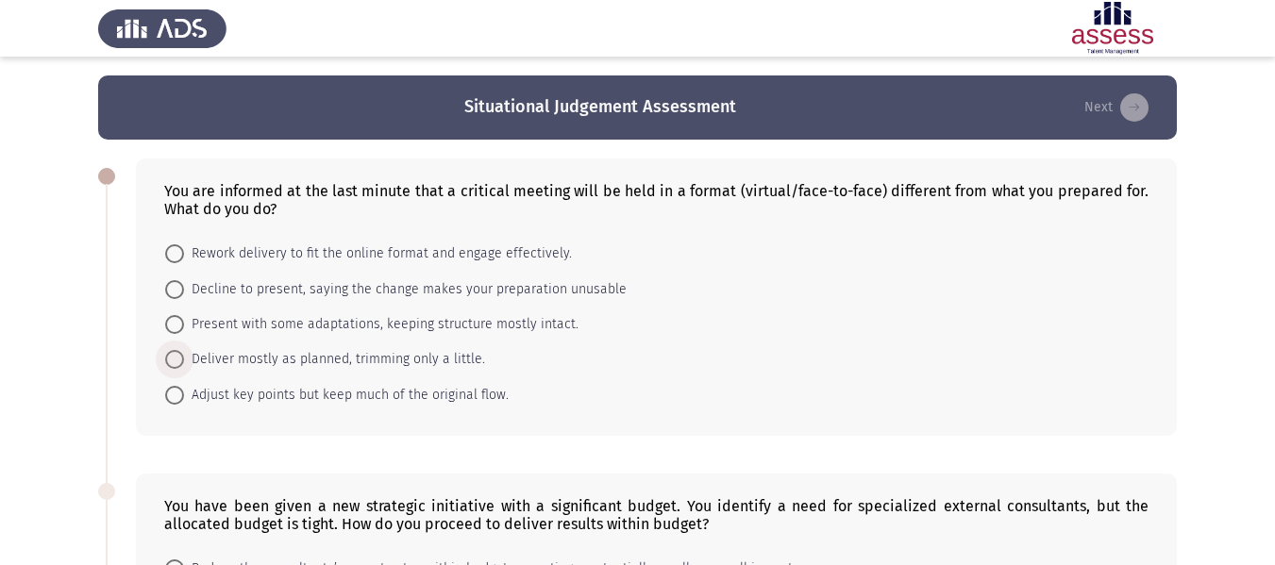
click at [403, 353] on span "Deliver mostly as planned, trimming only a little." at bounding box center [334, 359] width 301 height 23
click at [184, 353] on input "Deliver mostly as planned, trimming only a little." at bounding box center [174, 359] width 19 height 19
radio input "true"
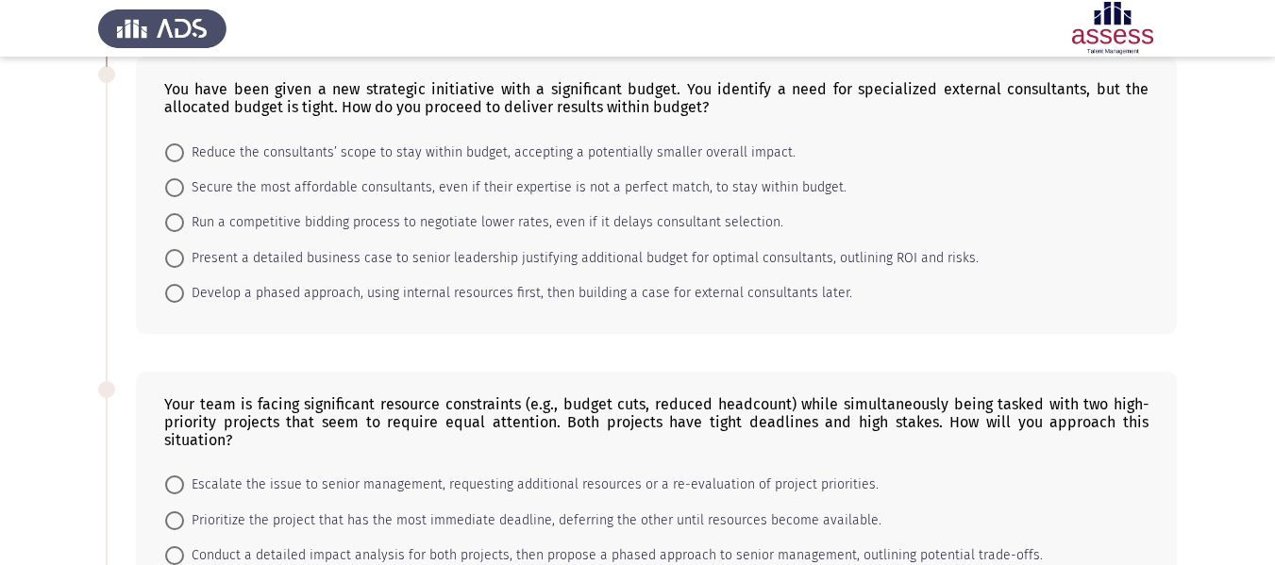
scroll to position [422, 0]
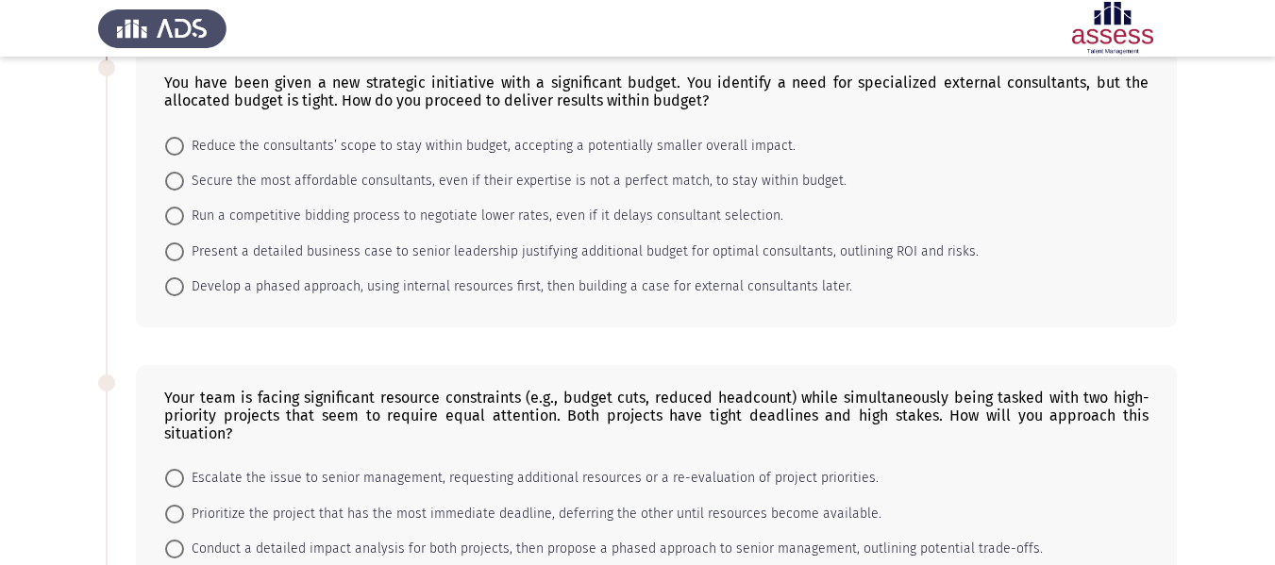
click at [383, 270] on mat-radio-button "Develop a phased approach, using internal resources first, then building a case…" at bounding box center [508, 286] width 711 height 35
click at [380, 283] on span "Develop a phased approach, using internal resources first, then building a case…" at bounding box center [518, 287] width 668 height 23
click at [184, 283] on input "Develop a phased approach, using internal resources first, then building a case…" at bounding box center [174, 286] width 19 height 19
radio input "true"
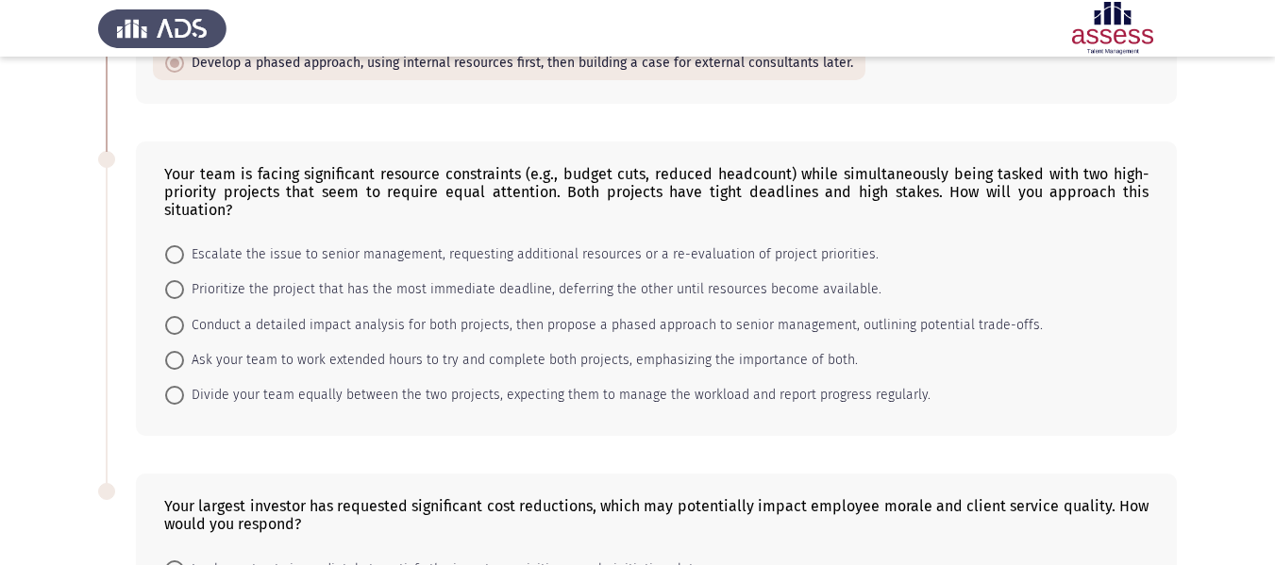
scroll to position [645, 0]
click at [361, 277] on span "Prioritize the project that has the most immediate deadline, deferring the othe…" at bounding box center [532, 288] width 697 height 23
click at [184, 279] on input "Prioritize the project that has the most immediate deadline, deferring the othe…" at bounding box center [174, 288] width 19 height 19
radio input "true"
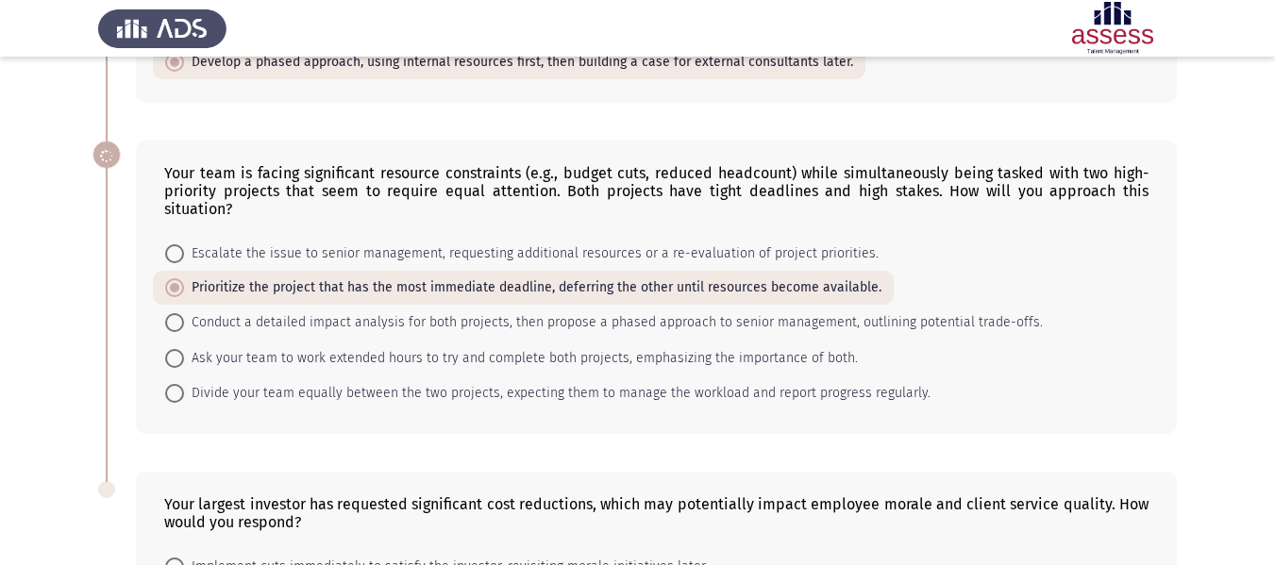
scroll to position [906, 0]
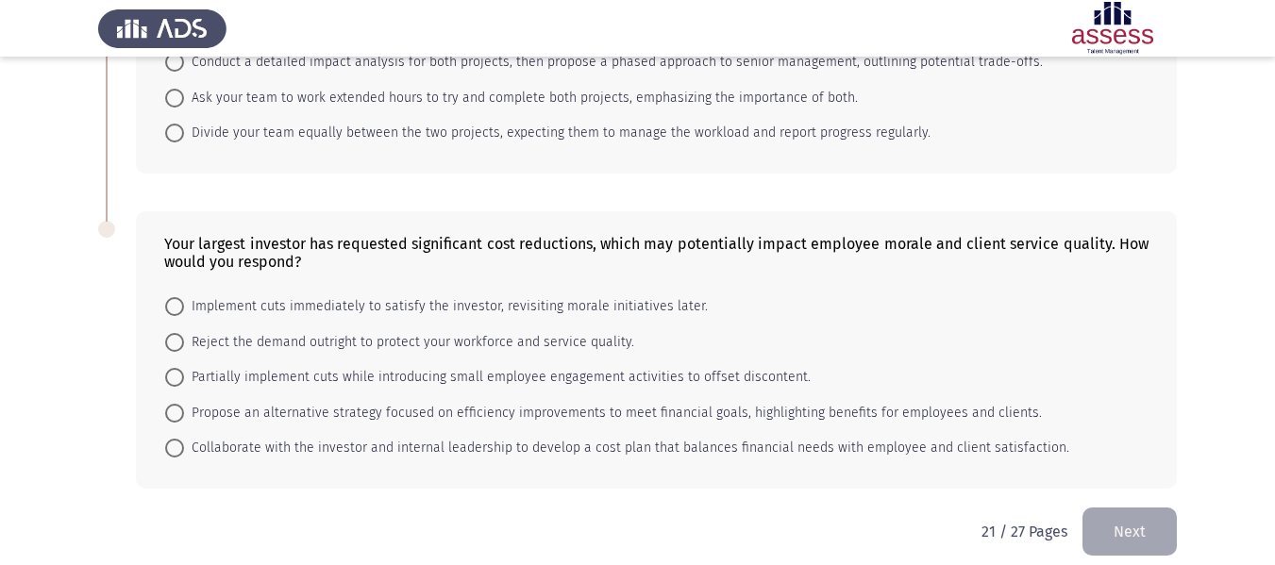
drag, startPoint x: 361, startPoint y: 266, endPoint x: 355, endPoint y: 286, distance: 20.9
click at [355, 286] on div "Your largest investor has requested significant cost reductions, which may pote…" at bounding box center [656, 349] width 1041 height 277
click at [355, 295] on span "Implement cuts immediately to satisfy the investor, revisiting morale initiativ…" at bounding box center [446, 306] width 524 height 23
click at [184, 297] on input "Implement cuts immediately to satisfy the investor, revisiting morale initiativ…" at bounding box center [174, 306] width 19 height 19
radio input "true"
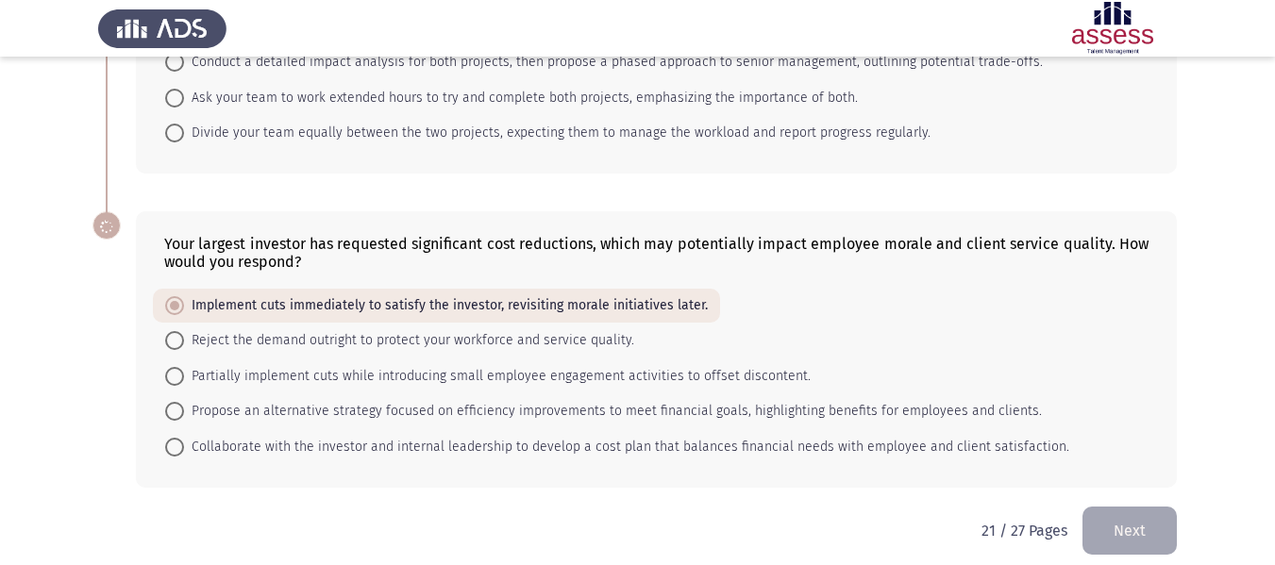
scroll to position [905, 0]
click at [1142, 508] on button "Next" at bounding box center [1129, 532] width 94 height 48
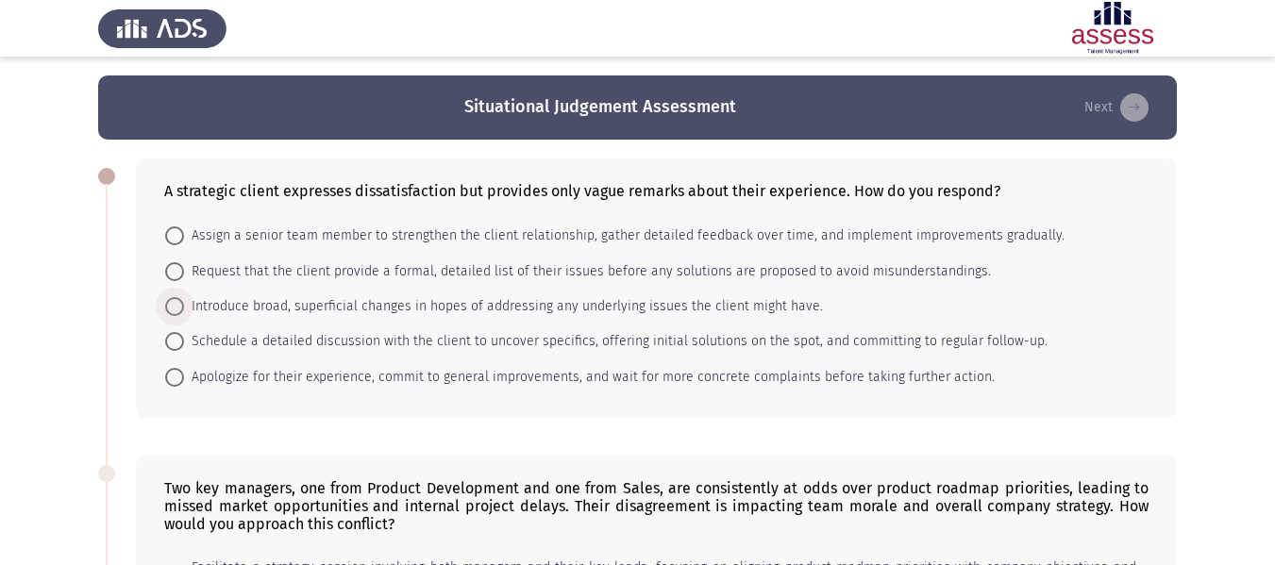
click at [554, 314] on span "Introduce broad, superficial changes in hopes of addressing any underlying issu…" at bounding box center [503, 306] width 639 height 23
click at [184, 314] on input "Introduce broad, superficial changes in hopes of addressing any underlying issu…" at bounding box center [174, 306] width 19 height 19
radio input "true"
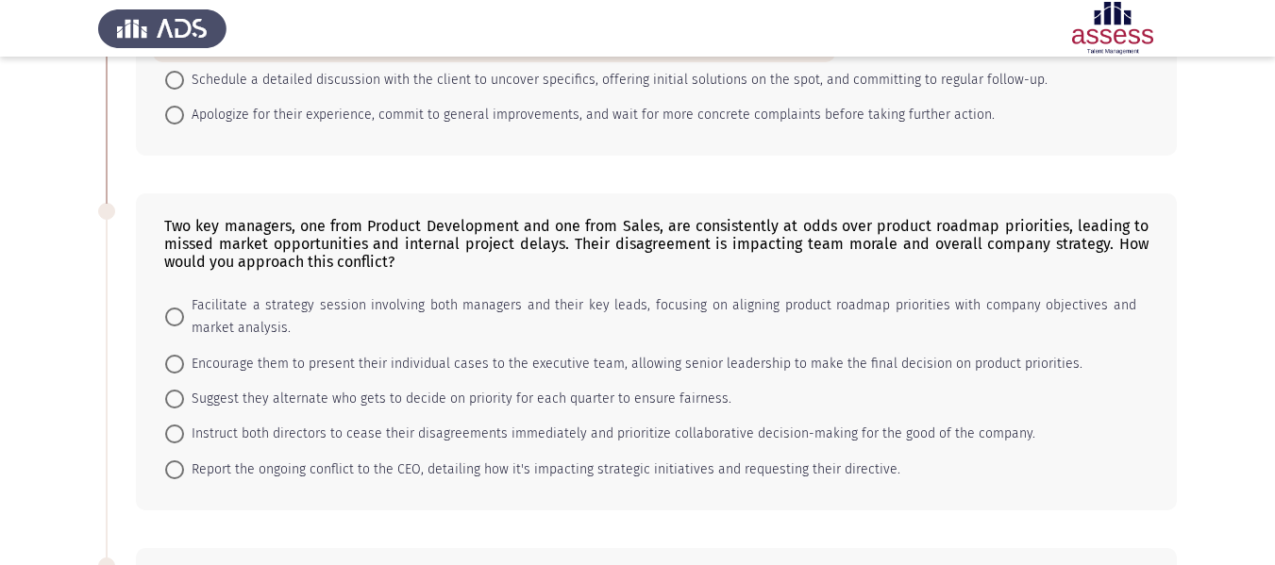
scroll to position [261, 0]
click at [540, 380] on mat-radio-button "Suggest they alternate who gets to decide on priority for each quarter to ensur…" at bounding box center [448, 397] width 591 height 35
click at [533, 371] on span "Encourage them to present their individual cases to the executive team, allowin…" at bounding box center [633, 363] width 898 height 23
click at [184, 371] on input "Encourage them to present their individual cases to the executive team, allowin…" at bounding box center [174, 363] width 19 height 19
radio input "true"
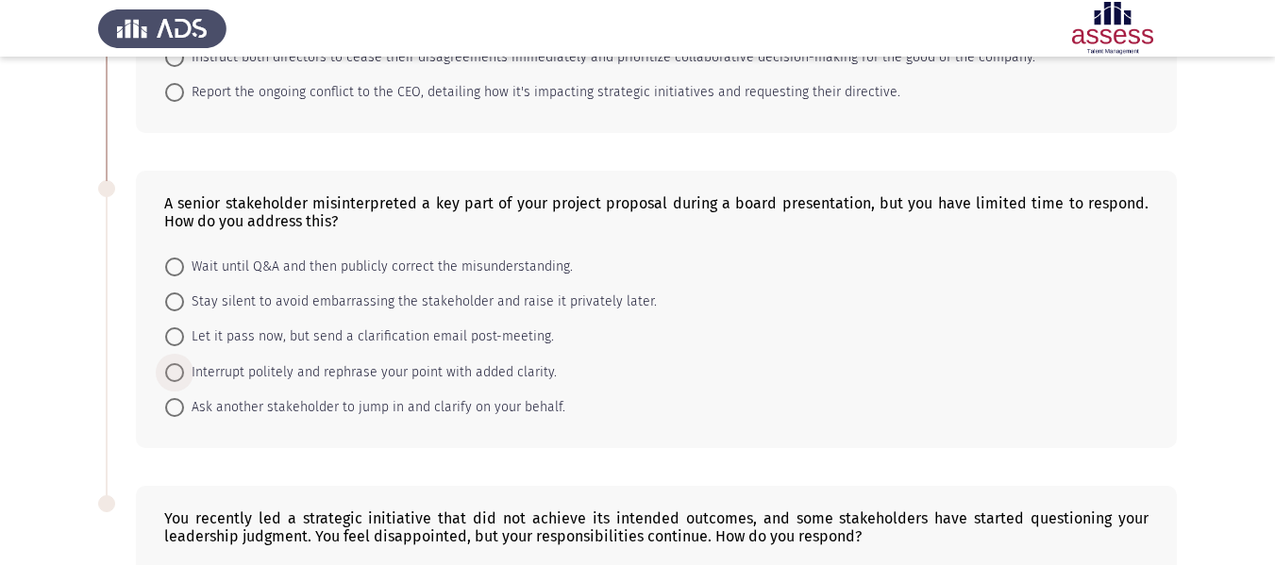
click at [533, 371] on span "Interrupt politely and rephrase your point with added clarity." at bounding box center [370, 372] width 373 height 23
click at [184, 371] on input "Interrupt politely and rephrase your point with added clarity." at bounding box center [174, 372] width 19 height 19
radio input "true"
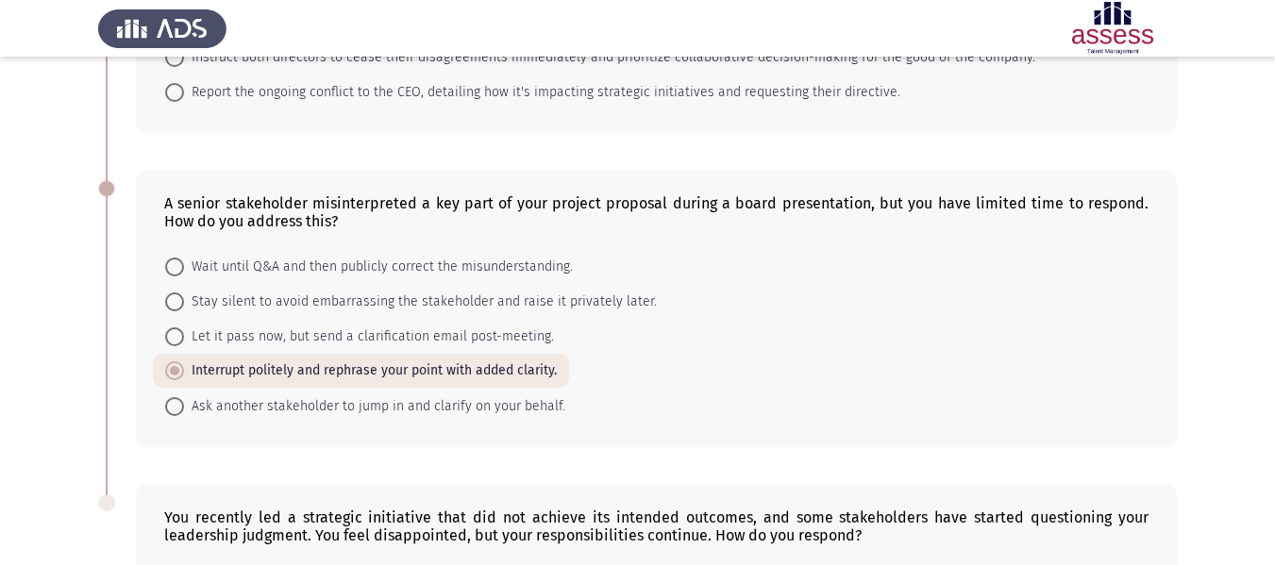
scroll to position [928, 0]
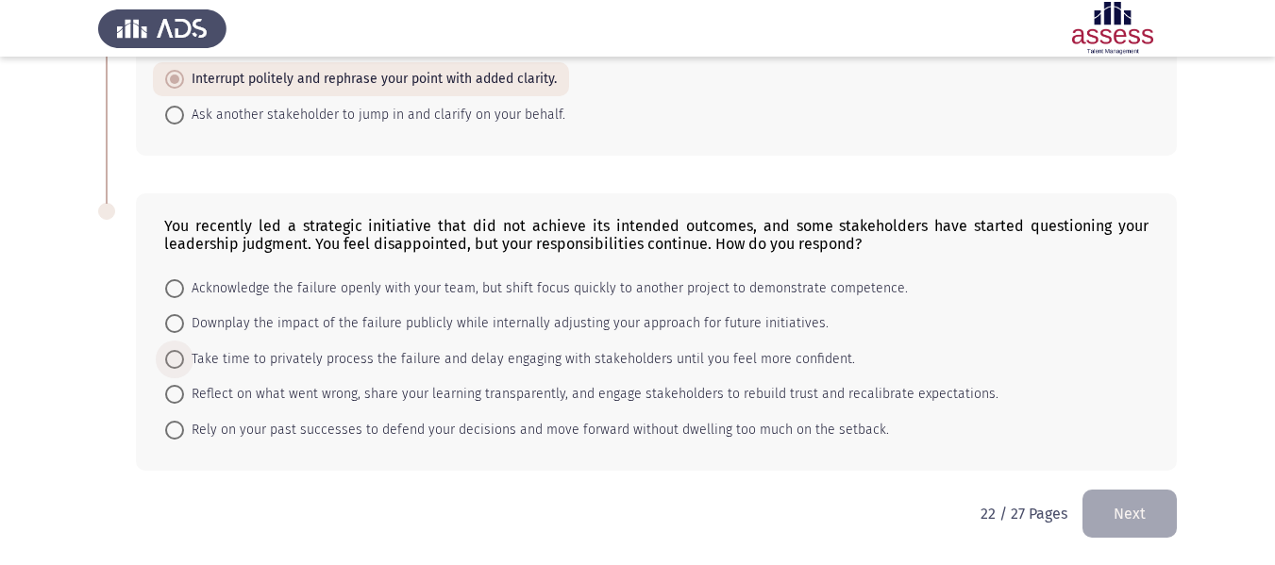
click at [529, 360] on span "Take time to privately process the failure and delay engaging with stakeholders…" at bounding box center [519, 359] width 671 height 23
click at [184, 360] on input "Take time to privately process the failure and delay engaging with stakeholders…" at bounding box center [174, 359] width 19 height 19
radio input "true"
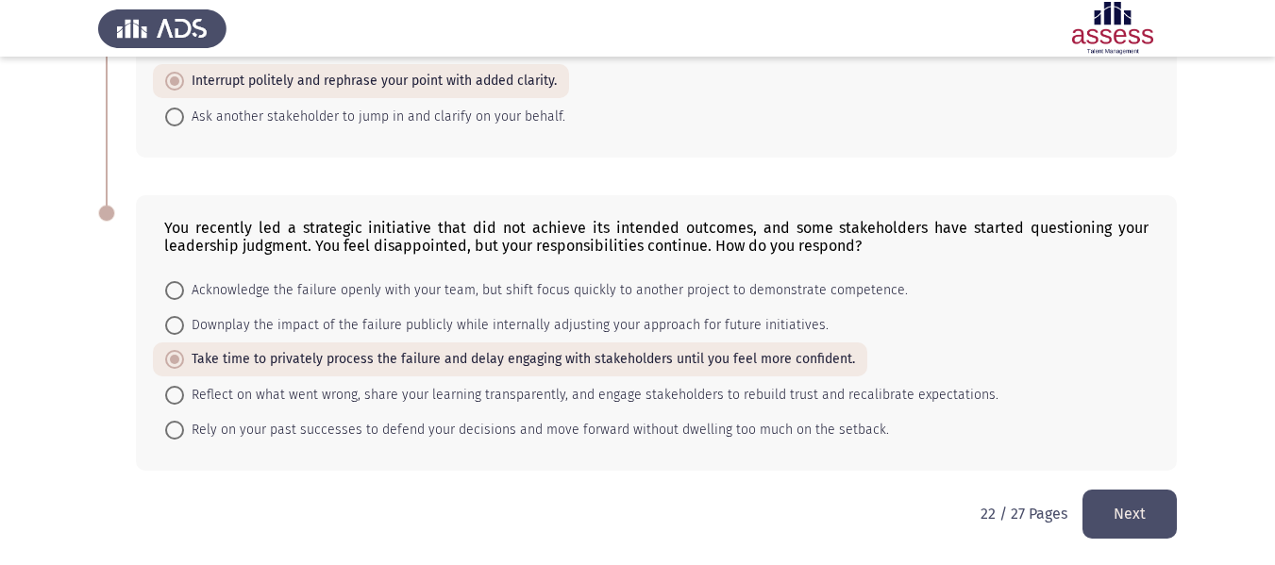
click at [1125, 496] on button "Next" at bounding box center [1129, 514] width 94 height 48
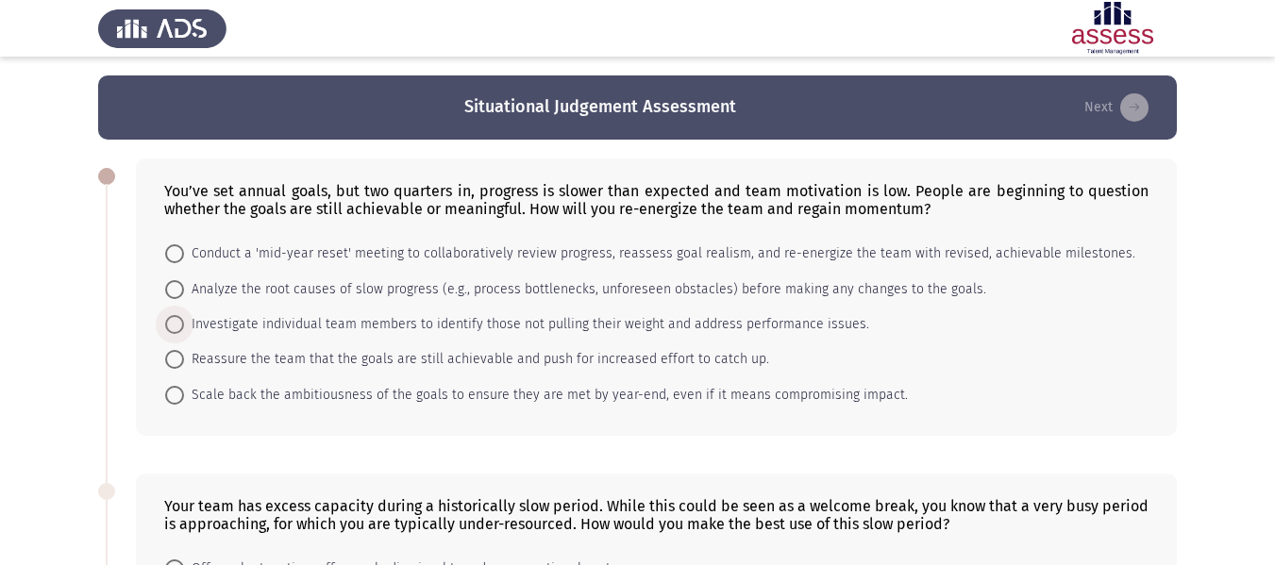
click at [348, 316] on span "Investigate individual team members to identify those not pulling their weight …" at bounding box center [526, 324] width 685 height 23
click at [184, 316] on input "Investigate individual team members to identify those not pulling their weight …" at bounding box center [174, 324] width 19 height 19
radio input "true"
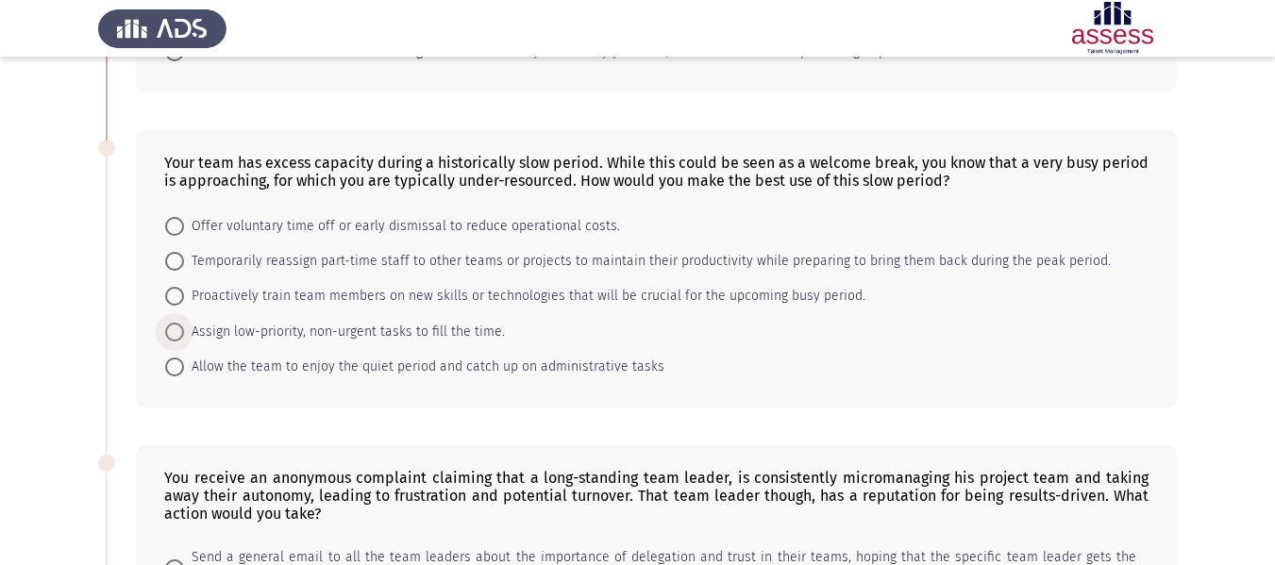
click at [346, 328] on span "Assign low-priority, non-urgent tasks to fill the time." at bounding box center [344, 332] width 321 height 23
click at [184, 328] on input "Assign low-priority, non-urgent tasks to fill the time." at bounding box center [174, 332] width 19 height 19
radio input "true"
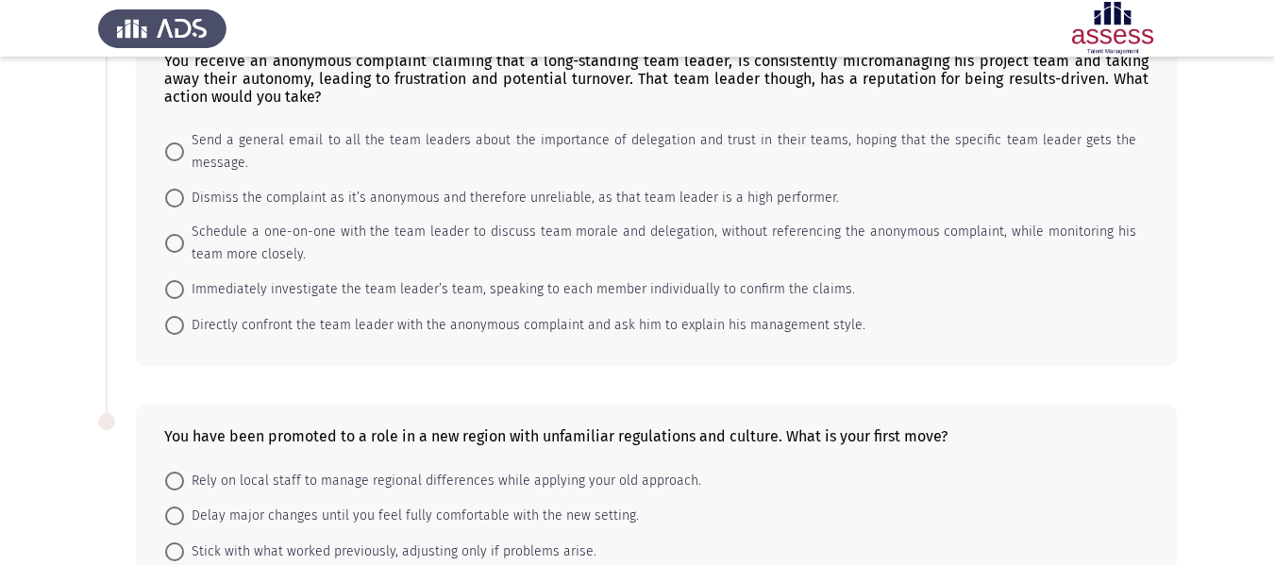
click at [346, 328] on span "Directly confront the team leader with the anonymous complaint and ask him to e…" at bounding box center [524, 325] width 681 height 23
click at [184, 328] on input "Directly confront the team leader with the anonymous complaint and ask him to e…" at bounding box center [174, 325] width 19 height 19
radio input "true"
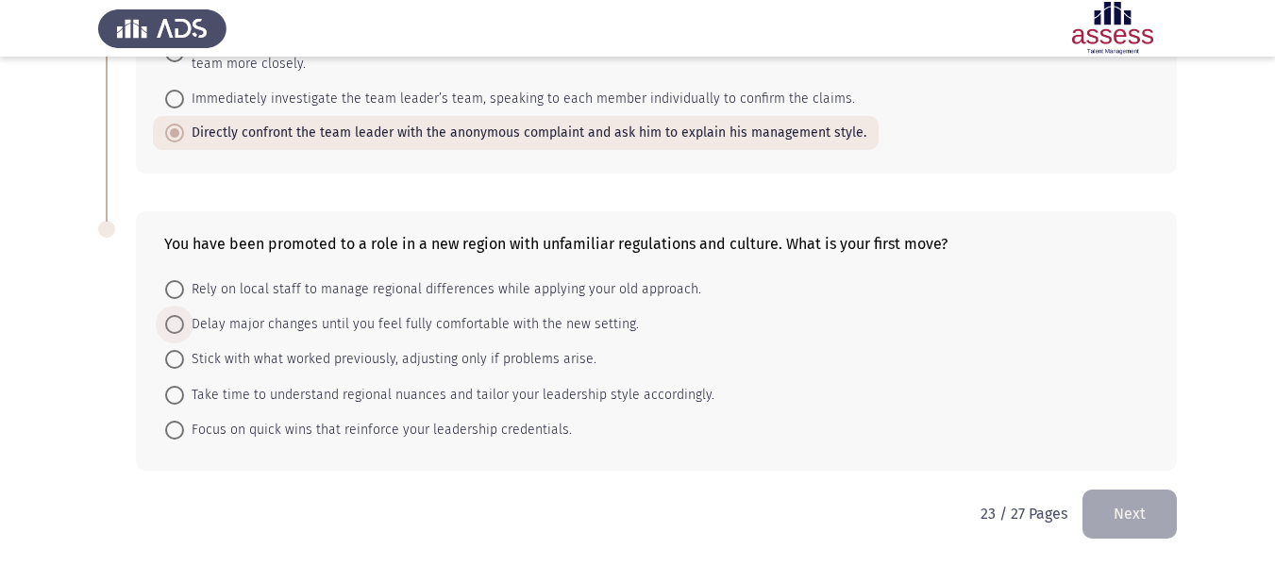
click at [346, 328] on span "Delay major changes until you feel fully comfortable with the new setting." at bounding box center [411, 324] width 455 height 23
click at [184, 328] on input "Delay major changes until you feel fully comfortable with the new setting." at bounding box center [174, 324] width 19 height 19
radio input "true"
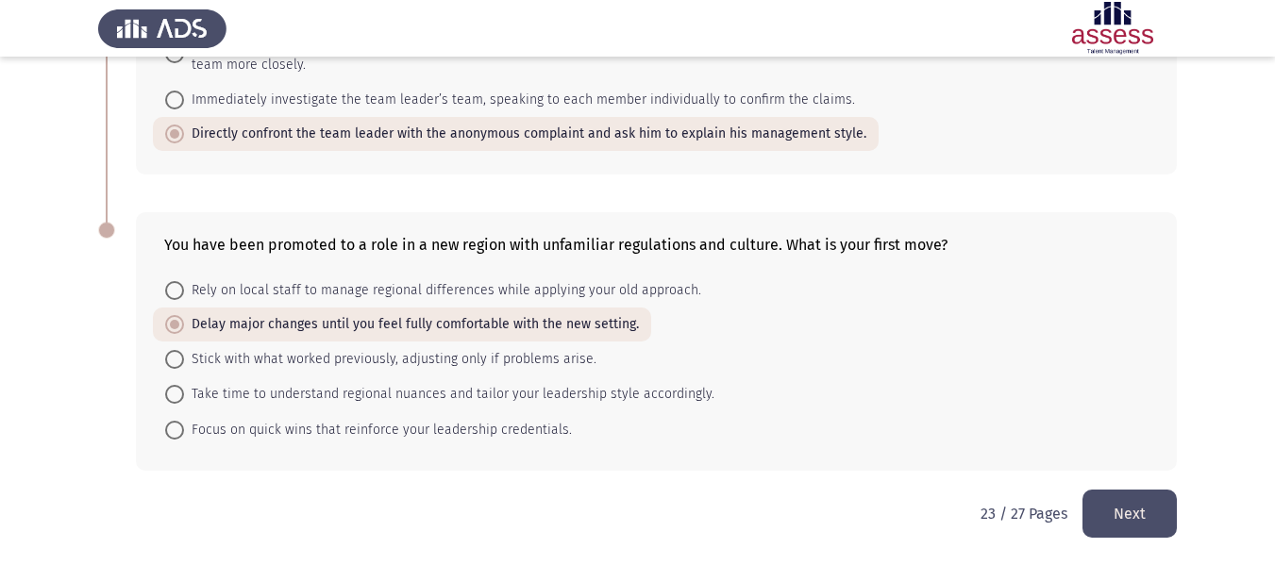
click at [1125, 506] on button "Next" at bounding box center [1129, 514] width 94 height 48
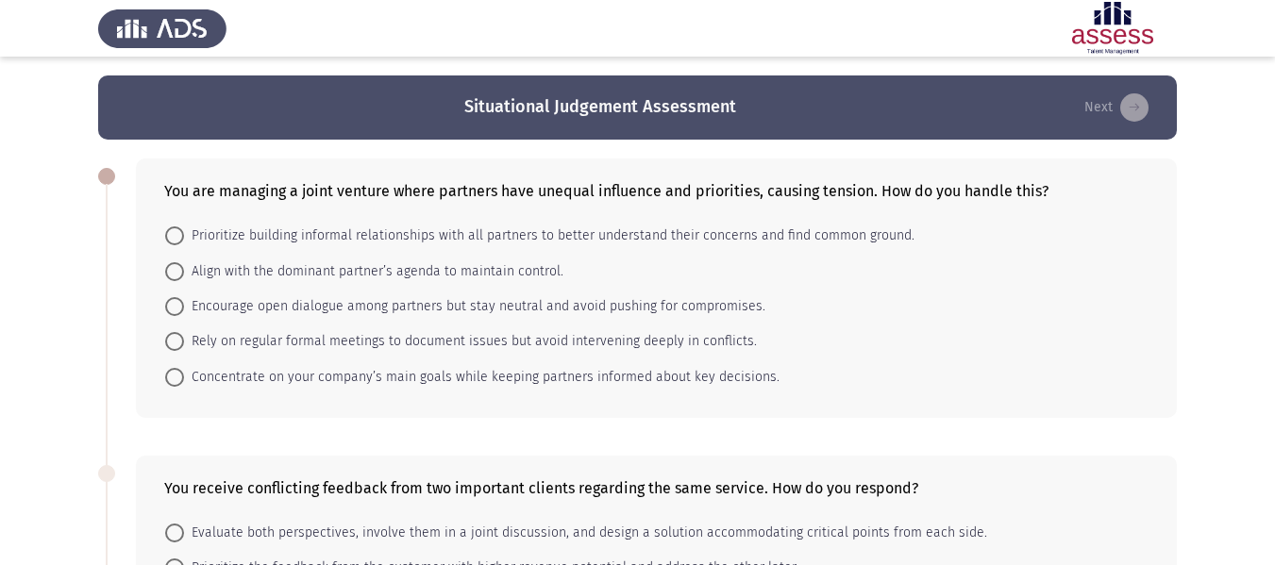
click at [383, 393] on mat-radio-button "Concentrate on your company’s main goals while keeping partners informed about …" at bounding box center [472, 376] width 639 height 35
click at [373, 375] on span "Concentrate on your company’s main goals while keeping partners informed about …" at bounding box center [481, 377] width 595 height 23
click at [184, 375] on input "Concentrate on your company’s main goals while keeping partners informed about …" at bounding box center [174, 377] width 19 height 19
radio input "true"
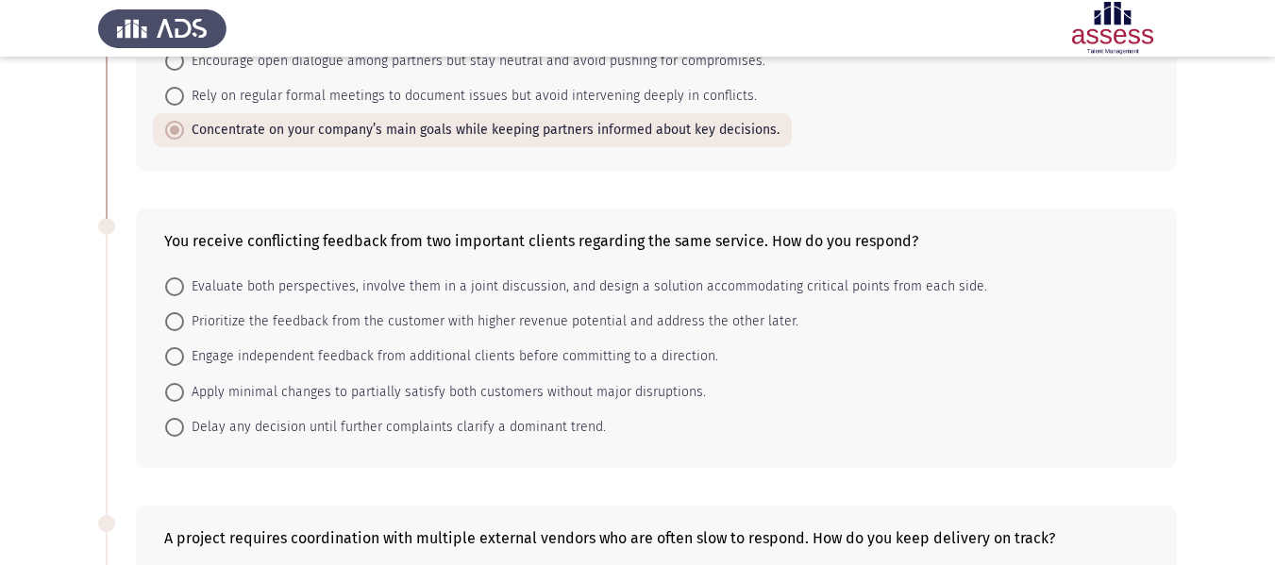
click at [373, 375] on mat-radio-button "Apply minimal changes to partially satisfy both customers without major disrupt…" at bounding box center [435, 391] width 565 height 35
click at [372, 384] on span "Apply minimal changes to partially satisfy both customers without major disrupt…" at bounding box center [445, 392] width 522 height 23
click at [184, 384] on input "Apply minimal changes to partially satisfy both customers without major disrupt…" at bounding box center [174, 392] width 19 height 19
radio input "true"
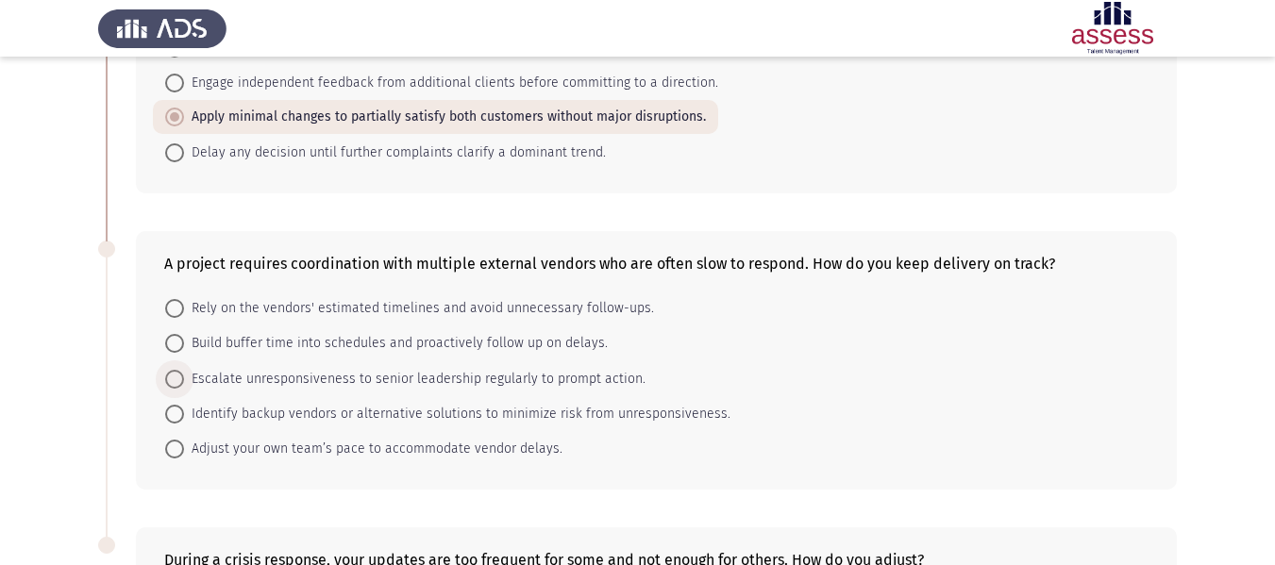
click at [372, 384] on span "Escalate unresponsiveness to senior leadership regularly to prompt action." at bounding box center [414, 379] width 461 height 23
click at [184, 384] on input "Escalate unresponsiveness to senior leadership regularly to prompt action." at bounding box center [174, 379] width 19 height 19
radio input "true"
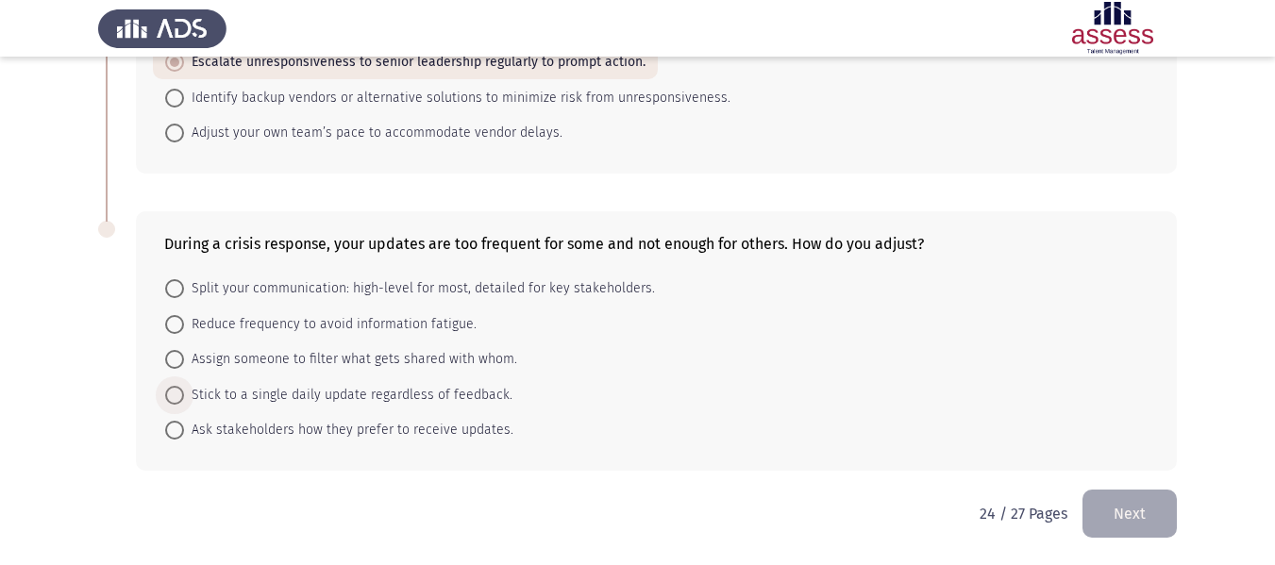
click at [372, 384] on span "Stick to a single daily update regardless of feedback." at bounding box center [348, 395] width 328 height 23
click at [184, 386] on input "Stick to a single daily update regardless of feedback." at bounding box center [174, 395] width 19 height 19
radio input "true"
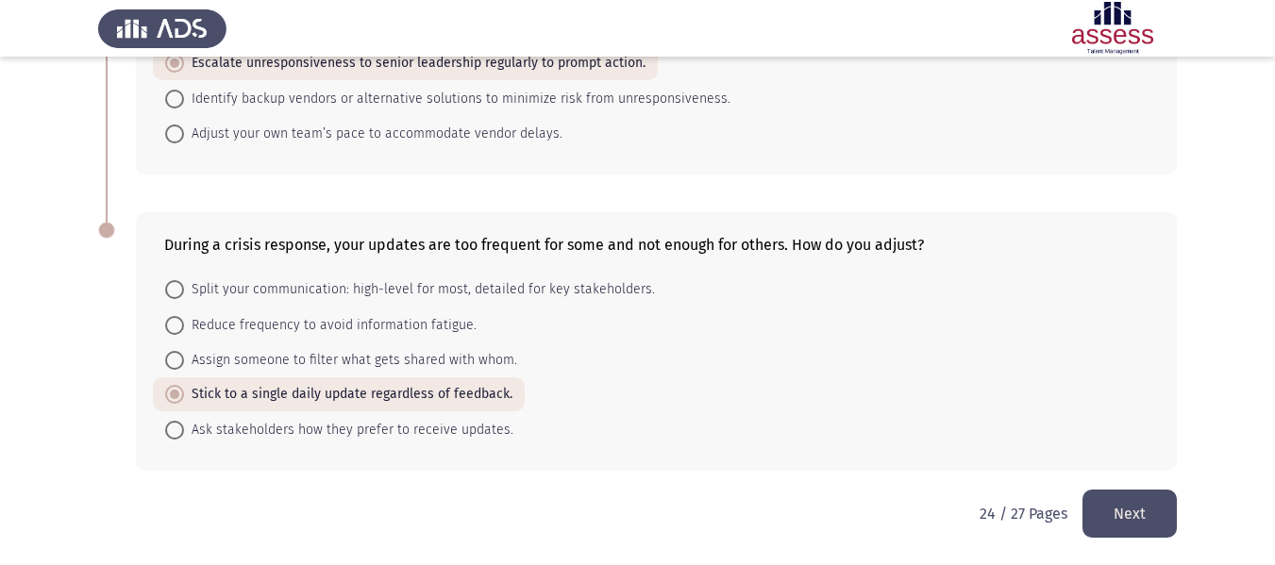
drag, startPoint x: 1107, startPoint y: 478, endPoint x: 1115, endPoint y: 518, distance: 40.5
click at [1115, 518] on button "Next" at bounding box center [1129, 514] width 94 height 48
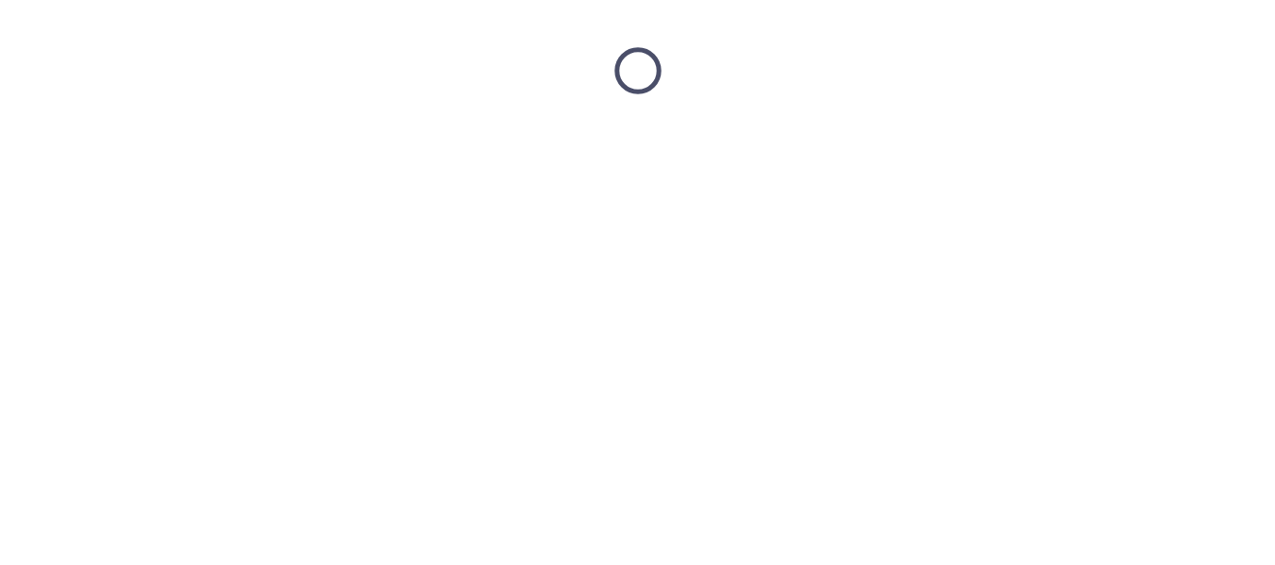
scroll to position [0, 0]
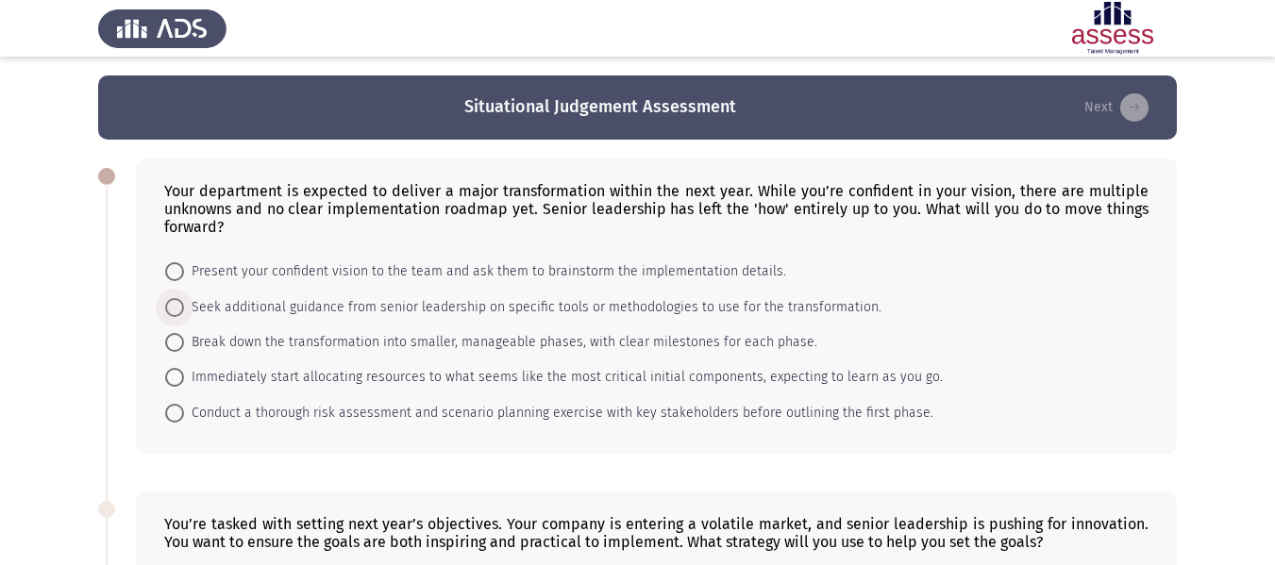
click at [308, 311] on span "Seek additional guidance from senior leadership on specific tools or methodolog…" at bounding box center [532, 307] width 697 height 23
click at [184, 311] on input "Seek additional guidance from senior leadership on specific tools or methodolog…" at bounding box center [174, 307] width 19 height 19
radio input "true"
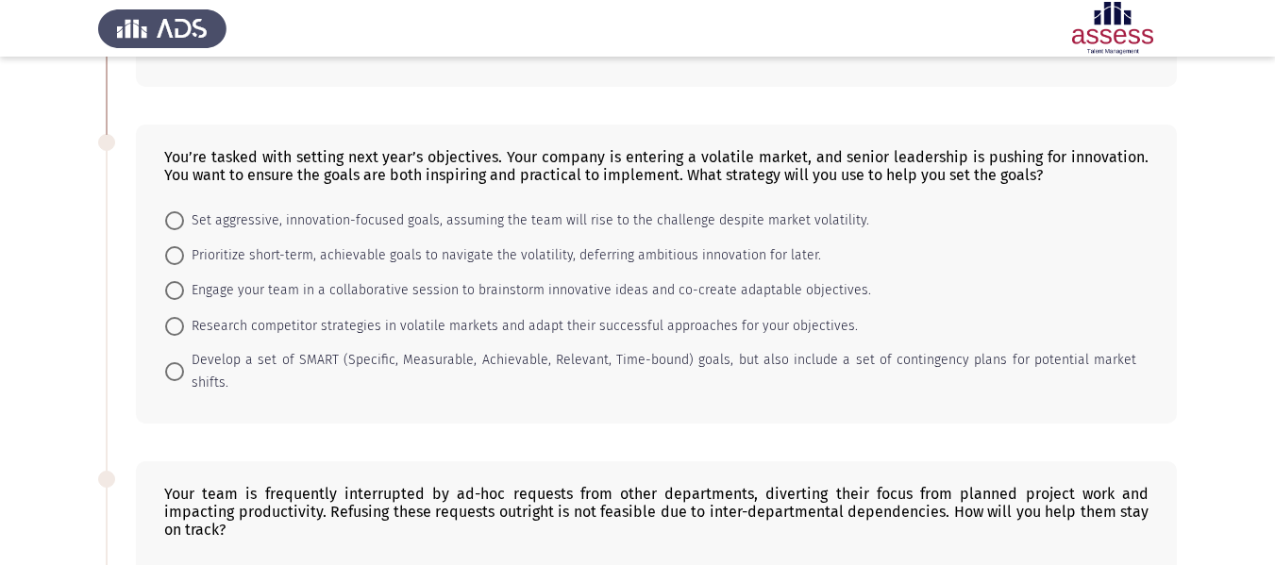
click at [308, 311] on mat-radio-button "Research competitor strategies in volatile markets and adapt their successful a…" at bounding box center [511, 325] width 717 height 35
click at [306, 324] on span "Research competitor strategies in volatile markets and adapt their successful a…" at bounding box center [521, 326] width 674 height 23
click at [184, 324] on input "Research competitor strategies in volatile markets and adapt their successful a…" at bounding box center [174, 326] width 19 height 19
radio input "true"
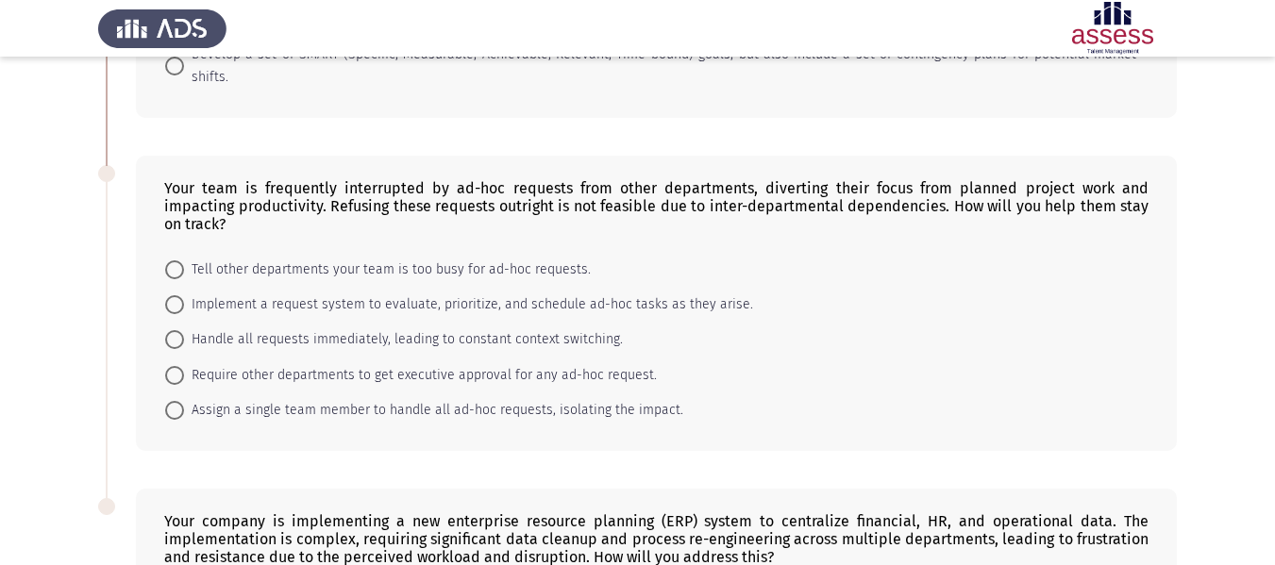
click at [306, 357] on mat-radio-button "Require other departments to get executive approval for any ad-hoc request." at bounding box center [411, 374] width 516 height 35
click at [303, 364] on span "Require other departments to get executive approval for any ad-hoc request." at bounding box center [420, 375] width 473 height 23
click at [184, 366] on input "Require other departments to get executive approval for any ad-hoc request." at bounding box center [174, 375] width 19 height 19
radio input "true"
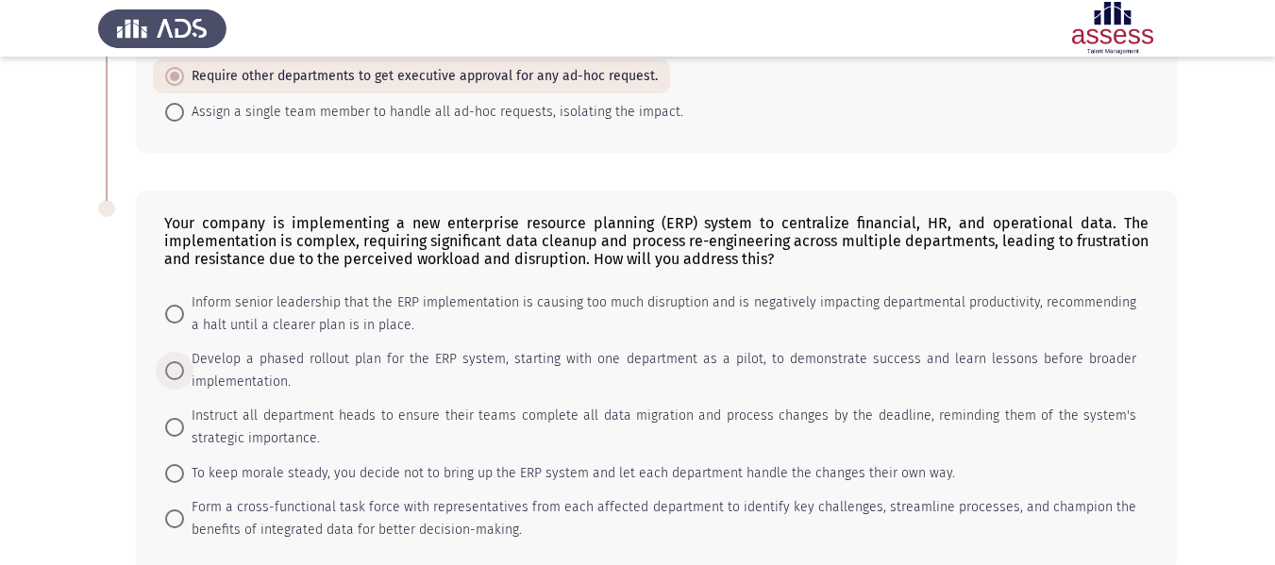
click at [303, 348] on span "Develop a phased rollout plan for the ERP system, starting with one department …" at bounding box center [660, 370] width 952 height 45
click at [184, 361] on input "Develop a phased rollout plan for the ERP system, starting with one department …" at bounding box center [174, 370] width 19 height 19
radio input "true"
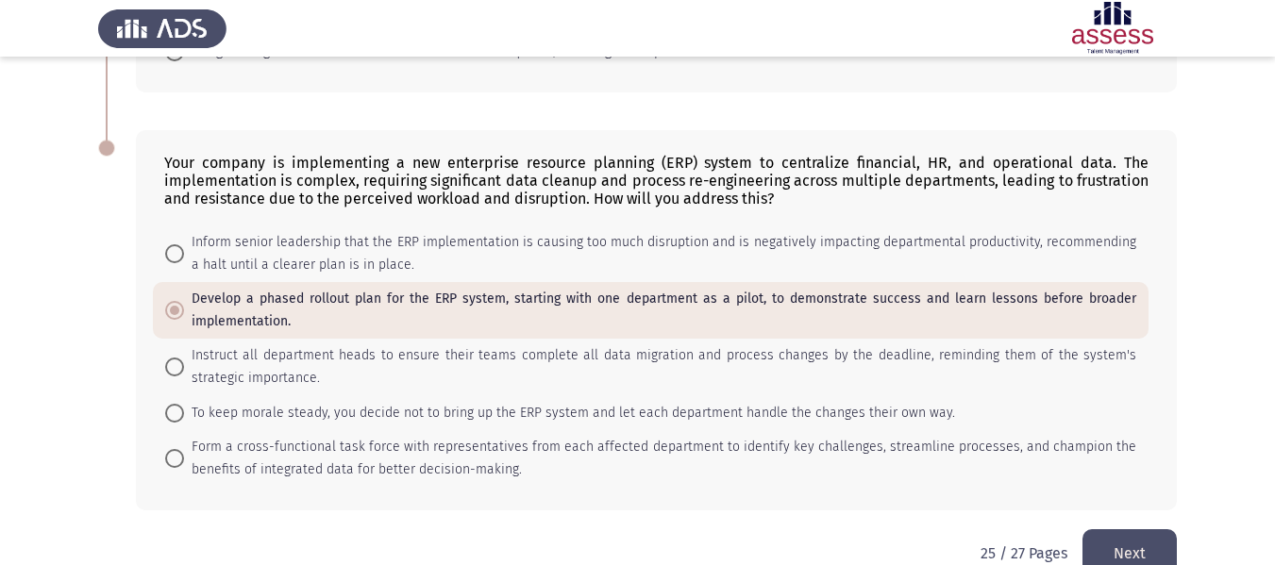
click at [1118, 529] on button "Next" at bounding box center [1129, 553] width 94 height 48
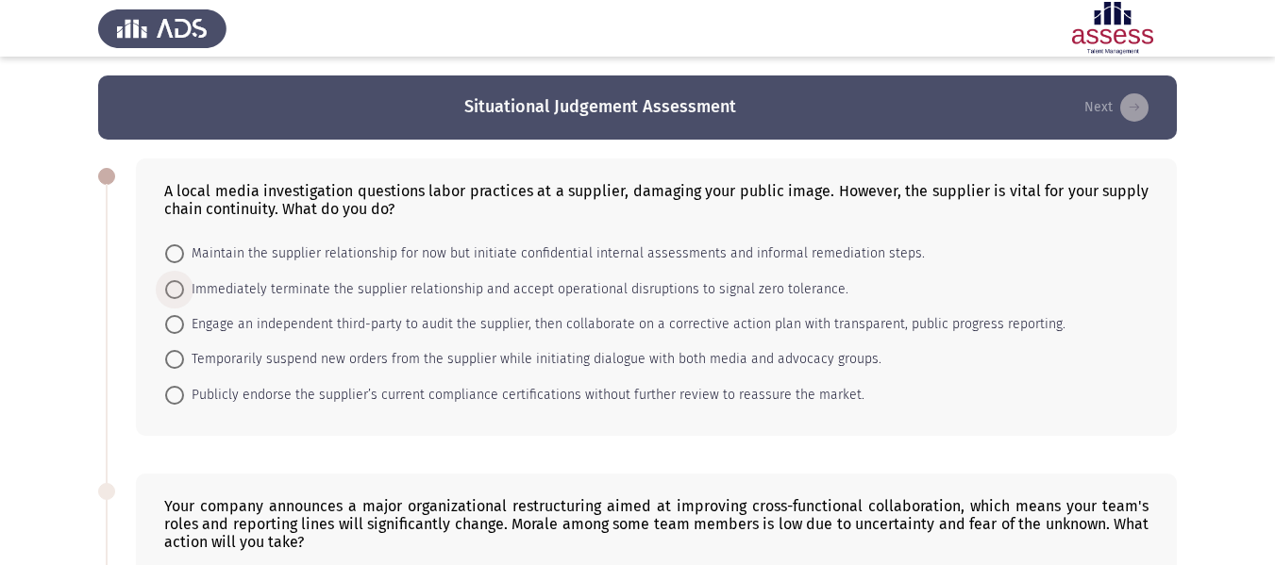
click at [372, 293] on span "Immediately terminate the supplier relationship and accept operational disrupti…" at bounding box center [516, 289] width 664 height 23
click at [184, 293] on input "Immediately terminate the supplier relationship and accept operational disrupti…" at bounding box center [174, 289] width 19 height 19
radio input "true"
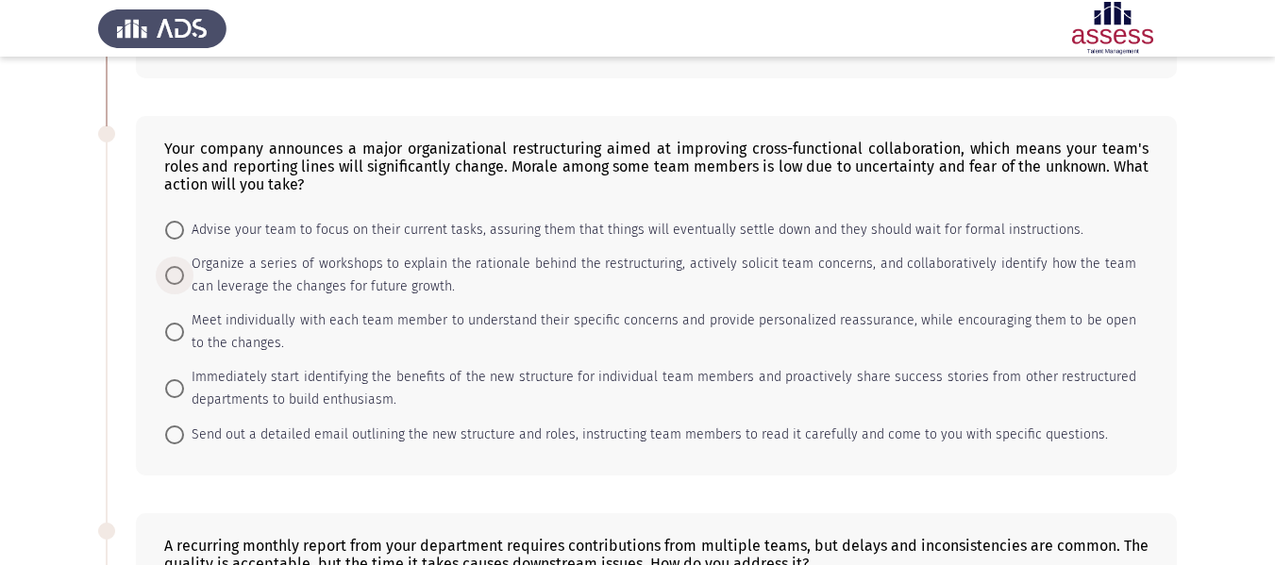
click at [372, 293] on span "Organize a series of workshops to explain the rationale behind the restructurin…" at bounding box center [660, 275] width 952 height 45
click at [184, 285] on input "Organize a series of workshops to explain the rationale behind the restructurin…" at bounding box center [174, 275] width 19 height 19
radio input "true"
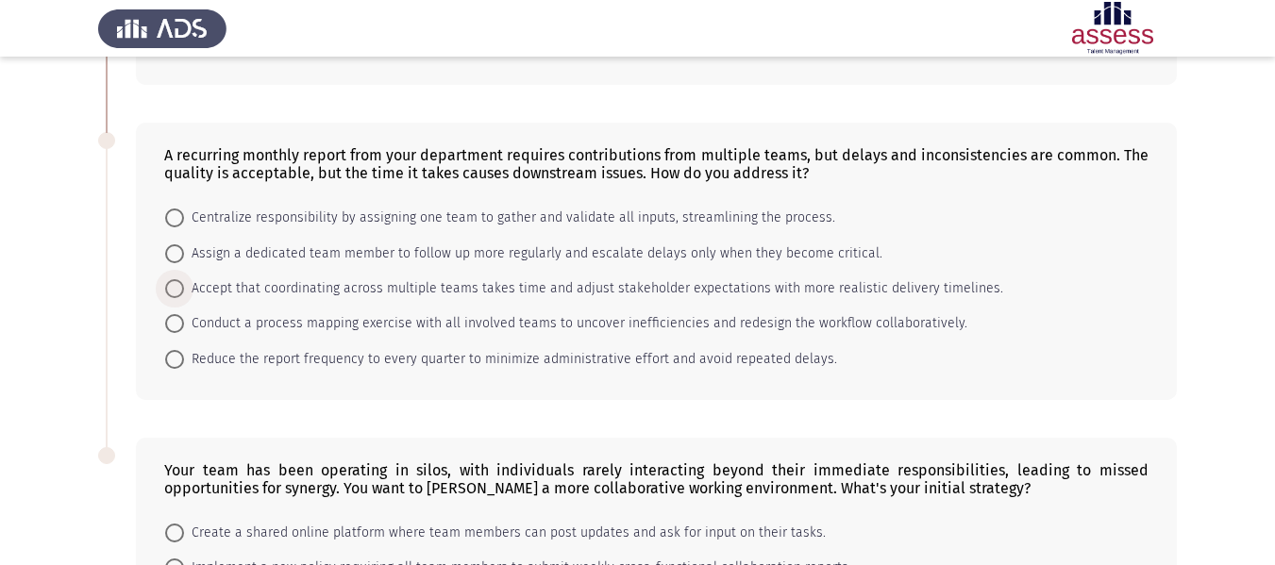
click at [372, 293] on span "Accept that coordinating across multiple teams takes time and adjust stakeholde…" at bounding box center [593, 288] width 819 height 23
click at [184, 293] on input "Accept that coordinating across multiple teams takes time and adjust stakeholde…" at bounding box center [174, 288] width 19 height 19
radio input "true"
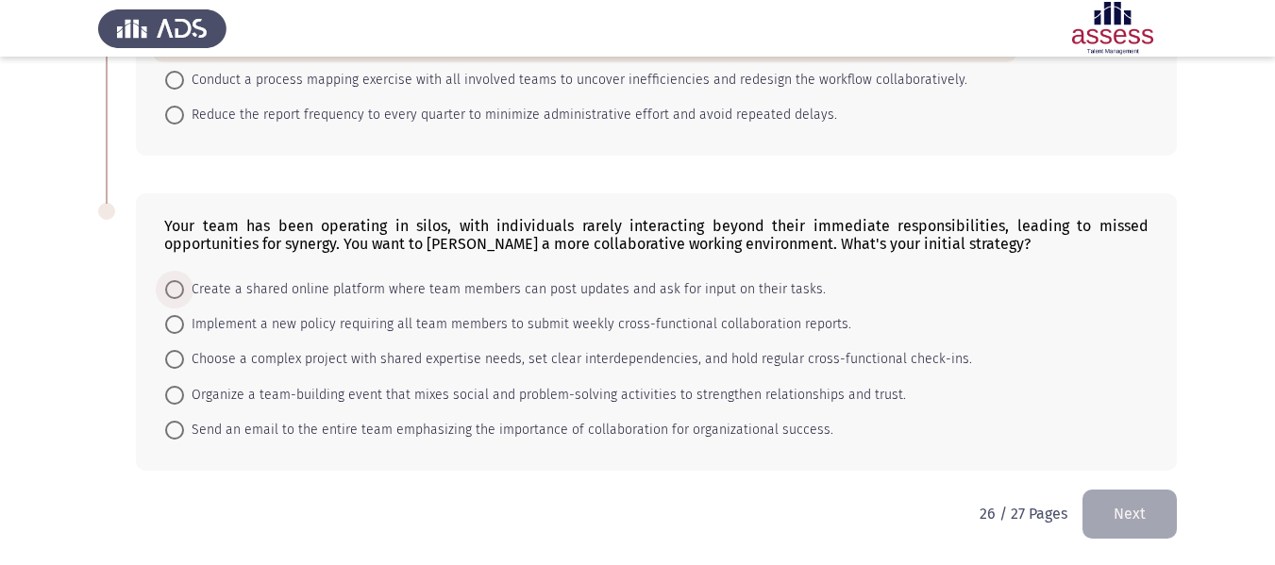
click at [372, 293] on span "Create a shared online platform where team members can post updates and ask for…" at bounding box center [505, 289] width 642 height 23
click at [184, 293] on input "Create a shared online platform where team members can post updates and ask for…" at bounding box center [174, 289] width 19 height 19
radio input "true"
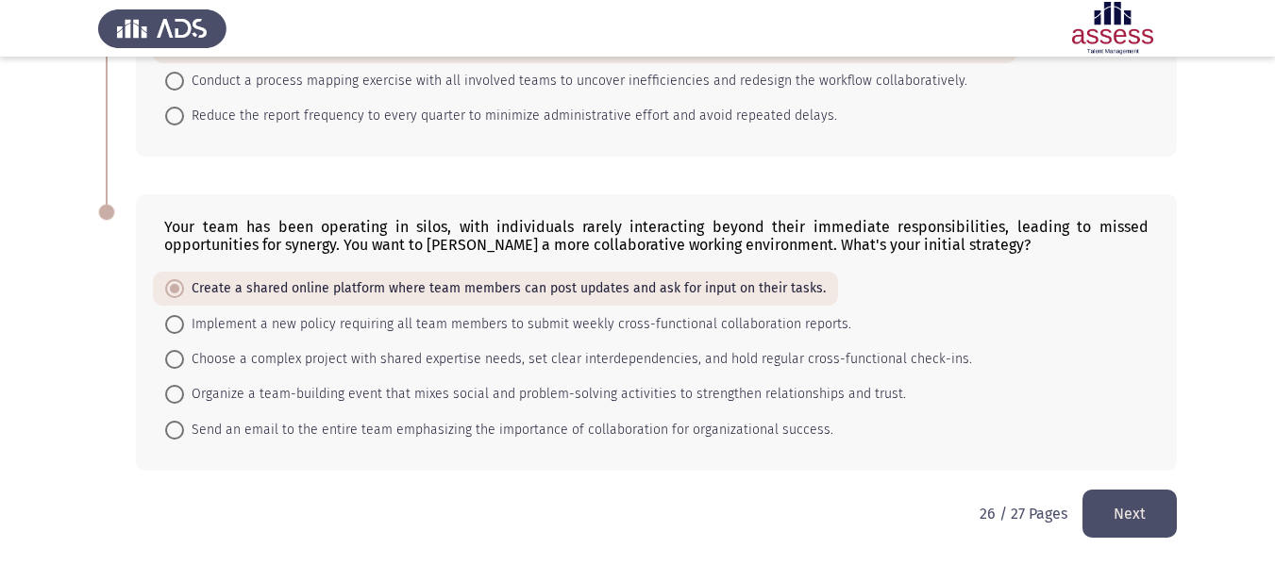
click at [1130, 500] on button "Next" at bounding box center [1129, 514] width 94 height 48
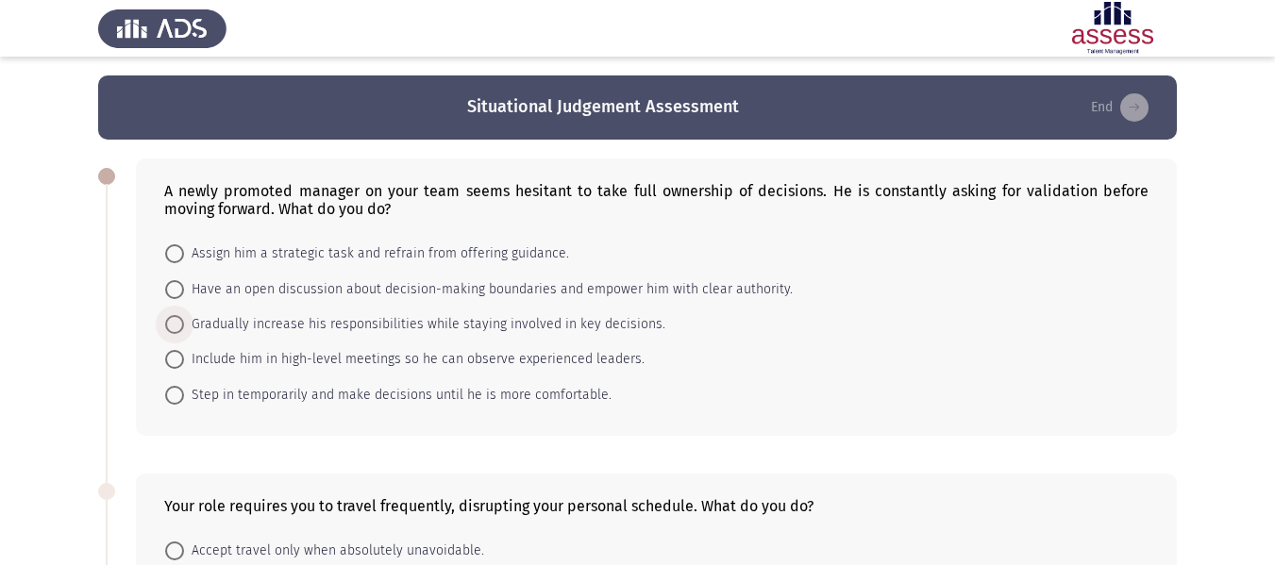
click at [465, 335] on span "Gradually increase his responsibilities while staying involved in key decisions." at bounding box center [424, 324] width 481 height 23
click at [184, 334] on input "Gradually increase his responsibilities while staying involved in key decisions." at bounding box center [174, 324] width 19 height 19
radio input "true"
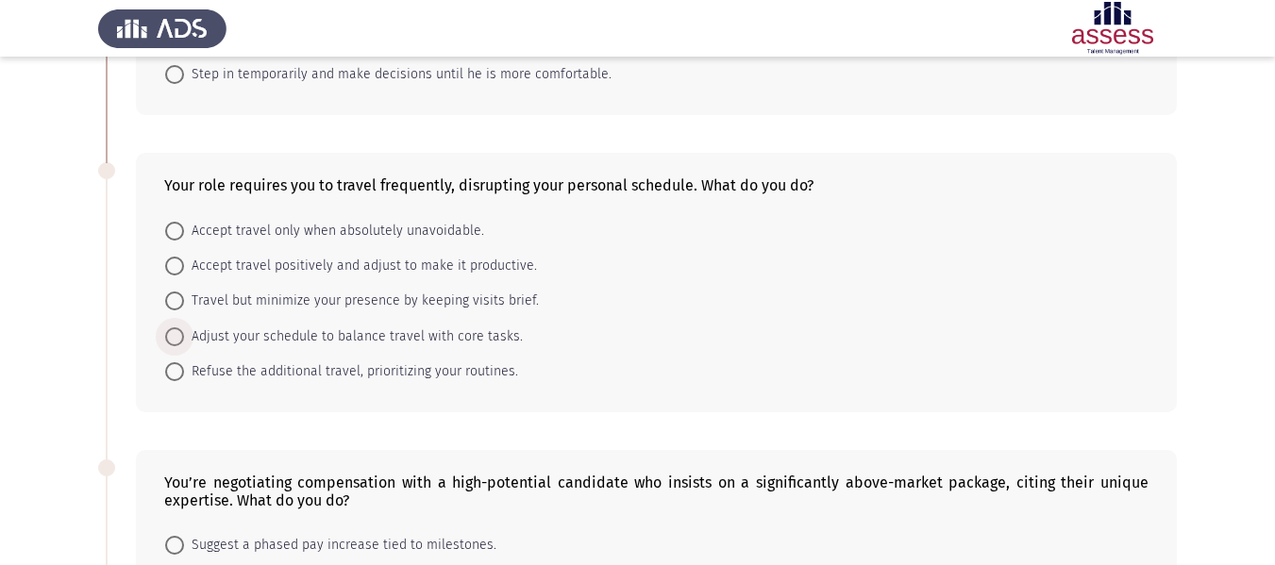
click at [465, 335] on span "Adjust your schedule to balance travel with core tasks." at bounding box center [353, 337] width 339 height 23
click at [184, 335] on input "Adjust your schedule to balance travel with core tasks." at bounding box center [174, 336] width 19 height 19
radio input "true"
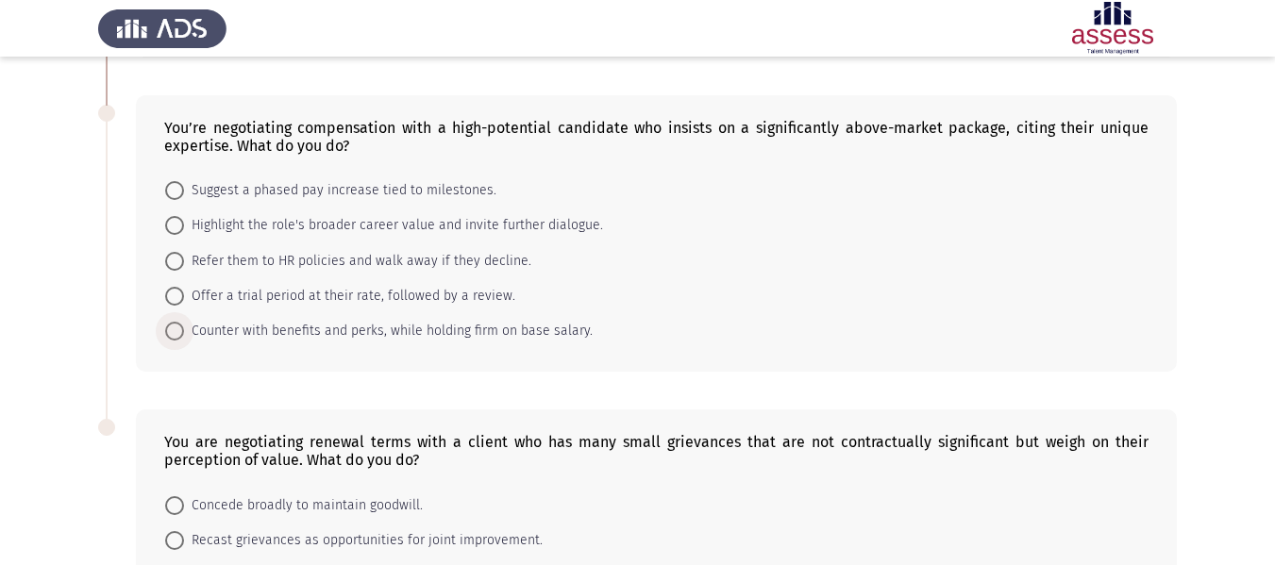
click at [465, 335] on span "Counter with benefits and perks, while holding firm on base salary." at bounding box center [388, 331] width 409 height 23
click at [184, 335] on input "Counter with benefits and perks, while holding firm on base salary." at bounding box center [174, 331] width 19 height 19
radio input "true"
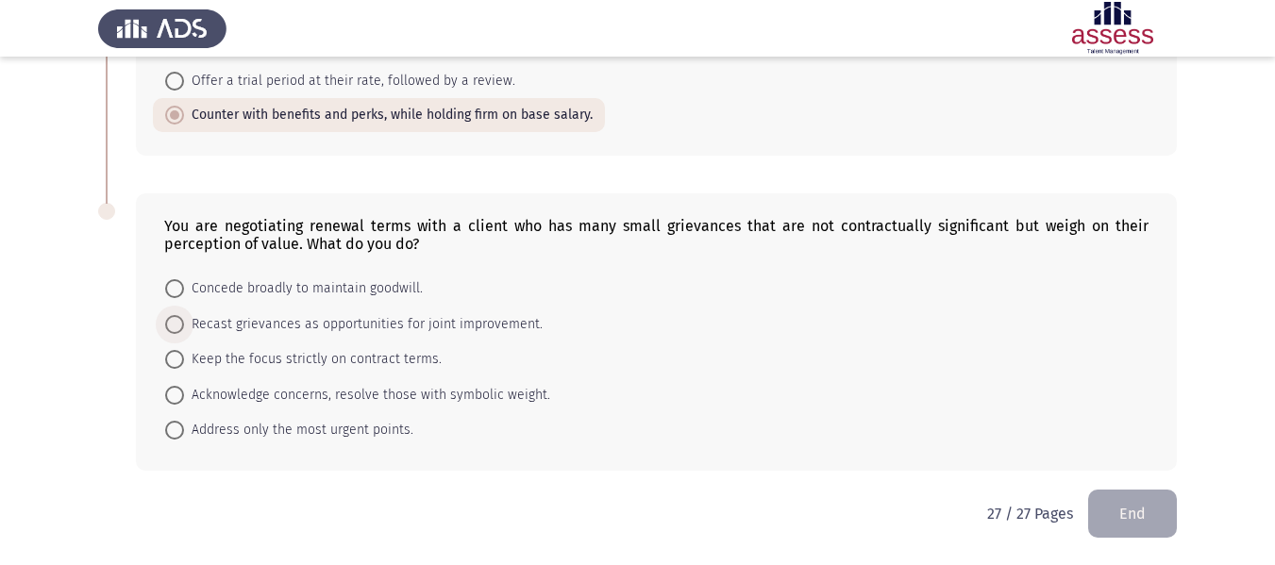
click at [465, 335] on span "Recast grievances as opportunities for joint improvement." at bounding box center [363, 324] width 359 height 23
click at [184, 334] on input "Recast grievances as opportunities for joint improvement." at bounding box center [174, 324] width 19 height 19
radio input "true"
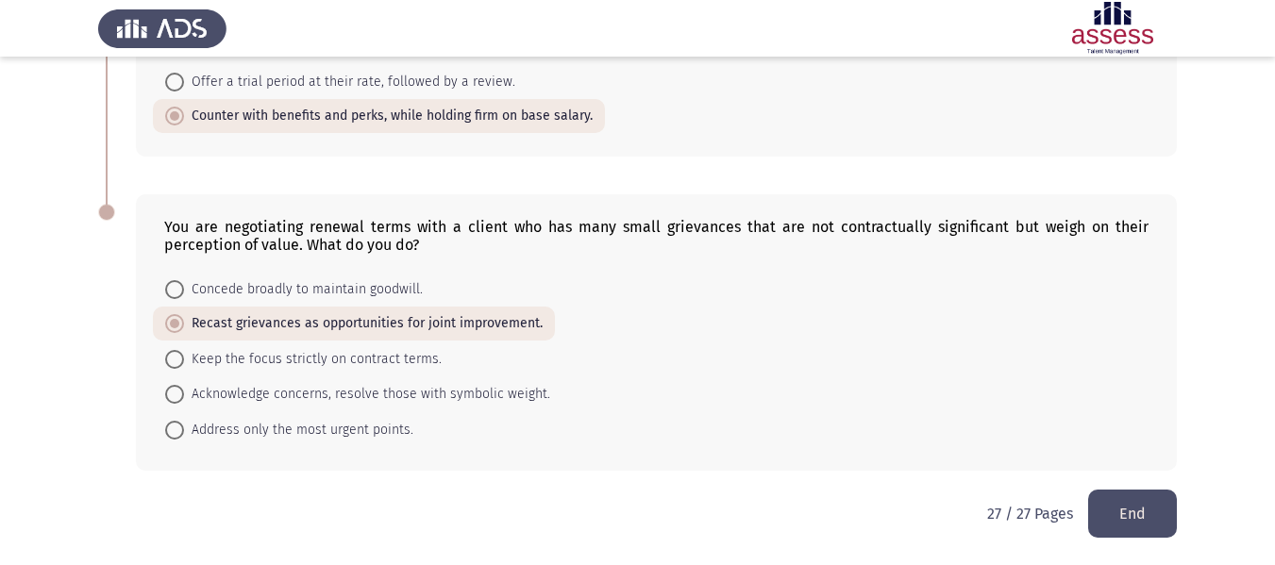
click at [1158, 513] on button "End" at bounding box center [1132, 514] width 89 height 48
